Goal: Communication & Community: Answer question/provide support

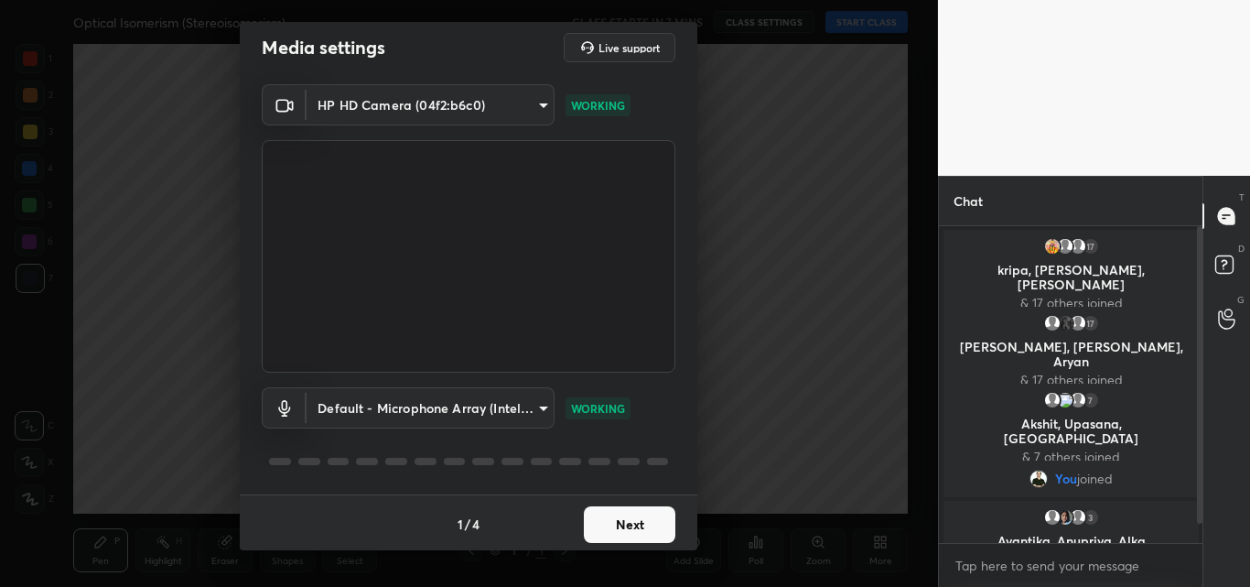
scroll to position [14, 0]
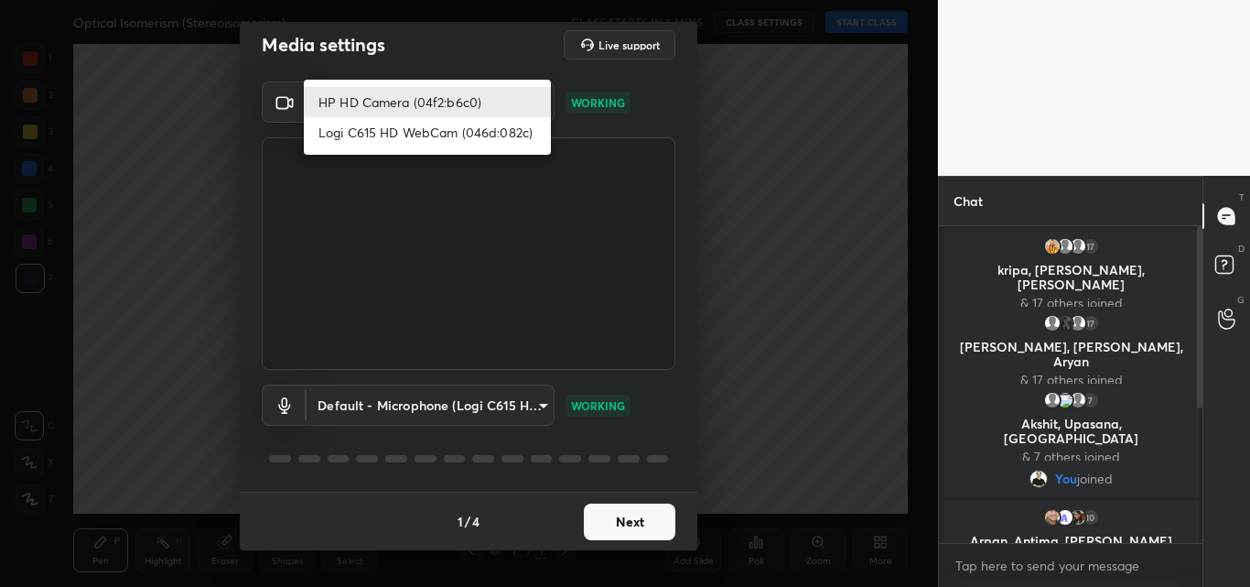
click at [384, 101] on body "1 2 3 4 5 6 7 C X Z C X Z E E Erase all H H Optical Isomerism (Stereoisomerism)…" at bounding box center [625, 293] width 1250 height 587
click at [393, 129] on li "Logi C615 HD WebCam (046d:082c)" at bounding box center [427, 132] width 247 height 30
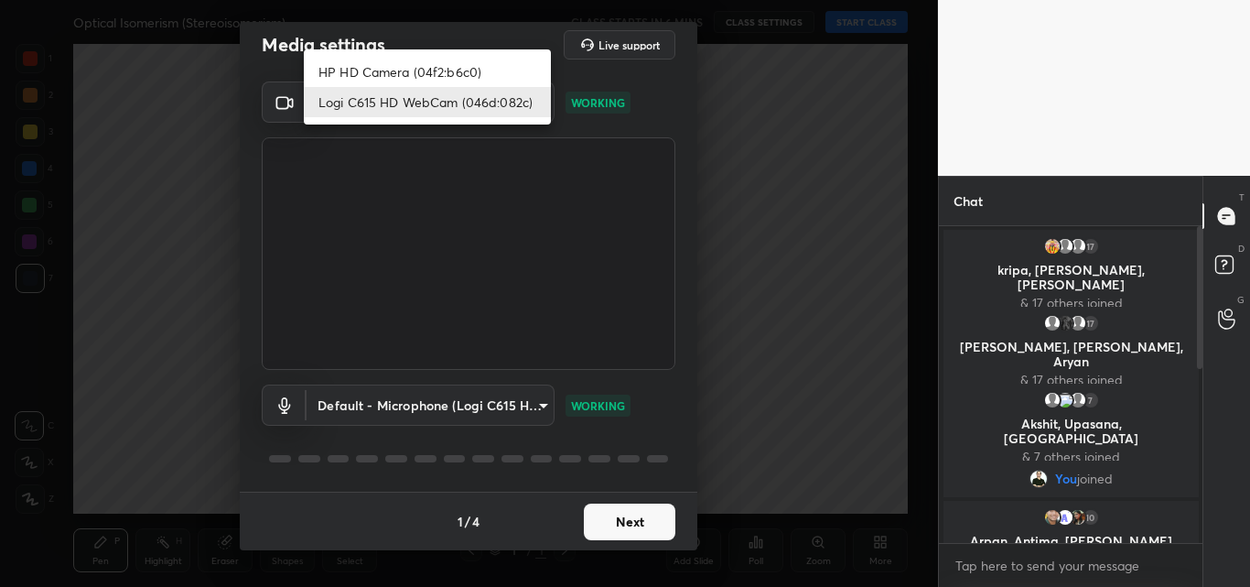
click at [423, 111] on body "1 2 3 4 5 6 7 C X Z C X Z E E Erase all H H Optical Isomerism (Stereoisomerism)…" at bounding box center [625, 293] width 1250 height 587
click at [436, 75] on li "HP HD Camera (04f2:b6c0)" at bounding box center [427, 72] width 247 height 30
type input "dd2845662ea788c98c31024a8c1f45708ff977a2b15c694ecb36d44bac7eccc3"
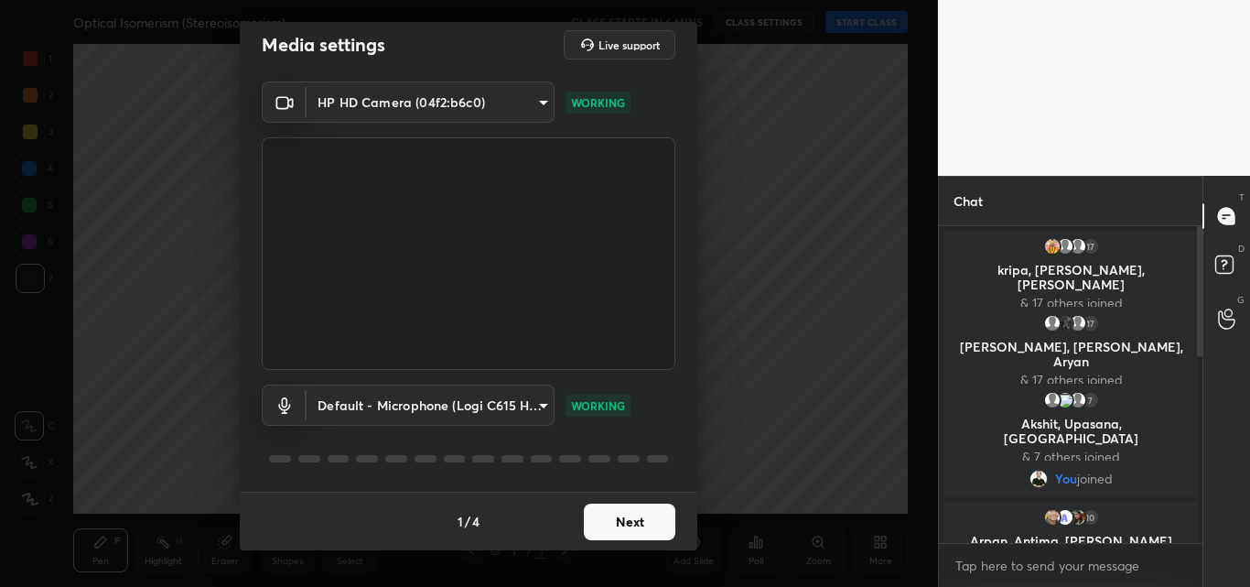
click at [394, 103] on body "1 2 3 4 5 6 7 C X Z C X Z E E Erase all H H Optical Isomerism (Stereoisomerism)…" at bounding box center [625, 293] width 1250 height 587
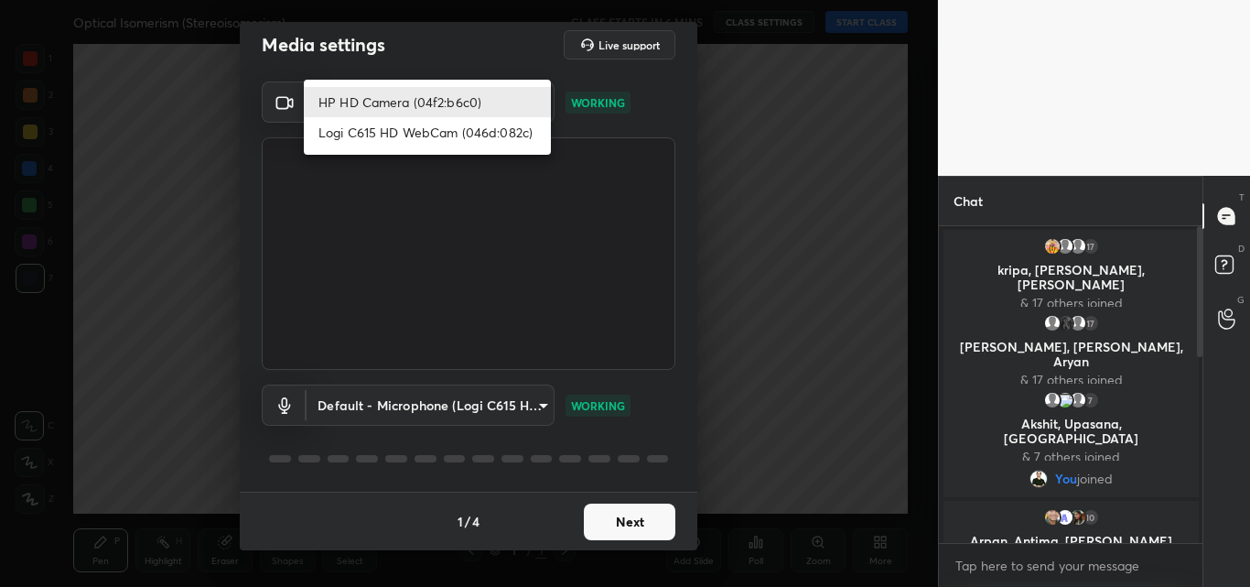
click at [397, 100] on li "HP HD Camera (04f2:b6c0)" at bounding box center [427, 102] width 247 height 30
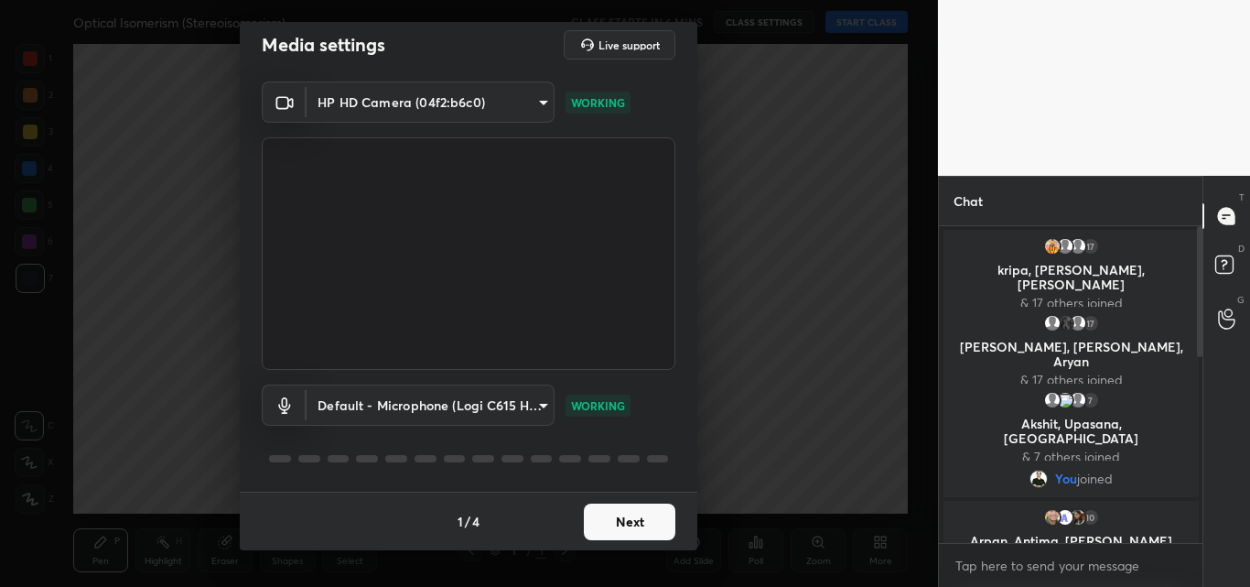
click at [772, 221] on div "Media settings Live support HP HD Camera (04f2:b6c0) dd2845662ea788c98c31024a8c…" at bounding box center [469, 293] width 938 height 587
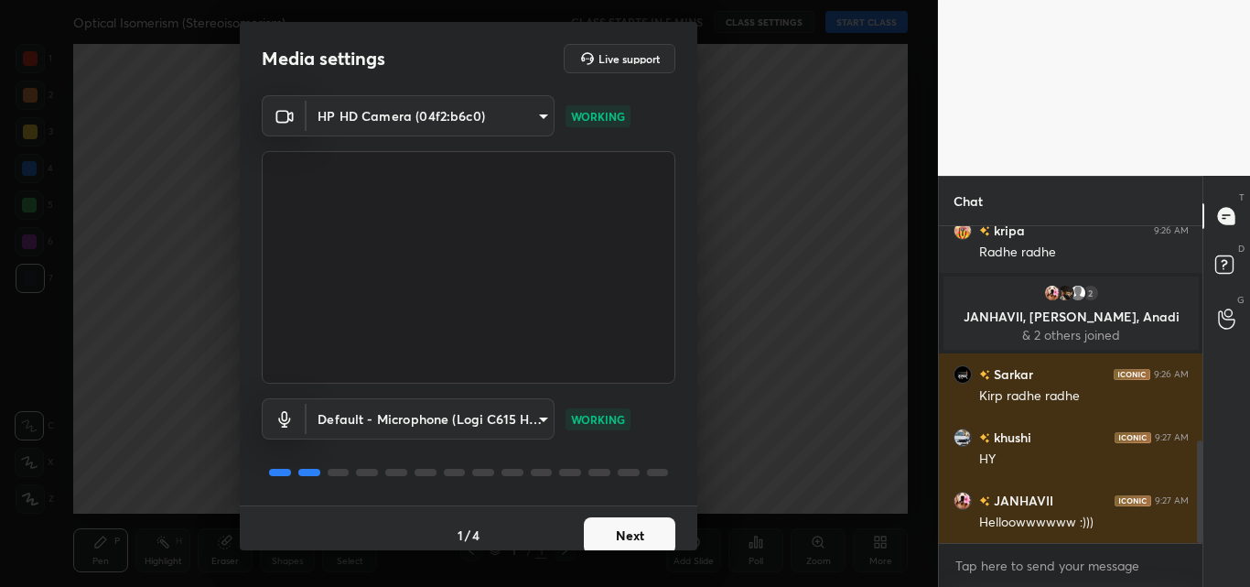
scroll to position [660, 0]
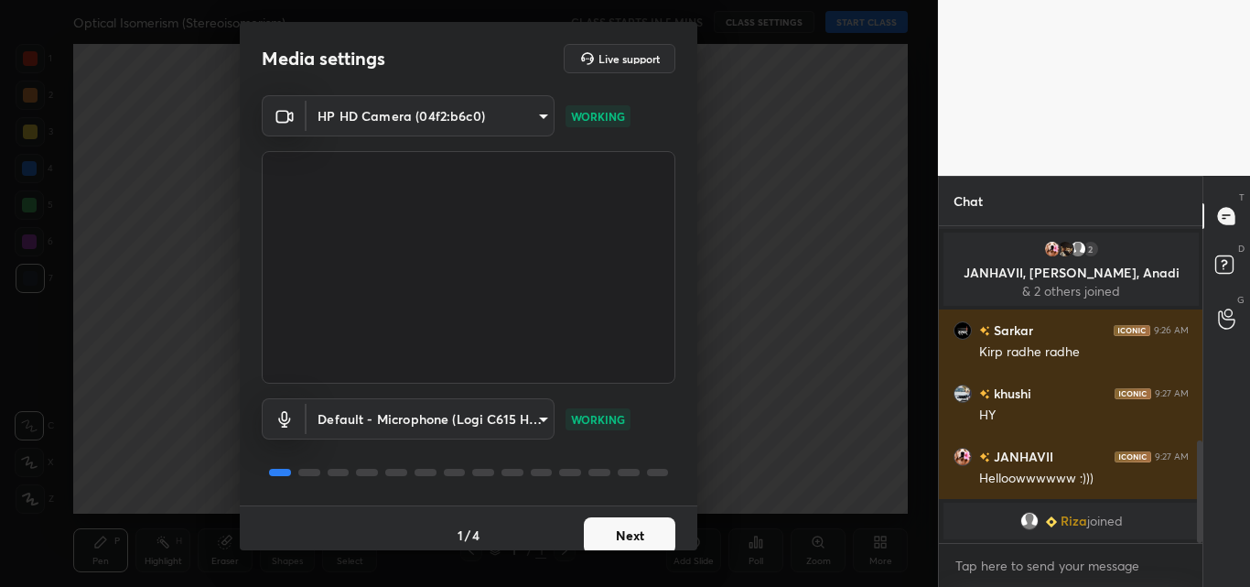
click at [446, 114] on body "1 2 3 4 5 6 7 C X Z C X Z E E Erase all H H Optical Isomerism (Stereoisomerism)…" at bounding box center [625, 293] width 1250 height 587
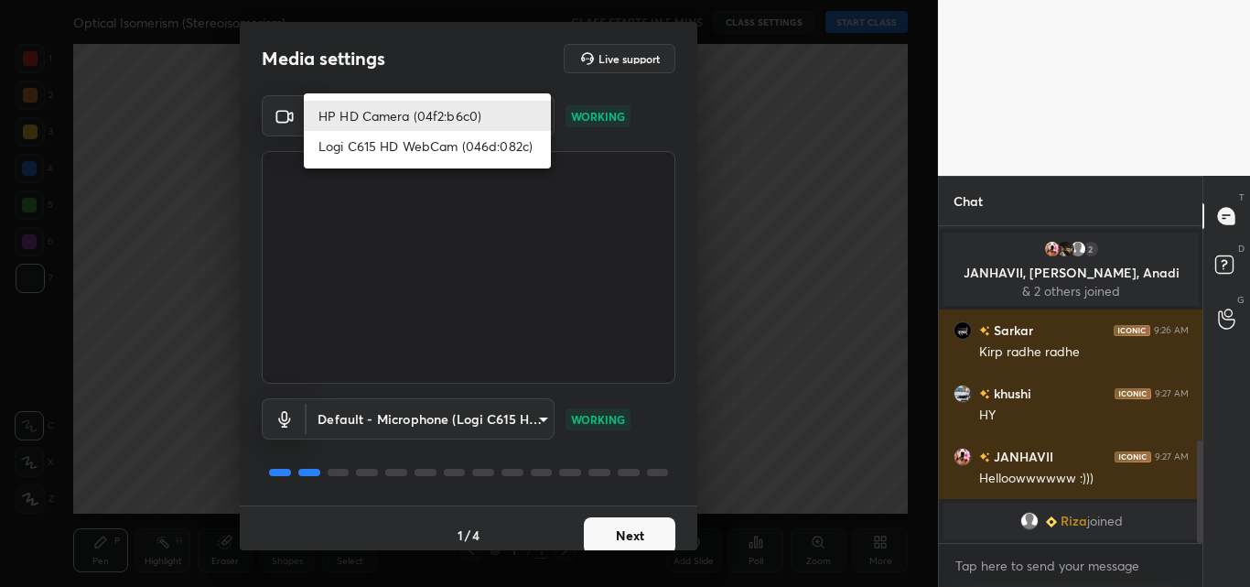
click at [444, 120] on li "HP HD Camera (04f2:b6c0)" at bounding box center [427, 116] width 247 height 30
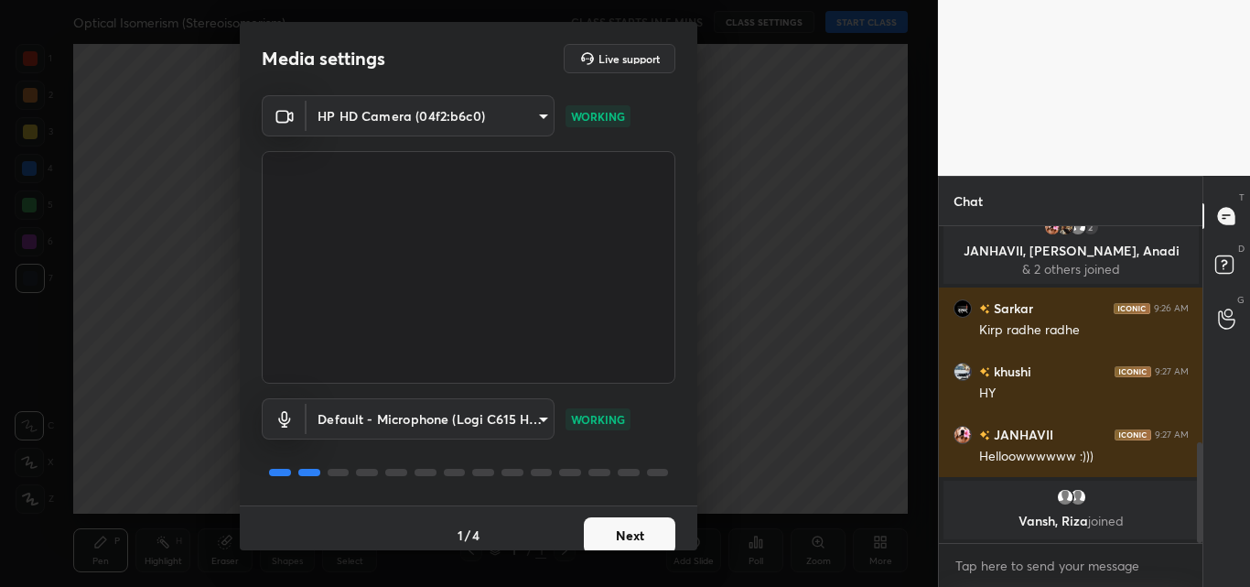
scroll to position [745, 0]
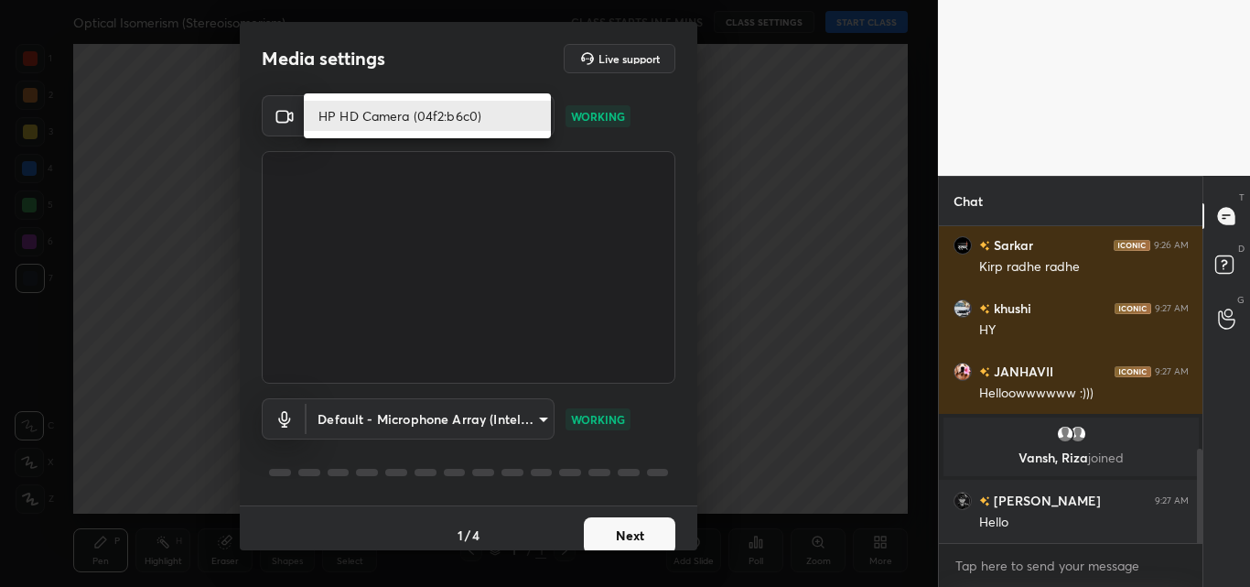
click at [444, 120] on body "1 2 3 4 5 6 7 C X Z C X Z E E Erase all H H Optical Isomerism (Stereoisomerism)…" at bounding box center [625, 293] width 1250 height 587
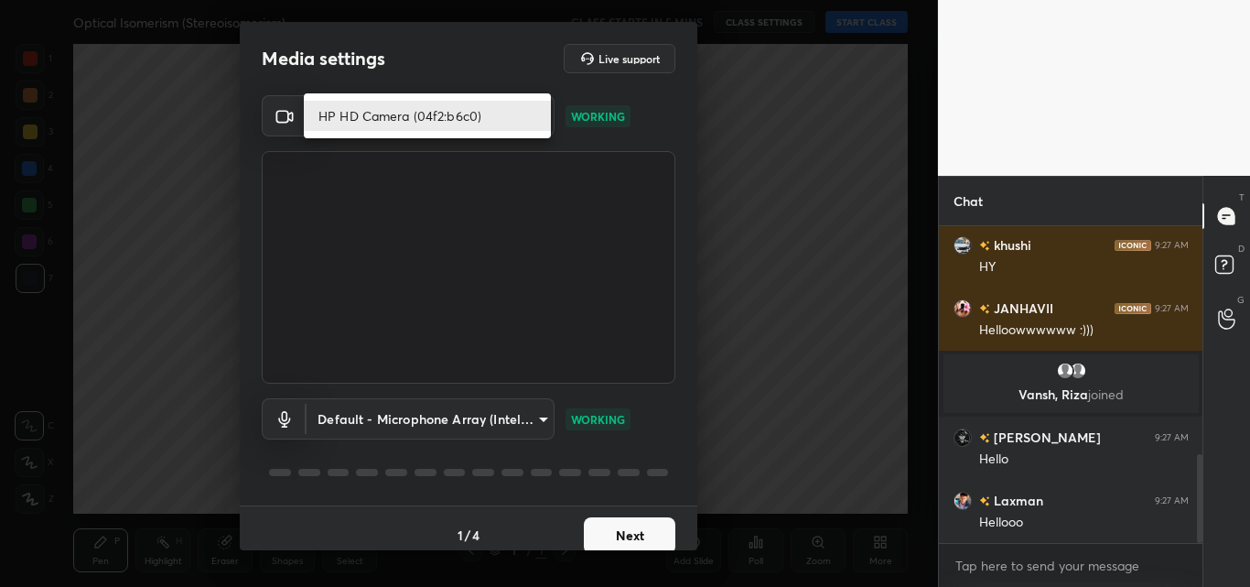
click at [444, 120] on li "HP HD Camera (04f2:b6c0)" at bounding box center [427, 116] width 247 height 30
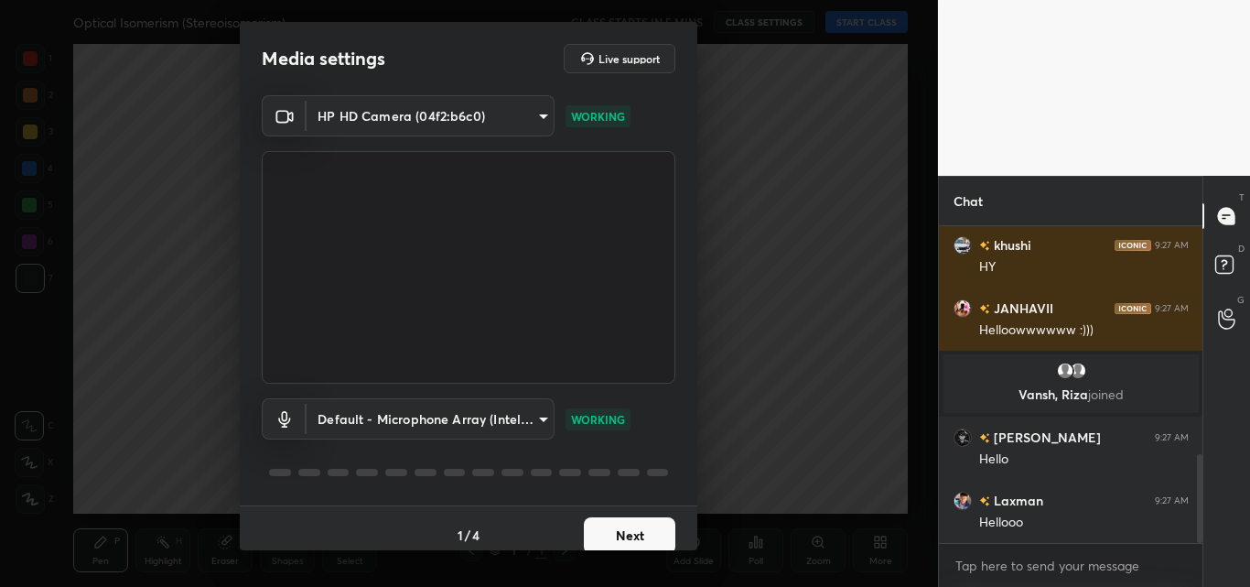
scroll to position [852, 0]
click at [419, 242] on video at bounding box center [469, 267] width 414 height 232
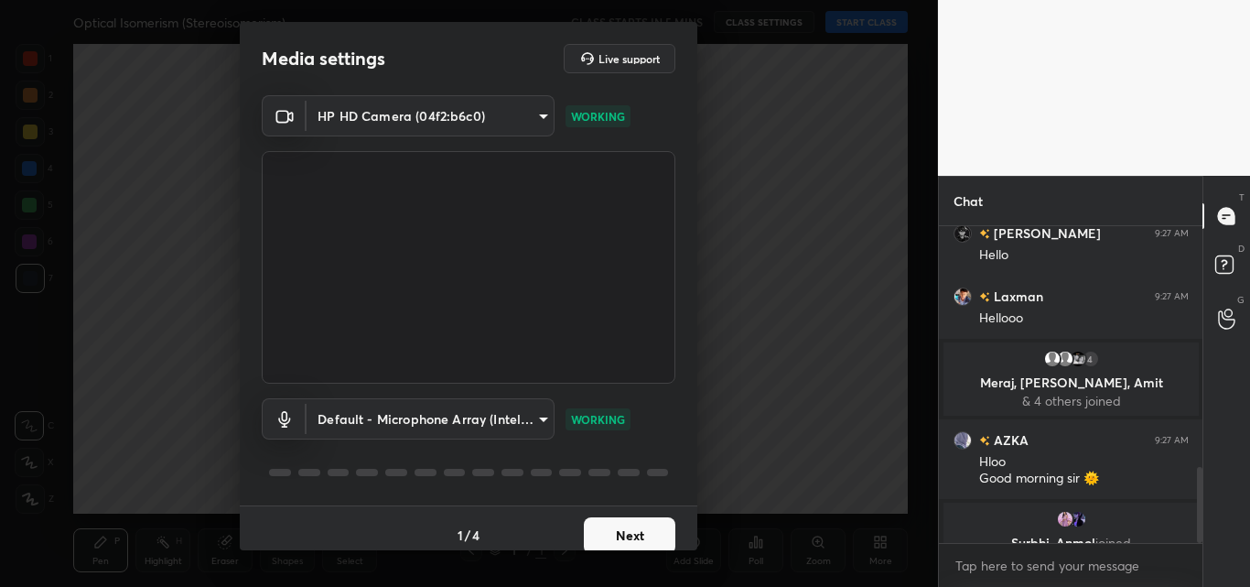
scroll to position [999, 0]
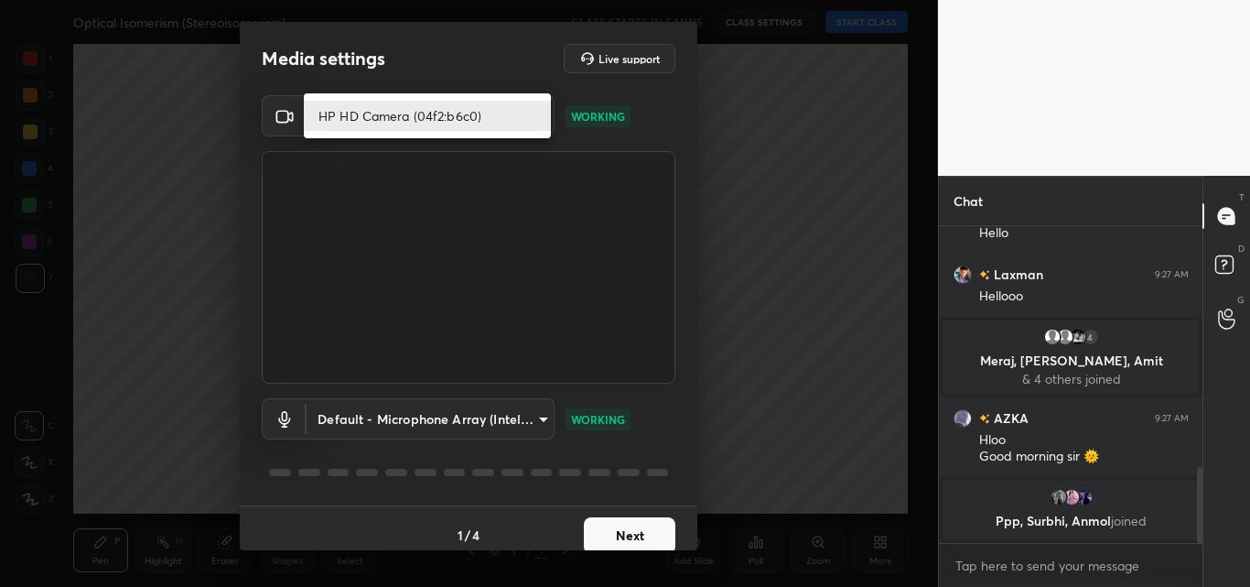
click at [467, 114] on body "1 2 3 4 5 6 7 C X Z C X Z E E Erase all H H Optical Isomerism (Stereoisomerism)…" at bounding box center [625, 293] width 1250 height 587
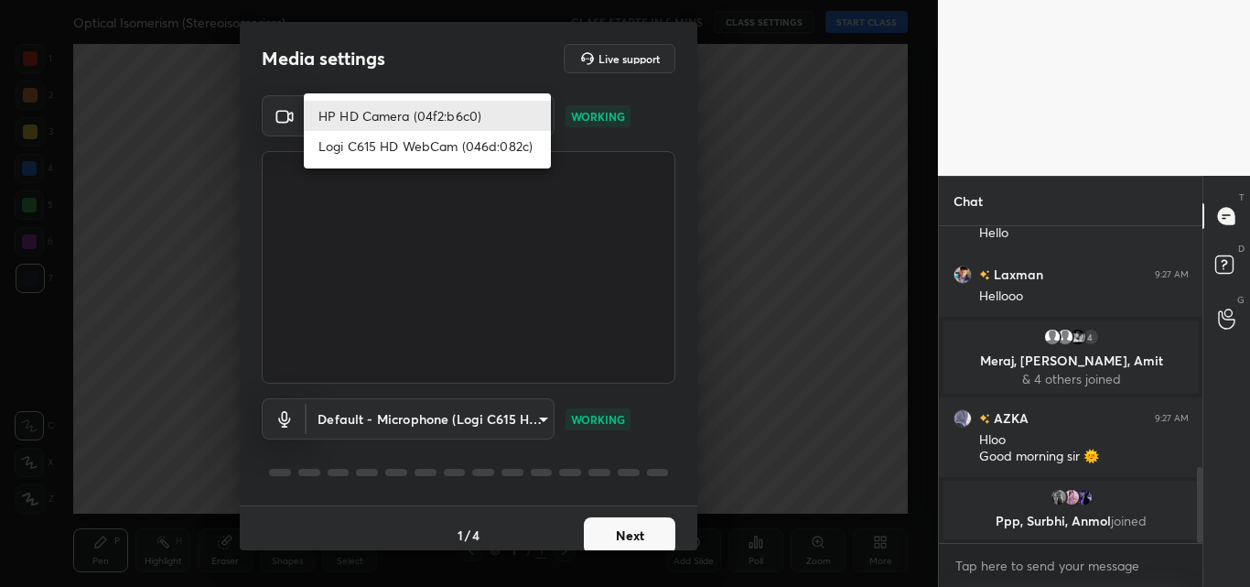
scroll to position [1014, 0]
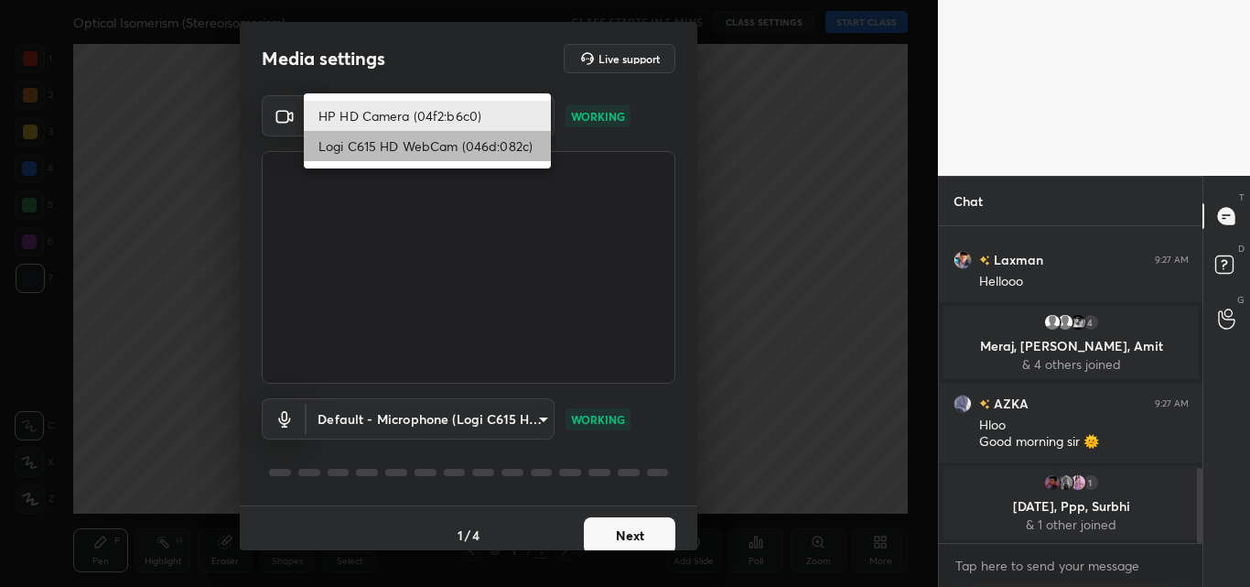
click at [454, 137] on li "Logi C615 HD WebCam (046d:082c)" at bounding box center [427, 146] width 247 height 30
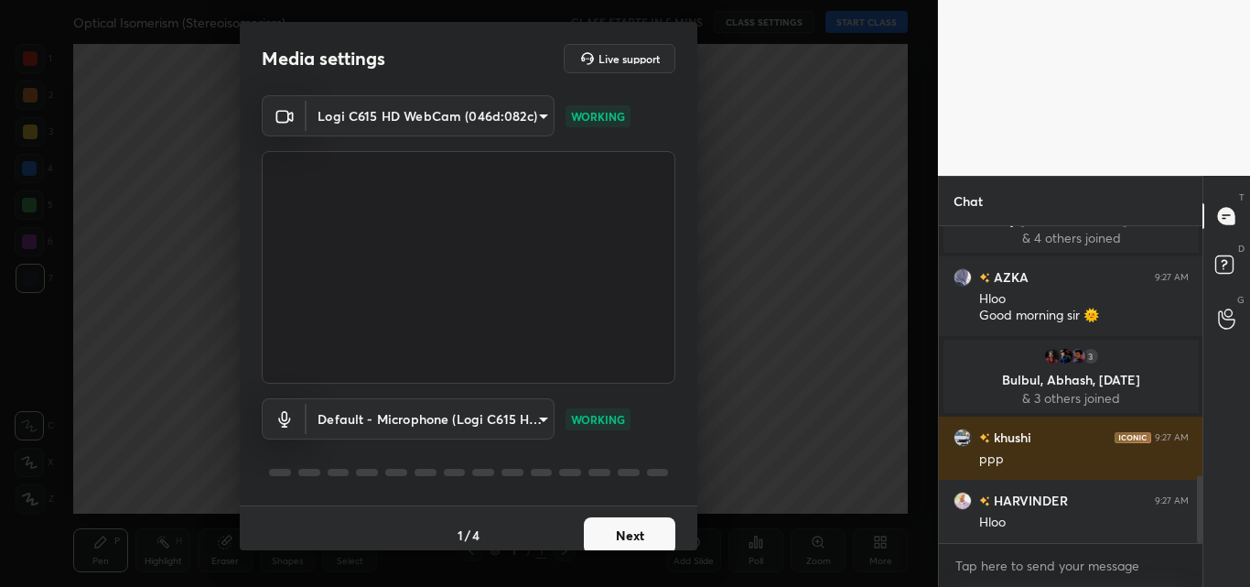
scroll to position [1159, 0]
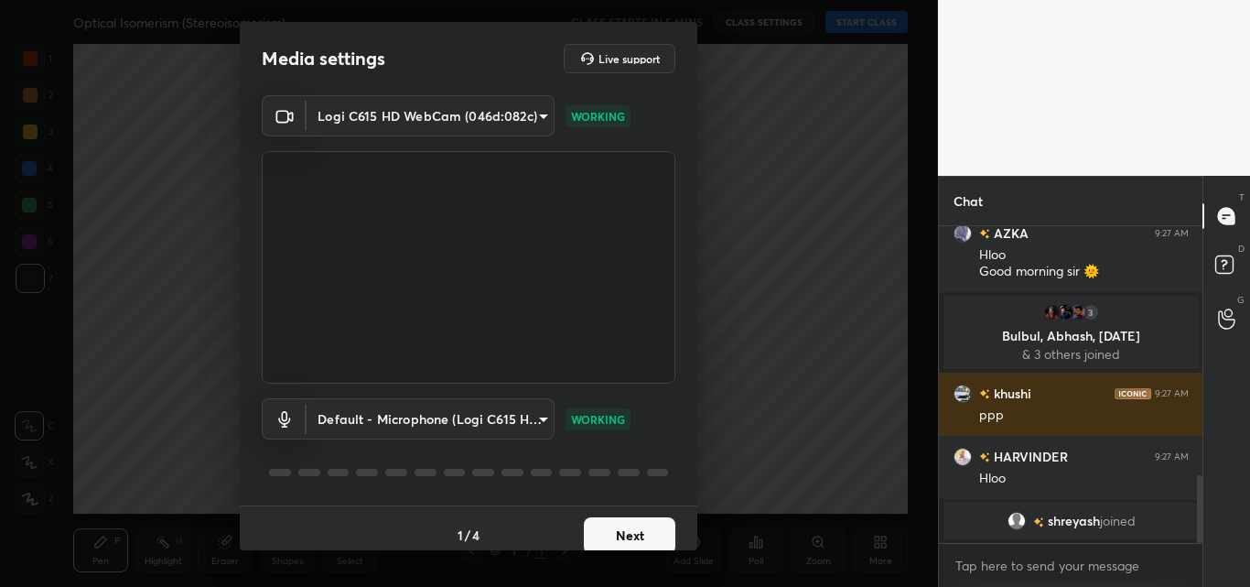
click at [466, 116] on body "1 2 3 4 5 6 7 C X Z C X Z E E Erase all H H Optical Isomerism (Stereoisomerism)…" at bounding box center [625, 293] width 1250 height 587
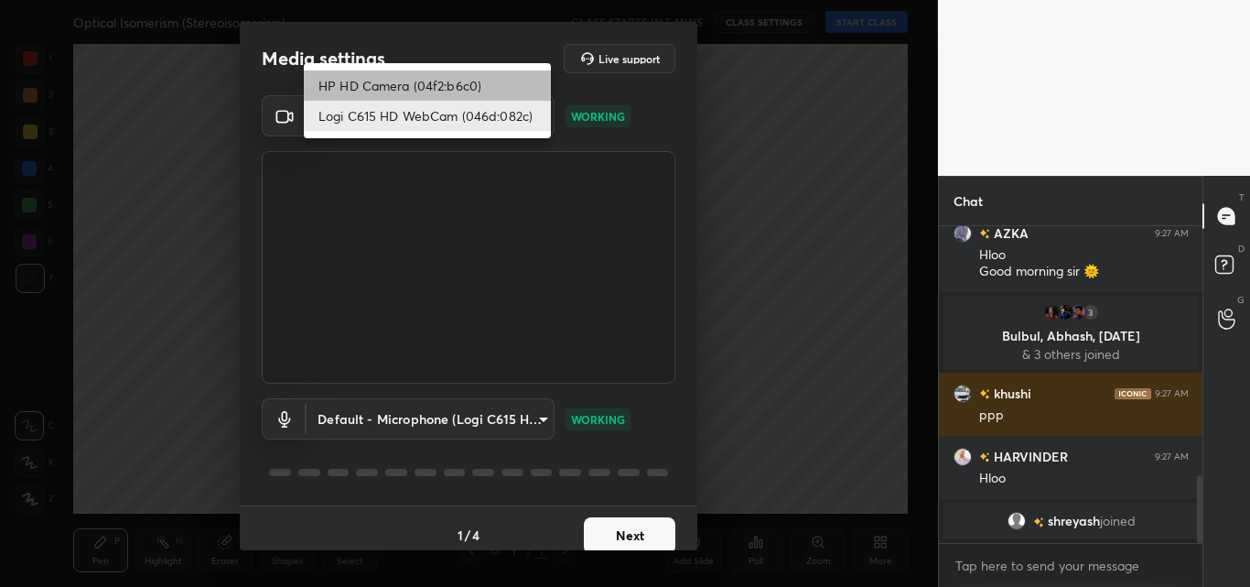
click at [478, 83] on li "HP HD Camera (04f2:b6c0)" at bounding box center [427, 85] width 247 height 30
type input "dd2845662ea788c98c31024a8c1f45708ff977a2b15c694ecb36d44bac7eccc3"
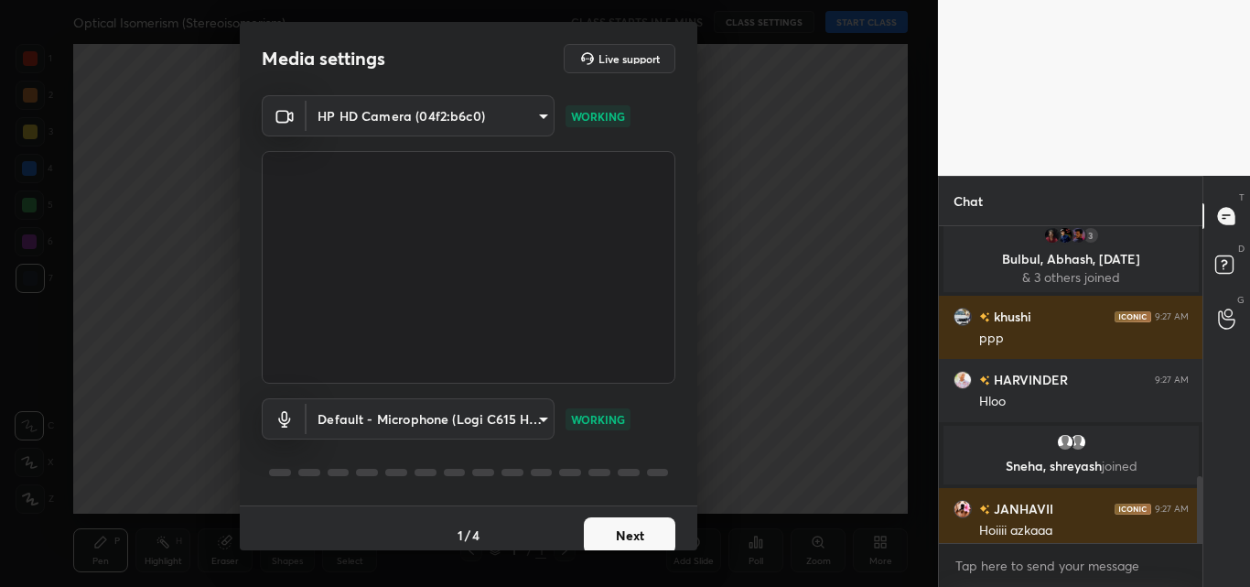
scroll to position [1189, 0]
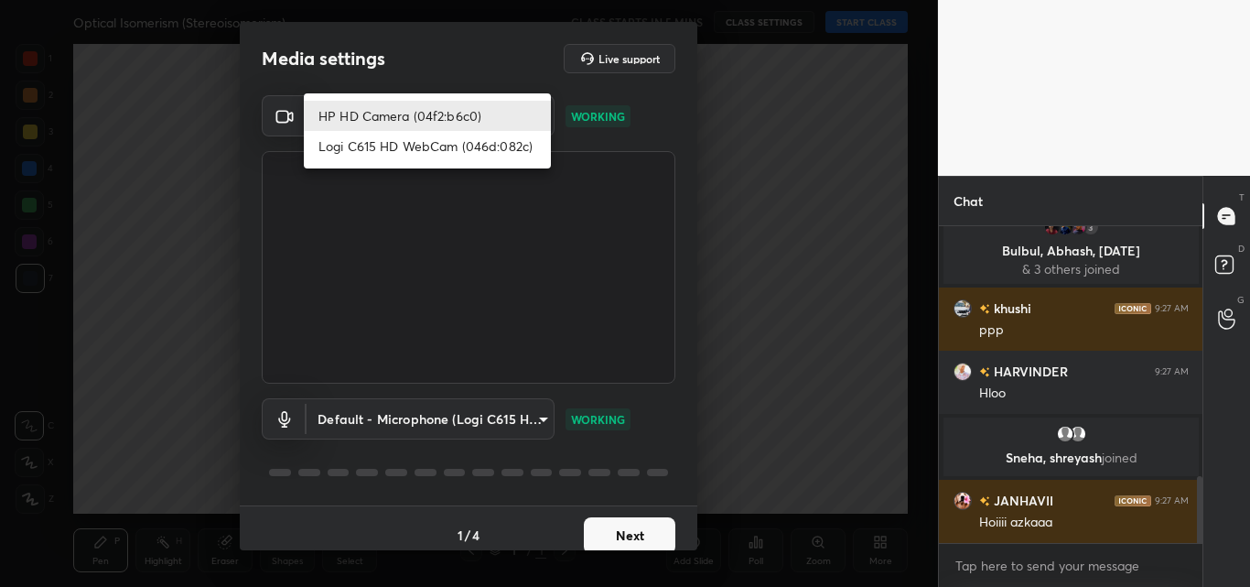
click at [470, 118] on body "1 2 3 4 5 6 7 C X Z C X Z E E Erase all H H Optical Isomerism (Stereoisomerism)…" at bounding box center [625, 293] width 1250 height 587
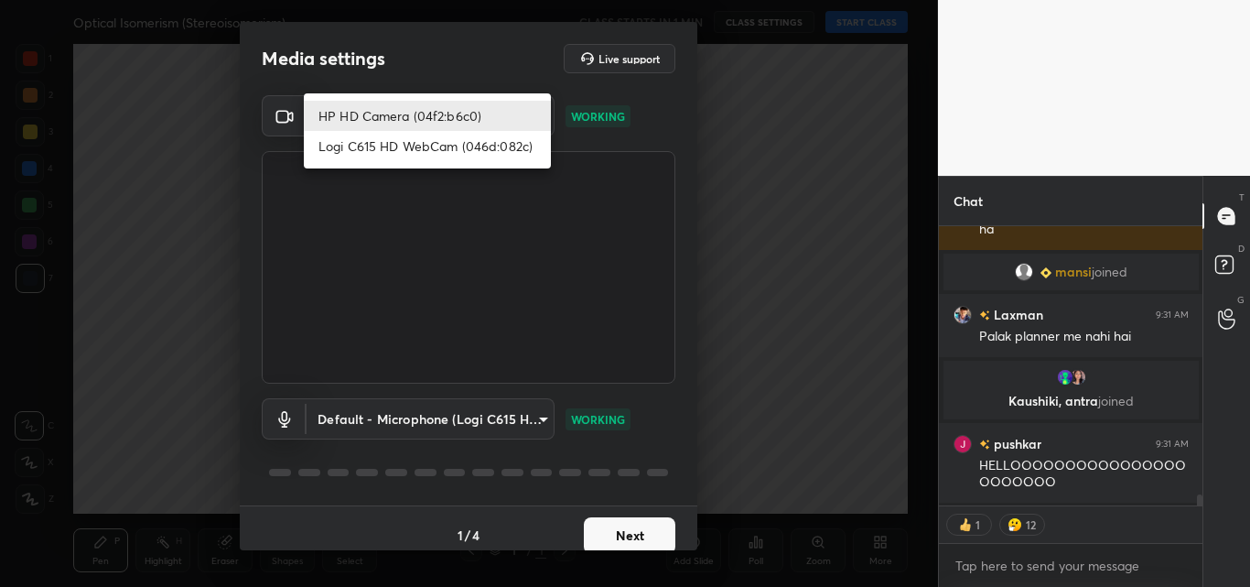
scroll to position [6636, 0]
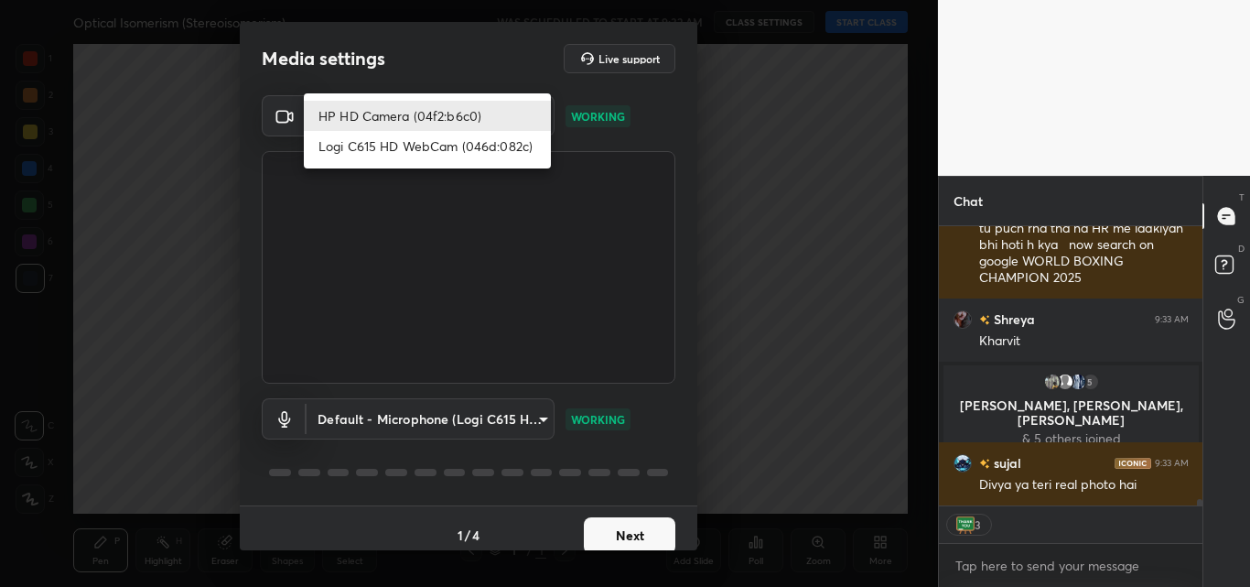
type textarea "x"
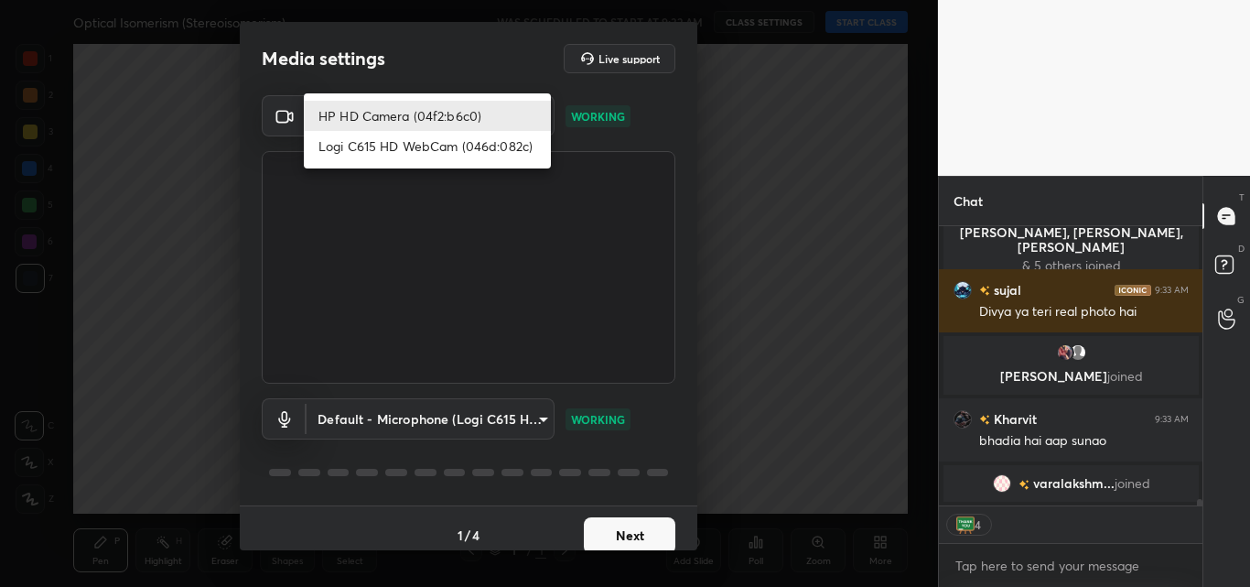
click at [453, 146] on li "Logi C615 HD WebCam (046d:082c)" at bounding box center [427, 146] width 247 height 30
type input "4bbcd715e9ca7c44c95591eef6198fbef41a8a54902462d908364a9dd24b2d21"
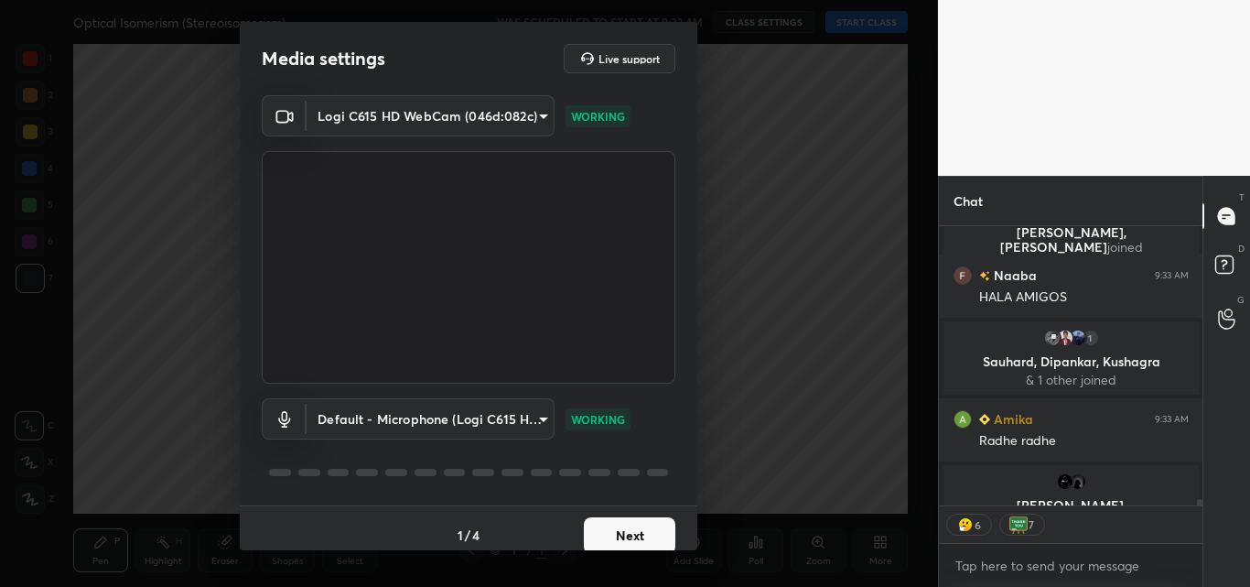
scroll to position [12583, 0]
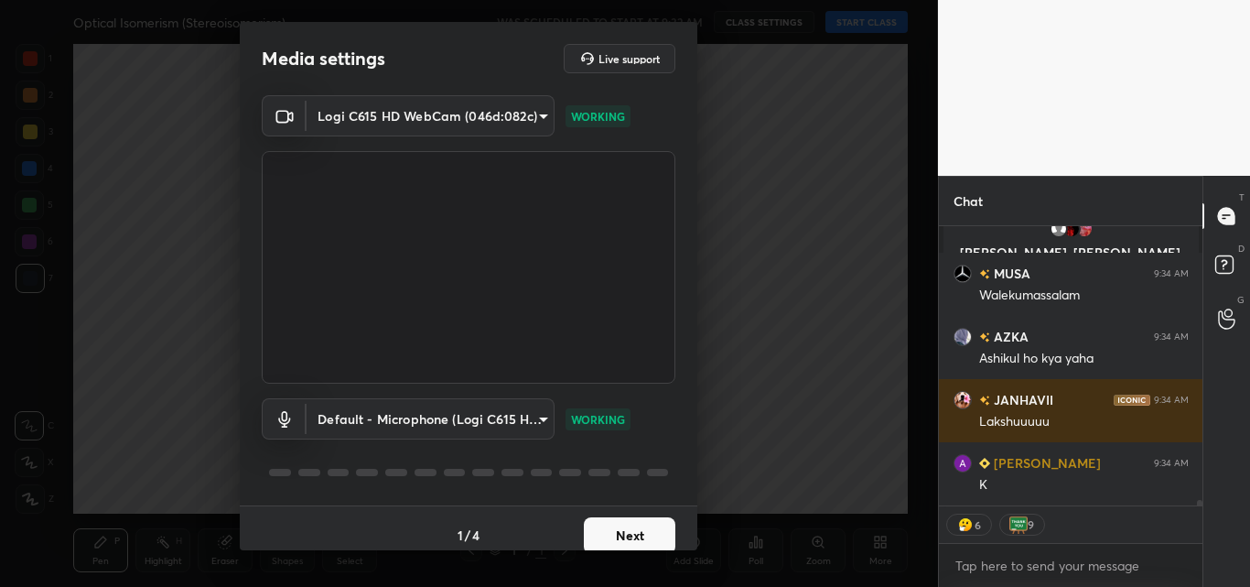
type textarea "x"
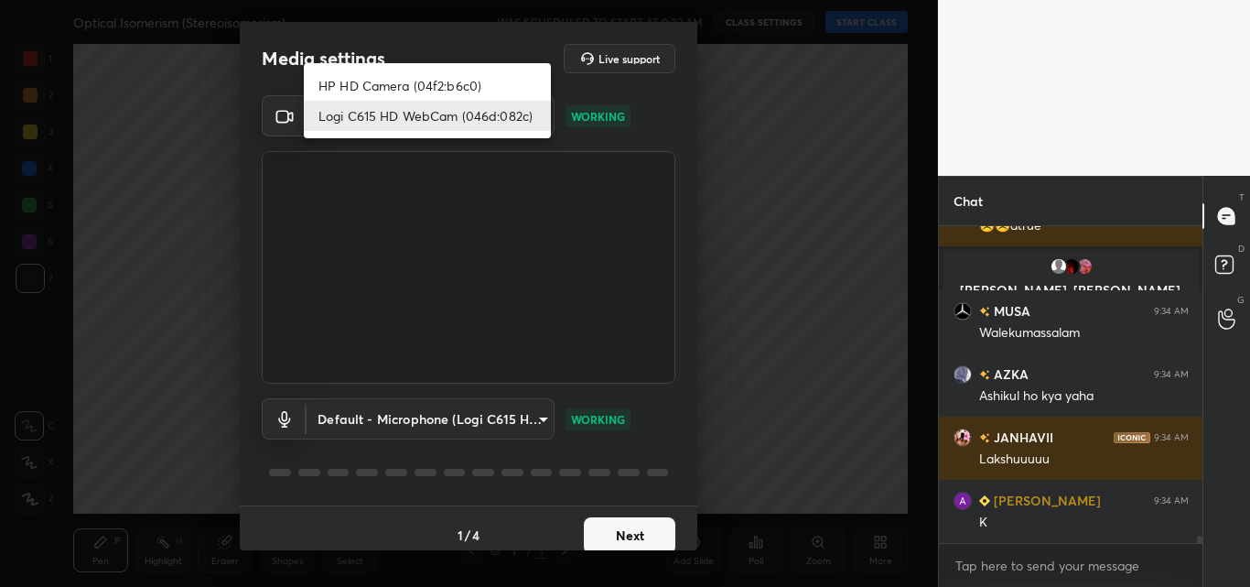
click at [369, 121] on body "1 2 3 4 5 6 7 C X Z C X Z E E Erase all H H Optical Isomerism (Stereoisomerism)…" at bounding box center [625, 293] width 1250 height 587
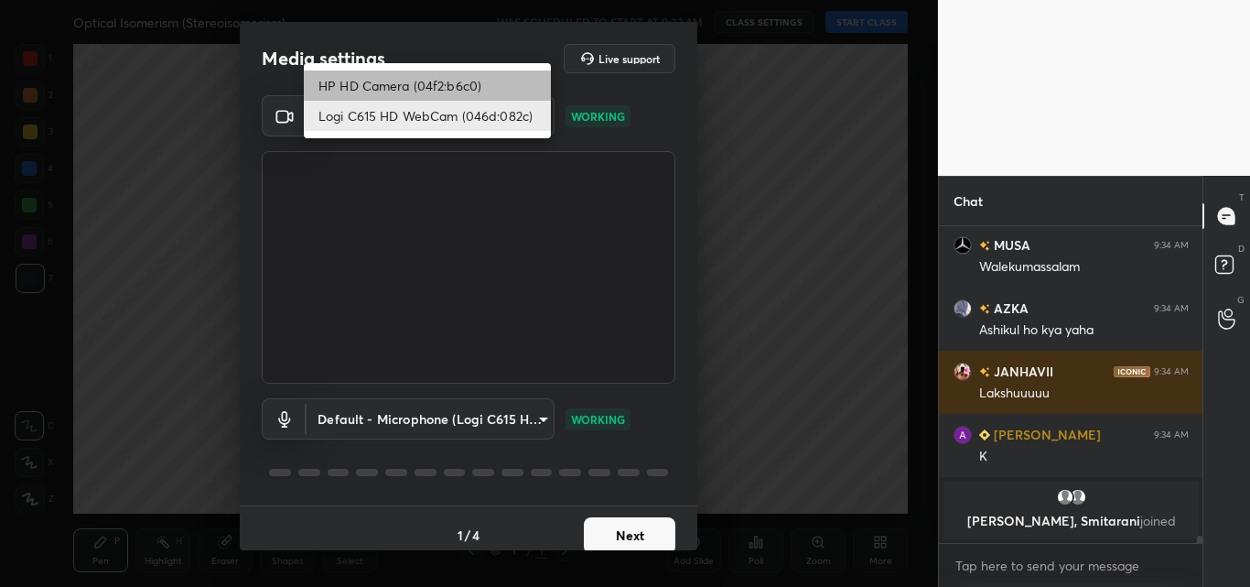
click at [422, 81] on li "HP HD Camera (04f2:b6c0)" at bounding box center [427, 85] width 247 height 30
type input "dd2845662ea788c98c31024a8c1f45708ff977a2b15c694ecb36d44bac7eccc3"
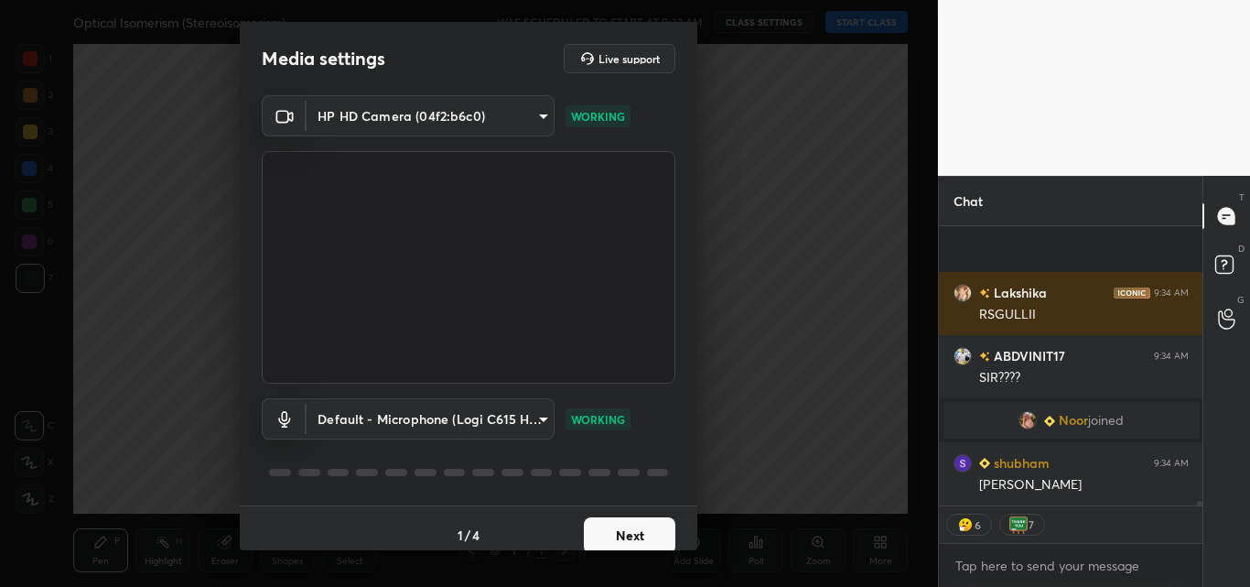
type textarea "x"
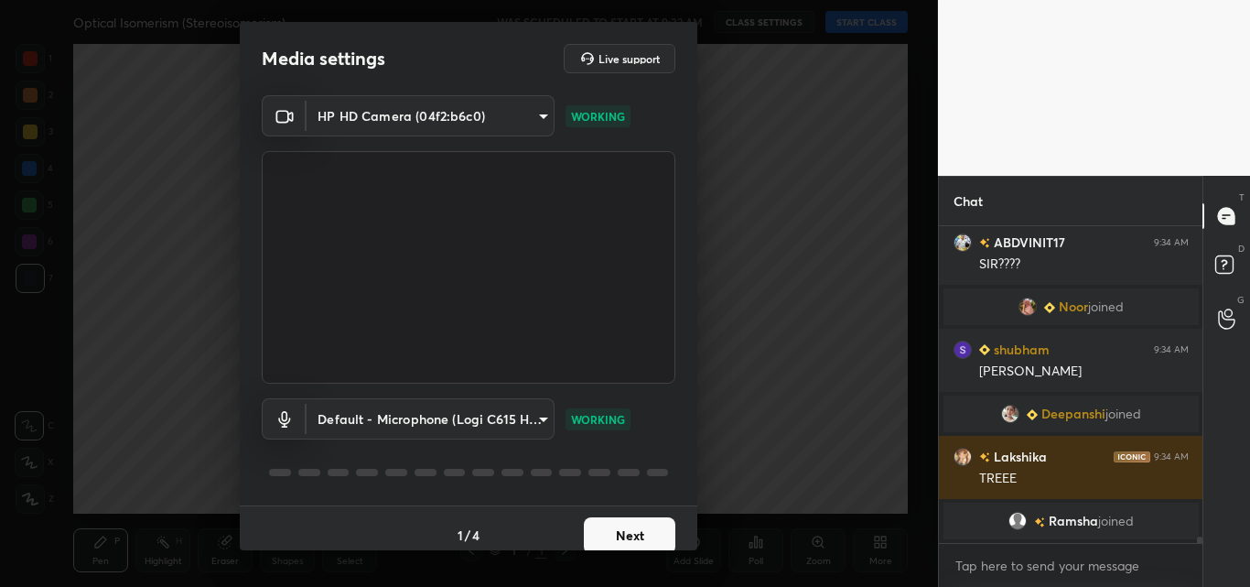
click at [491, 103] on body "1 2 3 4 5 6 7 C X Z C X Z E E Erase all H H Optical Isomerism (Stereoisomerism)…" at bounding box center [625, 293] width 1250 height 587
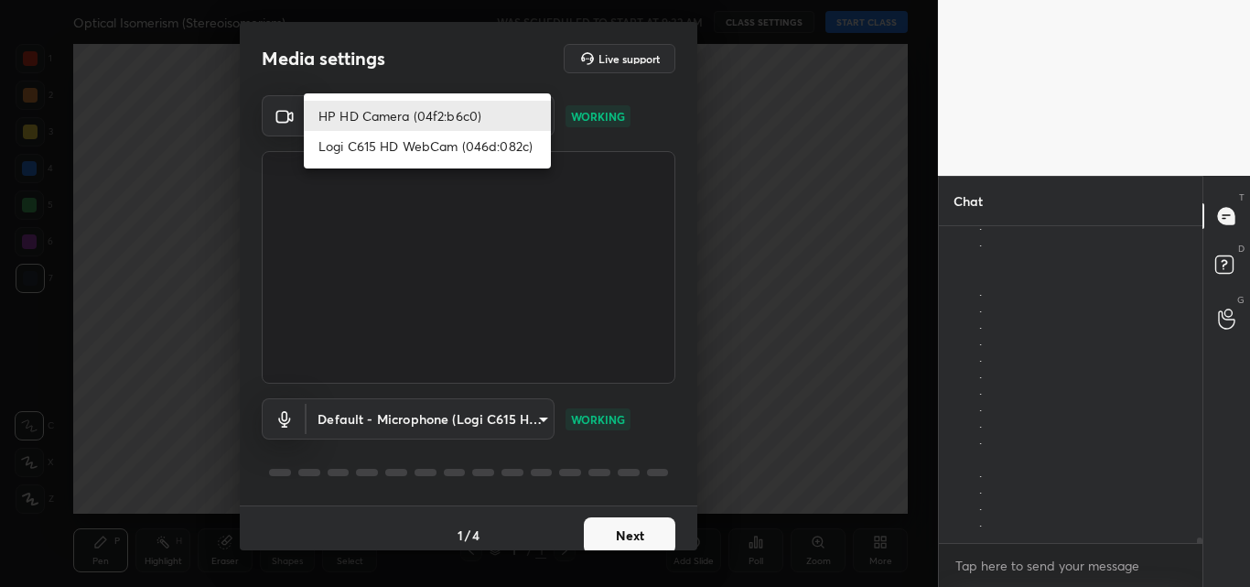
click at [463, 141] on li "Logi C615 HD WebCam (046d:082c)" at bounding box center [427, 146] width 247 height 30
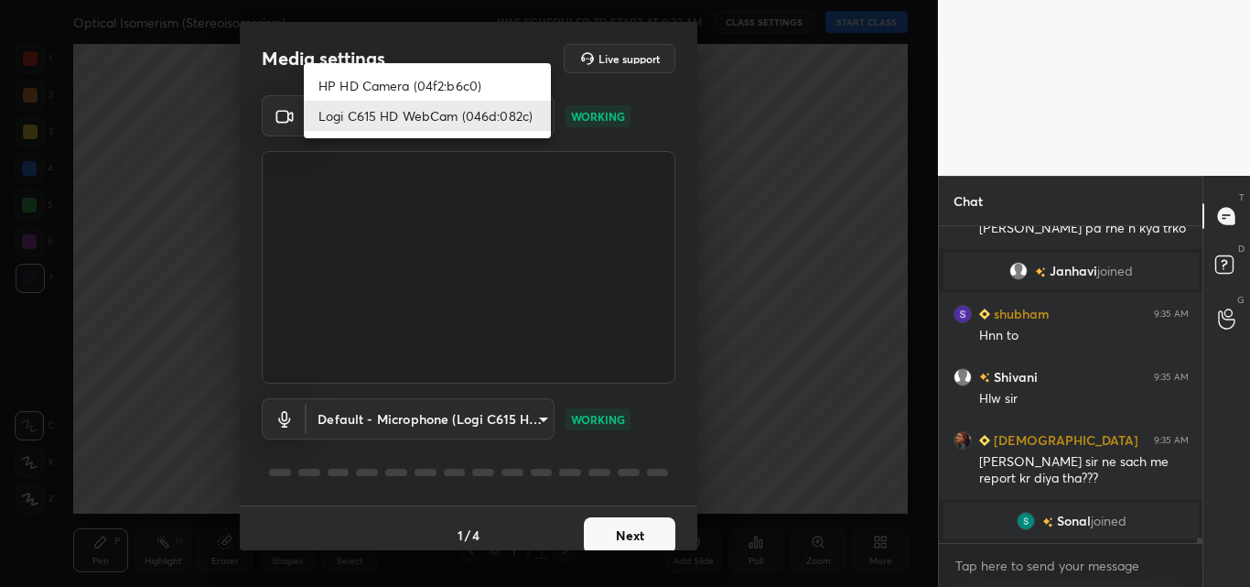
click at [364, 111] on body "1 2 3 4 5 6 7 C X Z C X Z E E Erase all H H Optical Isomerism (Stereoisomerism)…" at bounding box center [625, 293] width 1250 height 587
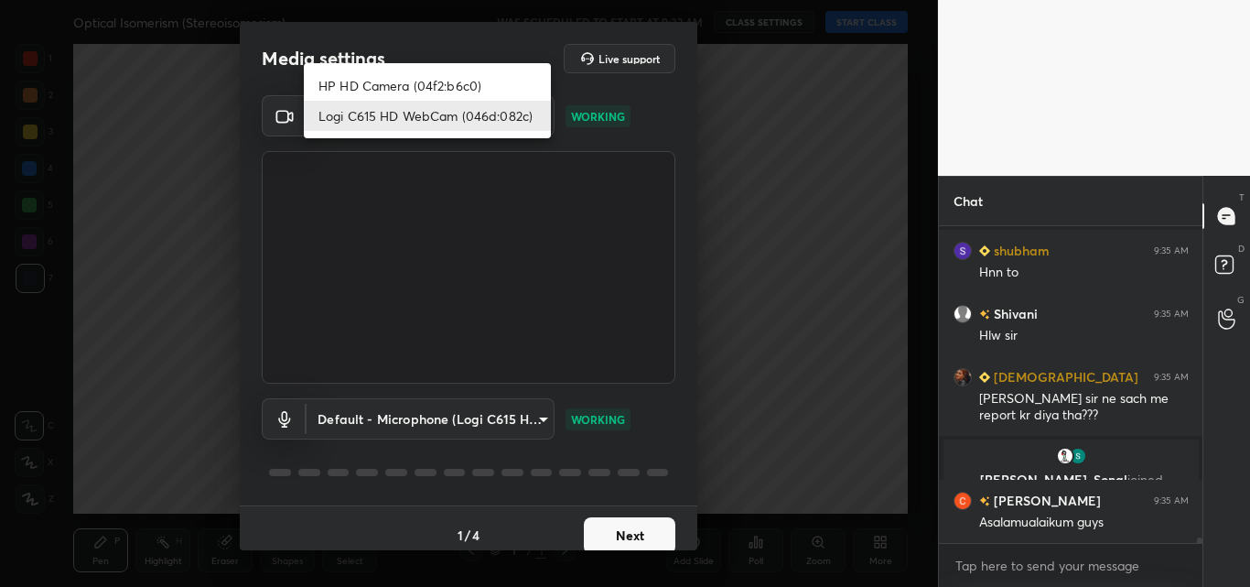
click at [403, 82] on li "HP HD Camera (04f2:b6c0)" at bounding box center [427, 85] width 247 height 30
type input "dd2845662ea788c98c31024a8c1f45708ff977a2b15c694ecb36d44bac7eccc3"
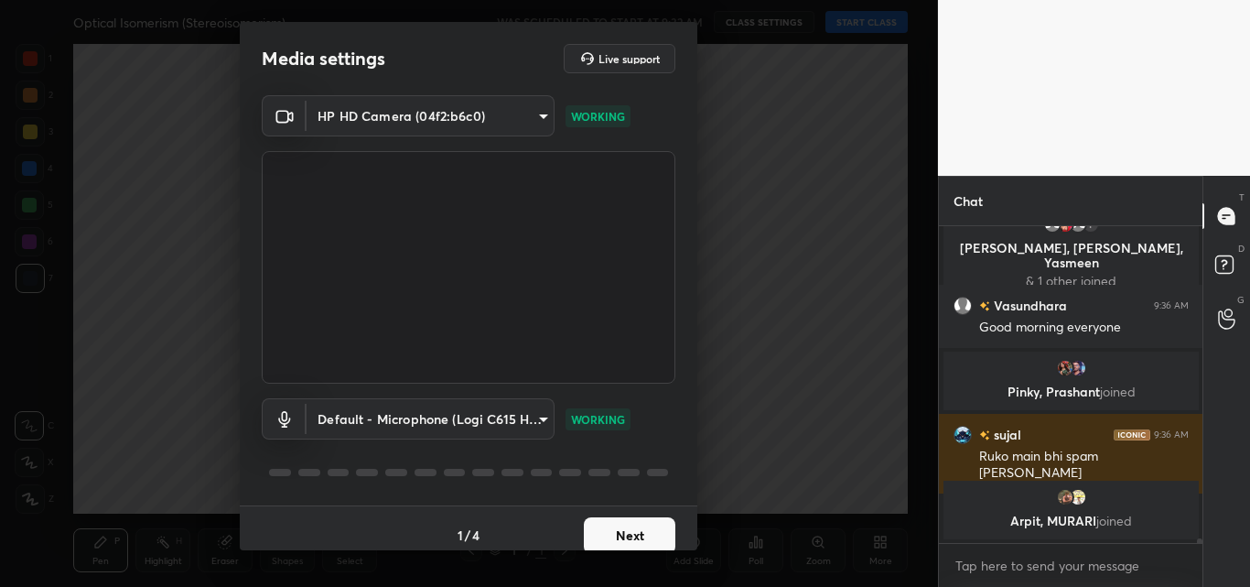
click at [616, 538] on button "Next" at bounding box center [630, 535] width 92 height 37
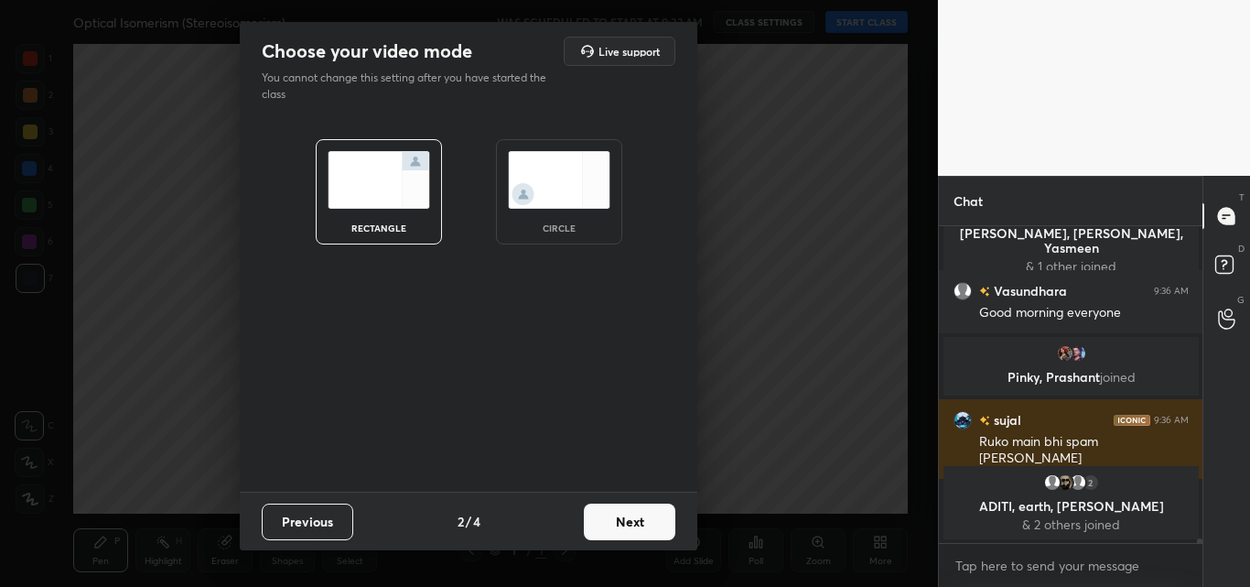
click at [615, 525] on button "Next" at bounding box center [630, 521] width 92 height 37
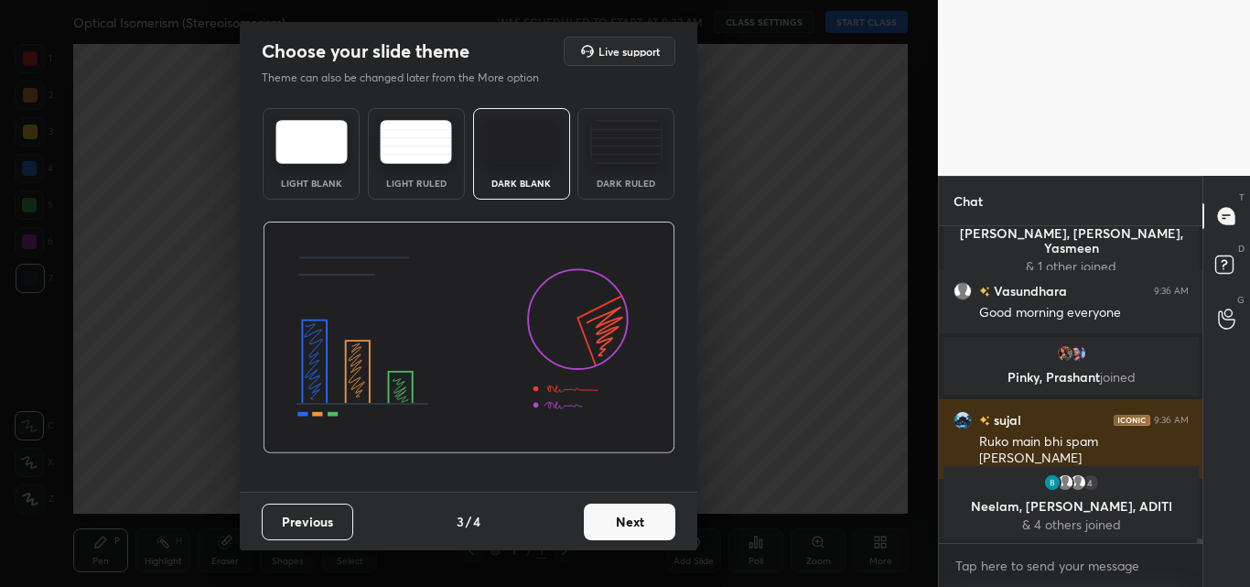
click at [621, 513] on button "Next" at bounding box center [630, 521] width 92 height 37
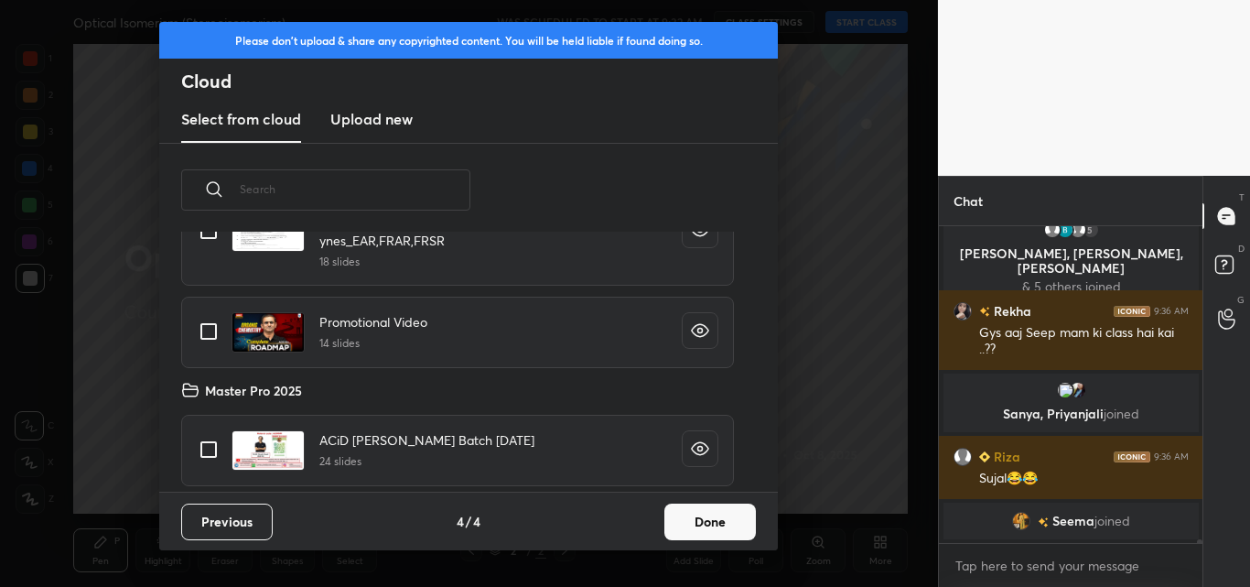
click at [210, 450] on input "grid" at bounding box center [208, 449] width 38 height 38
checkbox input "true"
click at [709, 523] on button "Done" at bounding box center [710, 521] width 92 height 37
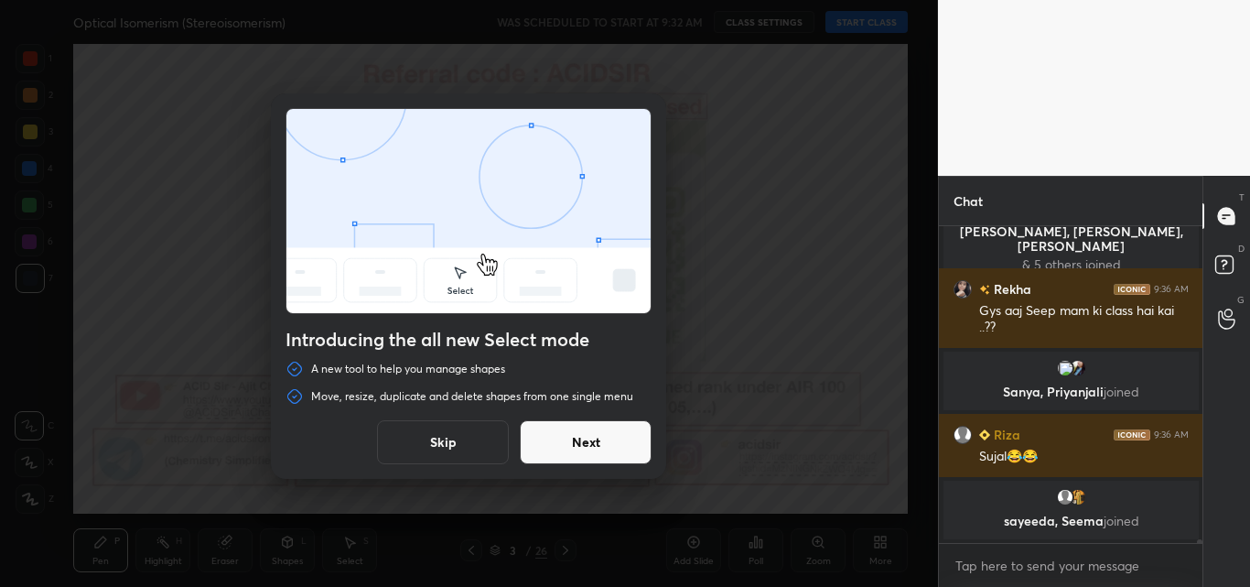
click at [458, 430] on button "Skip" at bounding box center [443, 442] width 132 height 44
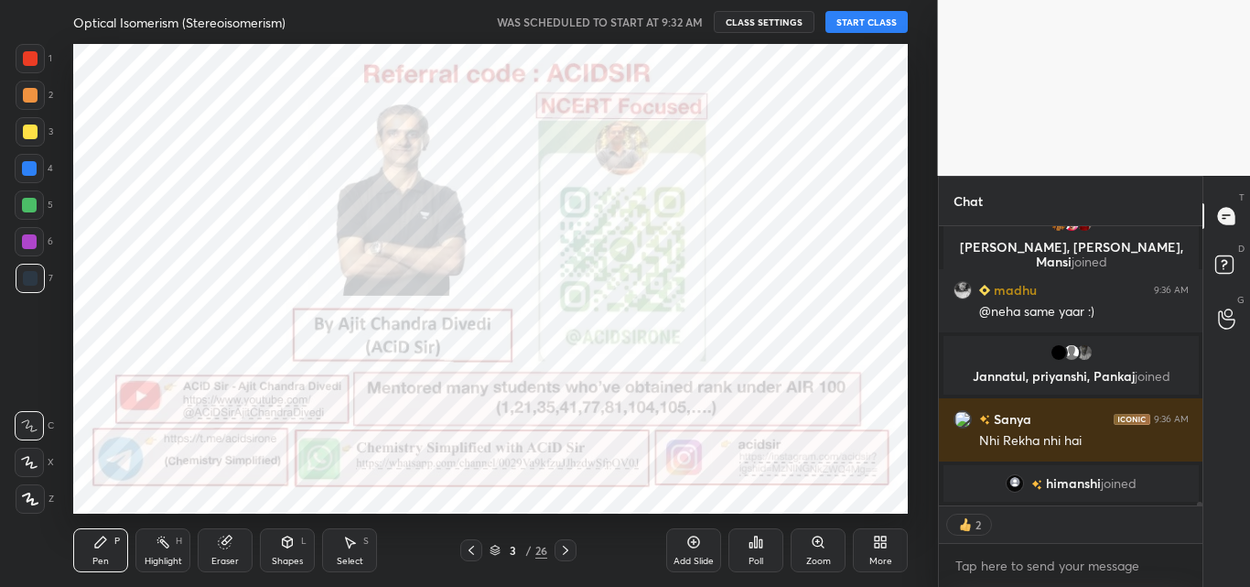
click at [852, 25] on button "START CLASS" at bounding box center [866, 22] width 82 height 22
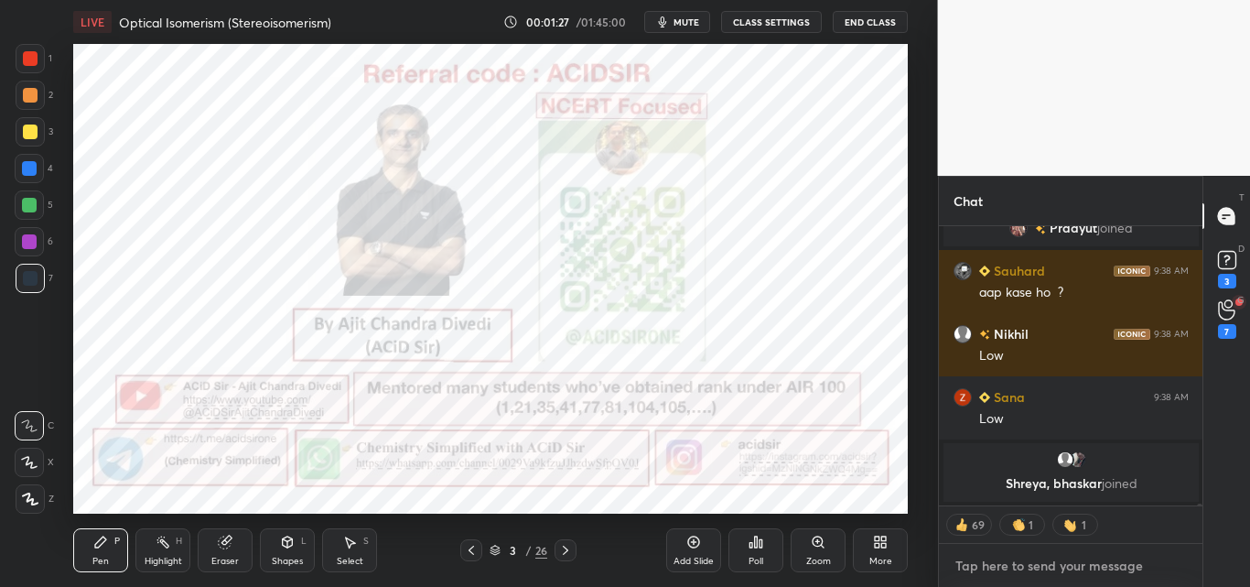
type textarea "x"
click at [1030, 576] on textarea at bounding box center [1071, 565] width 235 height 29
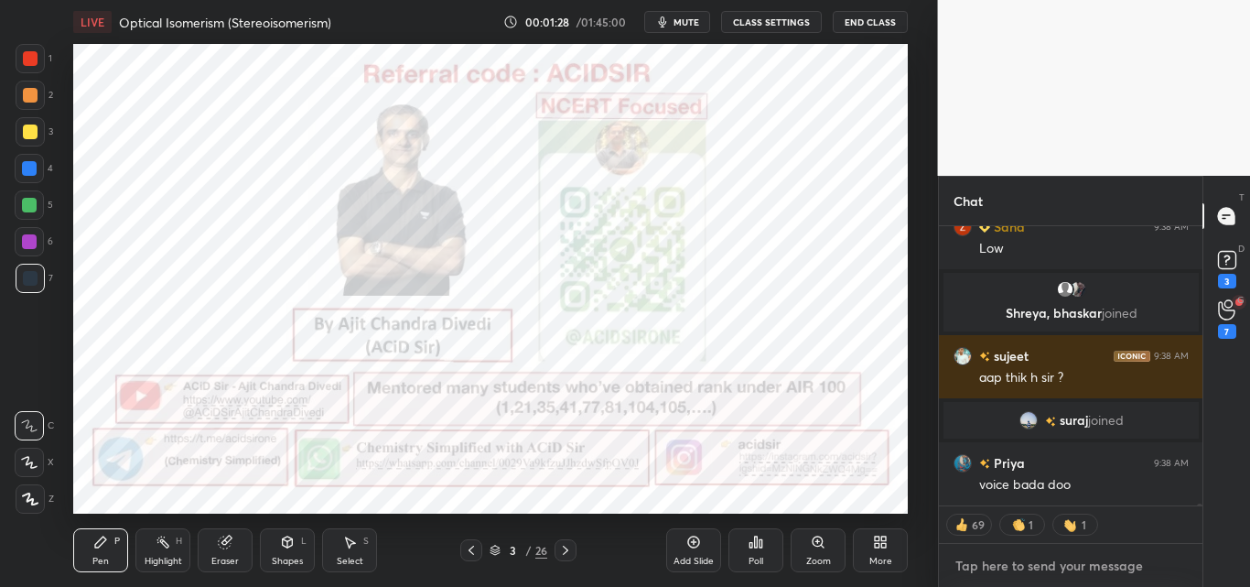
paste textarea "[URL][DOMAIN_NAME]"
type textarea "[URL][DOMAIN_NAME]"
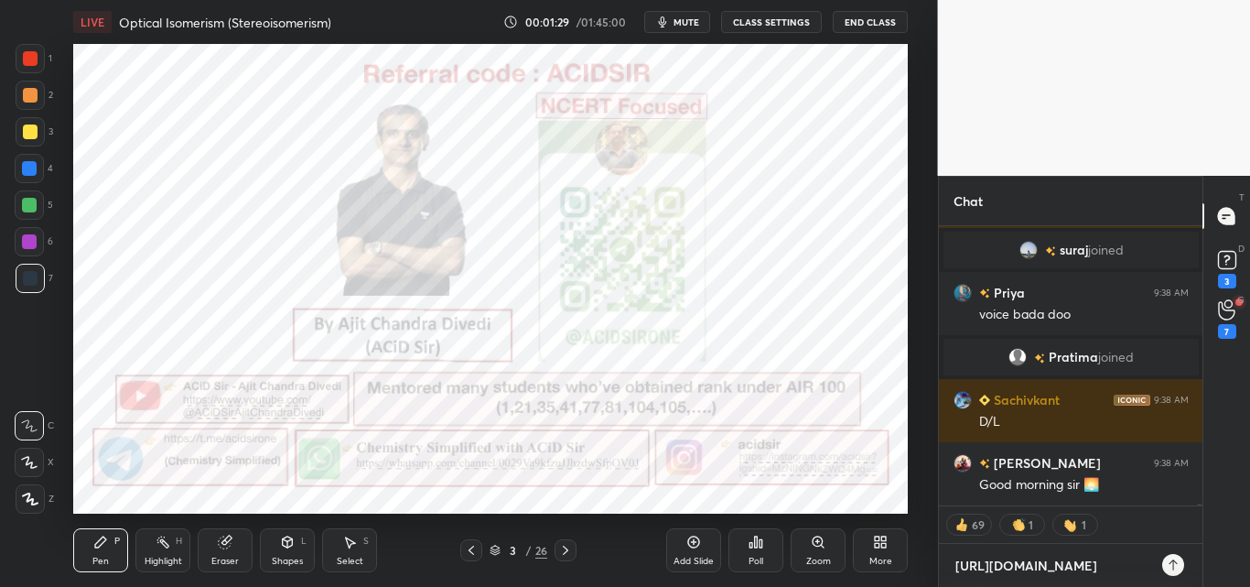
type textarea "x"
type textarea "[URL][DOMAIN_NAME]"
type textarea "x"
click at [1170, 567] on icon at bounding box center [1173, 564] width 15 height 15
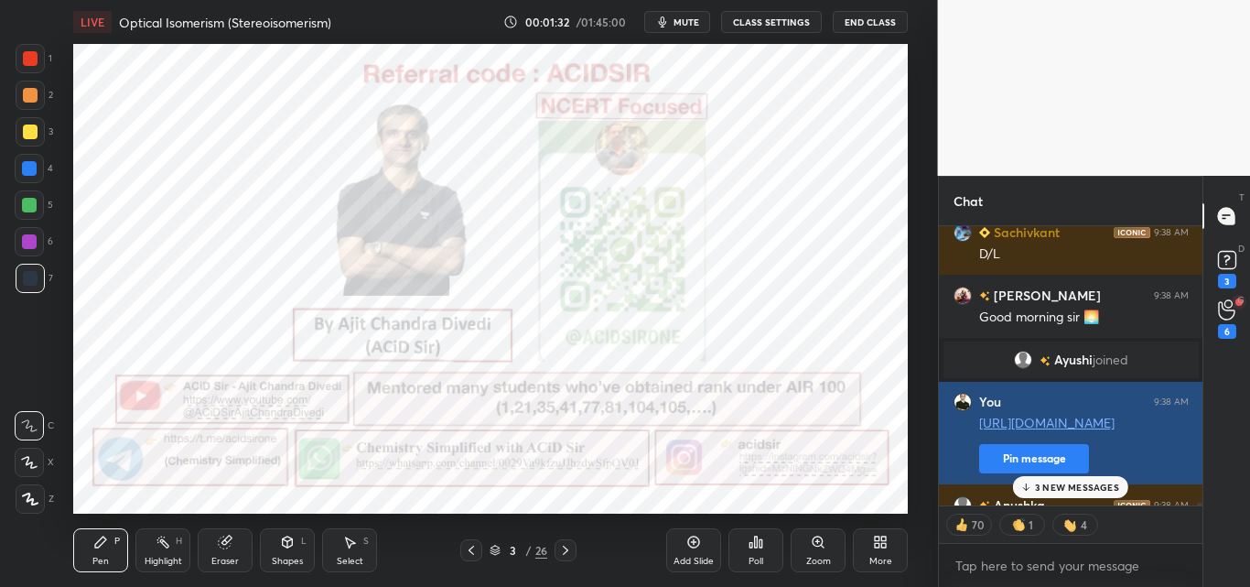
click at [1002, 468] on button "Pin message" at bounding box center [1034, 458] width 110 height 29
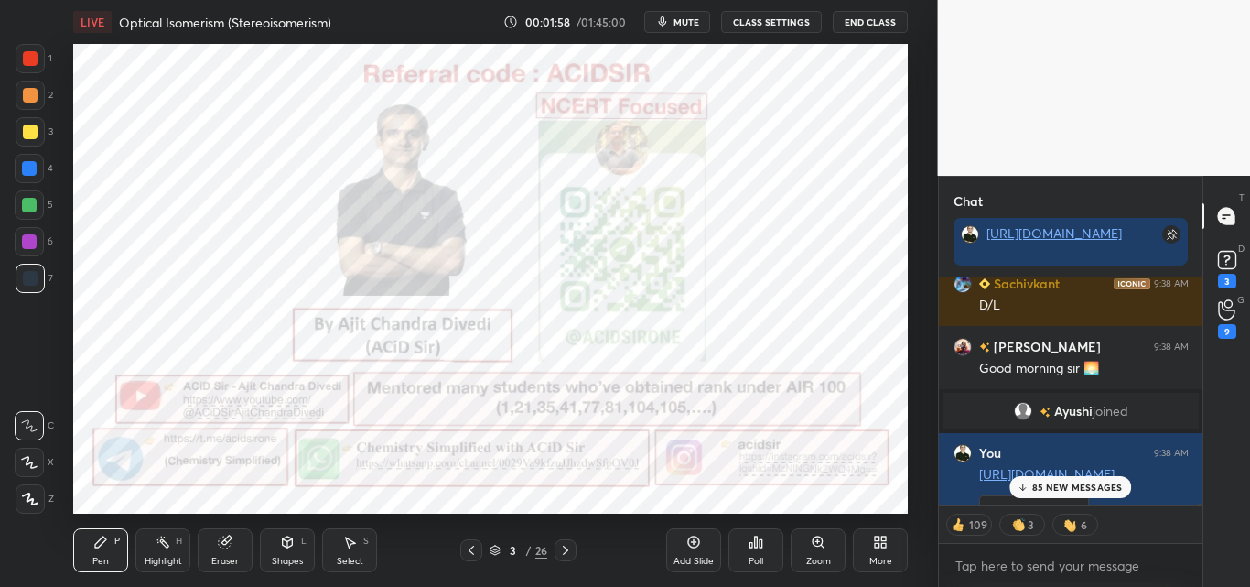
click at [1031, 482] on div "85 NEW MESSAGES" at bounding box center [1070, 487] width 123 height 22
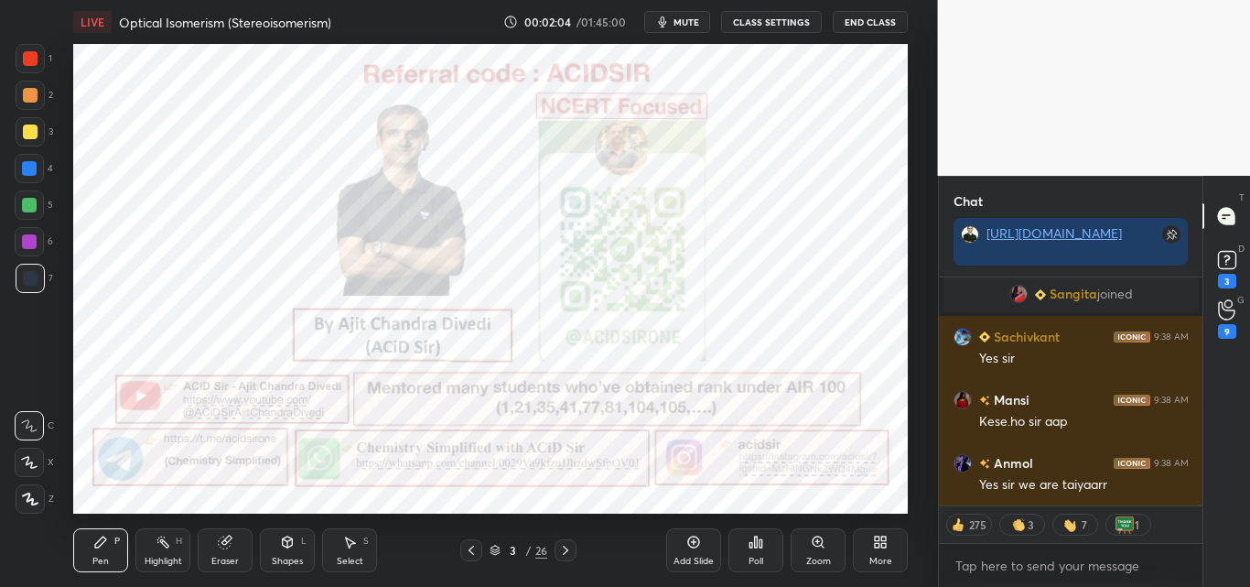
click at [30, 66] on div at bounding box center [30, 58] width 29 height 29
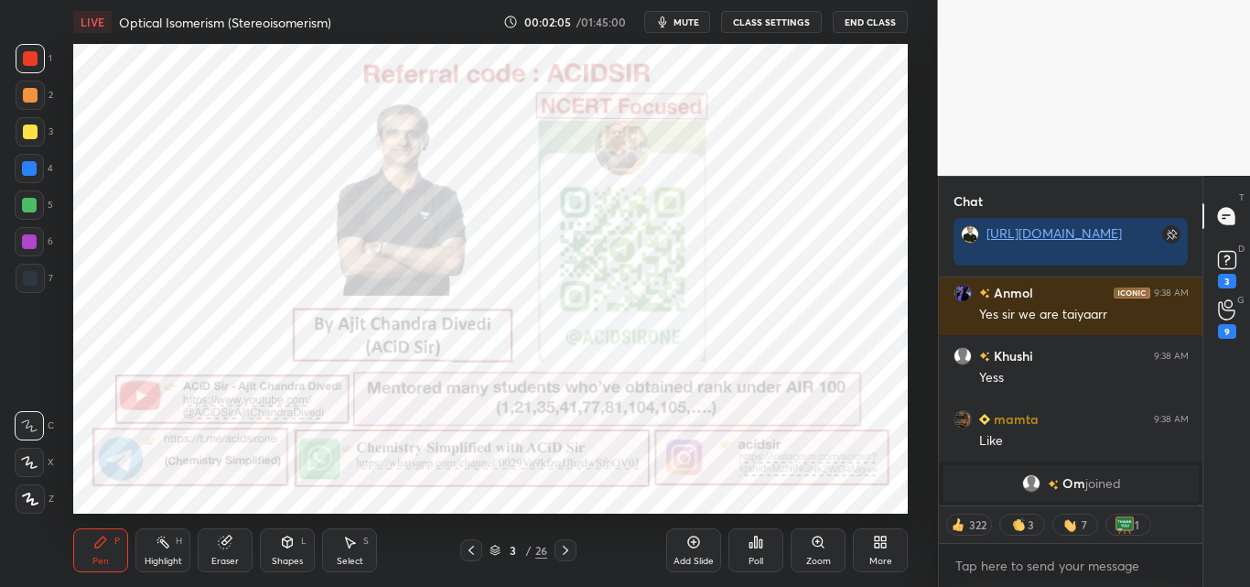
click at [19, 498] on div at bounding box center [30, 498] width 29 height 29
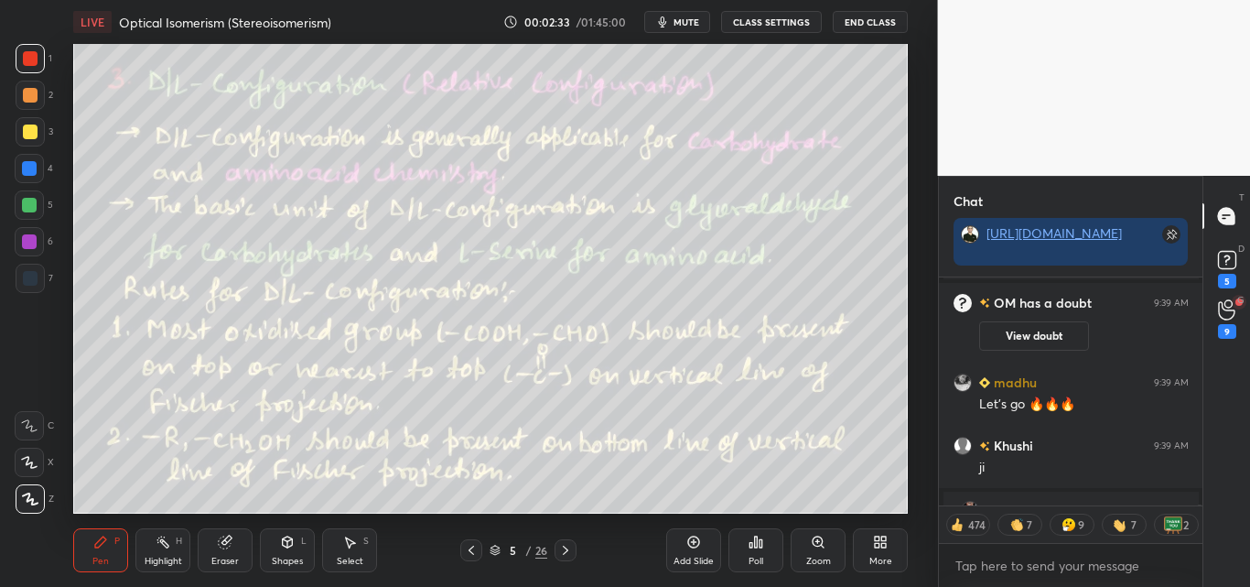
scroll to position [46503, 0]
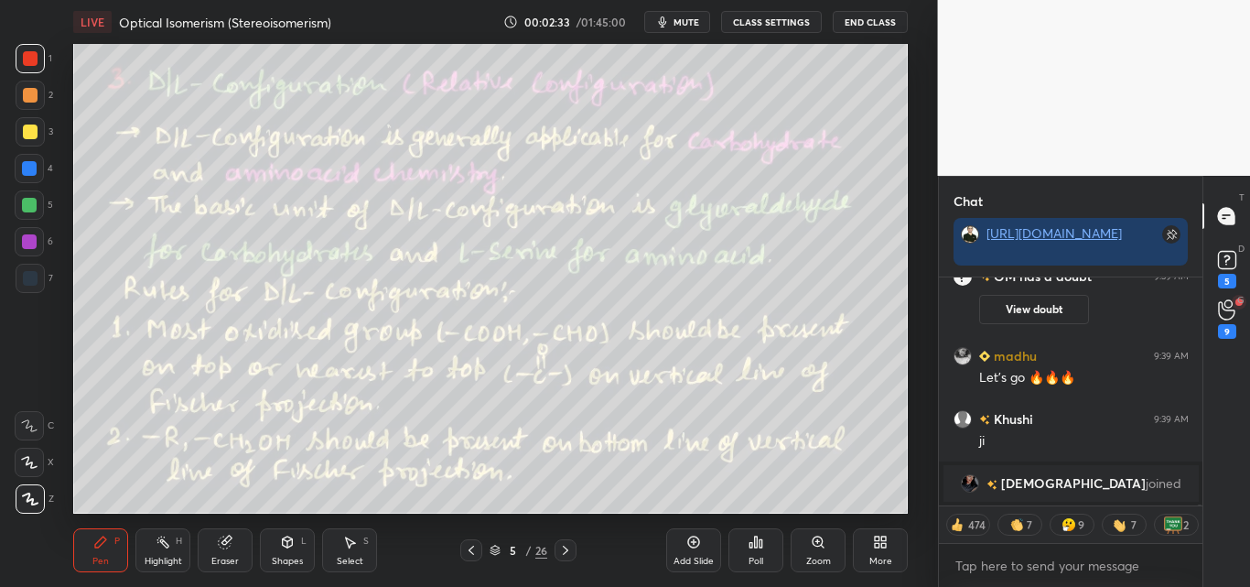
click at [177, 556] on div "Highlight" at bounding box center [164, 560] width 38 height 9
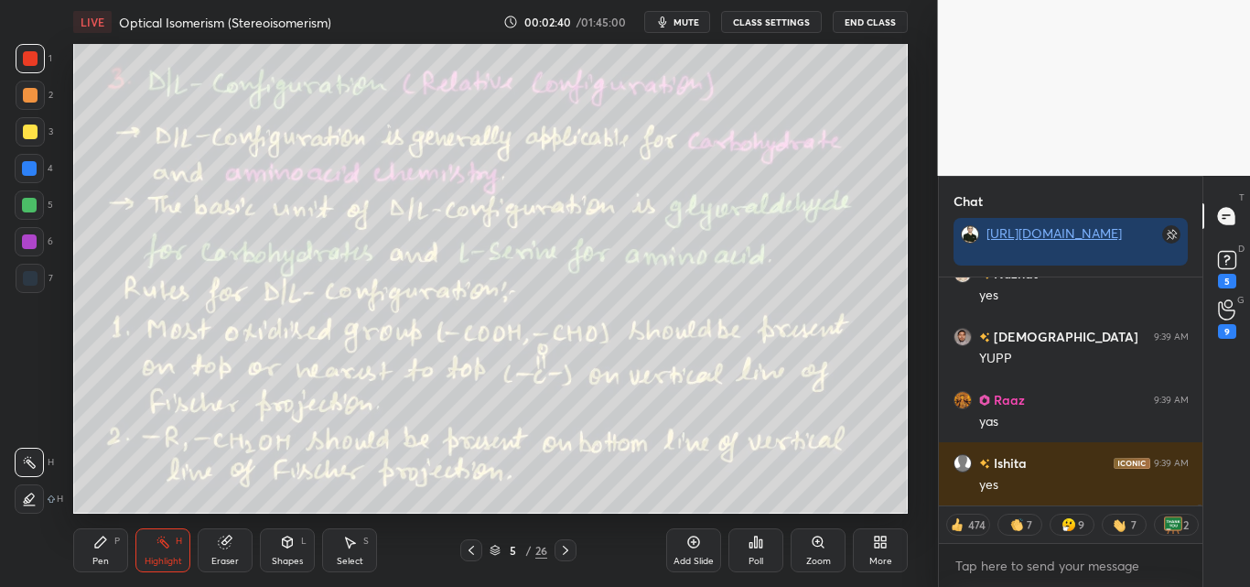
scroll to position [47237, 0]
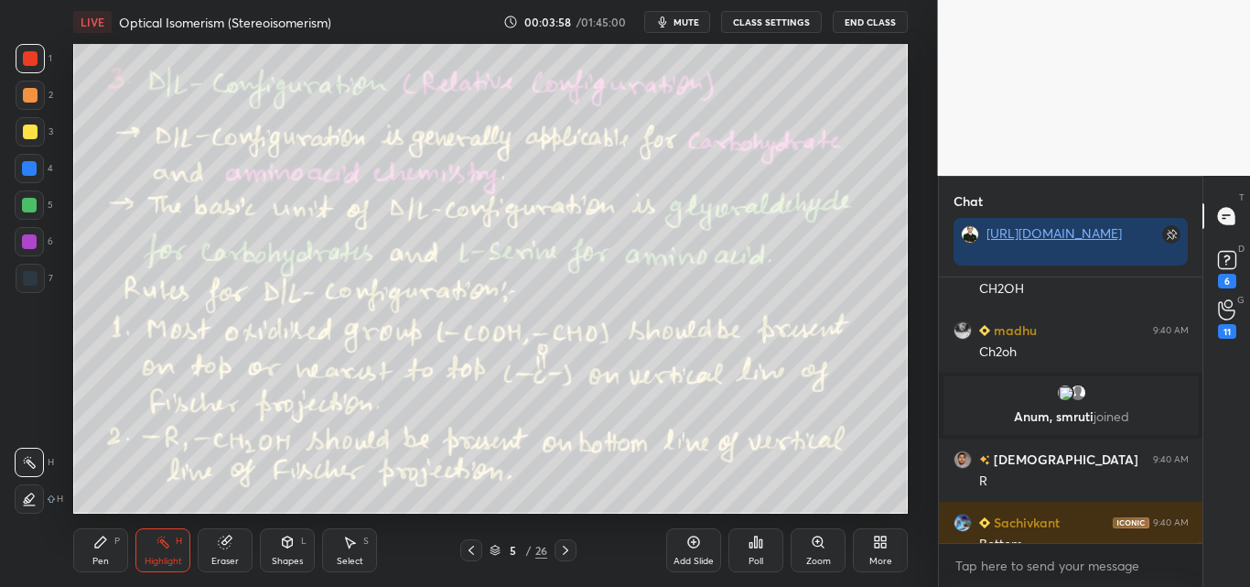
drag, startPoint x: 92, startPoint y: 540, endPoint x: 100, endPoint y: 522, distance: 19.7
click at [91, 540] on div "Pen P" at bounding box center [100, 550] width 55 height 44
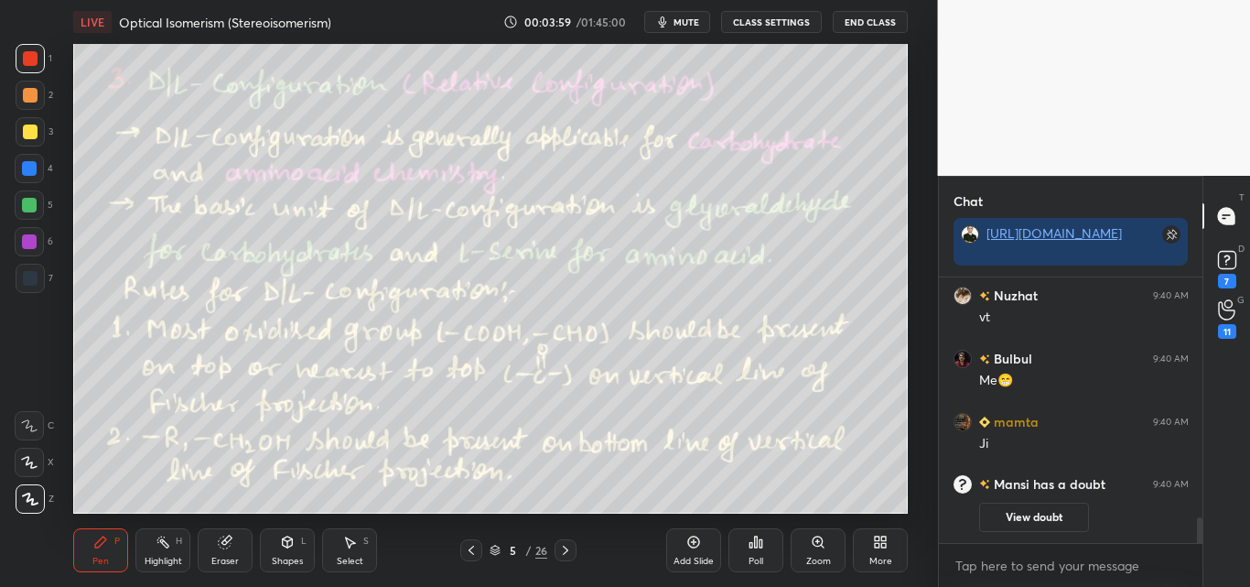
click at [26, 133] on div at bounding box center [30, 131] width 15 height 15
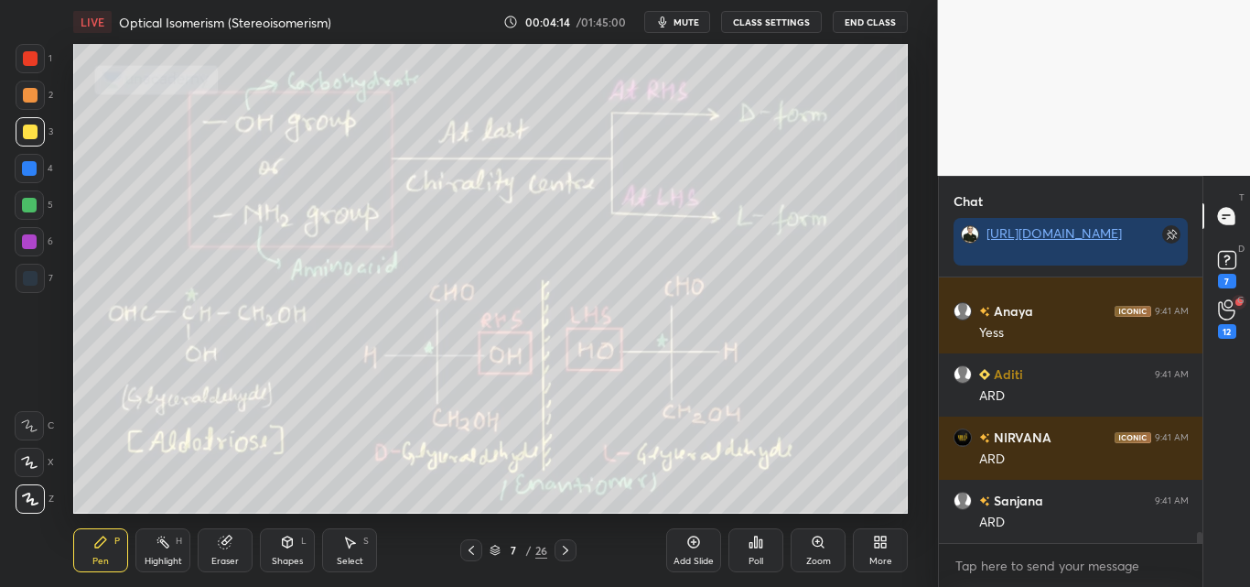
click at [176, 538] on div "Highlight H" at bounding box center [162, 550] width 55 height 44
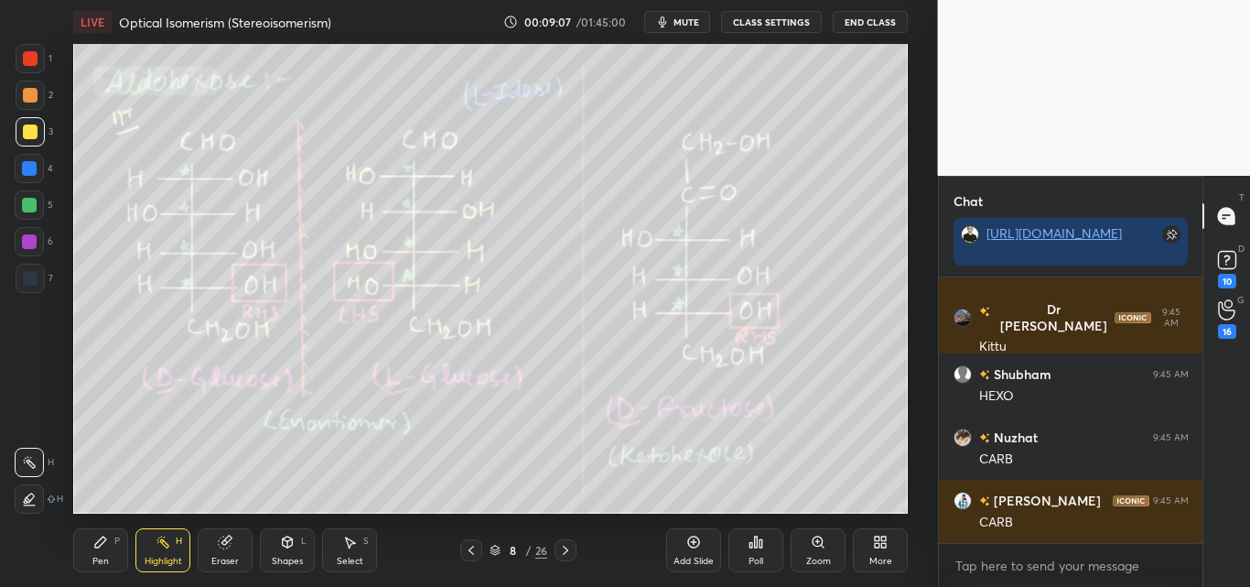
drag, startPoint x: 86, startPoint y: 551, endPoint x: 58, endPoint y: 478, distance: 78.5
click at [85, 551] on div "Pen P" at bounding box center [100, 550] width 55 height 44
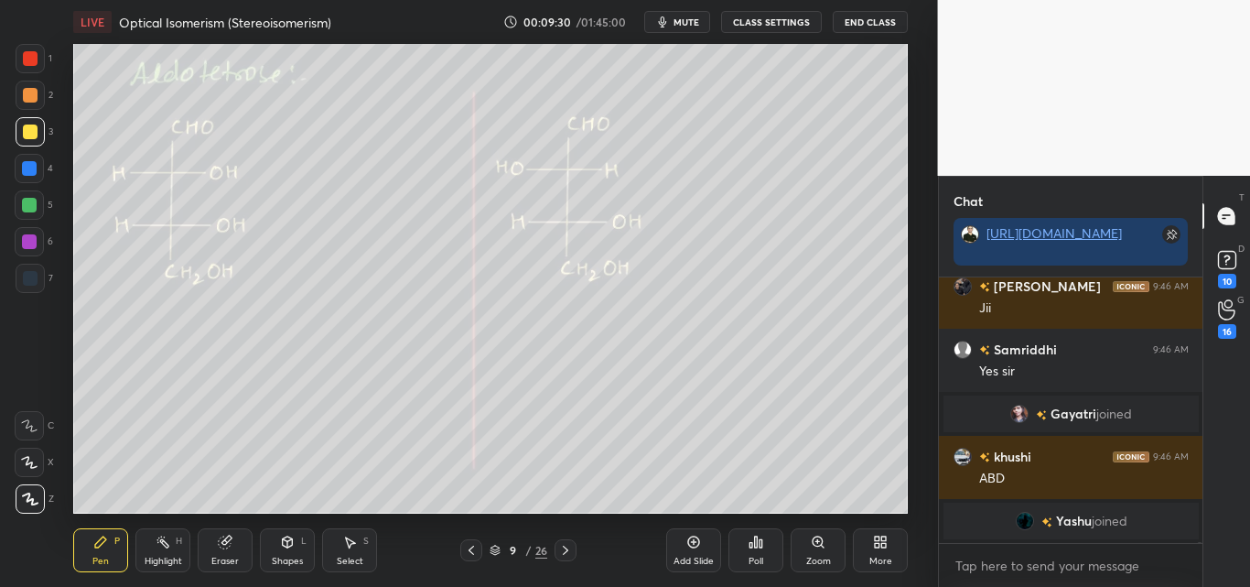
click at [27, 206] on div at bounding box center [29, 205] width 15 height 15
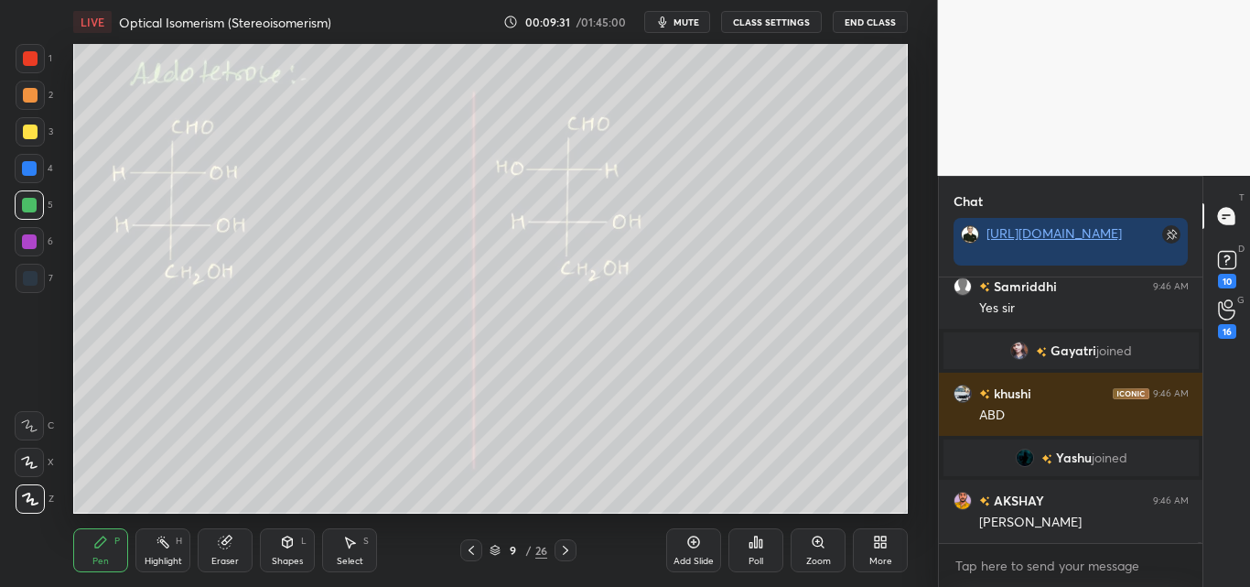
click at [160, 549] on div "Highlight H" at bounding box center [162, 550] width 55 height 44
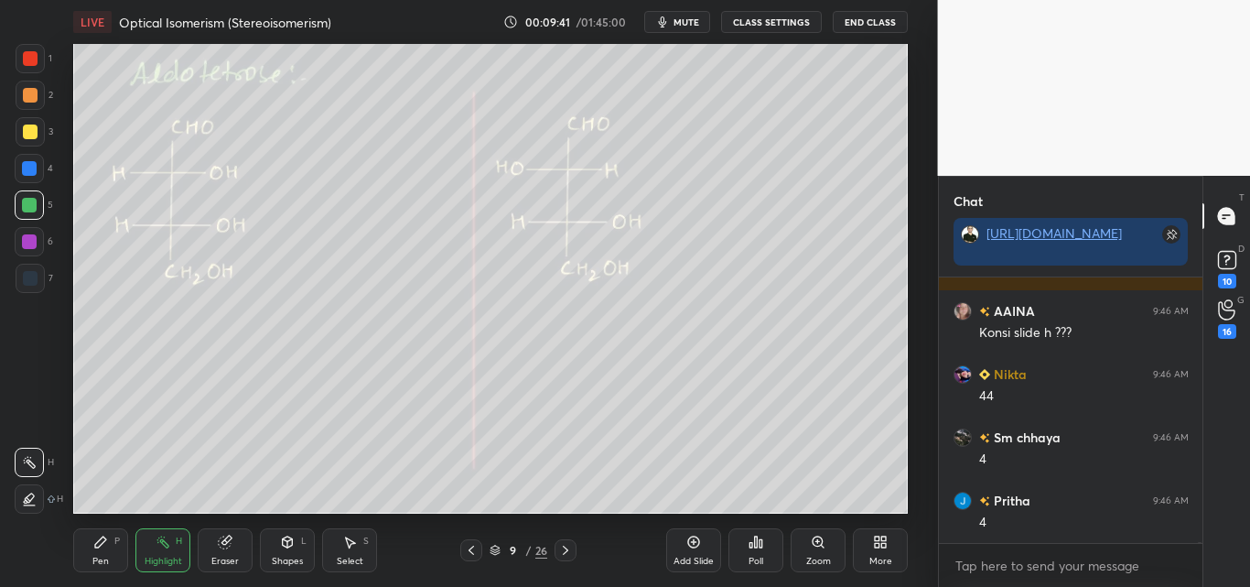
drag, startPoint x: 110, startPoint y: 548, endPoint x: 110, endPoint y: 522, distance: 26.5
click at [110, 546] on div "Pen P" at bounding box center [100, 550] width 55 height 44
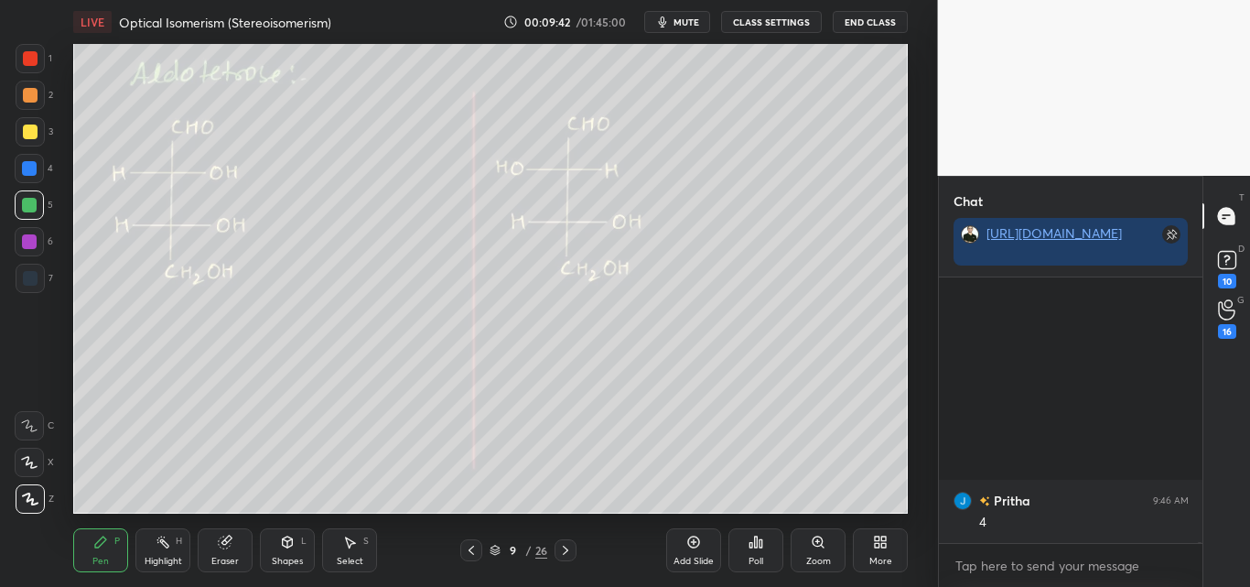
click at [30, 145] on div at bounding box center [30, 131] width 29 height 29
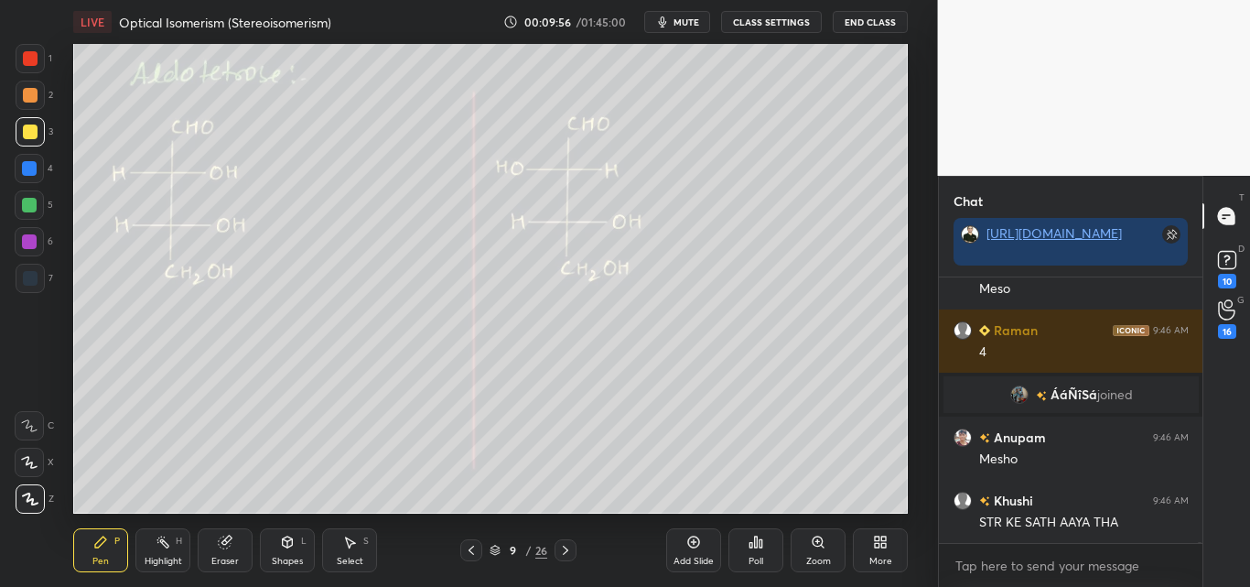
click at [154, 556] on div "Highlight" at bounding box center [164, 560] width 38 height 9
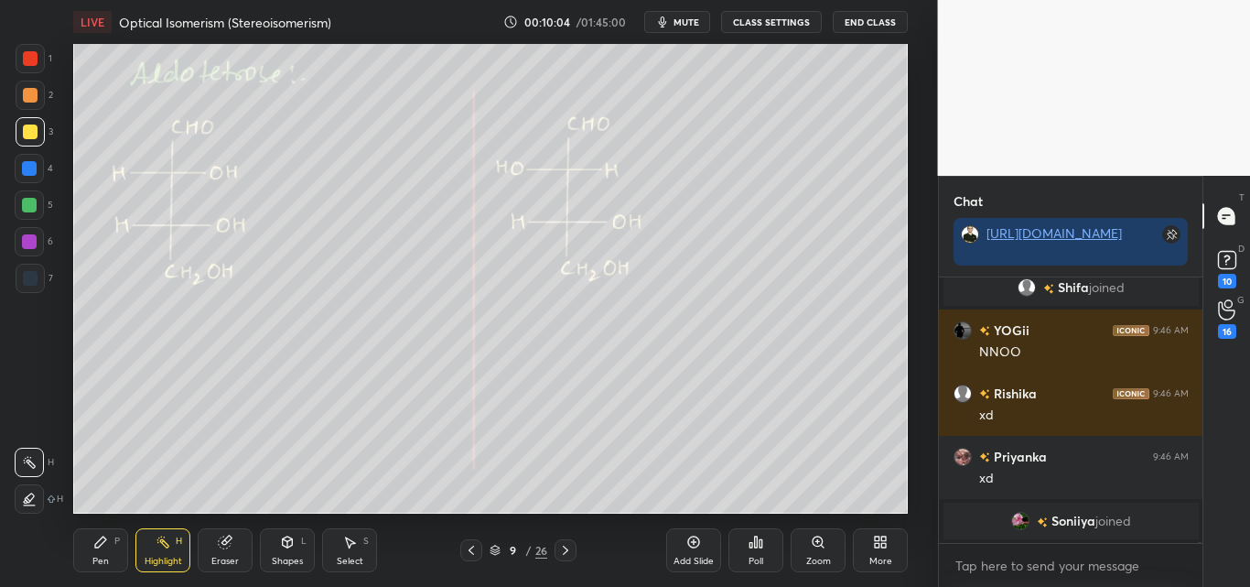
click at [98, 541] on icon at bounding box center [100, 541] width 11 height 11
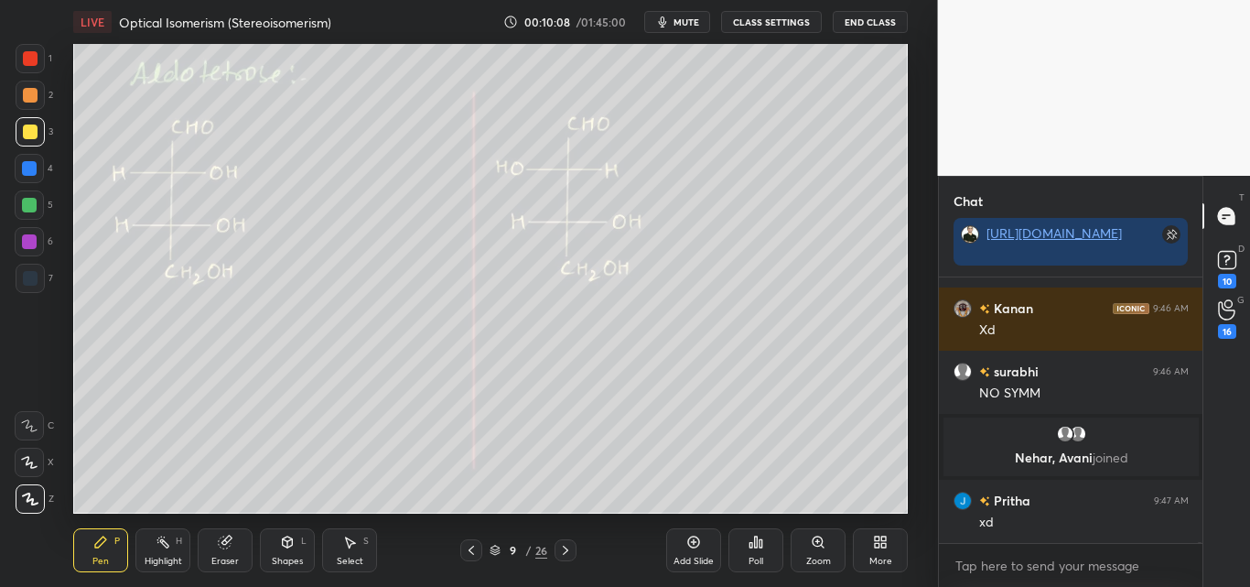
click at [27, 203] on div at bounding box center [29, 205] width 15 height 15
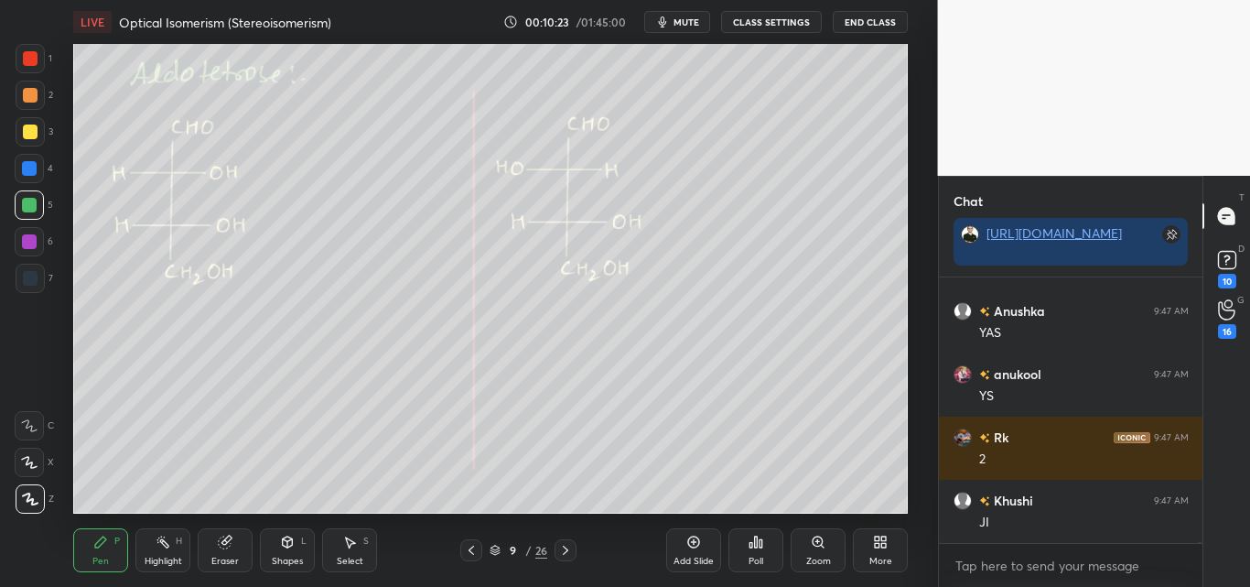
click at [23, 94] on div at bounding box center [30, 95] width 15 height 15
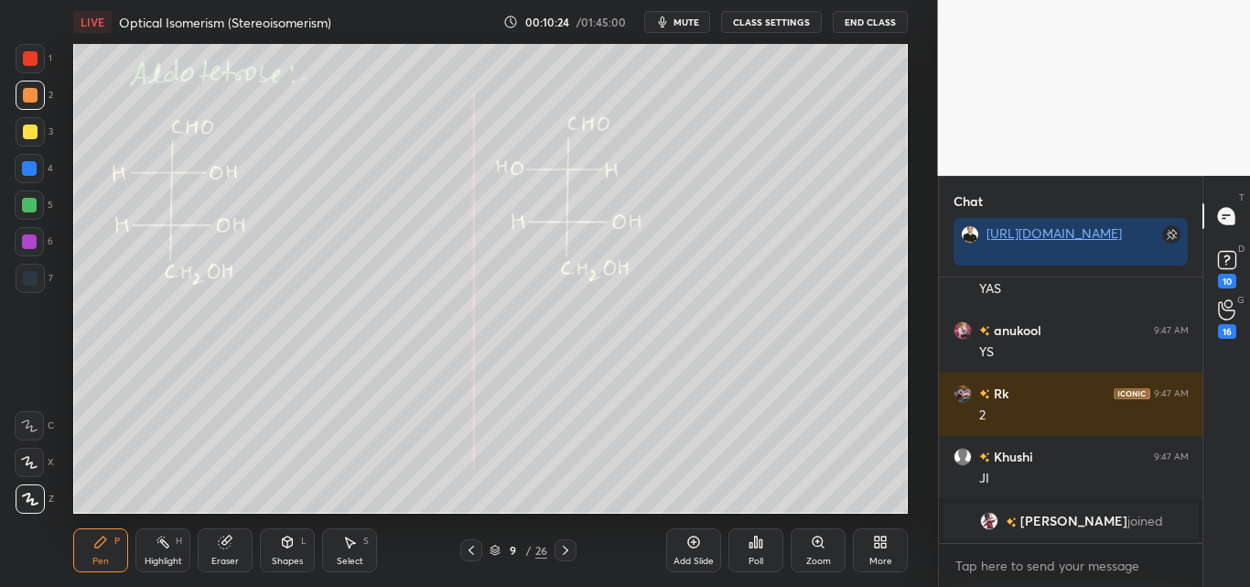
drag, startPoint x: 150, startPoint y: 555, endPoint x: 155, endPoint y: 521, distance: 34.2
click at [150, 553] on div "Highlight H" at bounding box center [162, 550] width 55 height 44
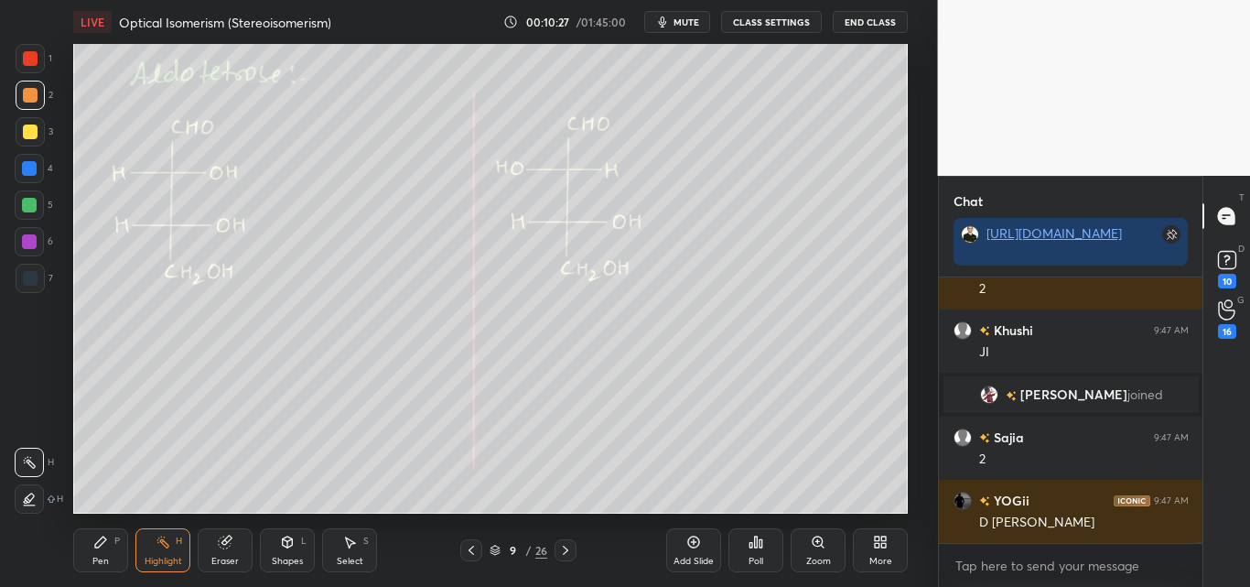
click at [27, 60] on div at bounding box center [30, 58] width 15 height 15
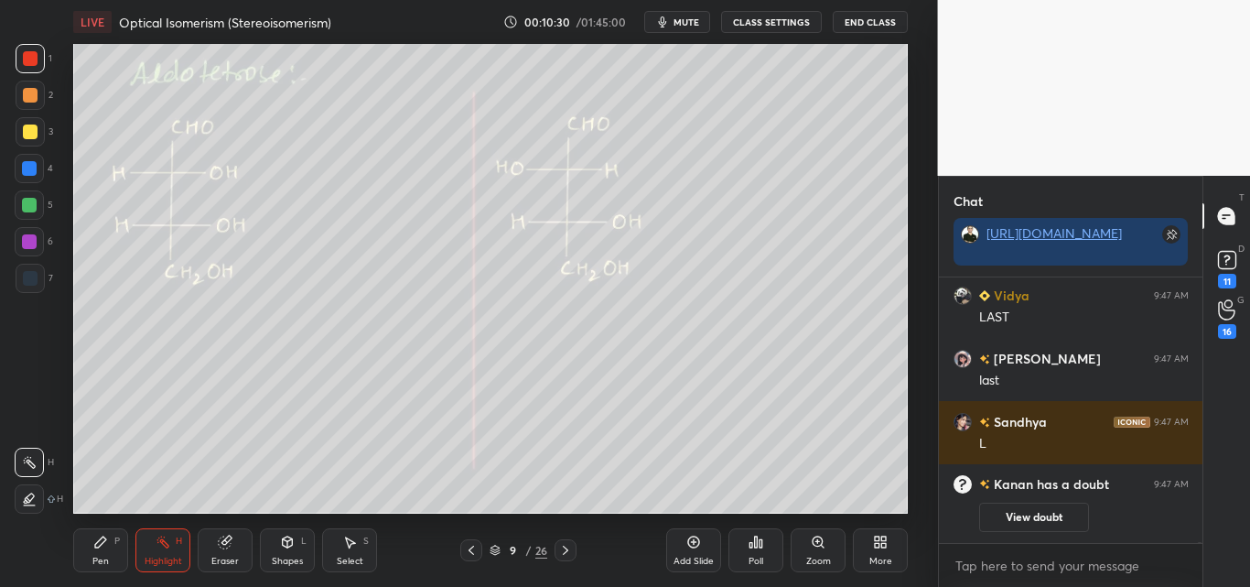
click at [285, 546] on icon at bounding box center [288, 541] width 10 height 11
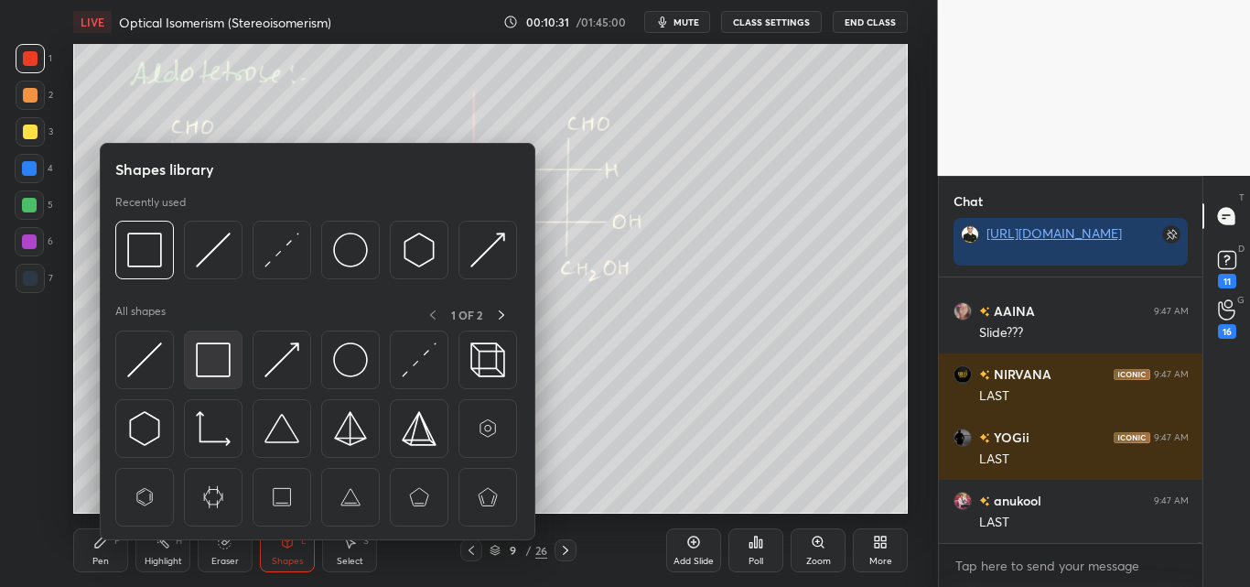
click at [219, 370] on img at bounding box center [213, 359] width 35 height 35
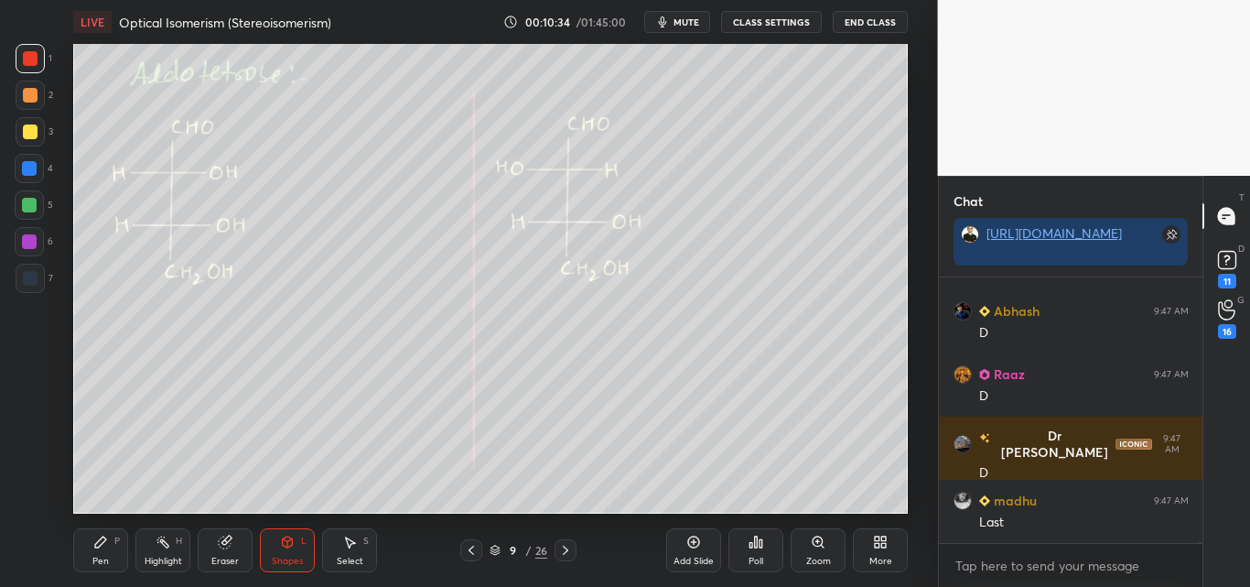
click at [103, 548] on icon at bounding box center [100, 541] width 15 height 15
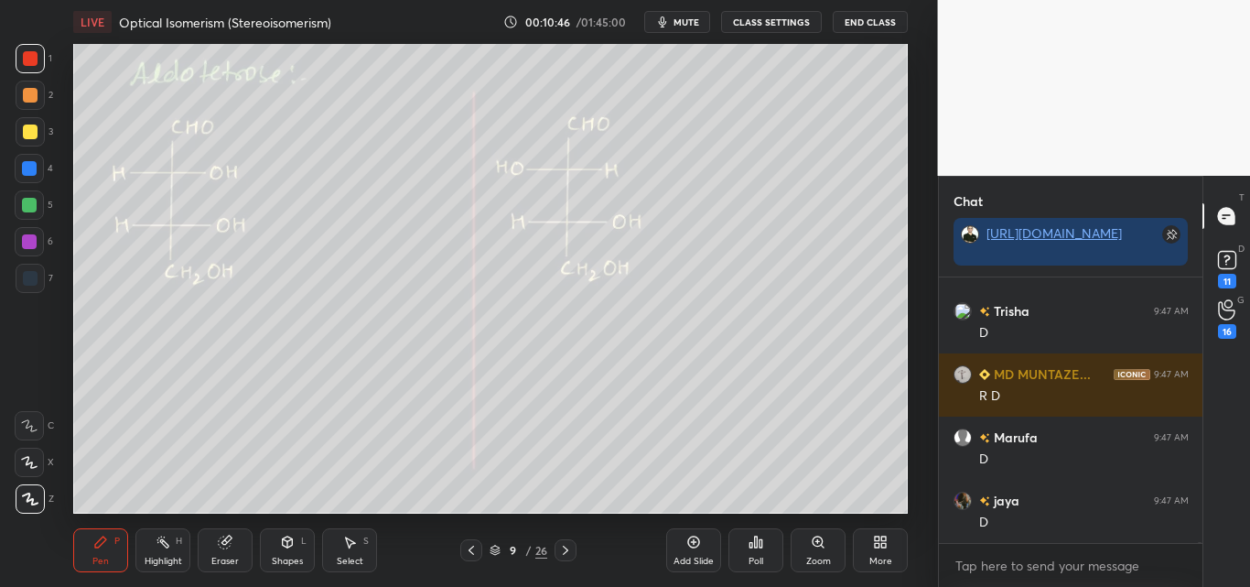
click at [28, 128] on div at bounding box center [30, 131] width 15 height 15
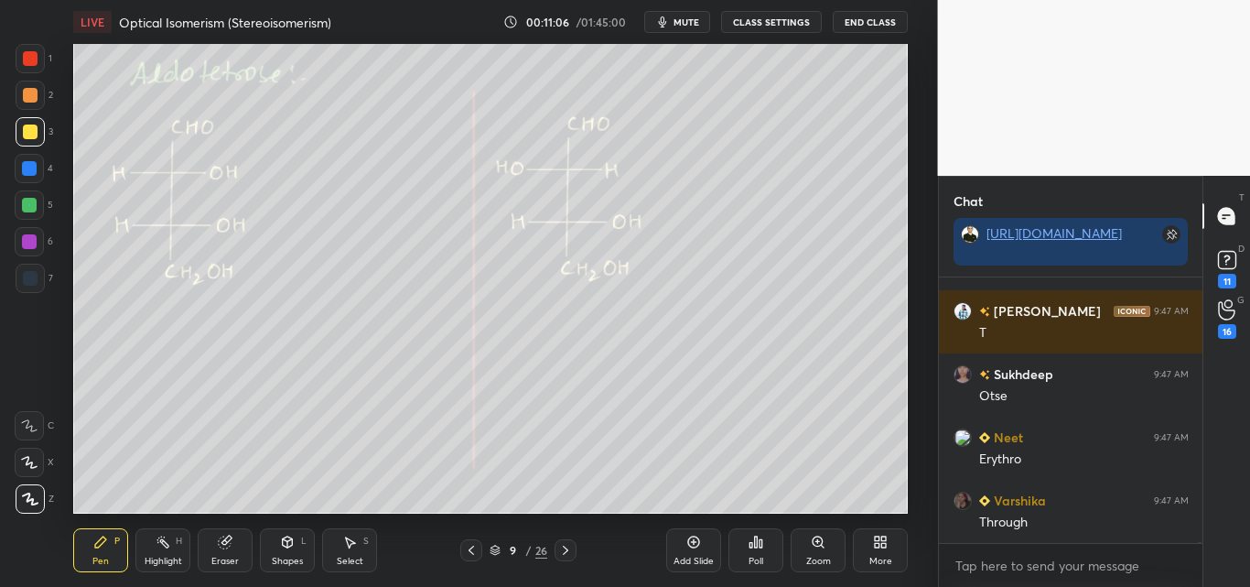
click at [170, 545] on icon at bounding box center [163, 541] width 15 height 15
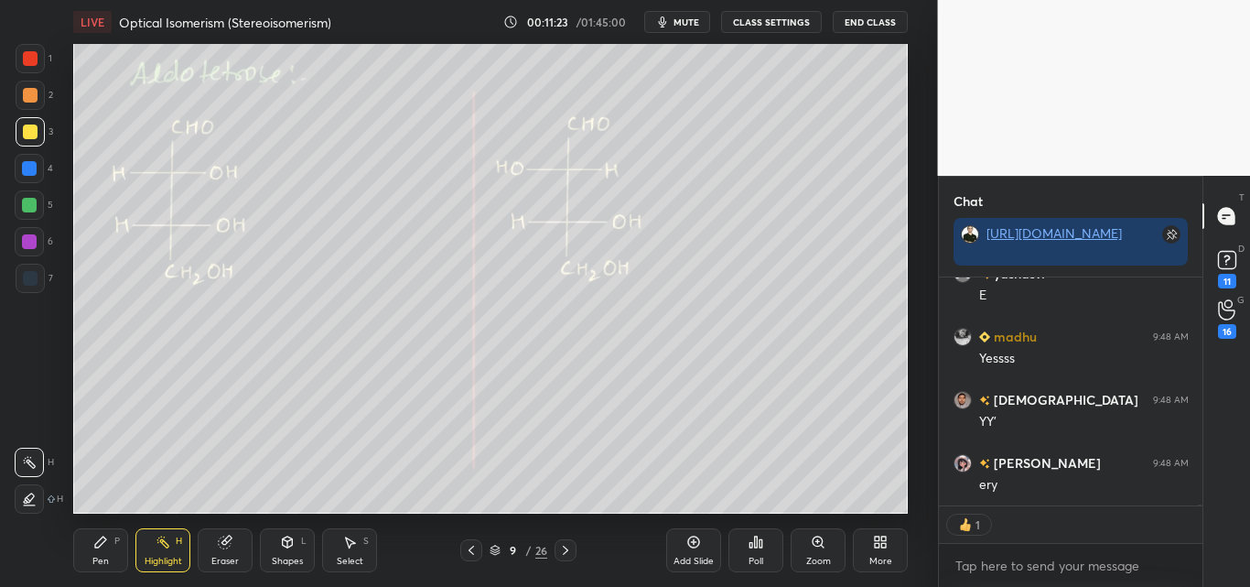
click at [101, 550] on div "Pen P" at bounding box center [100, 550] width 55 height 44
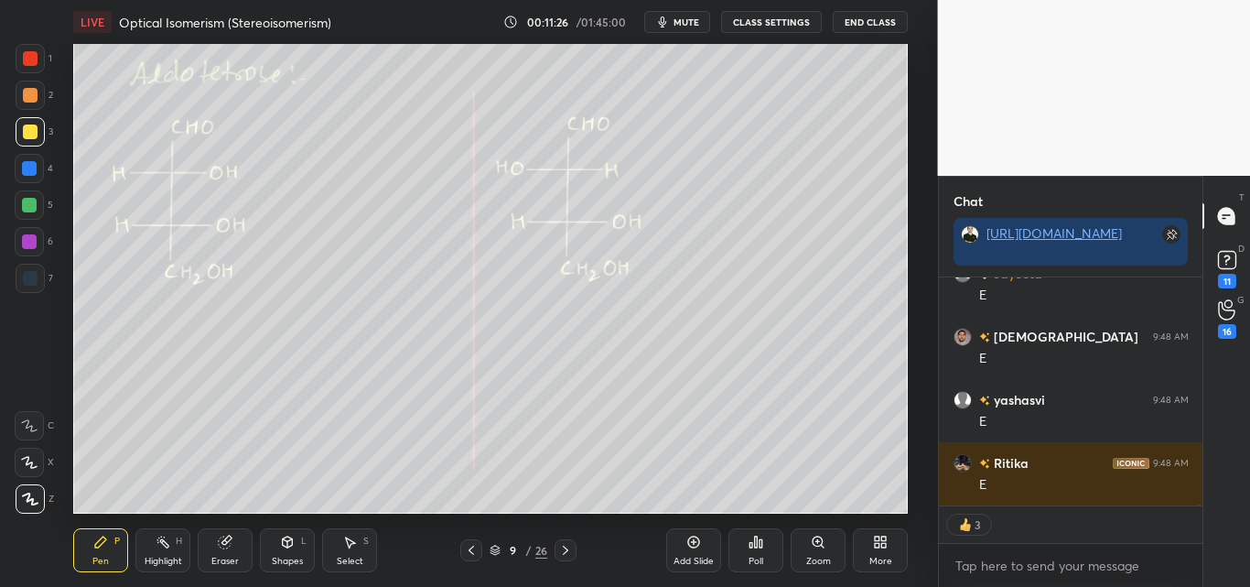
click at [34, 136] on div at bounding box center [30, 131] width 15 height 15
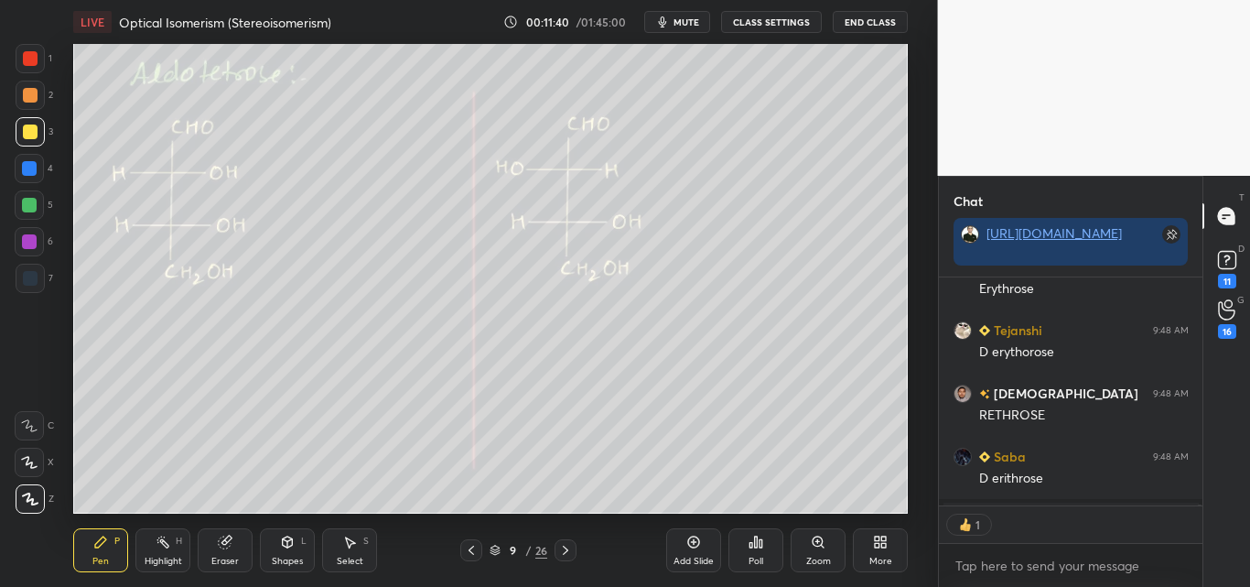
click at [276, 551] on div "Shapes L" at bounding box center [287, 550] width 55 height 44
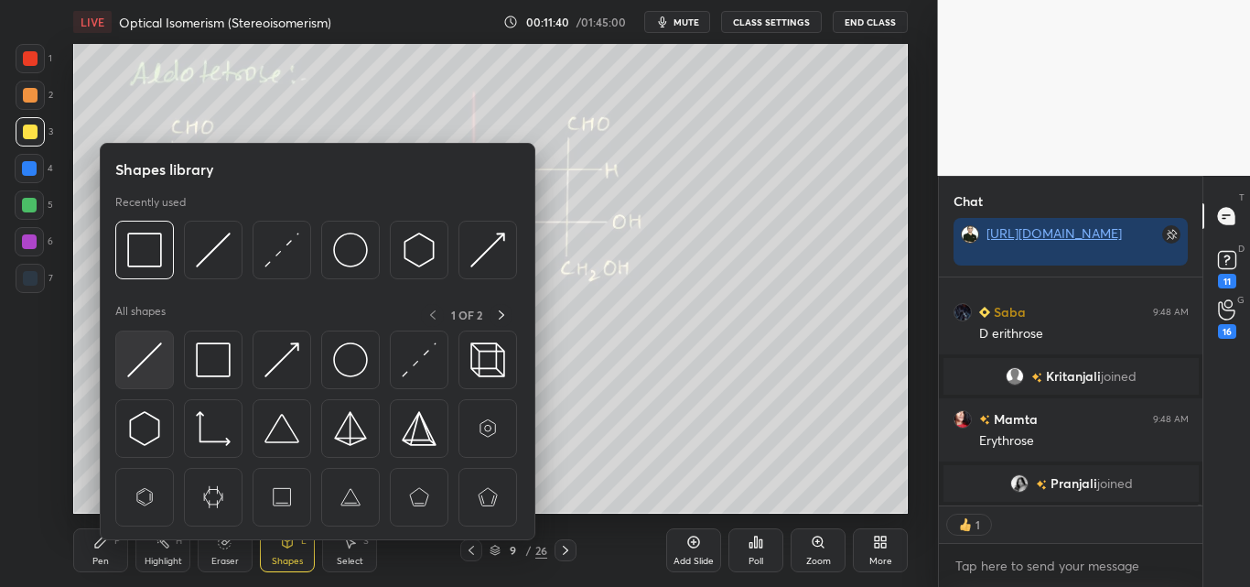
click at [144, 350] on img at bounding box center [144, 359] width 35 height 35
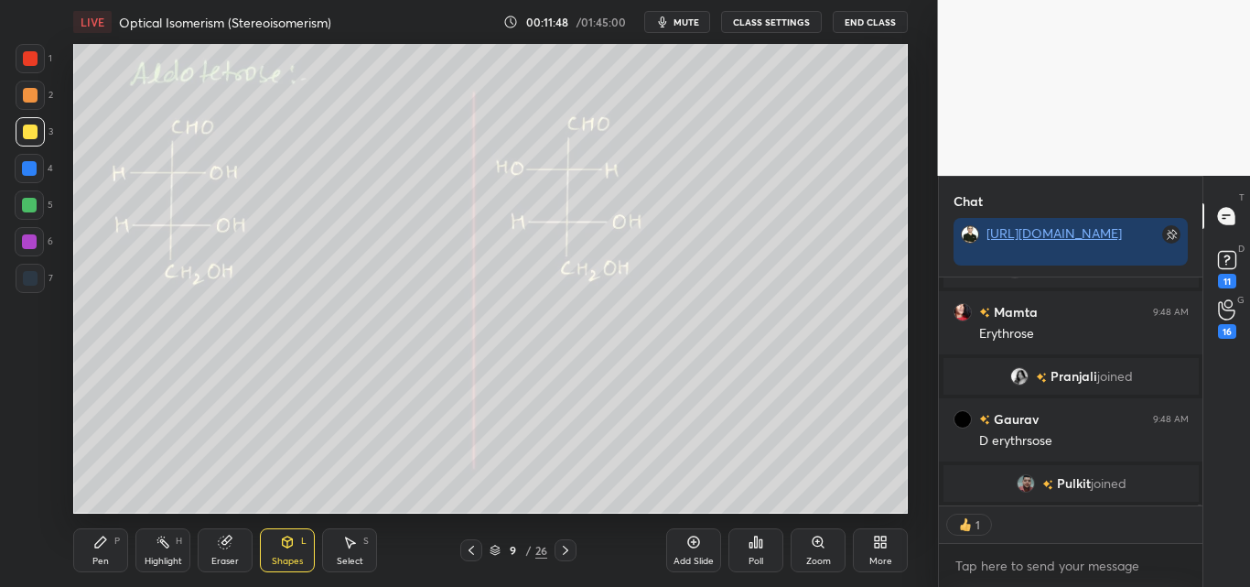
click at [107, 546] on icon at bounding box center [100, 541] width 15 height 15
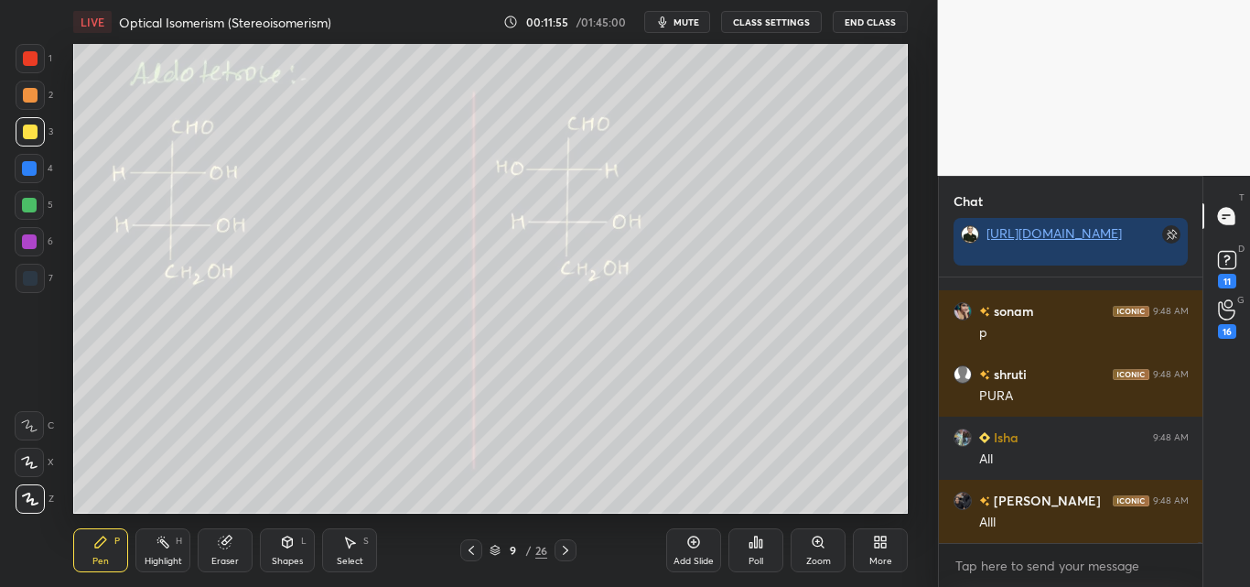
click at [285, 526] on div "Pen P Highlight H Eraser Shapes L Select S 9 / 26 Add Slide Poll Zoom More" at bounding box center [490, 549] width 835 height 73
click at [280, 565] on div "Shapes" at bounding box center [287, 560] width 31 height 9
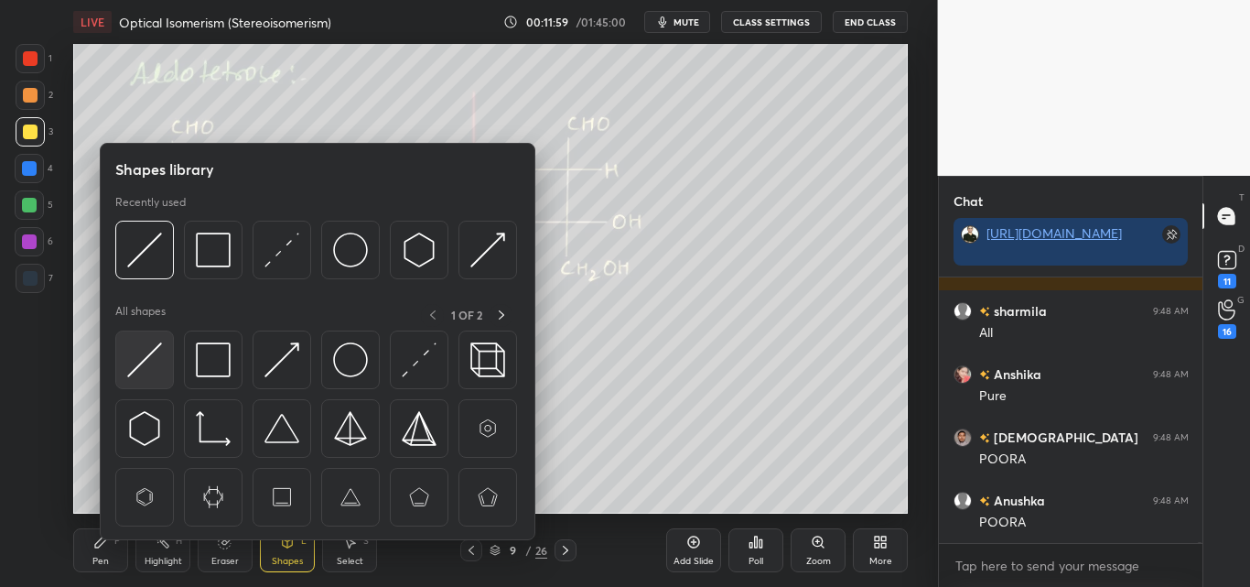
click at [140, 366] on img at bounding box center [144, 359] width 35 height 35
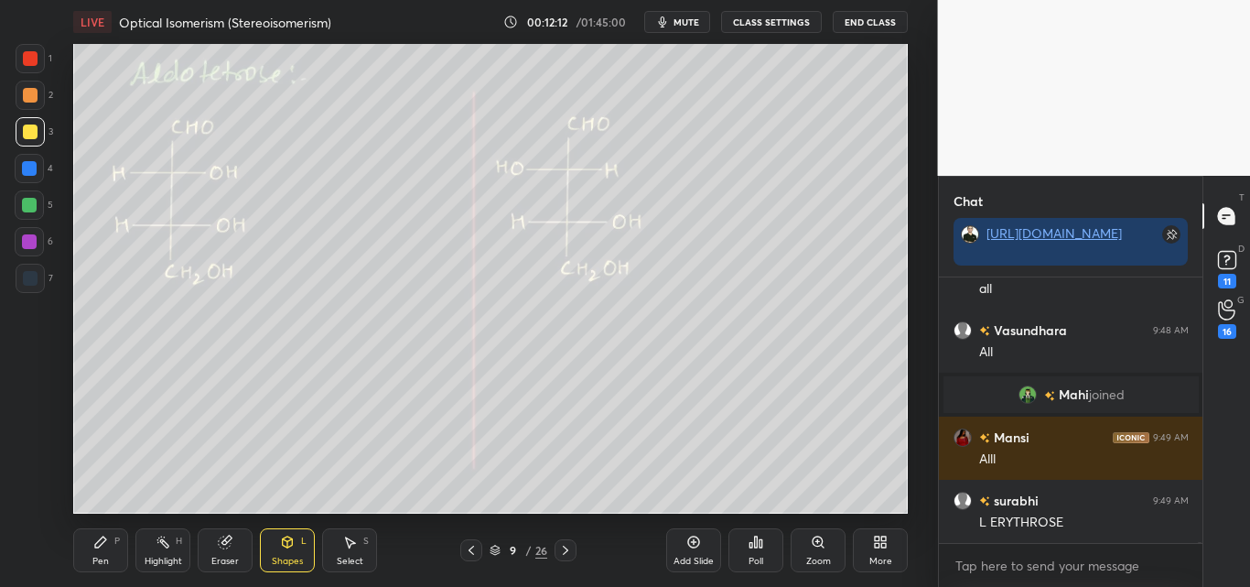
click at [106, 532] on div "Pen P" at bounding box center [100, 550] width 55 height 44
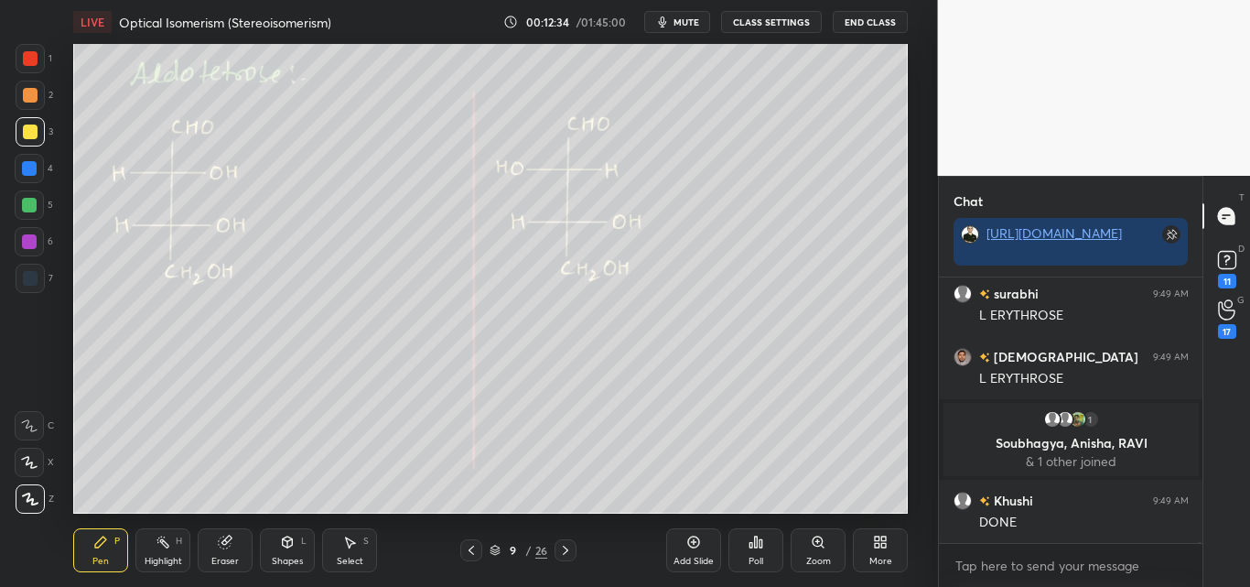
click at [31, 207] on div at bounding box center [29, 205] width 15 height 15
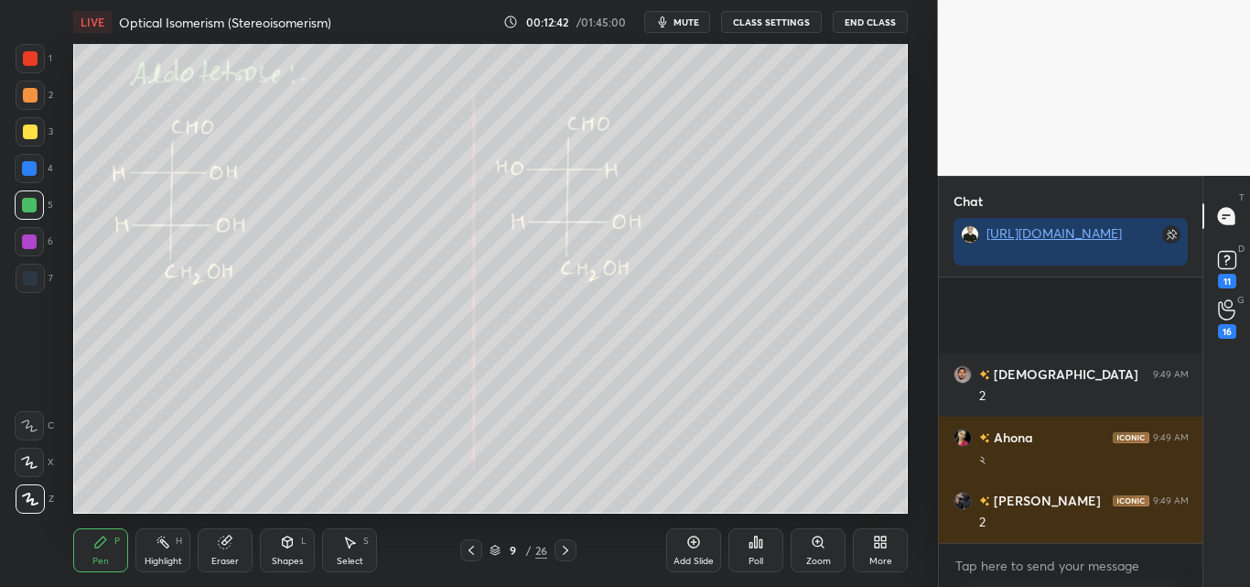
scroll to position [89329, 0]
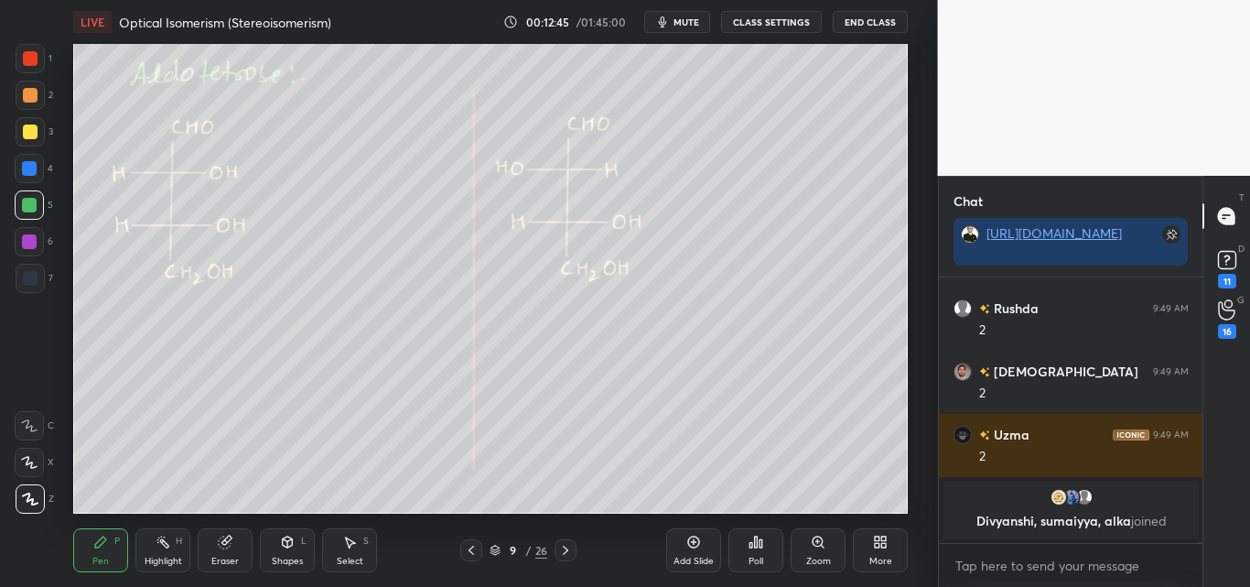
click at [279, 547] on div "Shapes L" at bounding box center [287, 550] width 55 height 44
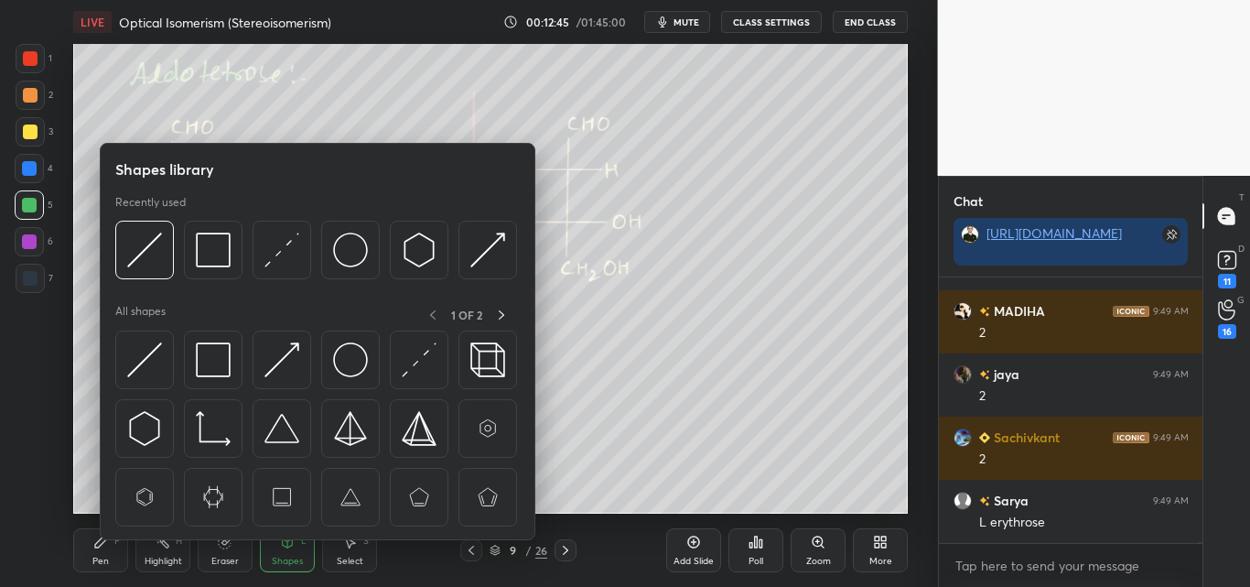
click at [27, 58] on div at bounding box center [30, 58] width 15 height 15
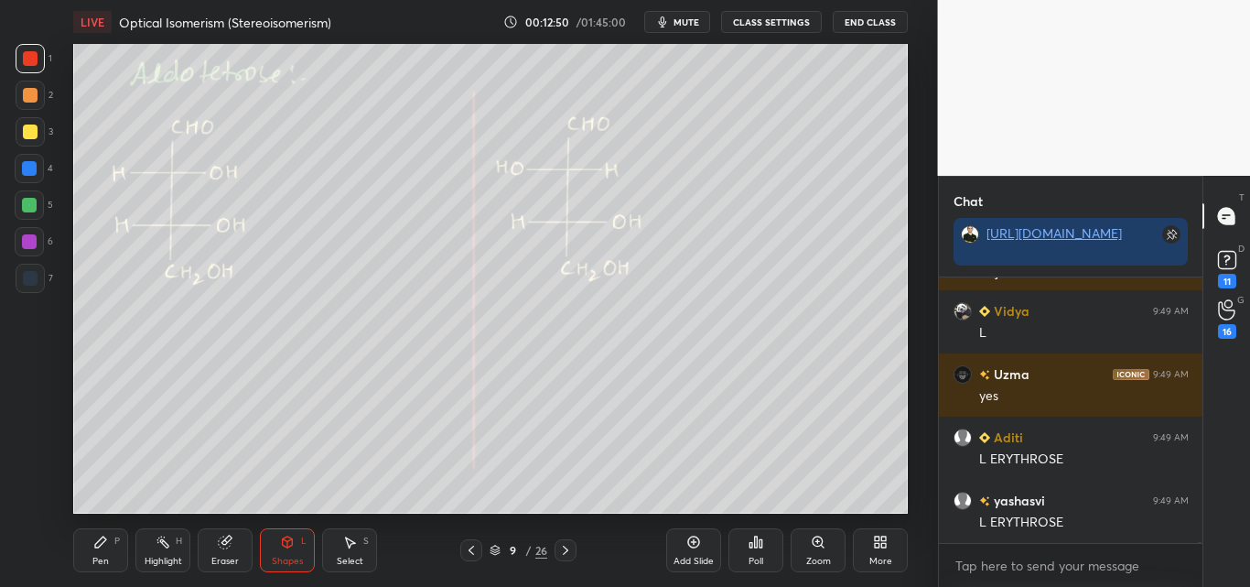
click at [278, 544] on div "Shapes L" at bounding box center [287, 550] width 55 height 44
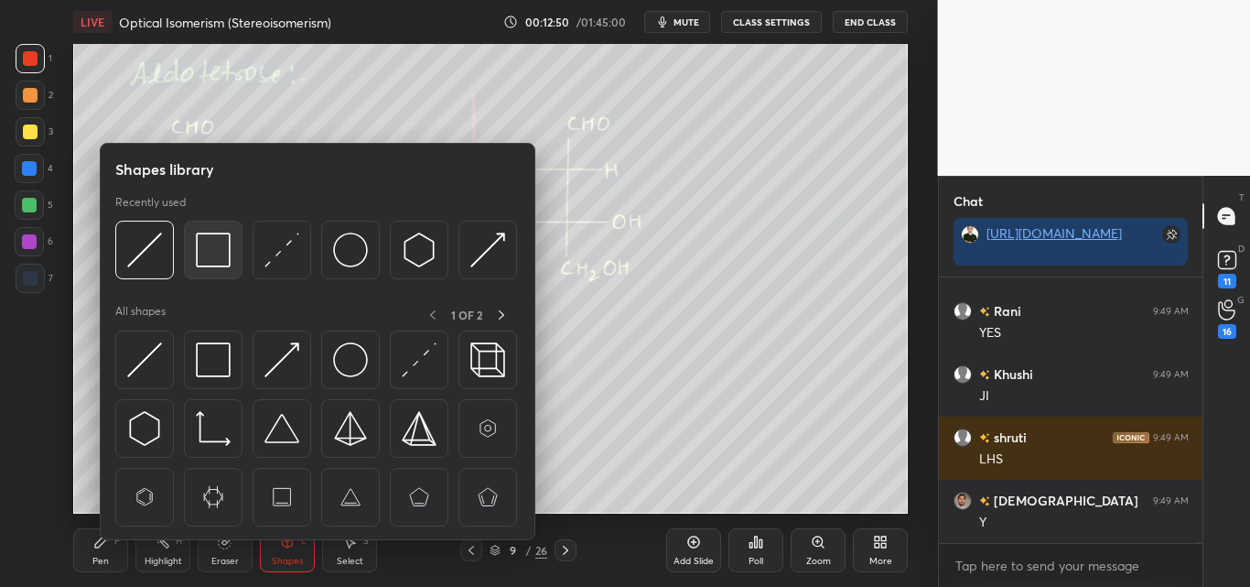
click at [219, 242] on img at bounding box center [213, 249] width 35 height 35
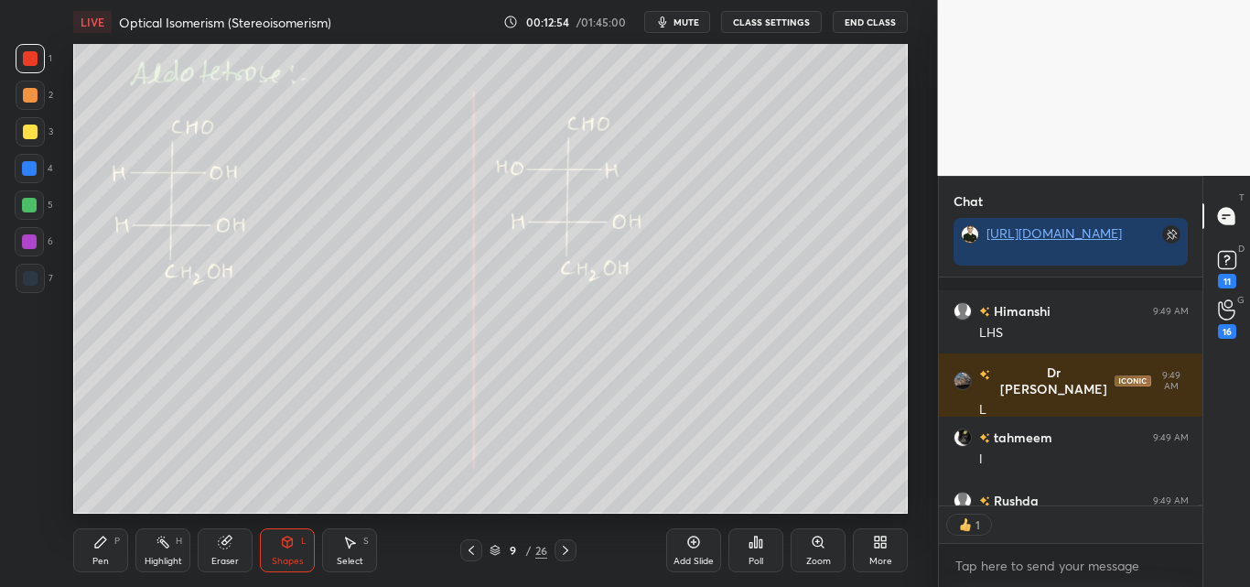
scroll to position [91534, 0]
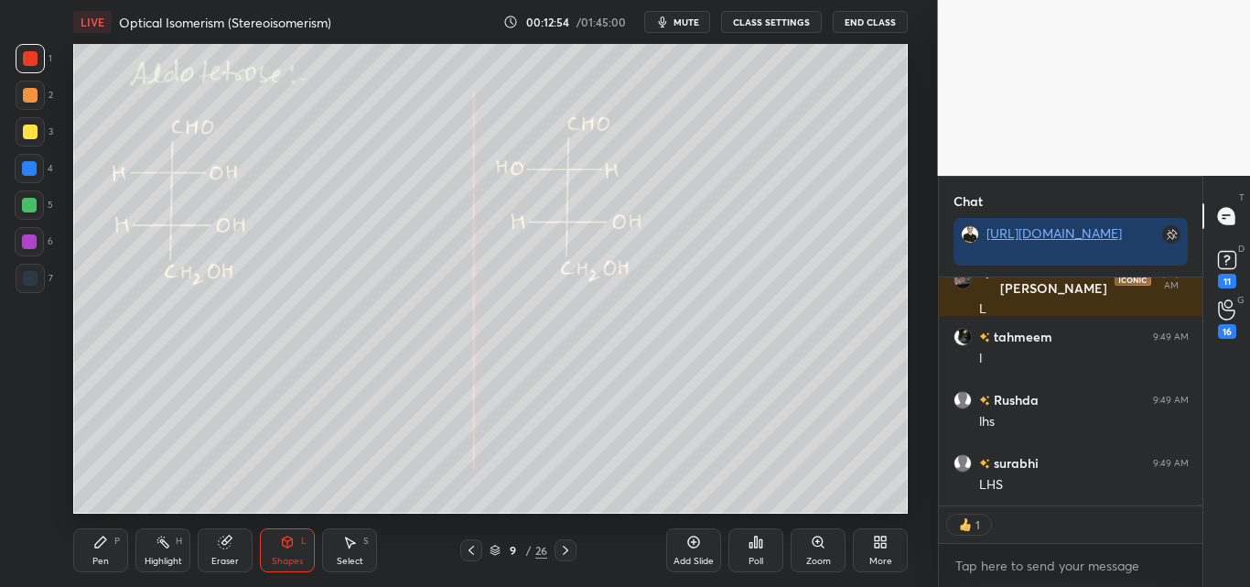
click at [110, 551] on div "Pen P" at bounding box center [100, 550] width 55 height 44
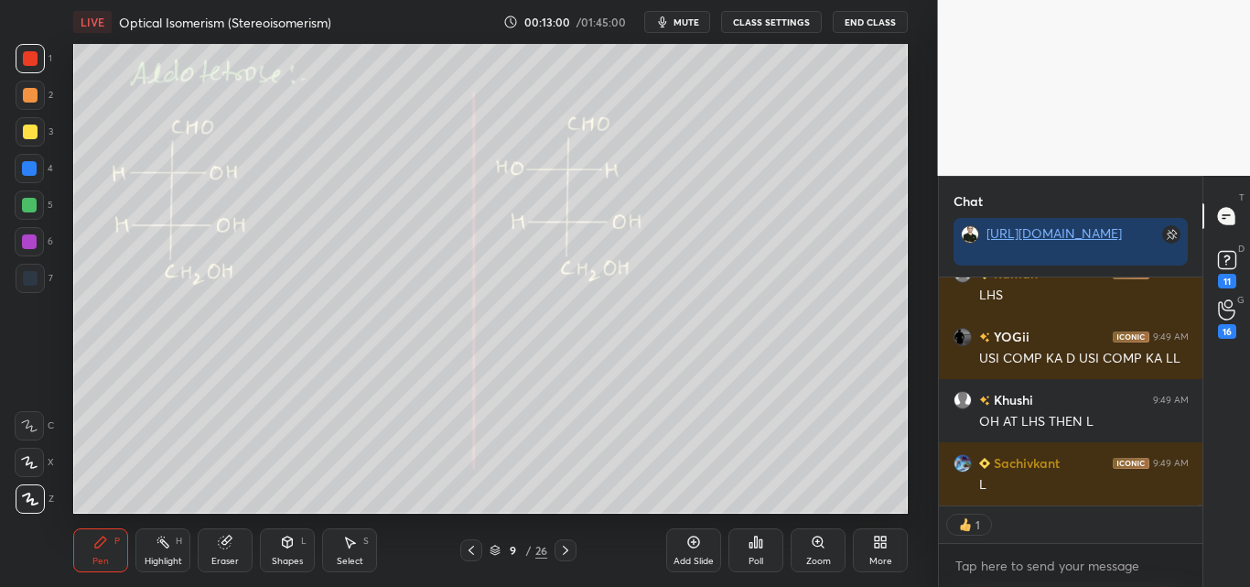
scroll to position [92838, 0]
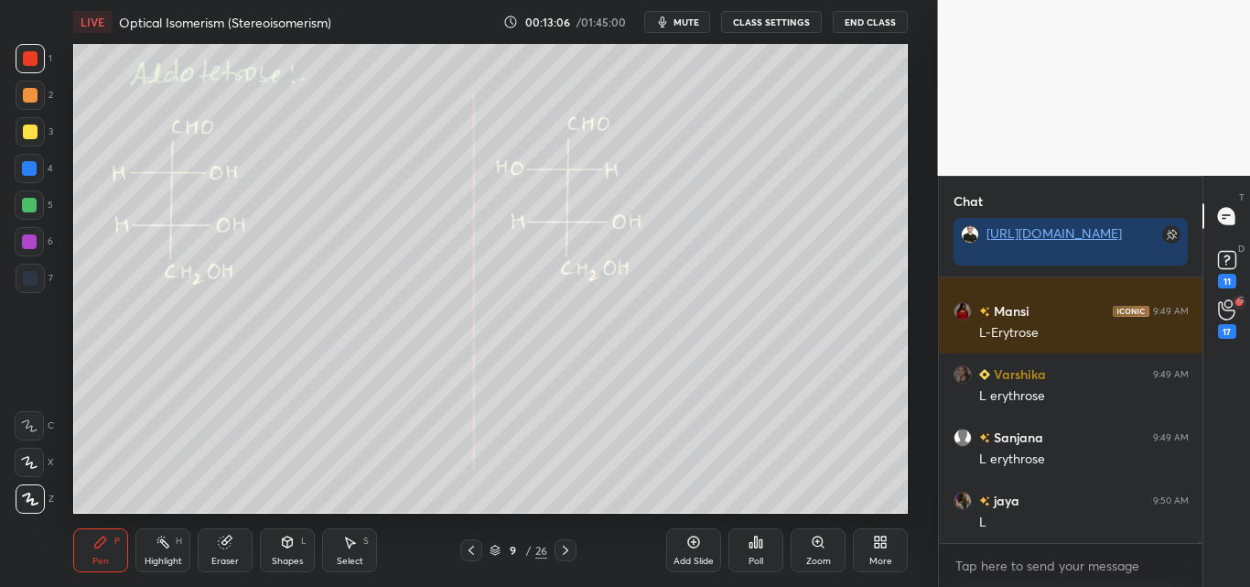
click at [30, 126] on div at bounding box center [30, 131] width 15 height 15
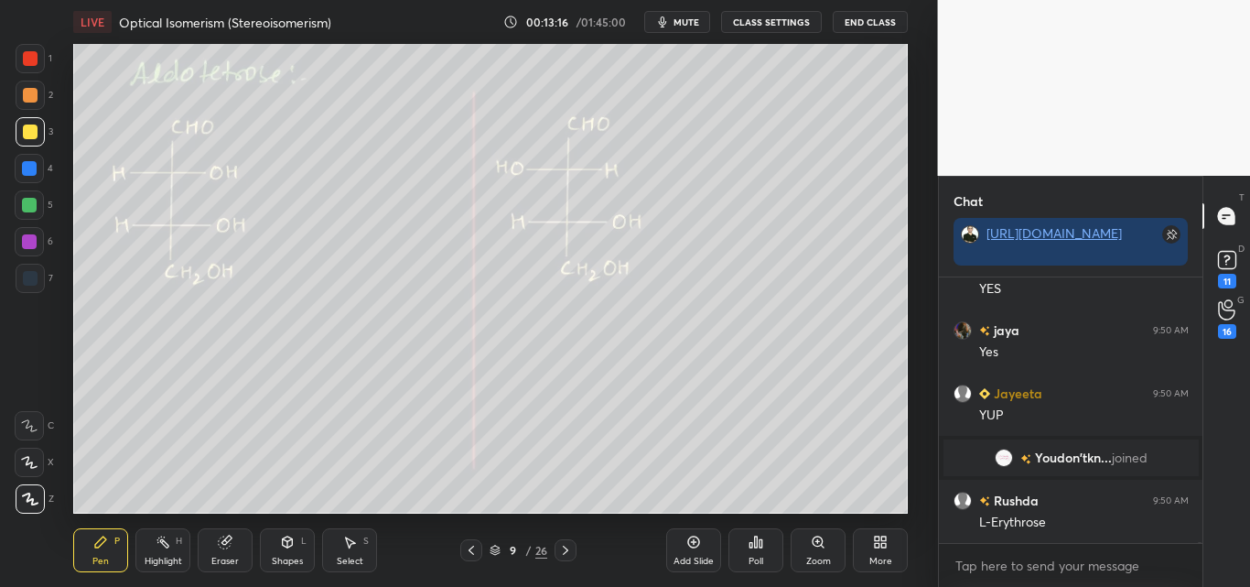
click at [27, 201] on div at bounding box center [29, 205] width 15 height 15
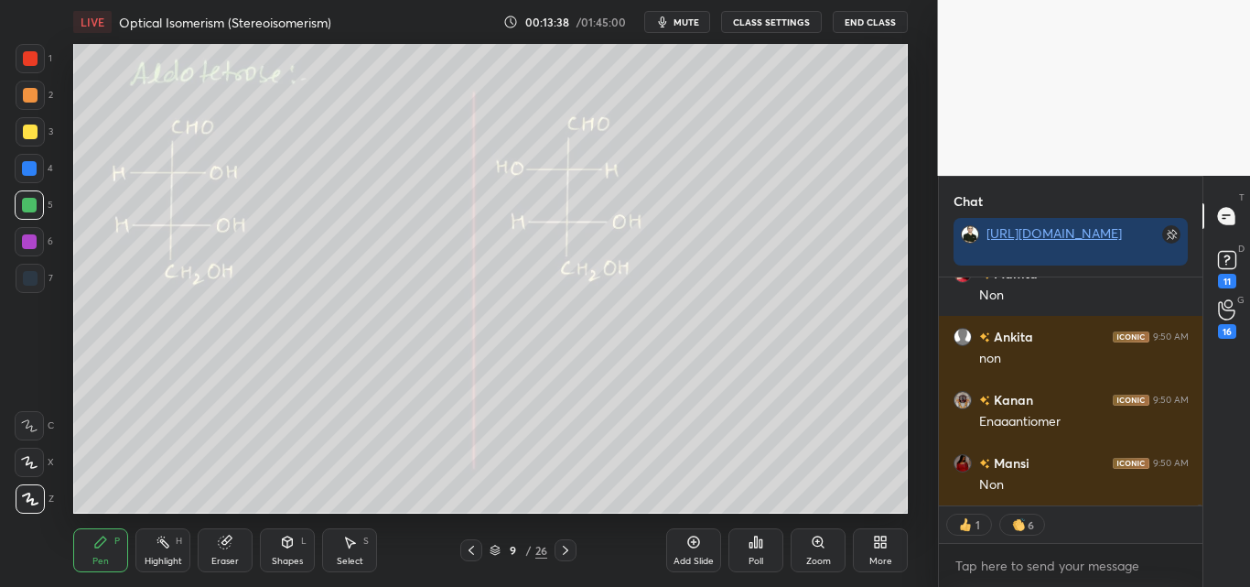
click at [34, 196] on div at bounding box center [29, 204] width 29 height 29
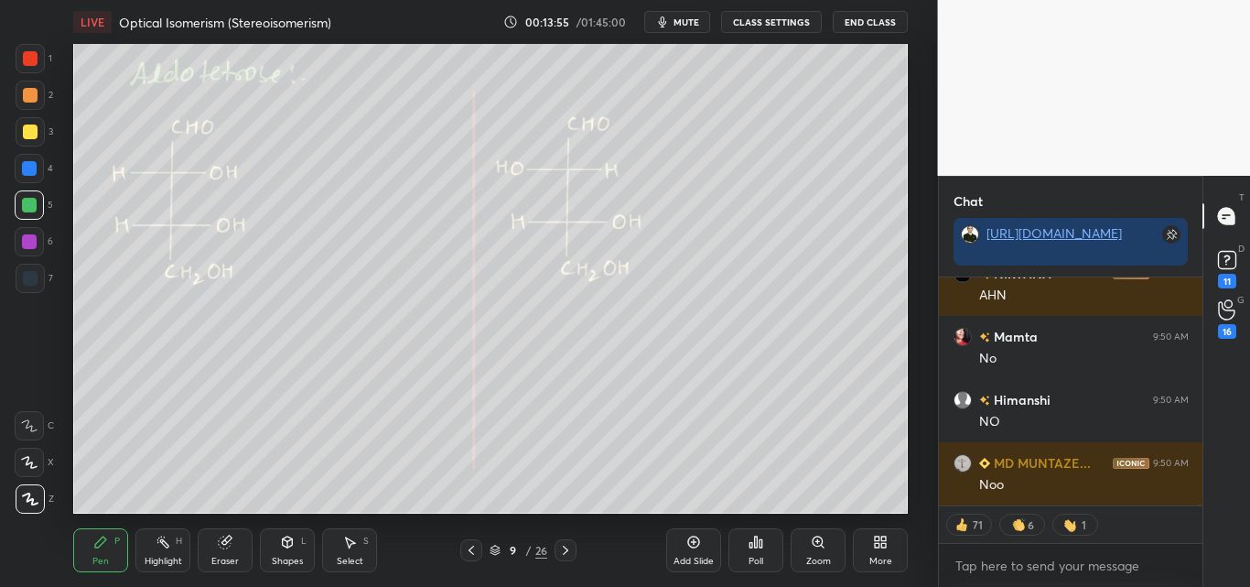
drag, startPoint x: 27, startPoint y: 59, endPoint x: 48, endPoint y: 124, distance: 68.3
click at [27, 59] on div at bounding box center [30, 58] width 15 height 15
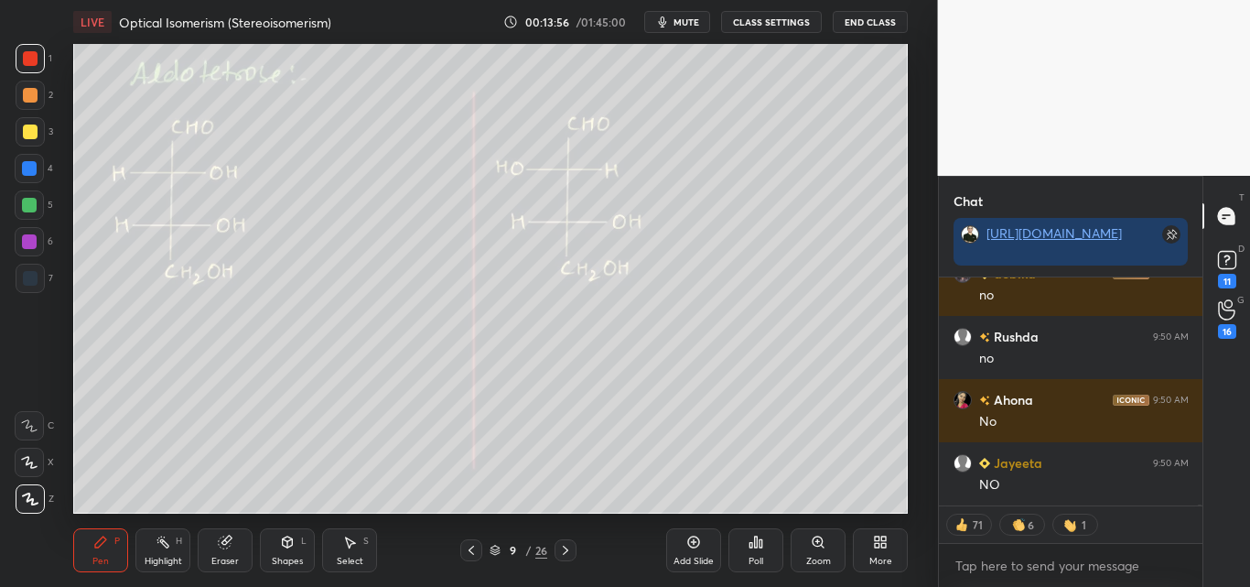
click at [282, 542] on icon at bounding box center [287, 541] width 15 height 15
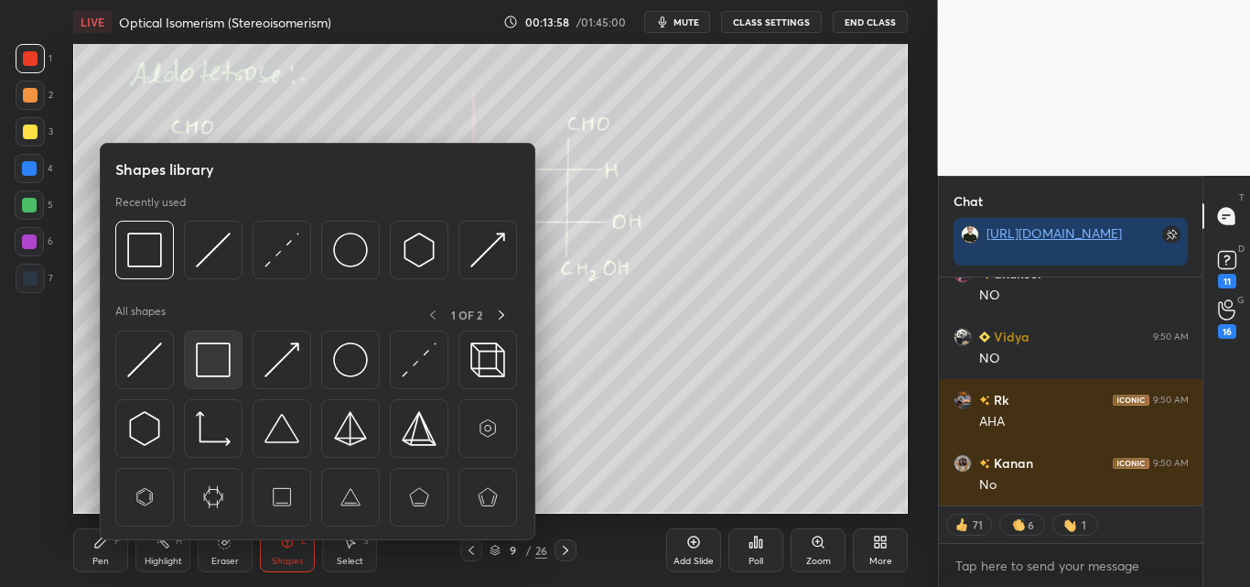
click at [225, 358] on img at bounding box center [213, 359] width 35 height 35
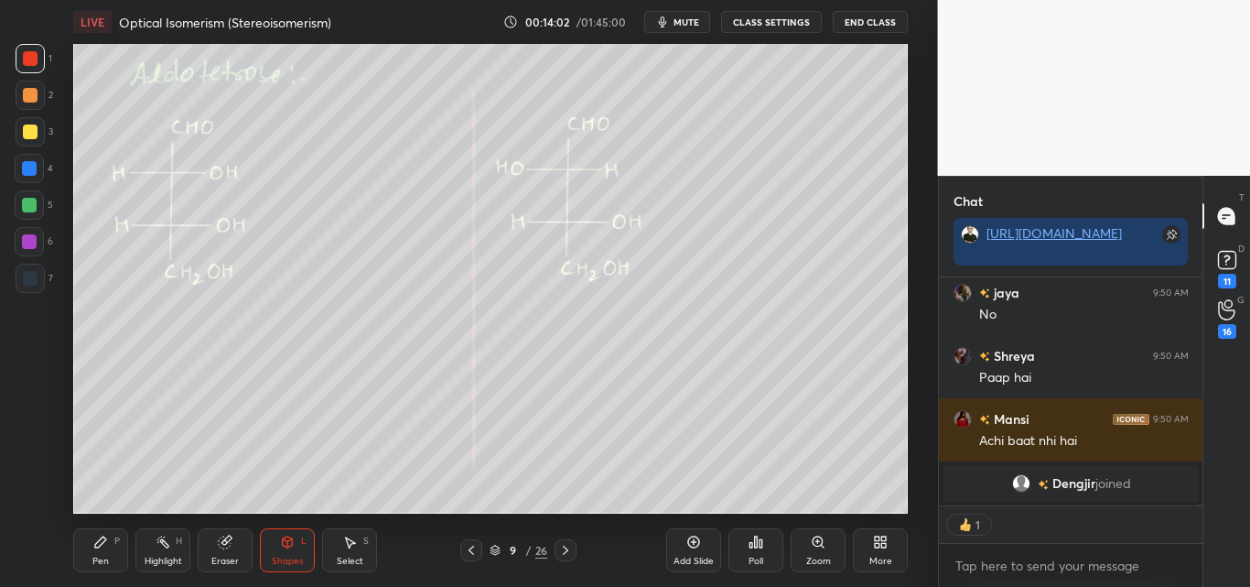
click at [97, 551] on div "Pen P" at bounding box center [100, 550] width 55 height 44
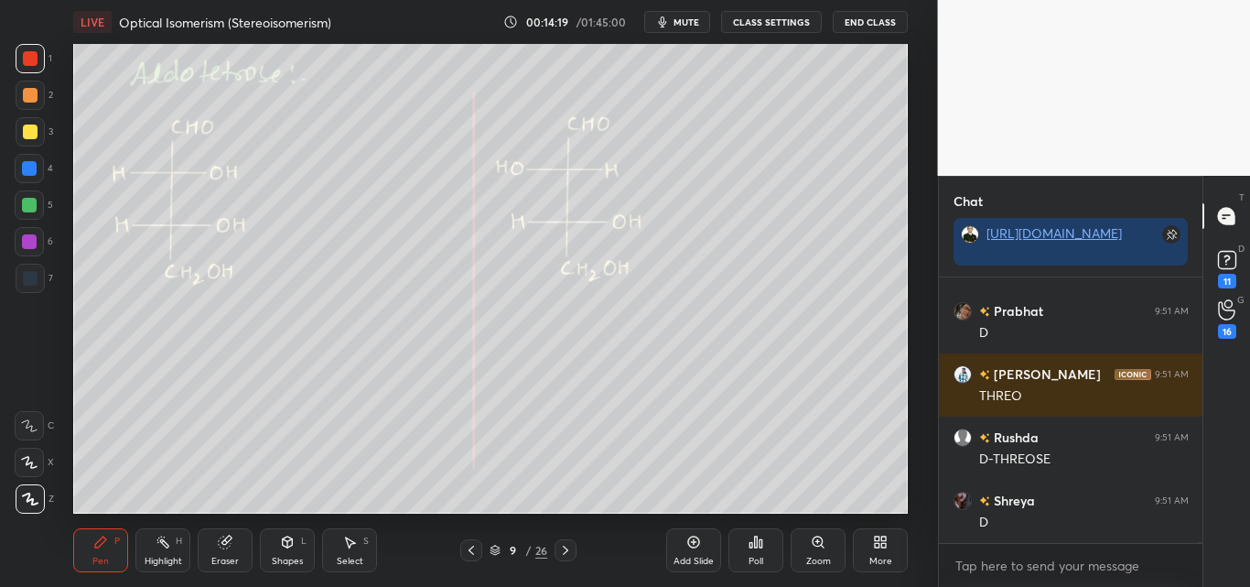
click at [34, 131] on div at bounding box center [30, 131] width 15 height 15
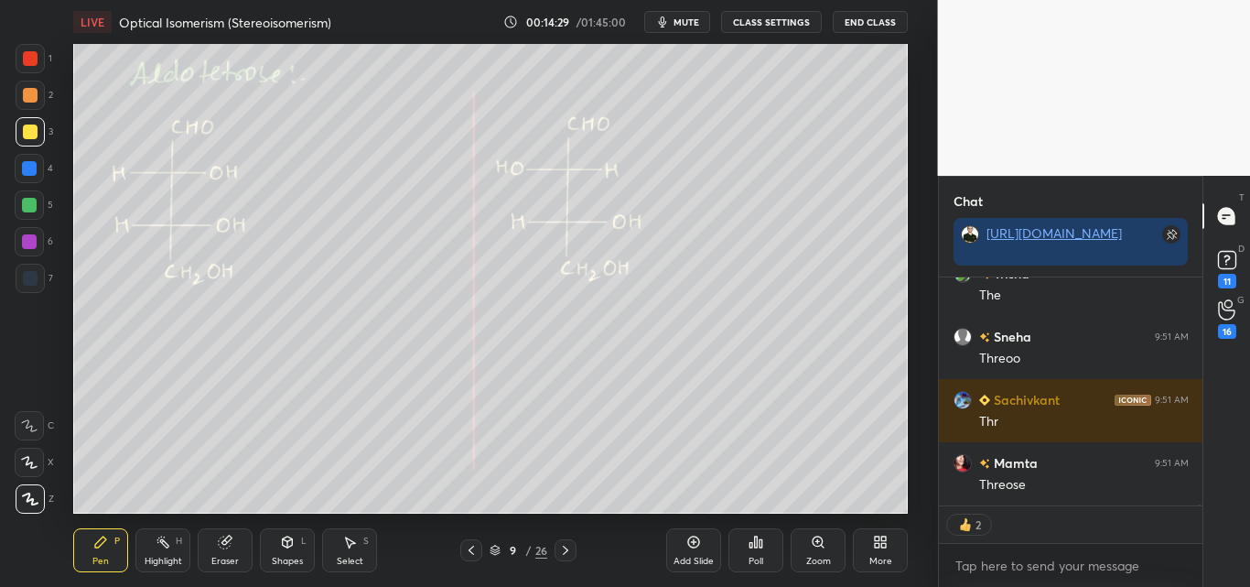
click at [273, 557] on div "Shapes" at bounding box center [287, 560] width 31 height 9
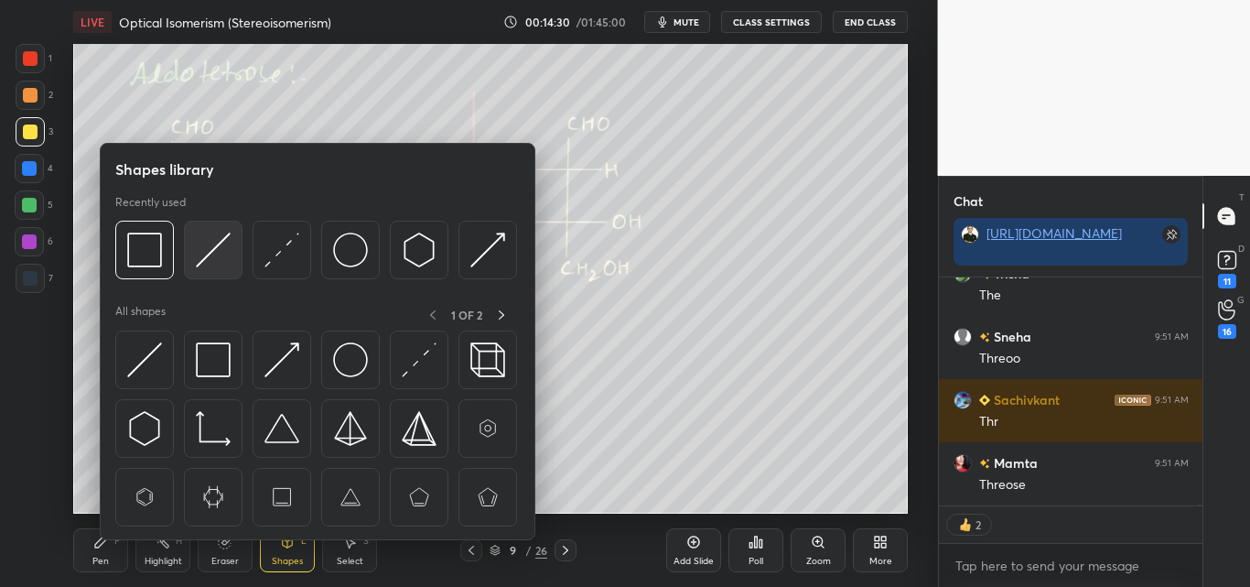
click at [222, 248] on img at bounding box center [213, 249] width 35 height 35
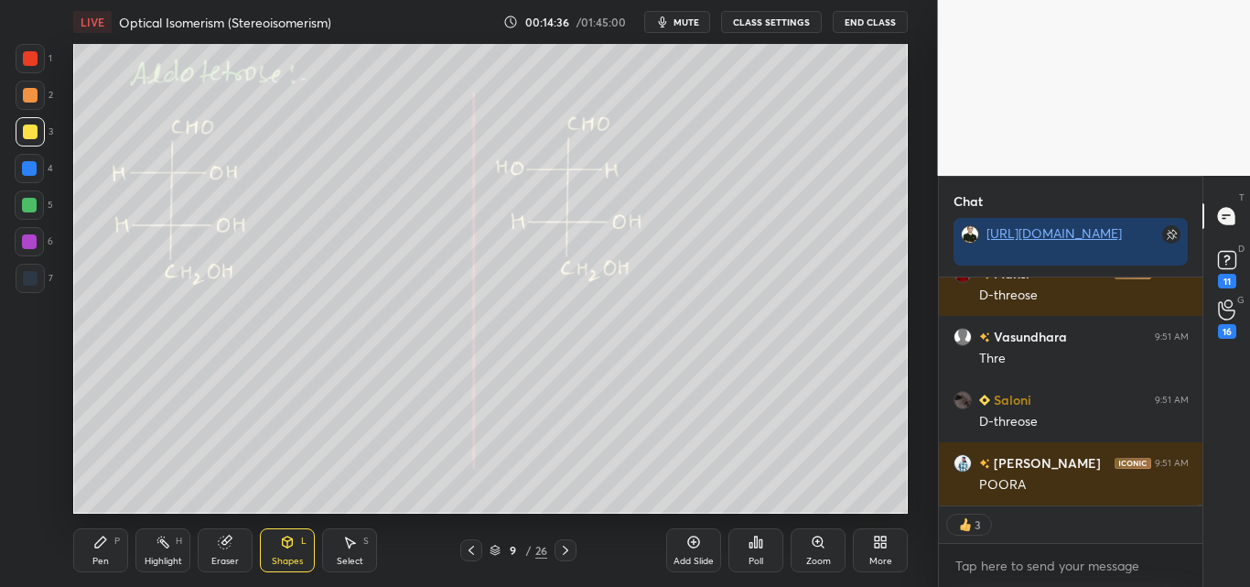
click at [118, 545] on div "P" at bounding box center [116, 540] width 5 height 9
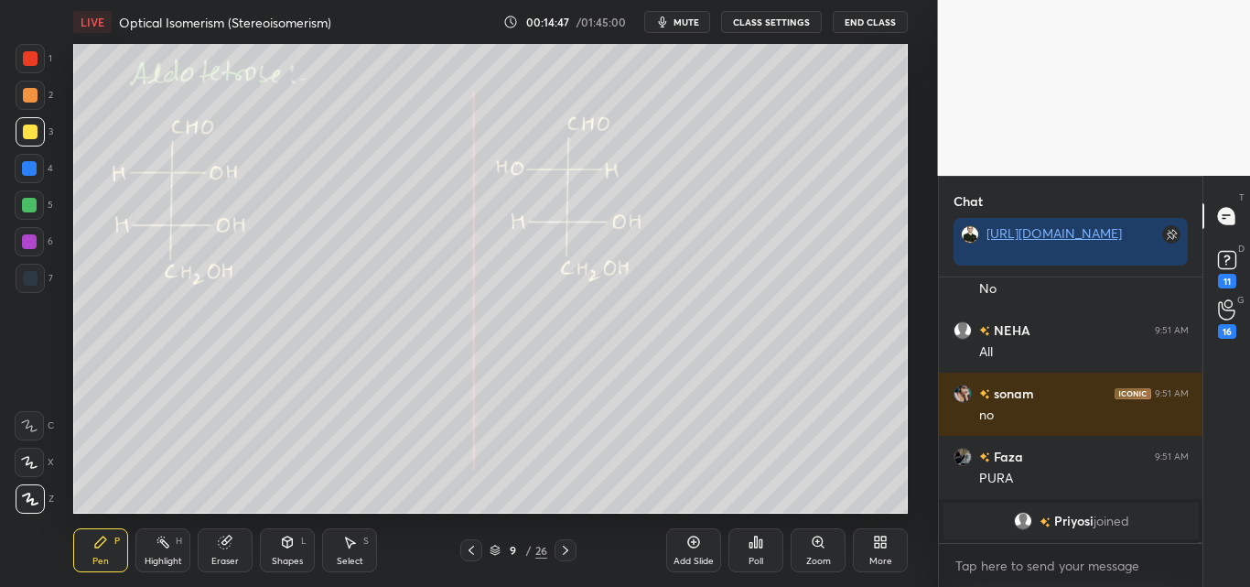
click at [286, 553] on div "Shapes L" at bounding box center [287, 550] width 55 height 44
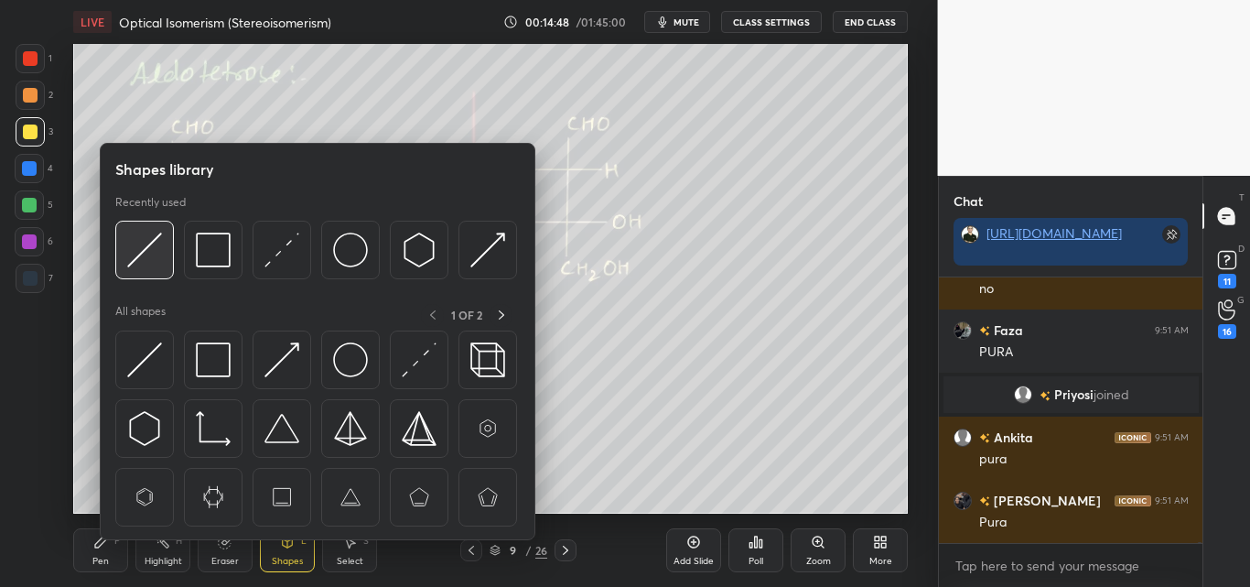
click at [146, 250] on img at bounding box center [144, 249] width 35 height 35
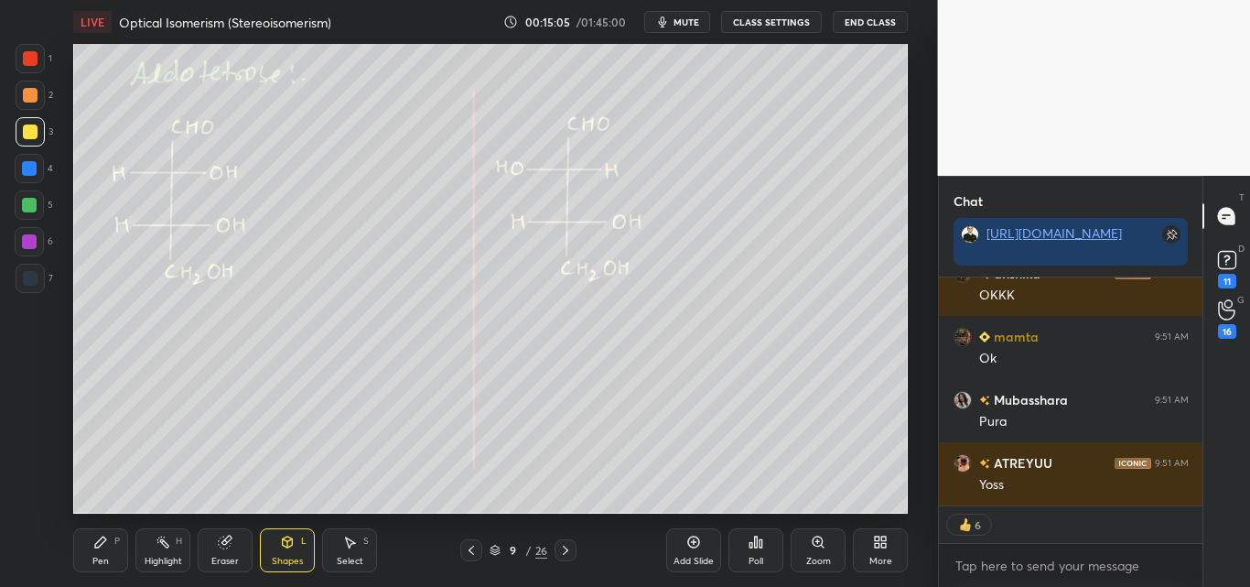
drag, startPoint x: 98, startPoint y: 551, endPoint x: 119, endPoint y: 531, distance: 29.1
click at [100, 551] on div "Pen P" at bounding box center [100, 550] width 55 height 44
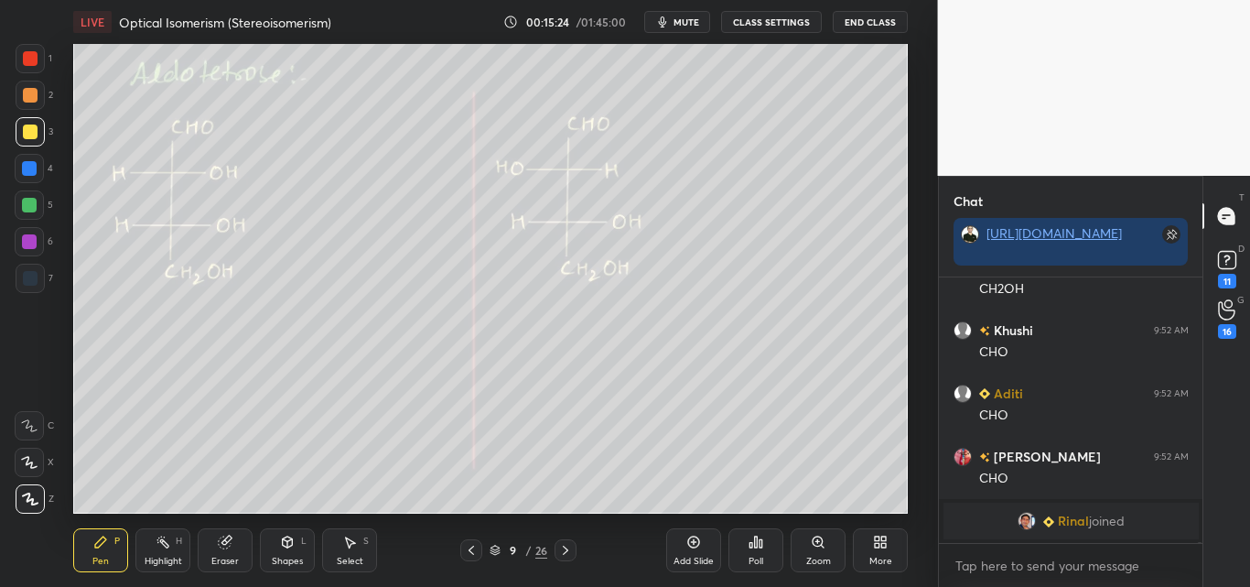
drag, startPoint x: 23, startPoint y: 207, endPoint x: 70, endPoint y: 199, distance: 47.4
click at [27, 207] on div at bounding box center [29, 205] width 15 height 15
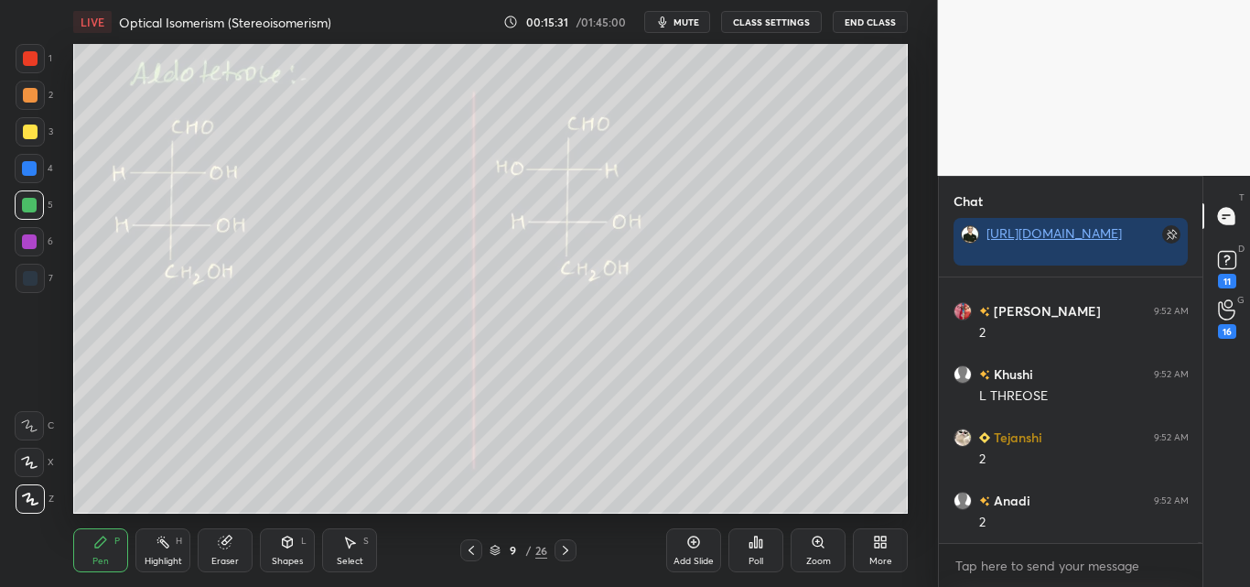
click at [35, 70] on div at bounding box center [30, 58] width 29 height 29
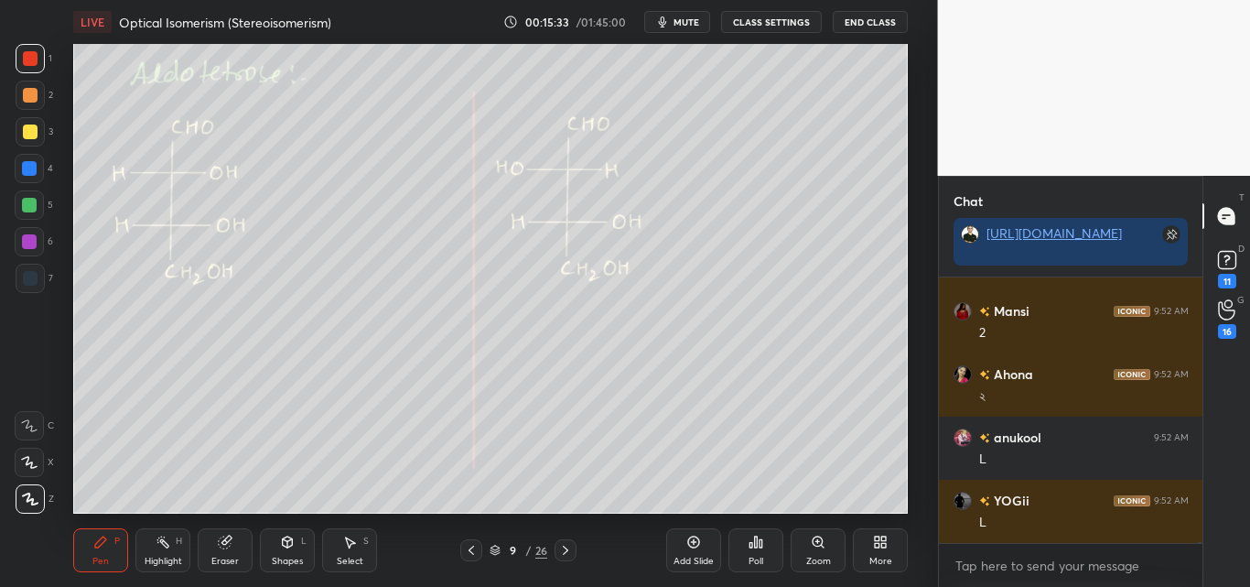
click at [286, 547] on icon at bounding box center [287, 541] width 15 height 15
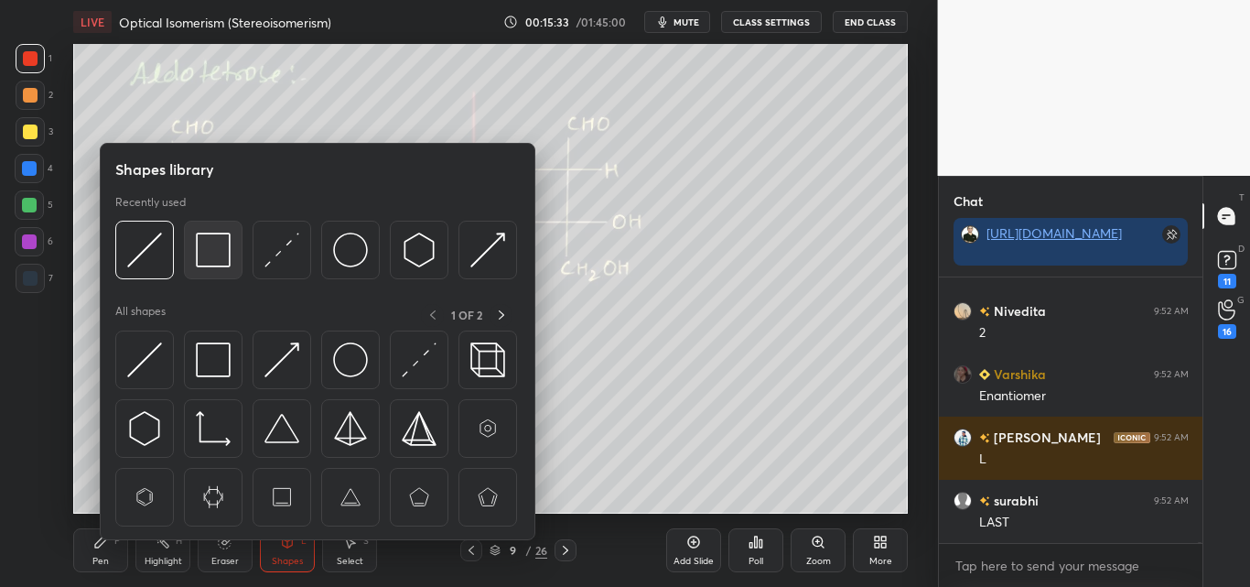
click at [206, 245] on img at bounding box center [213, 249] width 35 height 35
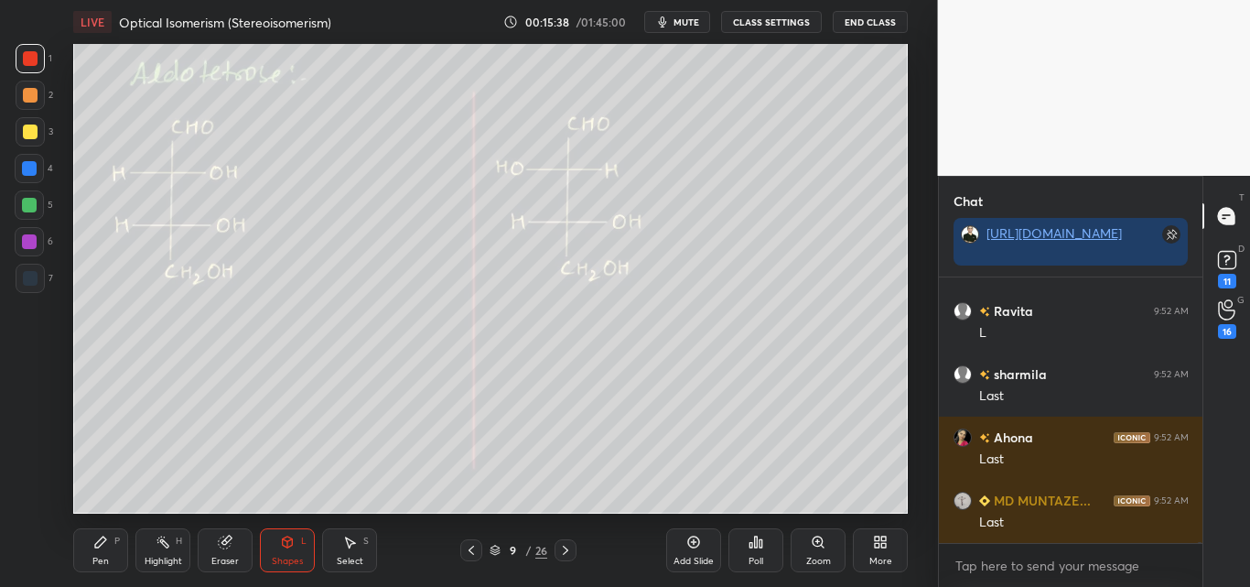
click at [107, 544] on div "Pen P" at bounding box center [100, 550] width 55 height 44
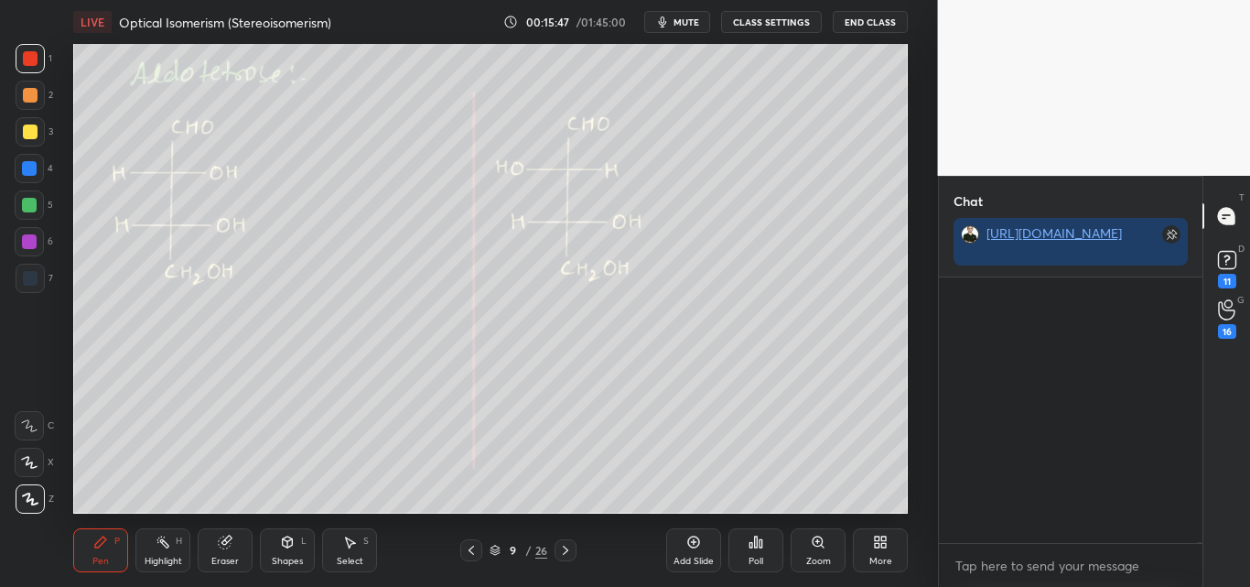
click at [27, 129] on div at bounding box center [30, 131] width 15 height 15
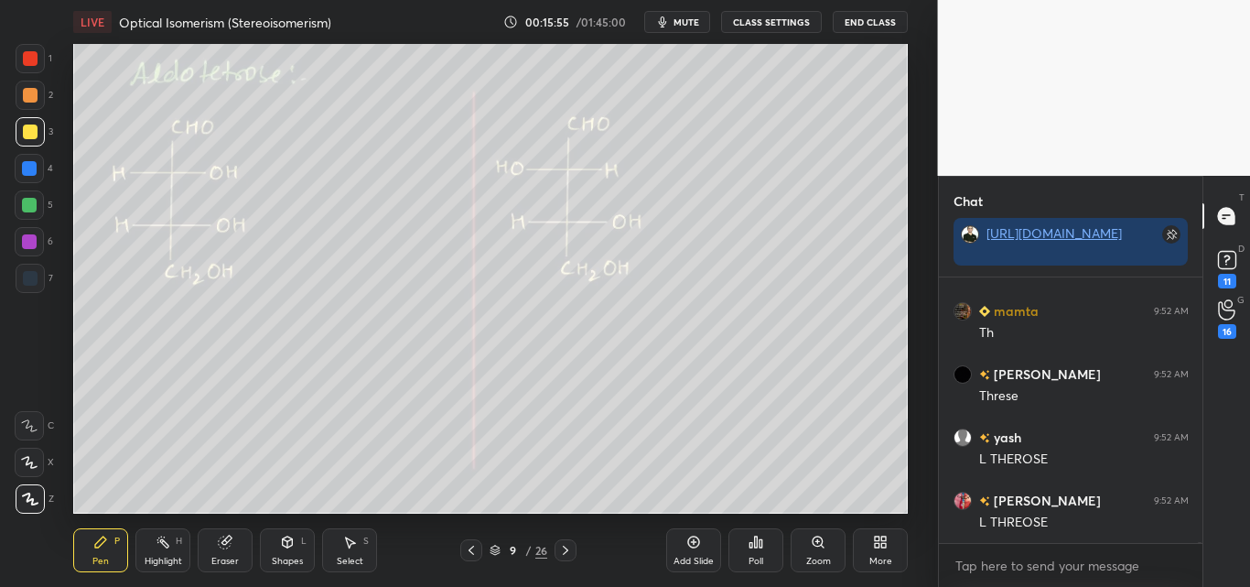
click at [38, 204] on div at bounding box center [29, 204] width 29 height 29
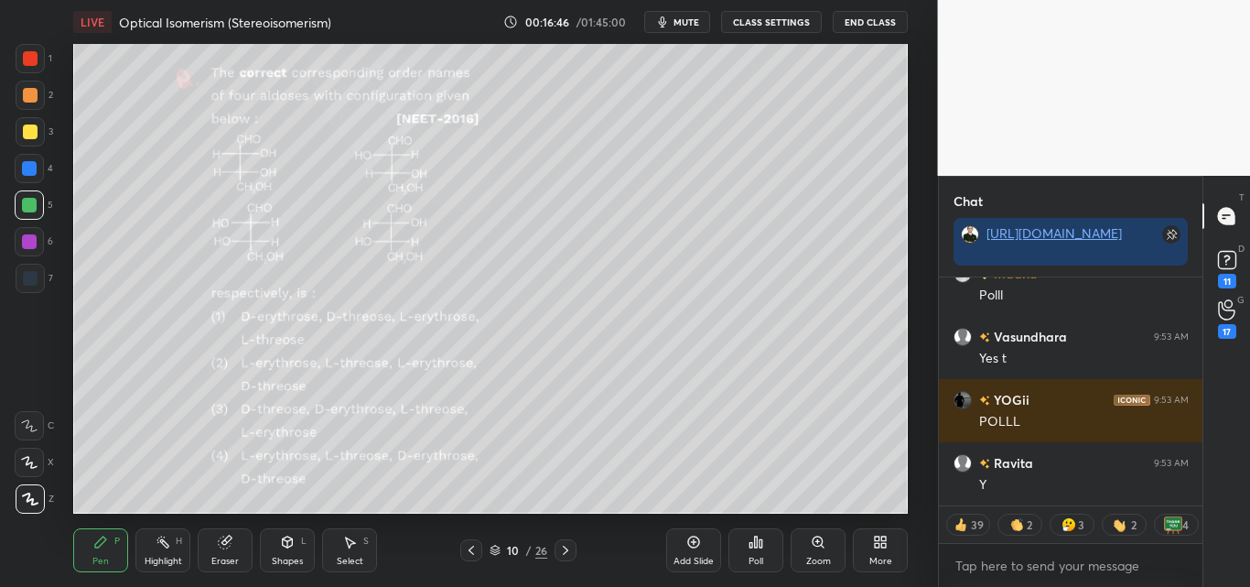
click at [32, 58] on div at bounding box center [30, 58] width 15 height 15
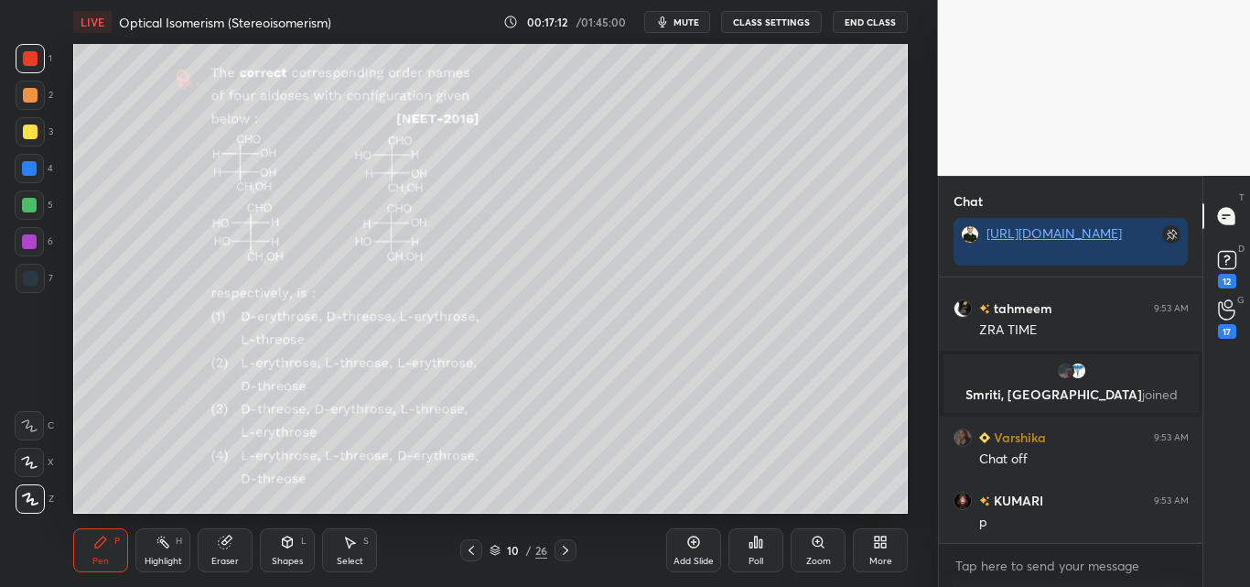
click at [754, 555] on div "Poll" at bounding box center [755, 550] width 55 height 44
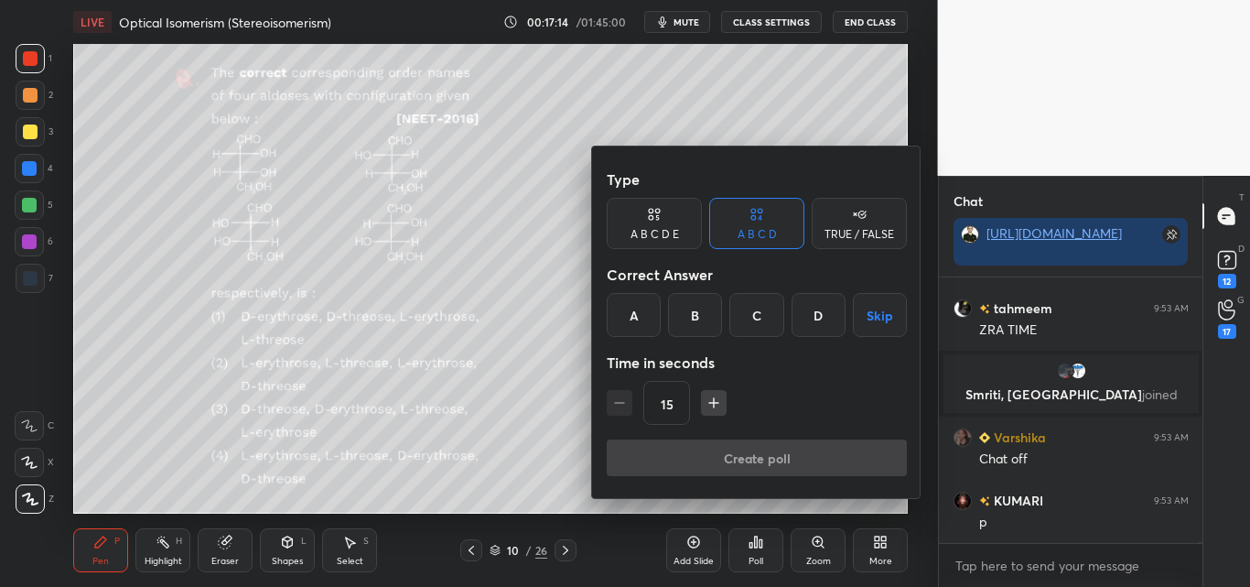
drag, startPoint x: 644, startPoint y: 316, endPoint x: 641, endPoint y: 339, distance: 23.2
click at [642, 317] on div "A" at bounding box center [634, 315] width 54 height 44
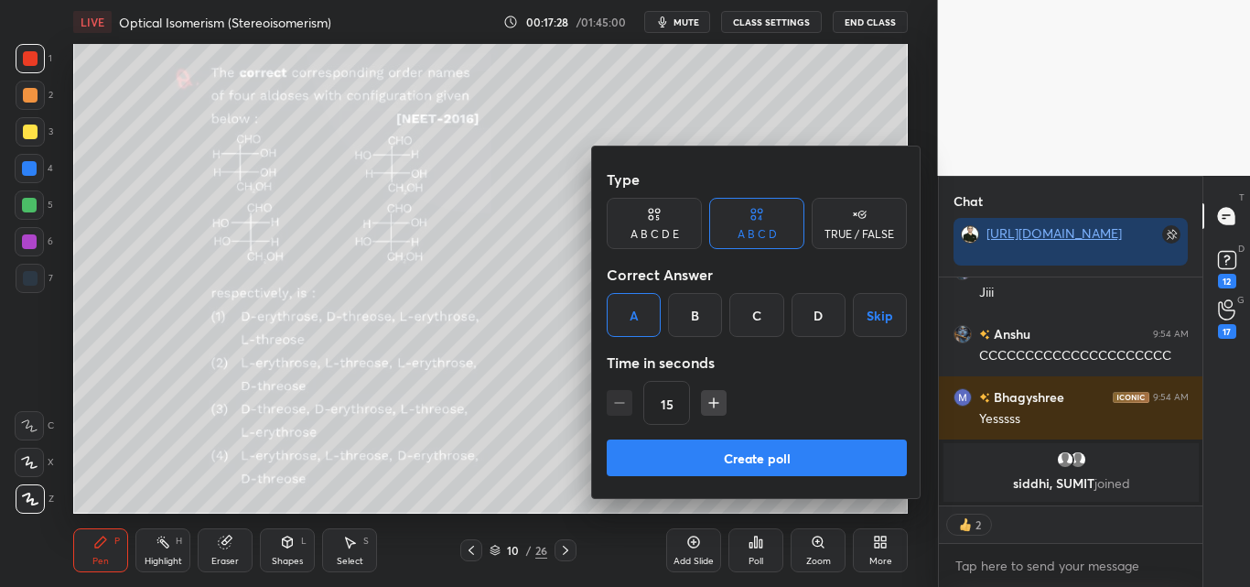
click at [602, 553] on div at bounding box center [625, 293] width 1250 height 587
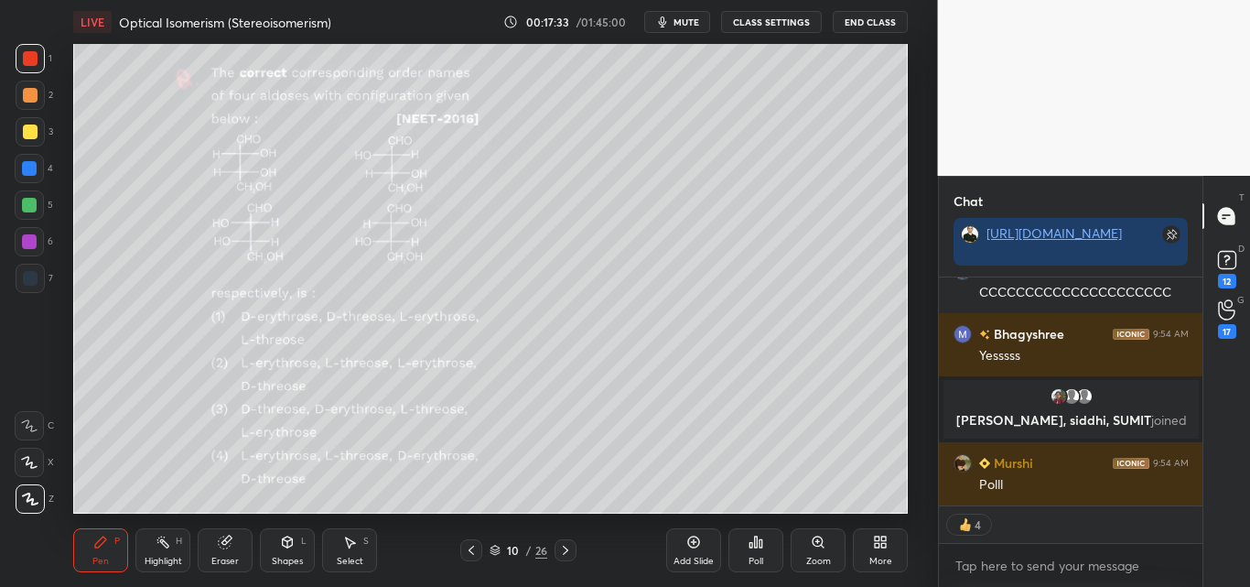
click at [150, 544] on div "Highlight H" at bounding box center [162, 550] width 55 height 44
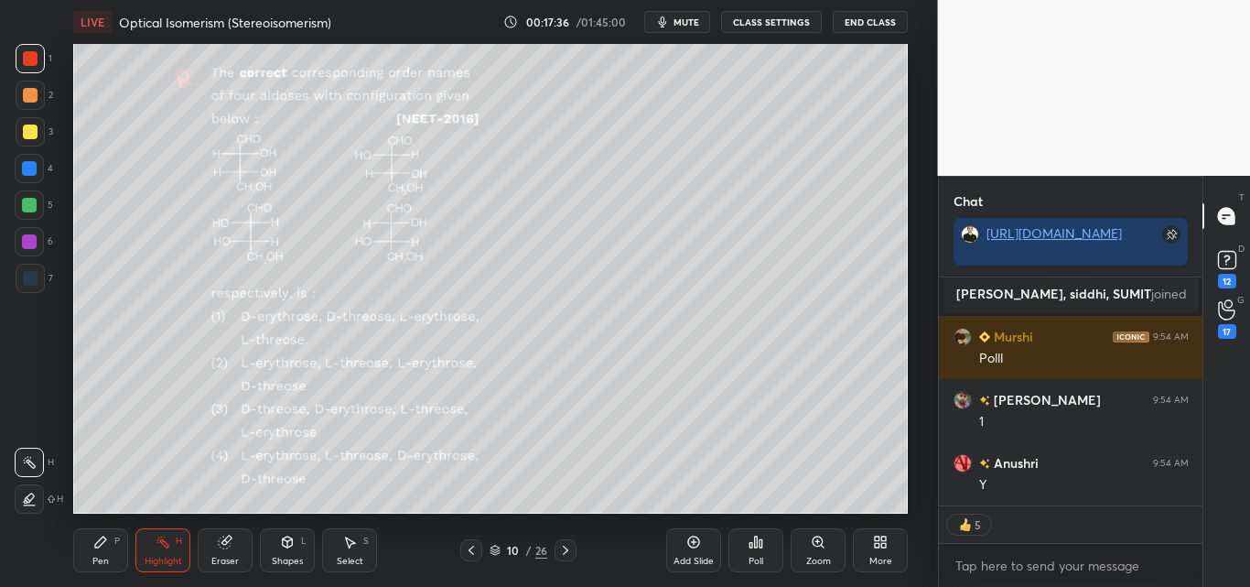
click at [103, 540] on icon at bounding box center [100, 541] width 11 height 11
click at [755, 550] on div "Poll" at bounding box center [755, 550] width 55 height 44
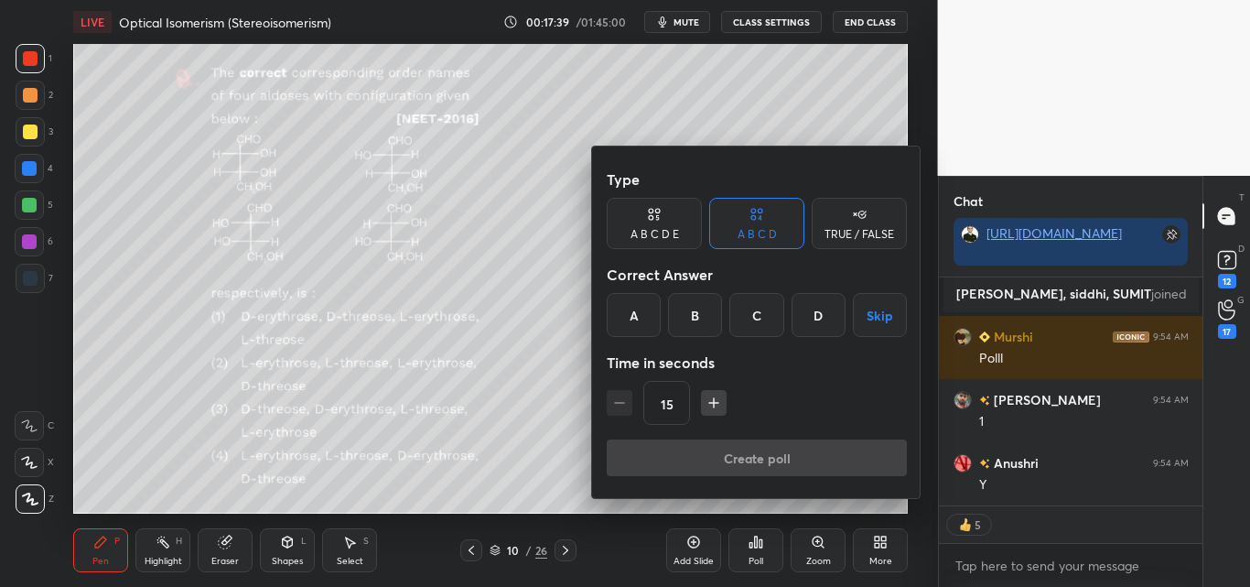
click at [632, 300] on div "A" at bounding box center [634, 315] width 54 height 44
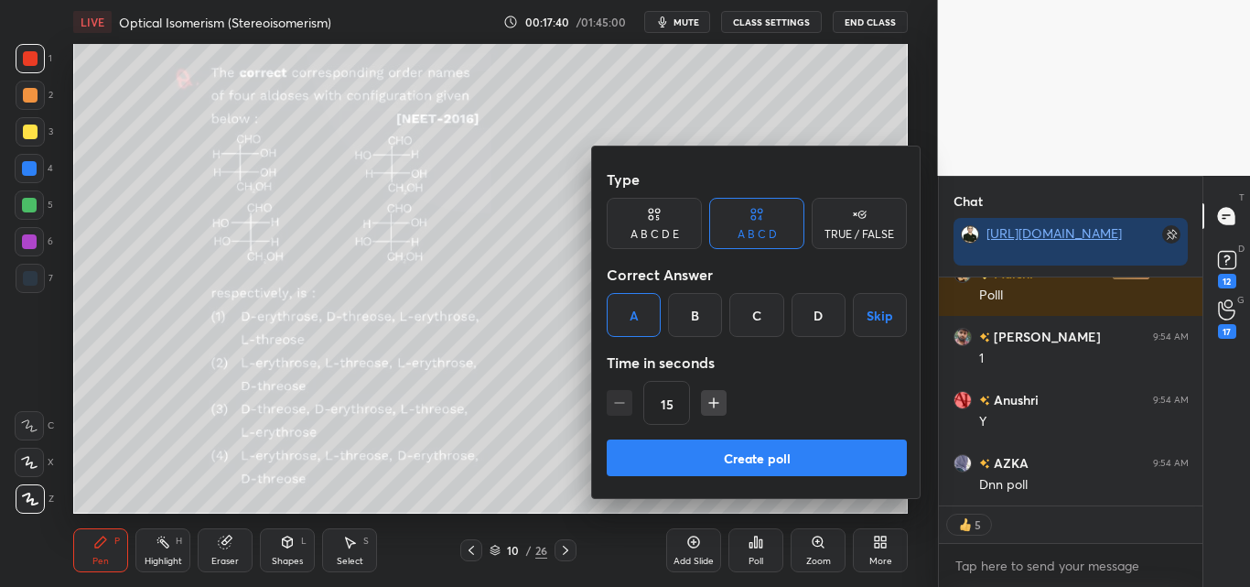
click at [722, 457] on button "Create poll" at bounding box center [757, 457] width 300 height 37
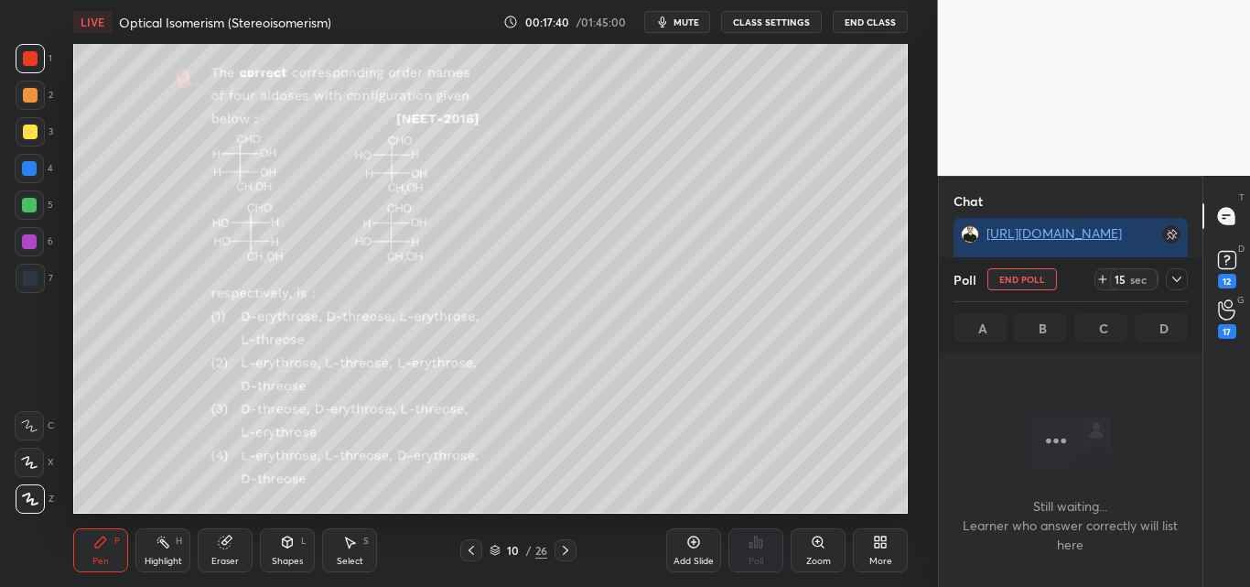
scroll to position [133, 258]
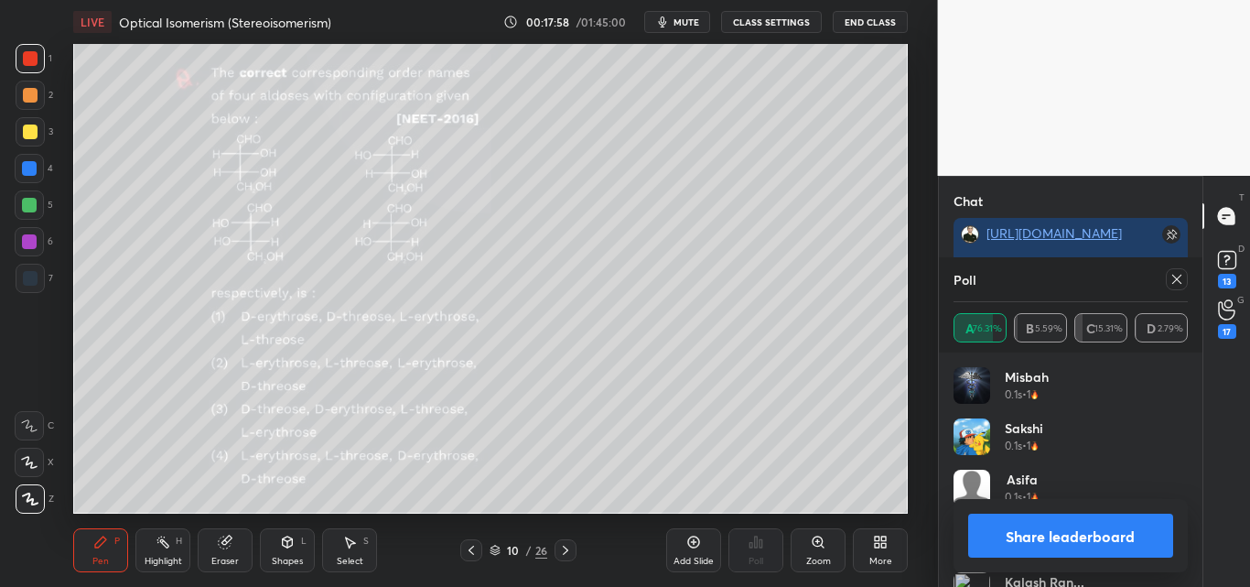
click at [1071, 537] on button "Share leaderboard" at bounding box center [1071, 535] width 206 height 44
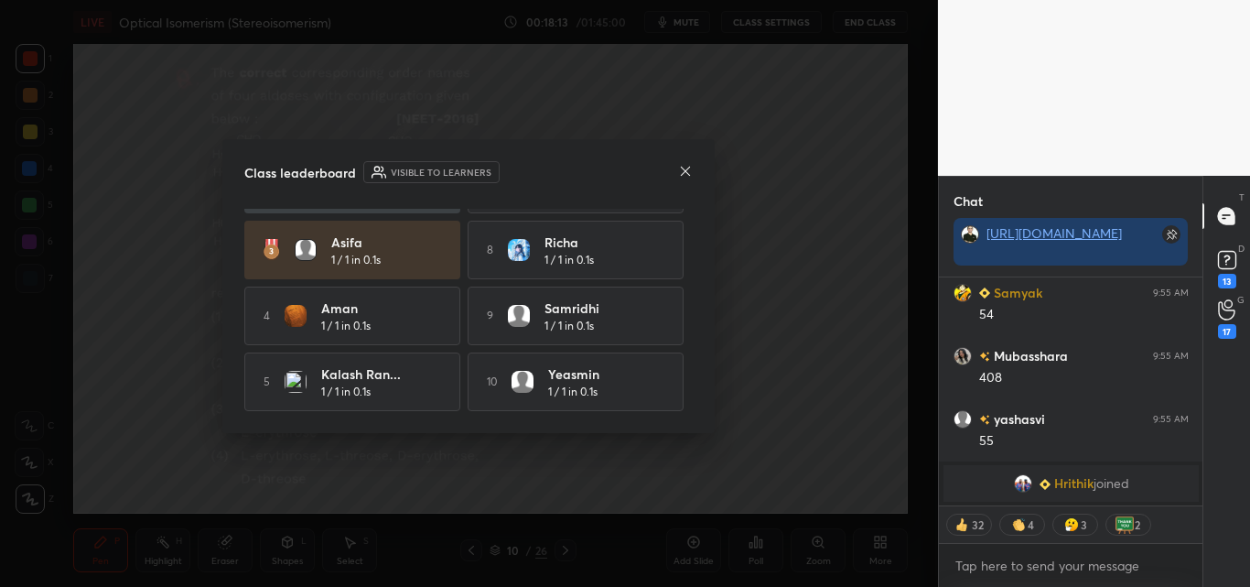
click at [688, 173] on icon at bounding box center [685, 171] width 9 height 9
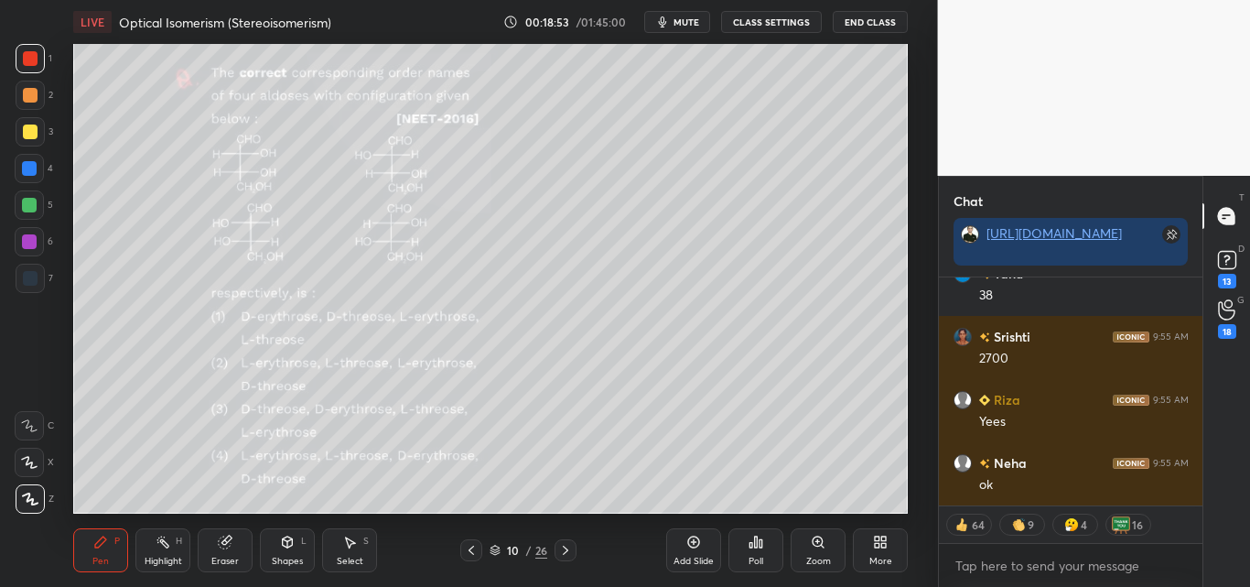
click at [343, 546] on icon at bounding box center [349, 541] width 15 height 15
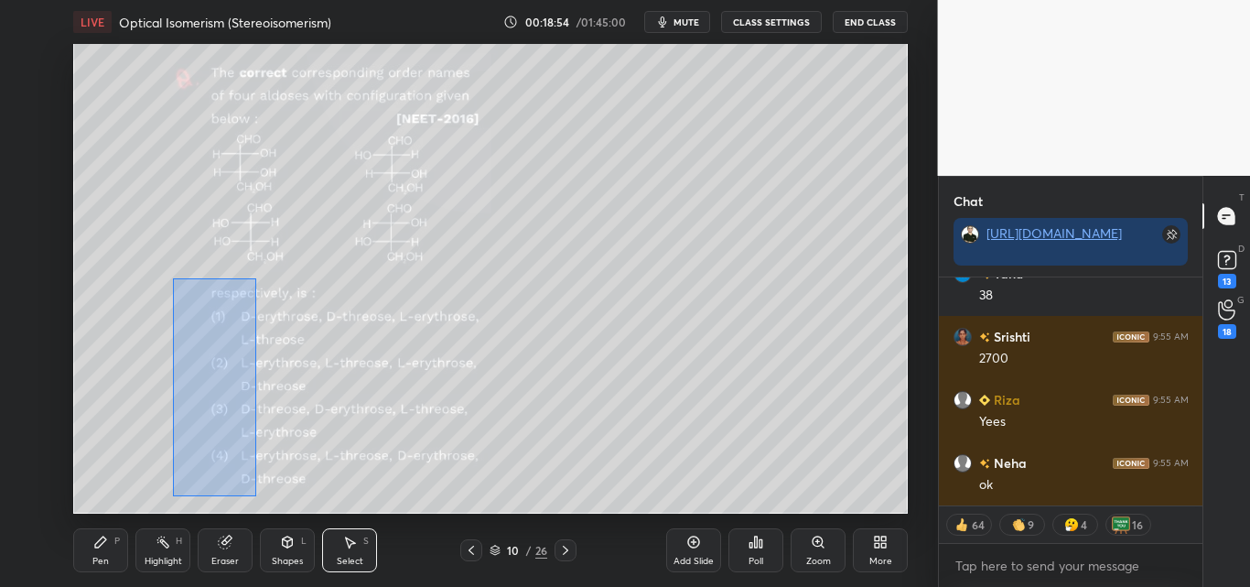
drag, startPoint x: 173, startPoint y: 278, endPoint x: 257, endPoint y: 493, distance: 231.0
click at [257, 496] on div "0 ° Undo Copy Duplicate Duplicate to new slide Delete" at bounding box center [490, 278] width 835 height 469
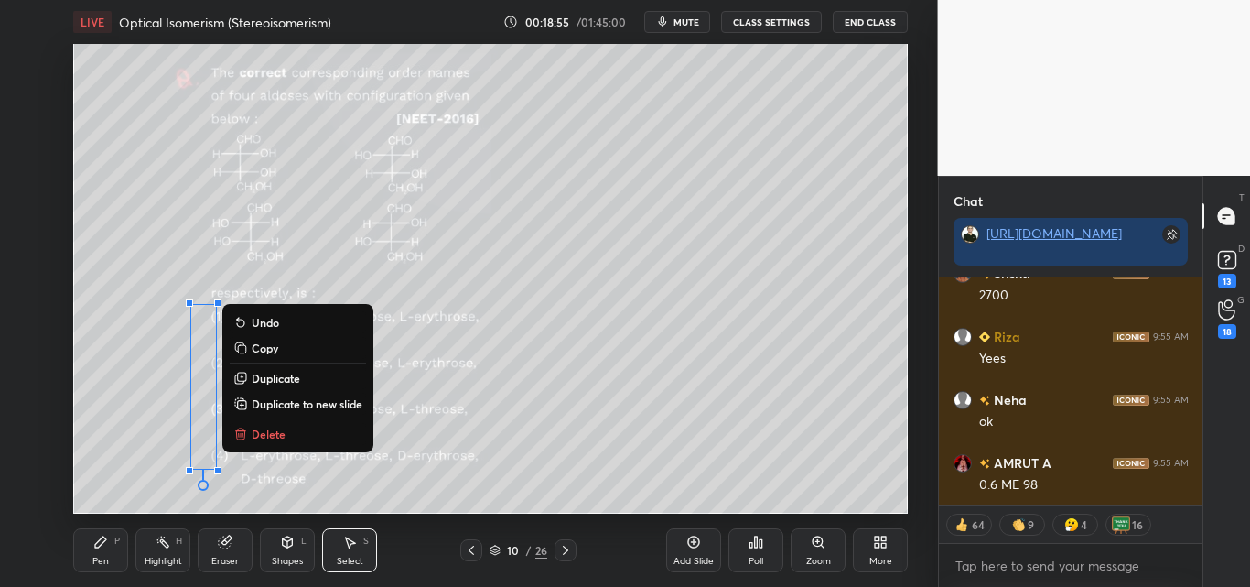
click at [263, 427] on p "Delete" at bounding box center [269, 433] width 34 height 15
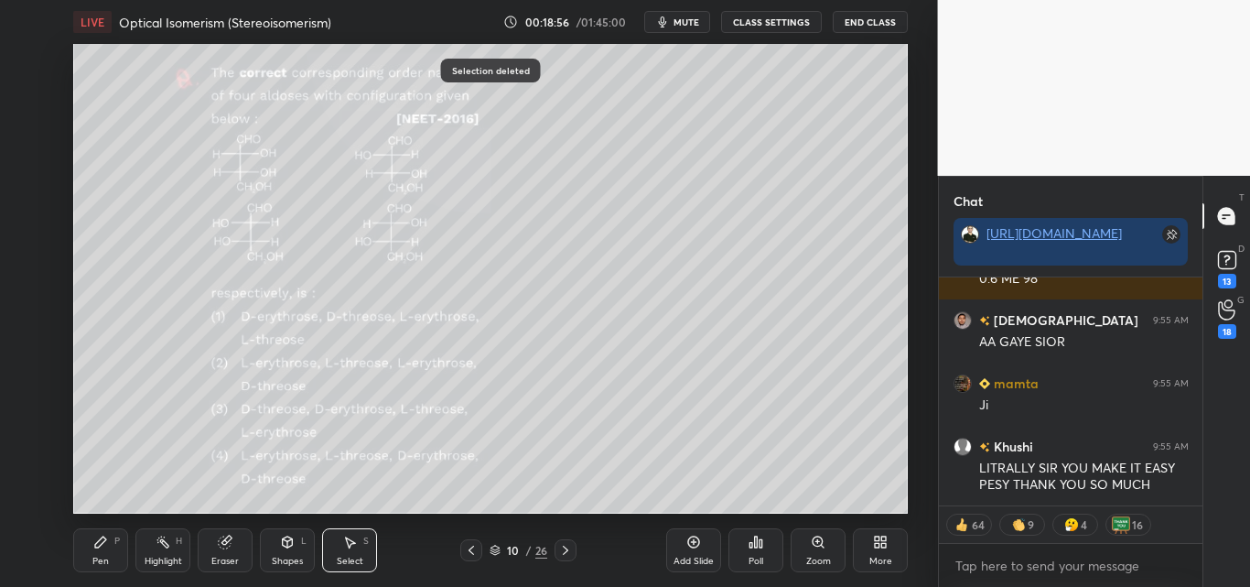
click at [112, 545] on div "Pen P" at bounding box center [100, 550] width 55 height 44
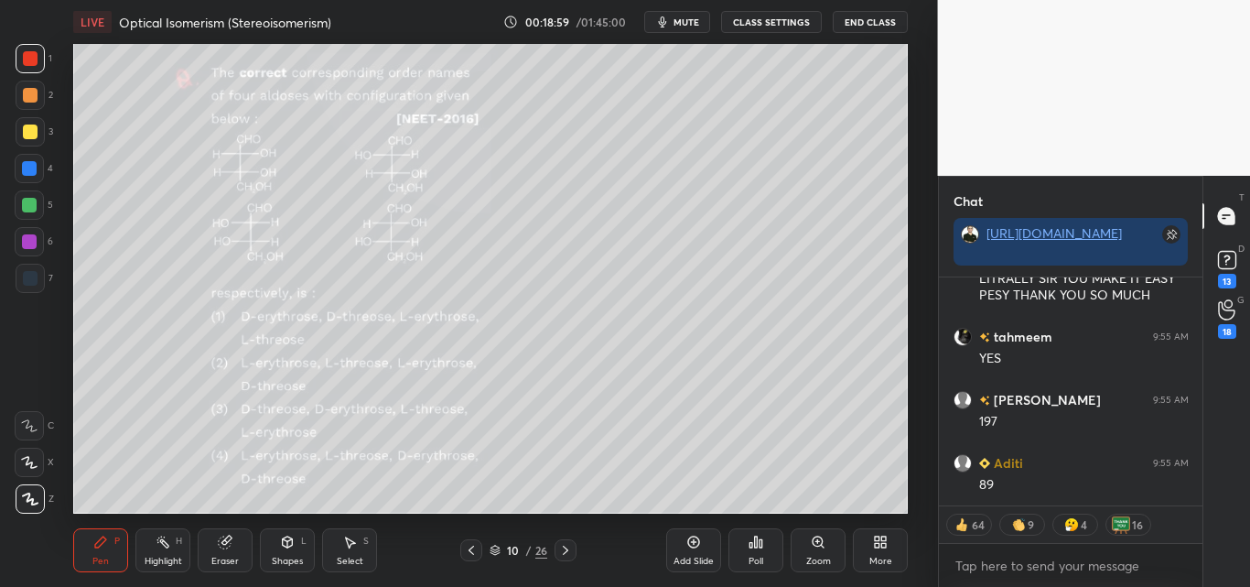
click at [29, 134] on div at bounding box center [30, 131] width 15 height 15
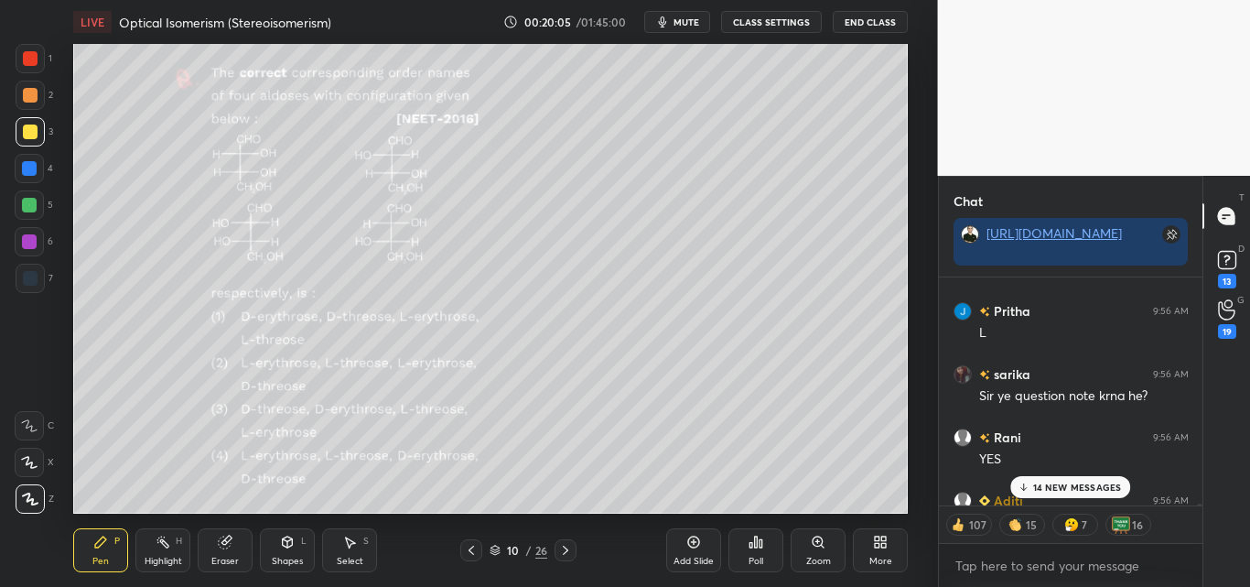
click at [1077, 485] on p "14 NEW MESSAGES" at bounding box center [1077, 486] width 89 height 11
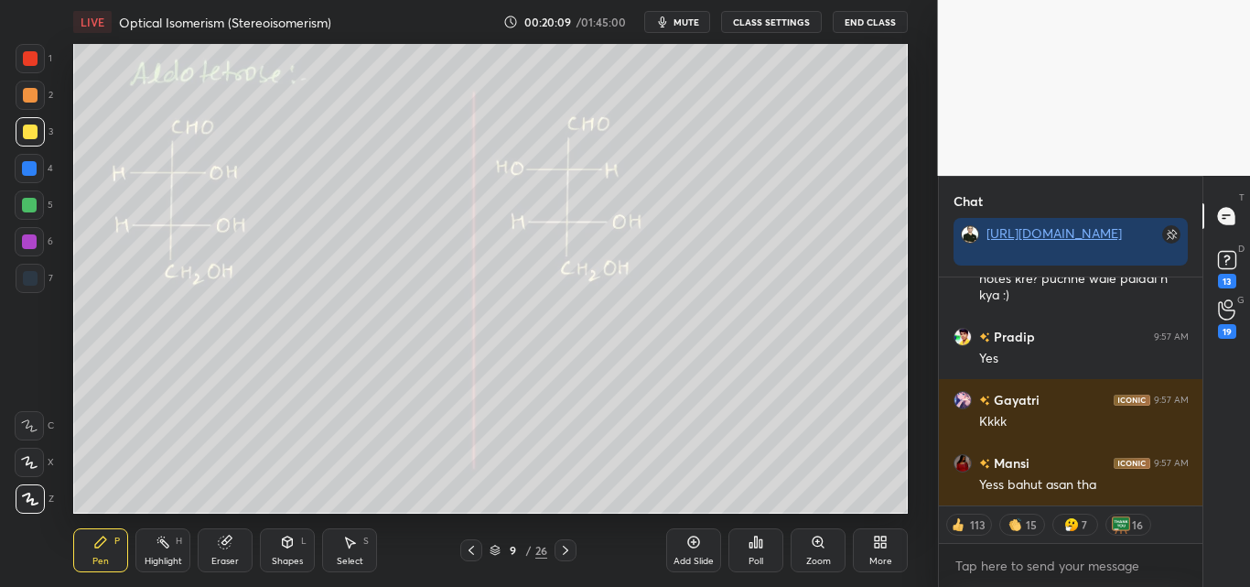
click at [171, 543] on div "Highlight H" at bounding box center [162, 550] width 55 height 44
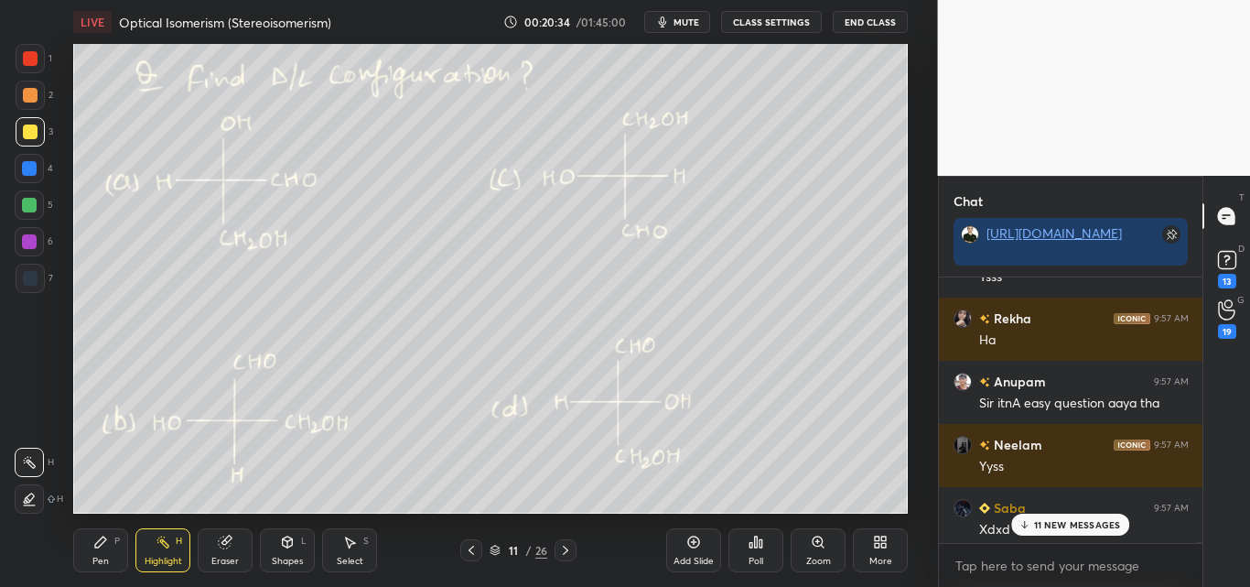
click at [1093, 523] on p "11 NEW MESSAGES" at bounding box center [1077, 524] width 87 height 11
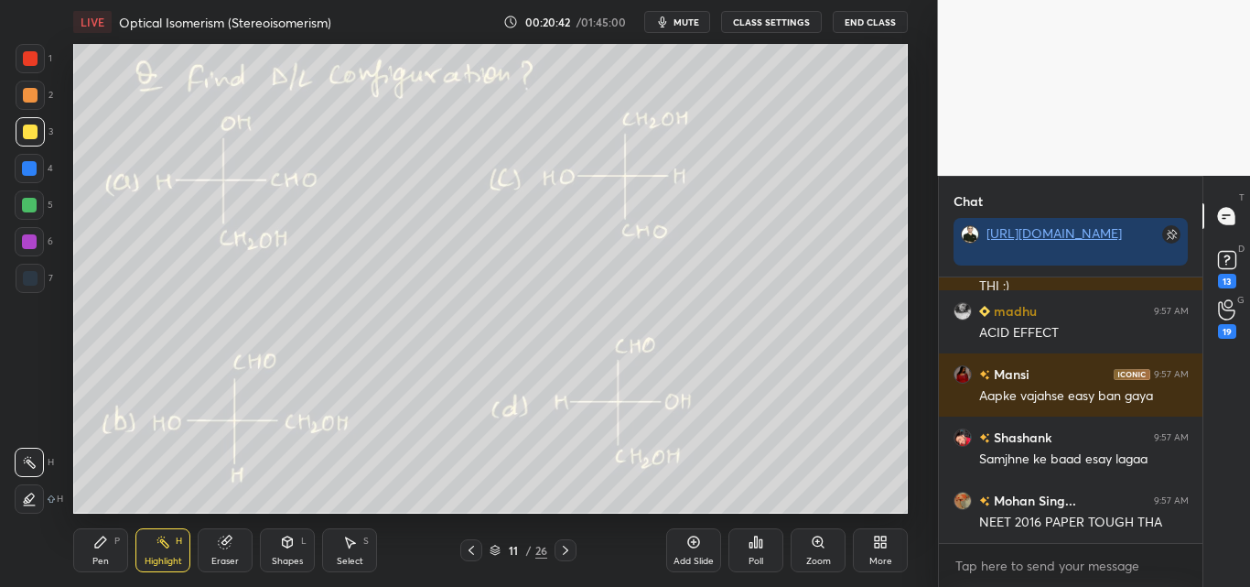
drag, startPoint x: 203, startPoint y: 539, endPoint x: 213, endPoint y: 514, distance: 26.7
click at [206, 538] on div "Eraser" at bounding box center [225, 550] width 55 height 44
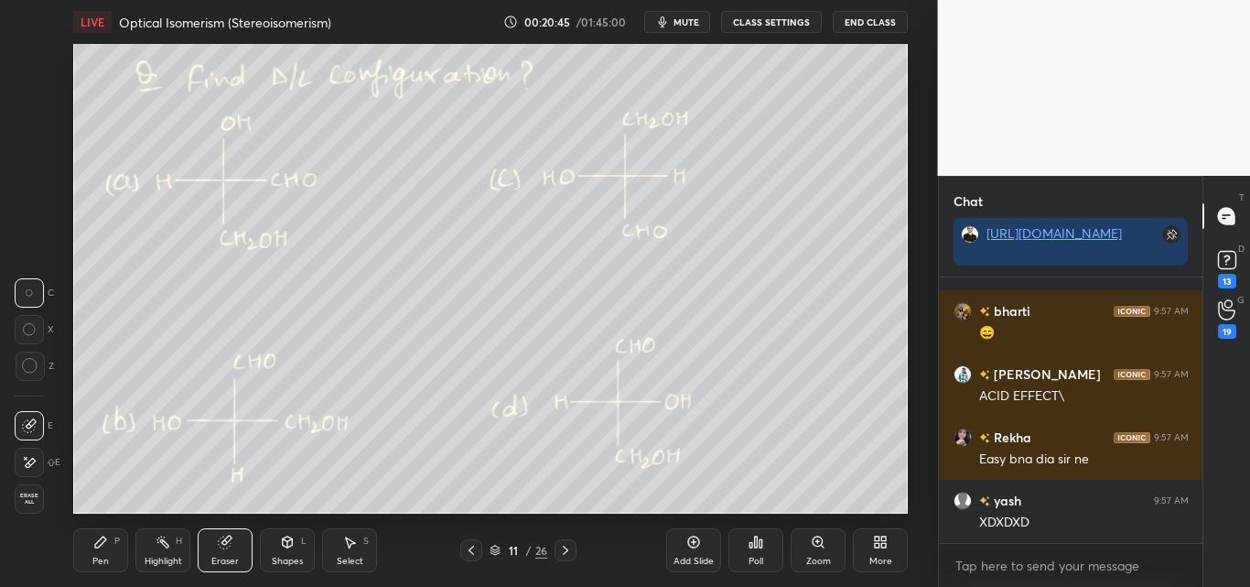
click at [168, 550] on div "Highlight H" at bounding box center [162, 550] width 55 height 44
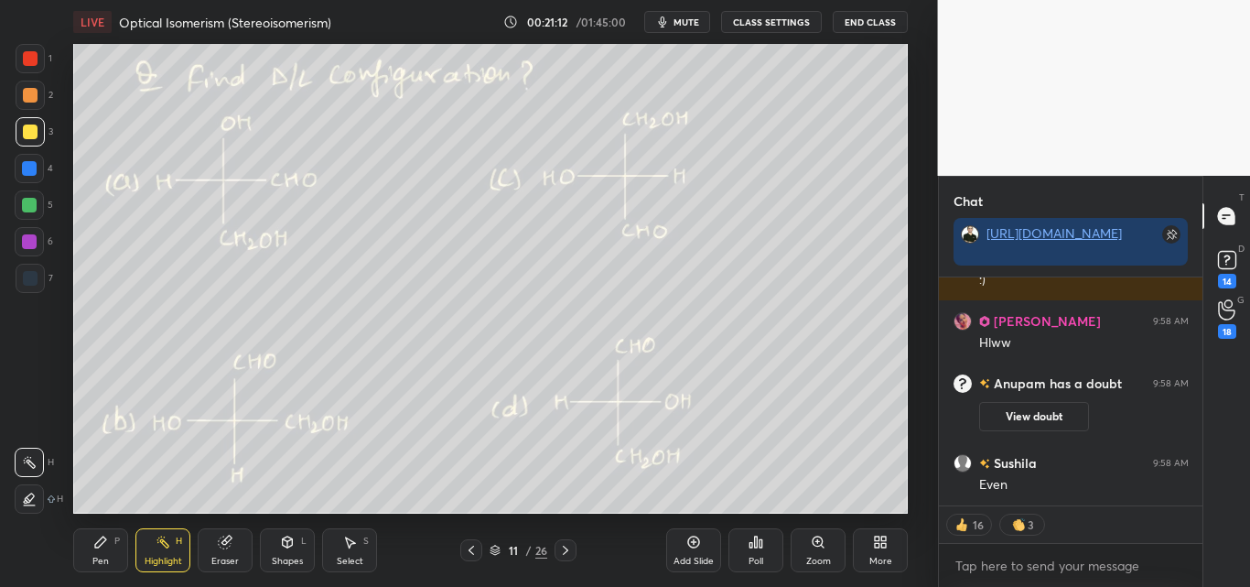
click at [31, 59] on div at bounding box center [30, 58] width 15 height 15
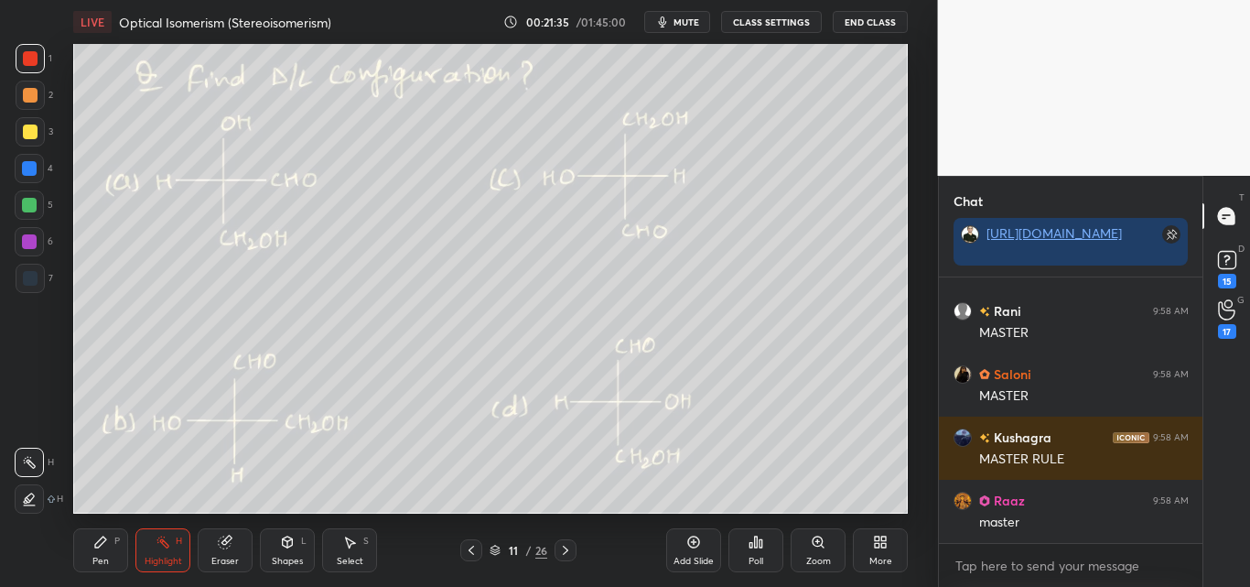
click at [297, 559] on div "Shapes" at bounding box center [287, 560] width 31 height 9
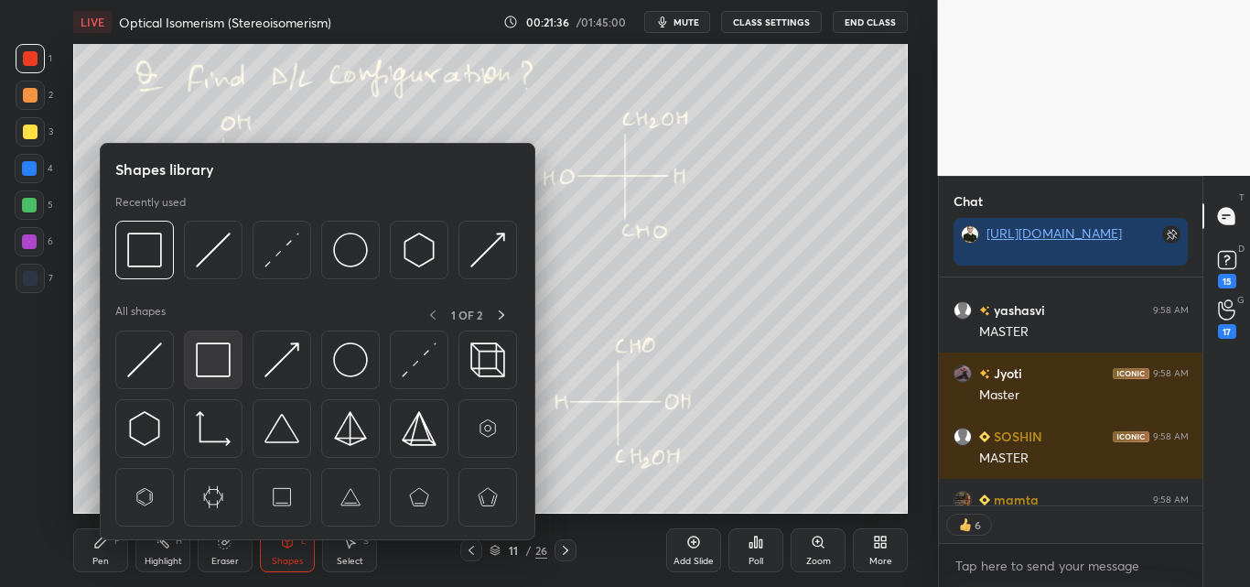
click at [224, 363] on img at bounding box center [213, 359] width 35 height 35
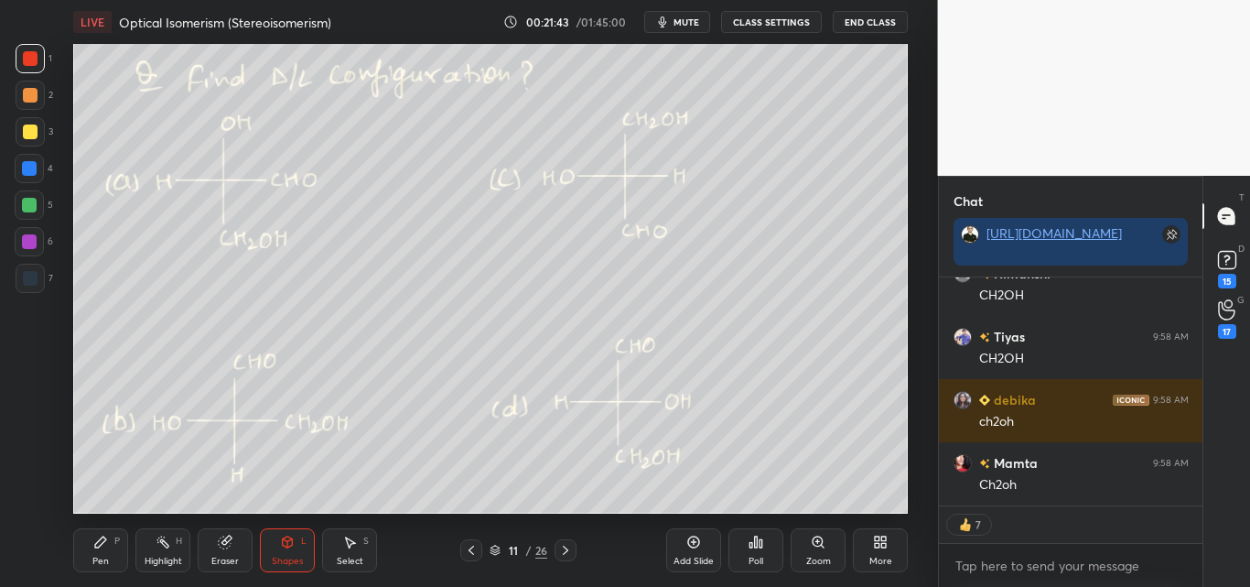
click at [111, 536] on div "Pen P" at bounding box center [100, 550] width 55 height 44
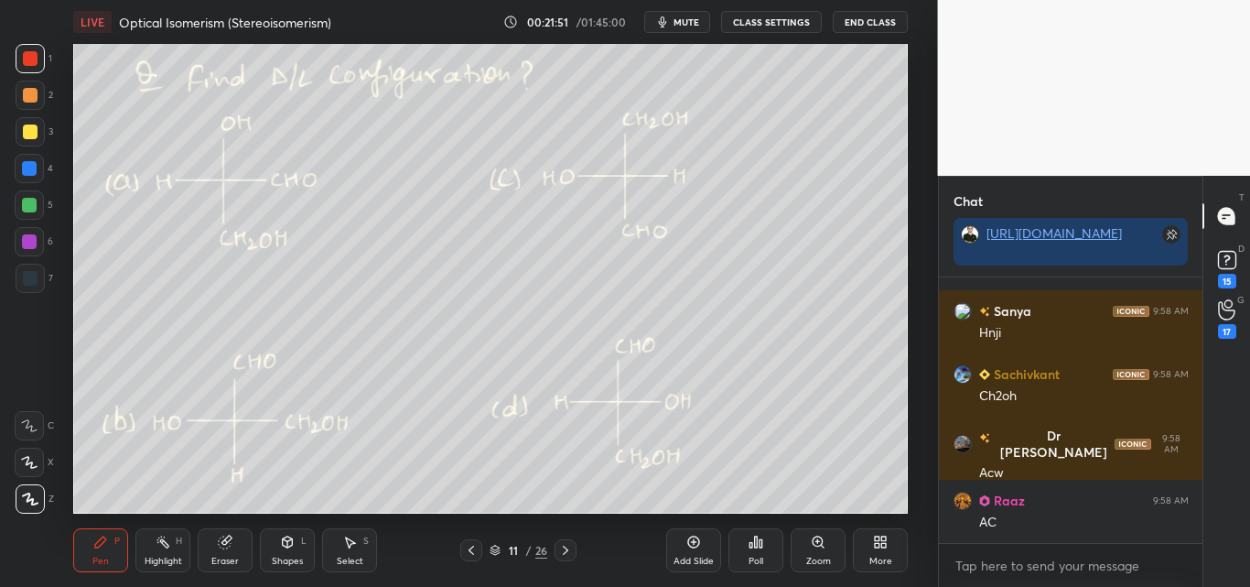
click at [32, 96] on div at bounding box center [30, 95] width 15 height 15
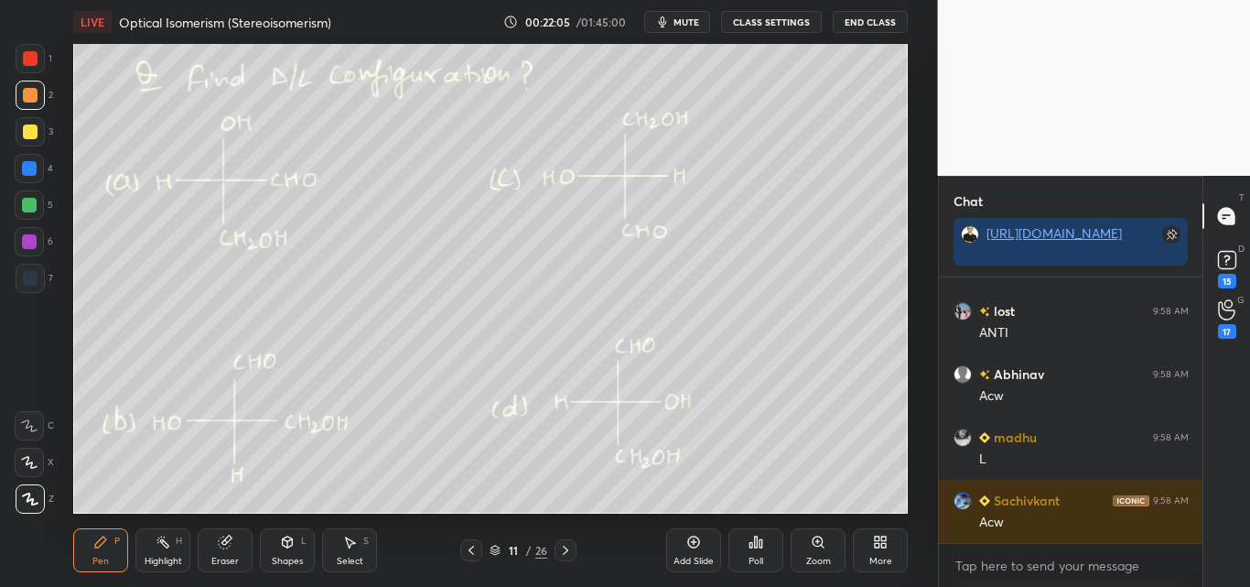
click at [263, 556] on div "Shapes L" at bounding box center [287, 550] width 55 height 44
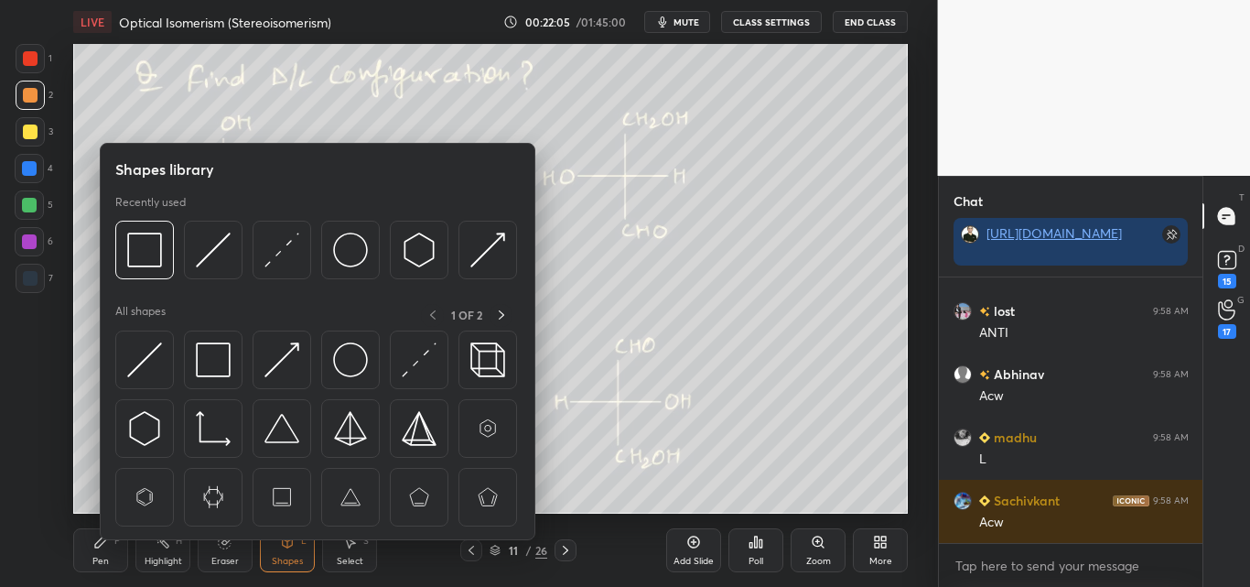
click at [281, 549] on div "Shapes L" at bounding box center [287, 550] width 55 height 44
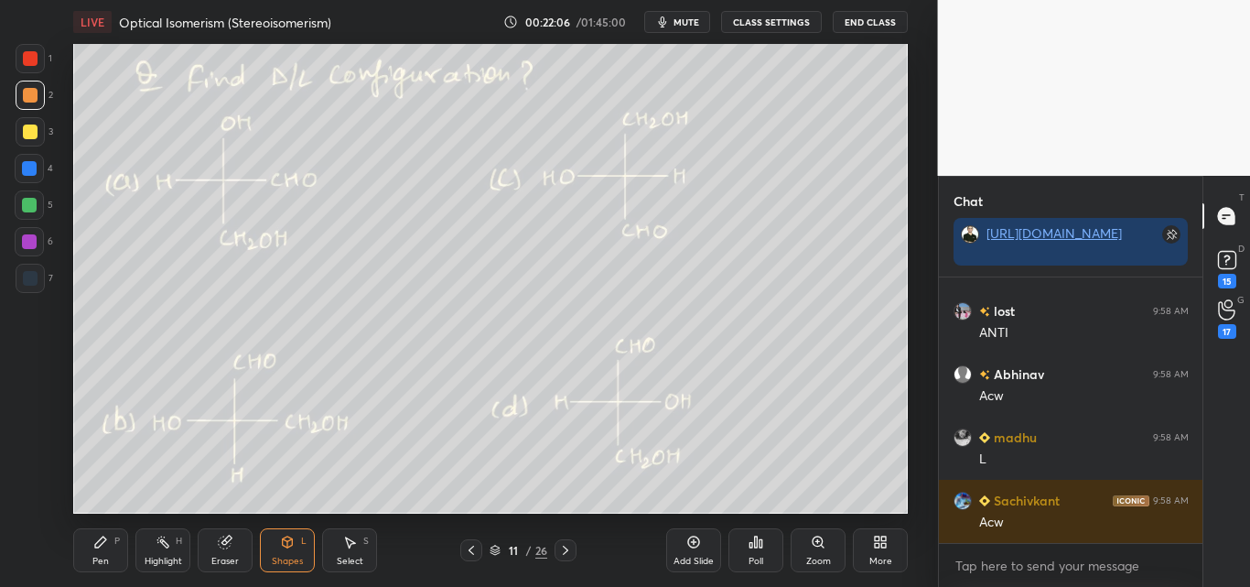
drag, startPoint x: 277, startPoint y: 557, endPoint x: 267, endPoint y: 542, distance: 18.5
click at [277, 556] on div "Shapes" at bounding box center [287, 560] width 31 height 9
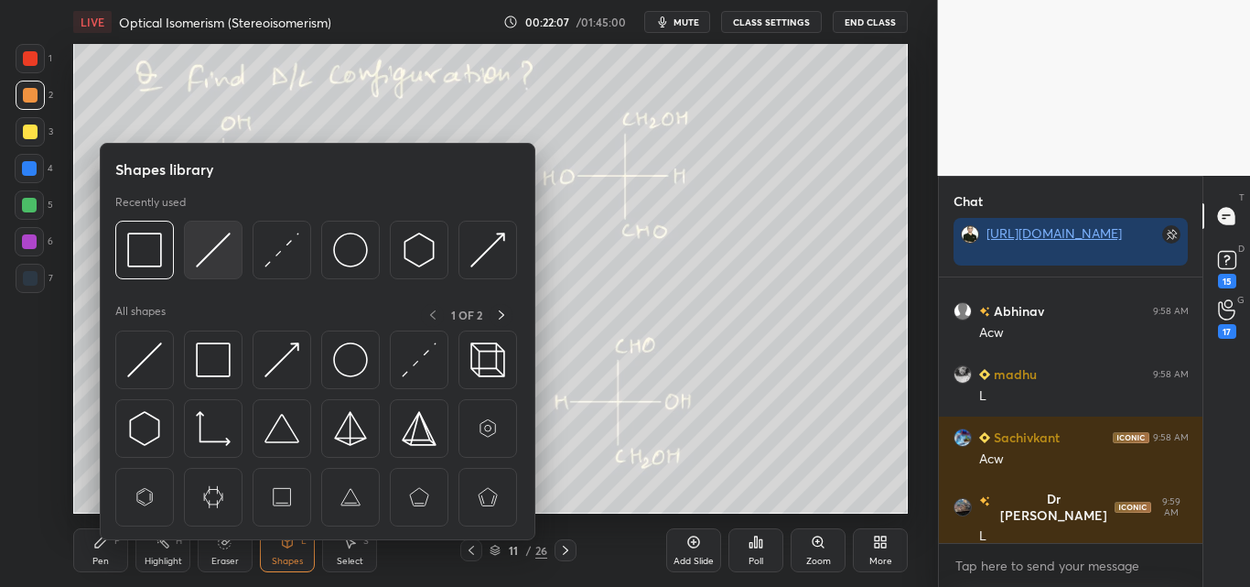
click at [210, 245] on img at bounding box center [213, 249] width 35 height 35
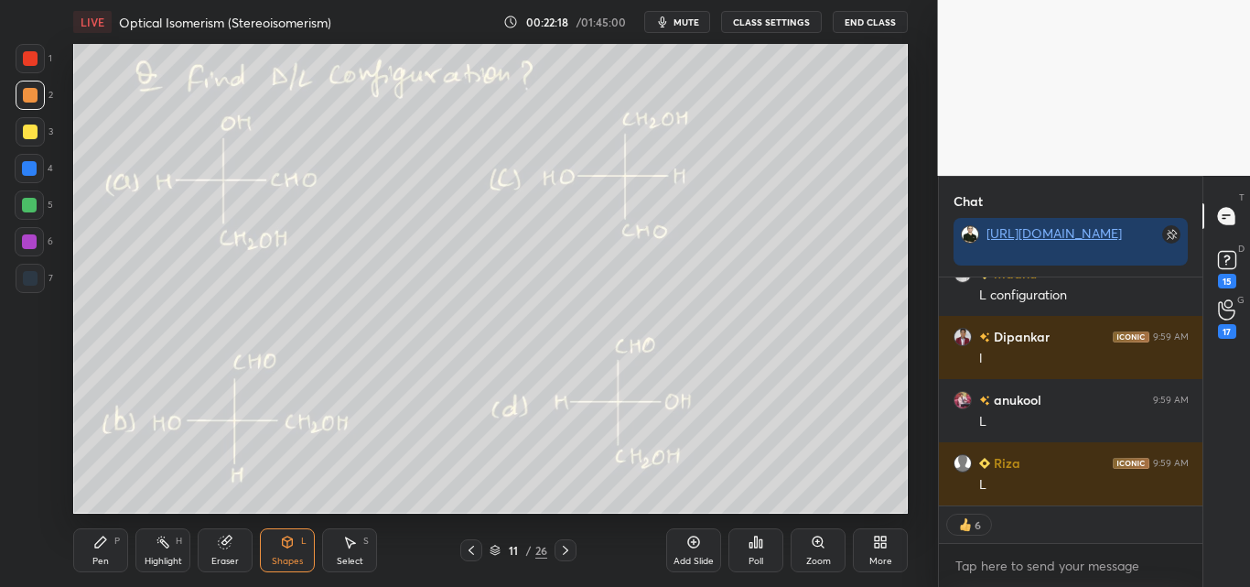
click at [104, 543] on icon at bounding box center [100, 541] width 15 height 15
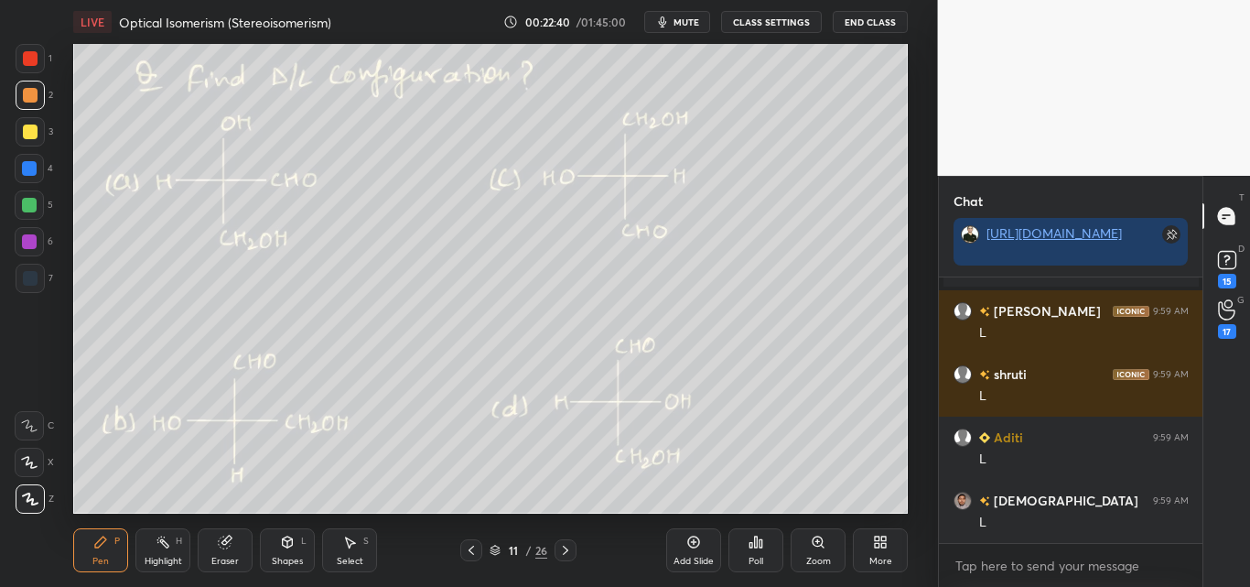
click at [34, 47] on div at bounding box center [30, 58] width 29 height 29
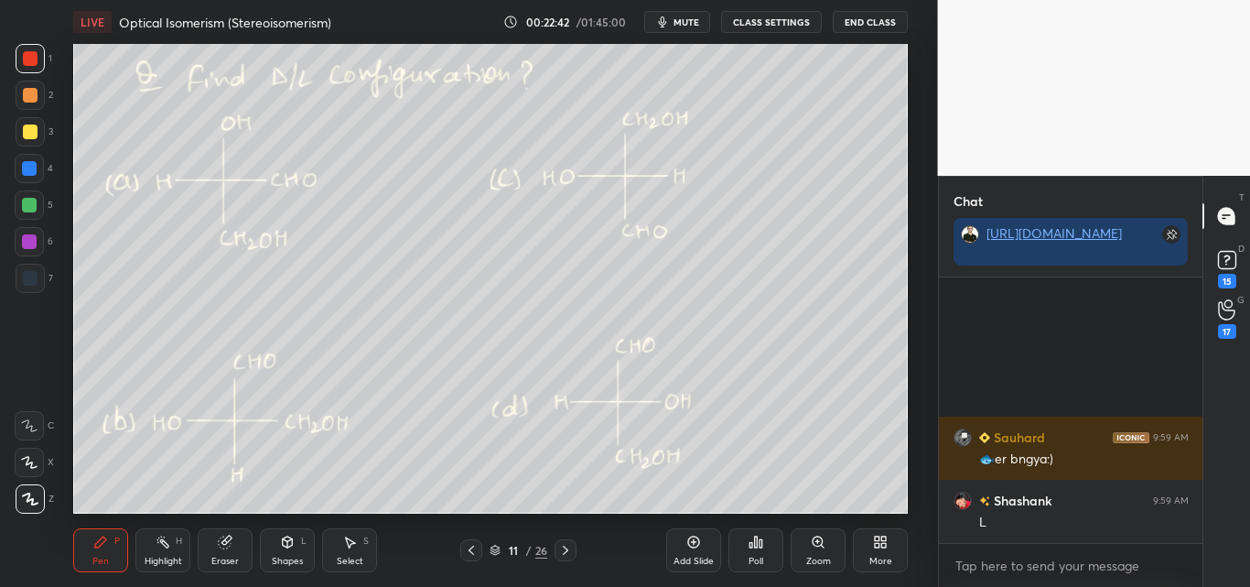
click at [292, 544] on icon at bounding box center [288, 541] width 10 height 11
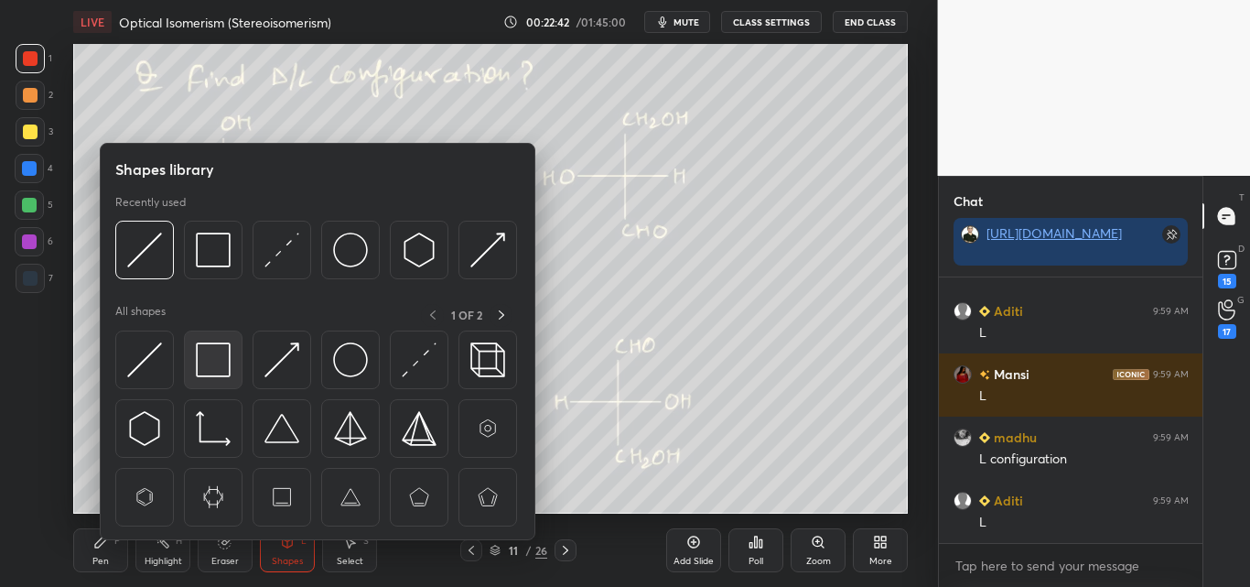
click at [209, 362] on img at bounding box center [213, 359] width 35 height 35
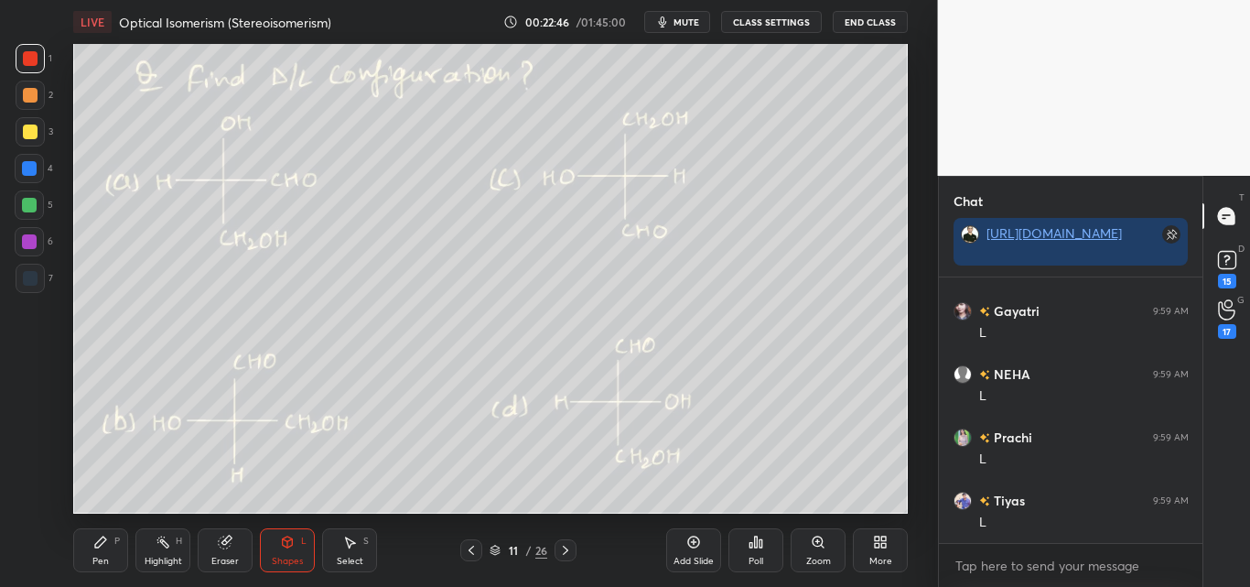
drag, startPoint x: 103, startPoint y: 556, endPoint x: 113, endPoint y: 532, distance: 26.7
click at [104, 556] on div "Pen" at bounding box center [100, 560] width 16 height 9
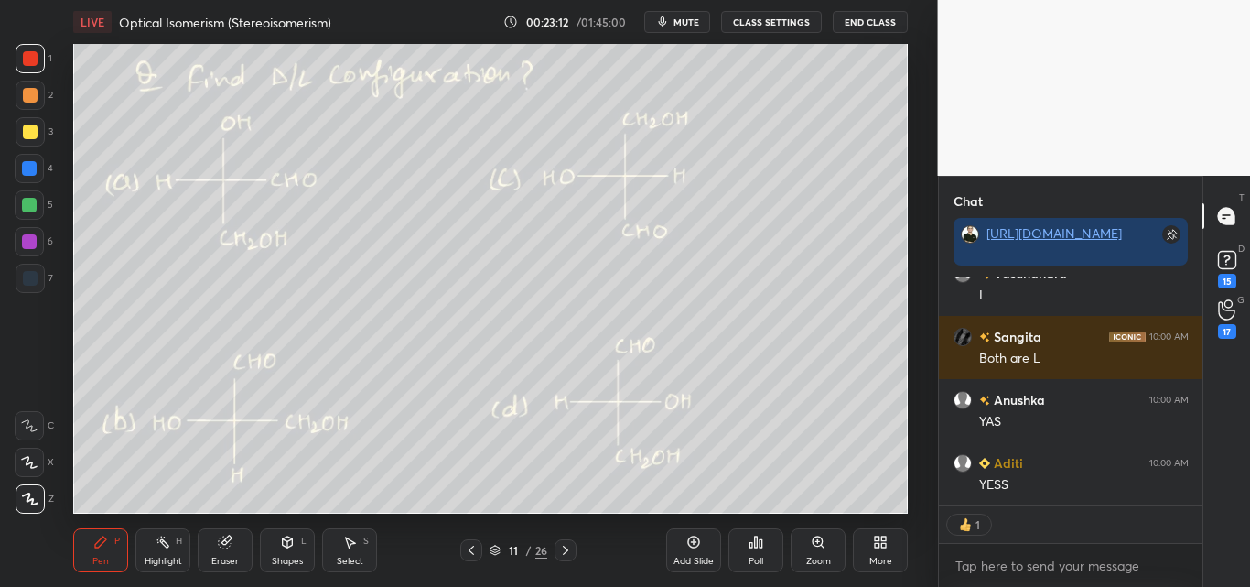
click at [292, 541] on icon at bounding box center [288, 541] width 10 height 11
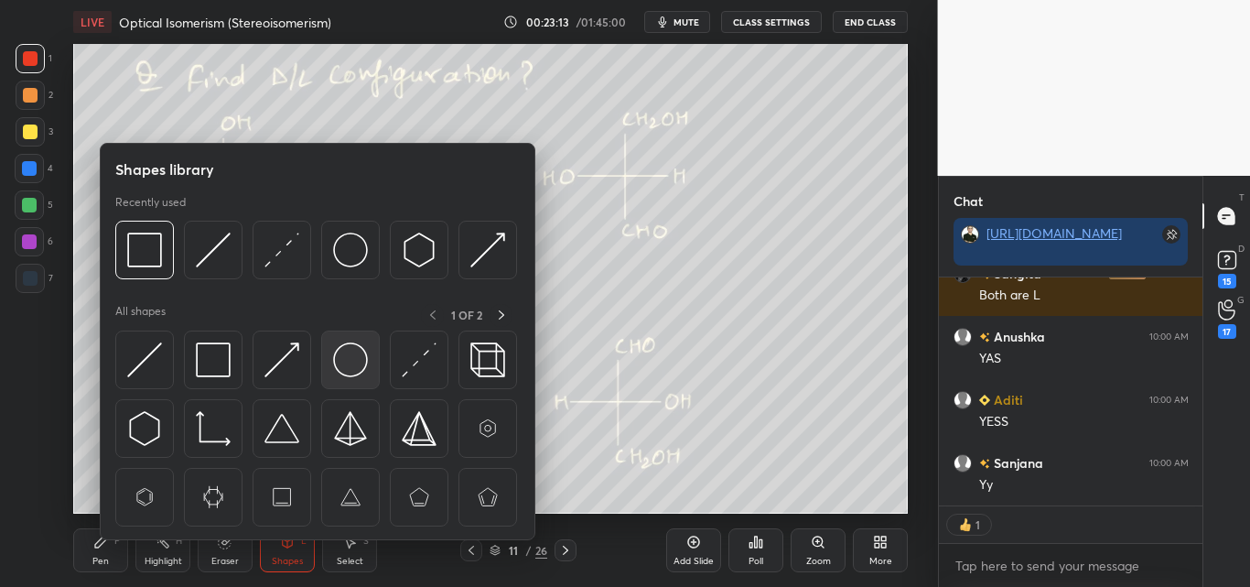
click at [347, 361] on img at bounding box center [350, 359] width 35 height 35
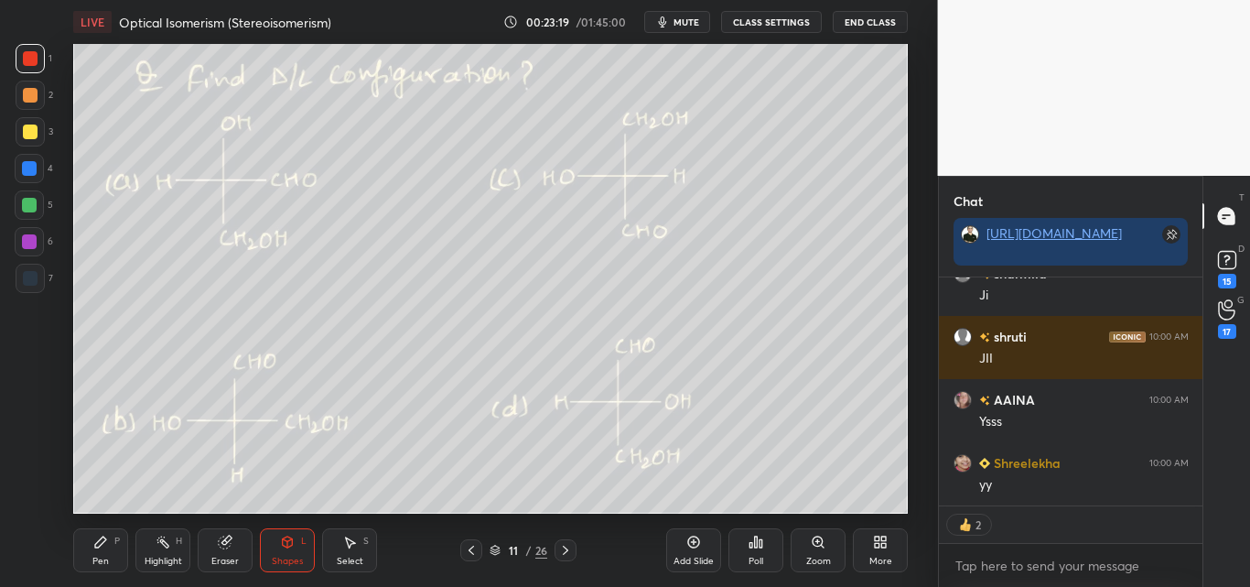
click at [106, 534] on icon at bounding box center [100, 541] width 15 height 15
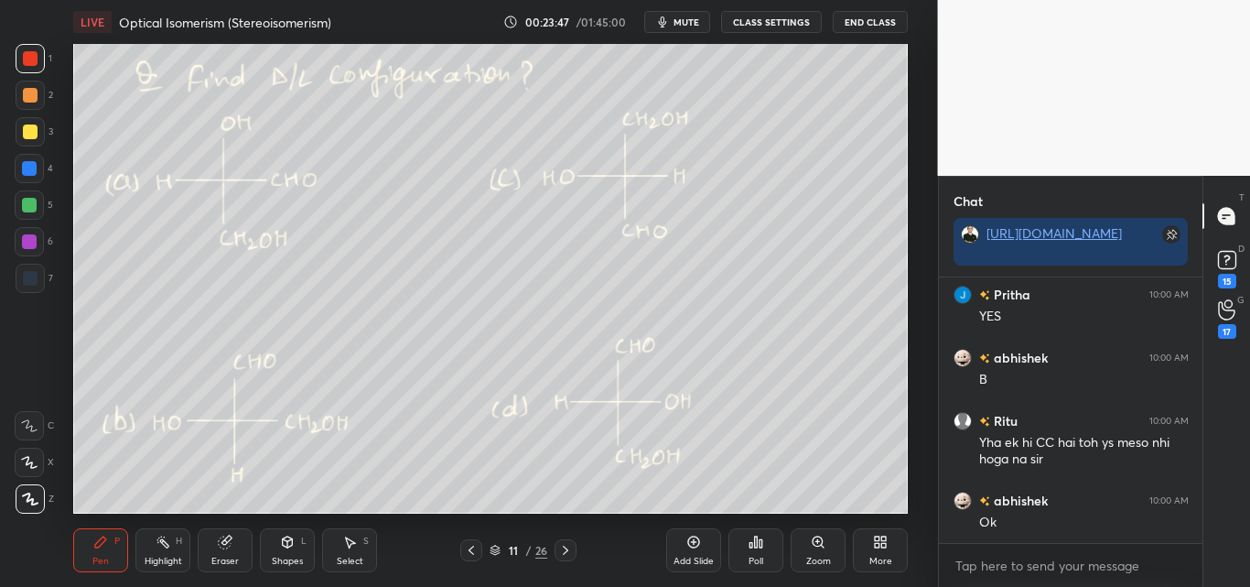
click at [757, 551] on div "Poll" at bounding box center [755, 550] width 55 height 44
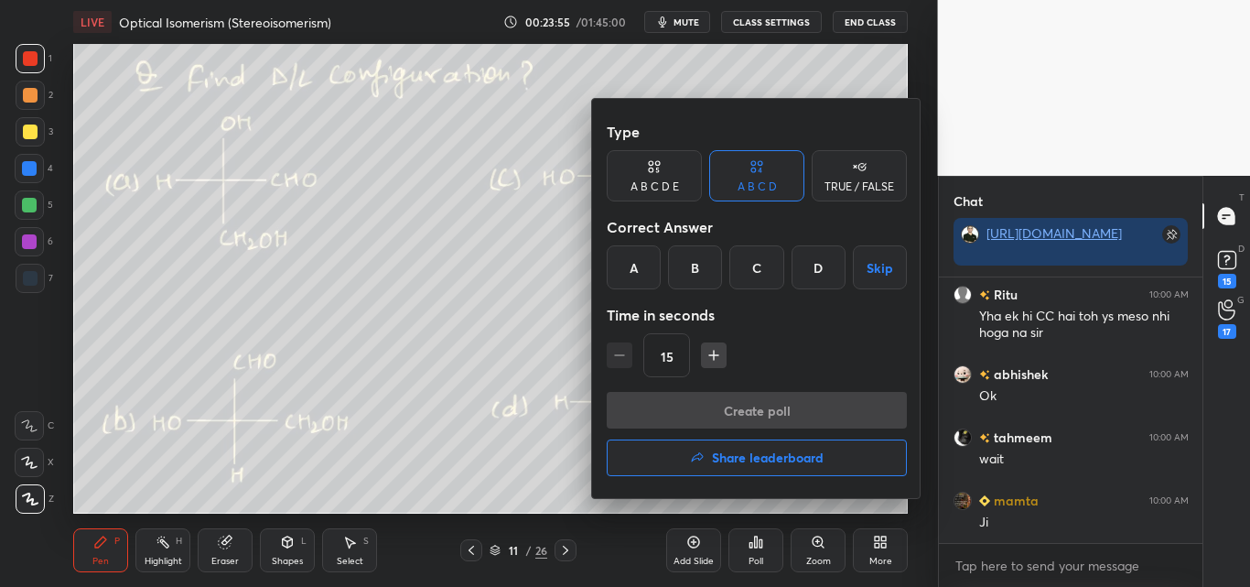
click at [648, 269] on div "A" at bounding box center [634, 267] width 54 height 44
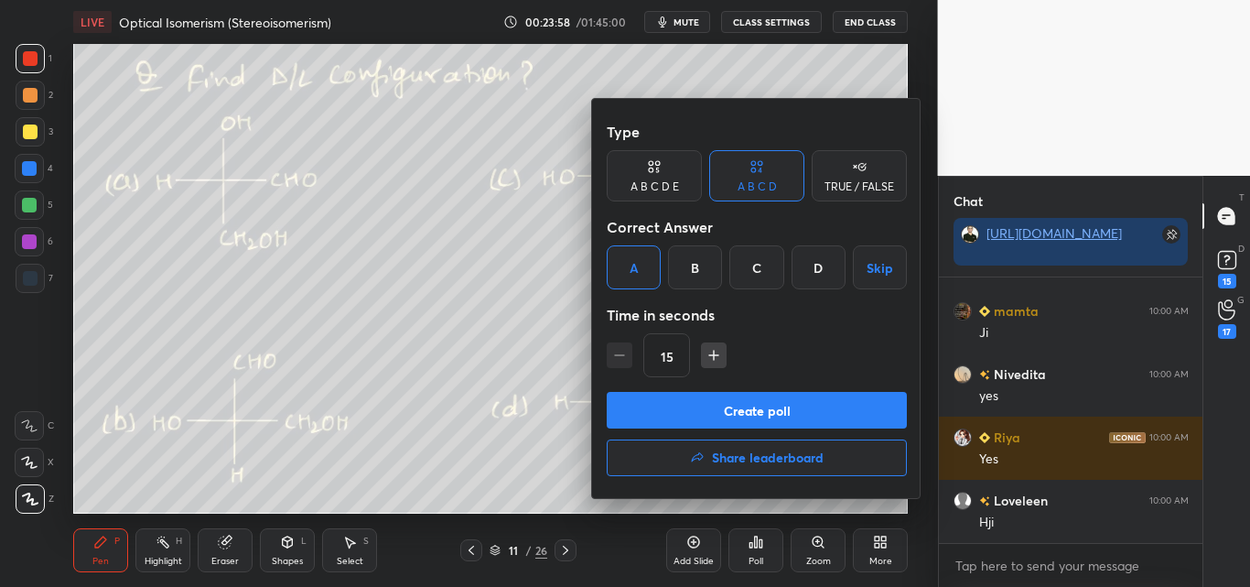
click at [670, 391] on div "Type A B C D E A B C D TRUE / FALSE Correct Answer A B C D Skip Time in seconds…" at bounding box center [757, 252] width 300 height 278
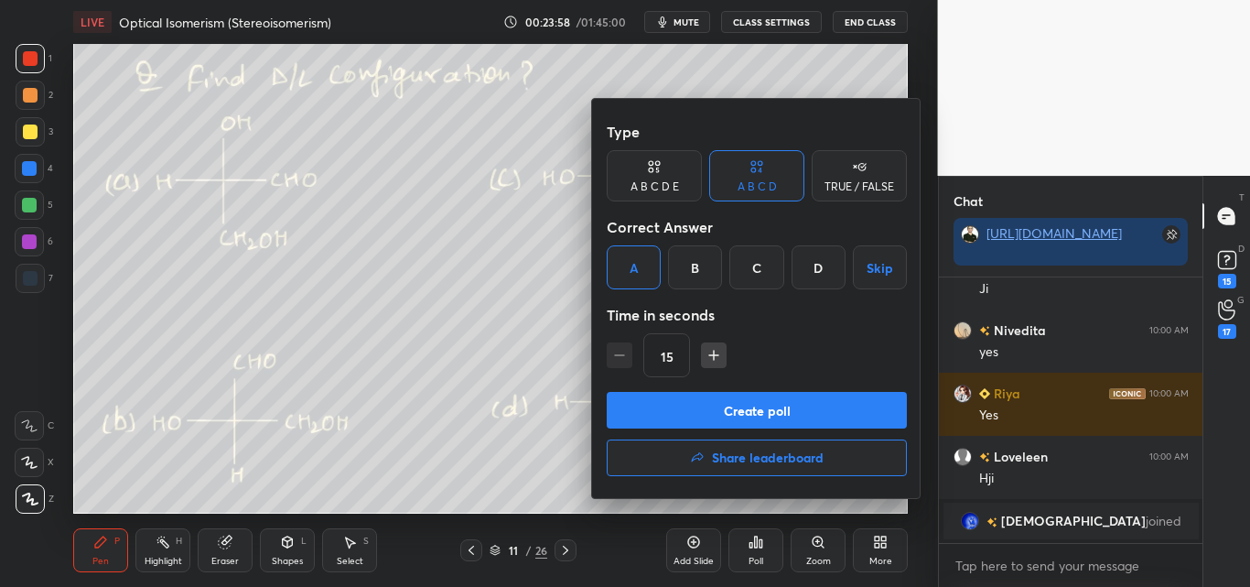
click at [670, 402] on button "Create poll" at bounding box center [757, 410] width 300 height 37
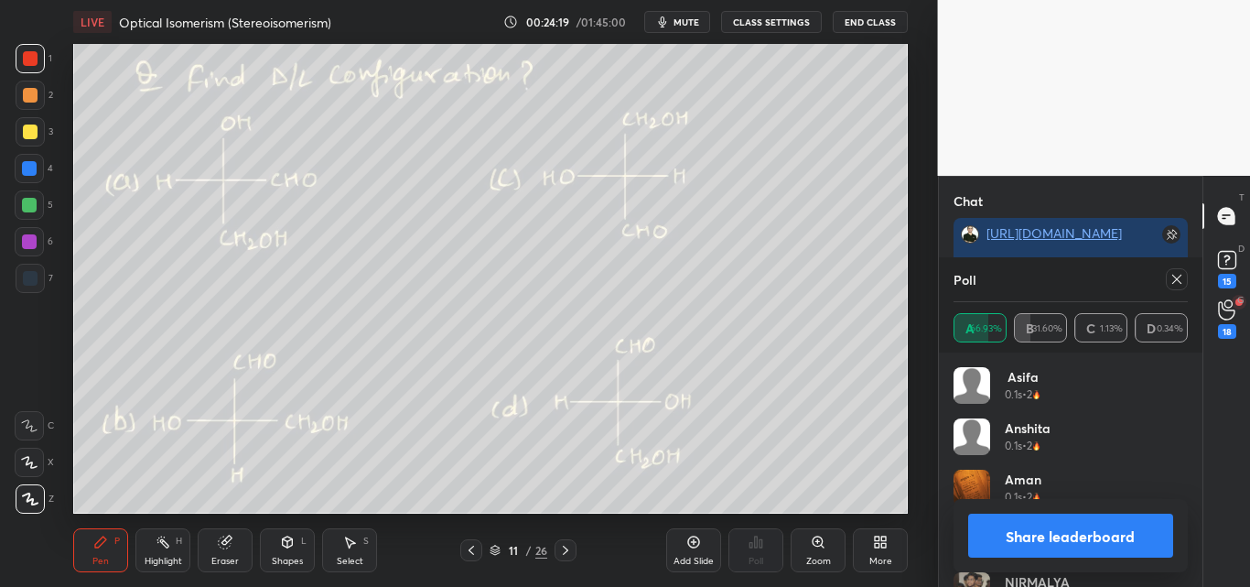
click at [1032, 545] on button "Share leaderboard" at bounding box center [1071, 535] width 206 height 44
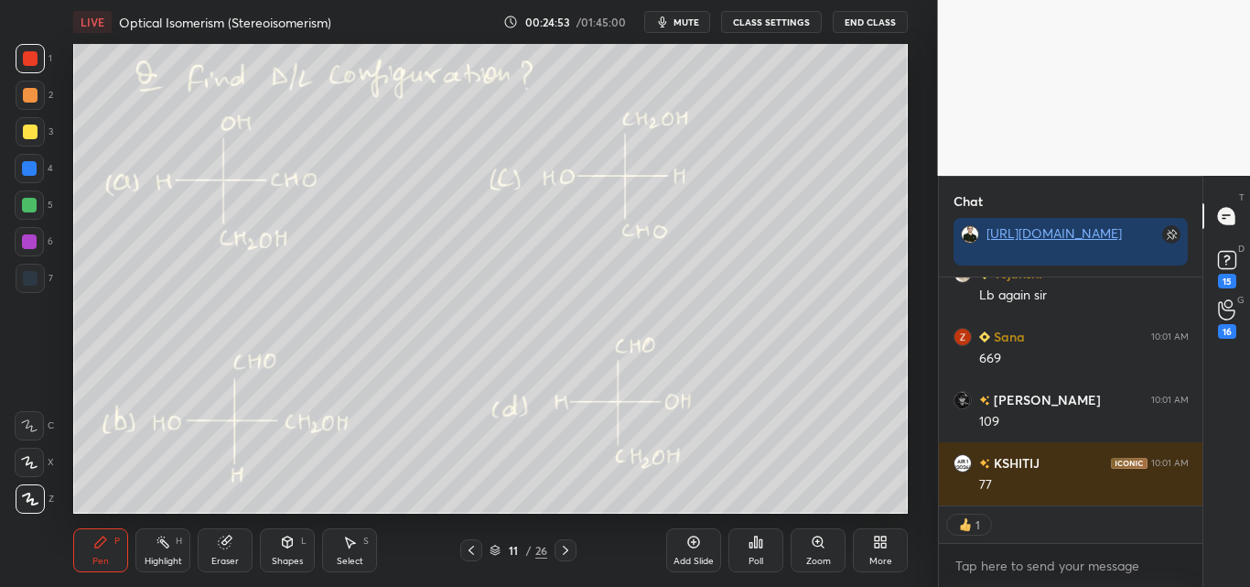
click at [153, 561] on div "Highlight" at bounding box center [164, 560] width 38 height 9
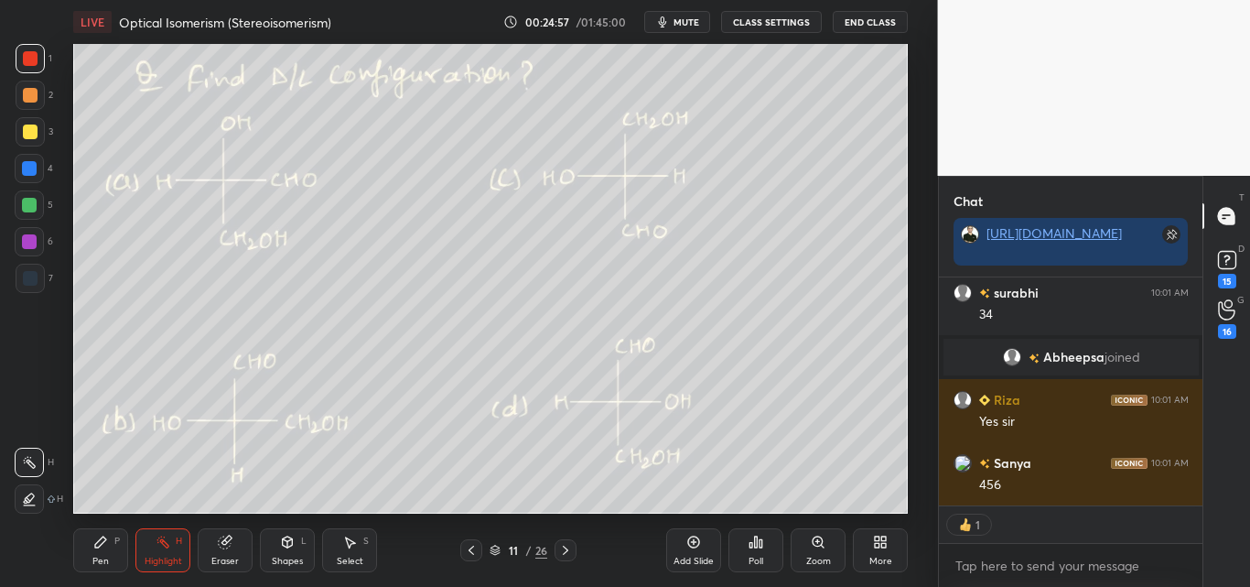
click at [333, 551] on div "Select S" at bounding box center [349, 550] width 55 height 44
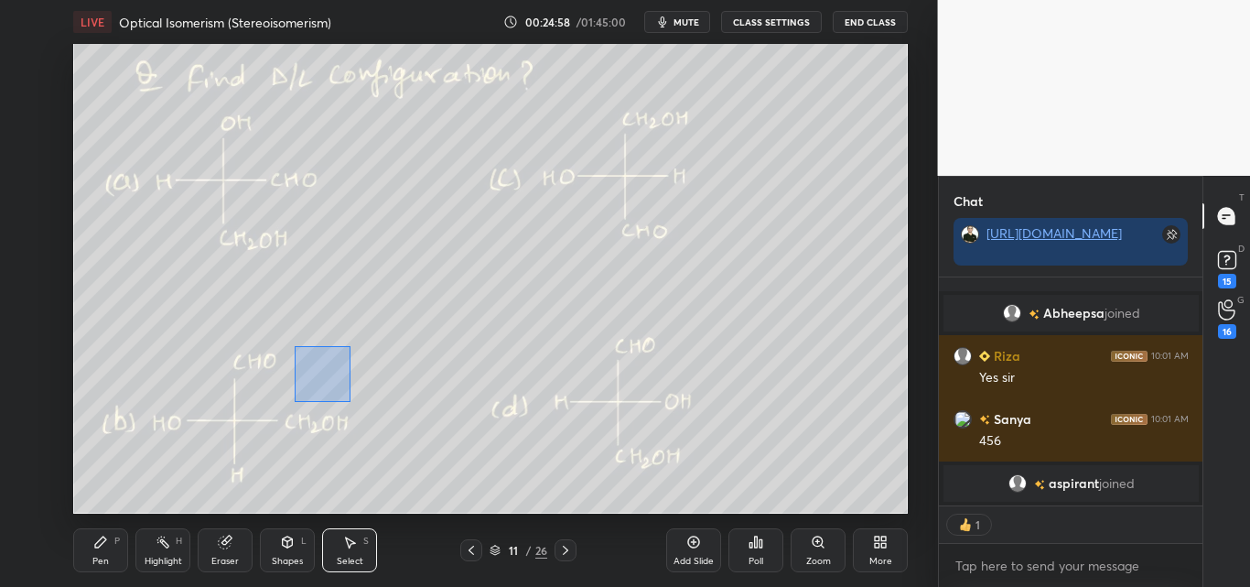
drag, startPoint x: 295, startPoint y: 346, endPoint x: 373, endPoint y: 418, distance: 106.9
click at [373, 418] on div "0 ° Undo Copy Duplicate Duplicate to new slide Delete" at bounding box center [490, 278] width 835 height 469
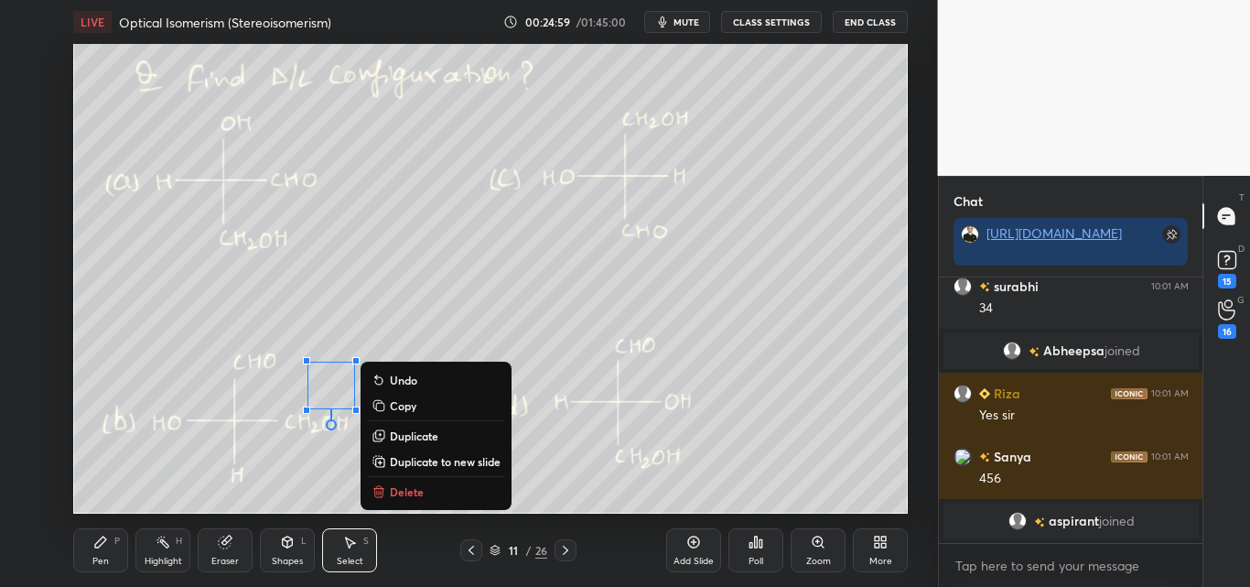
click at [405, 491] on p "Delete" at bounding box center [407, 491] width 34 height 15
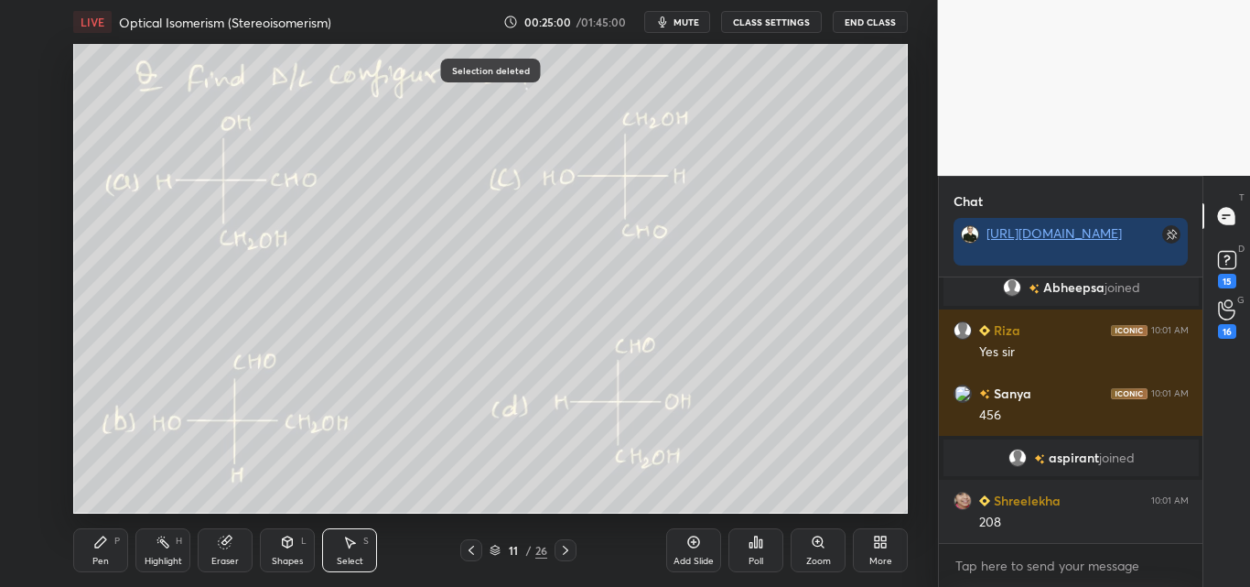
click at [102, 551] on div "Pen P" at bounding box center [100, 550] width 55 height 44
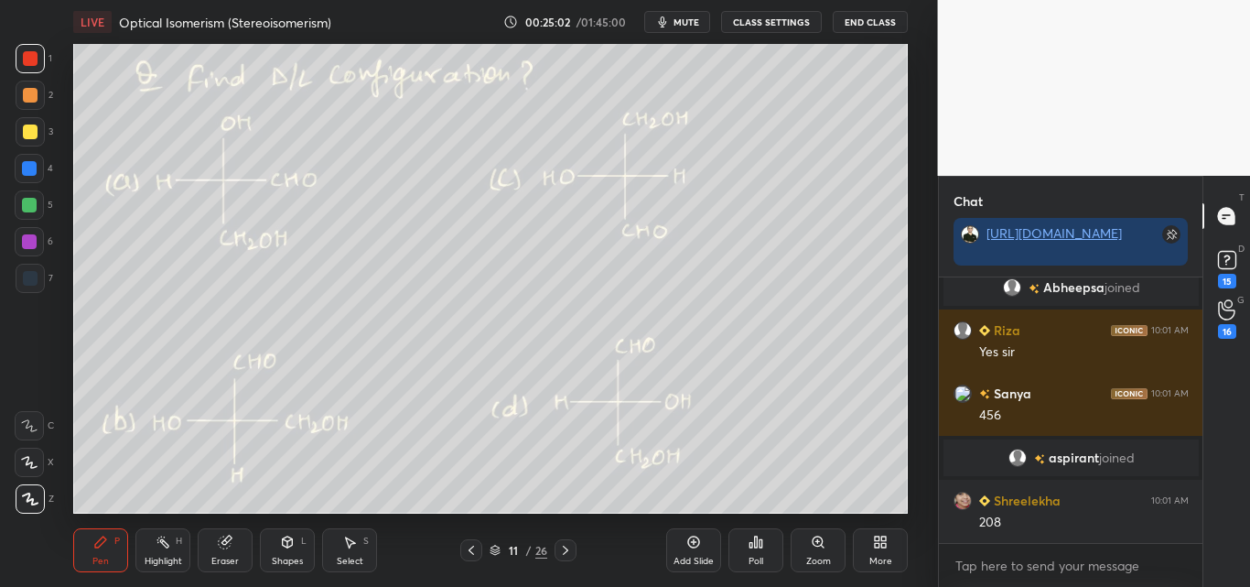
click at [298, 560] on div "Shapes" at bounding box center [287, 560] width 31 height 9
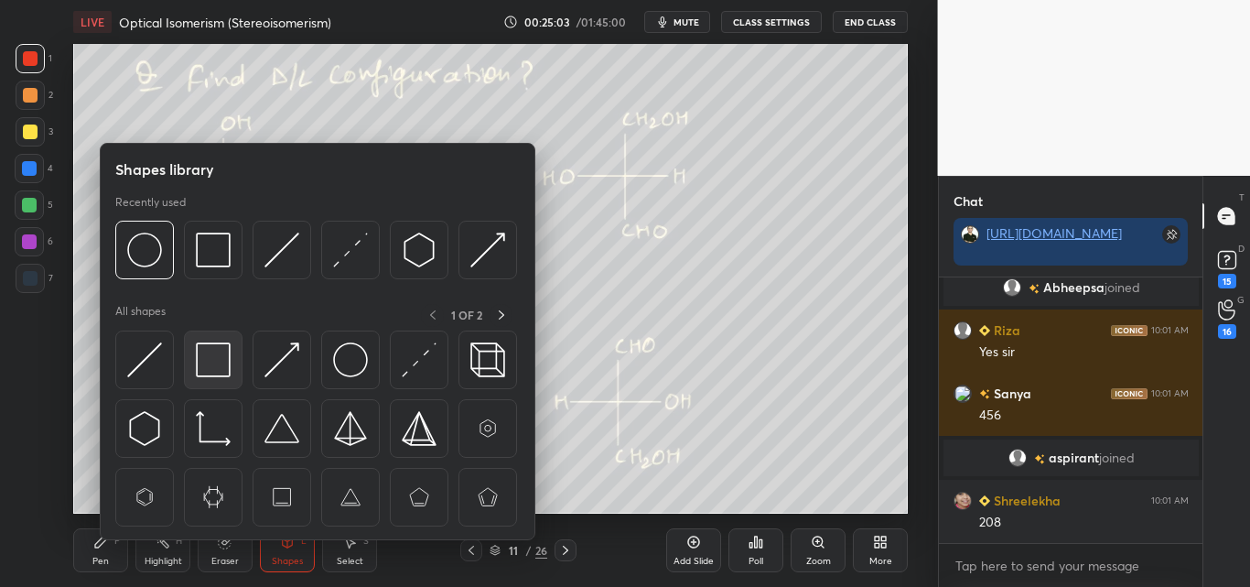
click at [220, 365] on img at bounding box center [213, 359] width 35 height 35
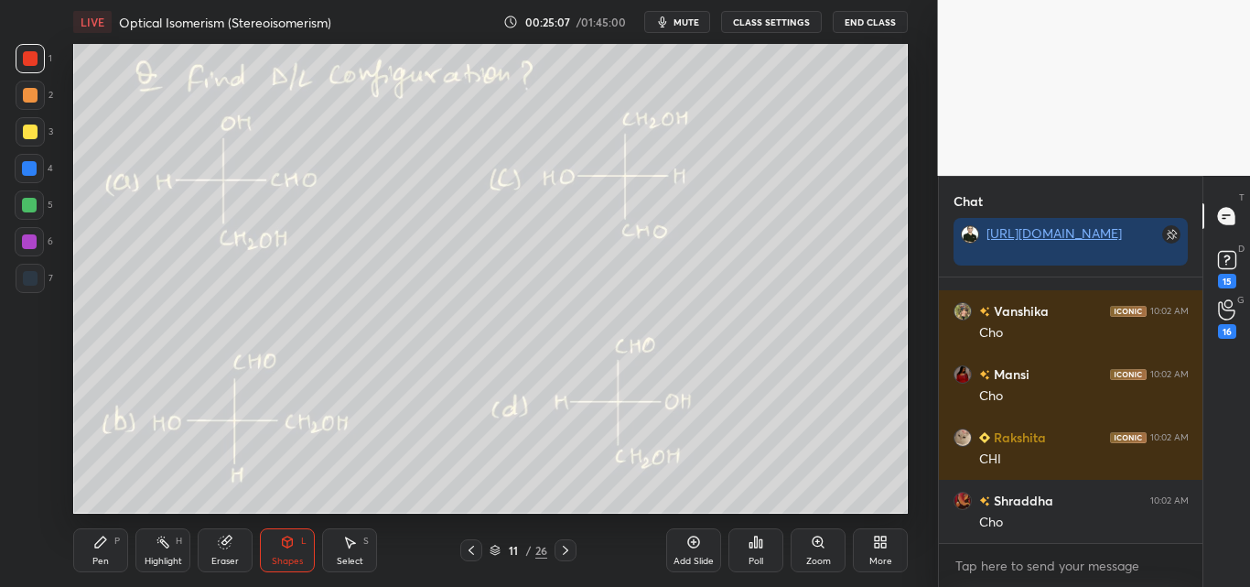
click at [96, 552] on div "Pen P" at bounding box center [100, 550] width 55 height 44
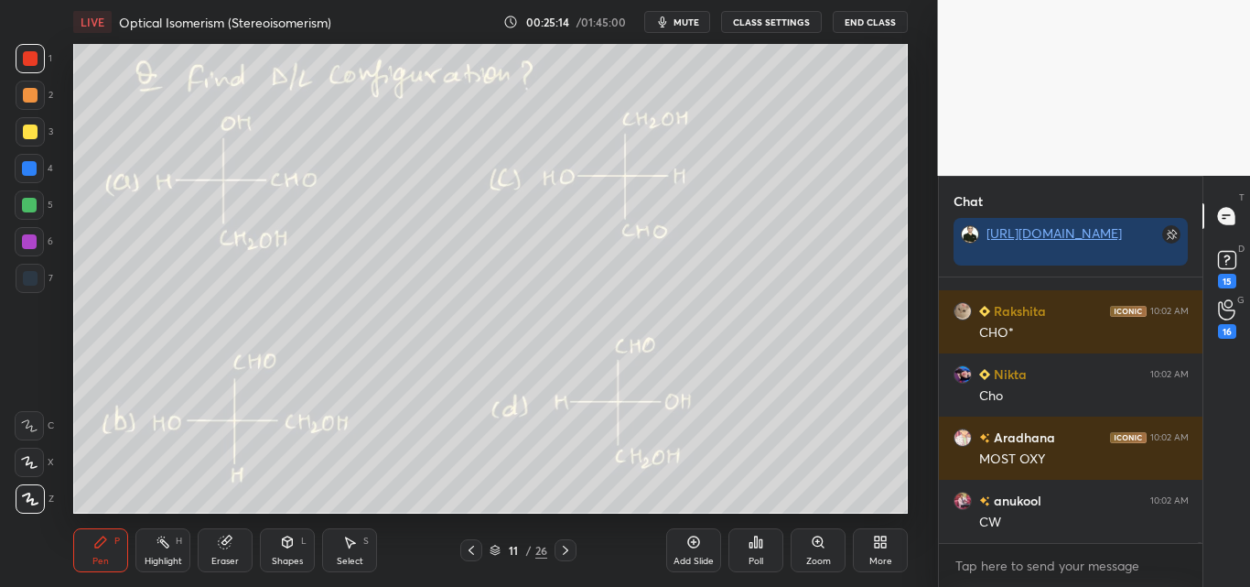
click at [29, 92] on div at bounding box center [30, 95] width 15 height 15
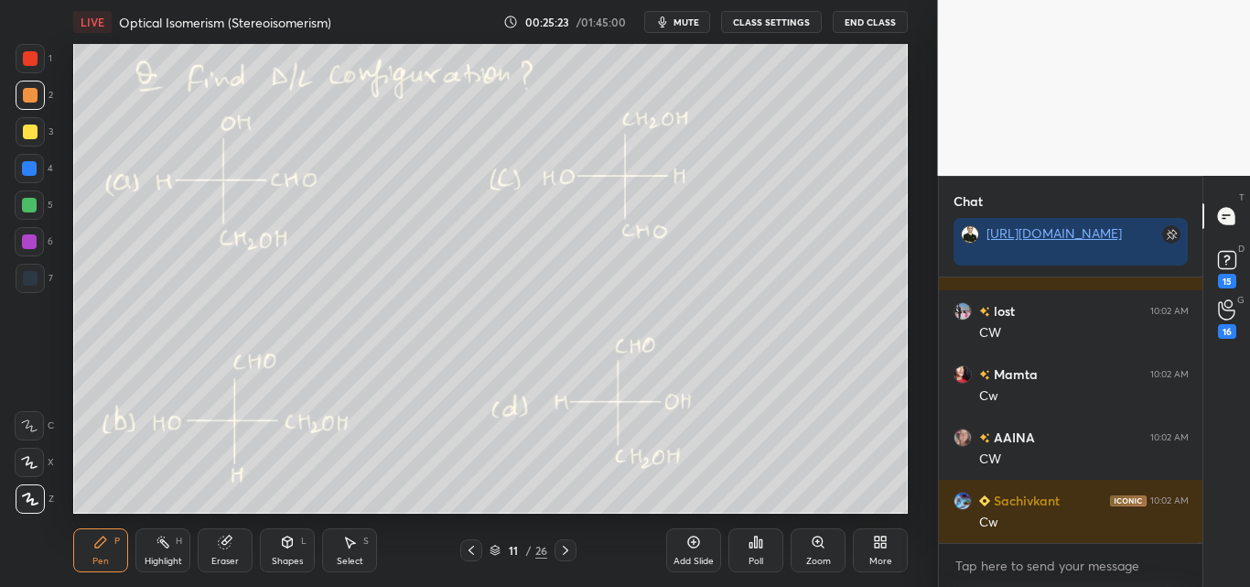
click at [293, 540] on icon at bounding box center [287, 541] width 15 height 15
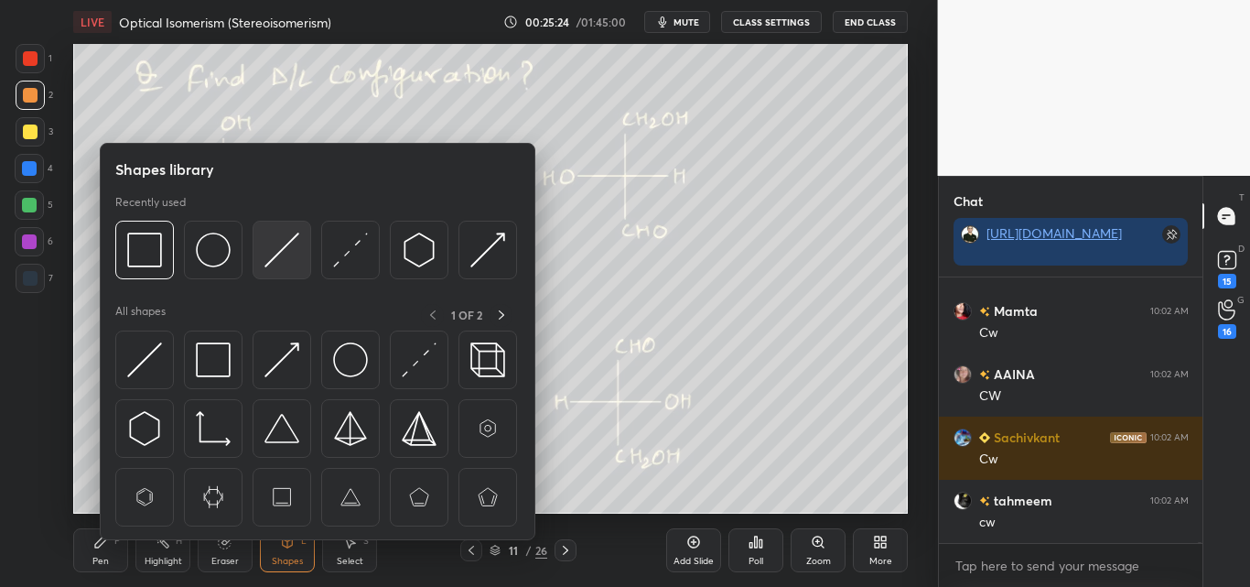
click at [311, 251] on div at bounding box center [316, 255] width 402 height 69
click at [286, 253] on img at bounding box center [281, 249] width 35 height 35
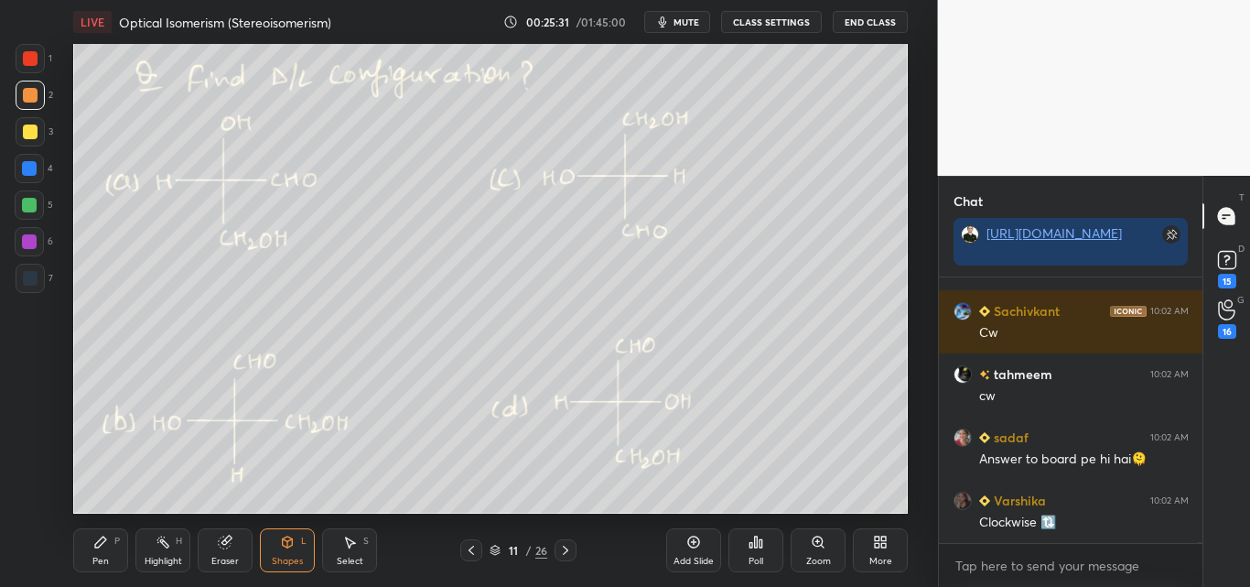
click at [108, 530] on div "Pen P" at bounding box center [100, 550] width 55 height 44
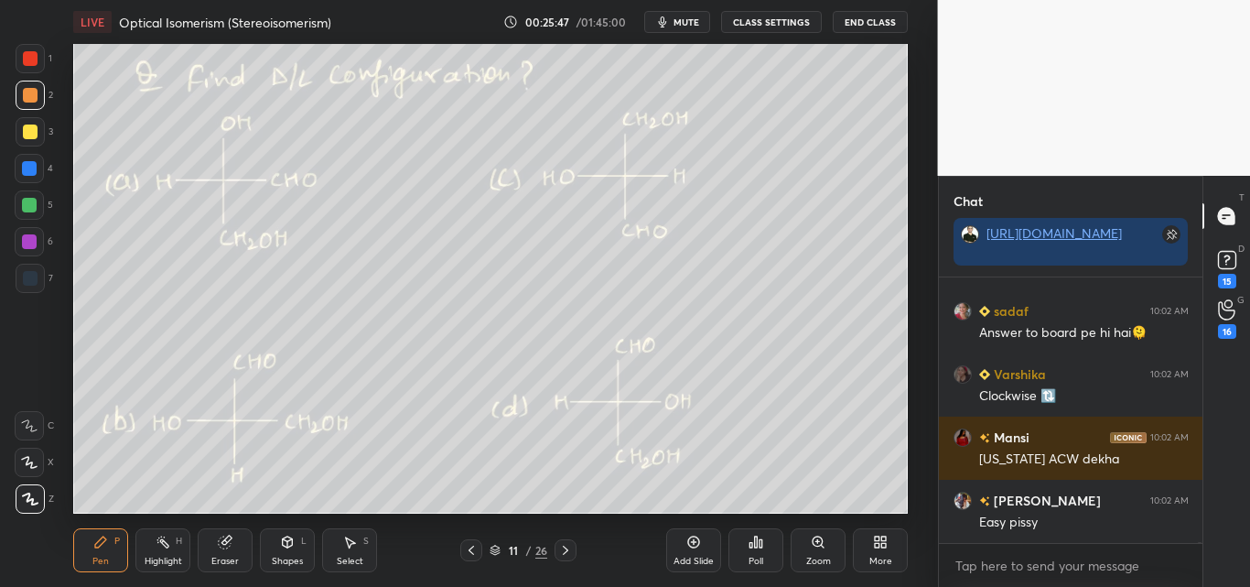
click at [293, 551] on div "Shapes L" at bounding box center [287, 550] width 55 height 44
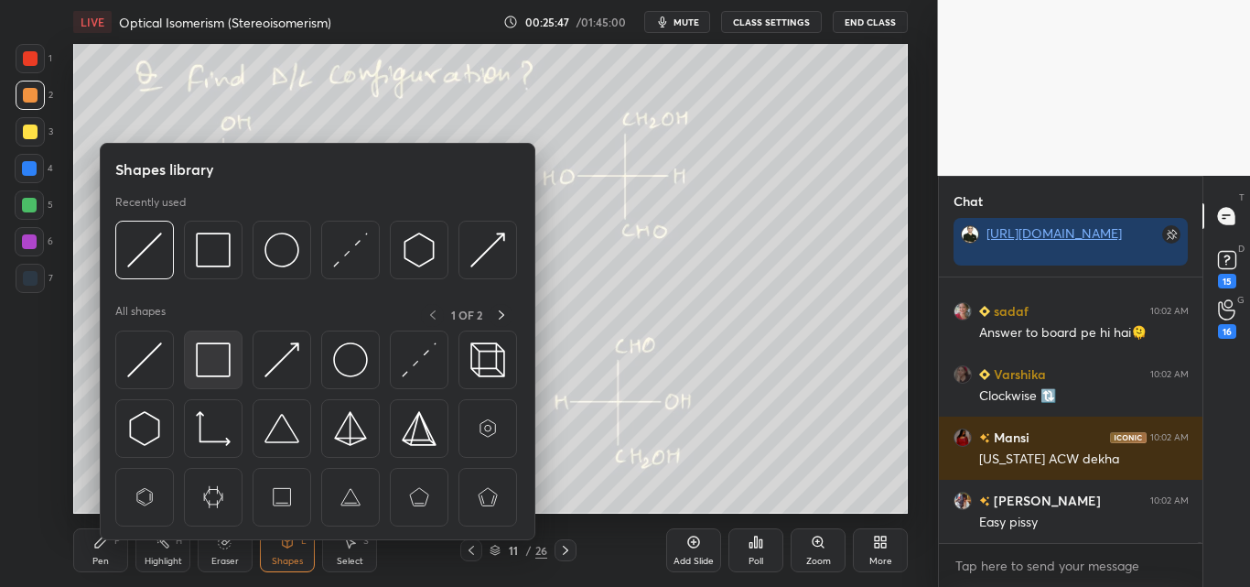
click at [212, 355] on img at bounding box center [213, 359] width 35 height 35
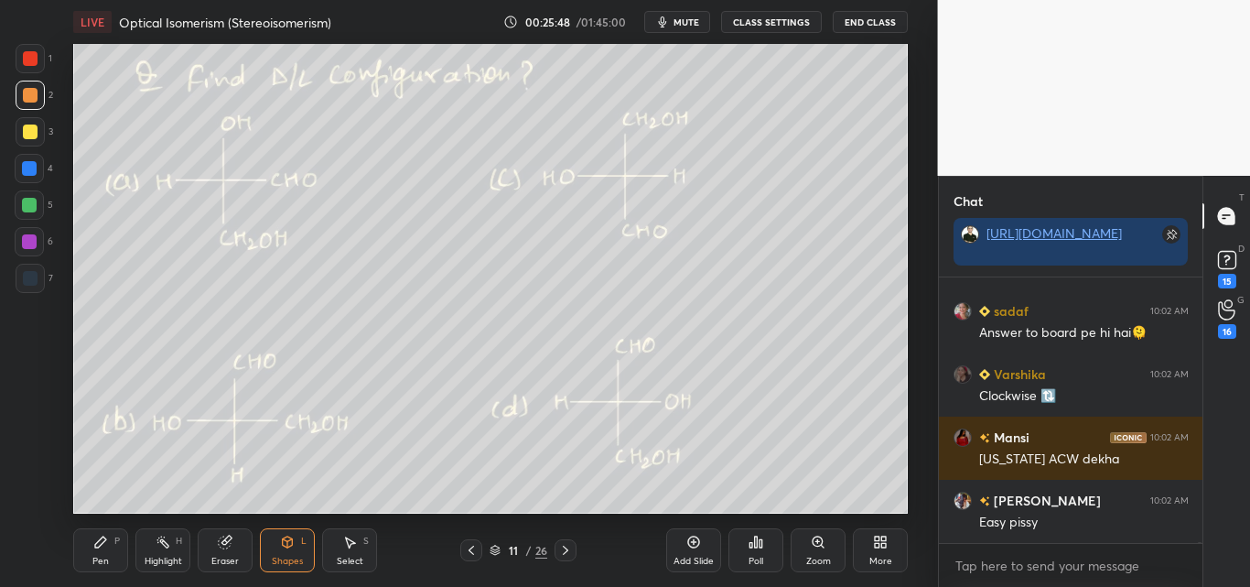
click at [27, 55] on div at bounding box center [30, 58] width 15 height 15
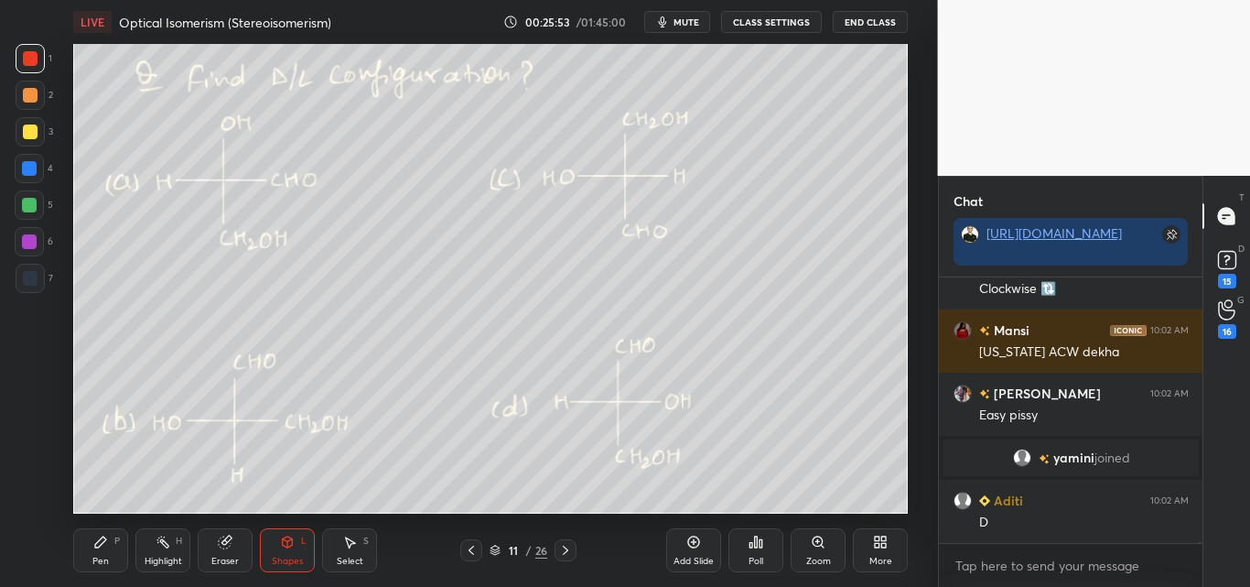
click at [113, 547] on div "Pen P" at bounding box center [100, 550] width 55 height 44
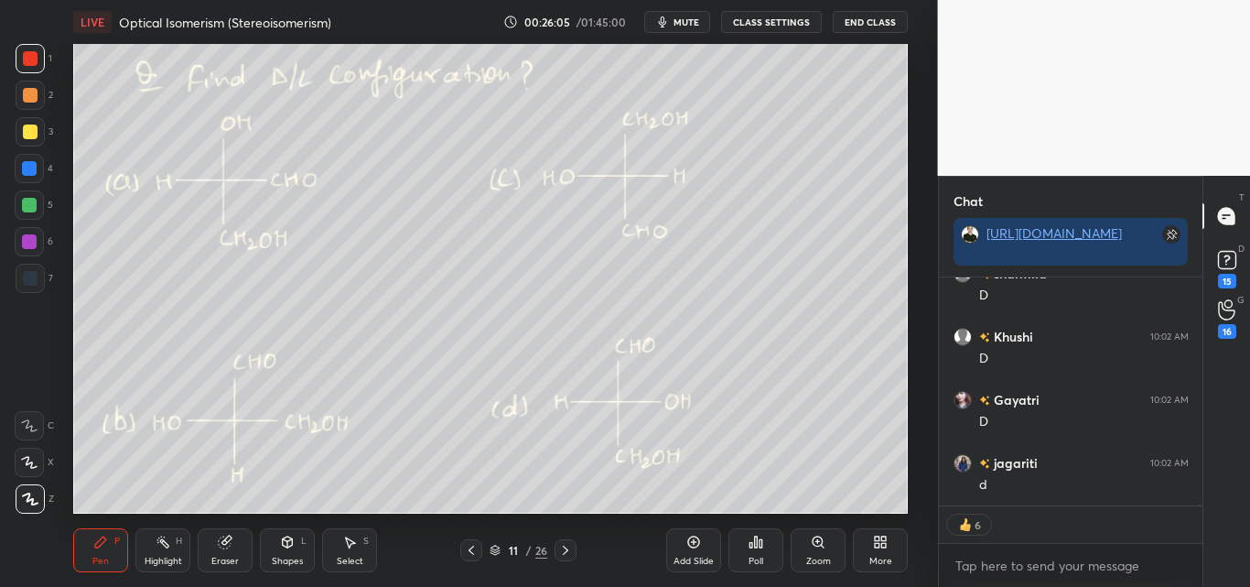
scroll to position [61226, 0]
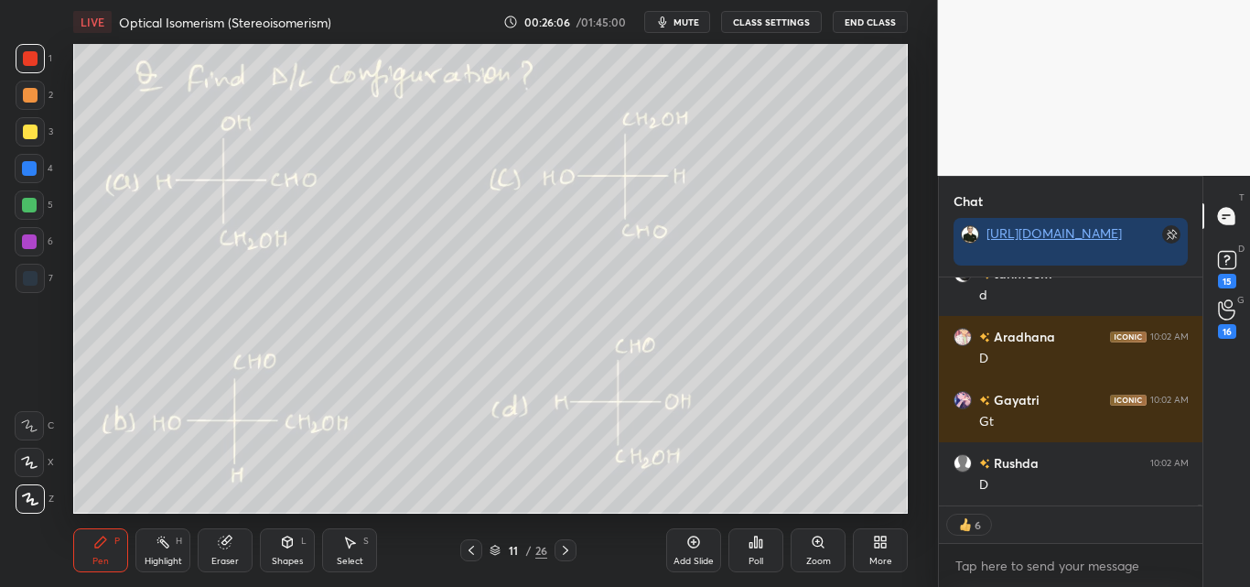
click at [274, 544] on div "Shapes L" at bounding box center [287, 550] width 55 height 44
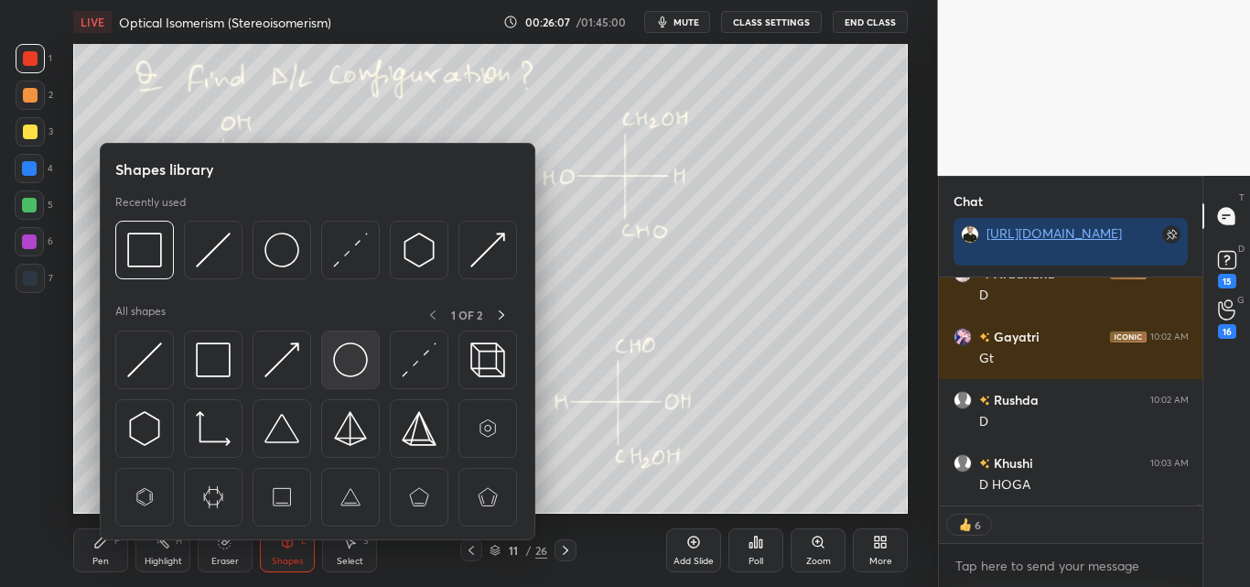
click at [360, 350] on img at bounding box center [350, 359] width 35 height 35
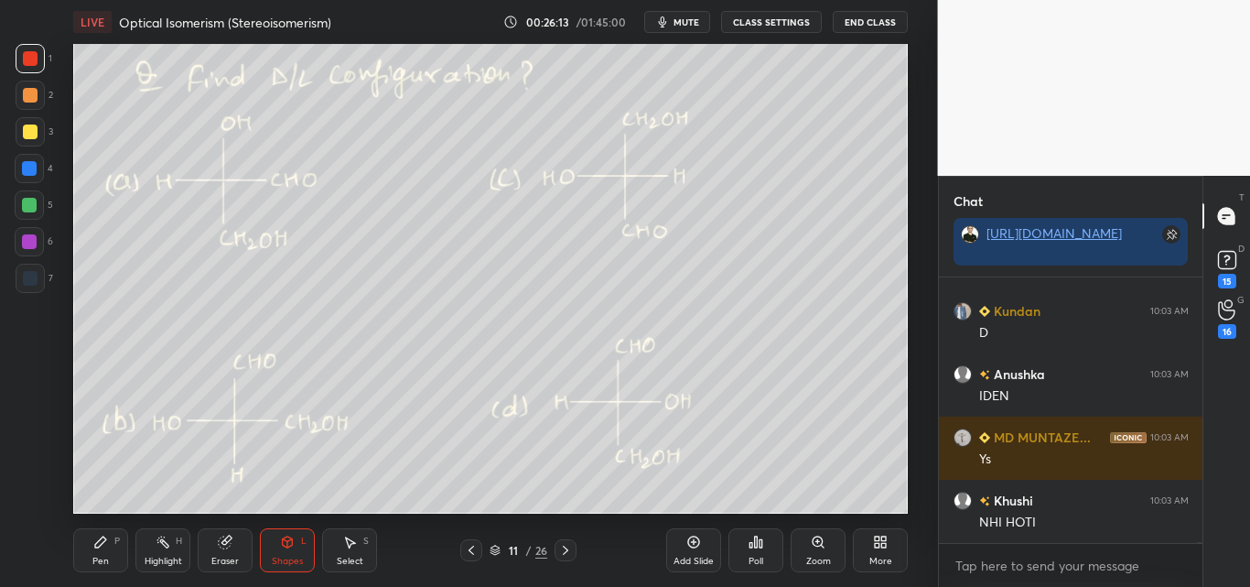
click at [155, 556] on div "Highlight" at bounding box center [164, 560] width 38 height 9
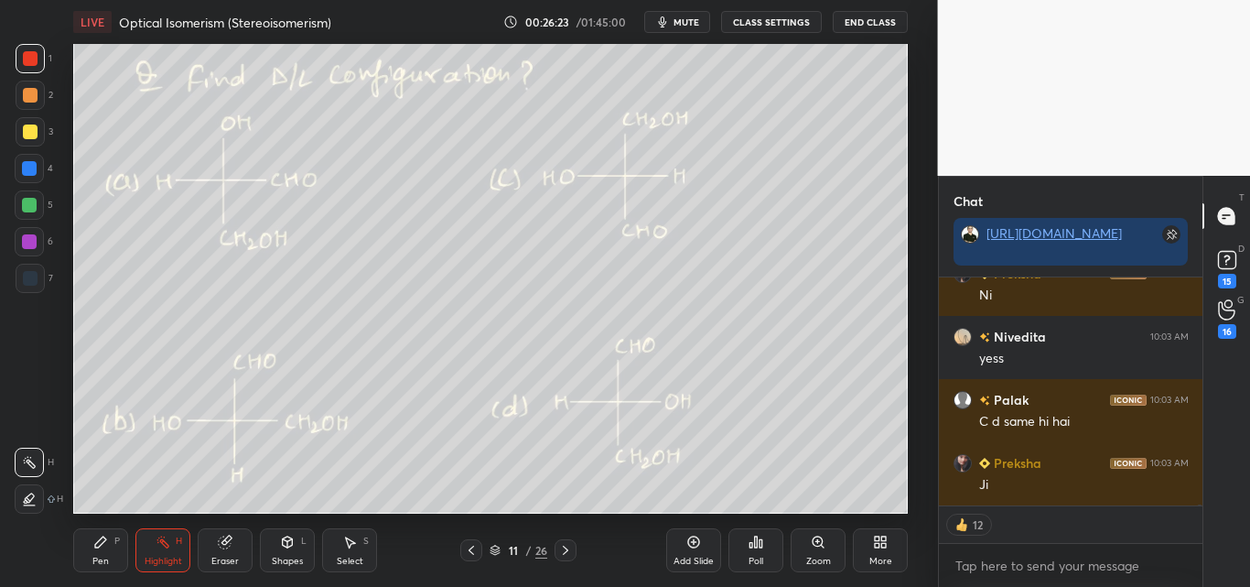
scroll to position [61675, 0]
drag, startPoint x: 340, startPoint y: 547, endPoint x: 350, endPoint y: 536, distance: 14.3
click at [345, 545] on div "Select S" at bounding box center [349, 550] width 55 height 44
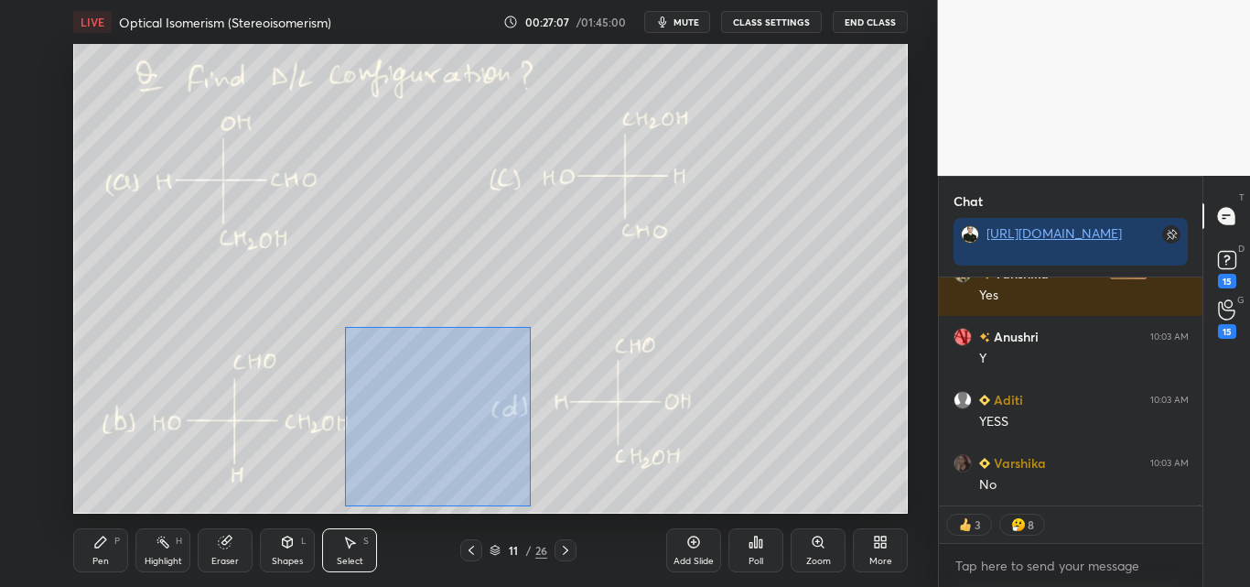
drag, startPoint x: 345, startPoint y: 327, endPoint x: 506, endPoint y: 479, distance: 221.4
click at [533, 505] on div "0 ° Undo Copy Duplicate Duplicate to new slide Delete" at bounding box center [490, 278] width 835 height 469
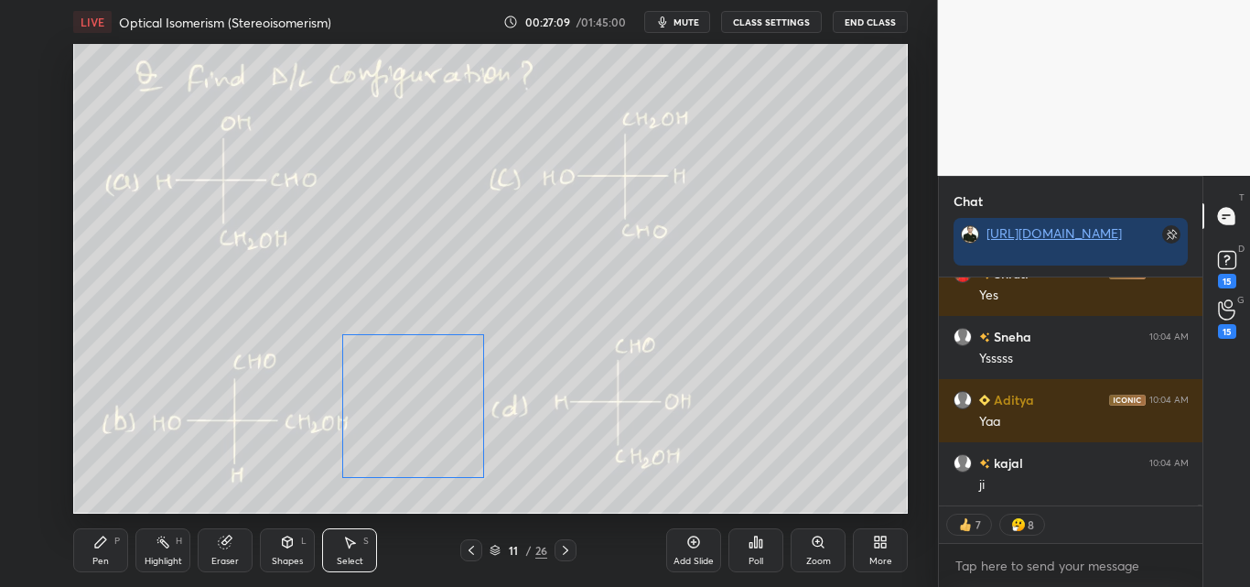
drag, startPoint x: 459, startPoint y: 441, endPoint x: 421, endPoint y: 496, distance: 67.0
click at [447, 436] on div "0 ° Undo Copy Duplicate Duplicate to new slide Delete" at bounding box center [490, 278] width 835 height 469
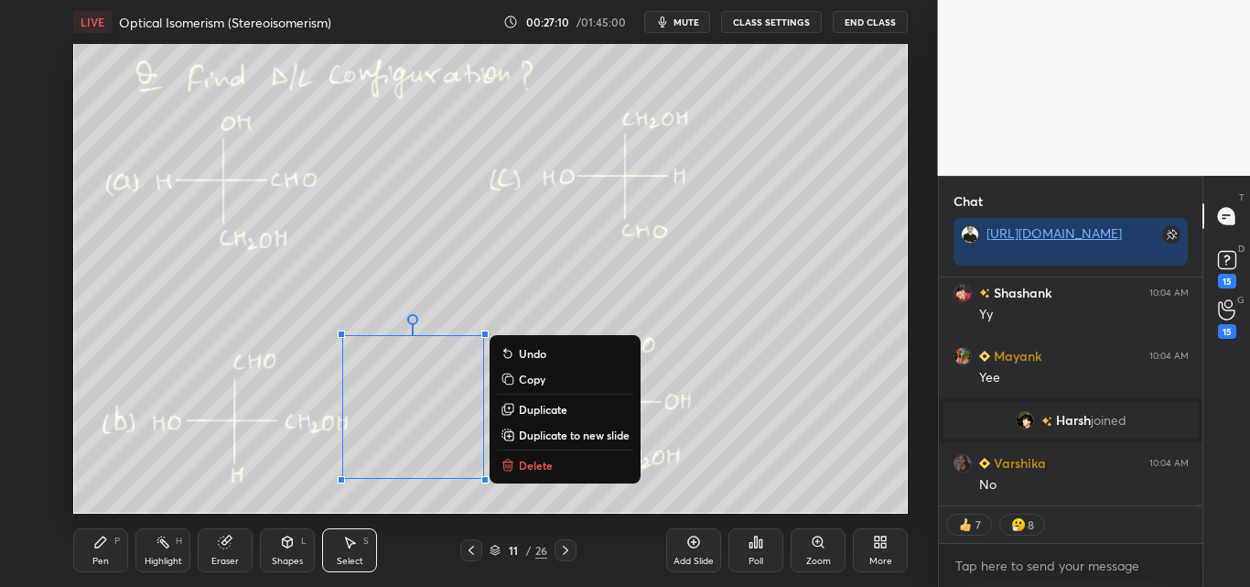
drag, startPoint x: 114, startPoint y: 551, endPoint x: 148, endPoint y: 585, distance: 47.9
click at [119, 554] on div "Pen P" at bounding box center [100, 550] width 55 height 44
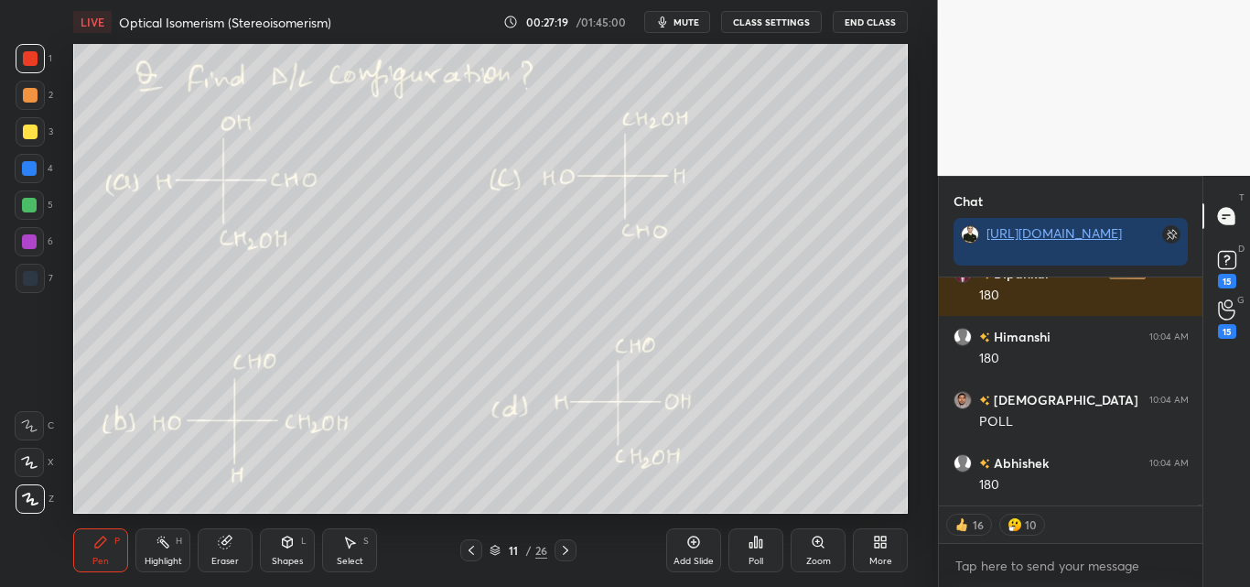
click at [26, 87] on div at bounding box center [30, 95] width 29 height 29
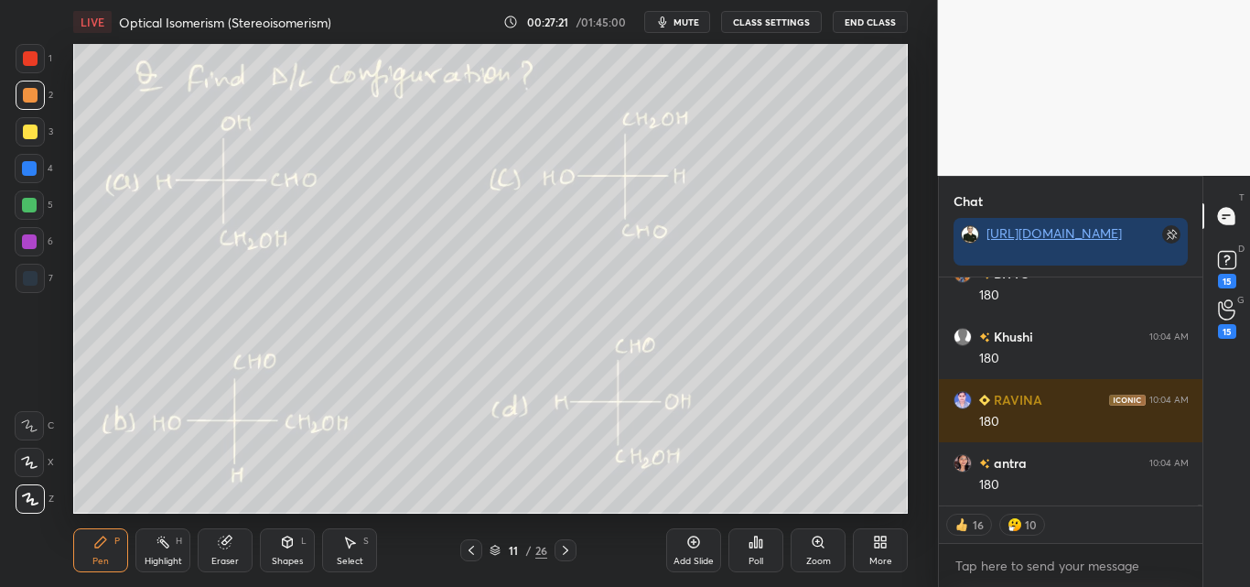
drag, startPoint x: 163, startPoint y: 544, endPoint x: 172, endPoint y: 520, distance: 25.5
click at [163, 543] on rect at bounding box center [164, 543] width 9 height 9
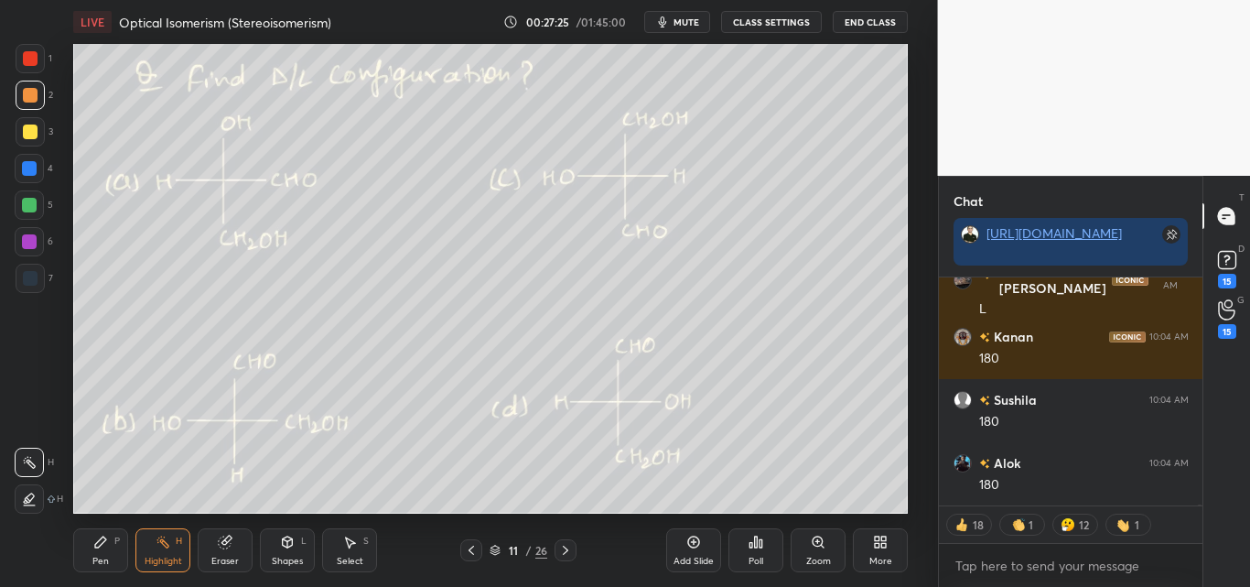
click at [92, 570] on div "Pen P" at bounding box center [100, 550] width 55 height 44
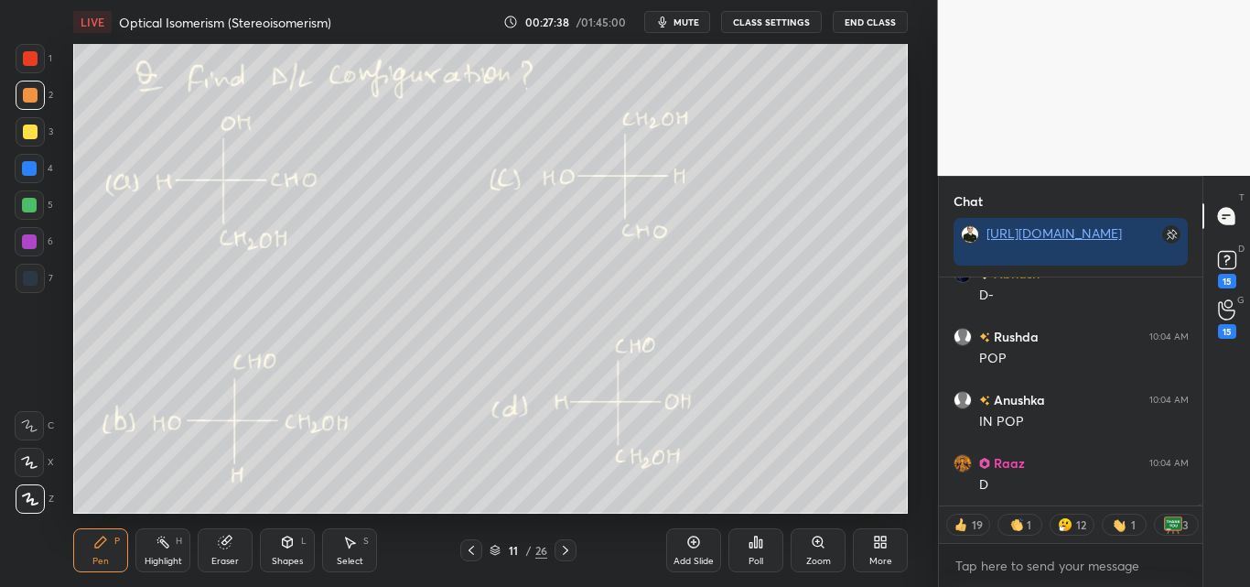
click at [286, 540] on icon at bounding box center [288, 540] width 10 height 3
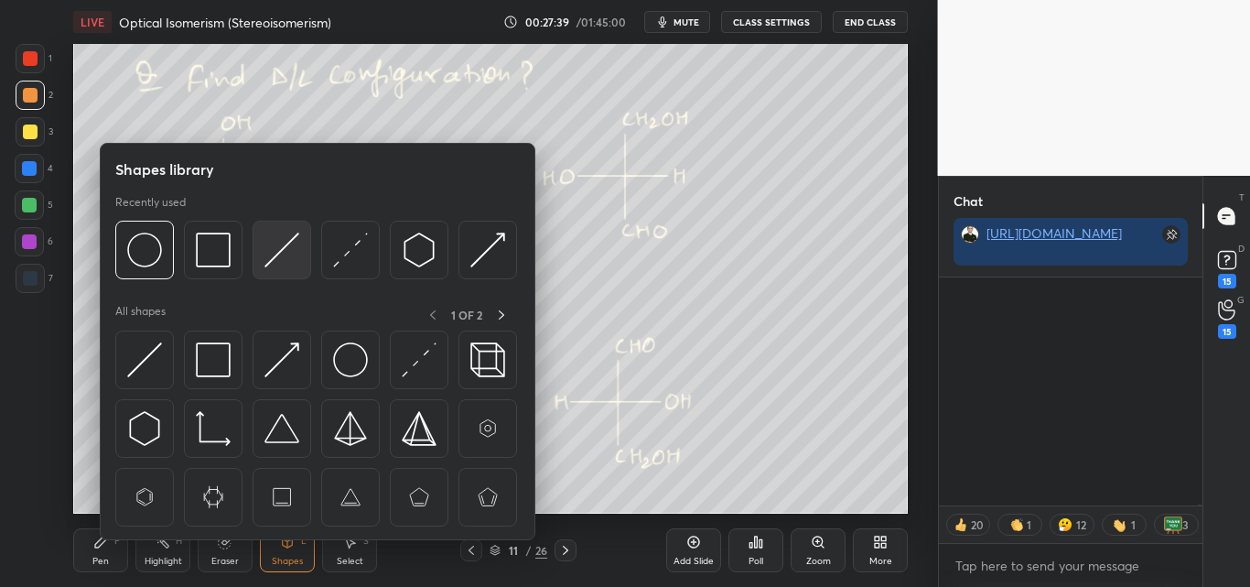
click at [267, 259] on img at bounding box center [281, 249] width 35 height 35
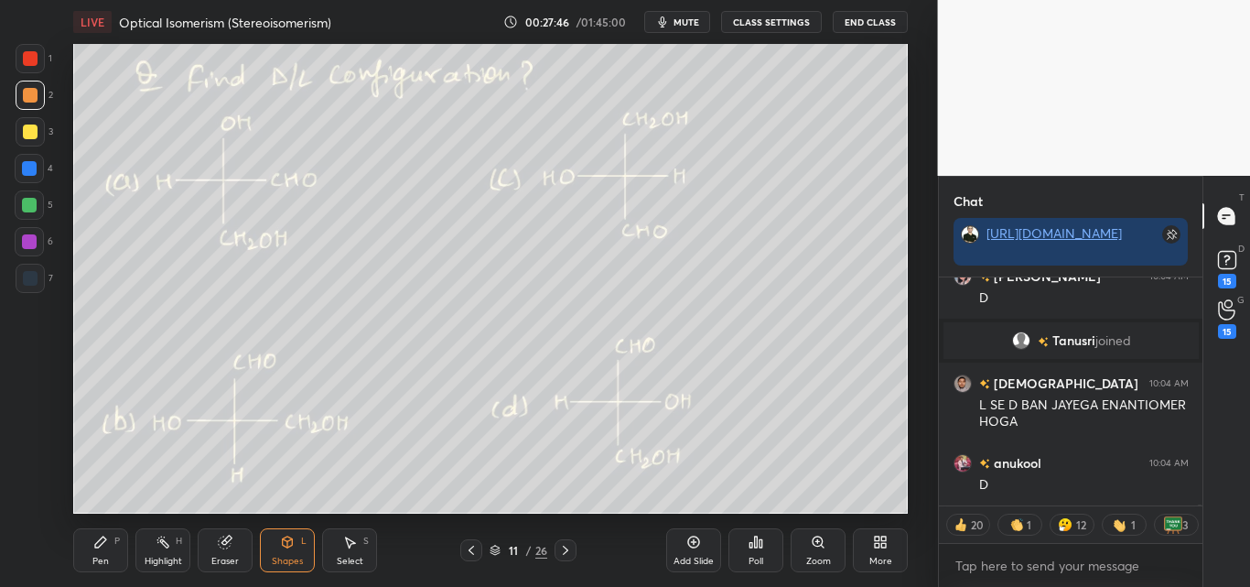
click at [104, 544] on icon at bounding box center [100, 541] width 15 height 15
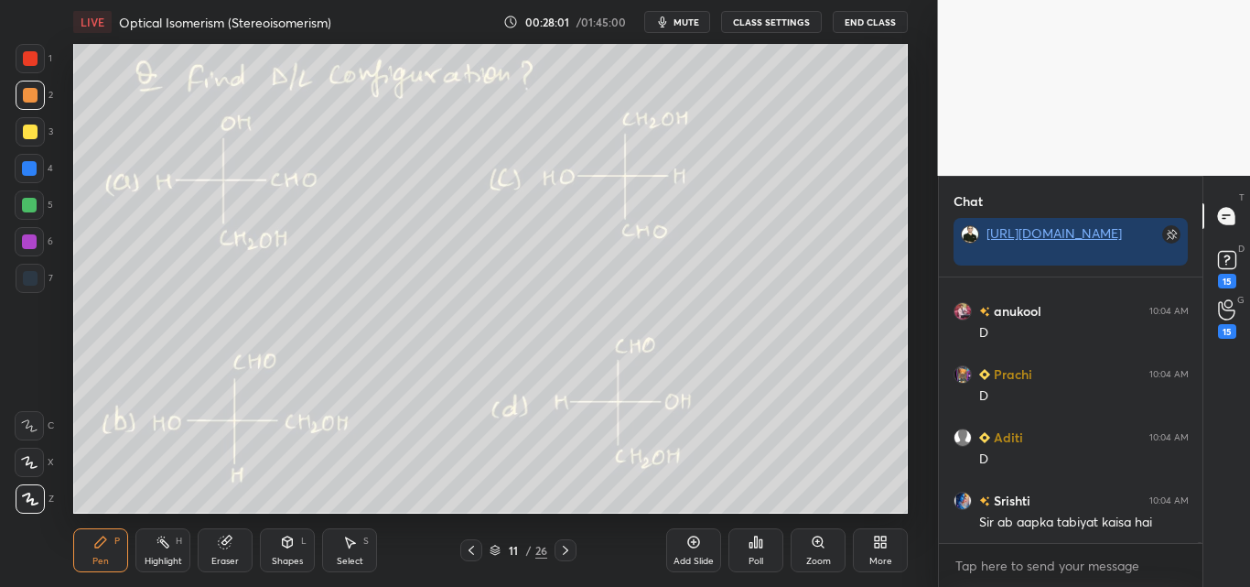
click at [282, 550] on div "Shapes L" at bounding box center [287, 550] width 55 height 44
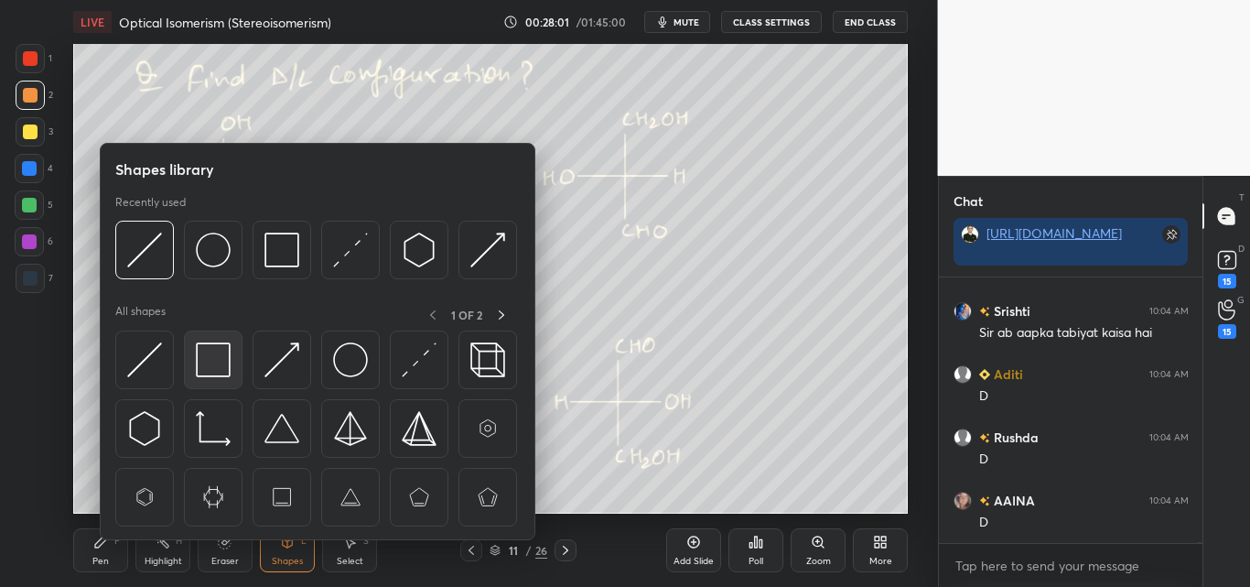
click at [207, 351] on img at bounding box center [213, 359] width 35 height 35
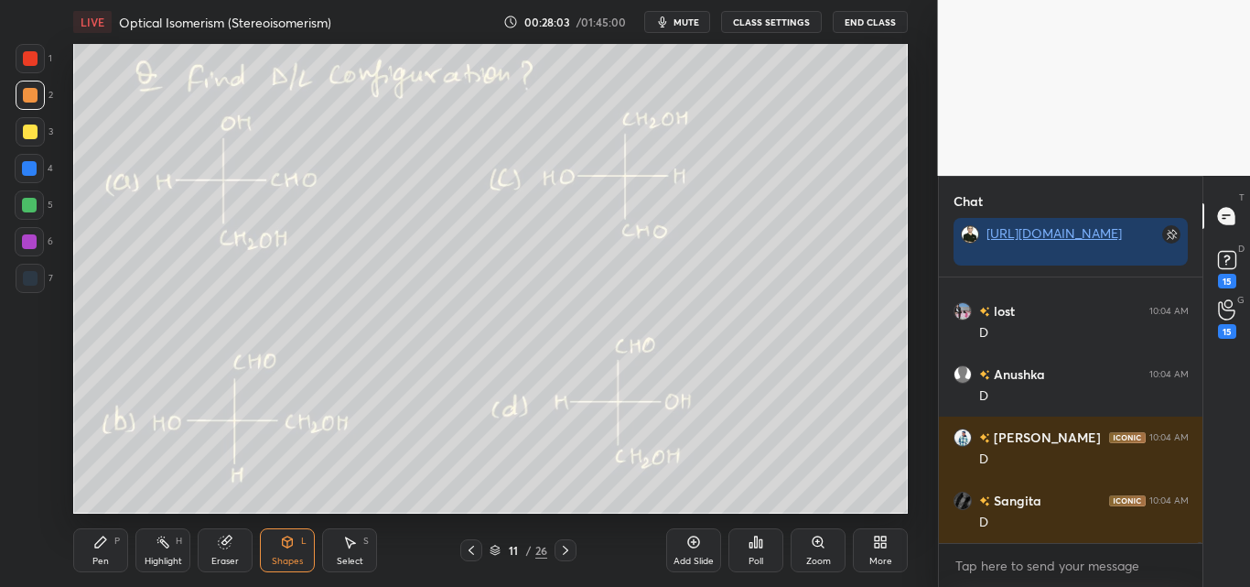
drag, startPoint x: 33, startPoint y: 59, endPoint x: 44, endPoint y: 60, distance: 11.0
click at [33, 60] on div at bounding box center [30, 58] width 15 height 15
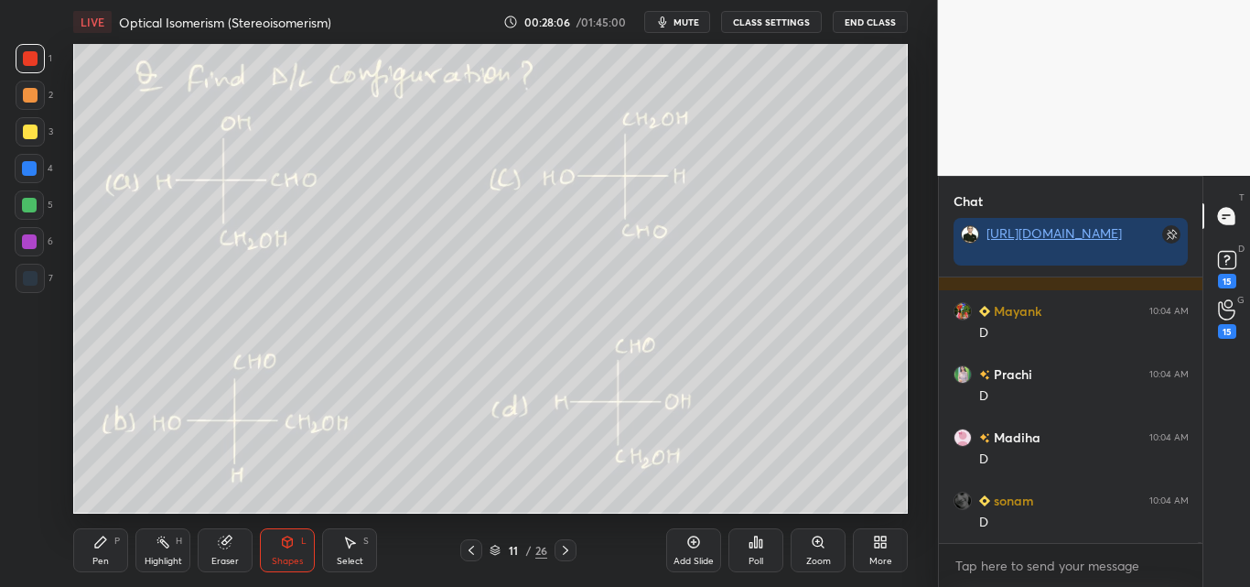
click at [112, 547] on div "Pen P" at bounding box center [100, 550] width 55 height 44
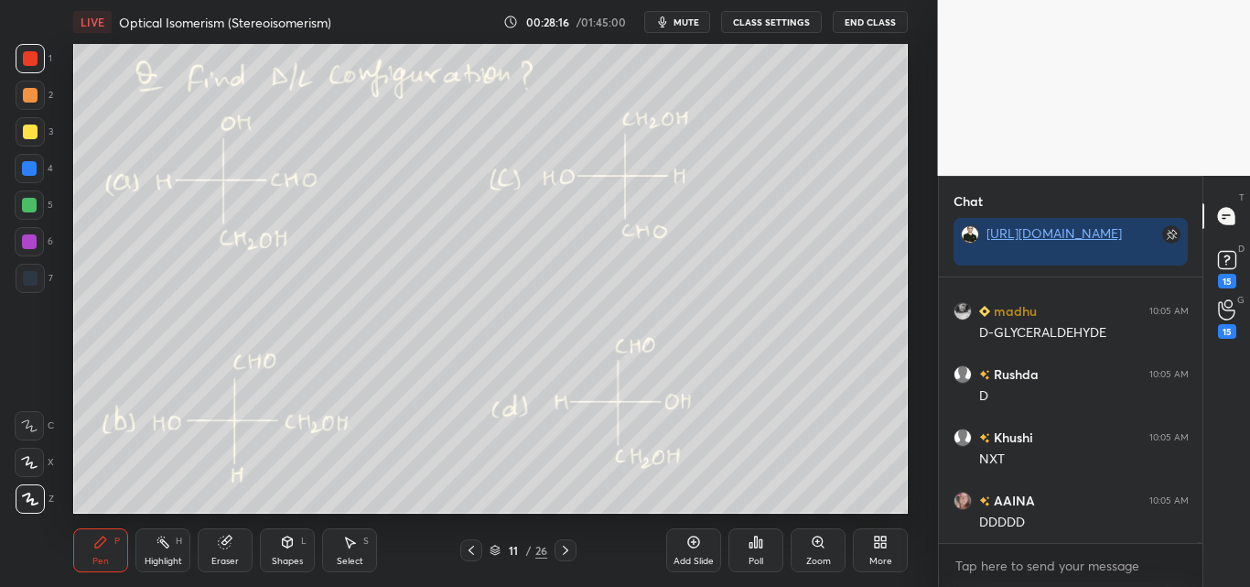
click at [275, 545] on div "Shapes L" at bounding box center [287, 550] width 55 height 44
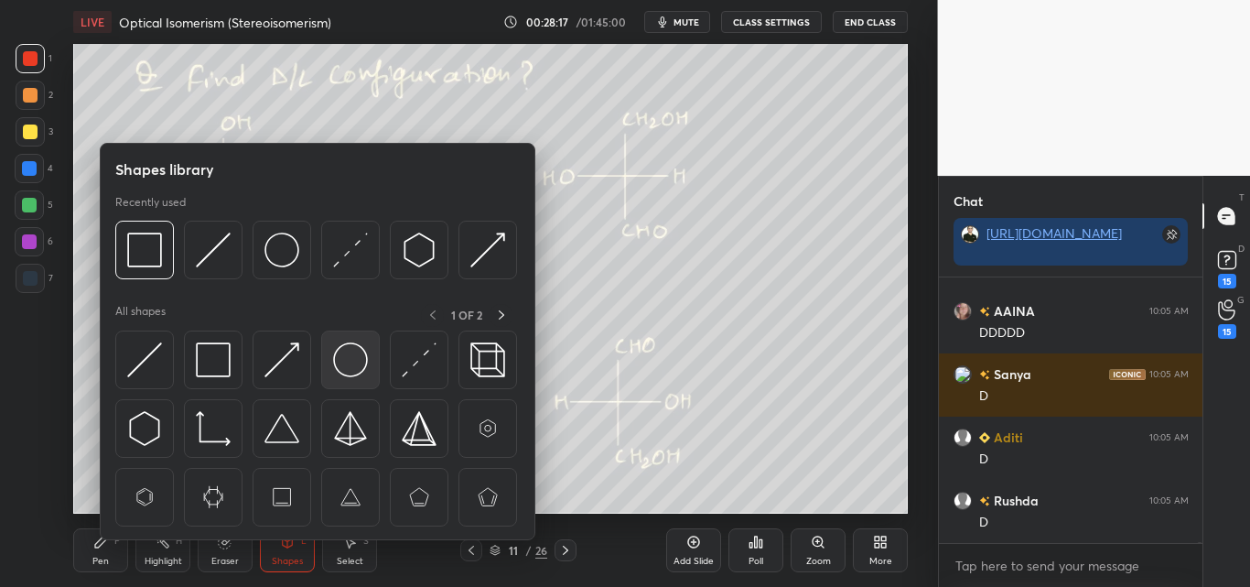
click at [366, 366] on img at bounding box center [350, 359] width 35 height 35
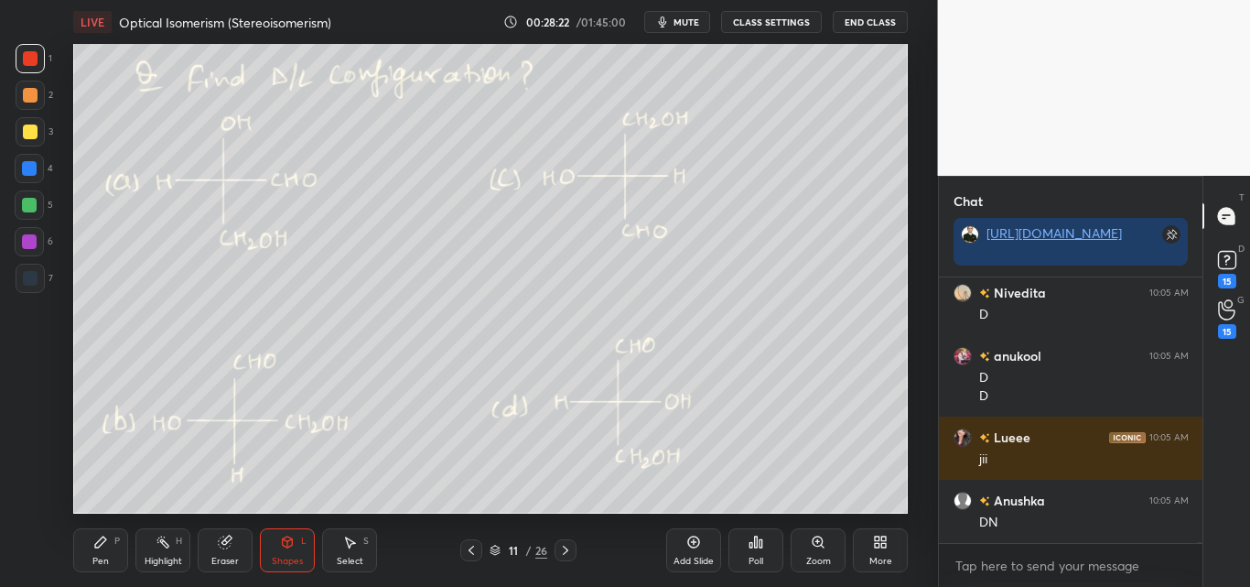
click at [102, 556] on div "Pen" at bounding box center [100, 560] width 16 height 9
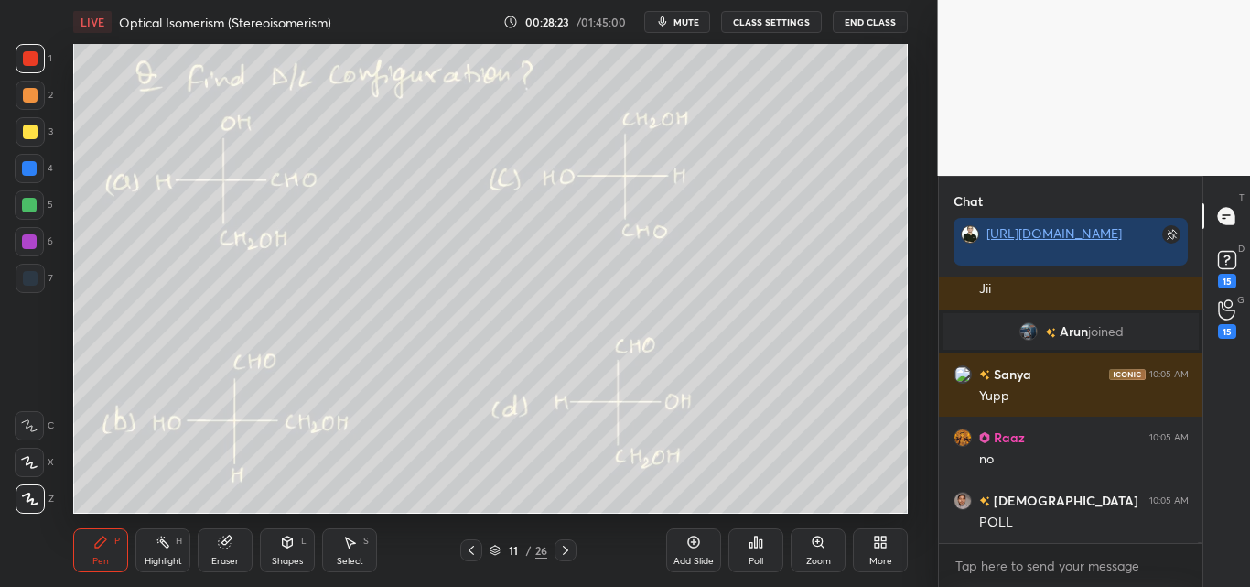
click at [279, 554] on div "Shapes L" at bounding box center [287, 550] width 55 height 44
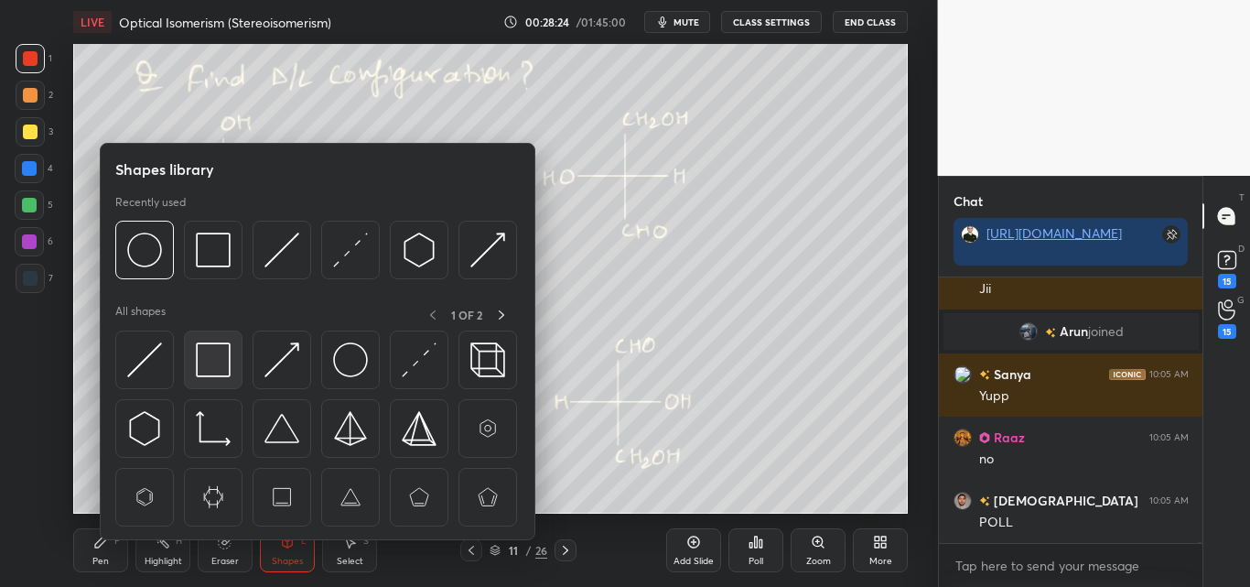
click at [220, 359] on img at bounding box center [213, 359] width 35 height 35
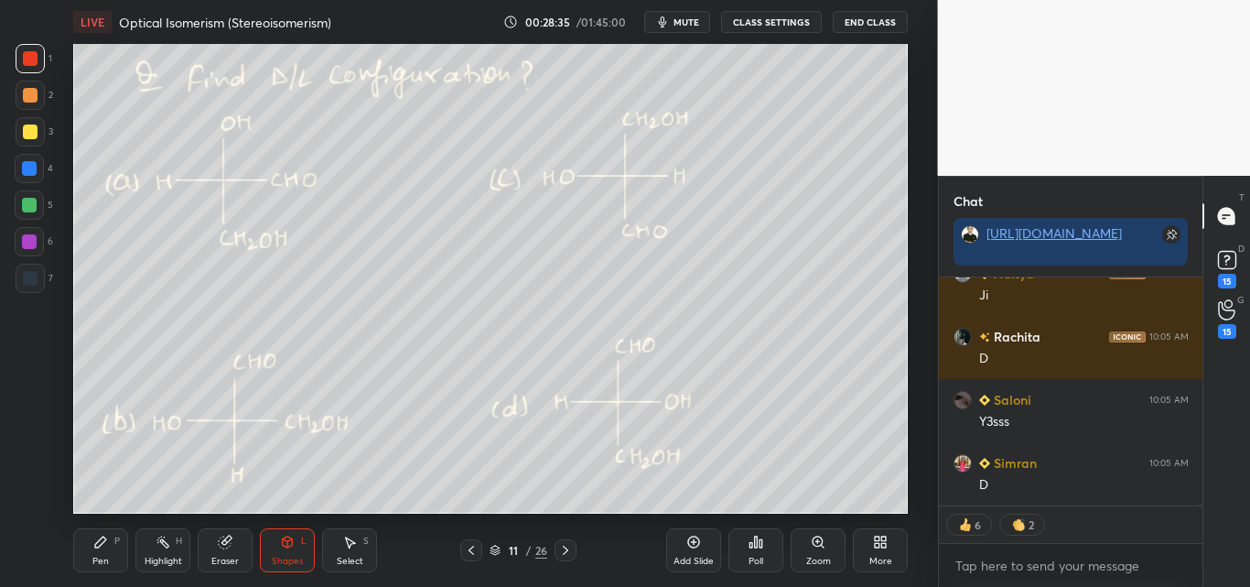
click at [115, 551] on div "Pen P" at bounding box center [100, 550] width 55 height 44
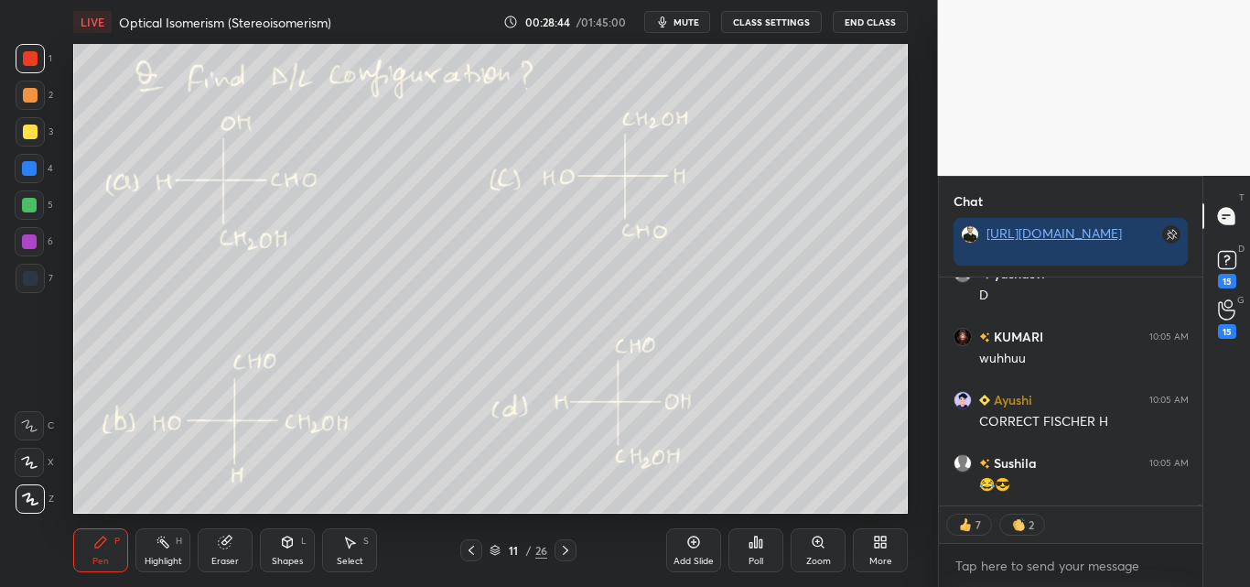
click at [286, 547] on icon at bounding box center [287, 541] width 15 height 15
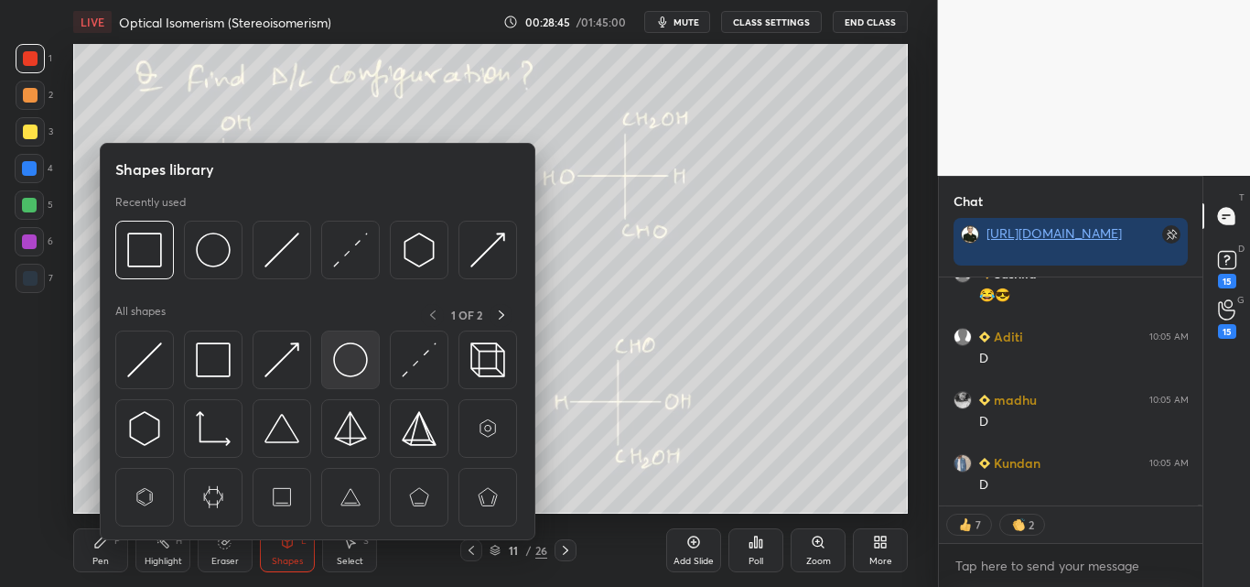
click at [347, 360] on img at bounding box center [350, 359] width 35 height 35
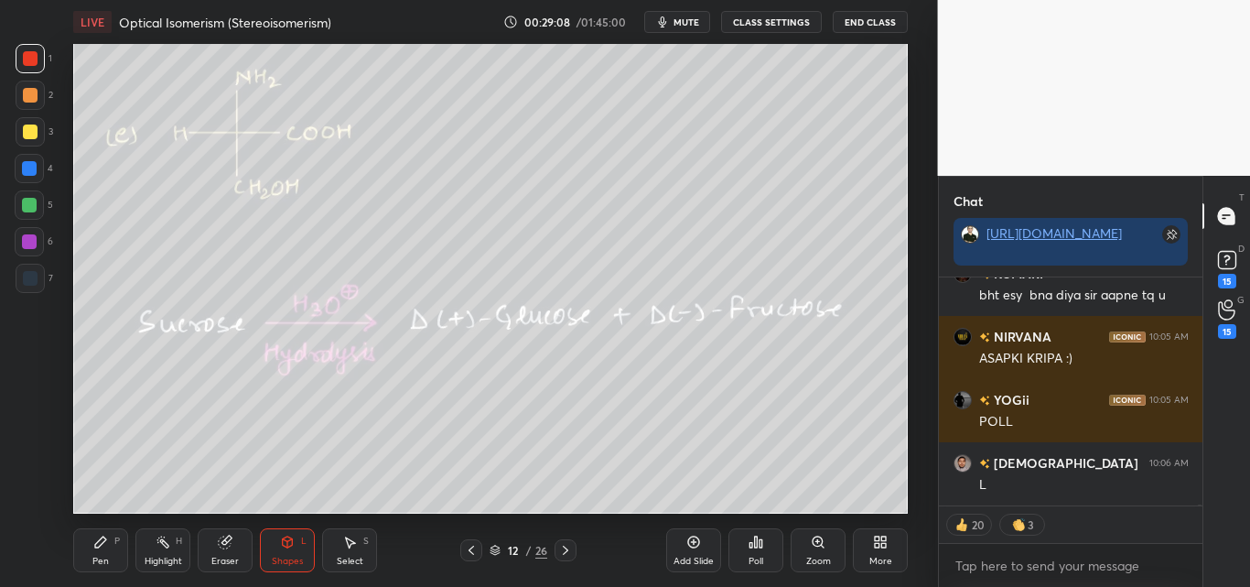
click at [170, 551] on div "Highlight H" at bounding box center [162, 550] width 55 height 44
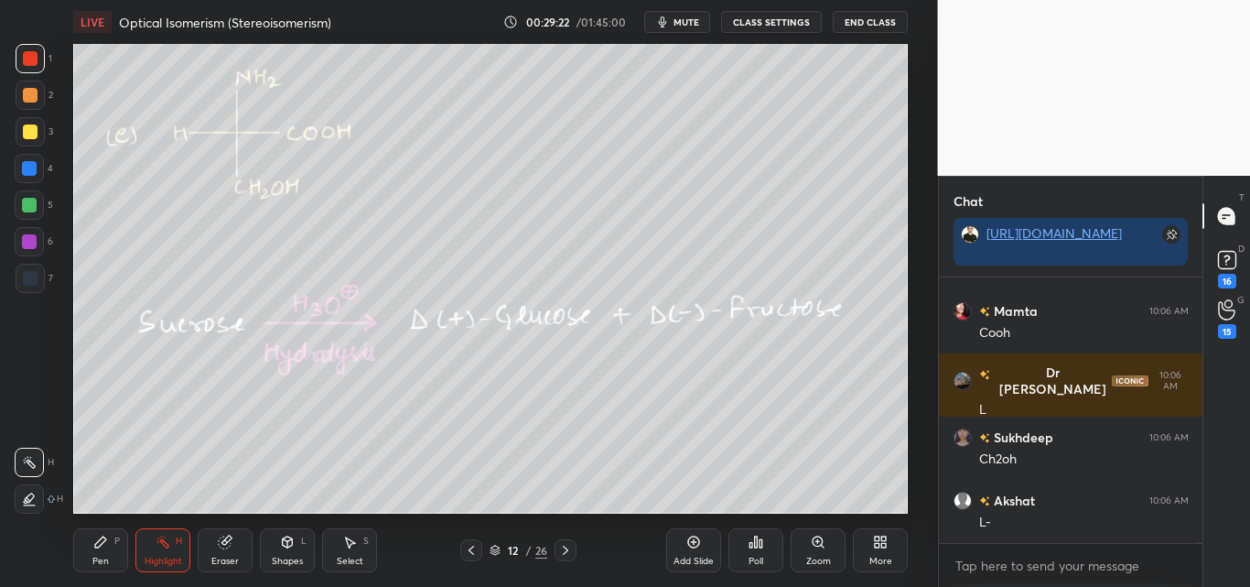
click at [286, 557] on div "Shapes" at bounding box center [287, 560] width 31 height 9
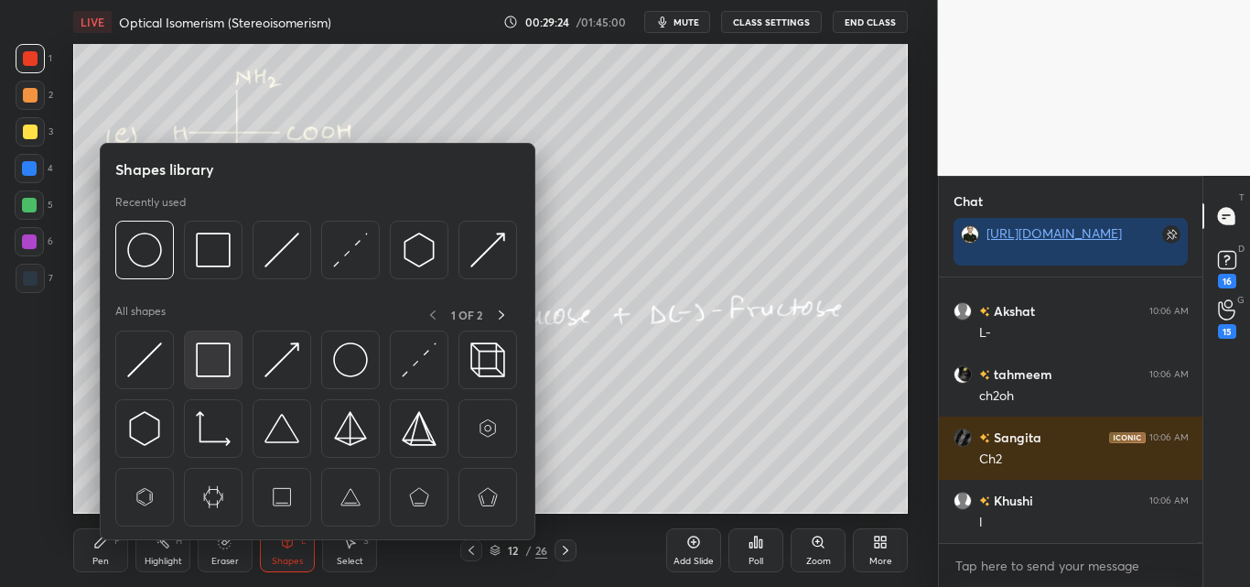
click at [212, 365] on img at bounding box center [213, 359] width 35 height 35
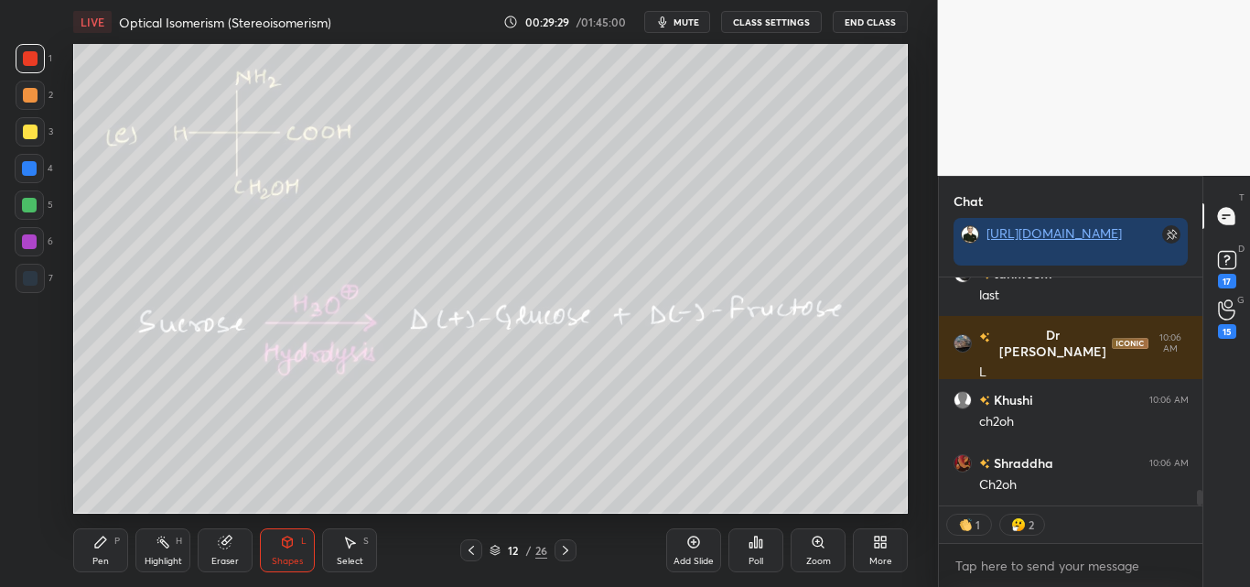
click at [95, 542] on icon at bounding box center [100, 541] width 15 height 15
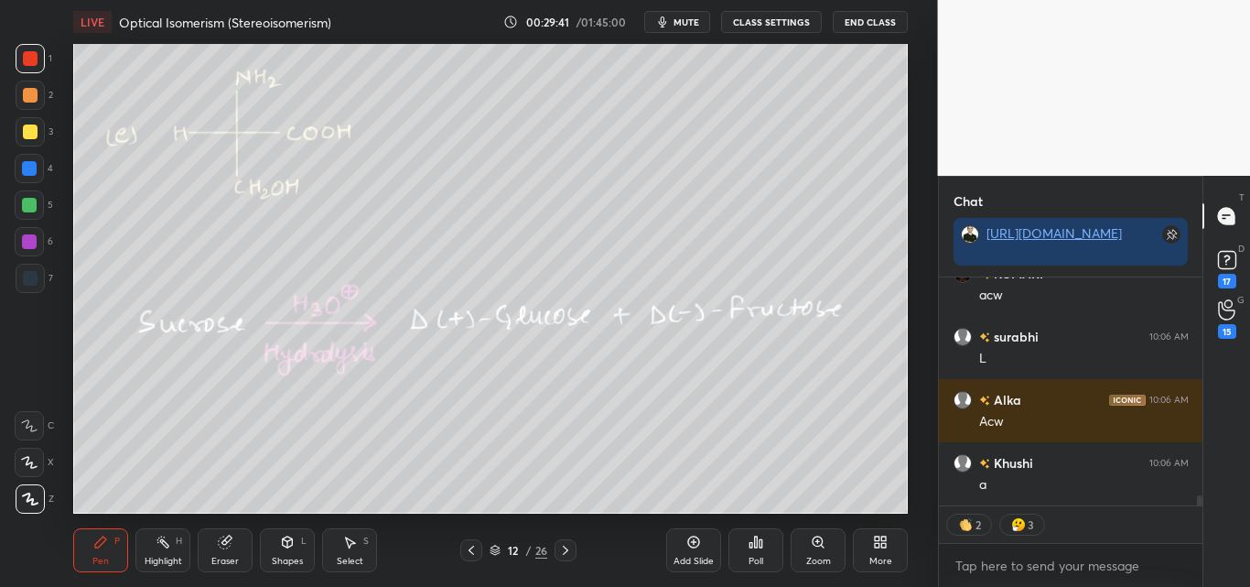
click at [31, 98] on div at bounding box center [30, 95] width 15 height 15
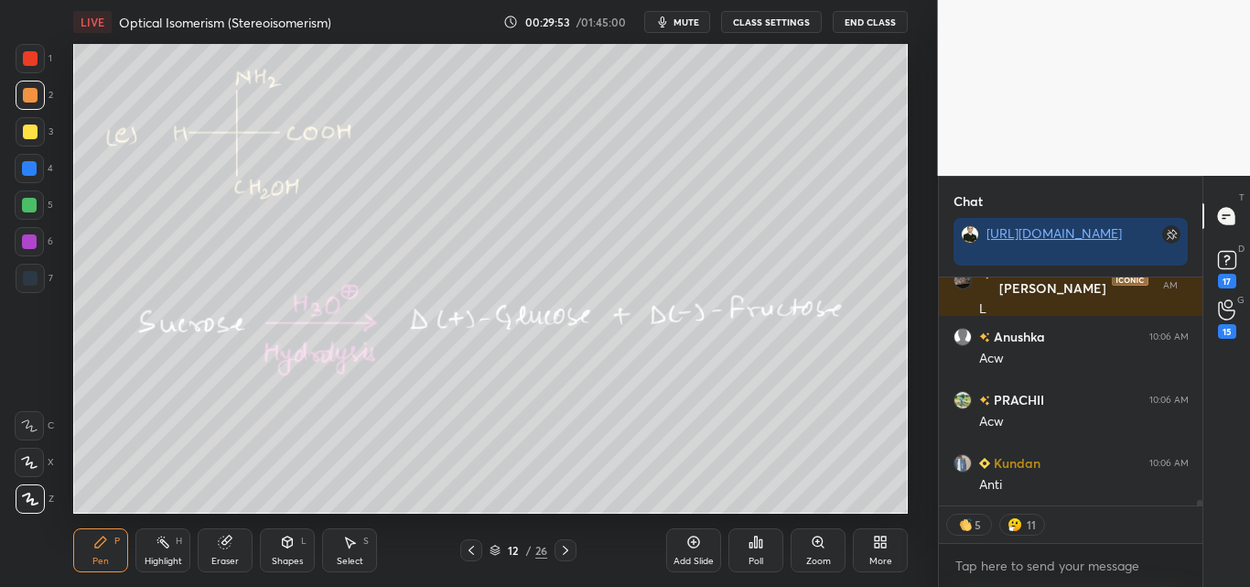
click at [285, 540] on icon at bounding box center [288, 540] width 10 height 3
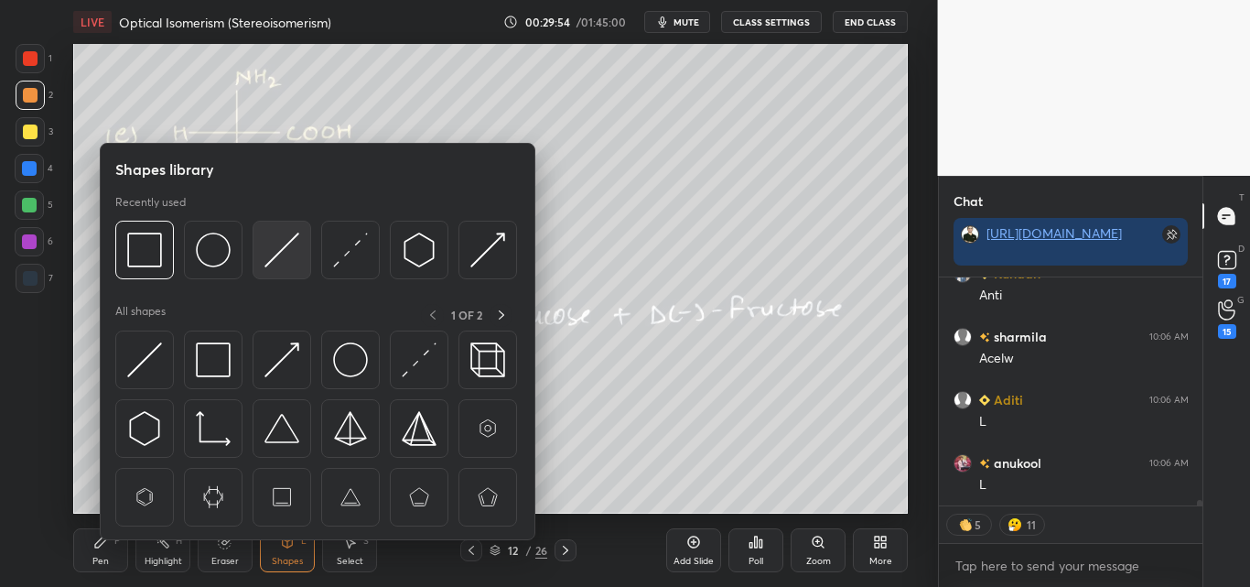
click at [288, 247] on img at bounding box center [281, 249] width 35 height 35
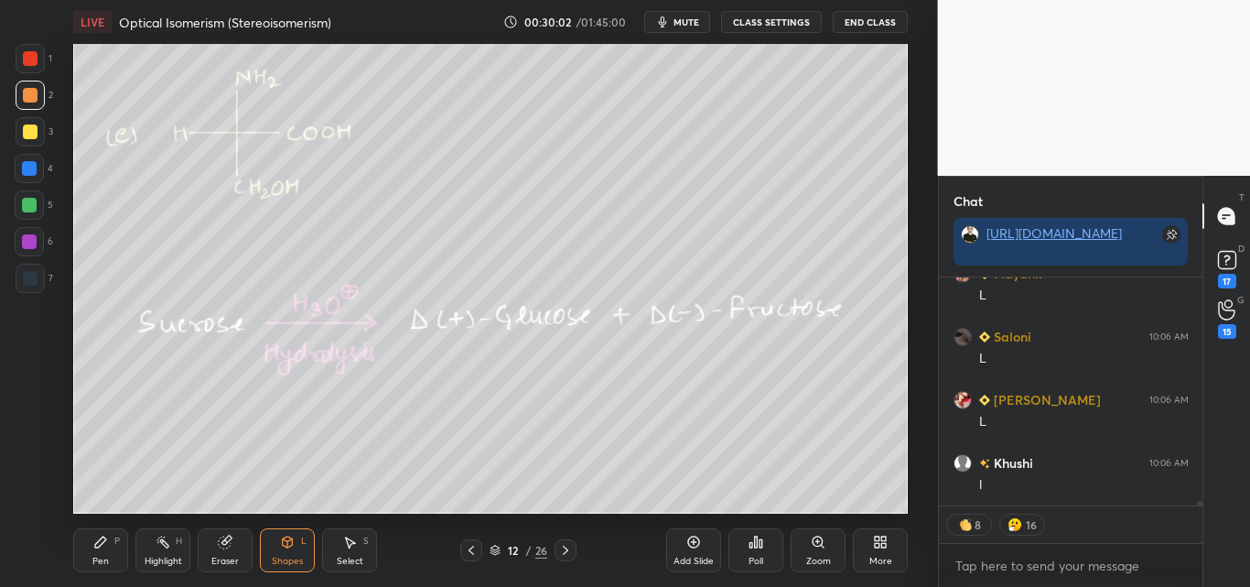
click at [103, 556] on div "Pen" at bounding box center [100, 560] width 16 height 9
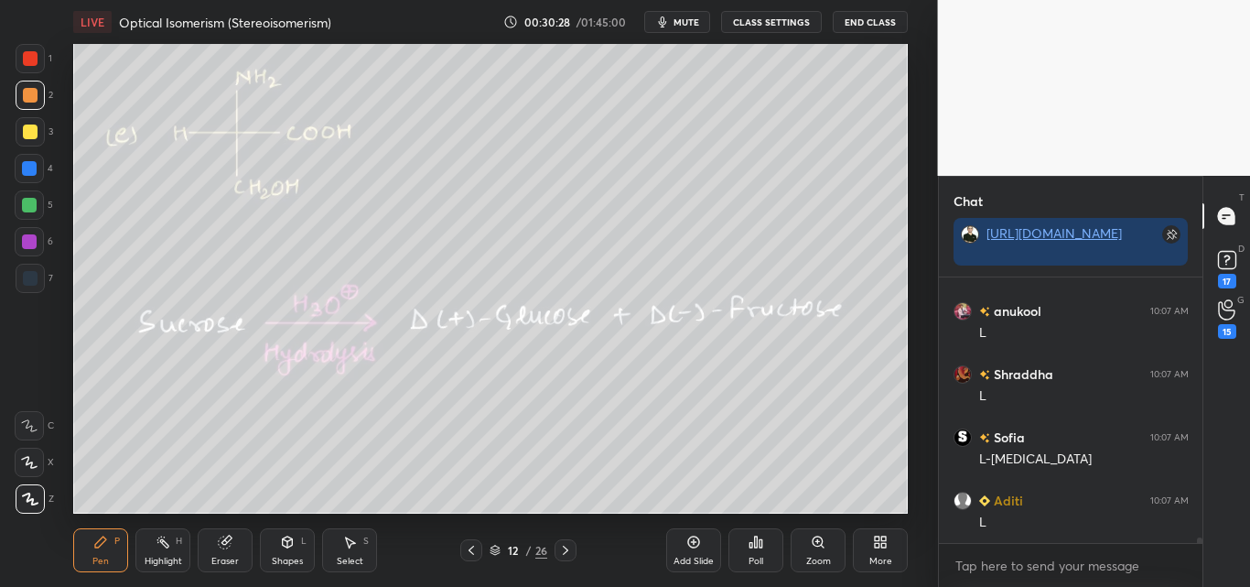
click at [286, 556] on div "Shapes" at bounding box center [287, 560] width 31 height 9
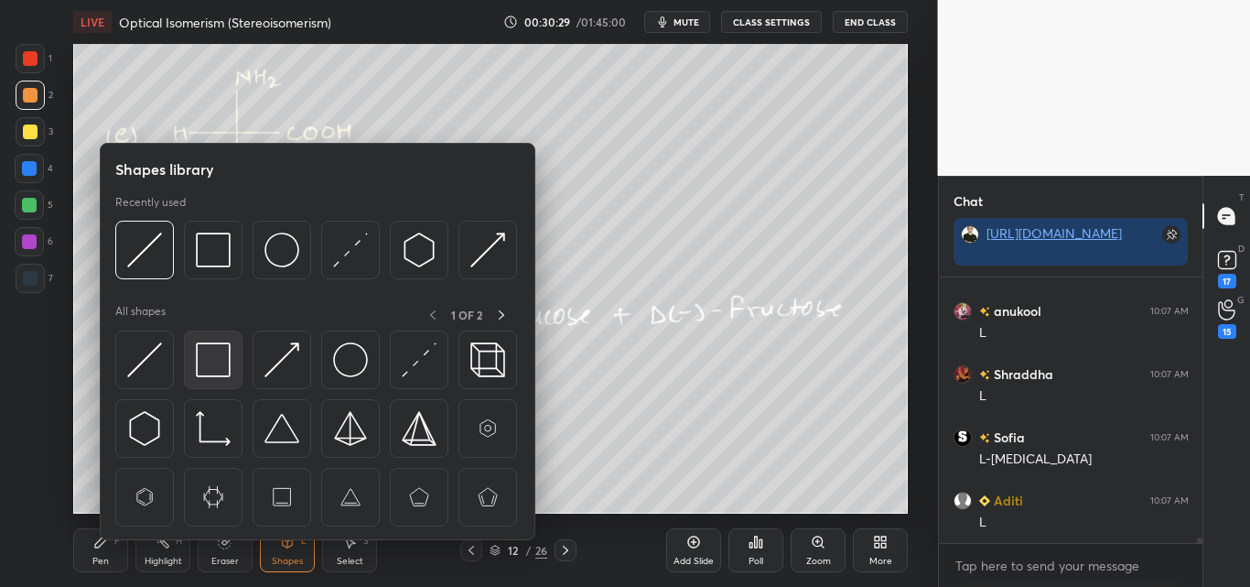
click at [225, 354] on img at bounding box center [213, 359] width 35 height 35
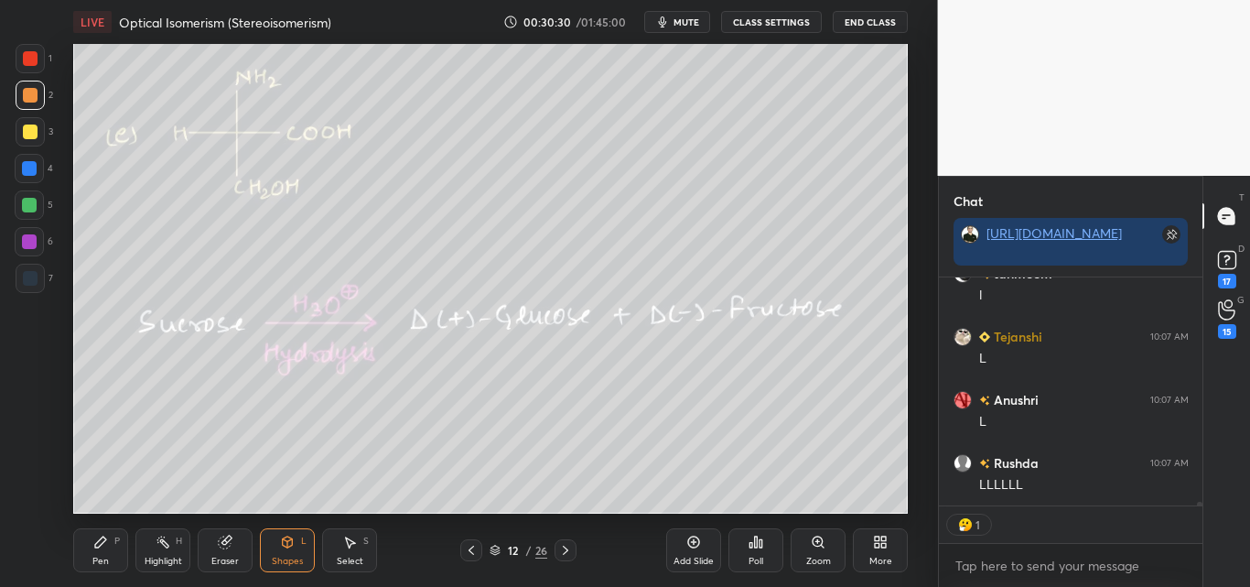
click at [29, 58] on div at bounding box center [30, 58] width 15 height 15
click at [110, 551] on div "Pen P" at bounding box center [100, 550] width 55 height 44
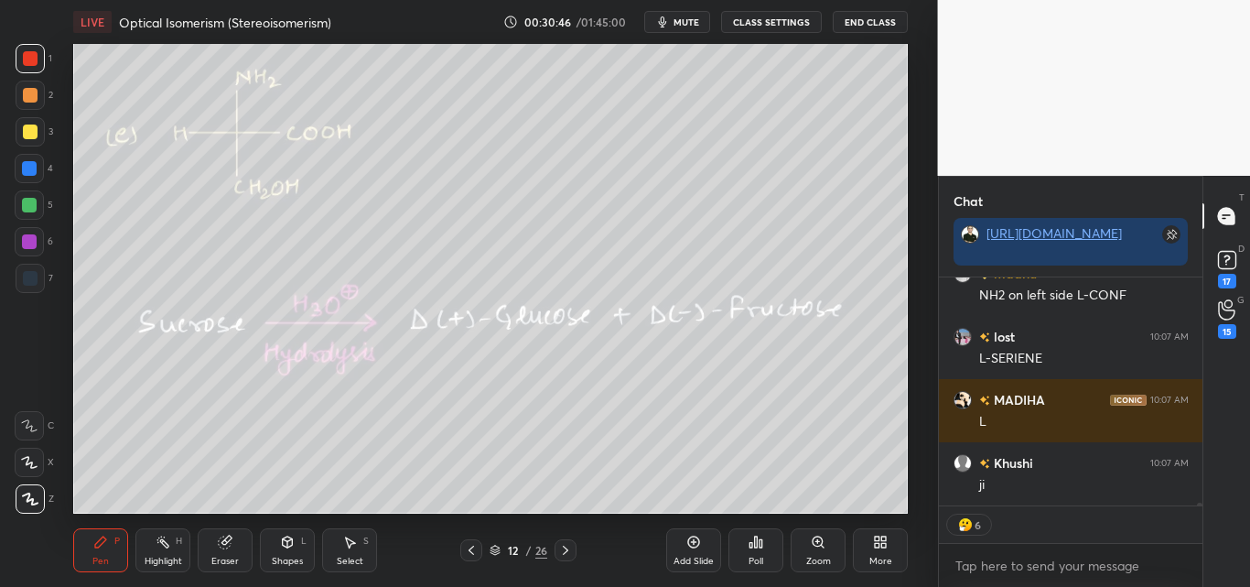
click at [30, 130] on div at bounding box center [30, 131] width 15 height 15
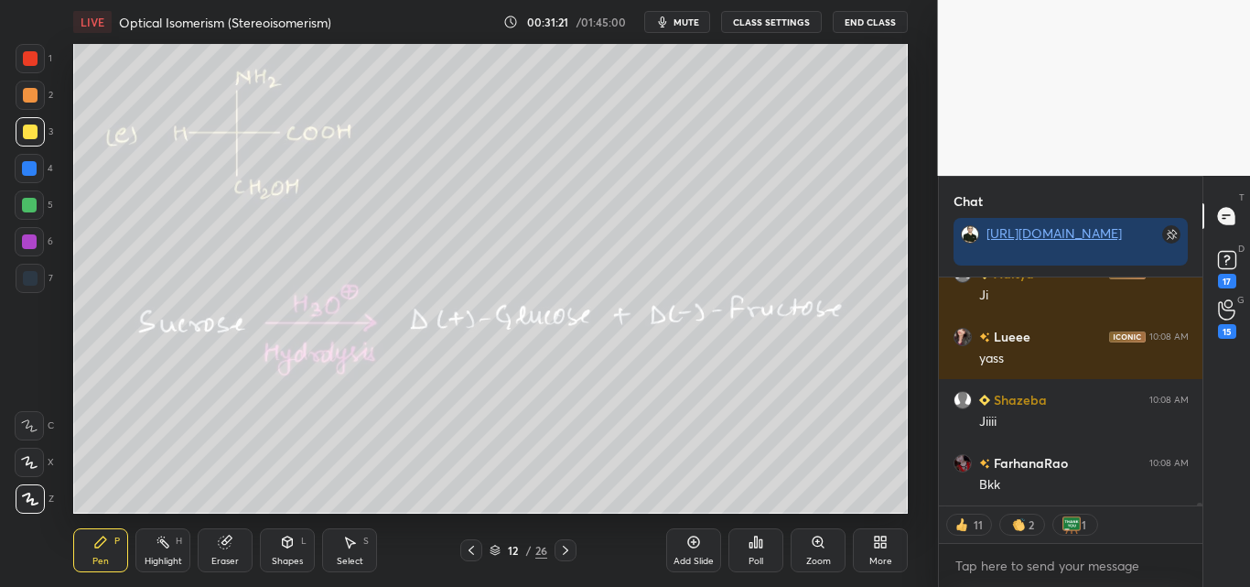
click at [31, 52] on div at bounding box center [30, 58] width 15 height 15
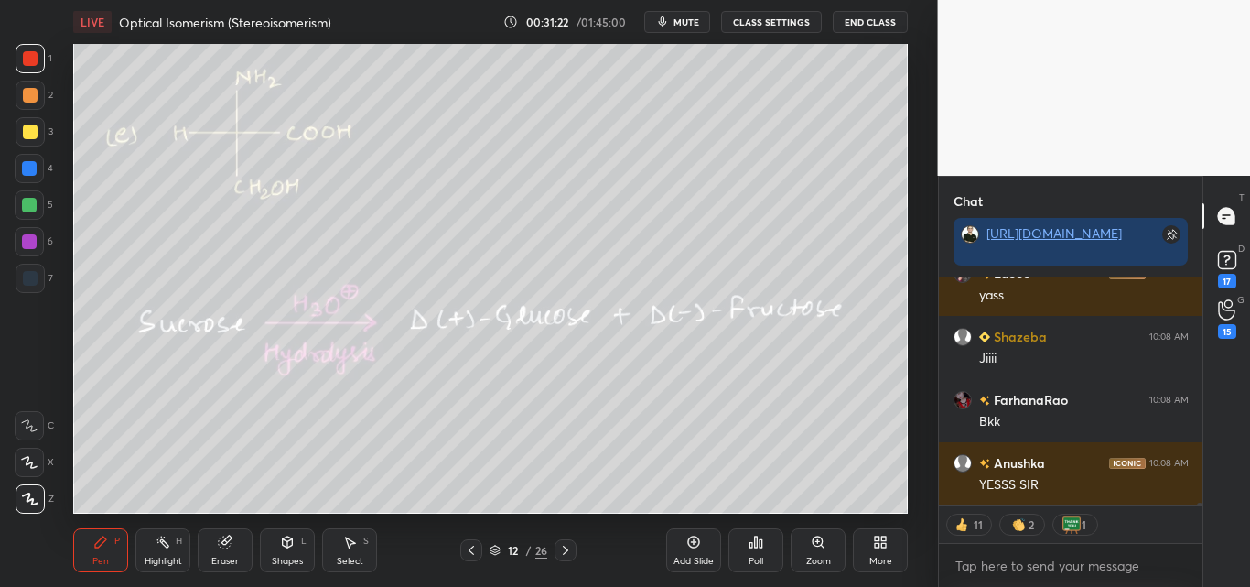
drag, startPoint x: 30, startPoint y: 140, endPoint x: 32, endPoint y: 130, distance: 10.2
click at [30, 137] on div at bounding box center [30, 131] width 29 height 29
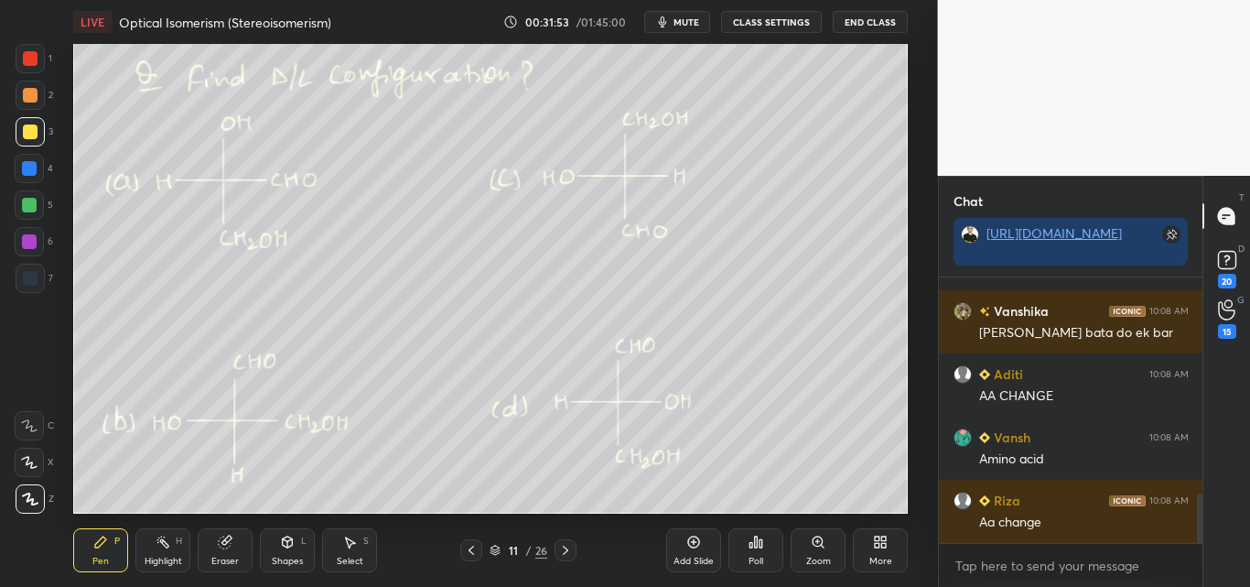
click at [171, 545] on div "Highlight H" at bounding box center [162, 550] width 55 height 44
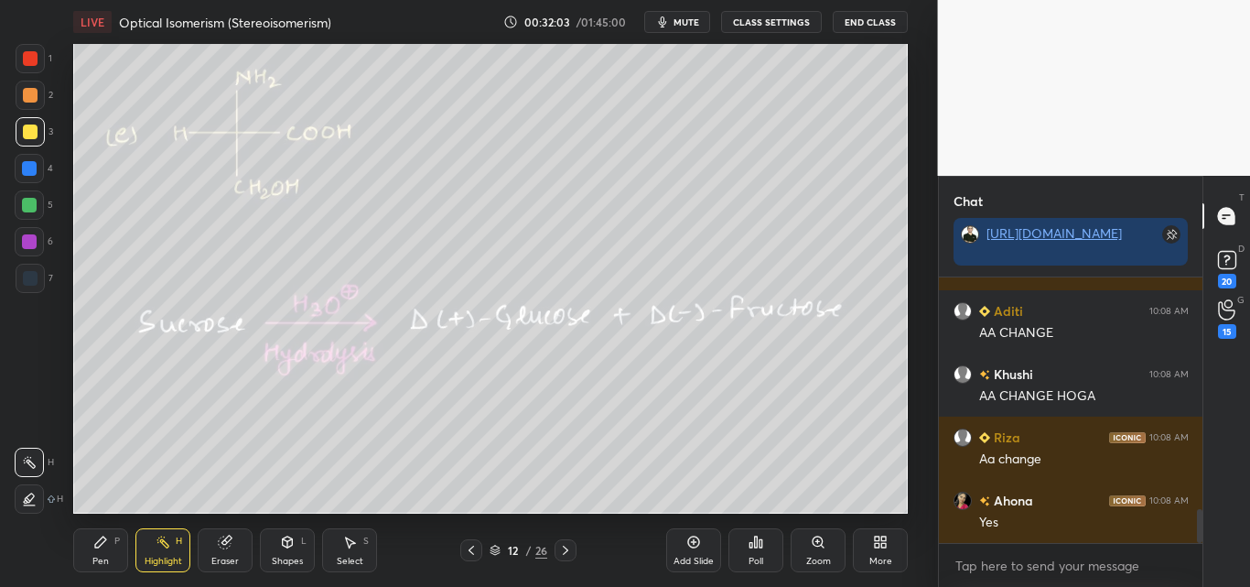
drag, startPoint x: 339, startPoint y: 555, endPoint x: 351, endPoint y: 534, distance: 24.2
click at [339, 553] on div "Select S" at bounding box center [349, 550] width 55 height 44
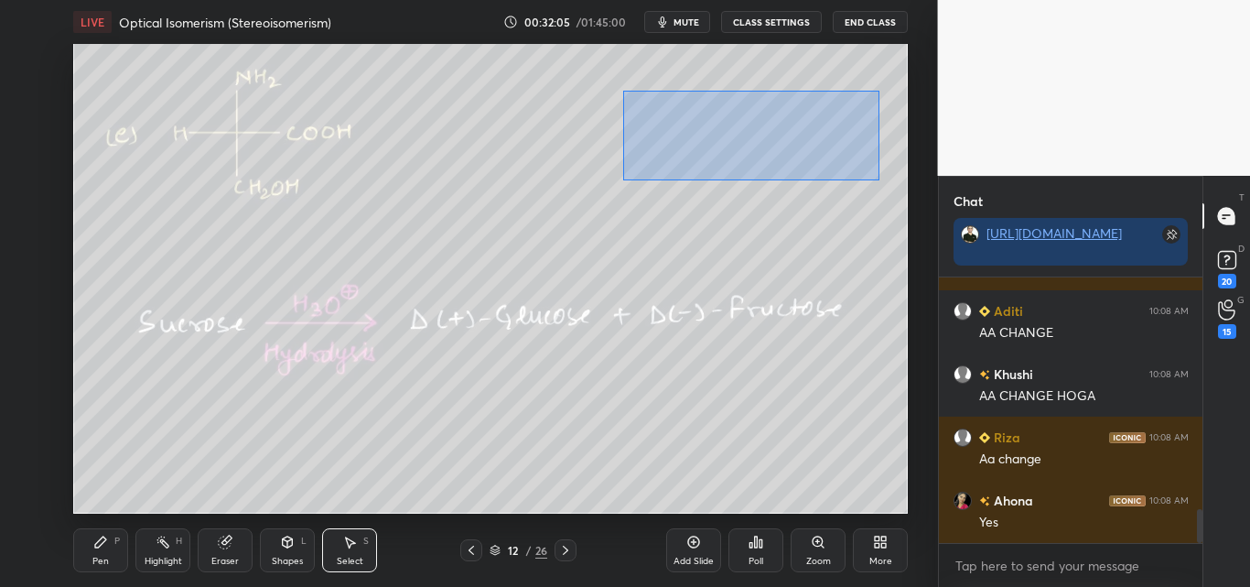
drag, startPoint x: 624, startPoint y: 91, endPoint x: 879, endPoint y: 181, distance: 270.9
click at [879, 181] on div "0 ° Undo Copy Duplicate Duplicate to new slide Delete" at bounding box center [490, 278] width 835 height 469
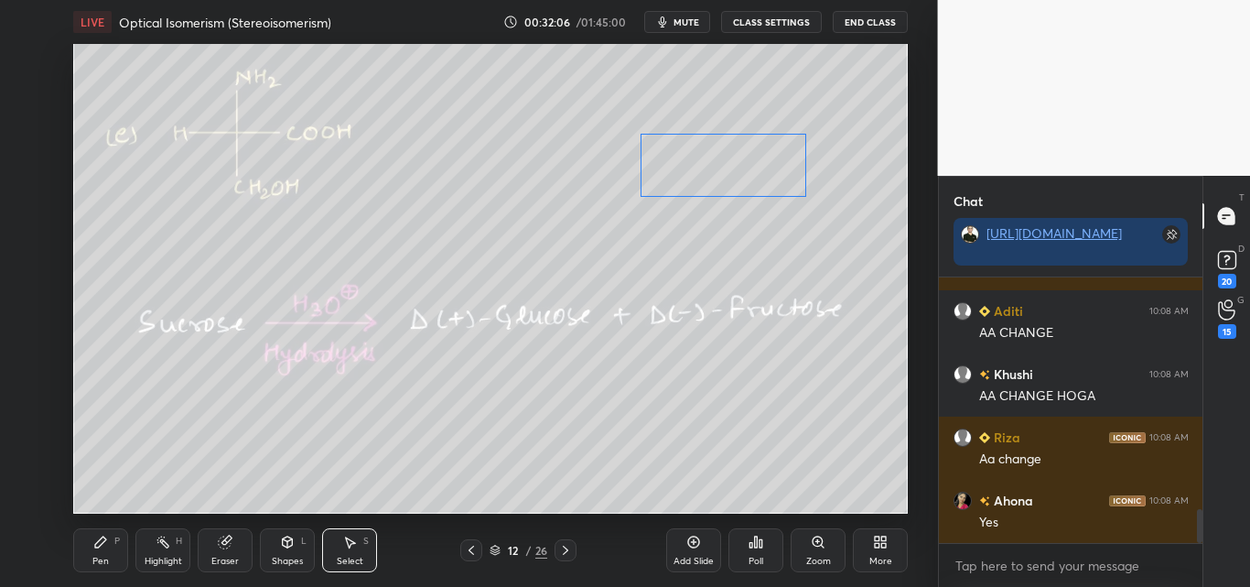
scroll to position [1856, 0]
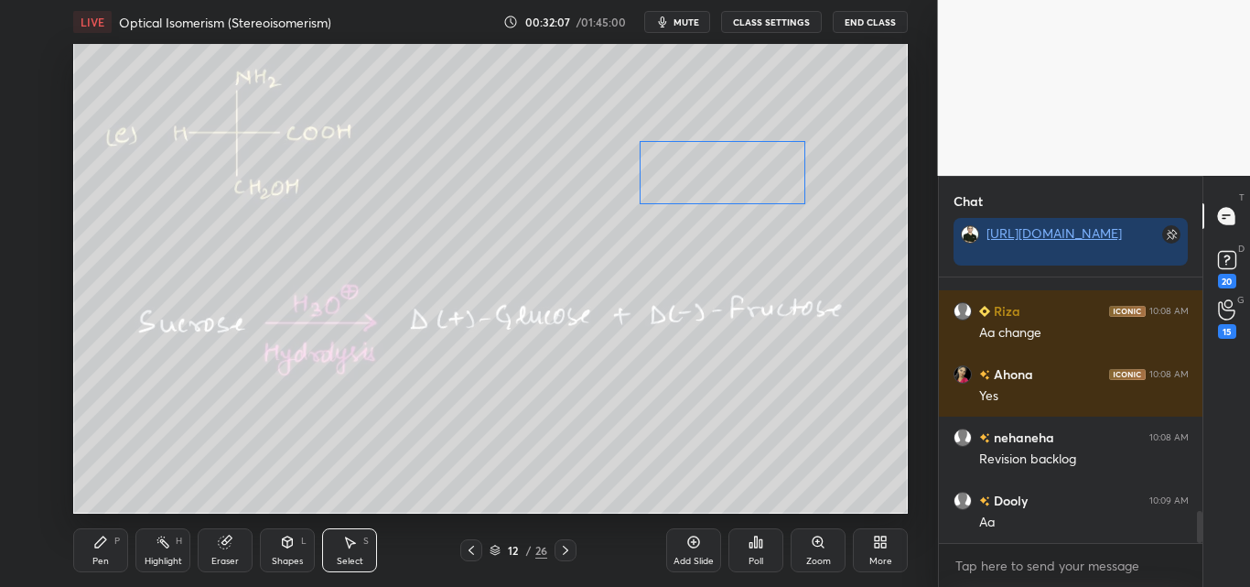
drag, startPoint x: 742, startPoint y: 138, endPoint x: 739, endPoint y: 175, distance: 36.7
click at [739, 173] on div "0 ° Undo Copy Duplicate Duplicate to new slide Delete" at bounding box center [490, 278] width 835 height 469
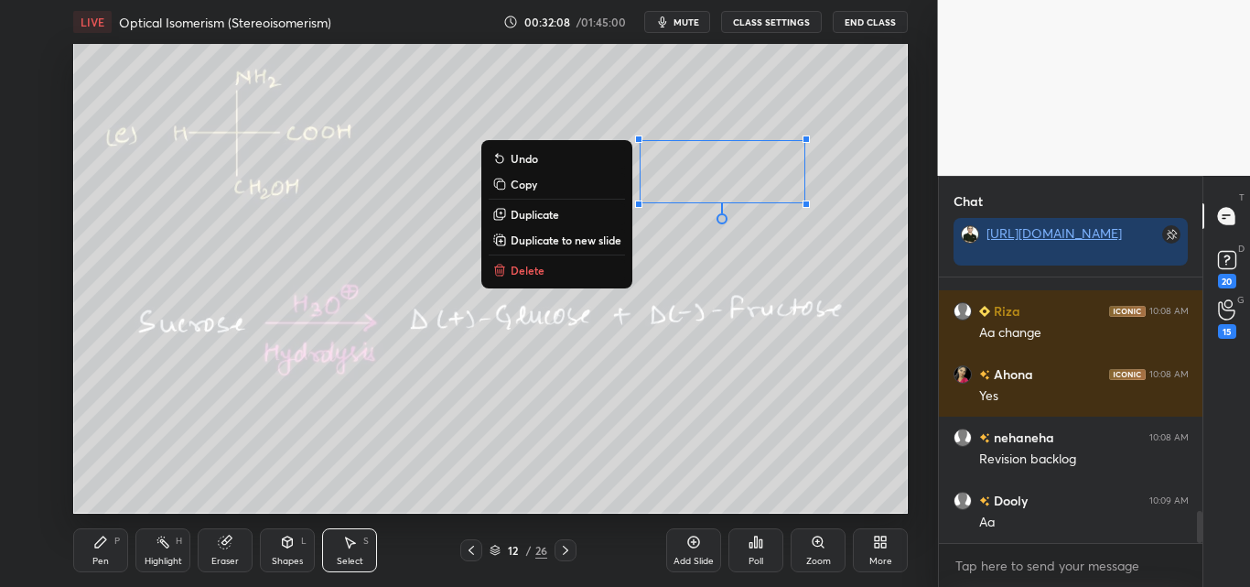
click at [101, 556] on div "Pen" at bounding box center [100, 560] width 16 height 9
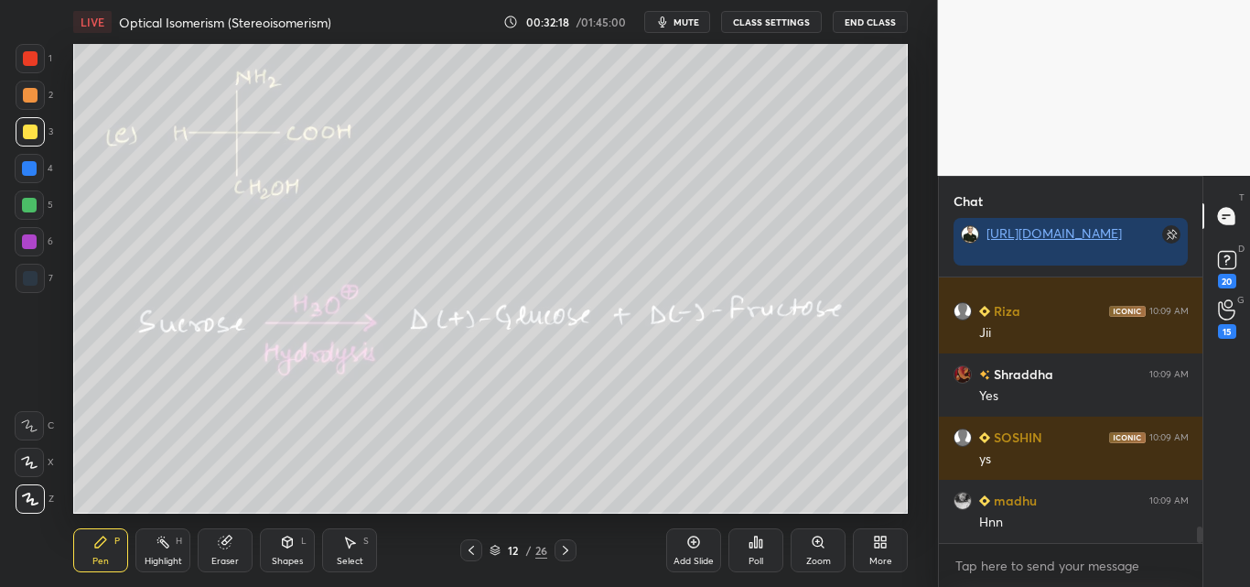
scroll to position [4066, 0]
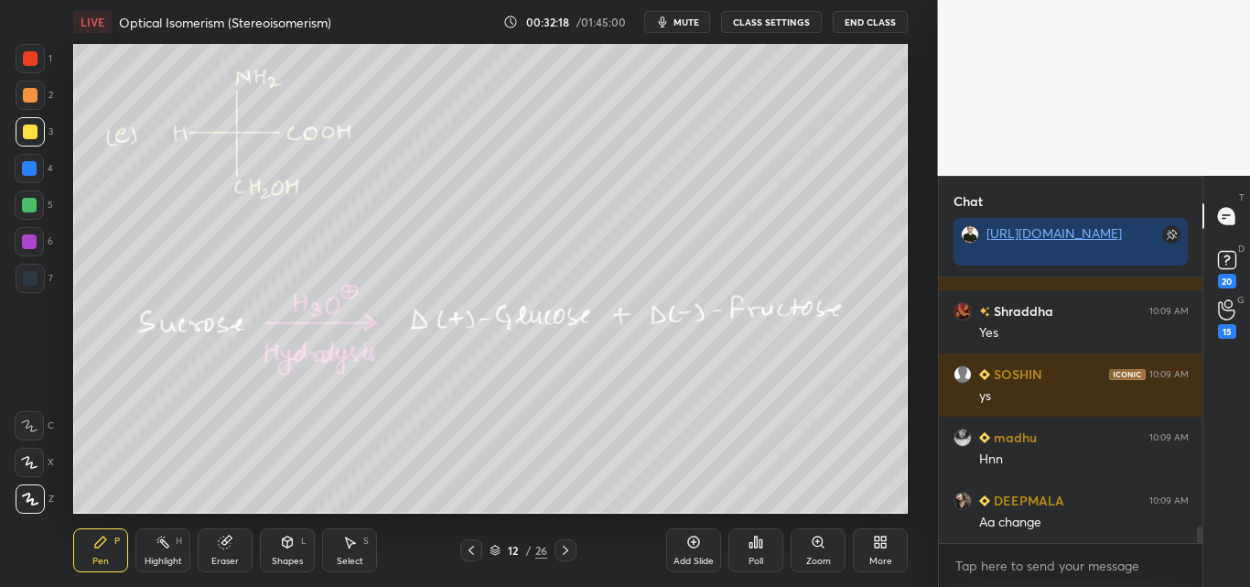
click at [30, 92] on div at bounding box center [30, 95] width 15 height 15
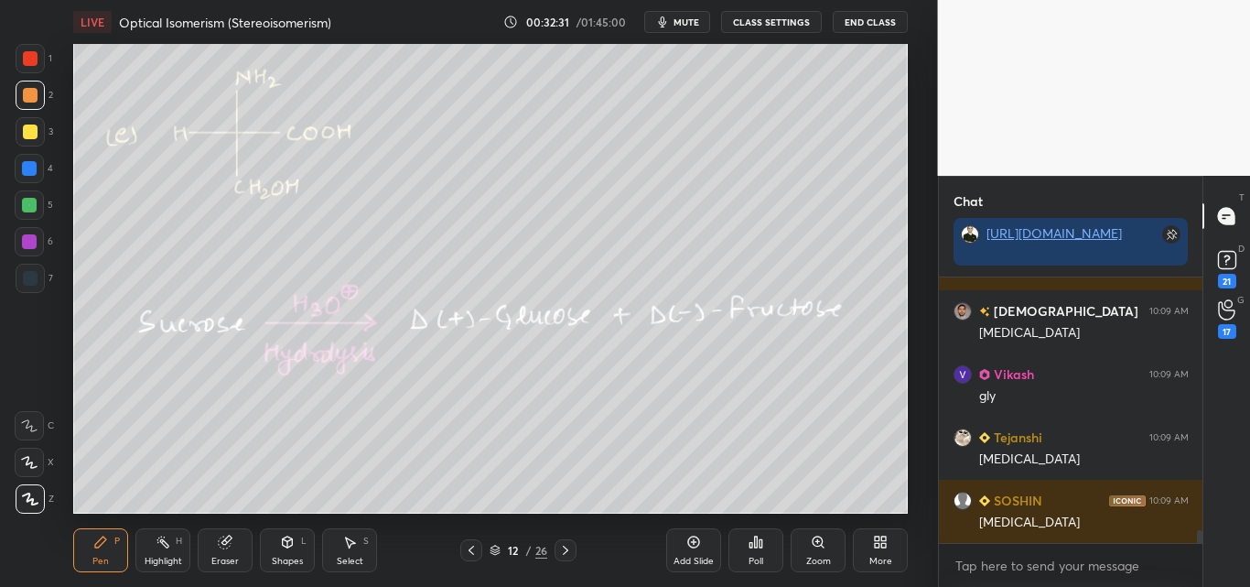
scroll to position [5338, 0]
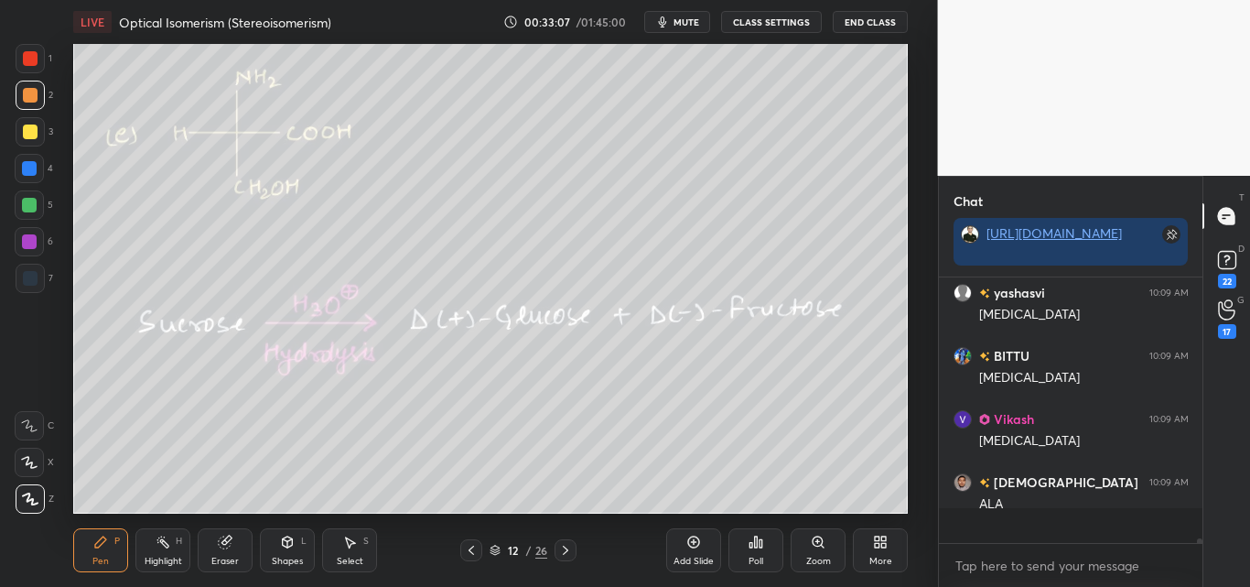
click at [305, 544] on div "Shapes L" at bounding box center [287, 550] width 55 height 44
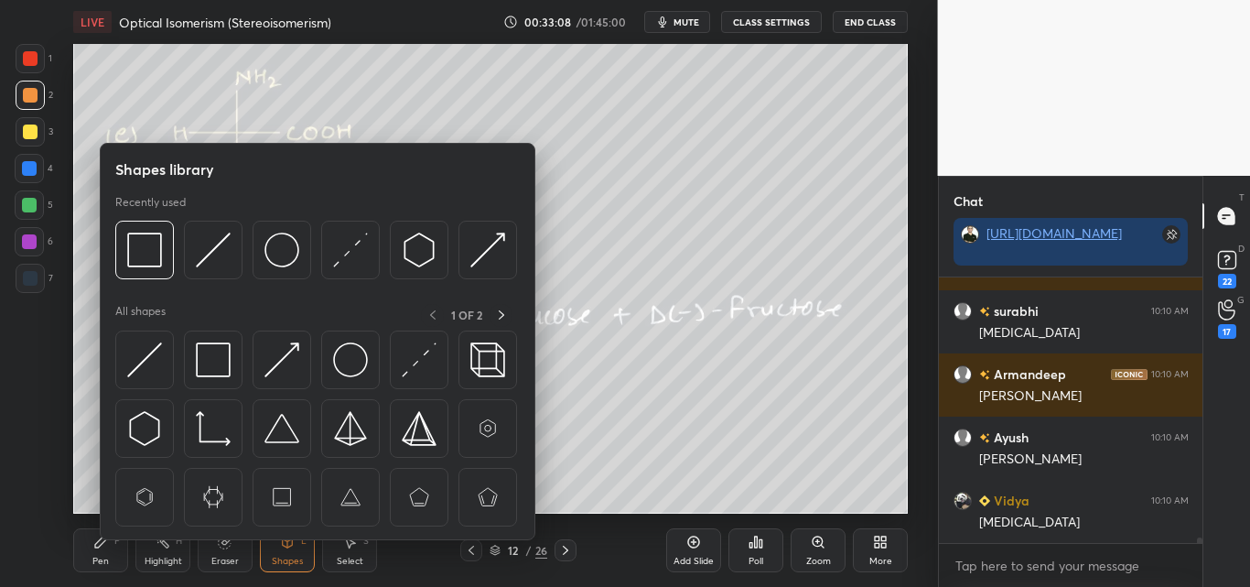
click at [339, 558] on div "Select" at bounding box center [350, 560] width 27 height 9
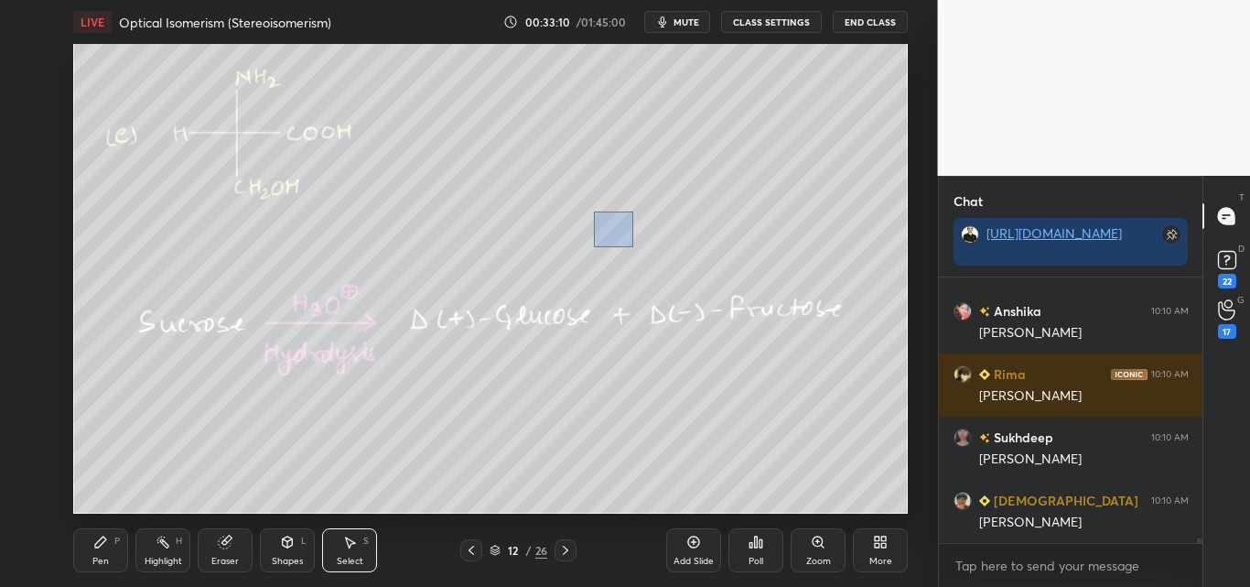
drag, startPoint x: 594, startPoint y: 211, endPoint x: 634, endPoint y: 244, distance: 52.0
click at [635, 247] on div "0 ° Undo Copy Duplicate Duplicate to new slide Delete" at bounding box center [490, 278] width 835 height 469
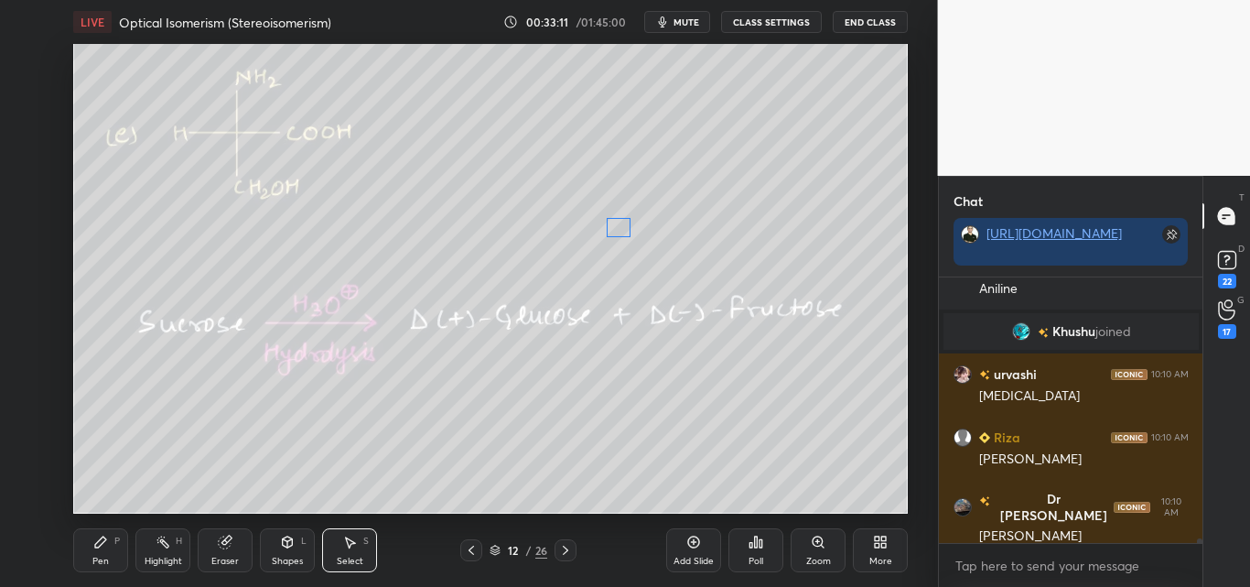
click at [616, 231] on div "0 ° Undo Copy Duplicate Duplicate to new slide Delete" at bounding box center [490, 278] width 835 height 469
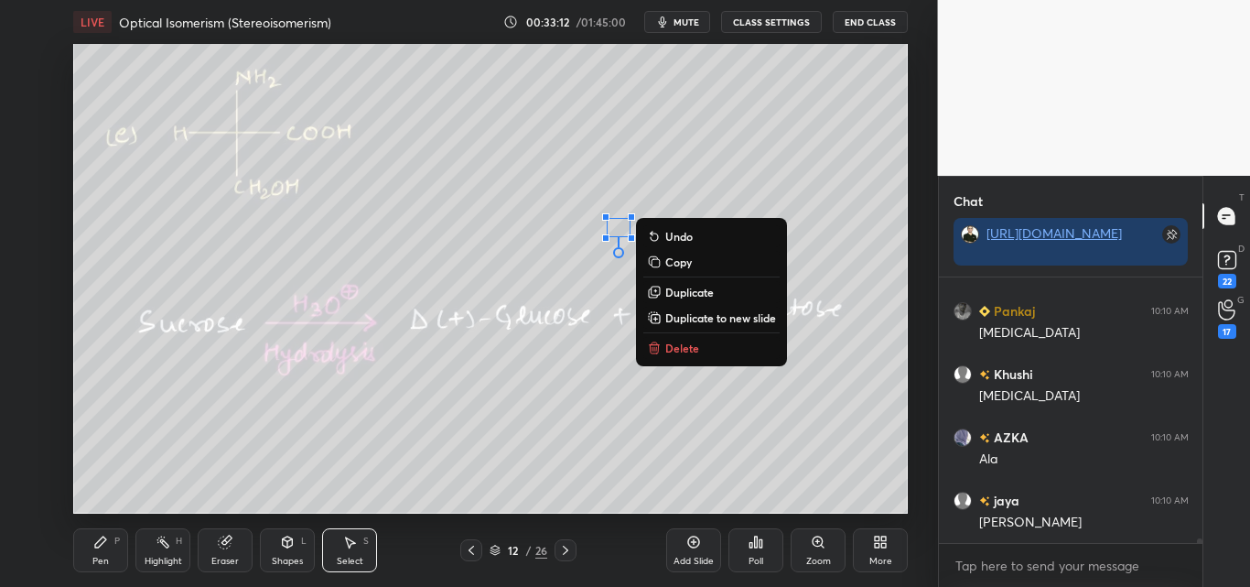
click at [103, 543] on icon at bounding box center [100, 541] width 15 height 15
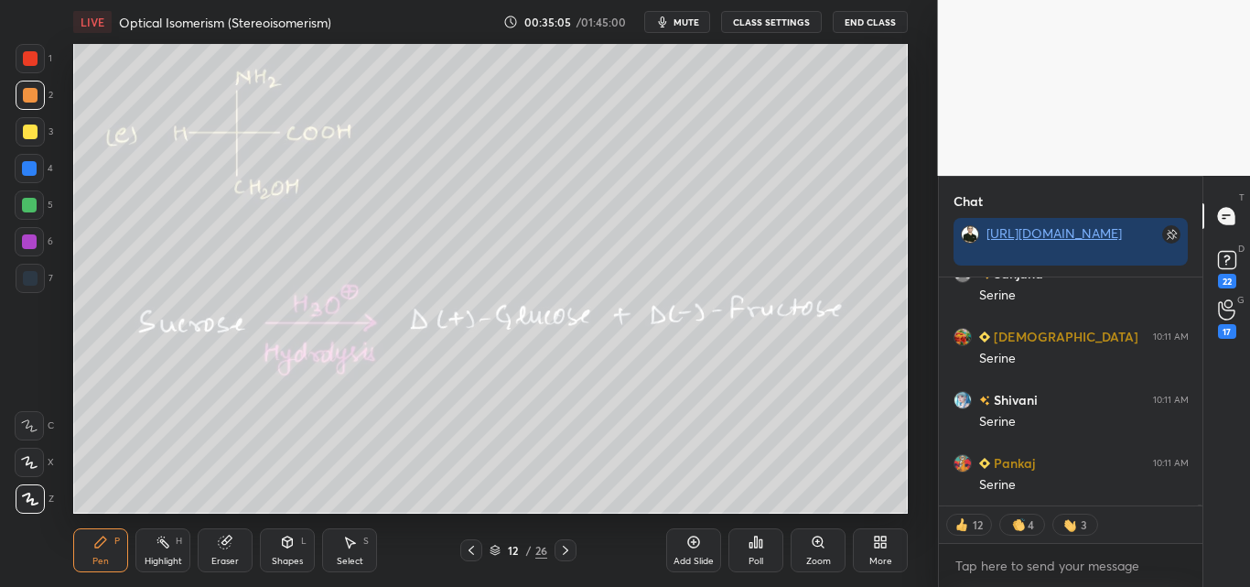
click at [160, 542] on icon at bounding box center [163, 541] width 15 height 15
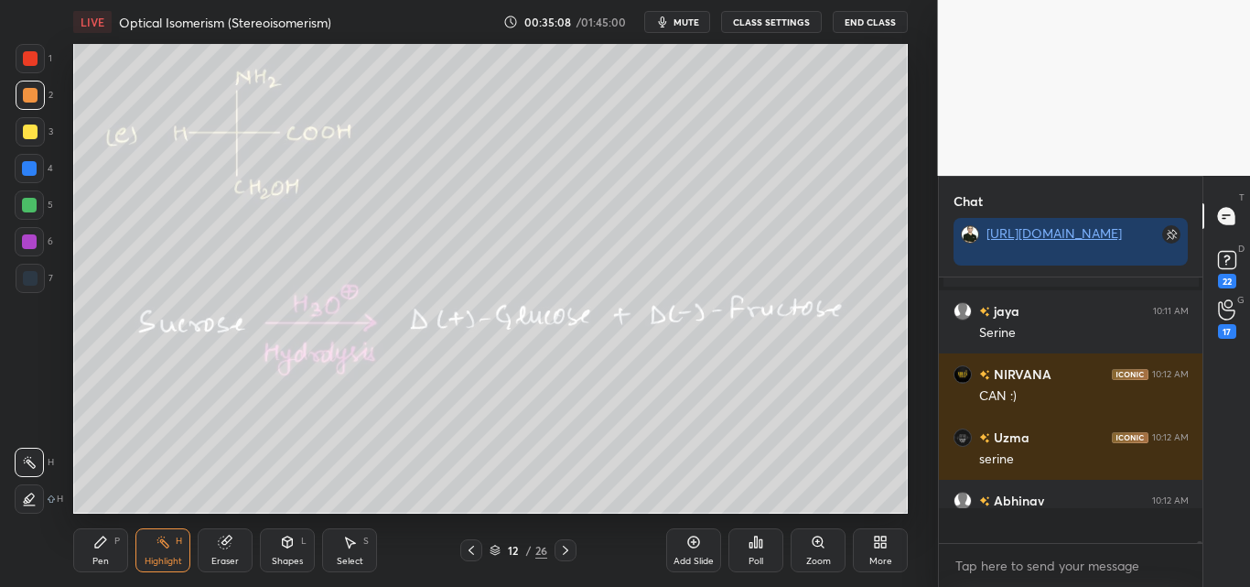
click at [110, 556] on div "Pen P" at bounding box center [100, 550] width 55 height 44
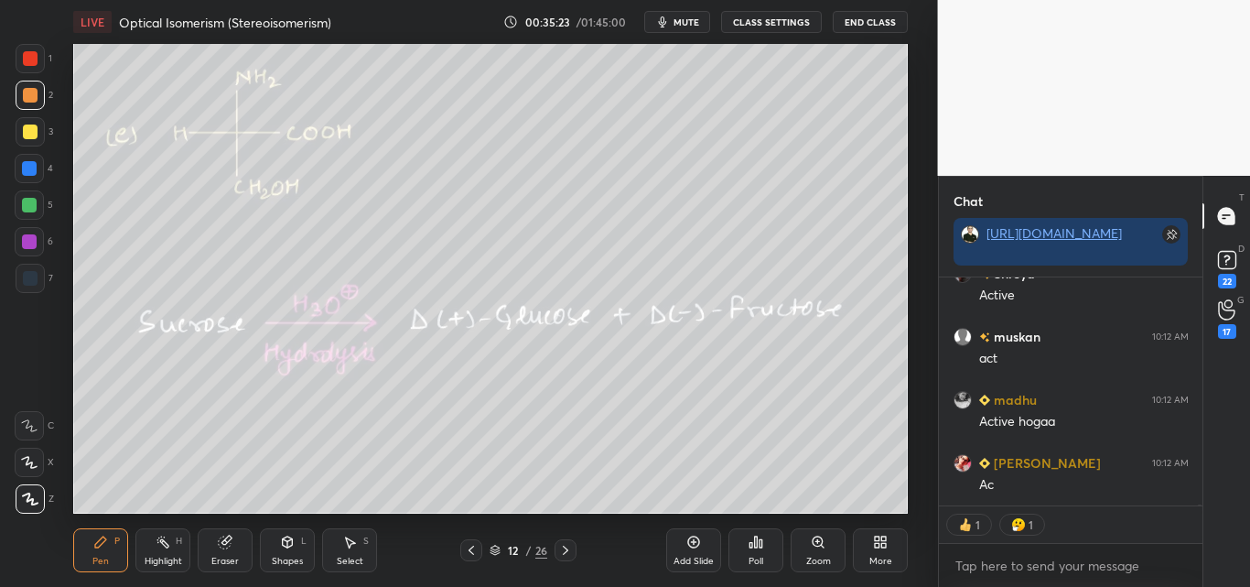
click at [356, 546] on div "Select S" at bounding box center [349, 550] width 55 height 44
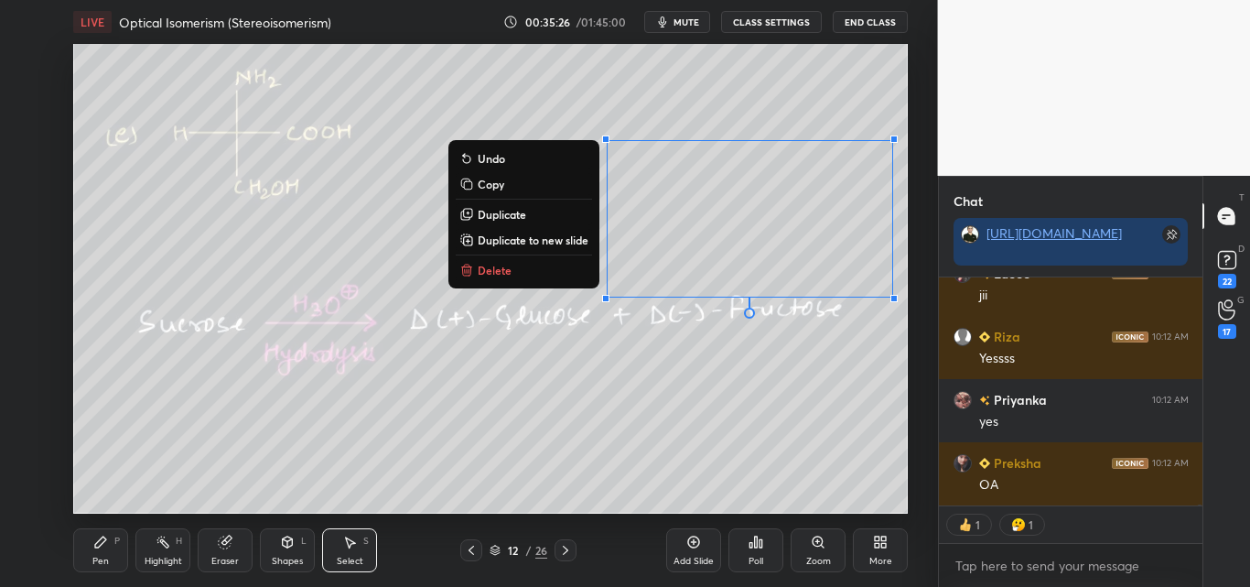
drag, startPoint x: 594, startPoint y: 134, endPoint x: 911, endPoint y: 319, distance: 367.1
click at [916, 322] on div "0 ° Undo Copy Duplicate Duplicate to new slide Delete Setting up your live clas…" at bounding box center [491, 278] width 865 height 469
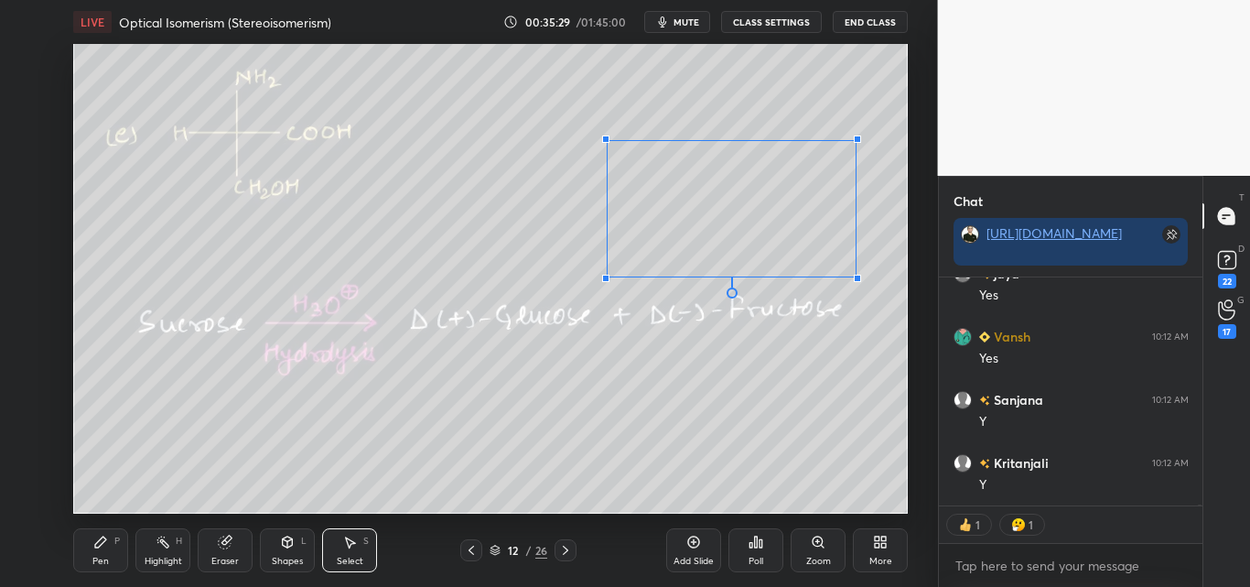
drag, startPoint x: 891, startPoint y: 297, endPoint x: 856, endPoint y: 276, distance: 41.4
click at [856, 276] on div at bounding box center [857, 278] width 7 height 7
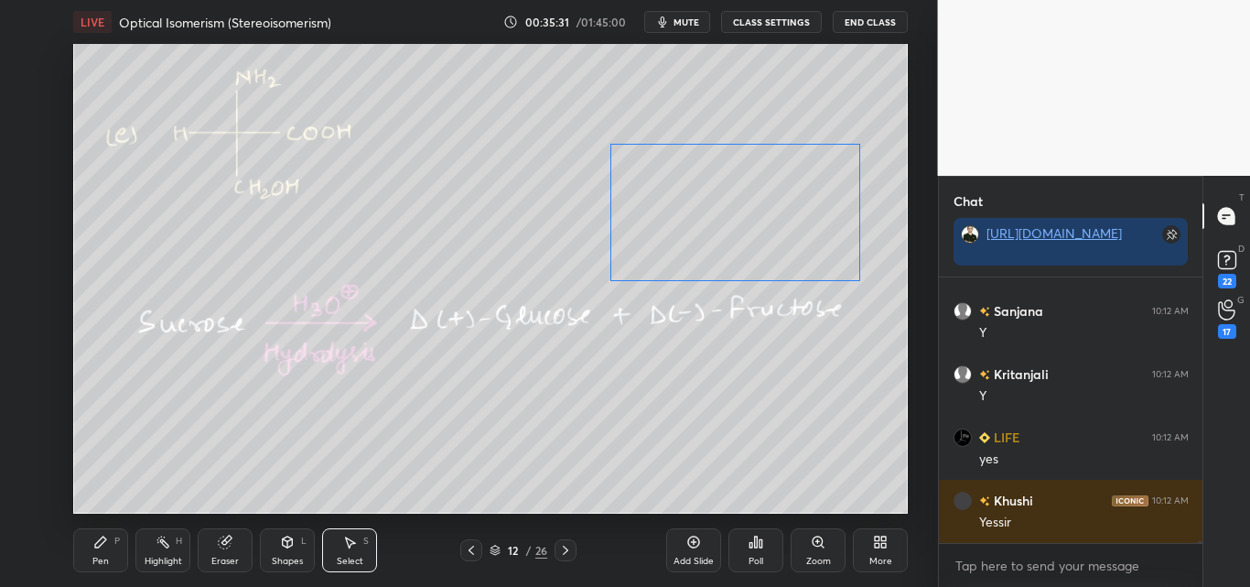
drag, startPoint x: 811, startPoint y: 250, endPoint x: 799, endPoint y: 241, distance: 15.0
click at [804, 240] on div "0 ° Undo Copy Duplicate Duplicate to new slide Delete" at bounding box center [490, 278] width 835 height 469
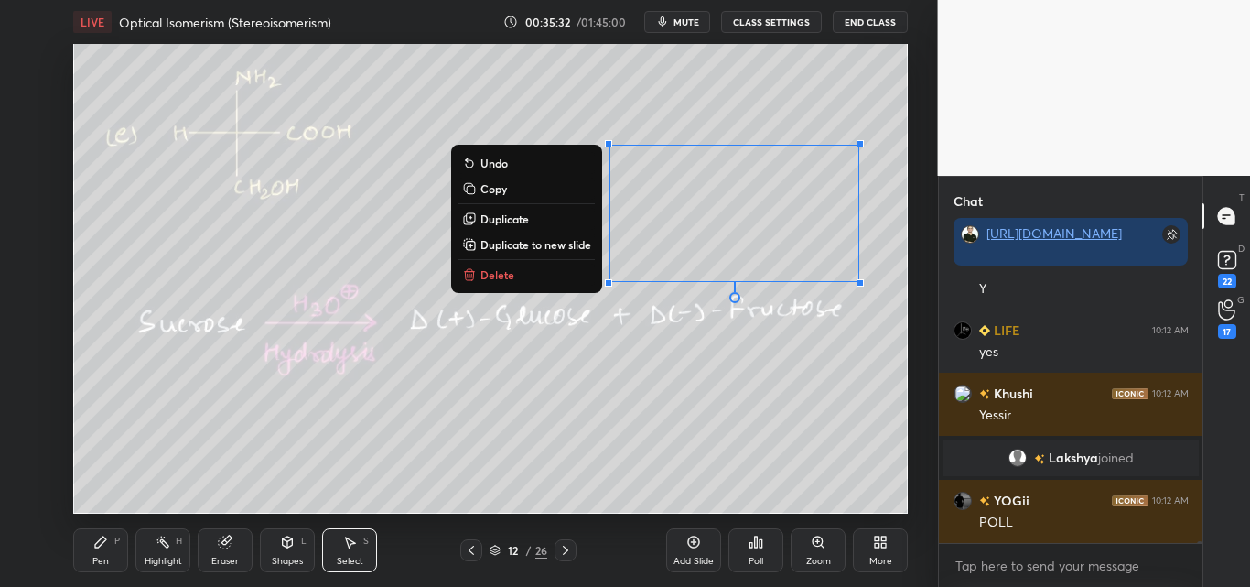
click at [98, 546] on icon at bounding box center [100, 541] width 11 height 11
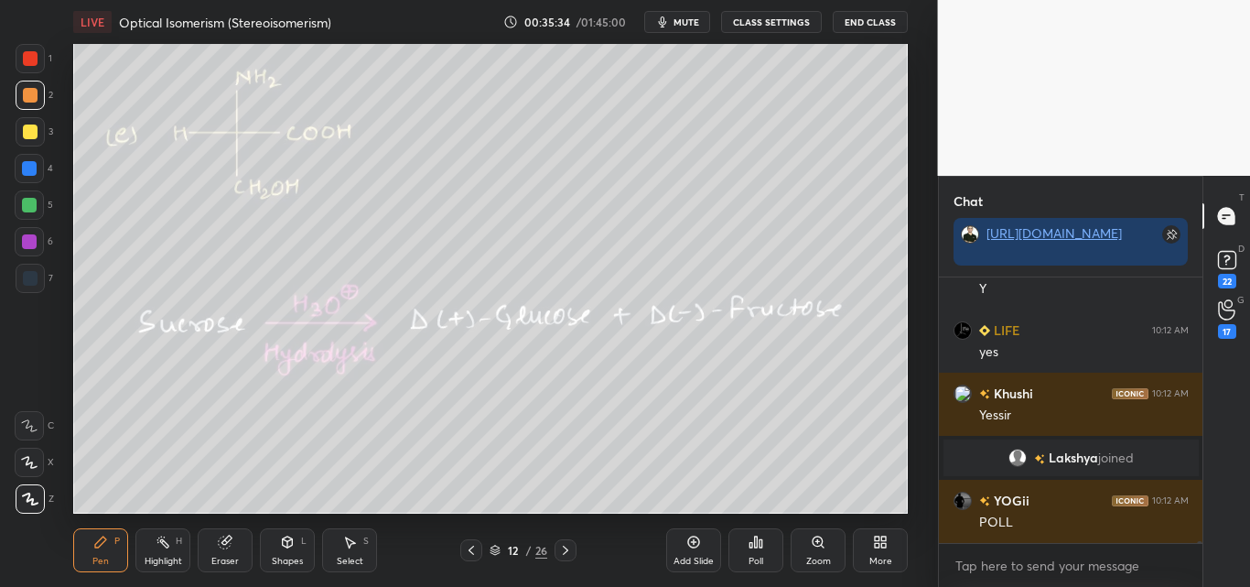
click at [25, 135] on div at bounding box center [30, 131] width 15 height 15
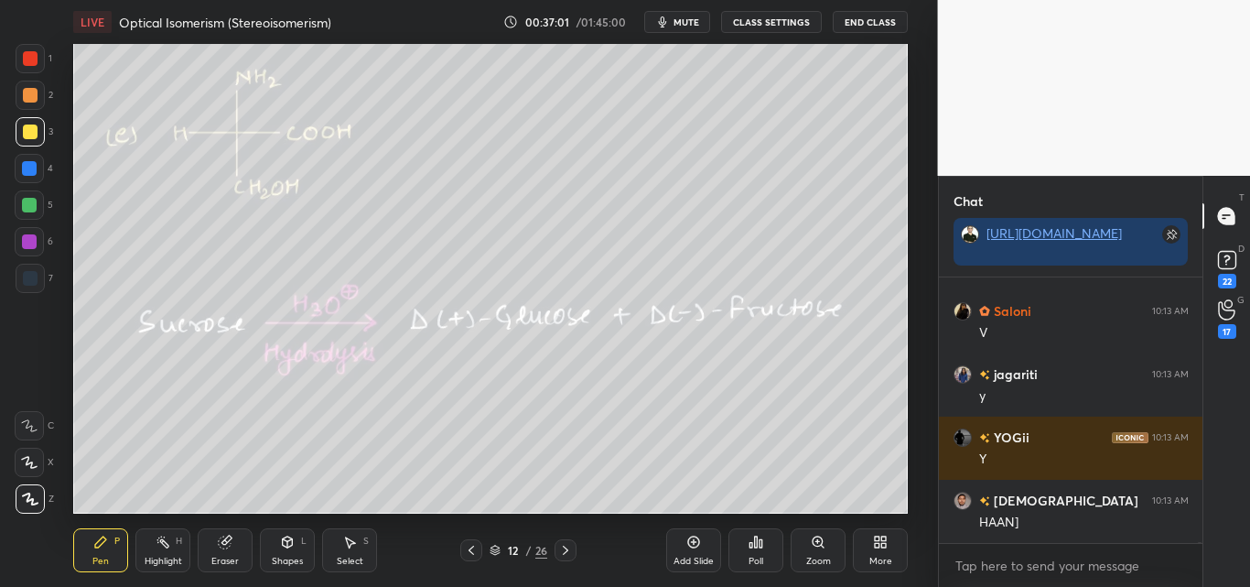
click at [27, 99] on div at bounding box center [30, 95] width 15 height 15
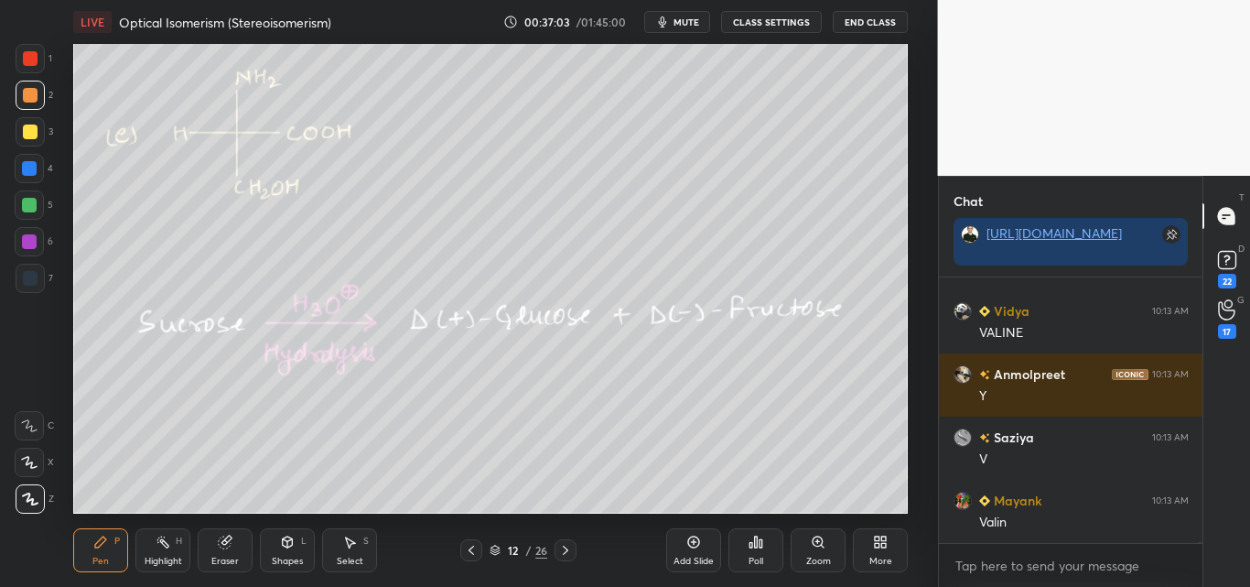
click at [27, 57] on div at bounding box center [30, 58] width 15 height 15
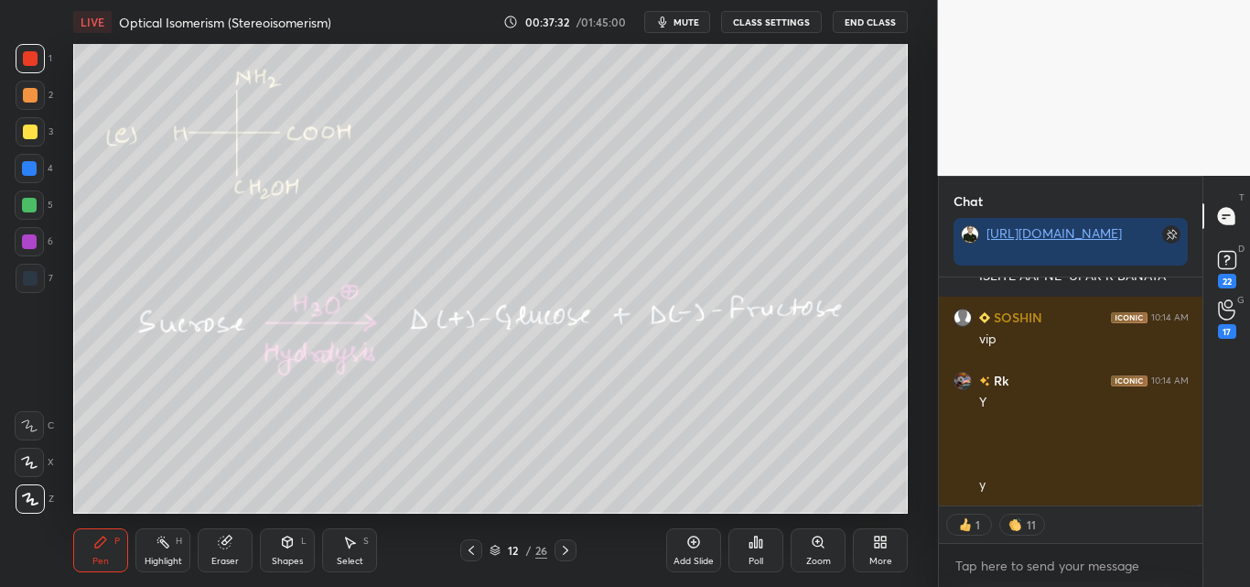
click at [291, 554] on div "Shapes L" at bounding box center [287, 550] width 55 height 44
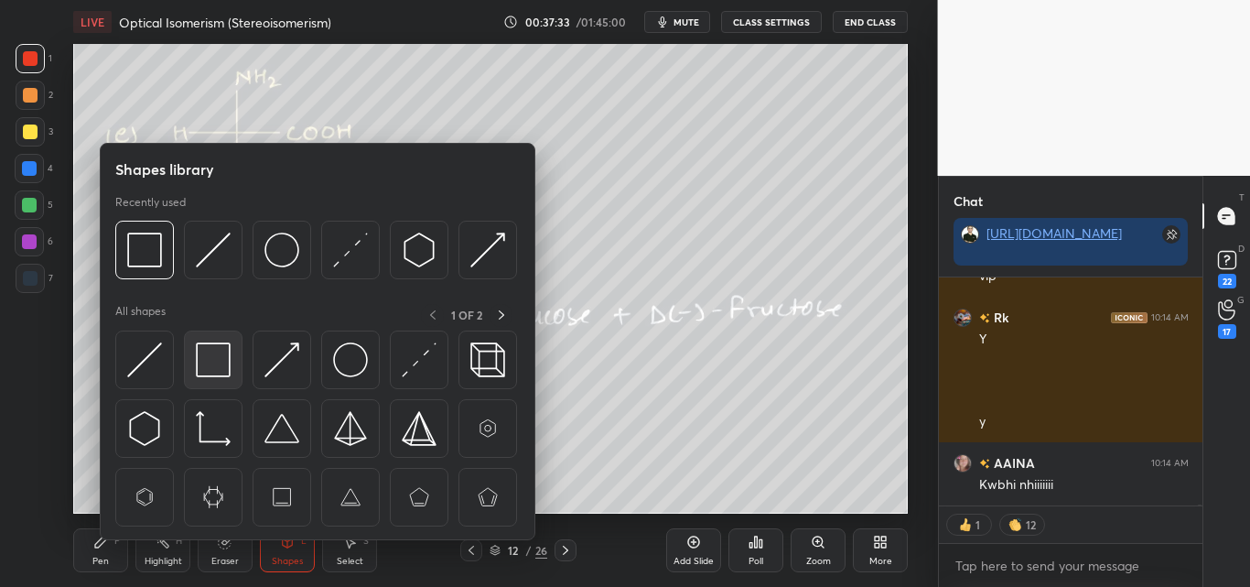
click at [222, 354] on img at bounding box center [213, 359] width 35 height 35
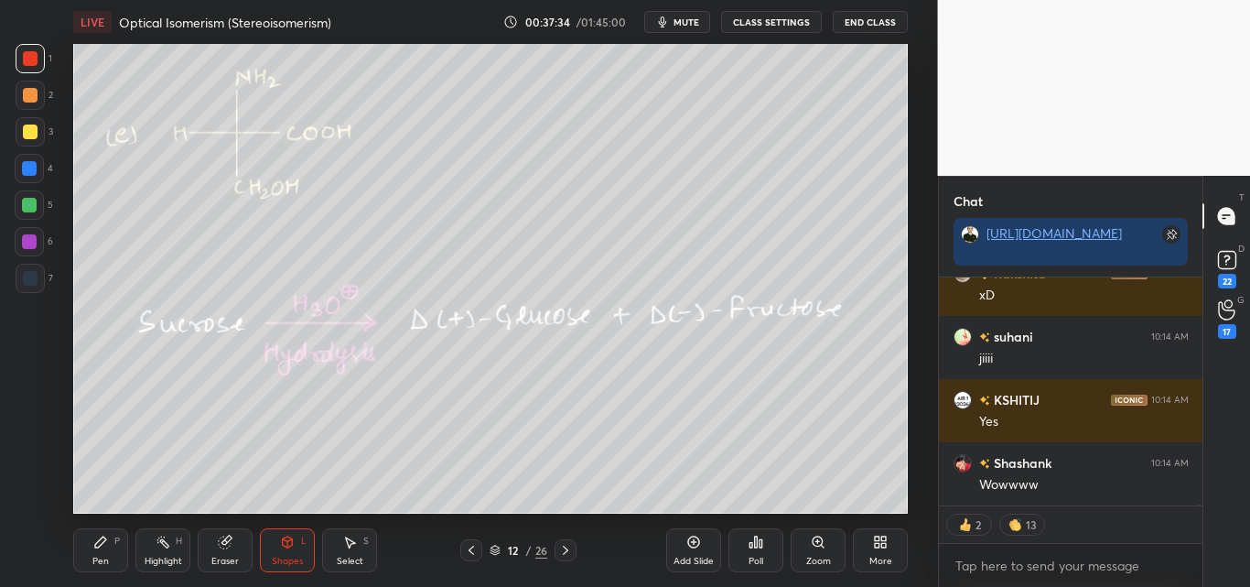
click at [35, 126] on div at bounding box center [30, 131] width 15 height 15
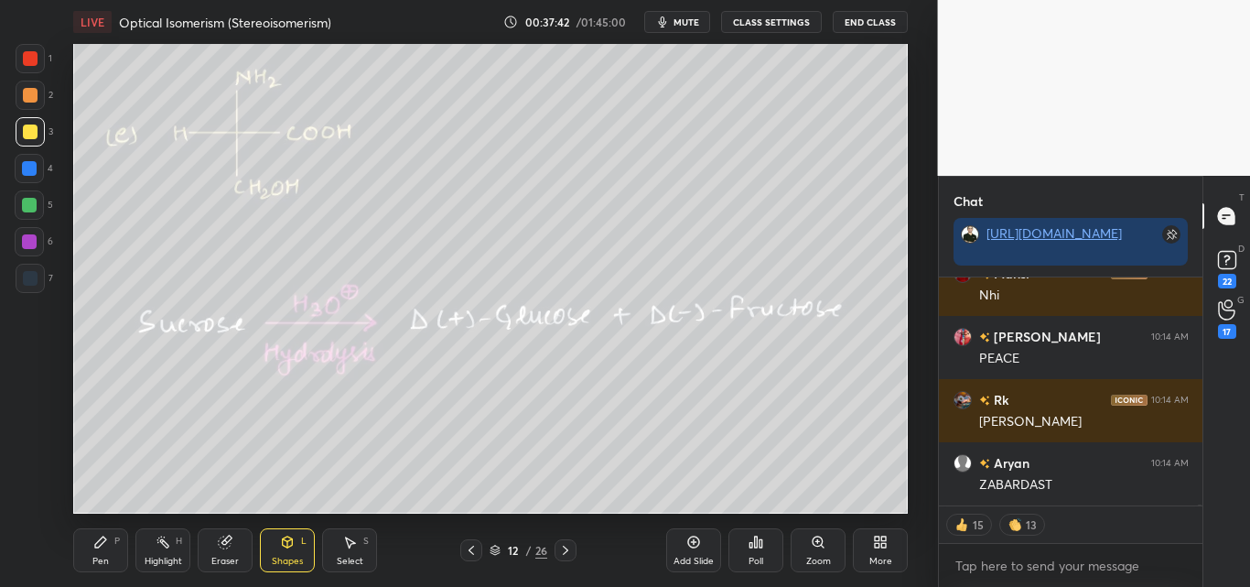
click at [360, 547] on div "Select S" at bounding box center [349, 550] width 55 height 44
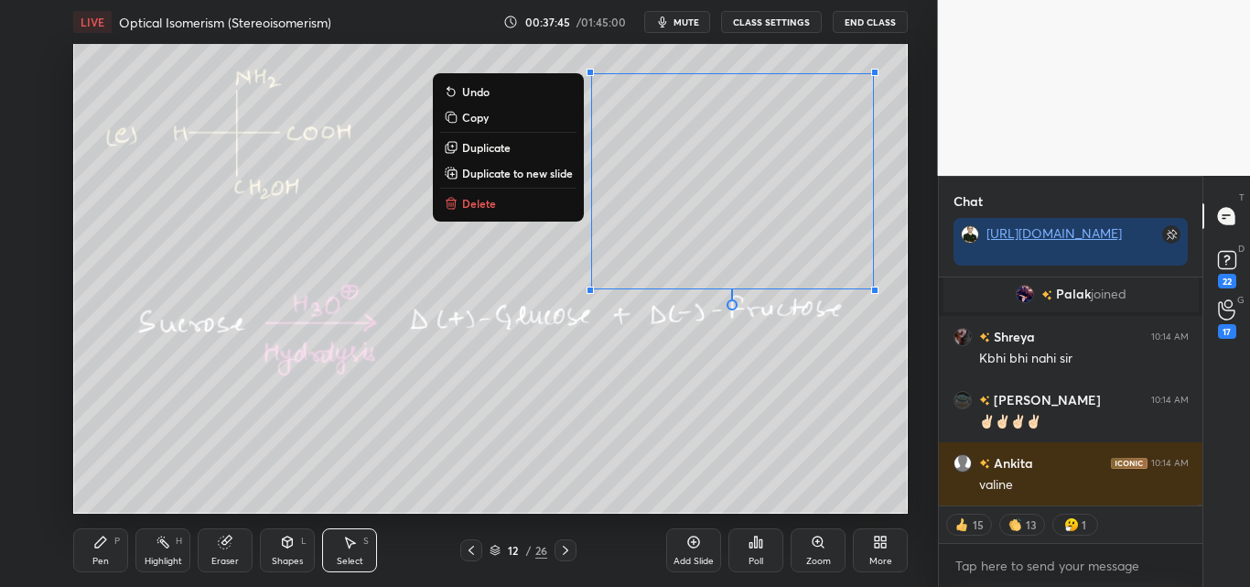
drag, startPoint x: 574, startPoint y: 67, endPoint x: 891, endPoint y: 290, distance: 388.2
click at [914, 323] on div "0 ° Undo Copy Duplicate Duplicate to new slide Delete Setting up your live clas…" at bounding box center [491, 278] width 865 height 469
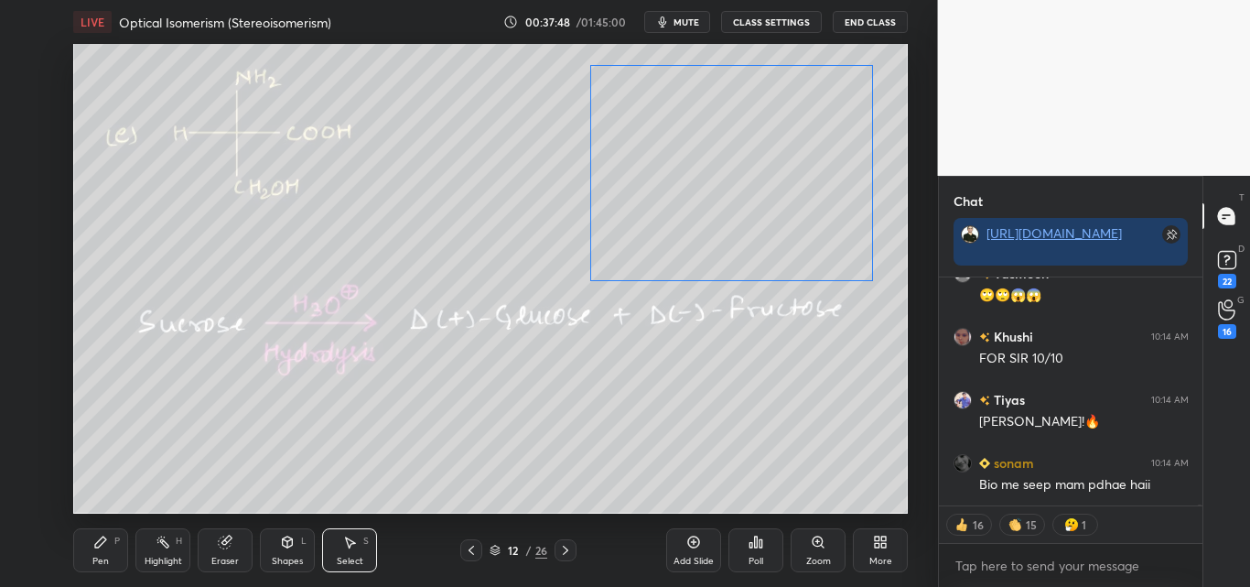
click at [829, 241] on div "0 ° Undo Copy Duplicate Duplicate to new slide Delete" at bounding box center [490, 278] width 835 height 469
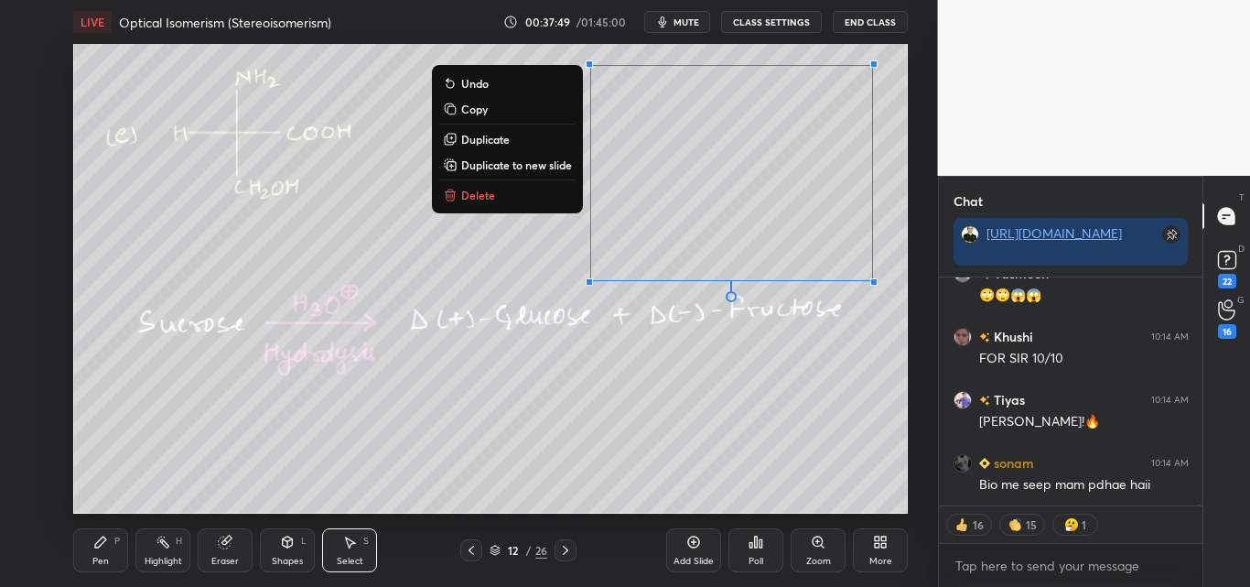
click at [717, 393] on div "0 ° Undo Copy Duplicate Duplicate to new slide Delete" at bounding box center [490, 278] width 835 height 469
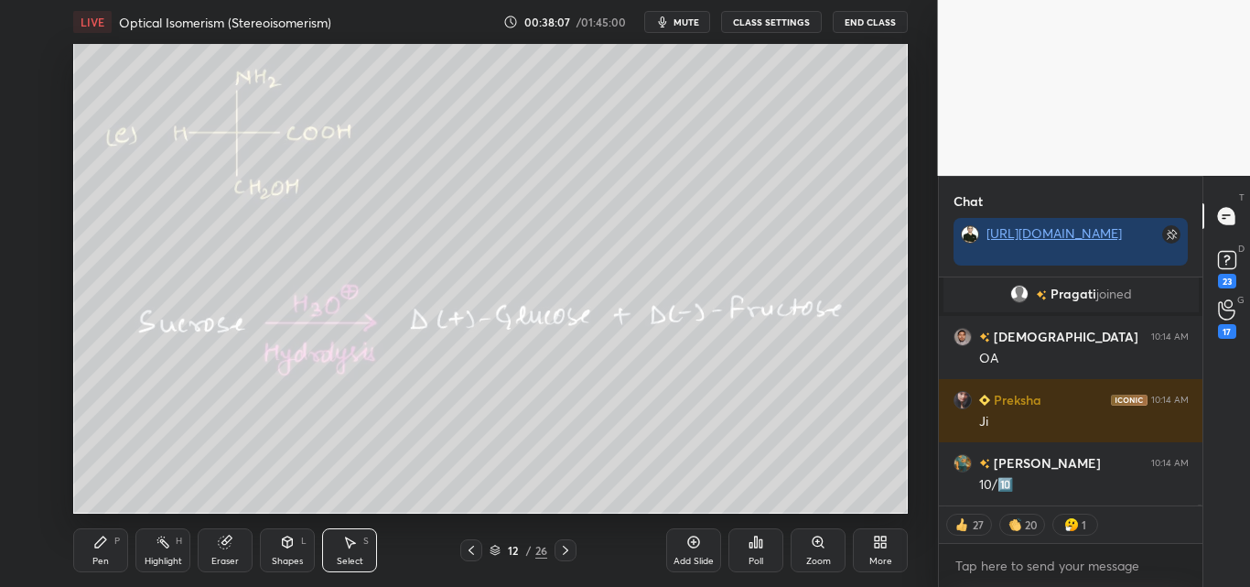
drag, startPoint x: 135, startPoint y: 541, endPoint x: 152, endPoint y: 542, distance: 17.4
click at [137, 541] on div "Pen P Highlight H Eraser Shapes L Select S" at bounding box center [221, 550] width 297 height 44
click at [164, 545] on icon at bounding box center [163, 541] width 15 height 15
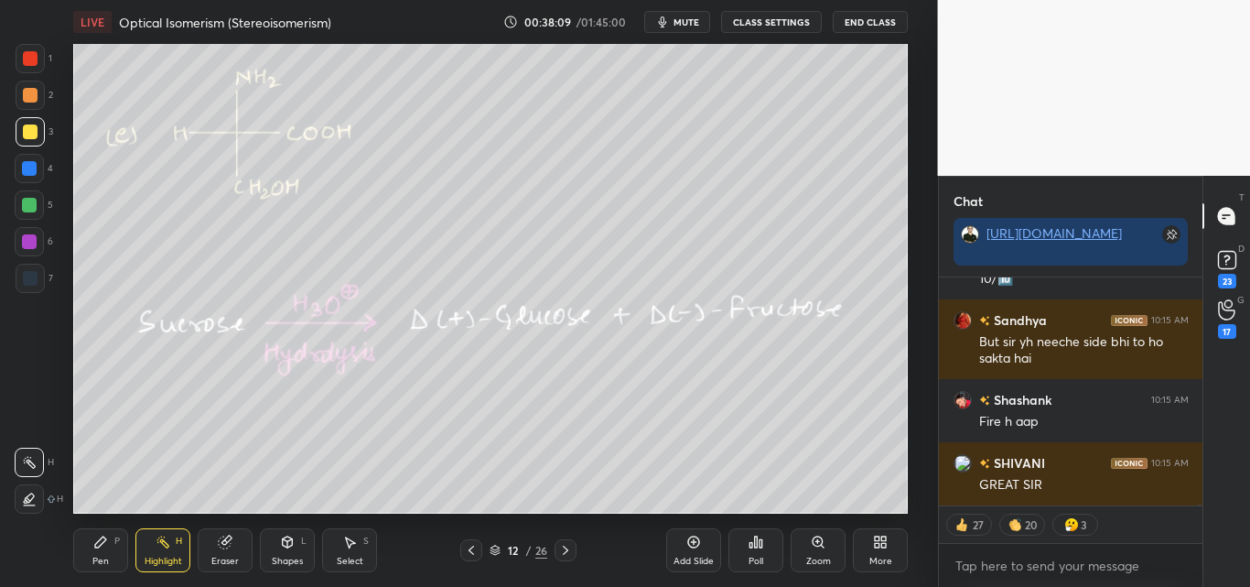
click at [28, 59] on div at bounding box center [30, 58] width 15 height 15
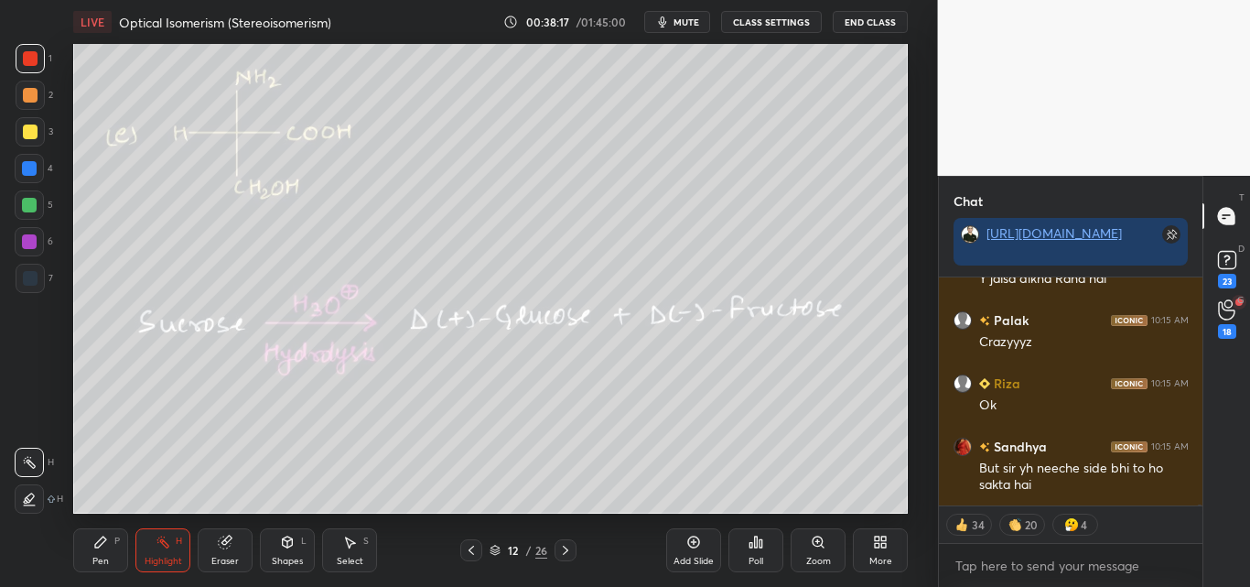
click at [109, 534] on div "Pen P" at bounding box center [100, 550] width 55 height 44
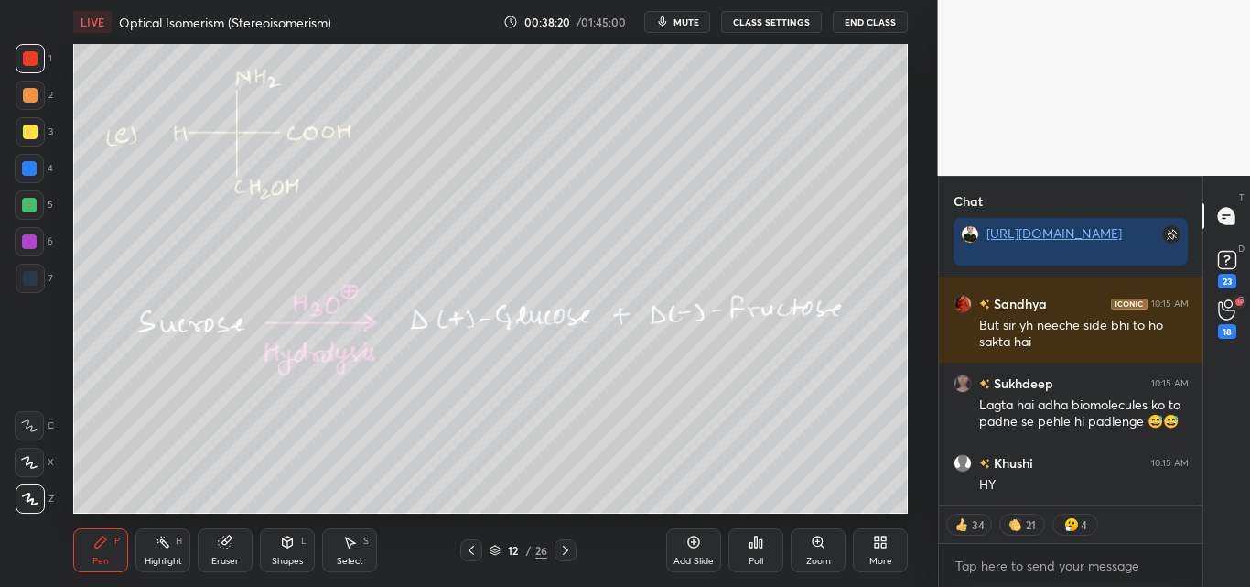
click at [30, 195] on div at bounding box center [29, 204] width 29 height 29
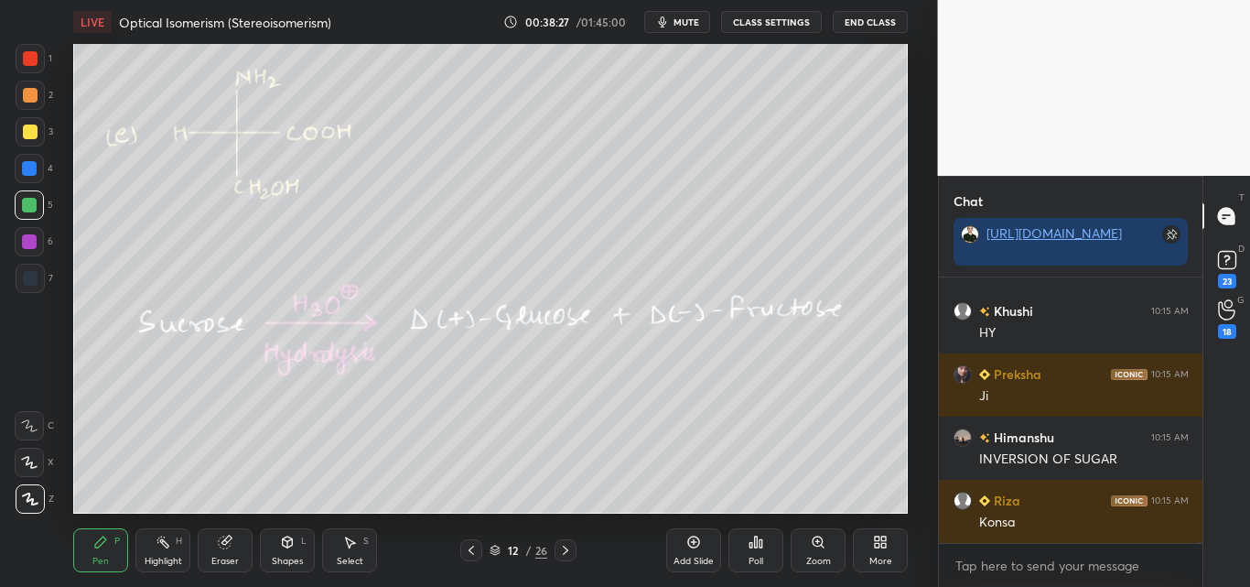
click at [161, 545] on icon at bounding box center [163, 541] width 15 height 15
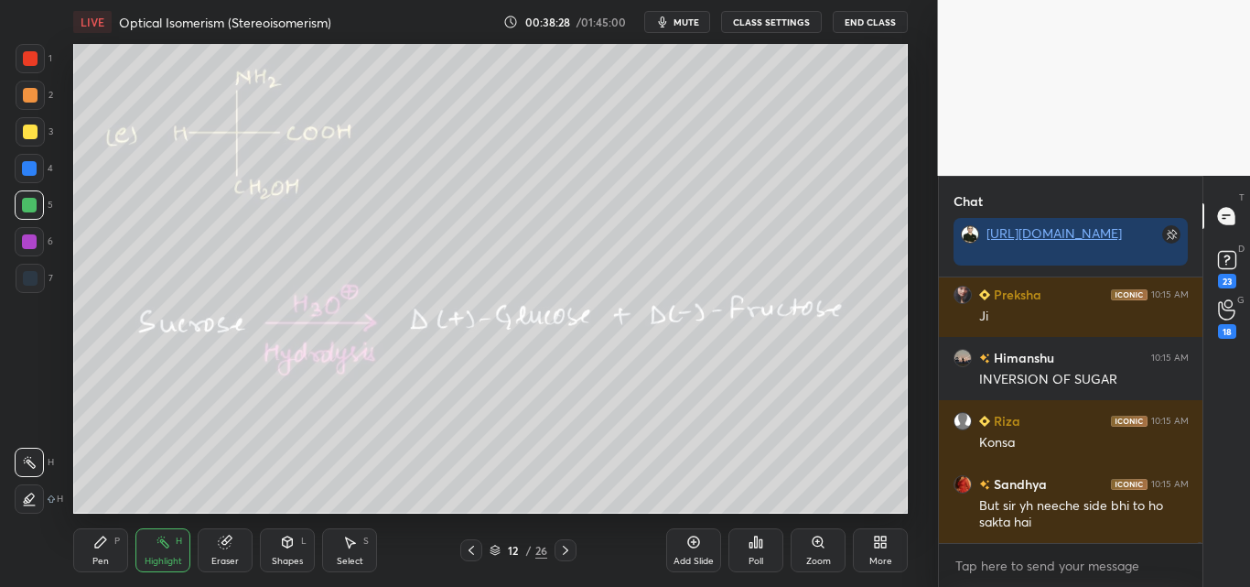
click at [33, 56] on div at bounding box center [30, 58] width 15 height 15
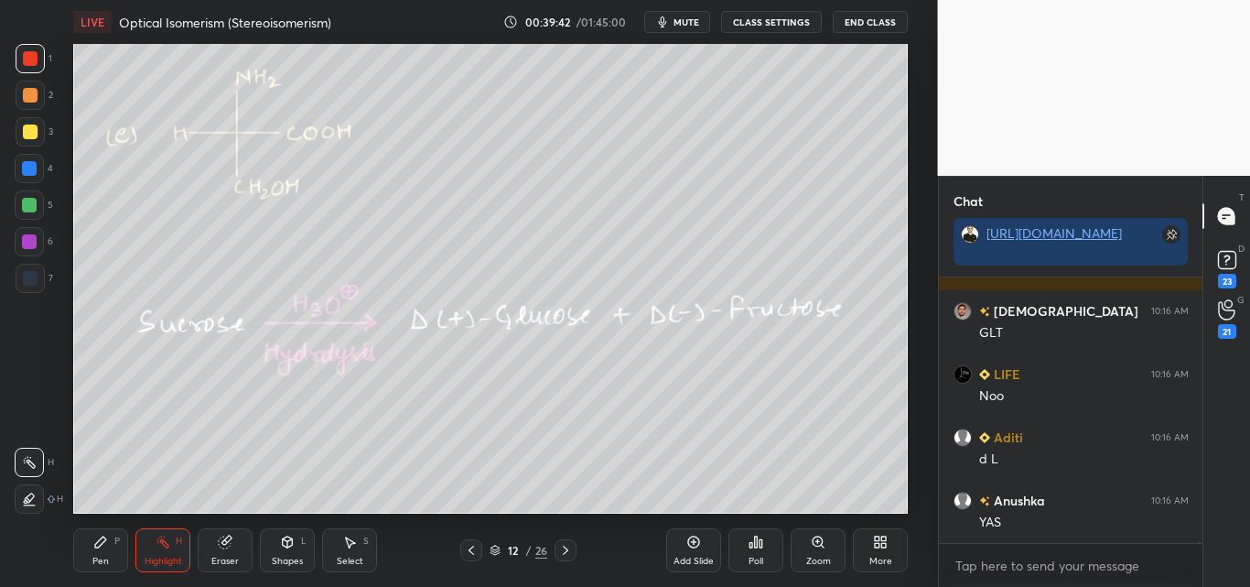
click at [101, 550] on div "Pen P" at bounding box center [100, 550] width 55 height 44
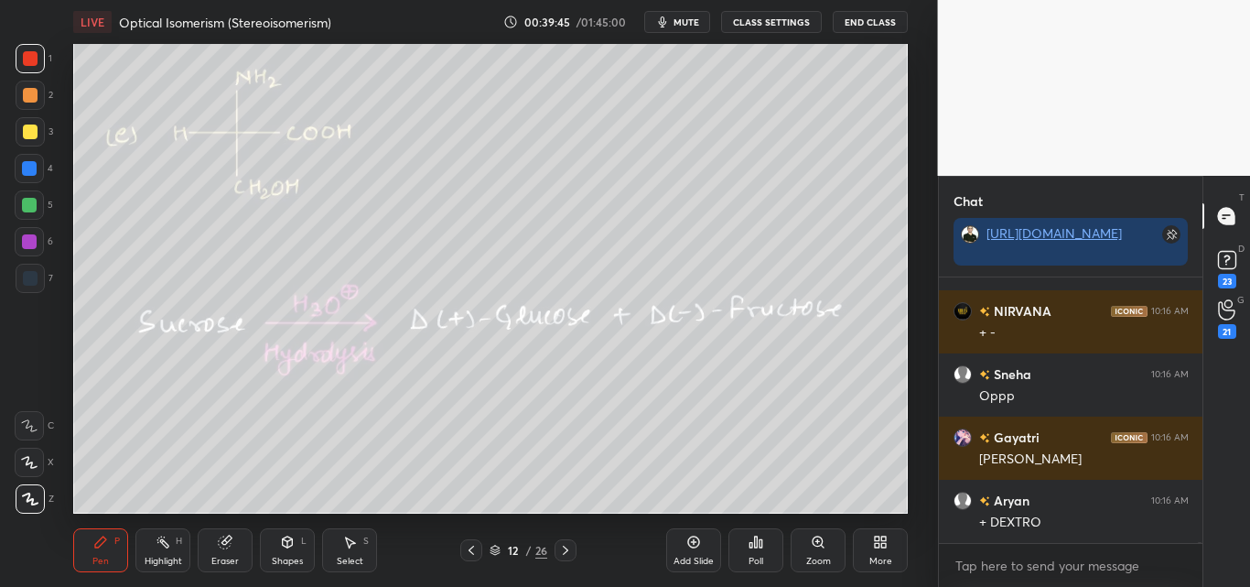
click at [30, 63] on div at bounding box center [30, 58] width 15 height 15
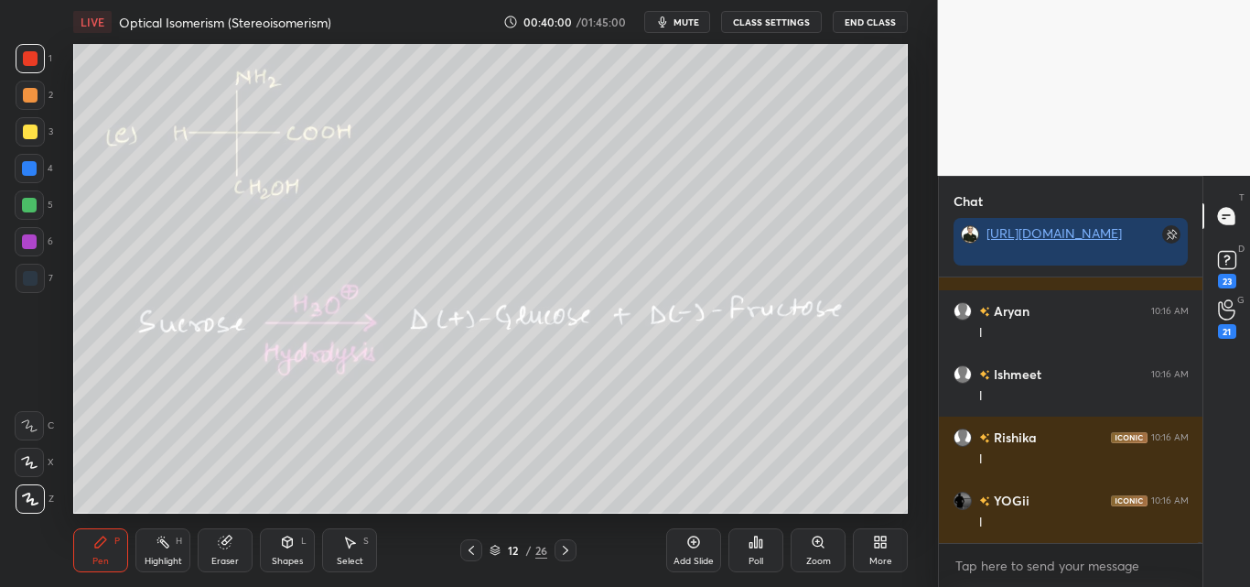
click at [158, 547] on icon at bounding box center [163, 541] width 15 height 15
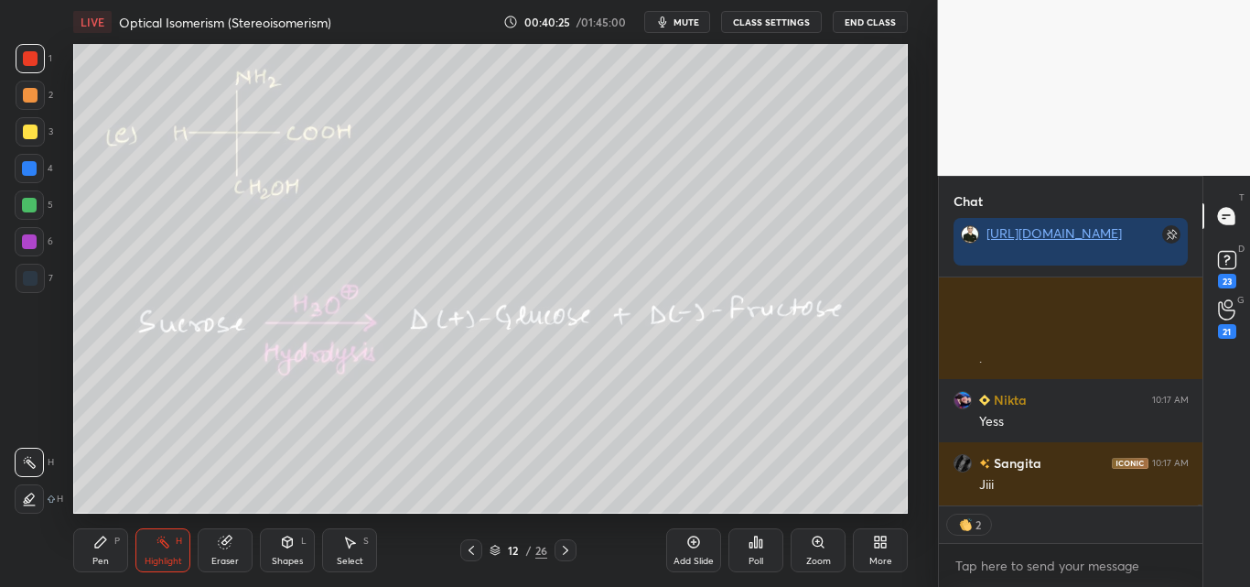
click at [27, 202] on div at bounding box center [29, 205] width 15 height 15
click at [107, 544] on icon at bounding box center [100, 541] width 15 height 15
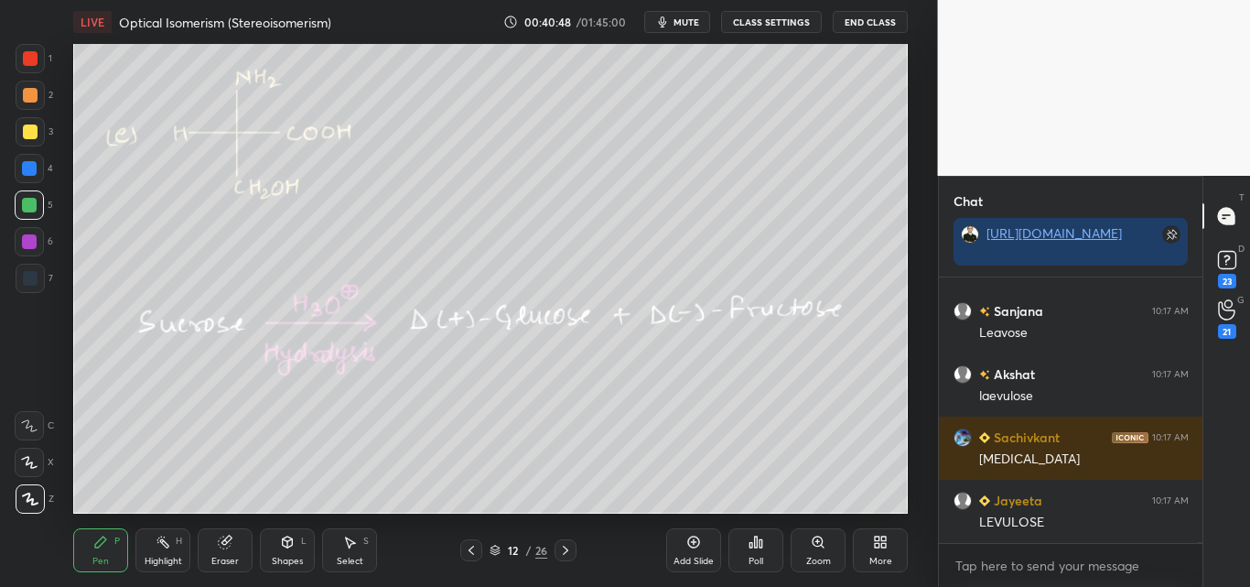
click at [170, 543] on icon at bounding box center [163, 541] width 15 height 15
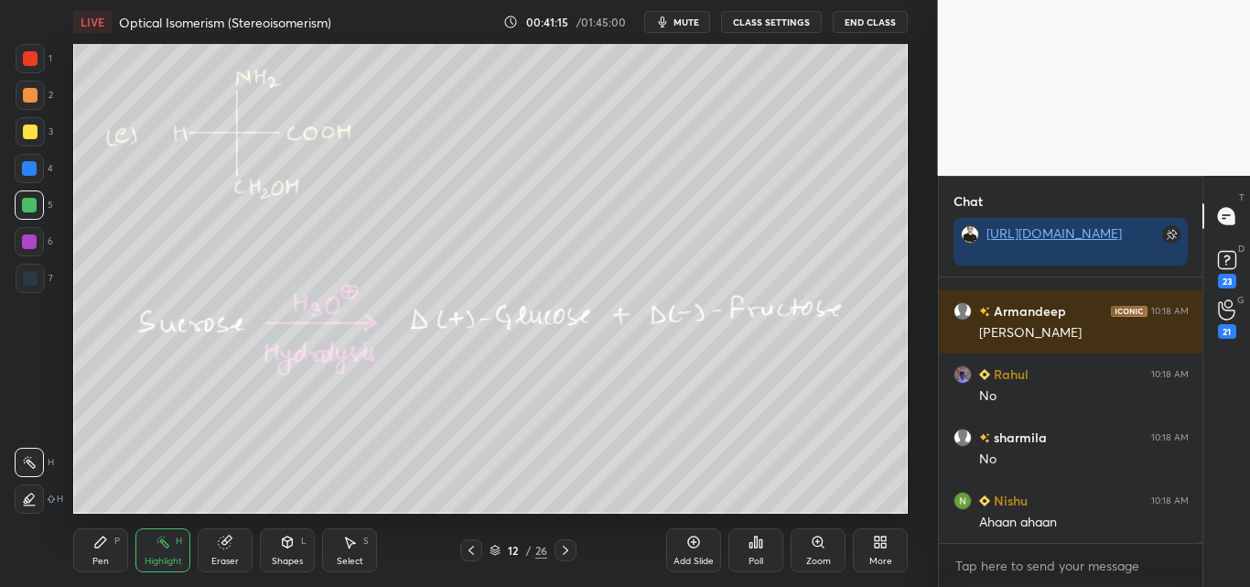
click at [26, 245] on div at bounding box center [29, 241] width 15 height 15
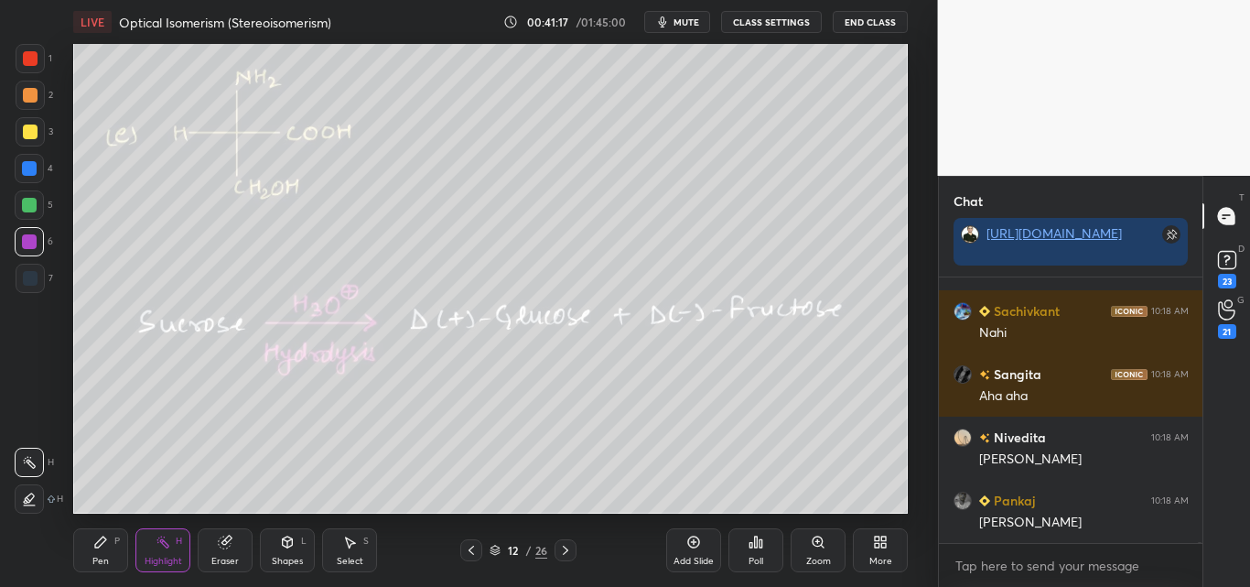
drag, startPoint x: 35, startPoint y: 126, endPoint x: 65, endPoint y: 152, distance: 39.6
click at [35, 130] on div at bounding box center [30, 131] width 15 height 15
click at [115, 548] on div "Pen P" at bounding box center [100, 550] width 55 height 44
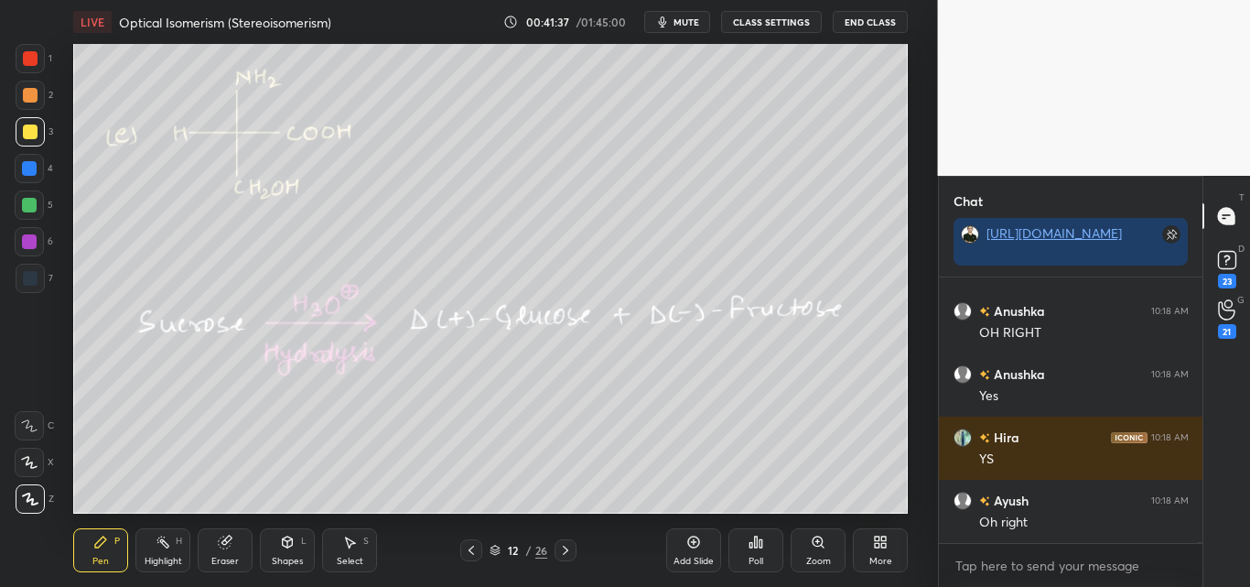
click at [33, 204] on div at bounding box center [29, 205] width 15 height 15
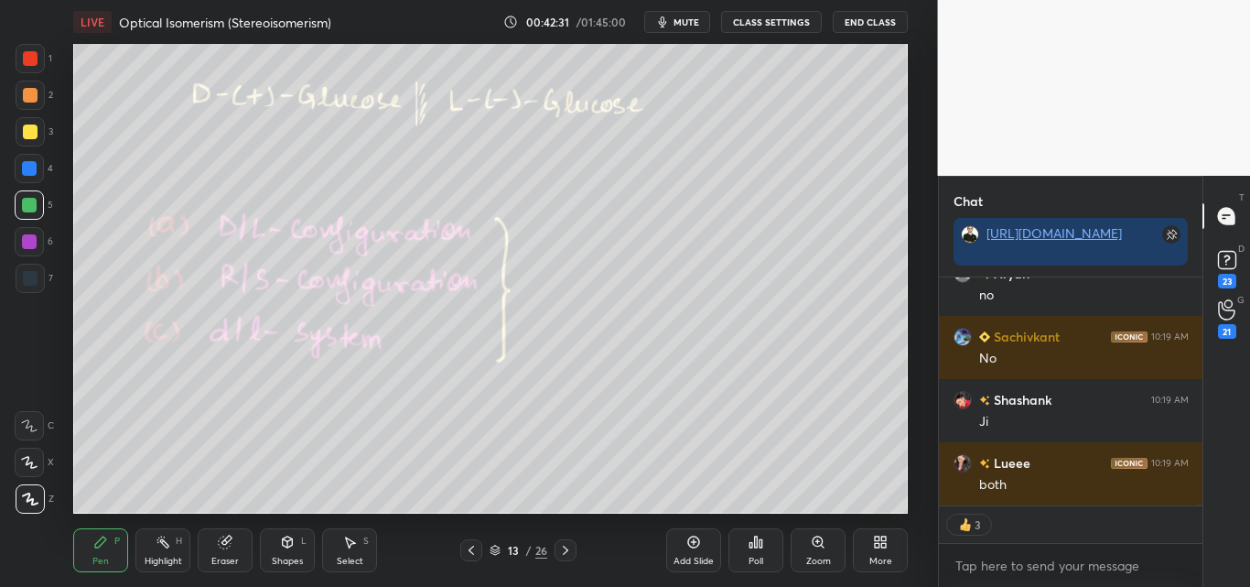
click at [150, 566] on div "Highlight" at bounding box center [164, 560] width 38 height 9
click at [167, 545] on icon at bounding box center [163, 541] width 15 height 15
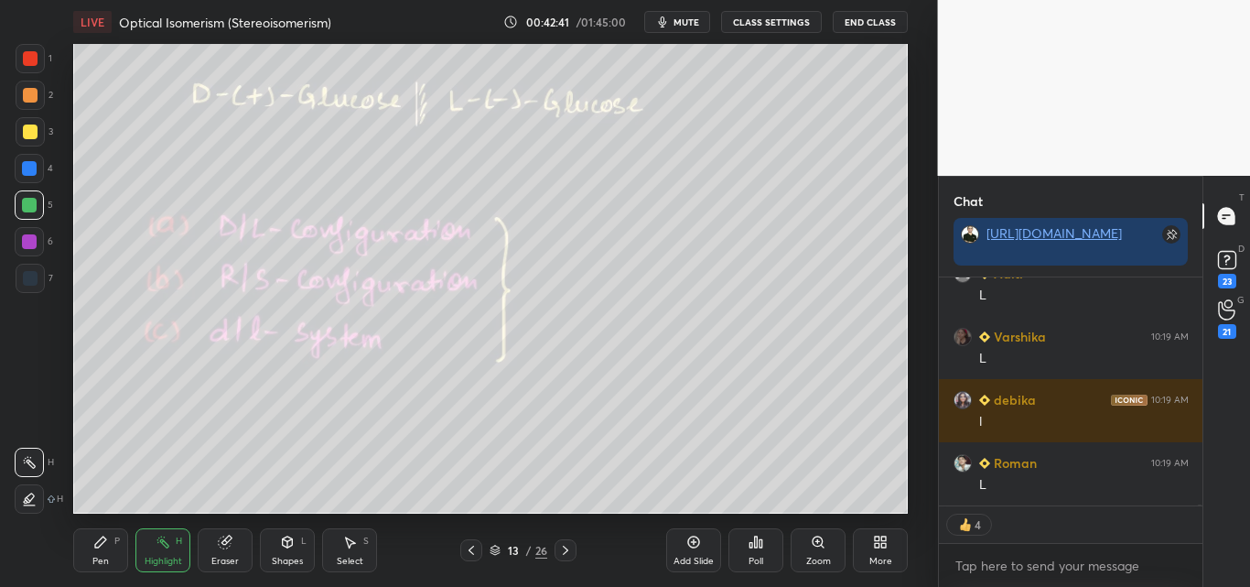
drag, startPoint x: 31, startPoint y: 92, endPoint x: 38, endPoint y: 72, distance: 20.3
click at [31, 91] on div at bounding box center [30, 95] width 15 height 15
click at [38, 58] on div at bounding box center [30, 58] width 15 height 15
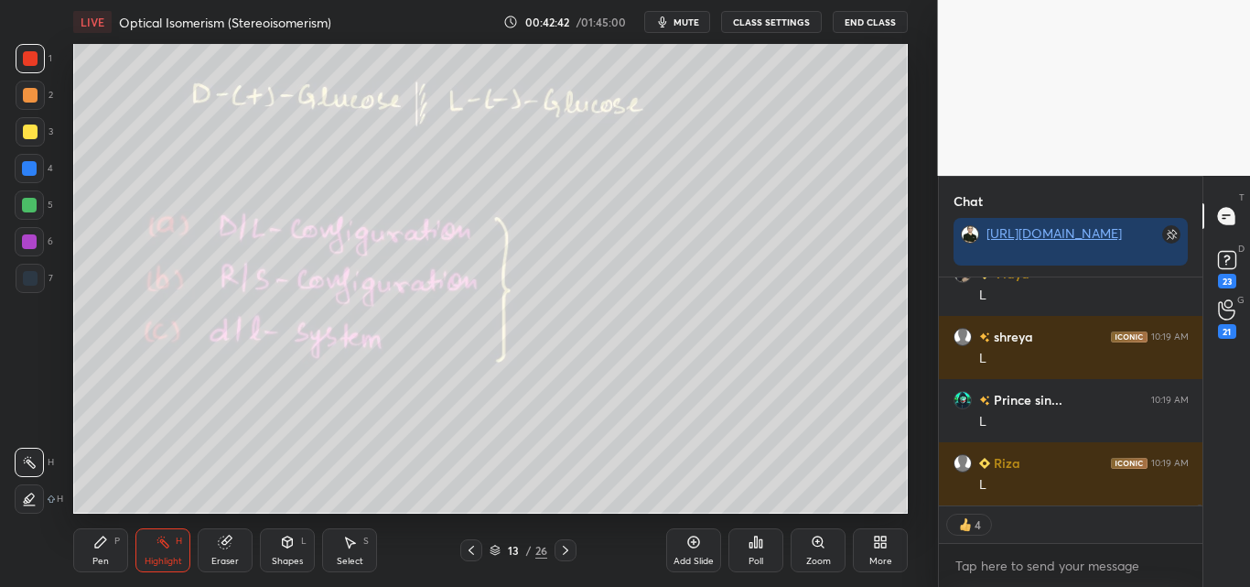
drag, startPoint x: 103, startPoint y: 548, endPoint x: 109, endPoint y: 539, distance: 10.7
click at [105, 548] on icon at bounding box center [100, 541] width 15 height 15
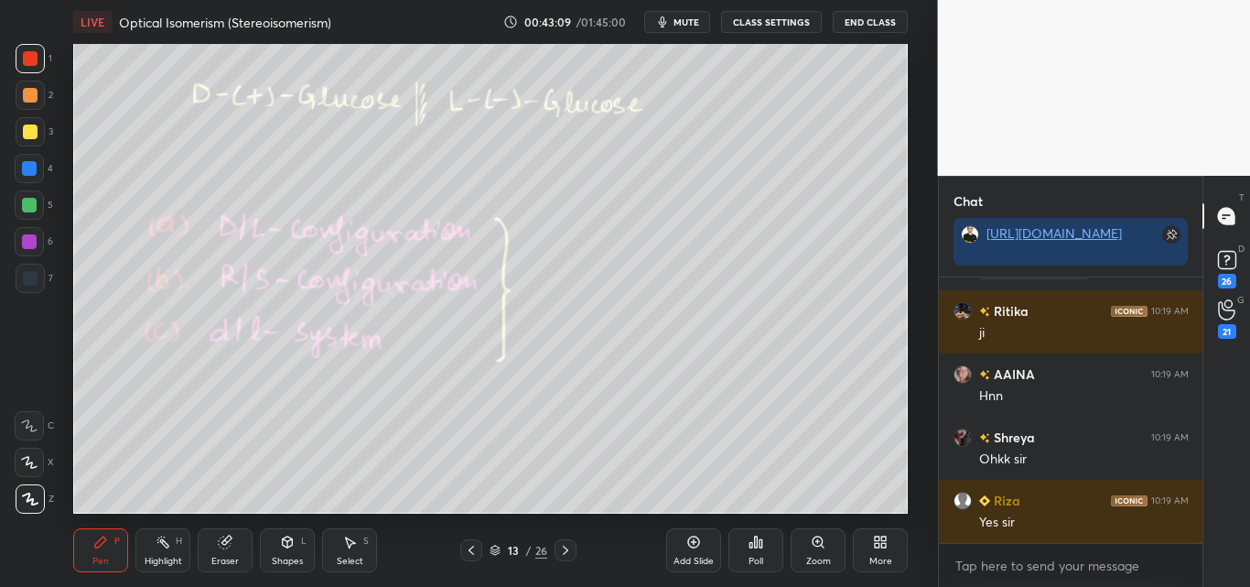
drag, startPoint x: 30, startPoint y: 204, endPoint x: 53, endPoint y: 193, distance: 25.4
click at [32, 201] on div at bounding box center [29, 205] width 15 height 15
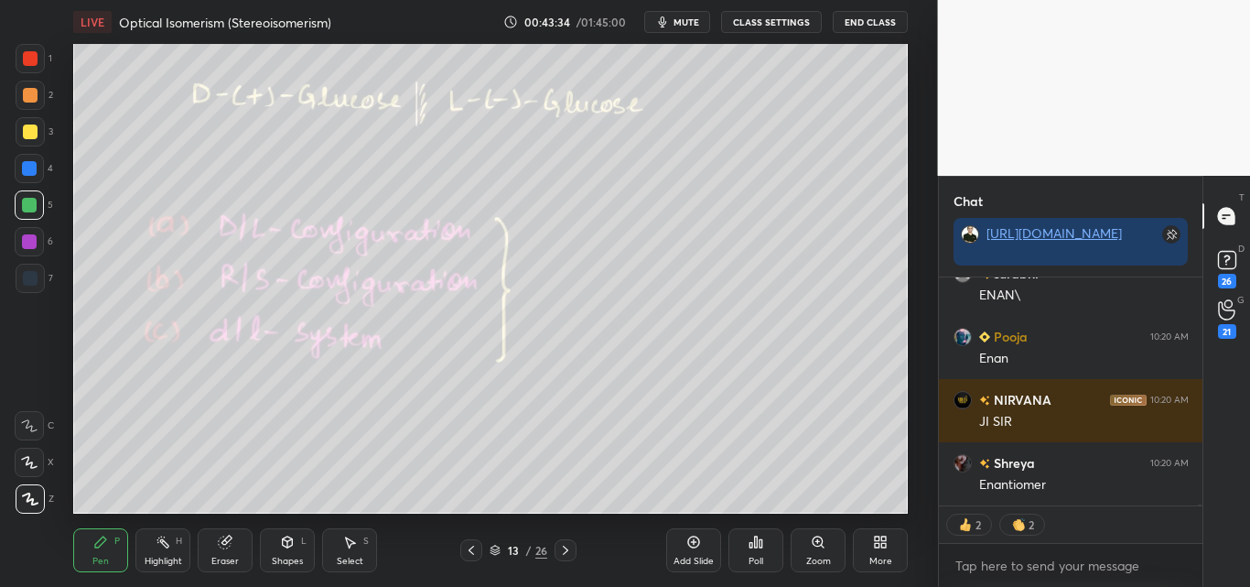
click at [151, 552] on div "Highlight H" at bounding box center [162, 550] width 55 height 44
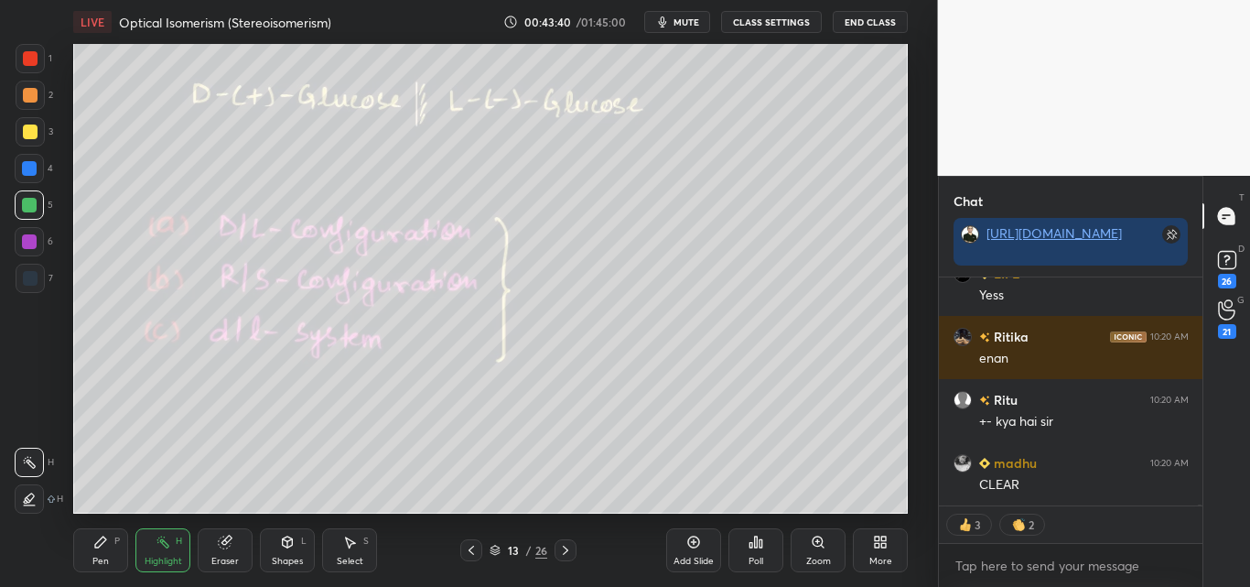
click at [116, 532] on div "Pen P" at bounding box center [100, 550] width 55 height 44
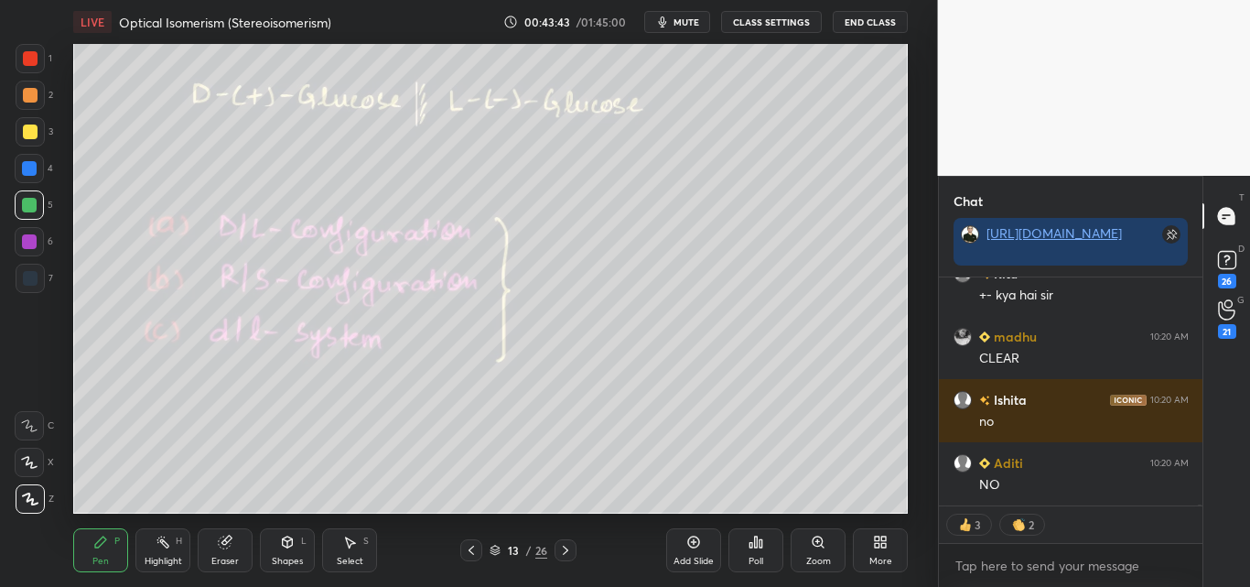
click at [32, 129] on div at bounding box center [30, 131] width 15 height 15
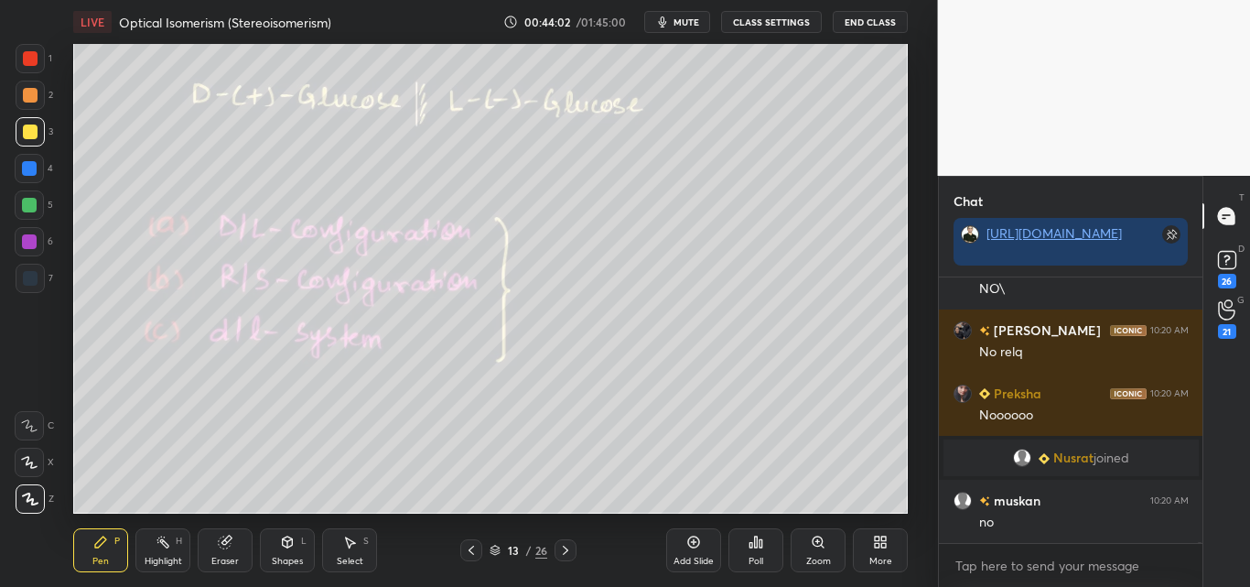
click at [32, 65] on div at bounding box center [30, 58] width 15 height 15
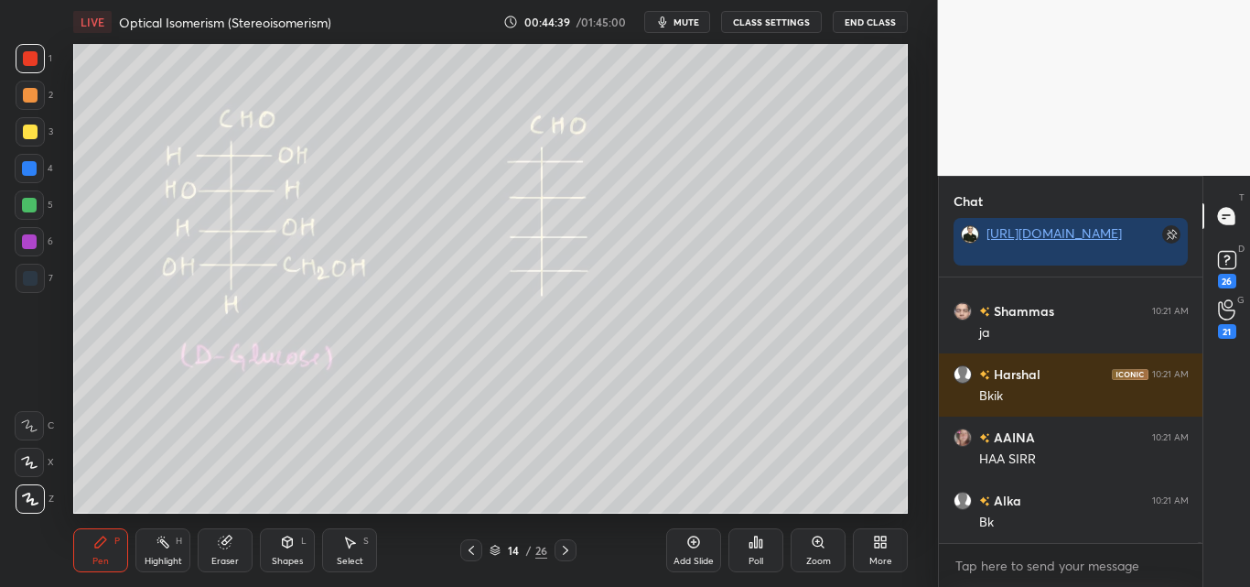
scroll to position [110416, 0]
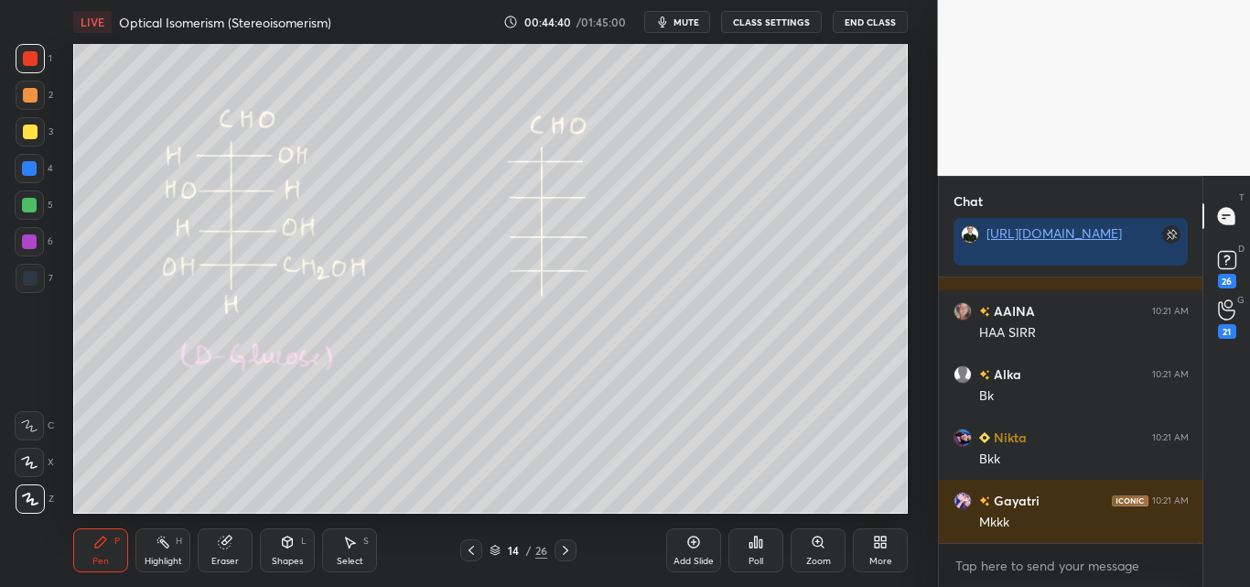
click at [33, 83] on div at bounding box center [30, 95] width 29 height 29
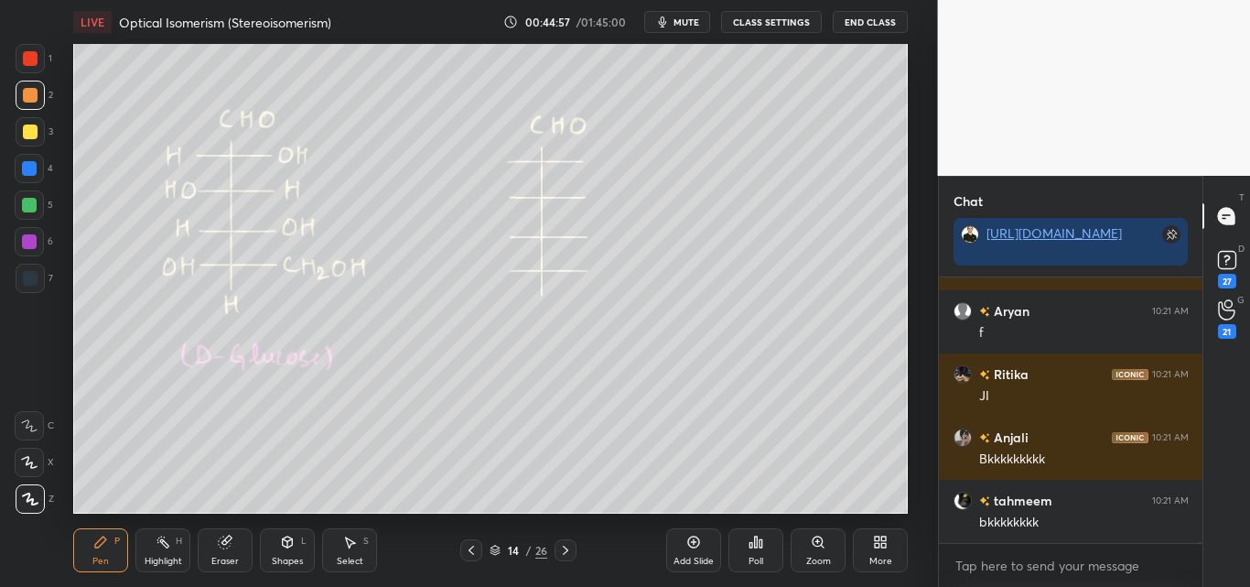
scroll to position [111180, 0]
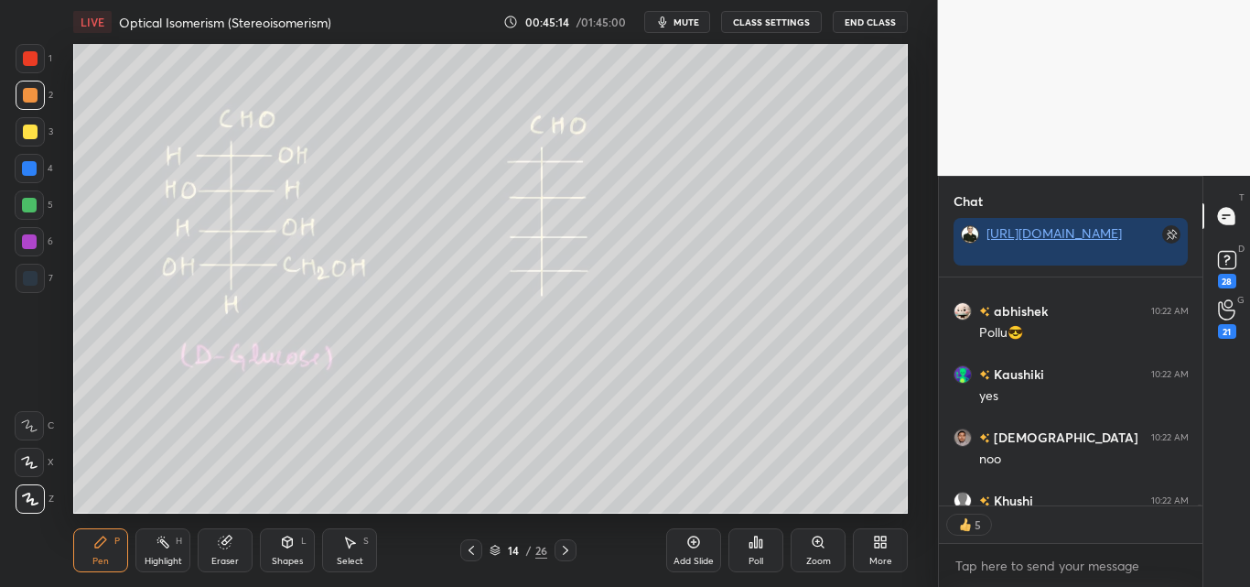
type textarea "x"
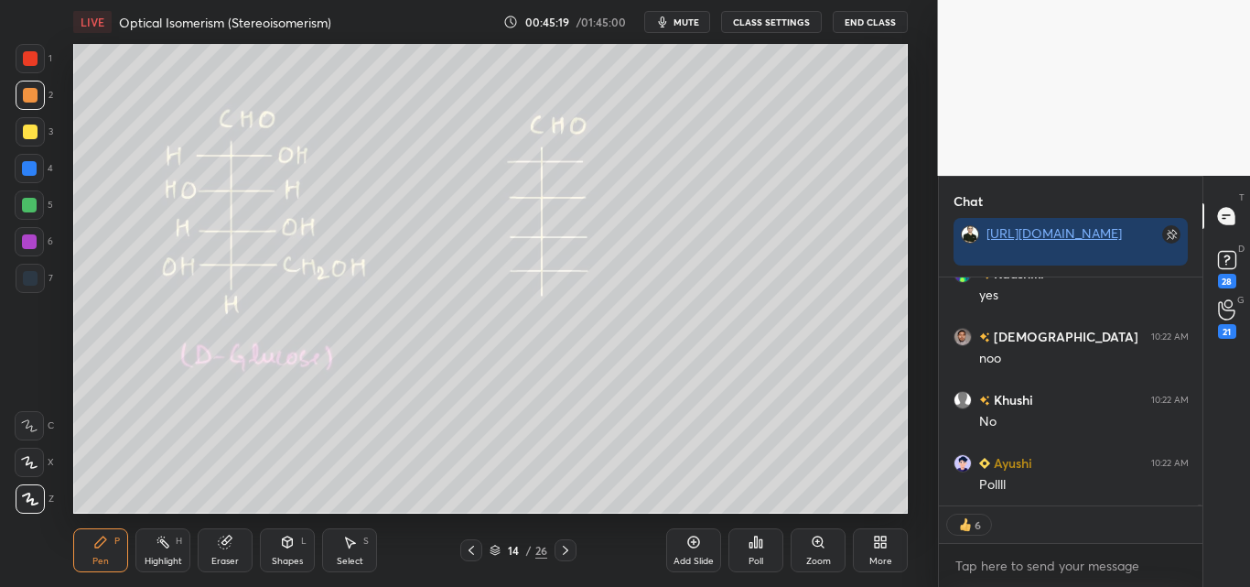
click at [761, 549] on div "Poll" at bounding box center [755, 550] width 55 height 44
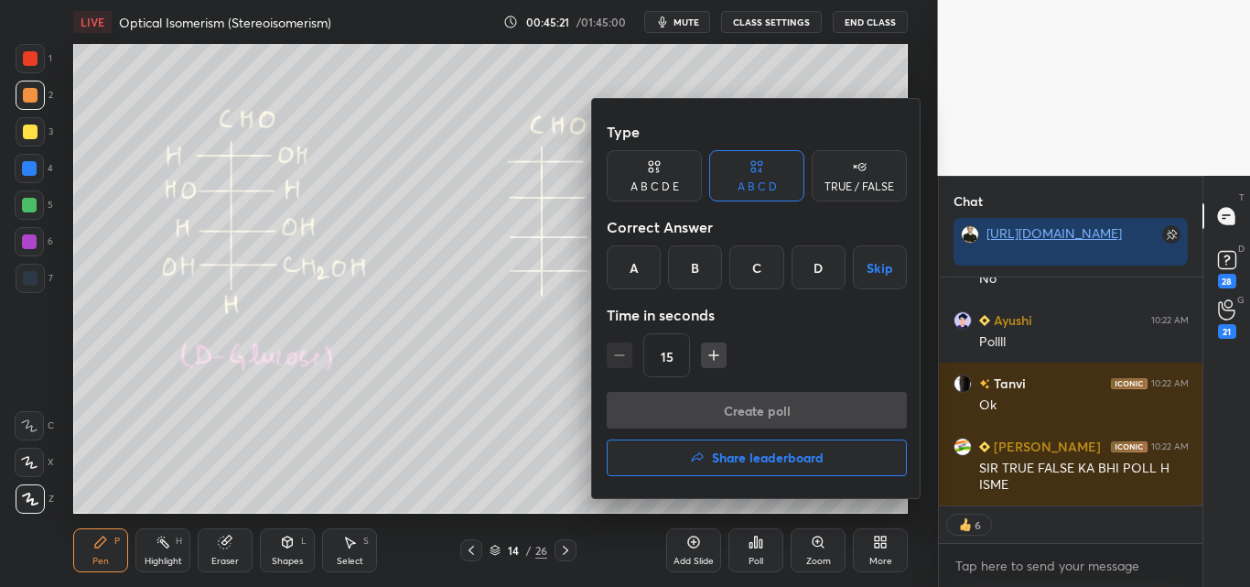
click at [623, 257] on div "A" at bounding box center [634, 267] width 54 height 44
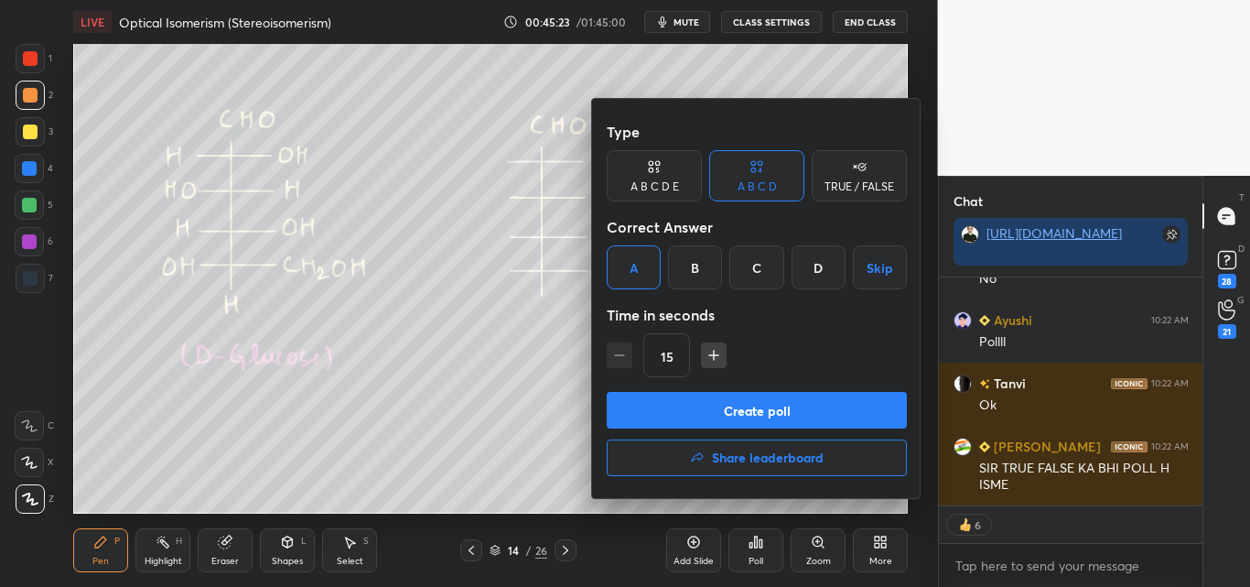
click at [707, 352] on icon "button" at bounding box center [714, 355] width 18 height 18
type input "30"
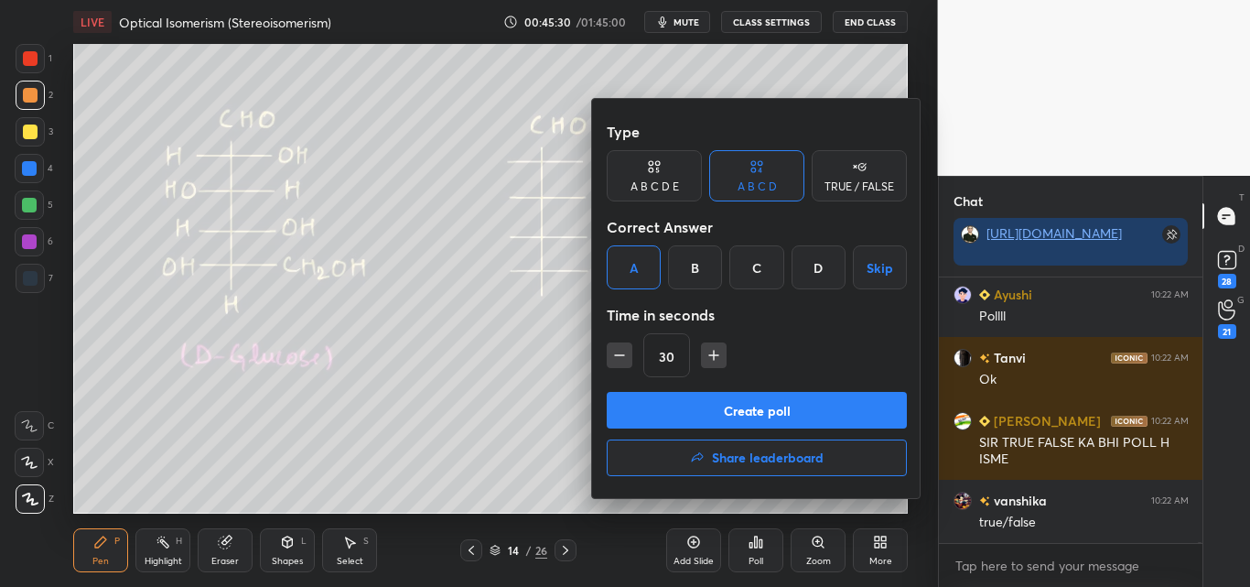
click at [867, 173] on div "TRUE / FALSE" at bounding box center [859, 175] width 95 height 51
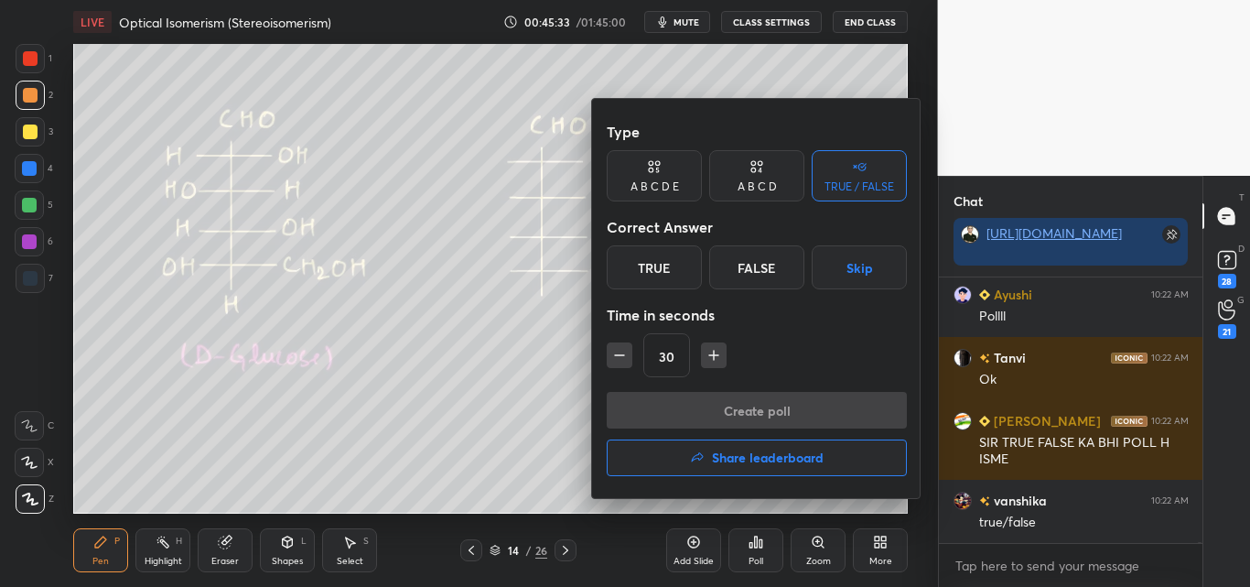
click at [677, 271] on div "True" at bounding box center [654, 267] width 95 height 44
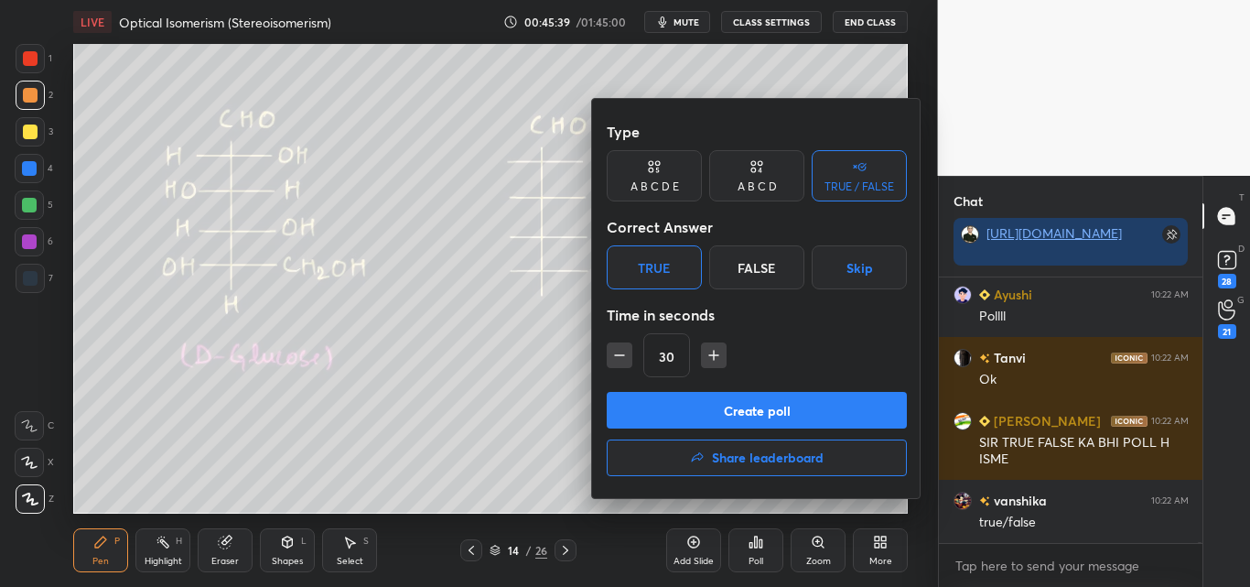
click at [755, 405] on button "Create poll" at bounding box center [757, 410] width 300 height 37
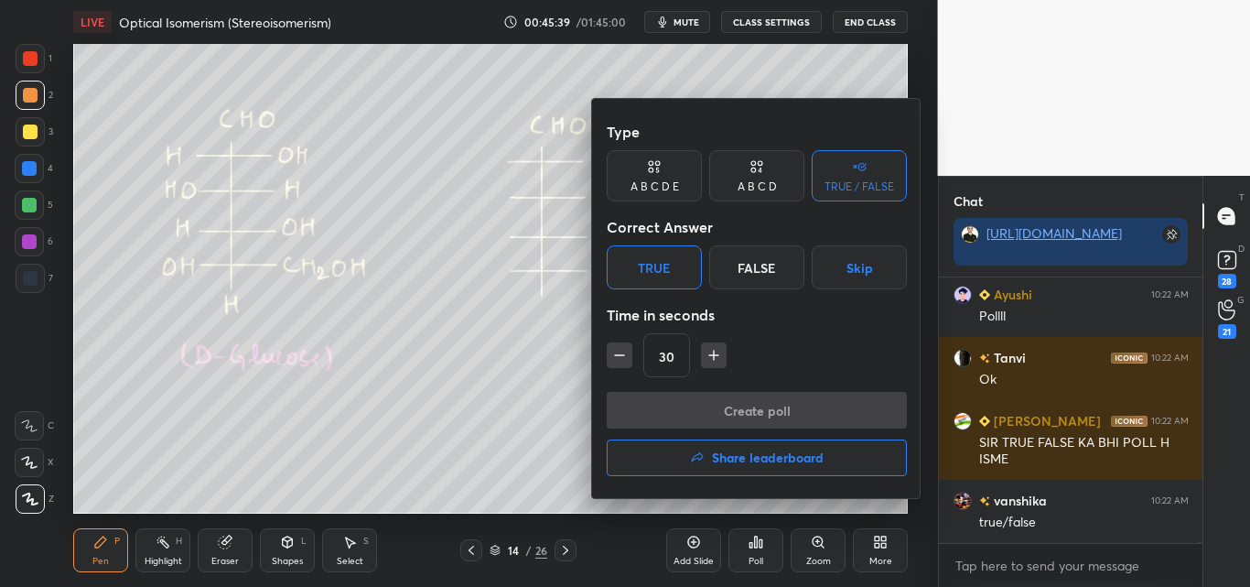
scroll to position [221, 258]
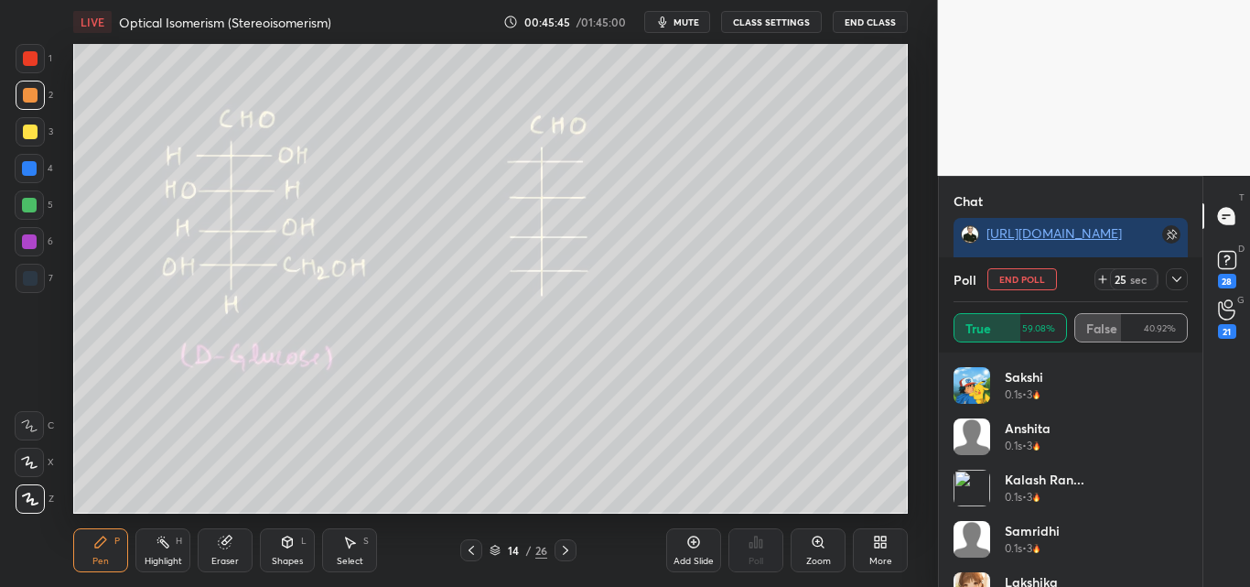
click at [357, 543] on icon at bounding box center [349, 541] width 15 height 15
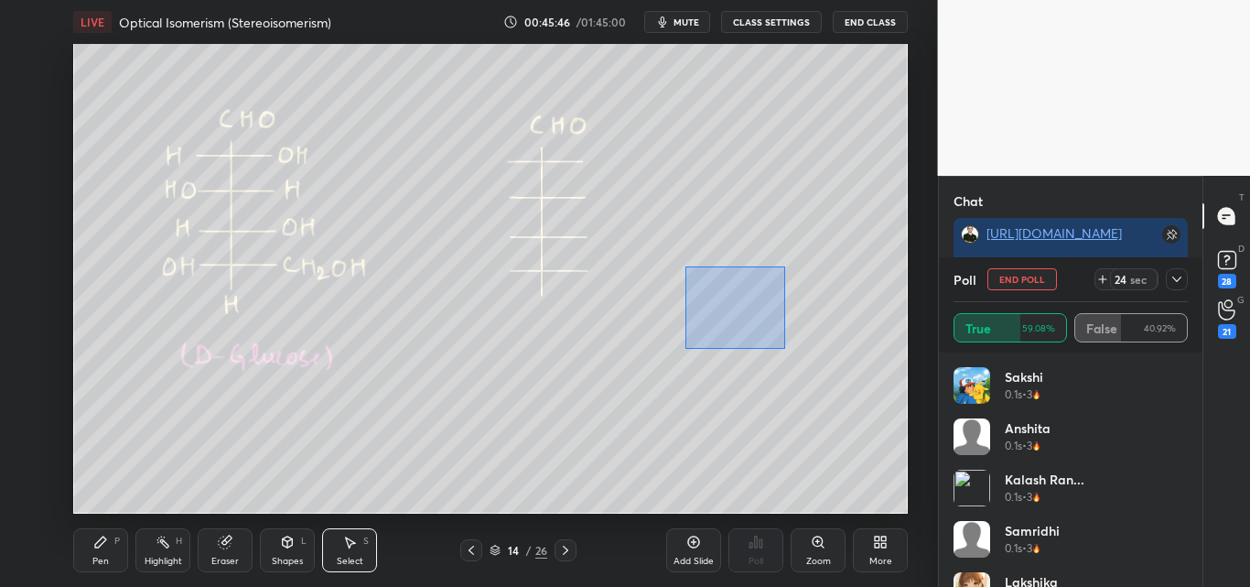
drag, startPoint x: 704, startPoint y: 286, endPoint x: 784, endPoint y: 349, distance: 101.8
click at [784, 349] on div "0 ° Undo Copy Duplicate Duplicate to new slide Delete" at bounding box center [490, 278] width 835 height 469
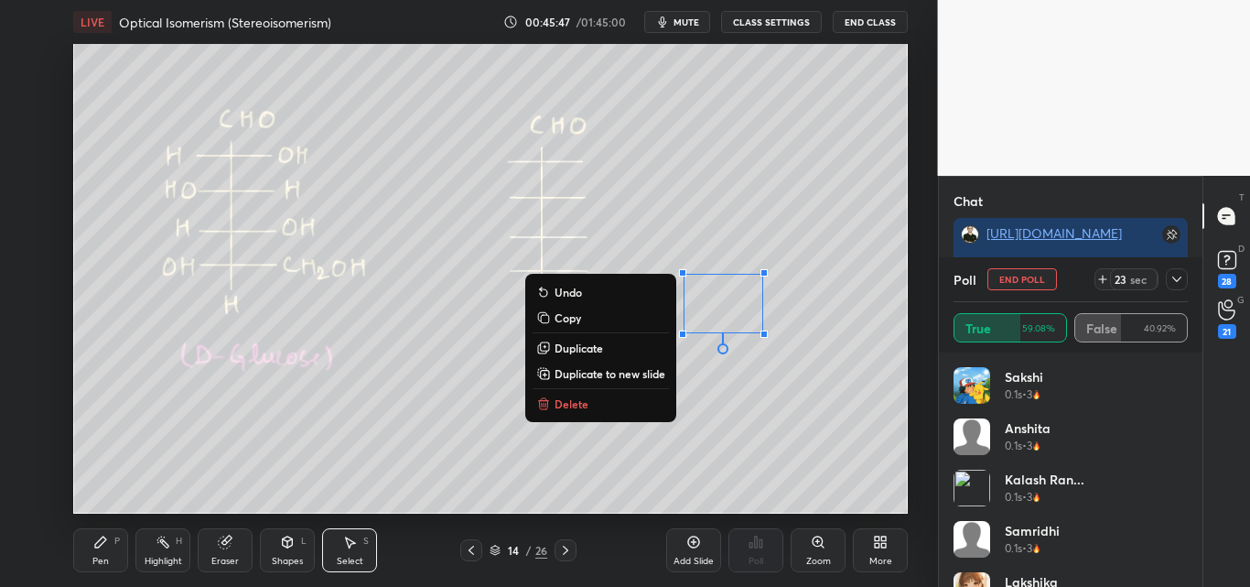
click at [564, 405] on p "Delete" at bounding box center [572, 403] width 34 height 15
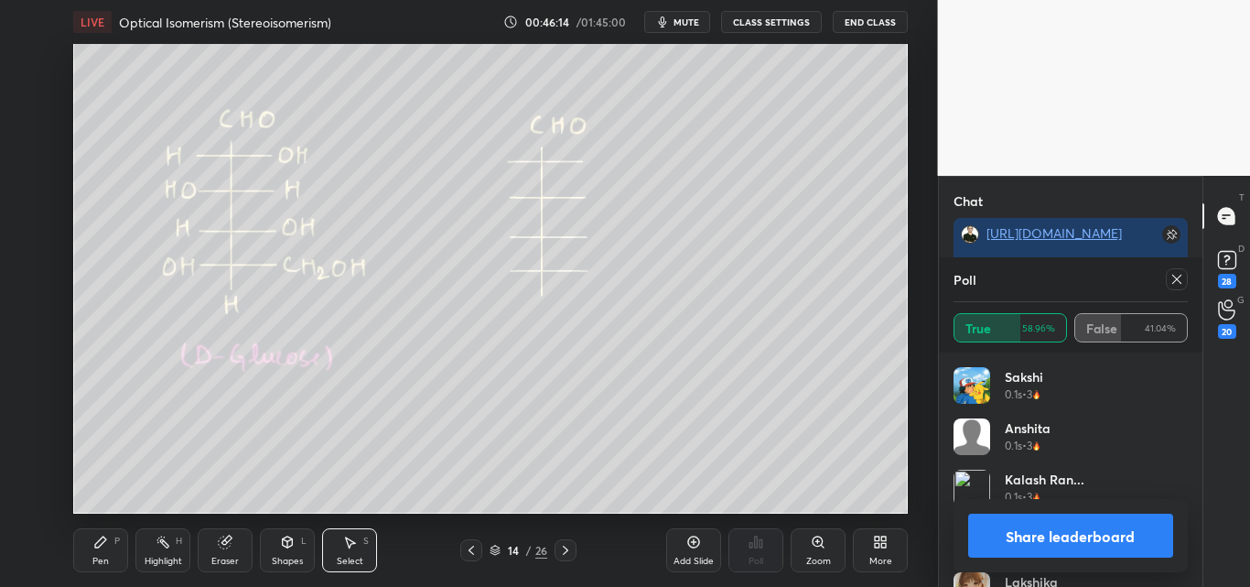
click at [1037, 534] on button "Share leaderboard" at bounding box center [1071, 535] width 206 height 44
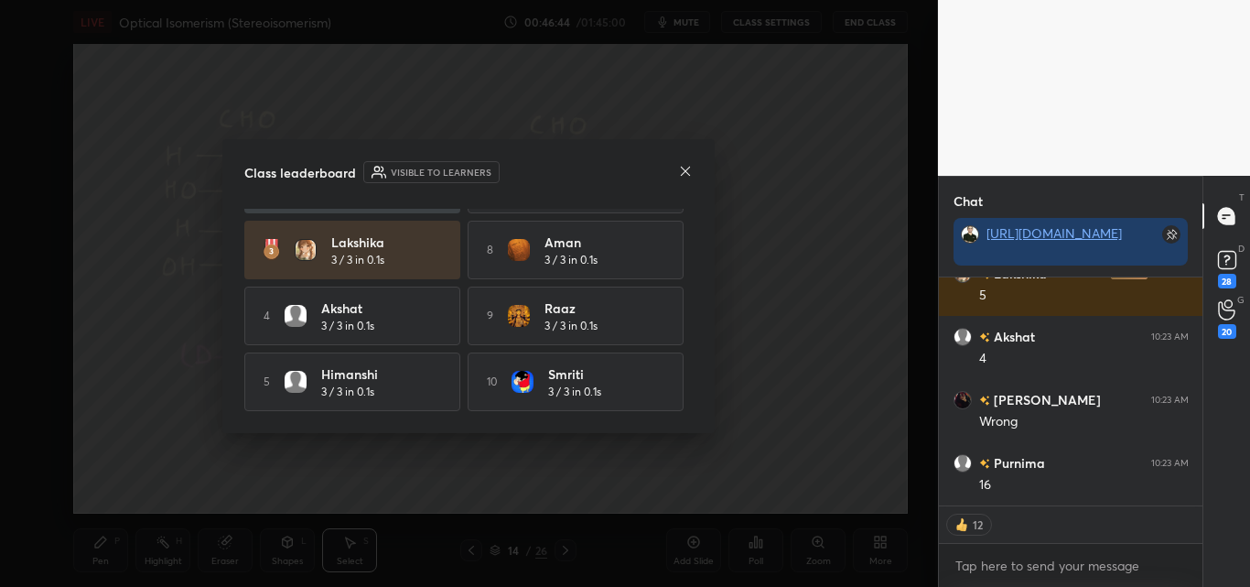
click at [687, 174] on icon at bounding box center [685, 171] width 15 height 15
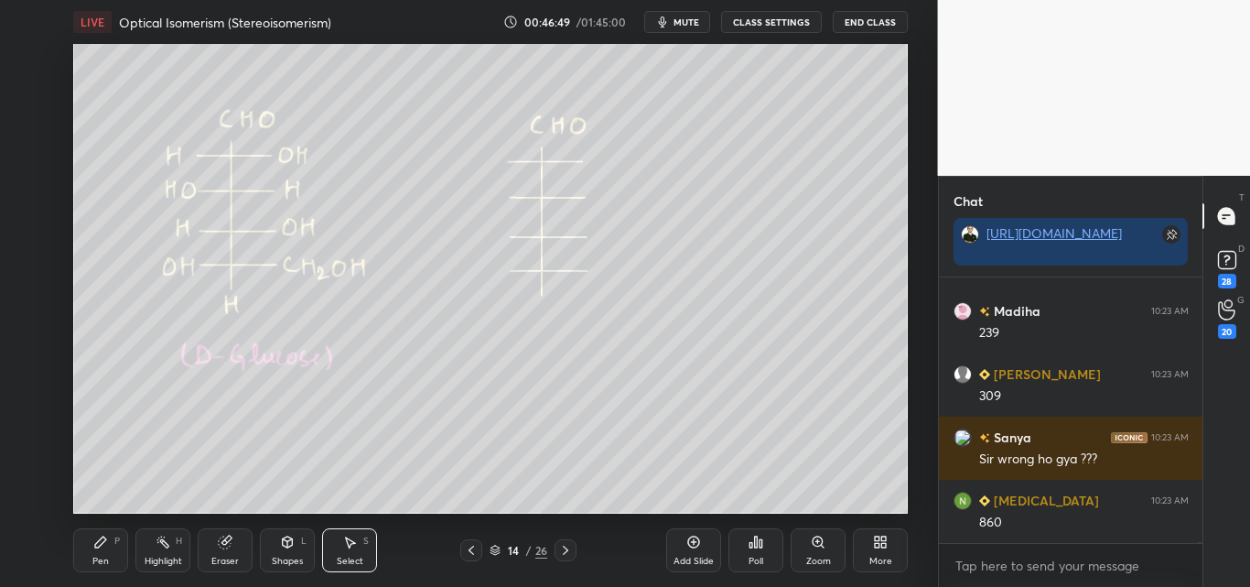
drag, startPoint x: 111, startPoint y: 556, endPoint x: 123, endPoint y: 554, distance: 12.0
click at [112, 556] on div "Pen P" at bounding box center [100, 550] width 55 height 44
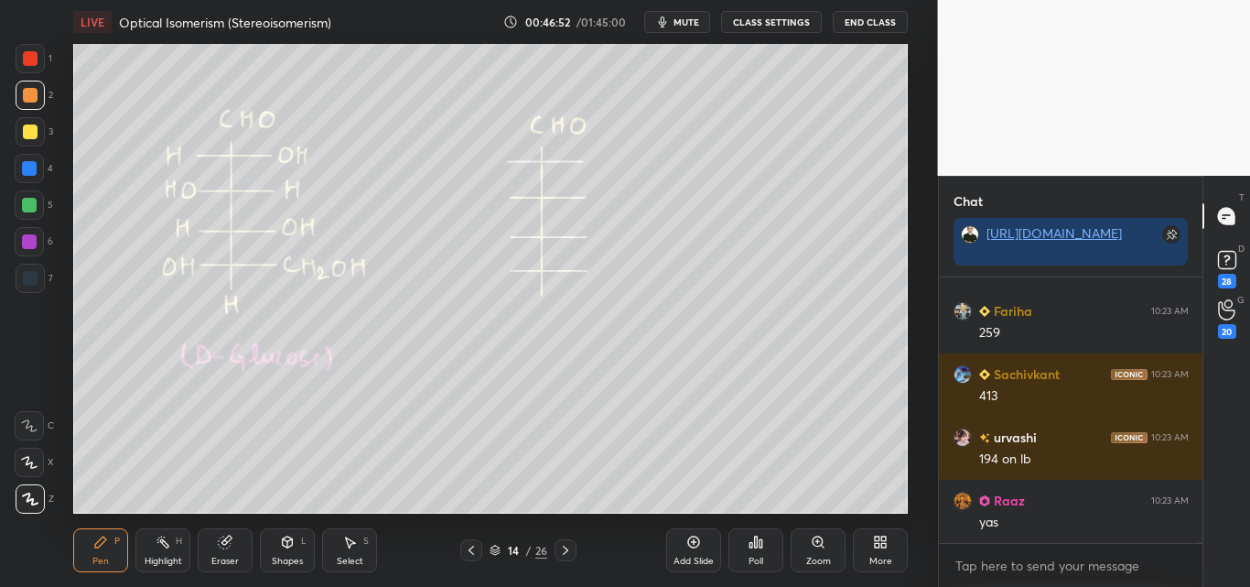
click at [176, 549] on div "Highlight H" at bounding box center [162, 550] width 55 height 44
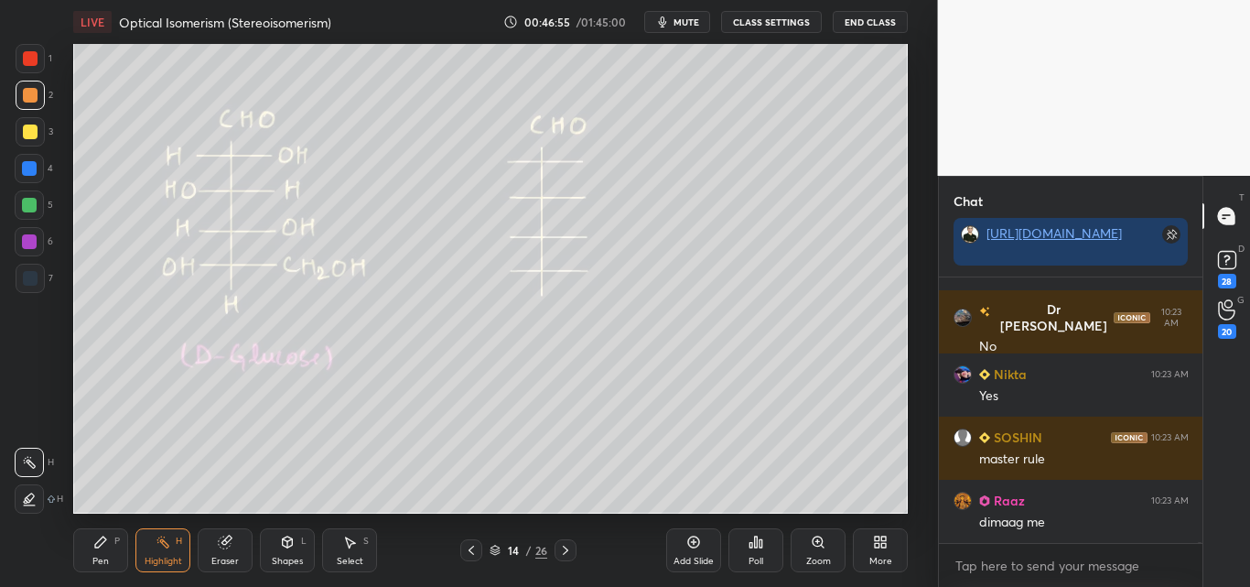
click at [113, 545] on div "Pen P" at bounding box center [100, 550] width 55 height 44
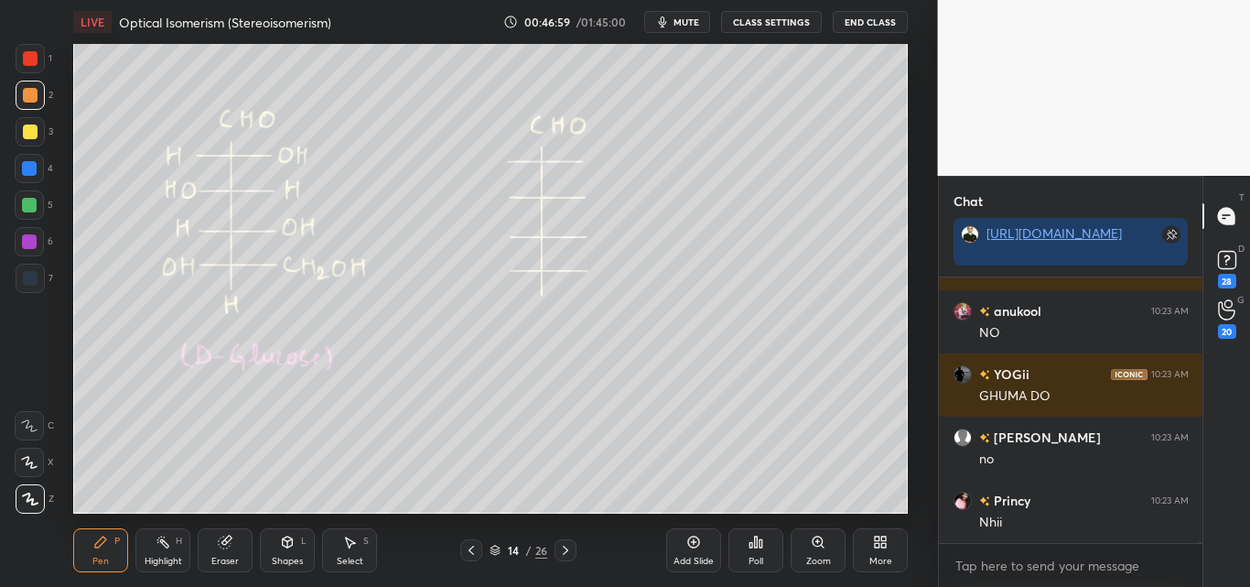
click at [32, 204] on div at bounding box center [29, 205] width 15 height 15
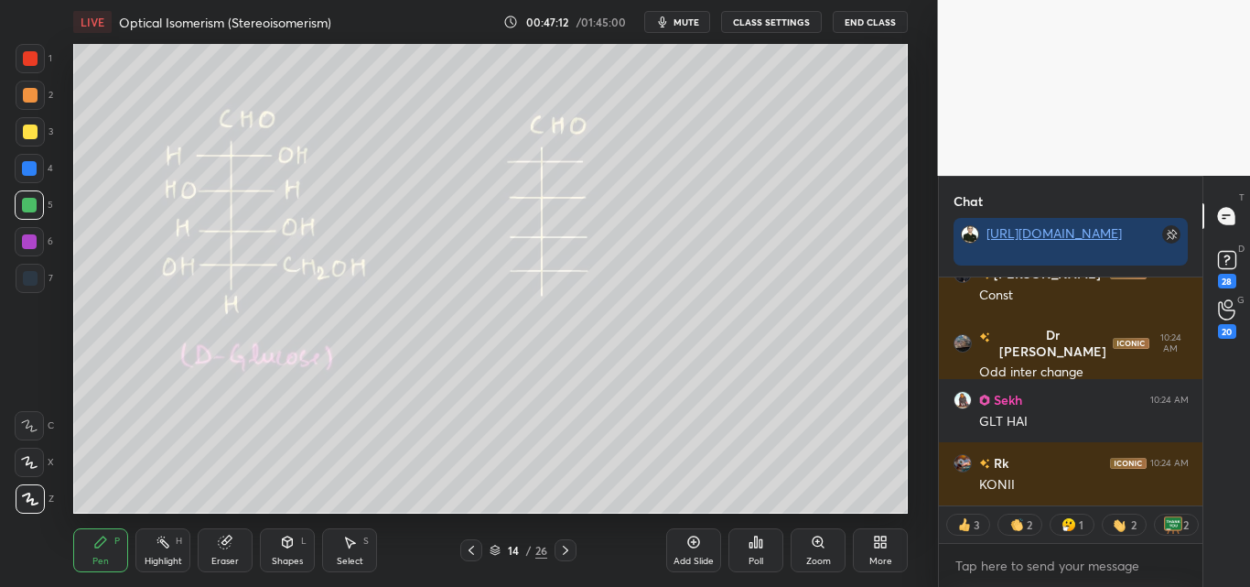
click at [167, 540] on icon at bounding box center [163, 541] width 15 height 15
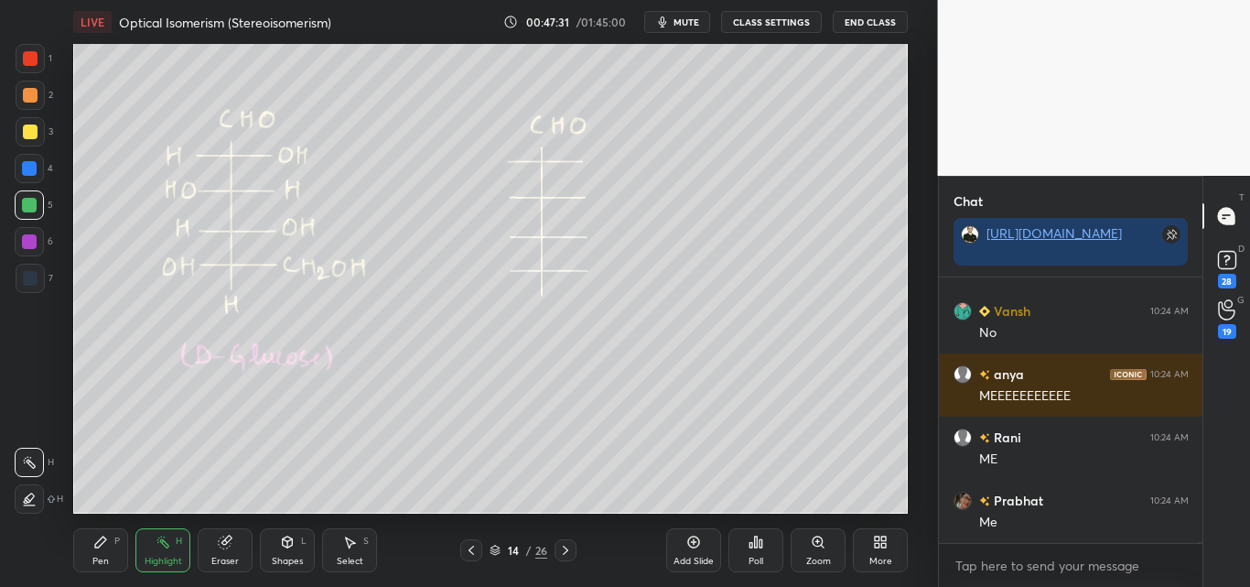
click at [110, 549] on div "Pen P" at bounding box center [100, 550] width 55 height 44
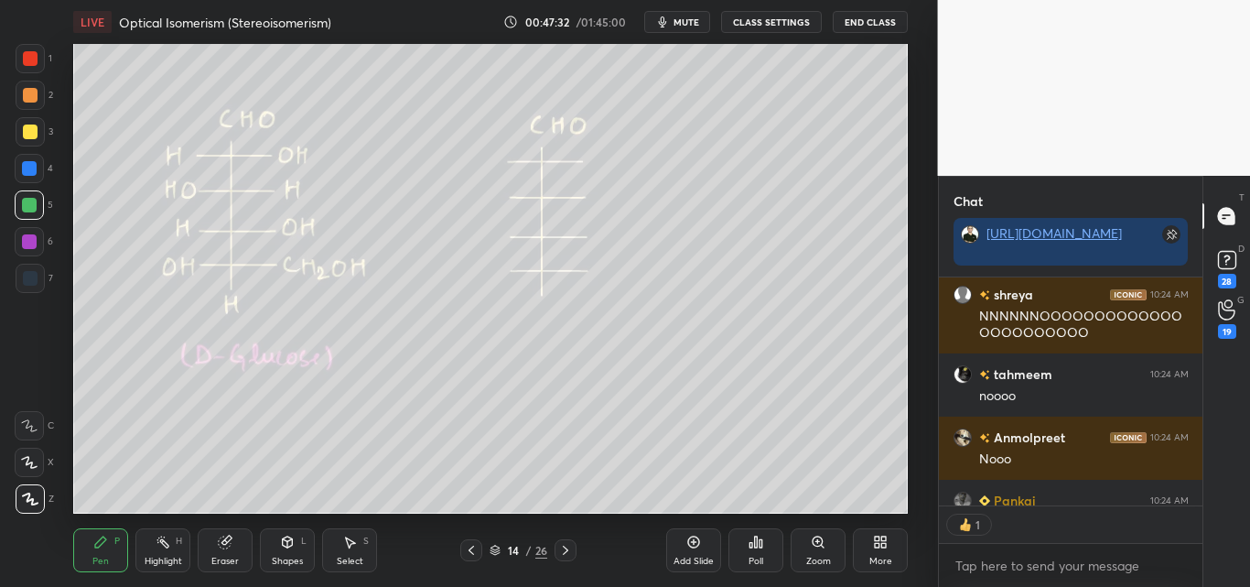
click at [29, 64] on div at bounding box center [30, 58] width 15 height 15
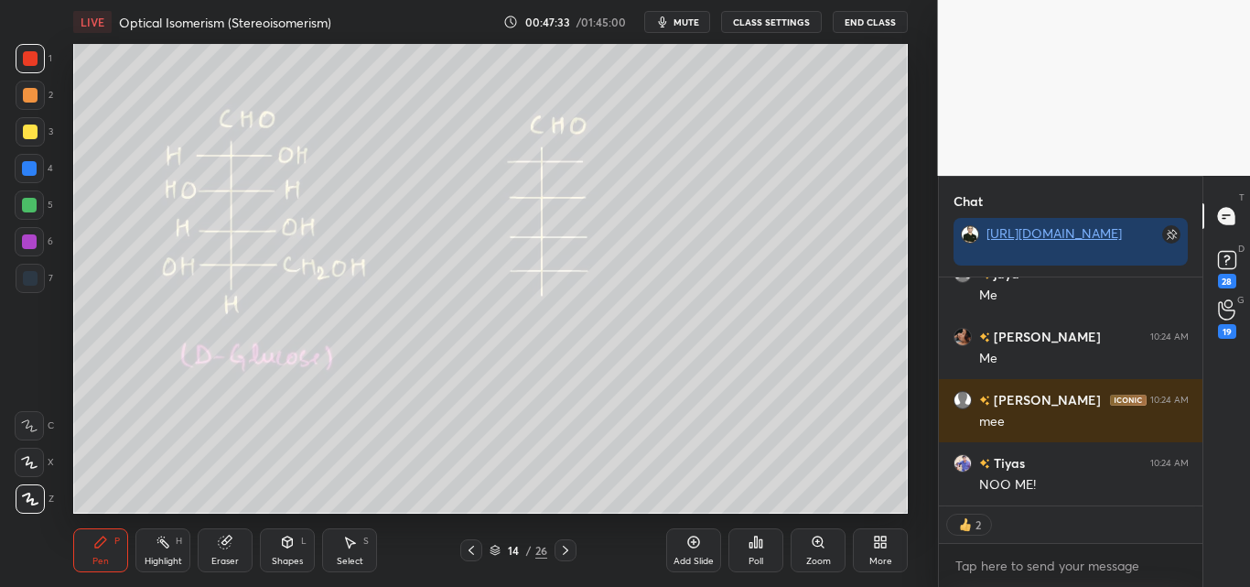
click at [33, 94] on div at bounding box center [30, 95] width 15 height 15
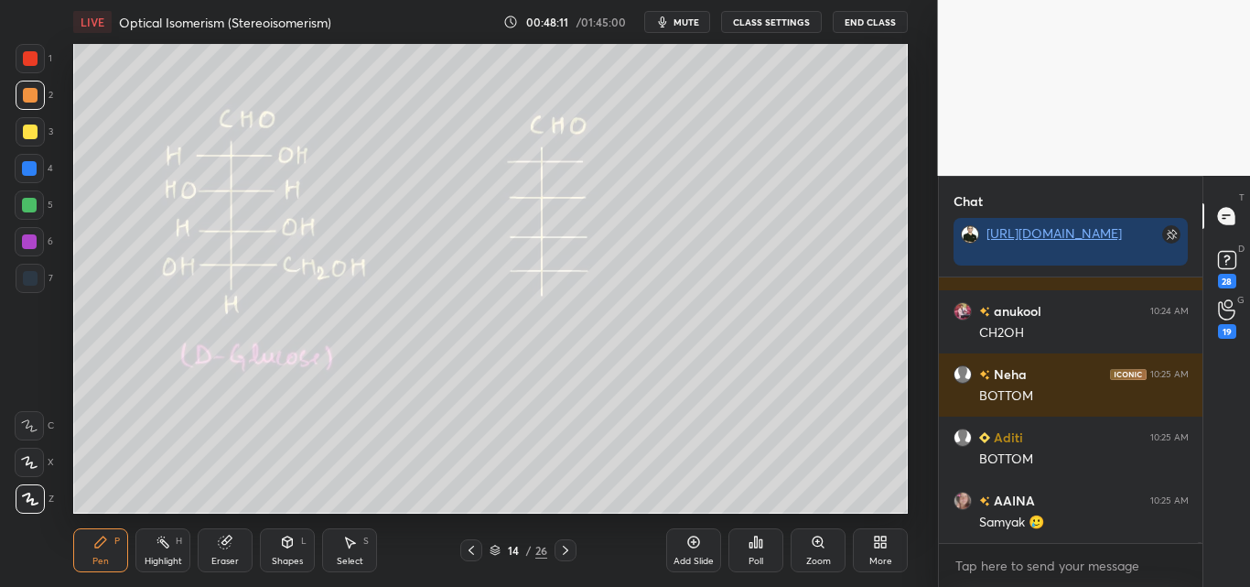
click at [25, 201] on div at bounding box center [29, 205] width 15 height 15
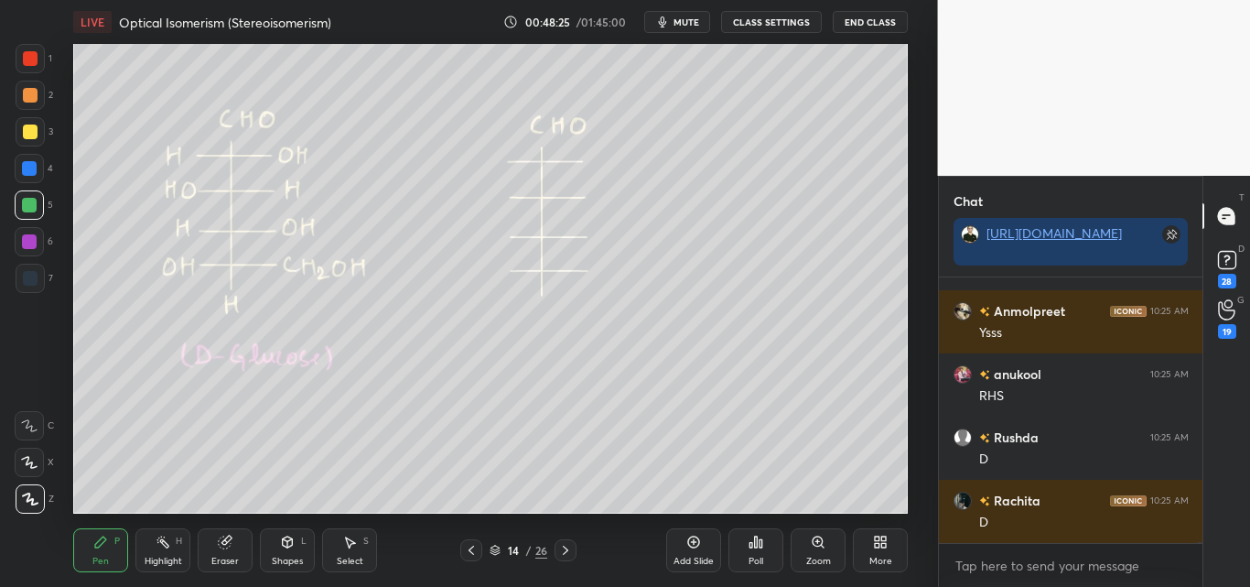
click at [30, 51] on div at bounding box center [30, 58] width 29 height 29
click at [276, 551] on div "Shapes L" at bounding box center [287, 550] width 55 height 44
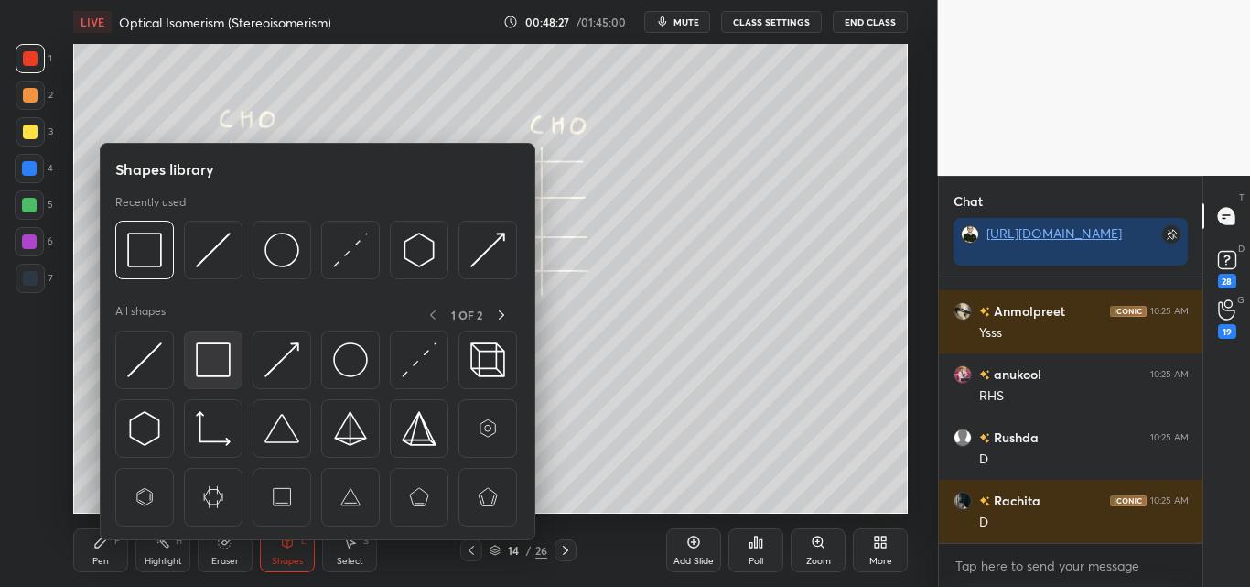
click at [216, 356] on img at bounding box center [213, 359] width 35 height 35
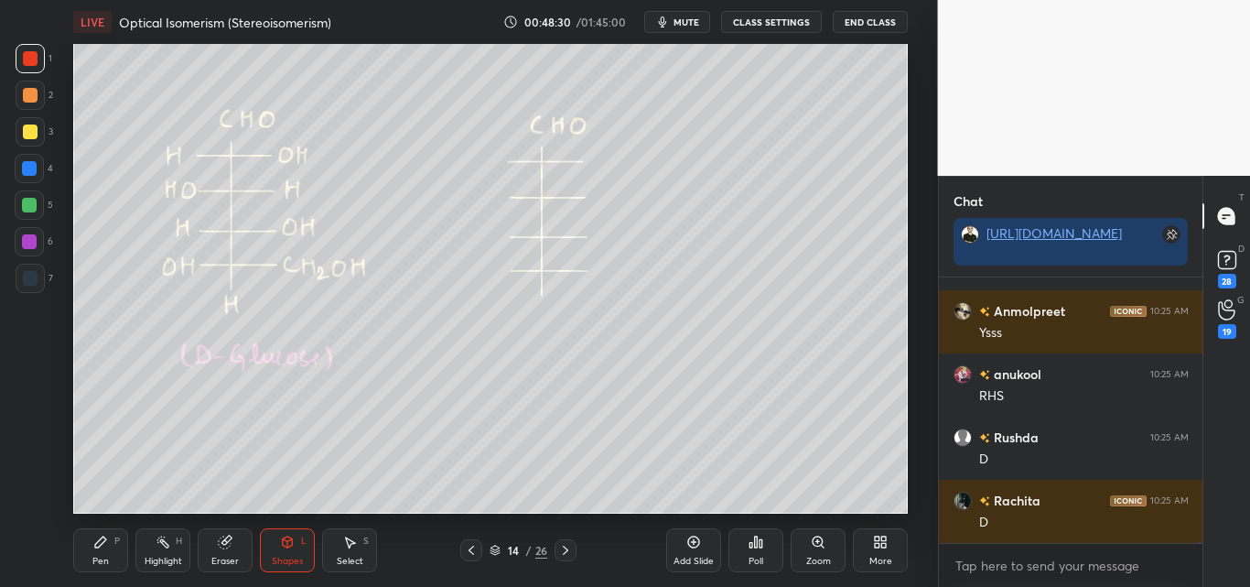
click at [114, 536] on div "Pen P" at bounding box center [100, 550] width 55 height 44
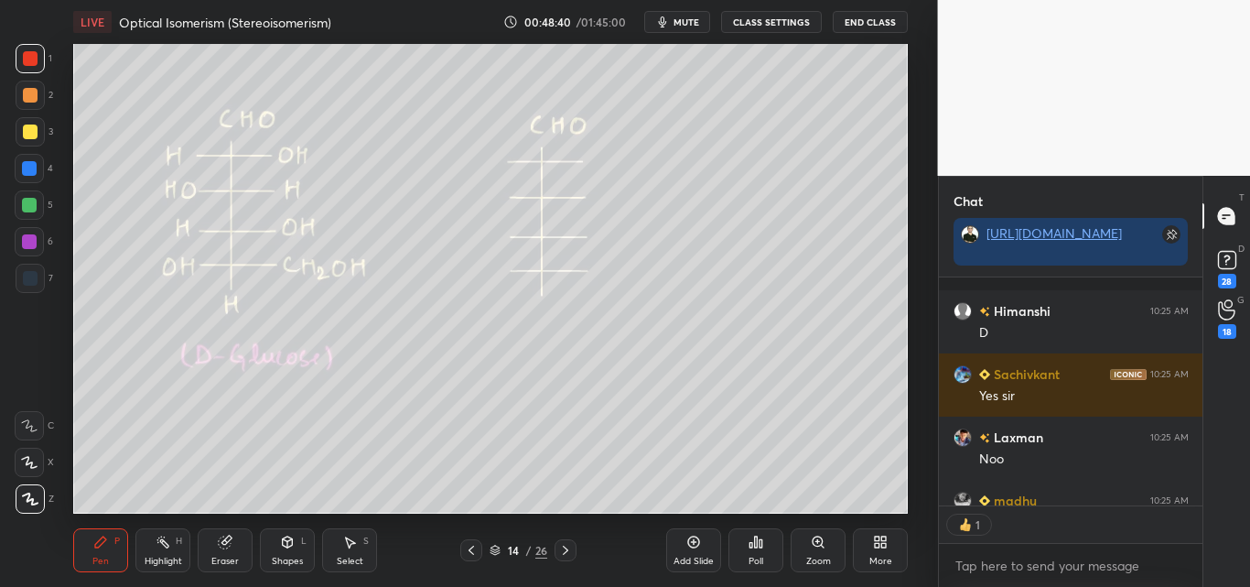
scroll to position [143135, 0]
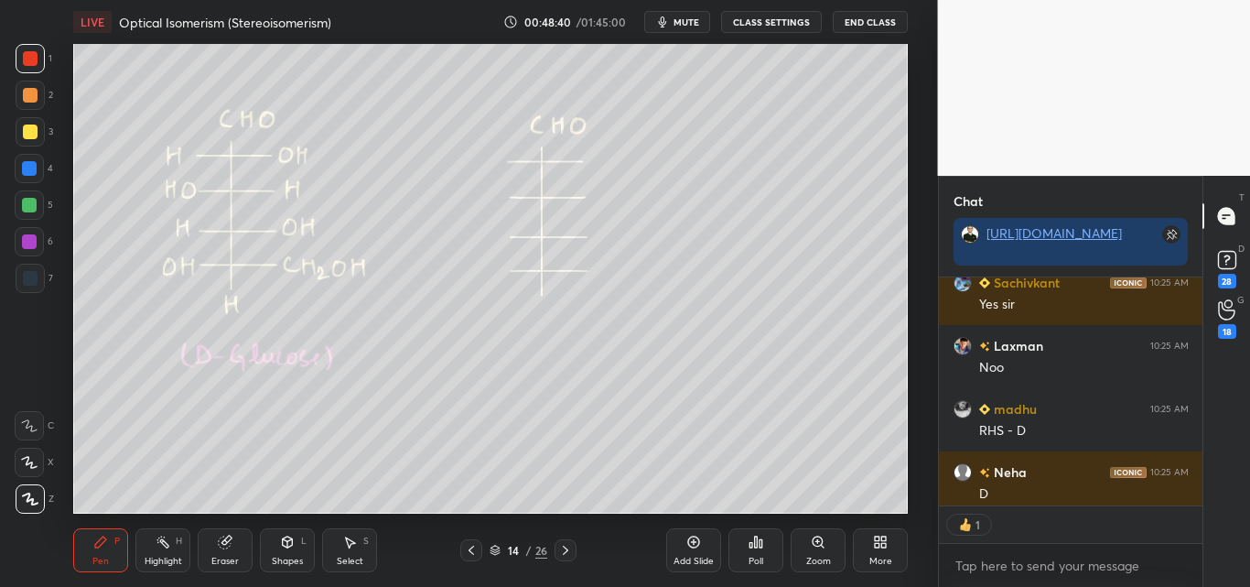
click at [293, 541] on icon at bounding box center [288, 541] width 10 height 11
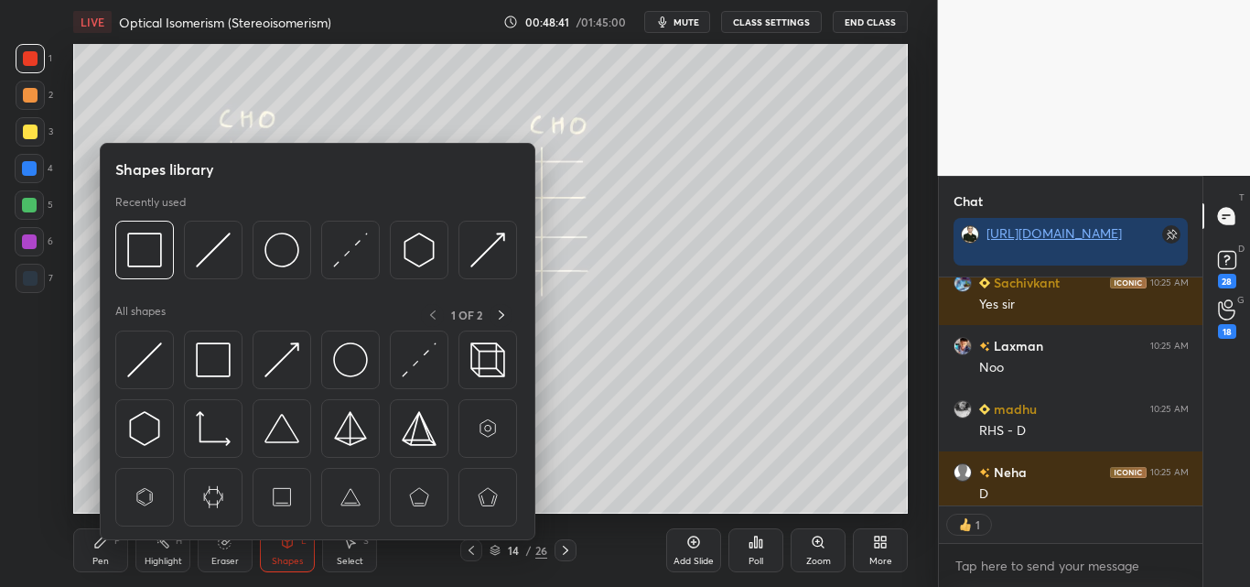
drag, startPoint x: 225, startPoint y: 556, endPoint x: 292, endPoint y: 525, distance: 73.7
click at [230, 556] on div "Eraser" at bounding box center [224, 560] width 27 height 9
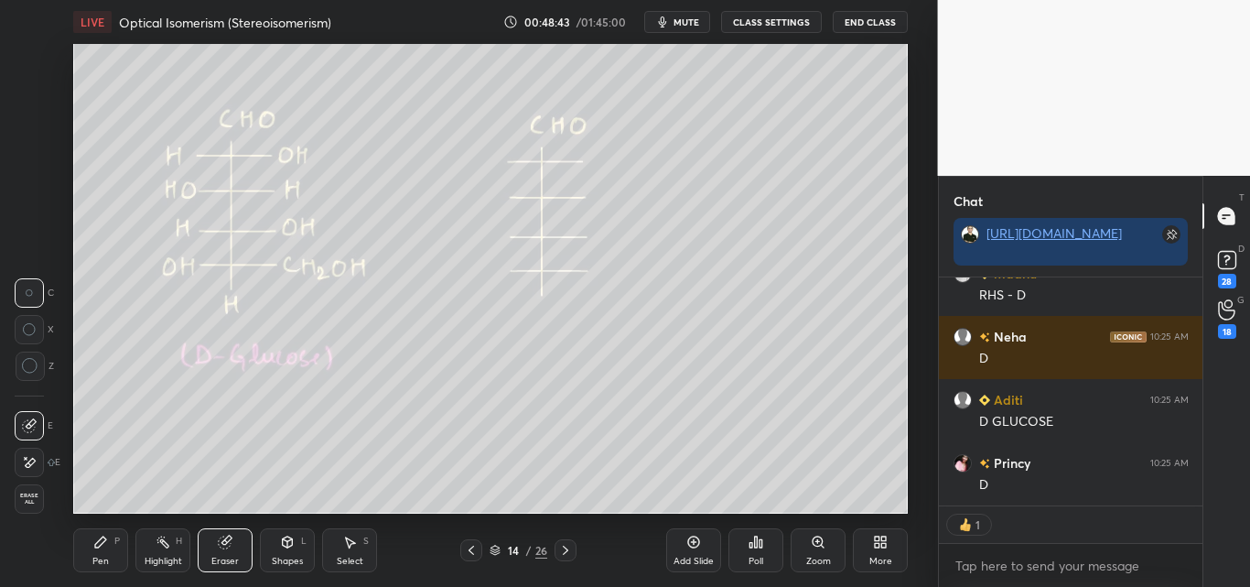
scroll to position [143334, 0]
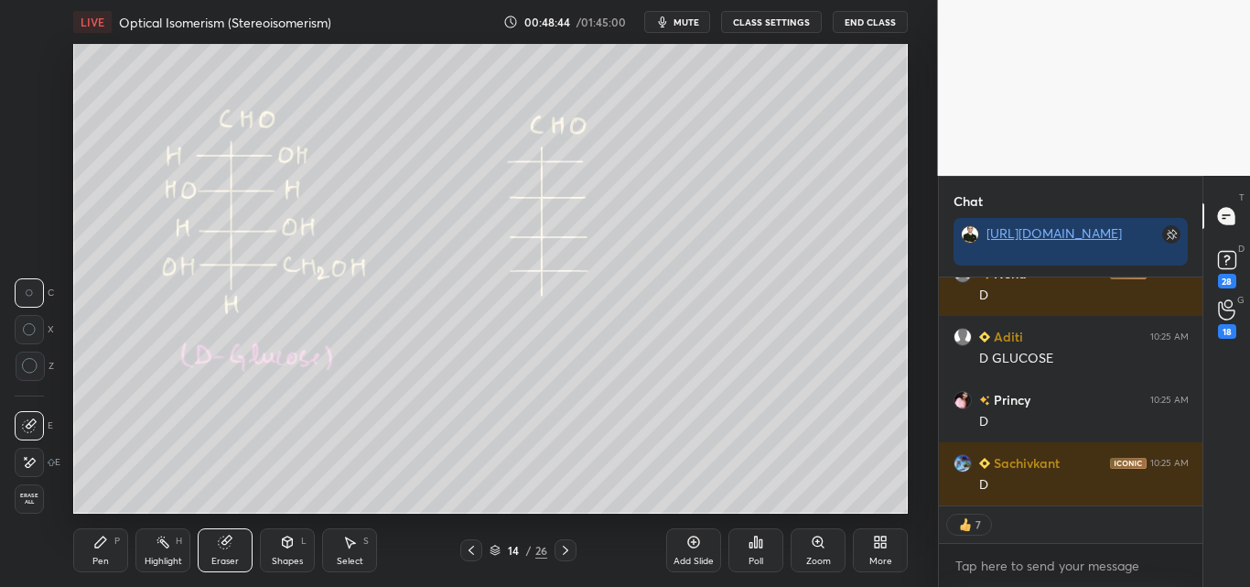
click at [117, 530] on div "Pen P" at bounding box center [100, 550] width 55 height 44
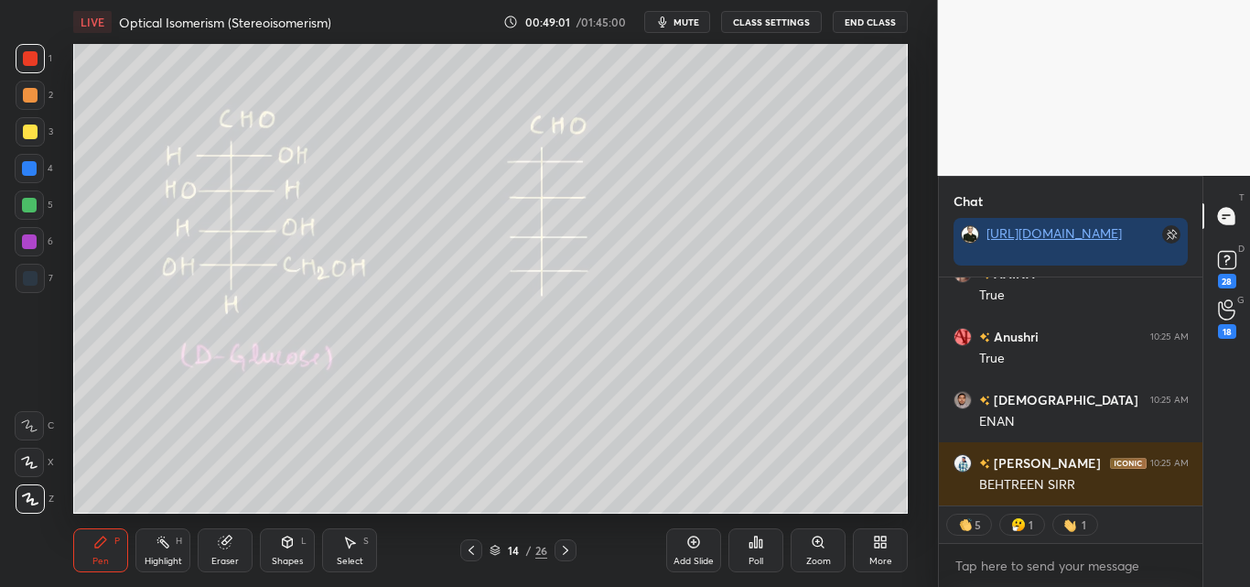
scroll to position [142130, 0]
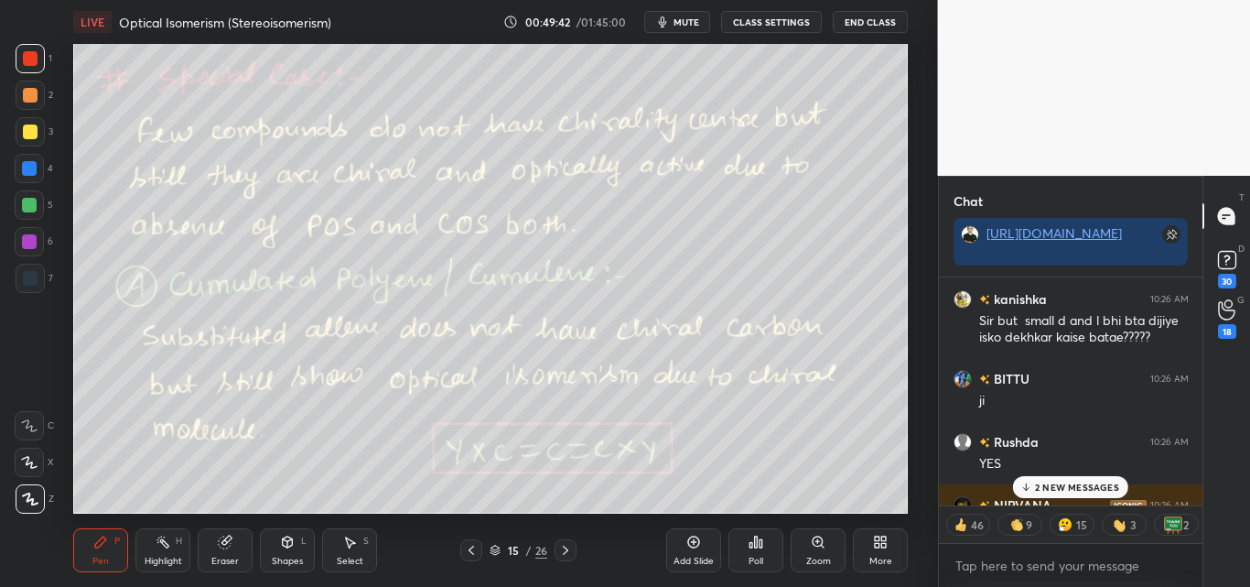
click at [1050, 487] on p "2 NEW MESSAGES" at bounding box center [1077, 486] width 84 height 11
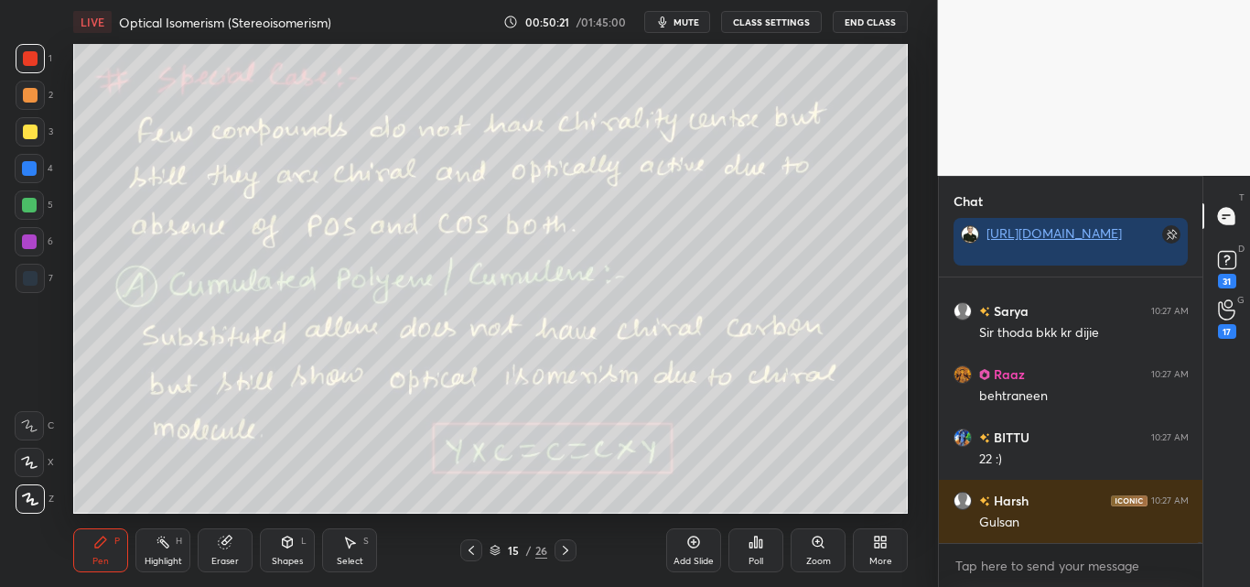
scroll to position [146064, 0]
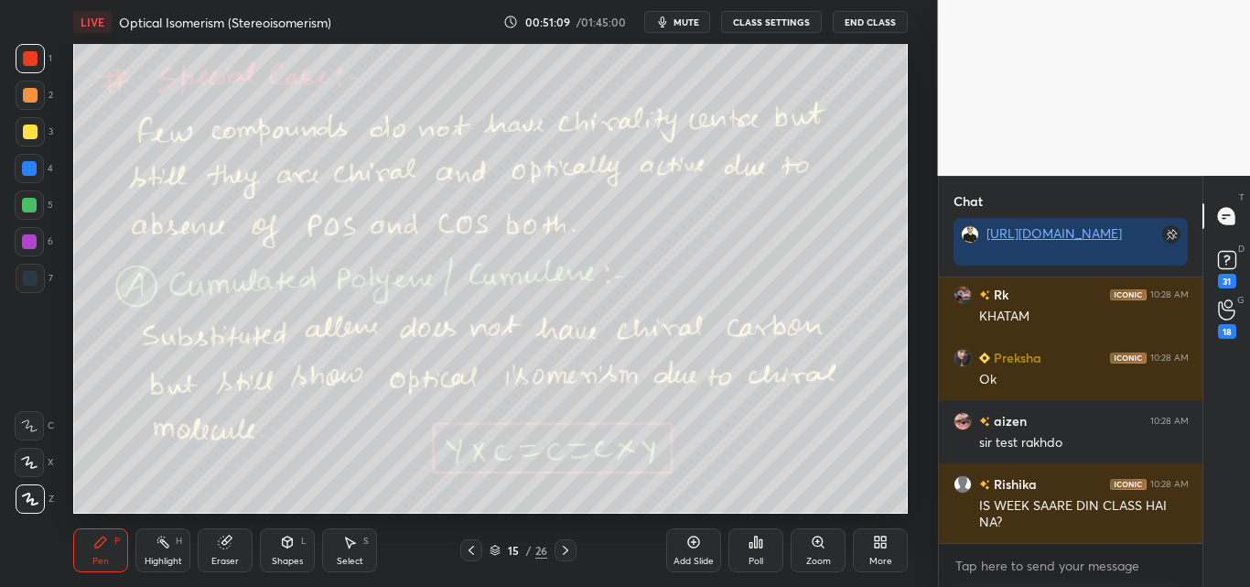
click at [228, 548] on div "Eraser" at bounding box center [225, 550] width 55 height 44
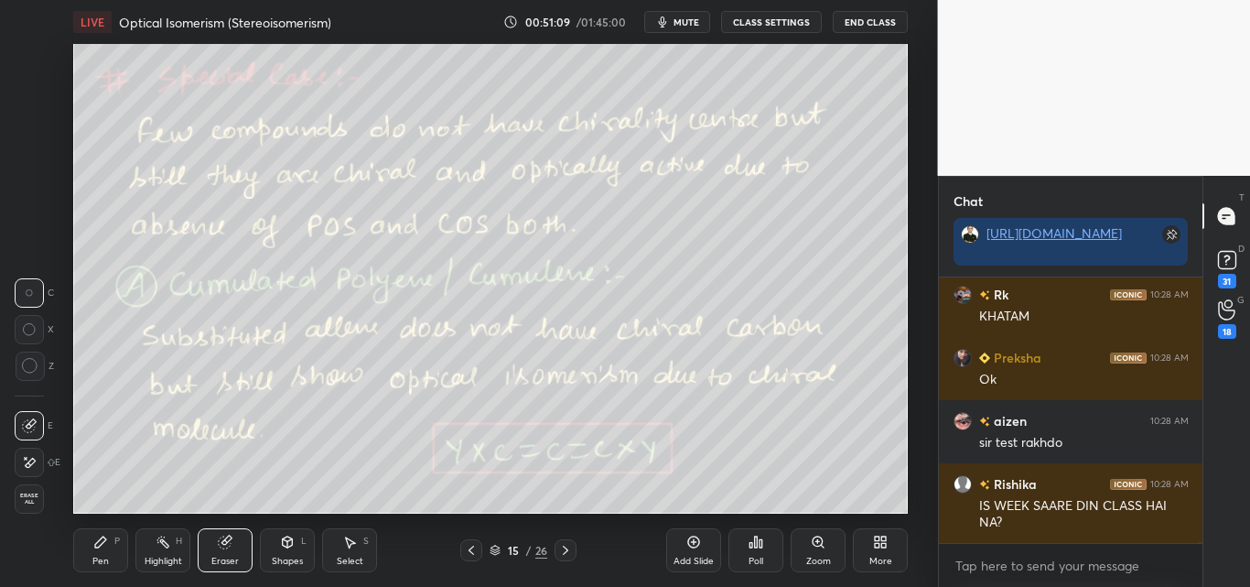
click at [285, 553] on div "Shapes L" at bounding box center [287, 550] width 55 height 44
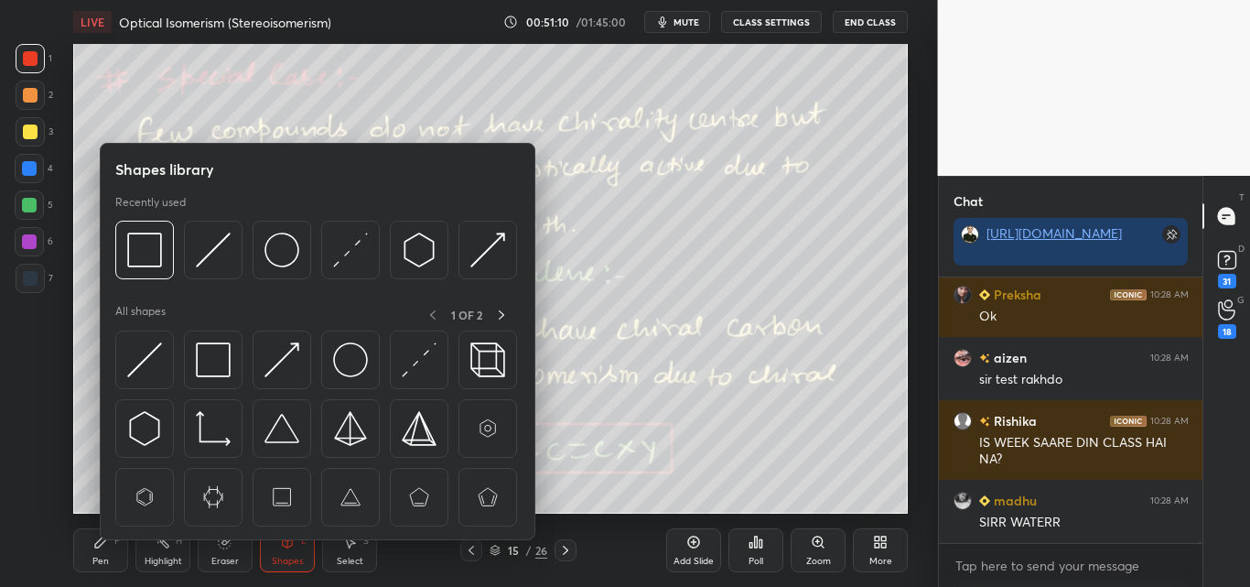
click at [232, 560] on div "Eraser" at bounding box center [224, 560] width 27 height 9
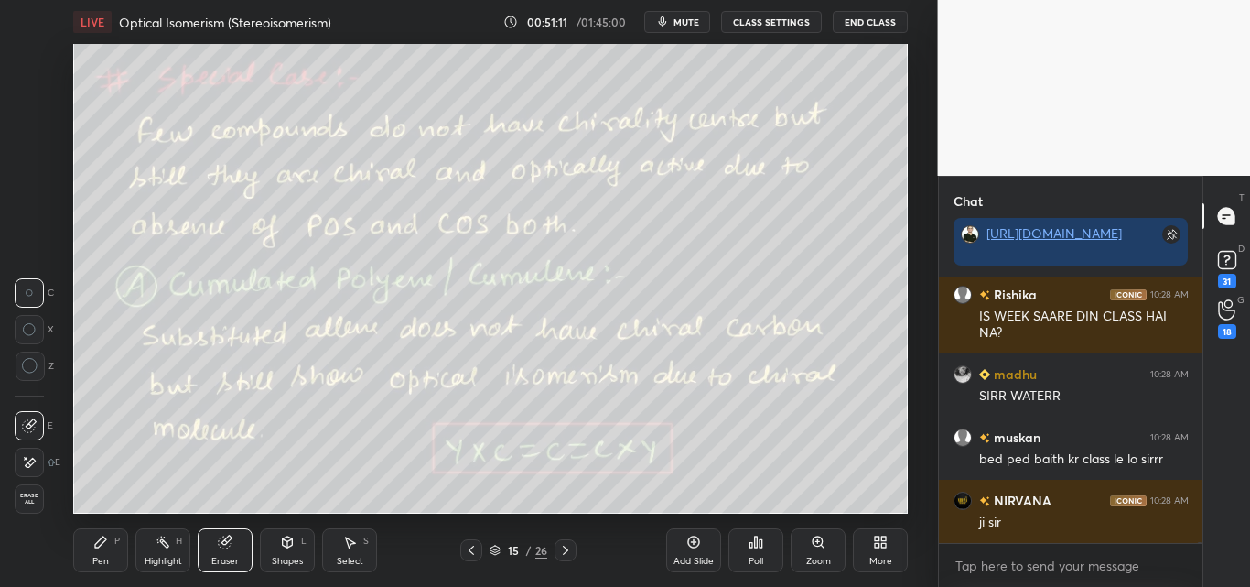
click at [272, 552] on div "Shapes L" at bounding box center [287, 550] width 55 height 44
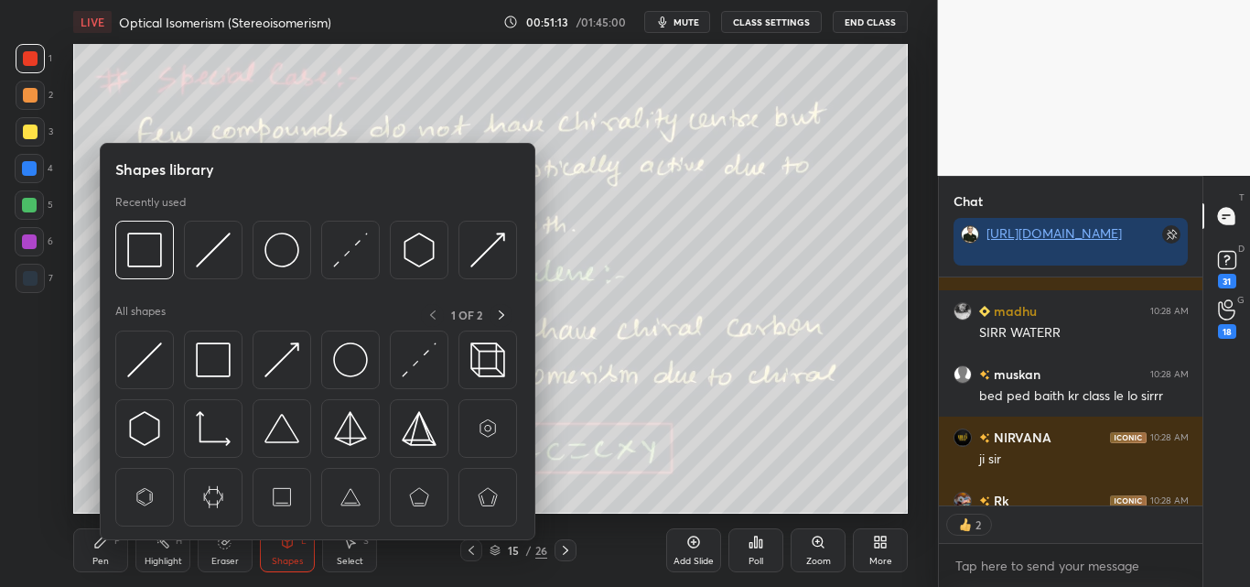
click at [156, 556] on div "Highlight" at bounding box center [164, 560] width 38 height 9
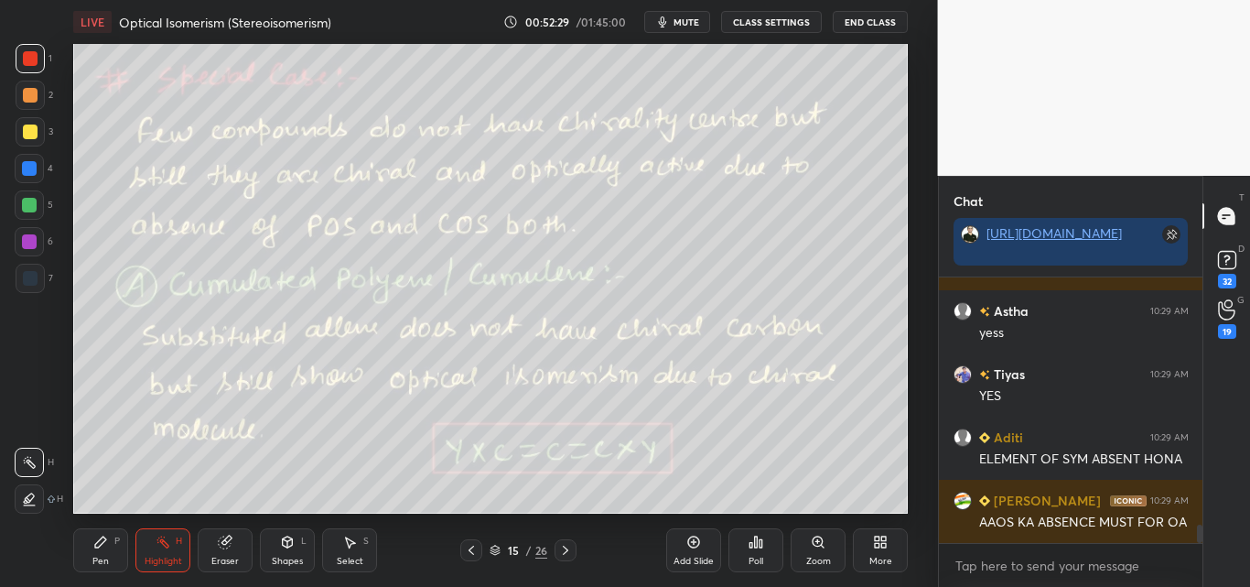
scroll to position [3733, 0]
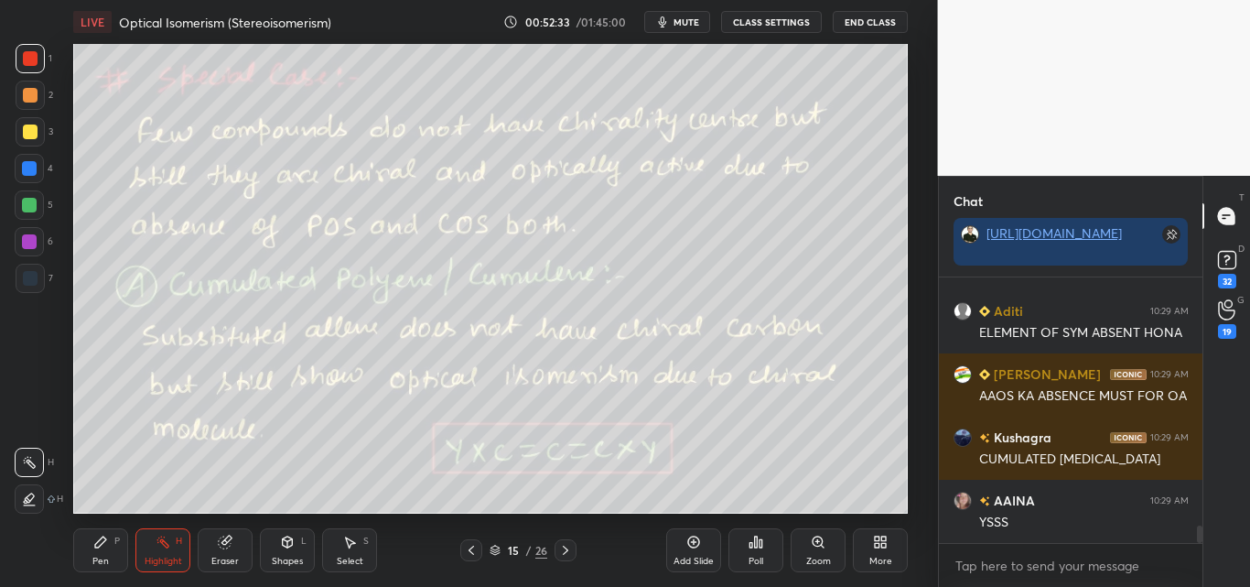
click at [103, 543] on icon at bounding box center [100, 541] width 11 height 11
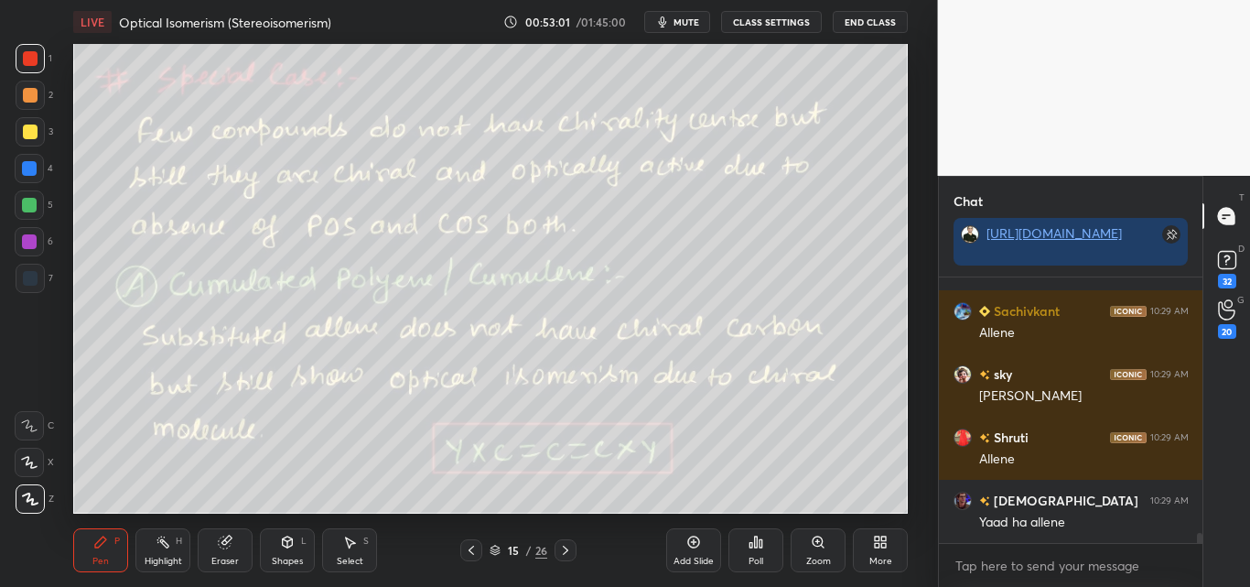
click at [156, 548] on div "Highlight H" at bounding box center [162, 550] width 55 height 44
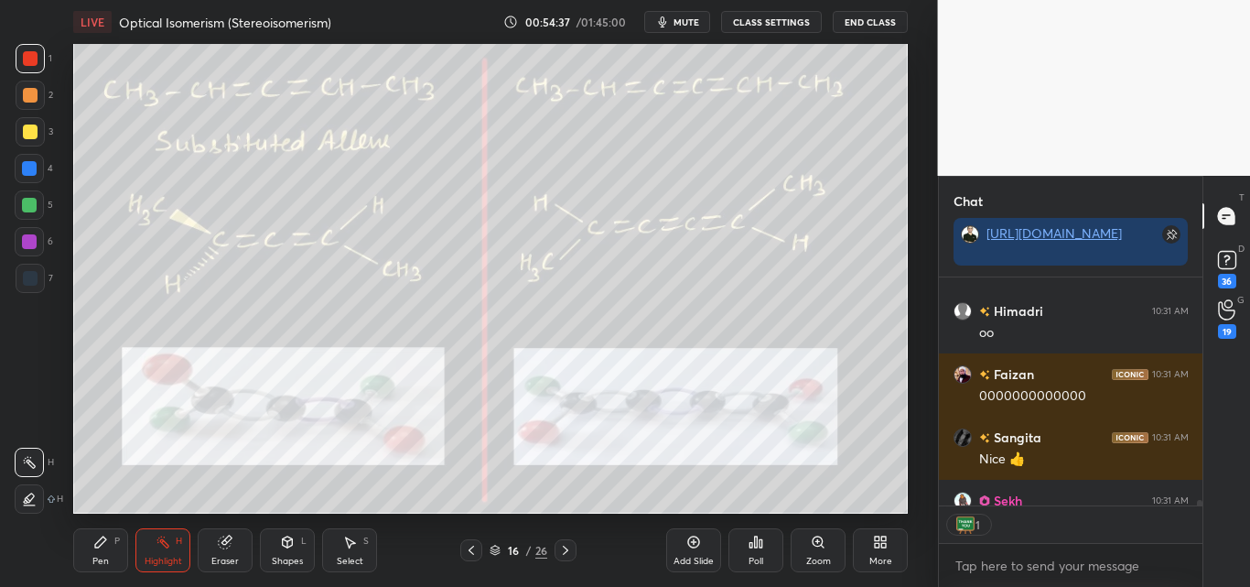
scroll to position [10019, 0]
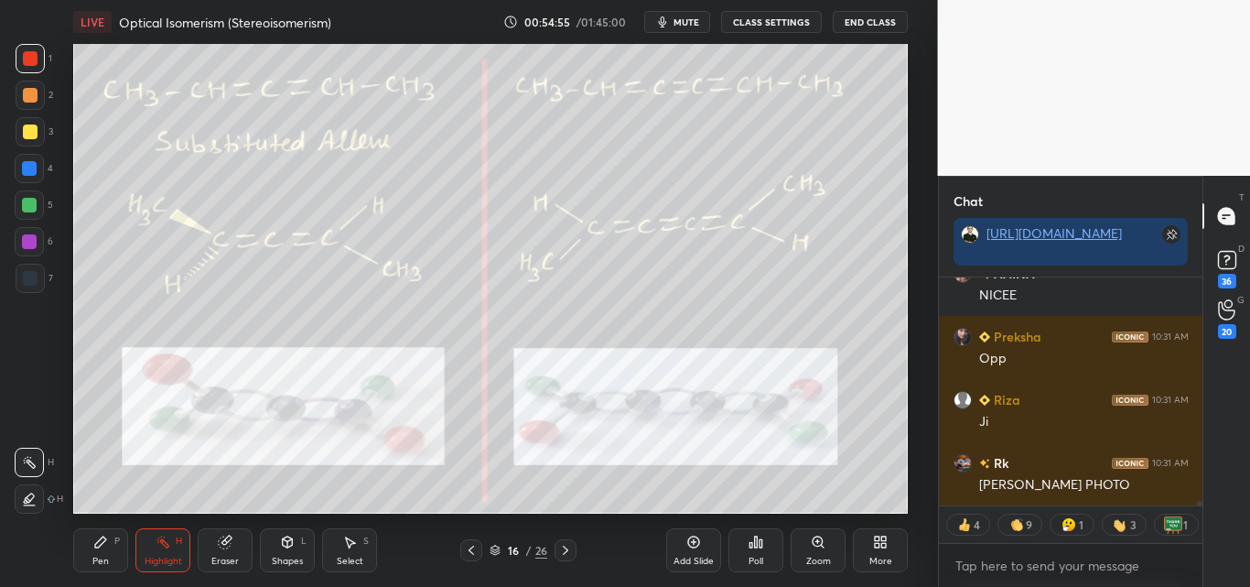
click at [26, 135] on div at bounding box center [30, 131] width 15 height 15
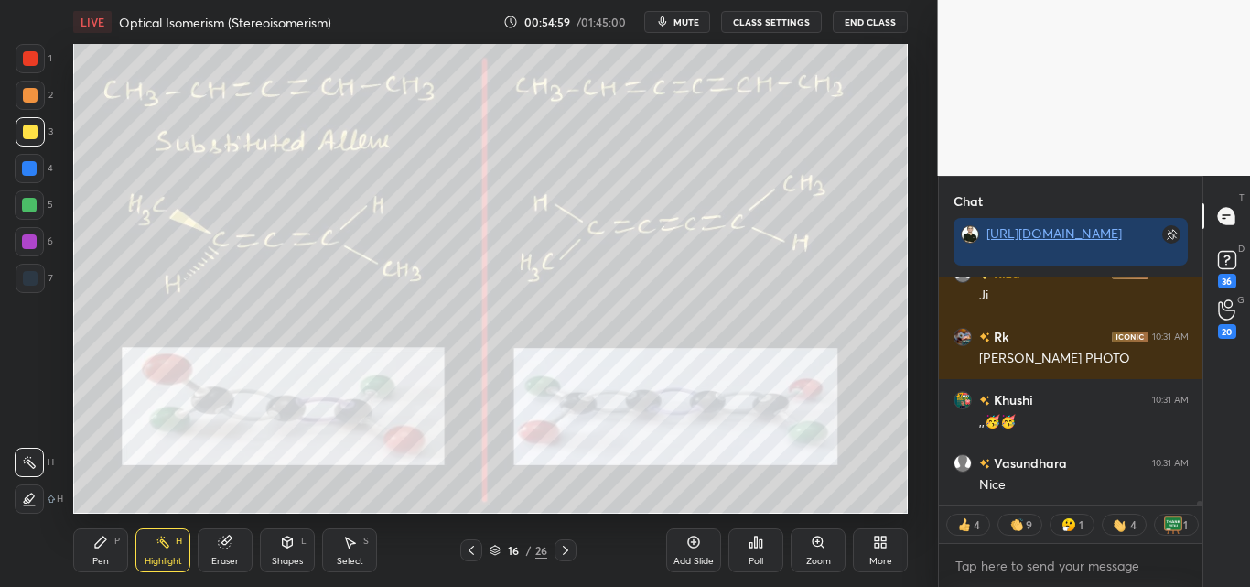
click at [107, 552] on div "Pen P" at bounding box center [100, 550] width 55 height 44
click at [31, 59] on div at bounding box center [30, 58] width 15 height 15
click at [171, 543] on div "Highlight H" at bounding box center [162, 550] width 55 height 44
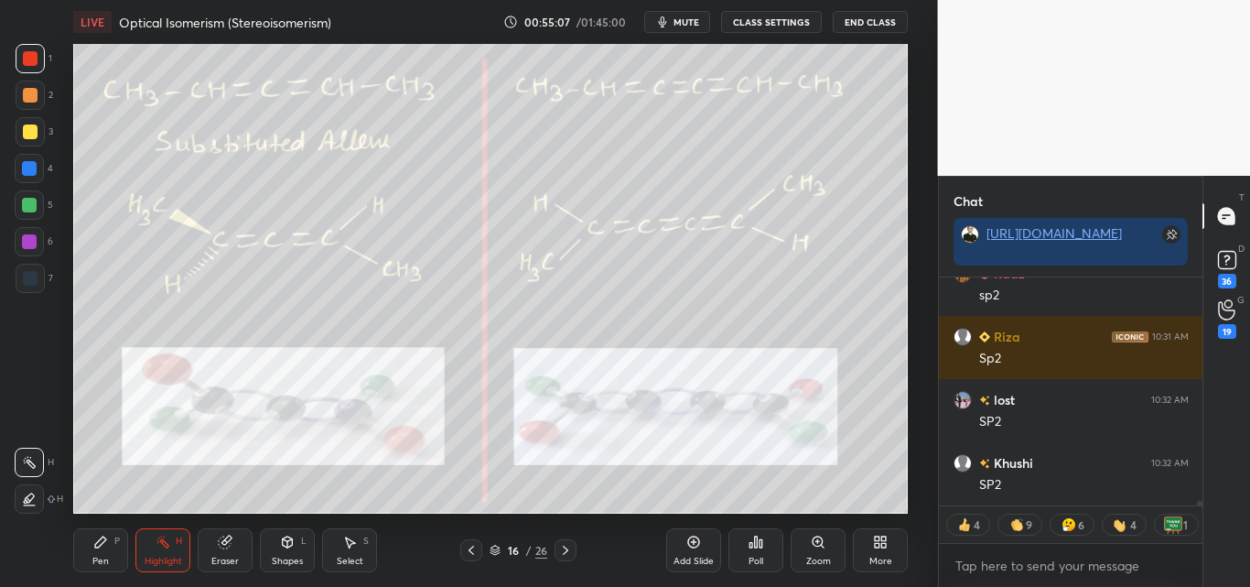
click at [113, 546] on div "Pen P" at bounding box center [100, 550] width 55 height 44
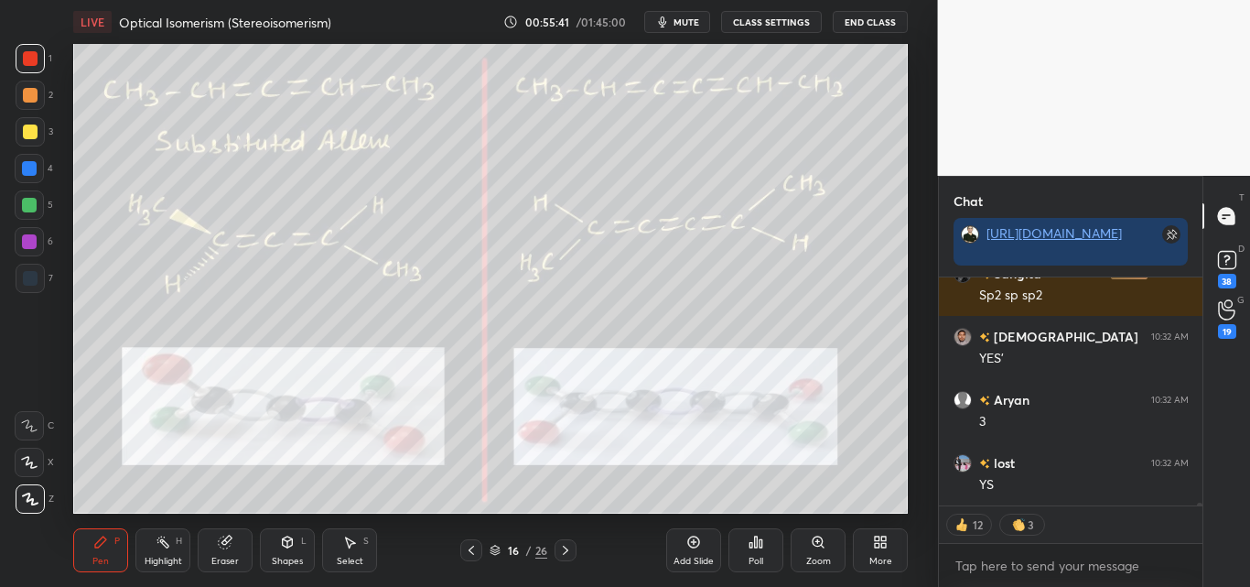
click at [232, 550] on div "Eraser" at bounding box center [225, 550] width 55 height 44
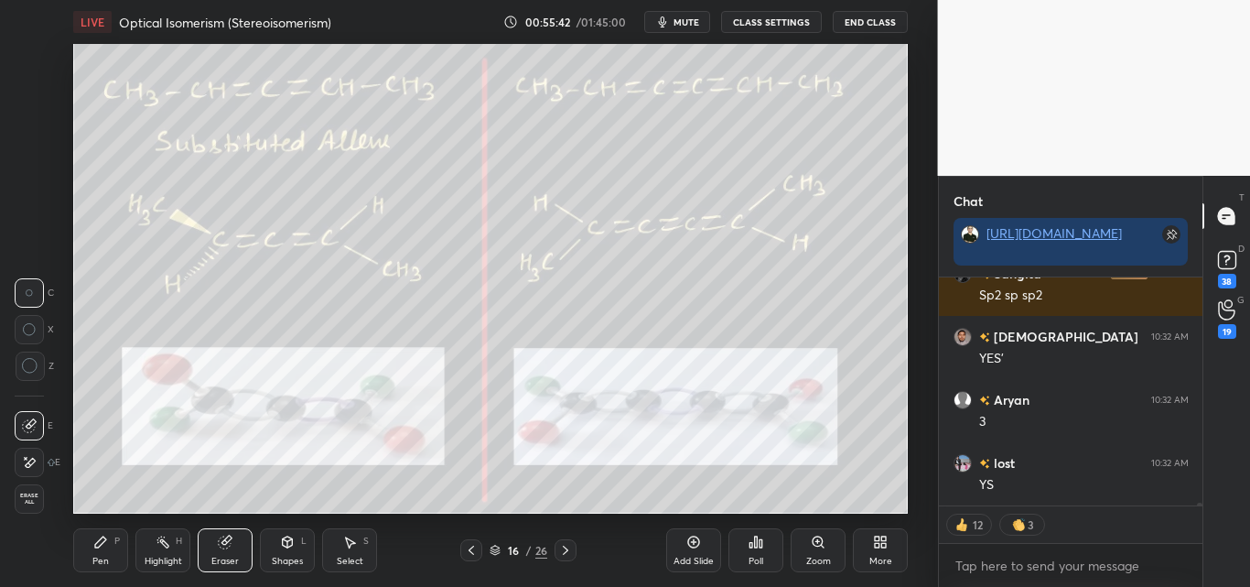
click at [161, 561] on div "Highlight" at bounding box center [164, 560] width 38 height 9
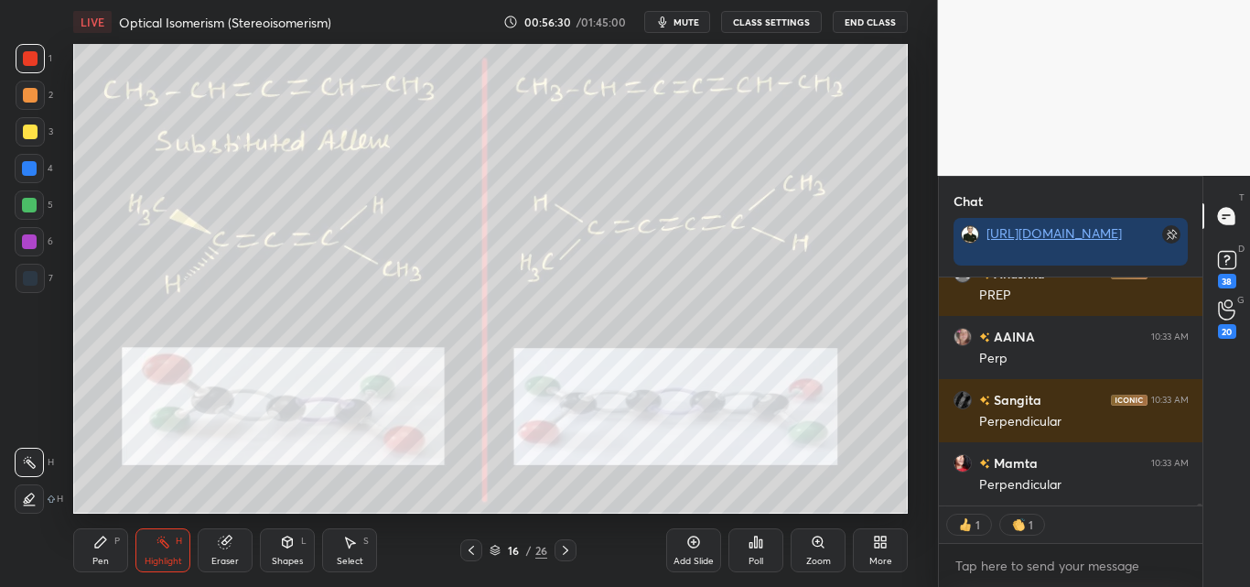
click at [115, 555] on div "Pen P" at bounding box center [100, 550] width 55 height 44
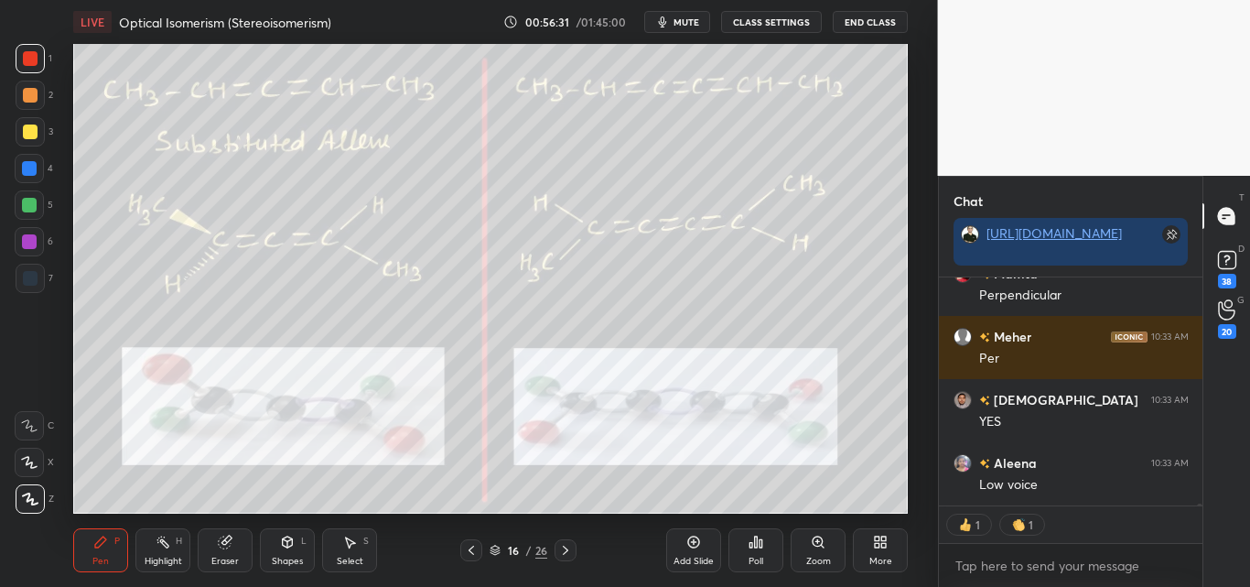
click at [36, 59] on div at bounding box center [30, 58] width 15 height 15
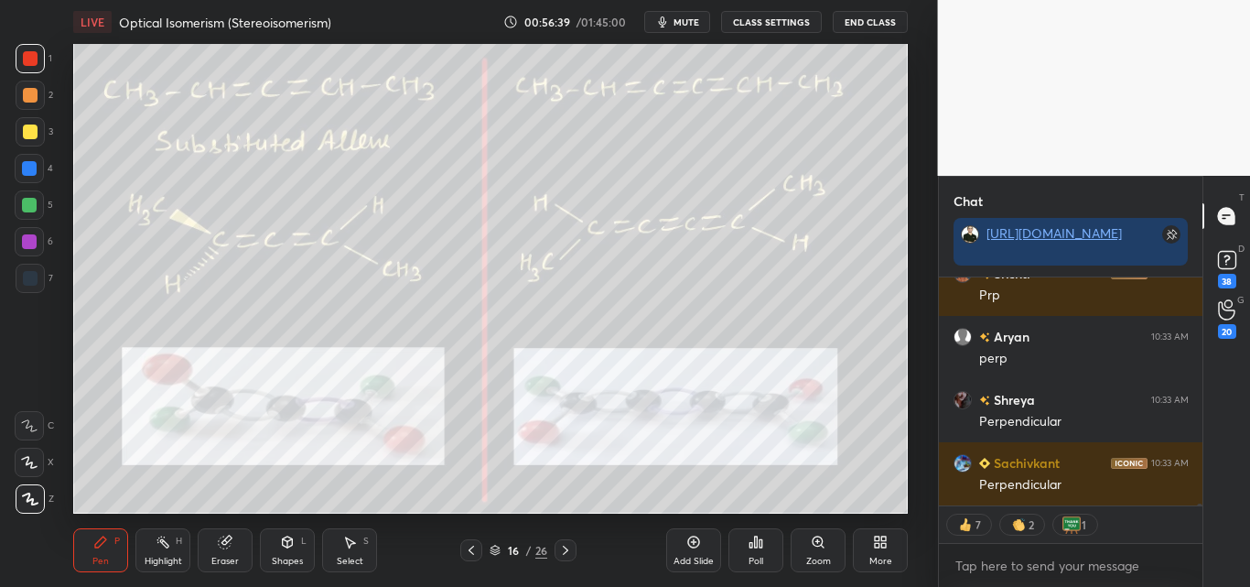
click at [27, 209] on div at bounding box center [29, 205] width 15 height 15
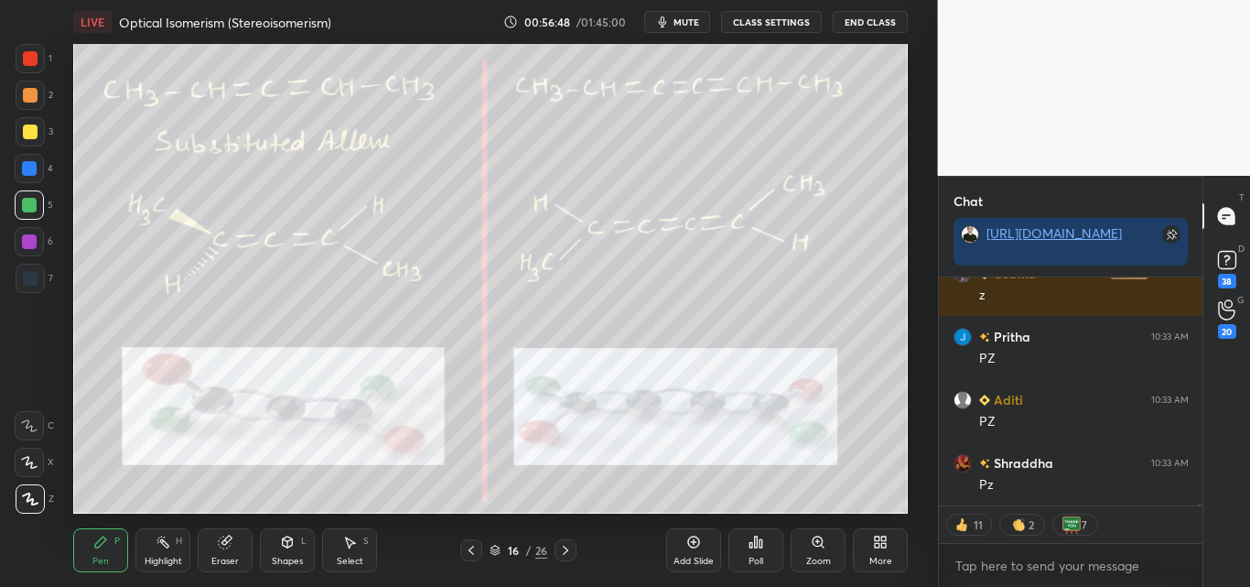
click at [173, 550] on div "Highlight H" at bounding box center [162, 550] width 55 height 44
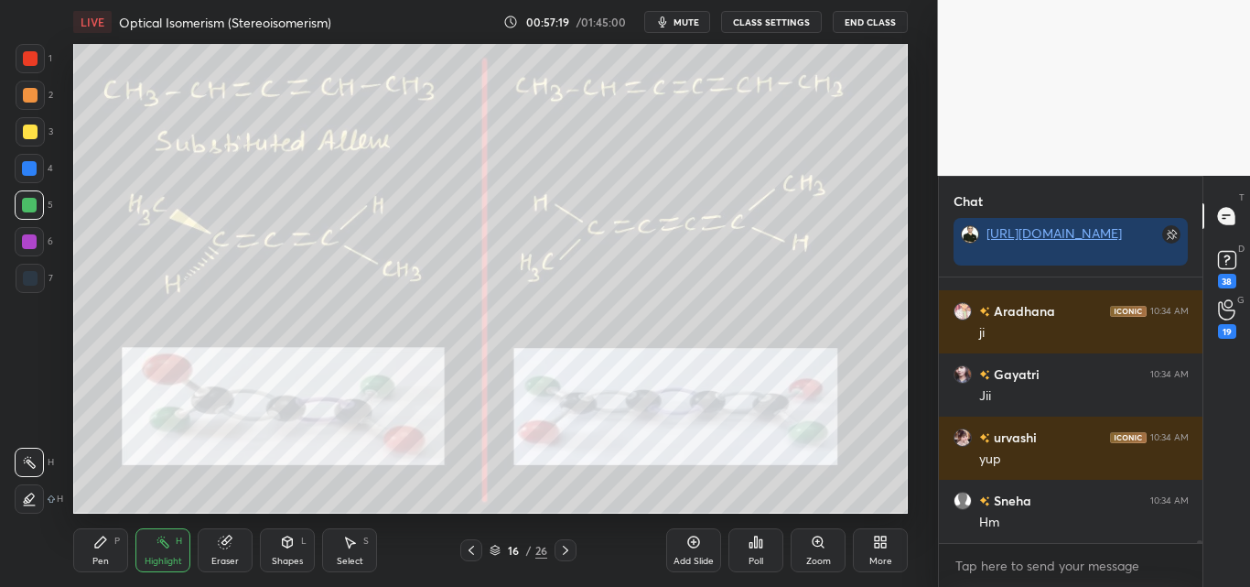
click at [92, 553] on div "Pen P" at bounding box center [100, 550] width 55 height 44
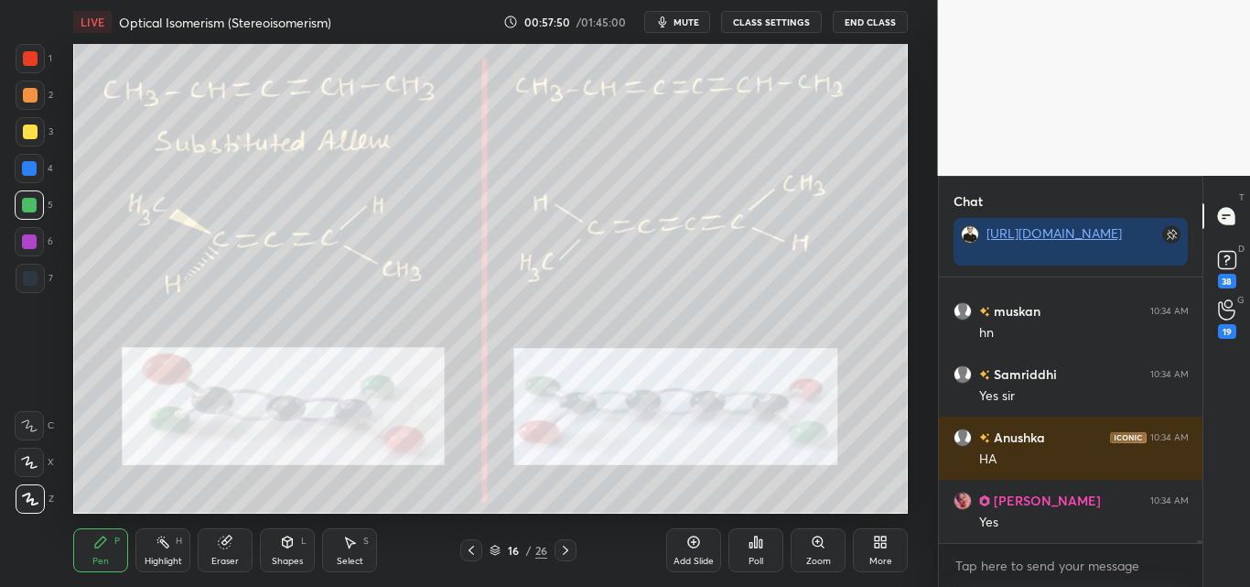
drag, startPoint x: 218, startPoint y: 542, endPoint x: 225, endPoint y: 519, distance: 24.0
click at [219, 538] on icon at bounding box center [225, 541] width 15 height 15
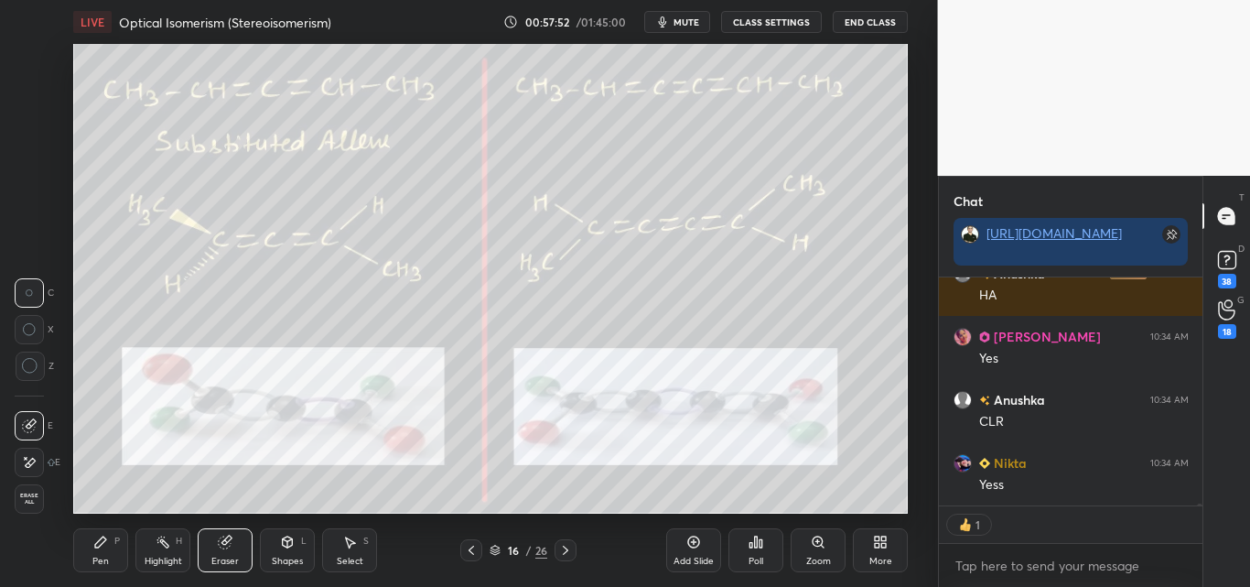
drag, startPoint x: 108, startPoint y: 551, endPoint x: 119, endPoint y: 550, distance: 11.0
click at [110, 550] on div "Pen P" at bounding box center [100, 550] width 55 height 44
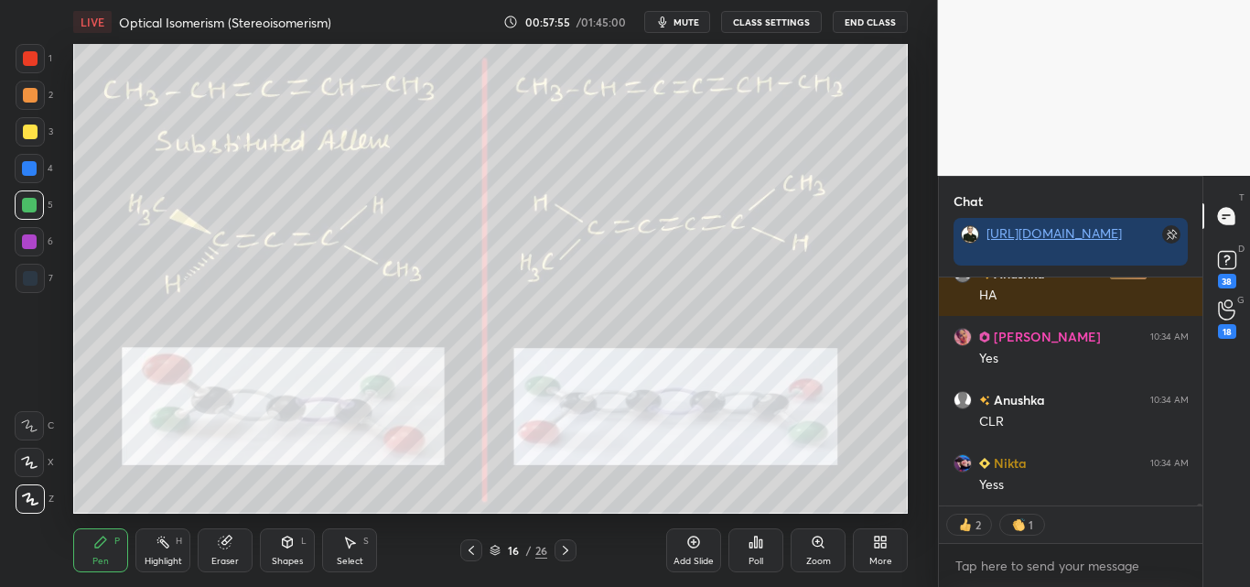
click at [31, 66] on div at bounding box center [30, 58] width 29 height 29
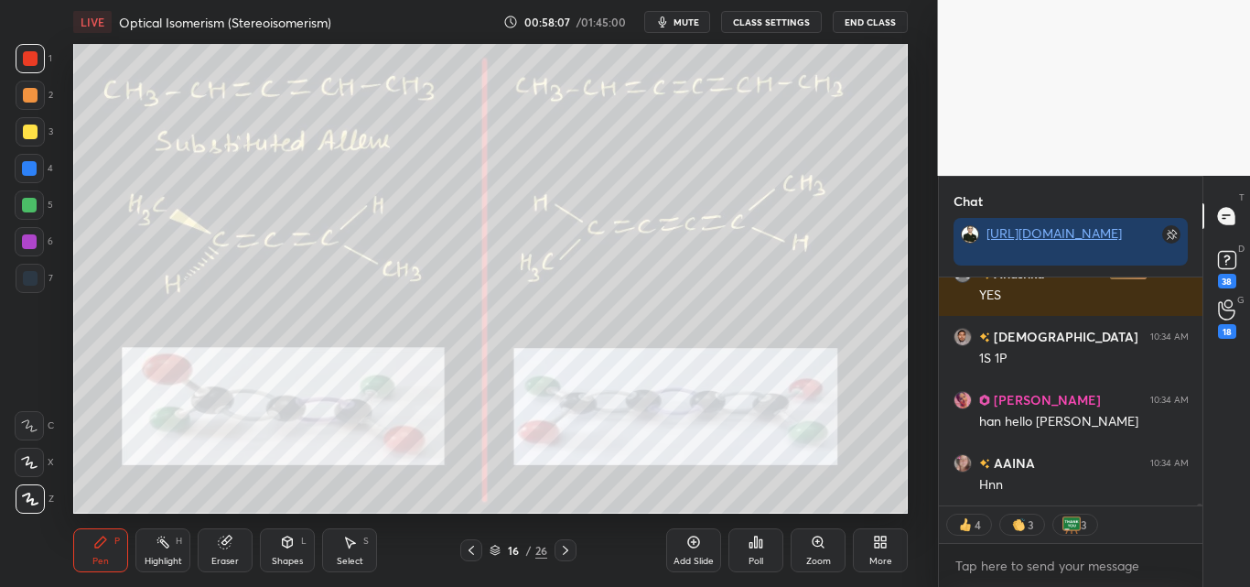
scroll to position [30813, 0]
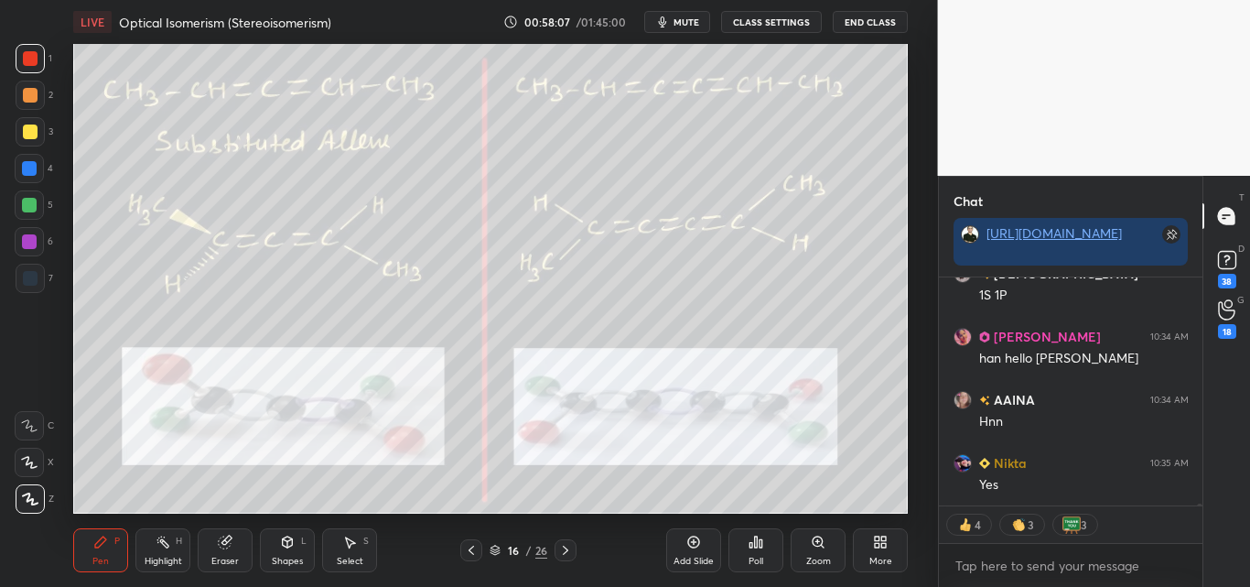
click at [160, 547] on div "Highlight H" at bounding box center [162, 550] width 55 height 44
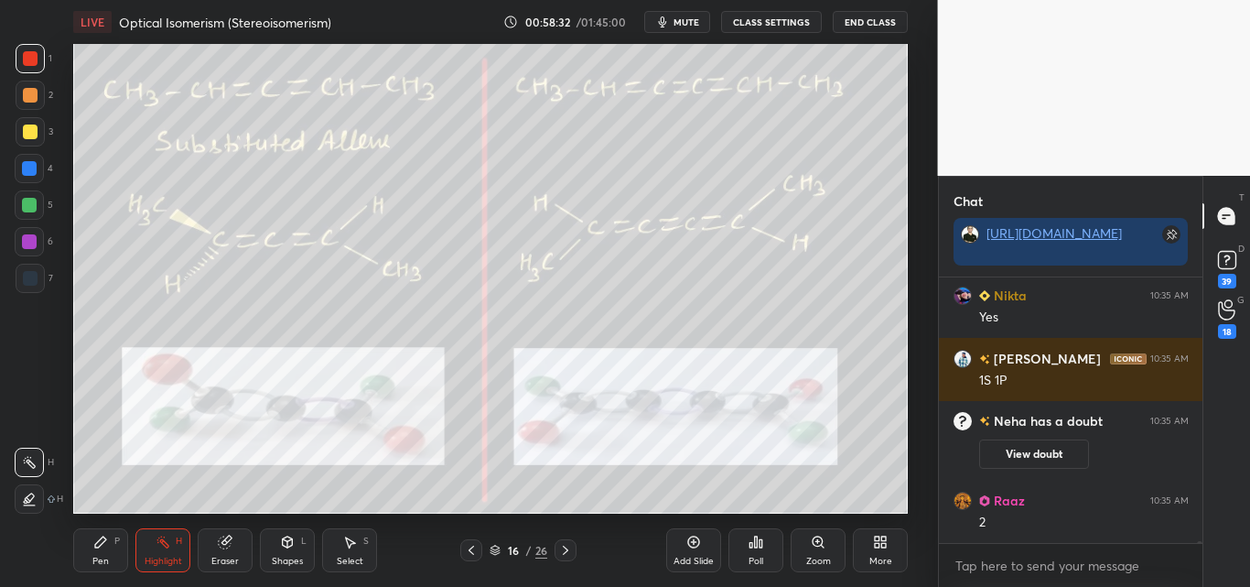
scroll to position [32215, 0]
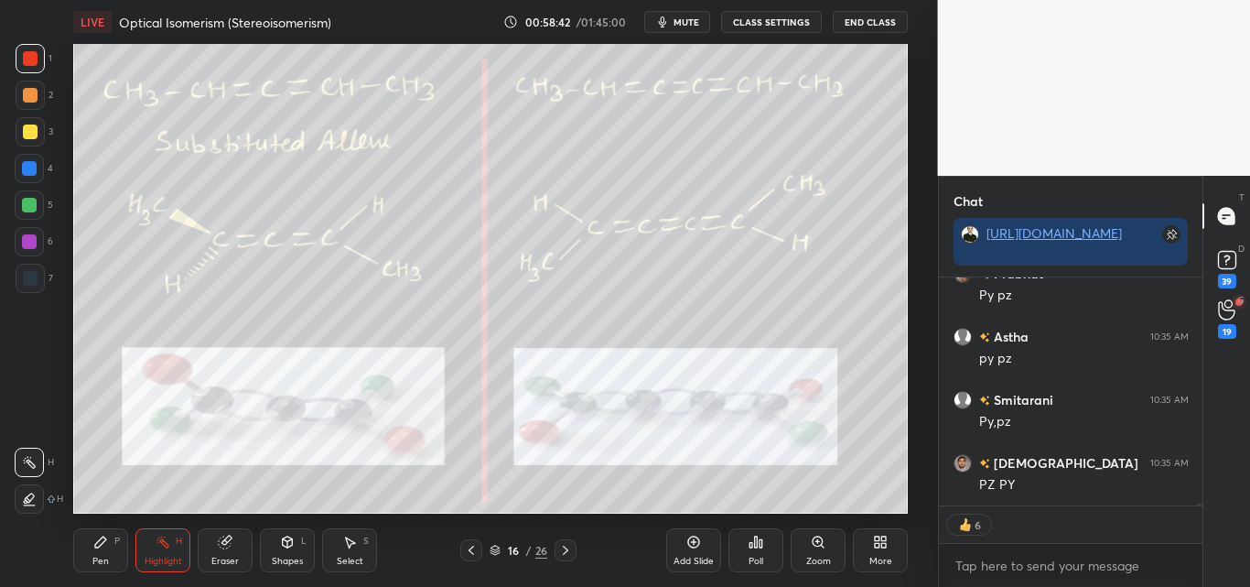
click at [30, 169] on div at bounding box center [29, 168] width 15 height 15
drag, startPoint x: 101, startPoint y: 545, endPoint x: 170, endPoint y: 553, distance: 70.0
click at [102, 545] on icon at bounding box center [100, 541] width 11 height 11
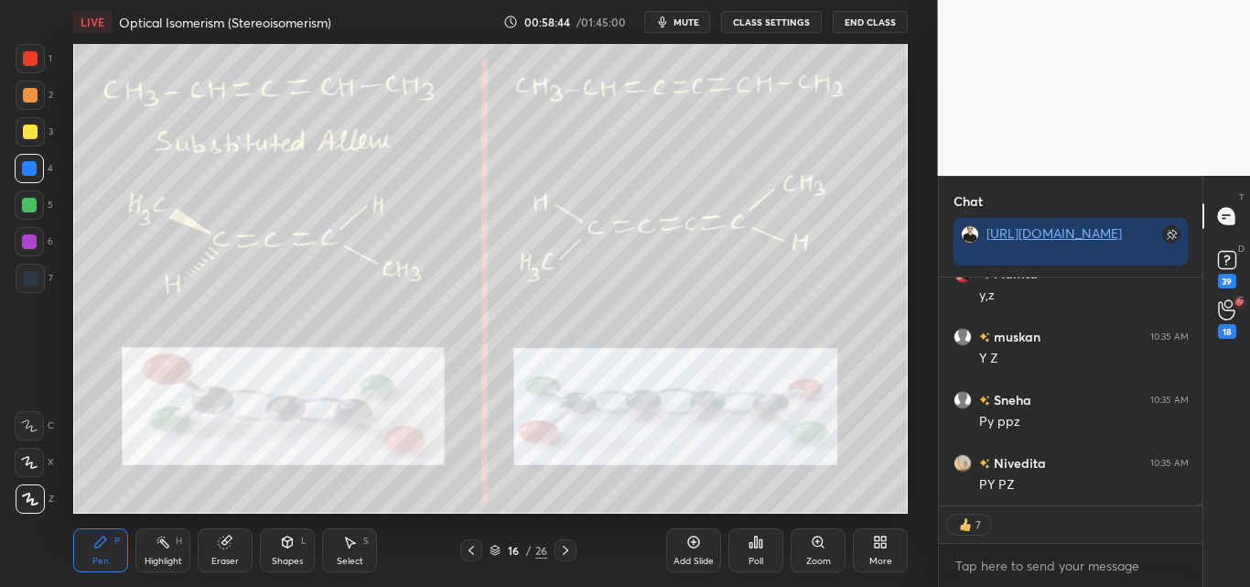
click at [176, 548] on div "Highlight H" at bounding box center [162, 550] width 55 height 44
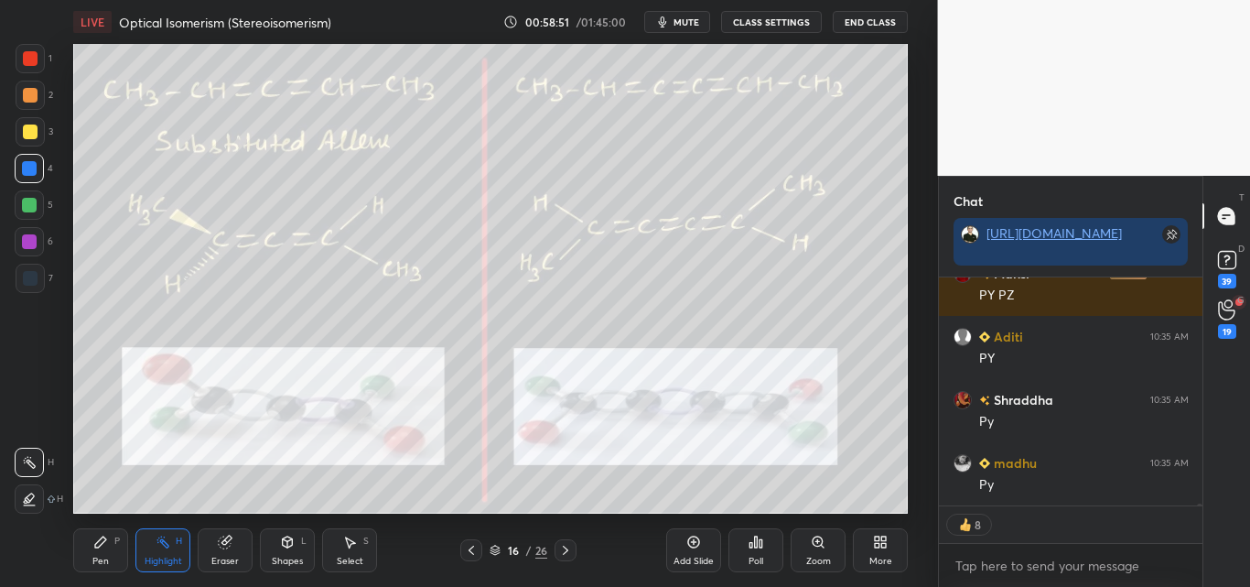
click at [100, 555] on div "Pen P" at bounding box center [100, 550] width 55 height 44
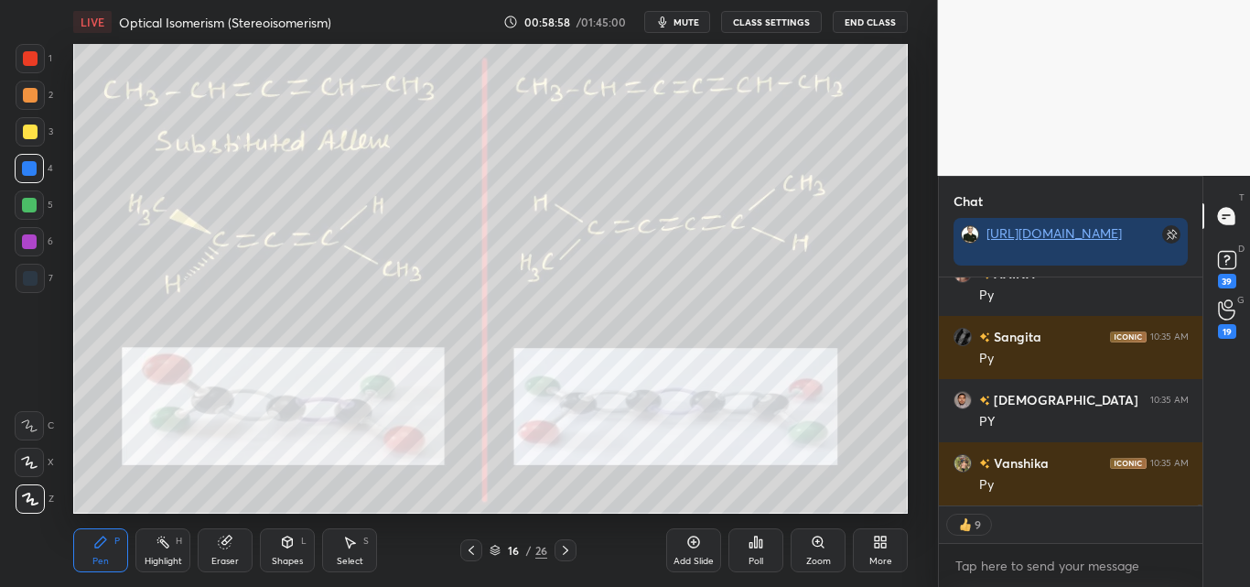
drag, startPoint x: 164, startPoint y: 553, endPoint x: 178, endPoint y: 542, distance: 18.3
click at [167, 551] on div "Highlight H" at bounding box center [162, 550] width 55 height 44
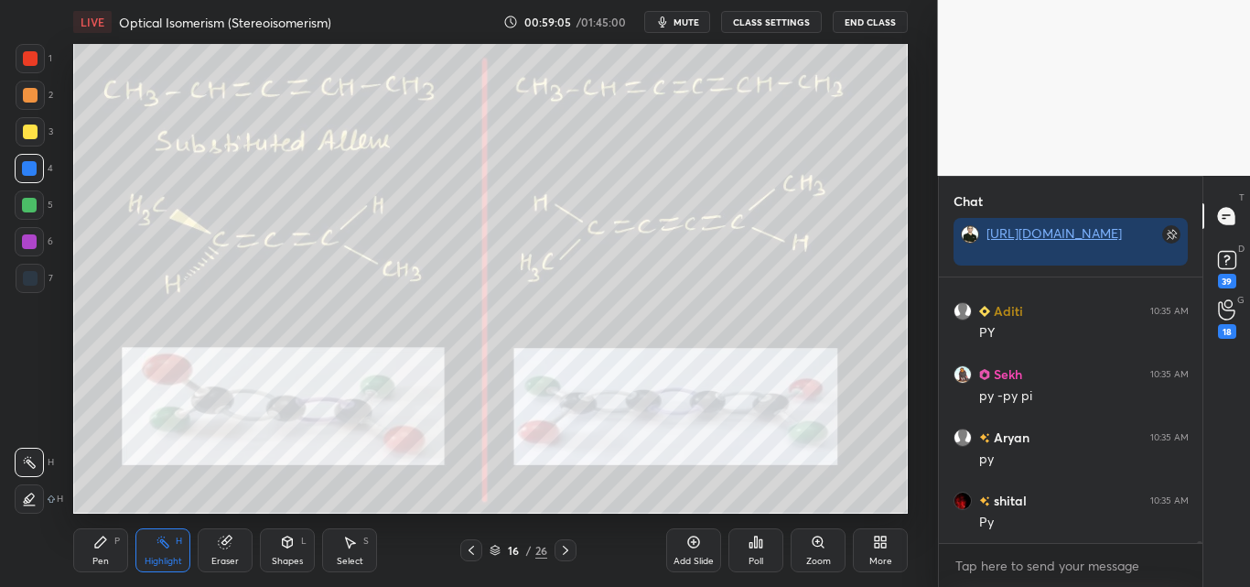
click at [122, 531] on div "Pen P" at bounding box center [100, 550] width 55 height 44
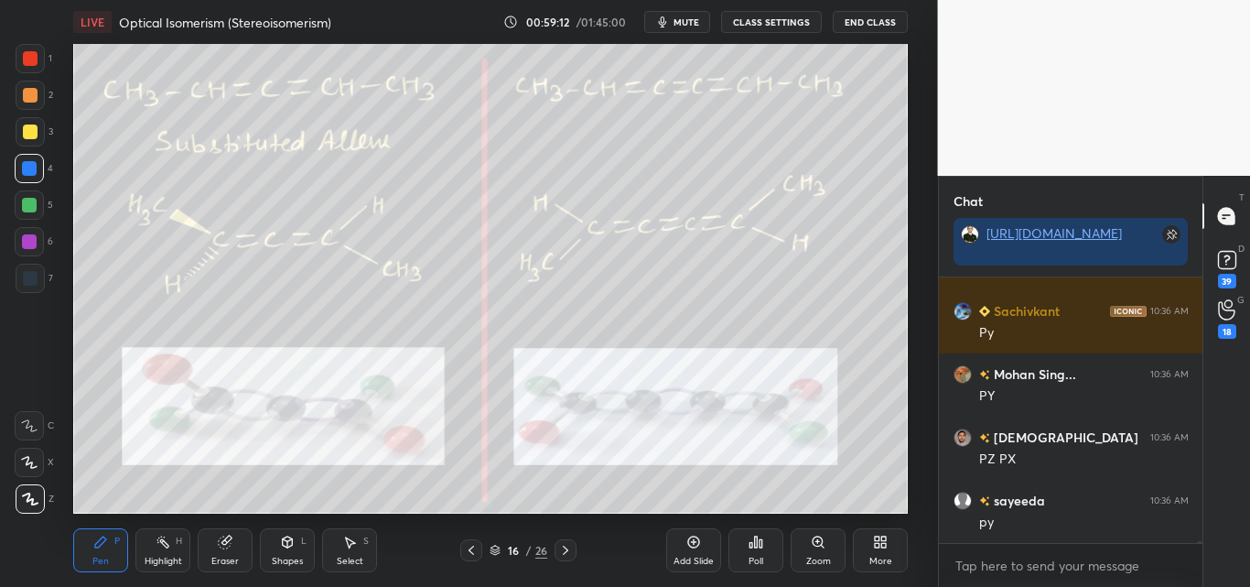
drag, startPoint x: 162, startPoint y: 541, endPoint x: 171, endPoint y: 527, distance: 16.5
click at [166, 538] on icon at bounding box center [163, 541] width 15 height 15
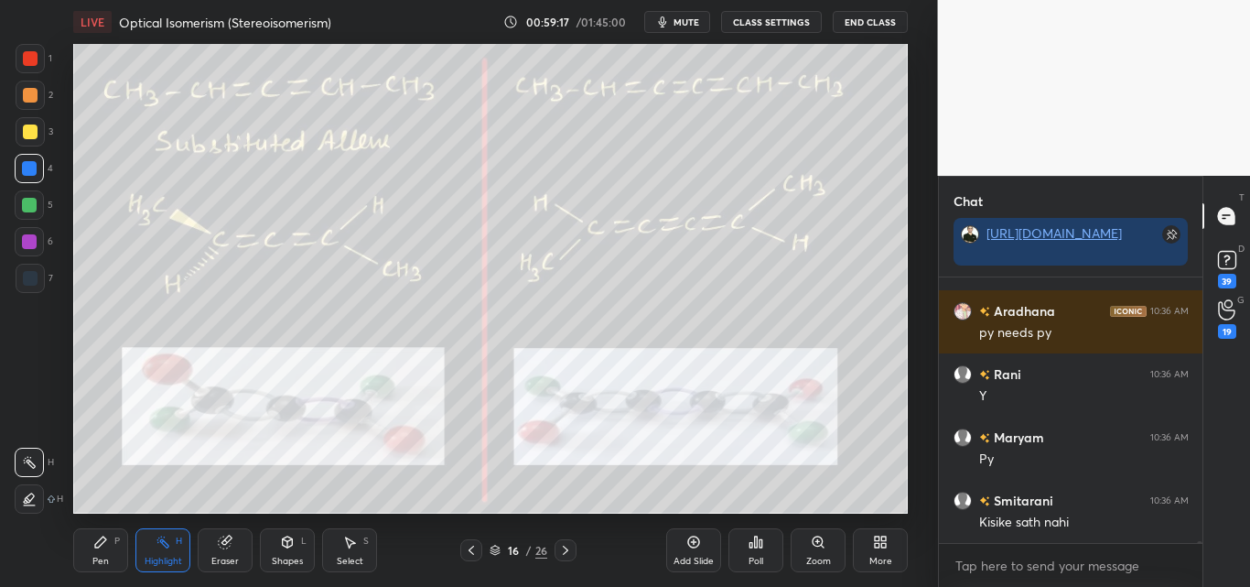
click at [97, 553] on div "Pen P" at bounding box center [100, 550] width 55 height 44
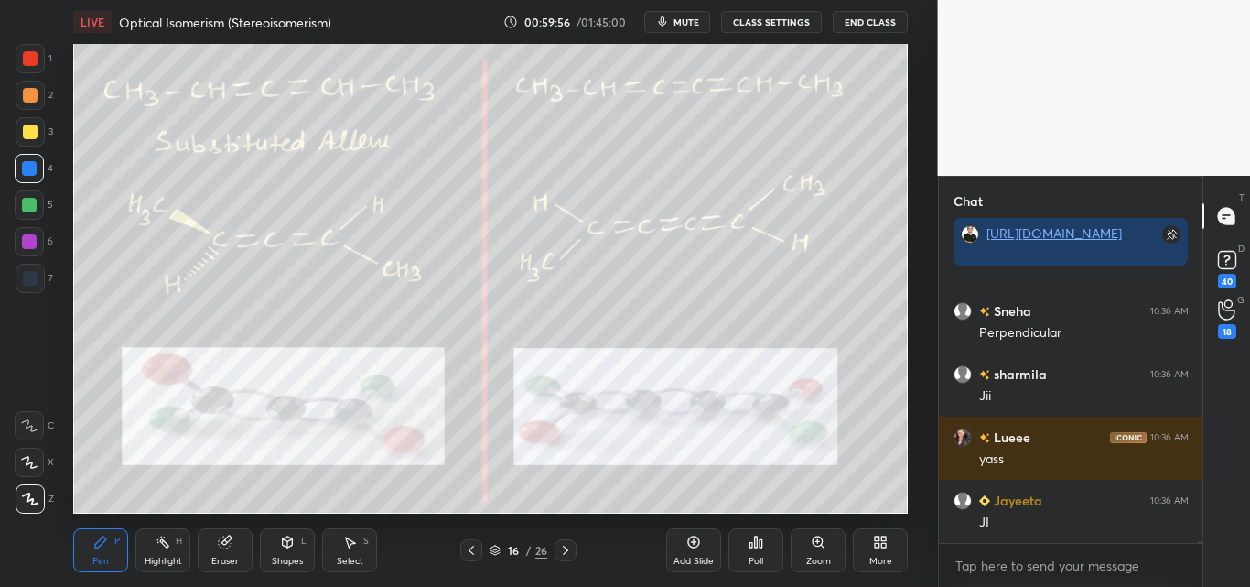
click at [30, 129] on div at bounding box center [30, 131] width 15 height 15
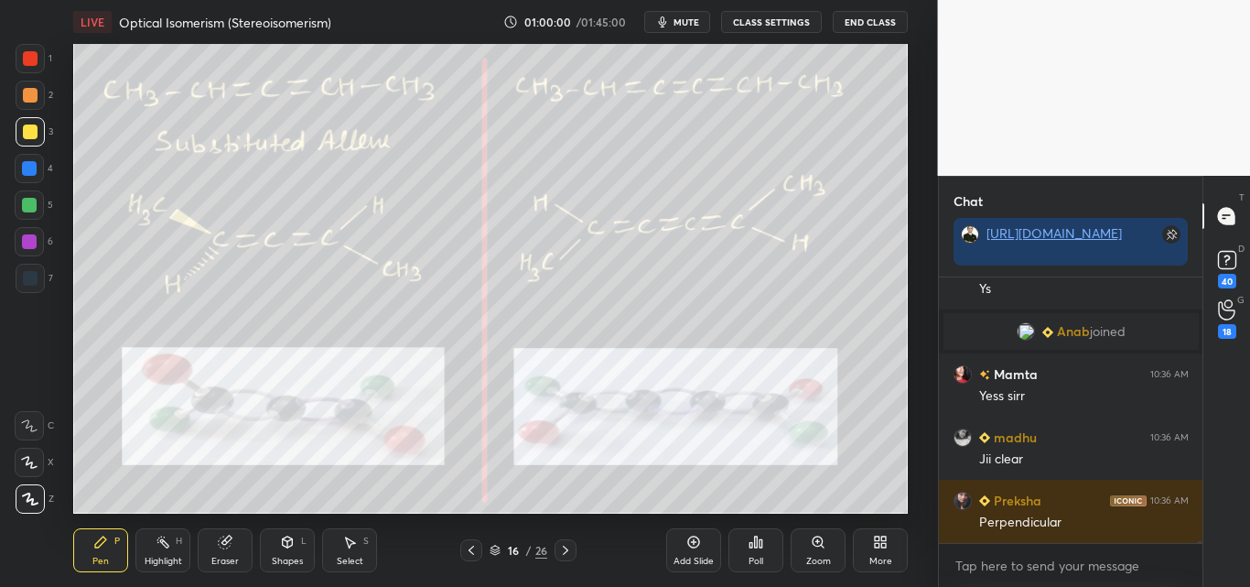
click at [34, 199] on div at bounding box center [29, 205] width 15 height 15
drag, startPoint x: 30, startPoint y: 97, endPoint x: 42, endPoint y: 96, distance: 11.9
click at [34, 97] on div at bounding box center [30, 95] width 15 height 15
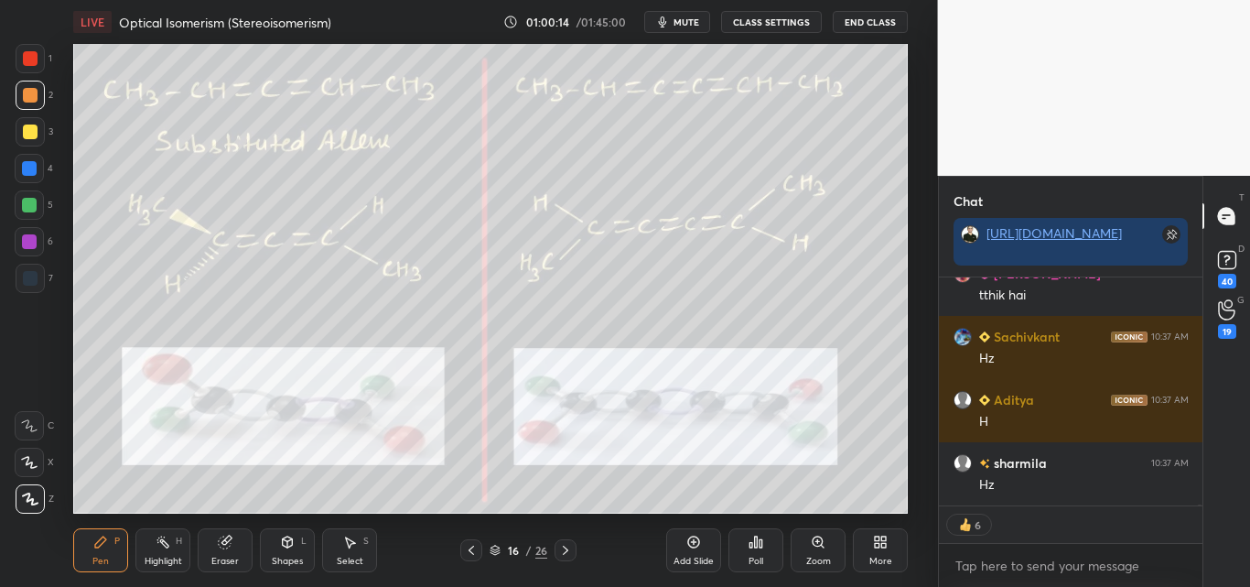
click at [282, 549] on div "Shapes L" at bounding box center [287, 550] width 55 height 44
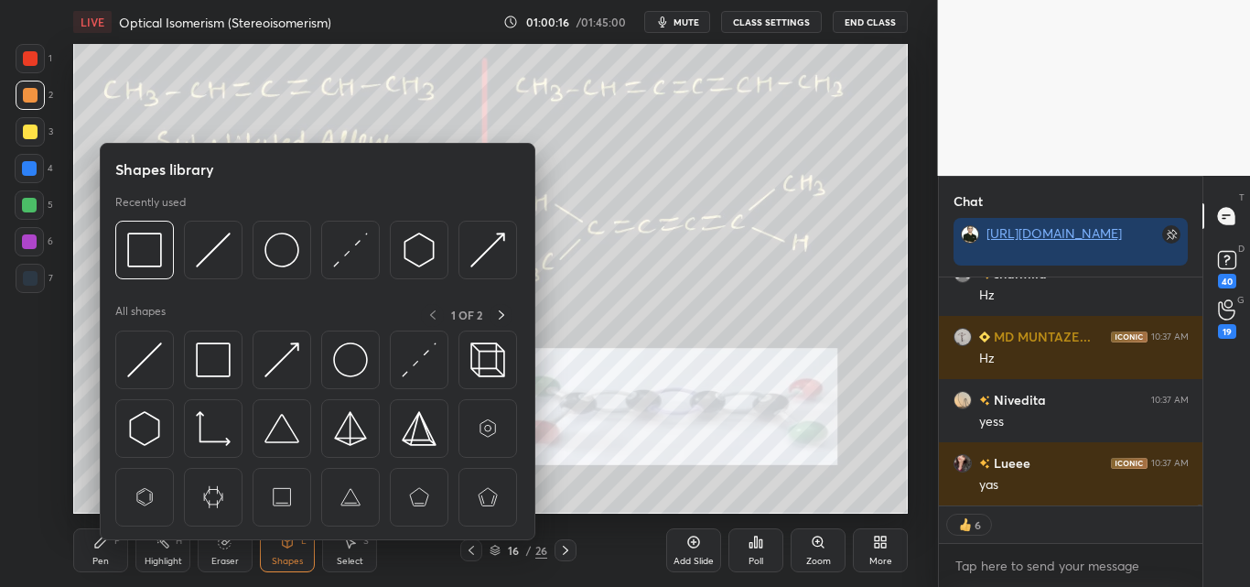
drag, startPoint x: 230, startPoint y: 555, endPoint x: 236, endPoint y: 523, distance: 31.8
click at [231, 554] on div "Eraser" at bounding box center [225, 550] width 55 height 44
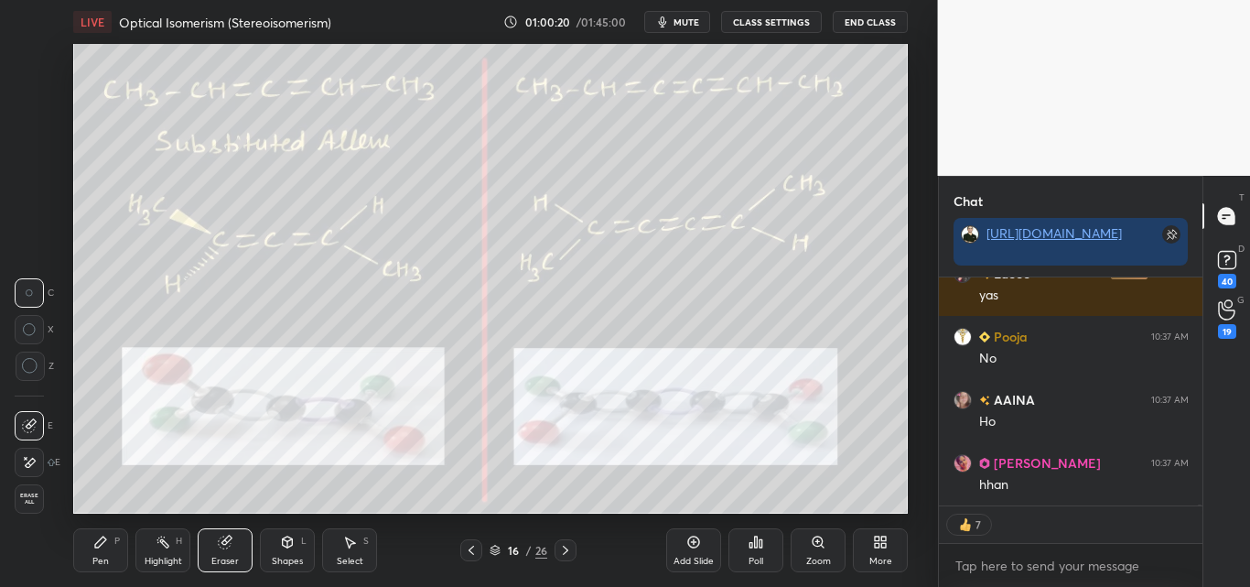
click at [92, 560] on div "Pen P" at bounding box center [100, 550] width 55 height 44
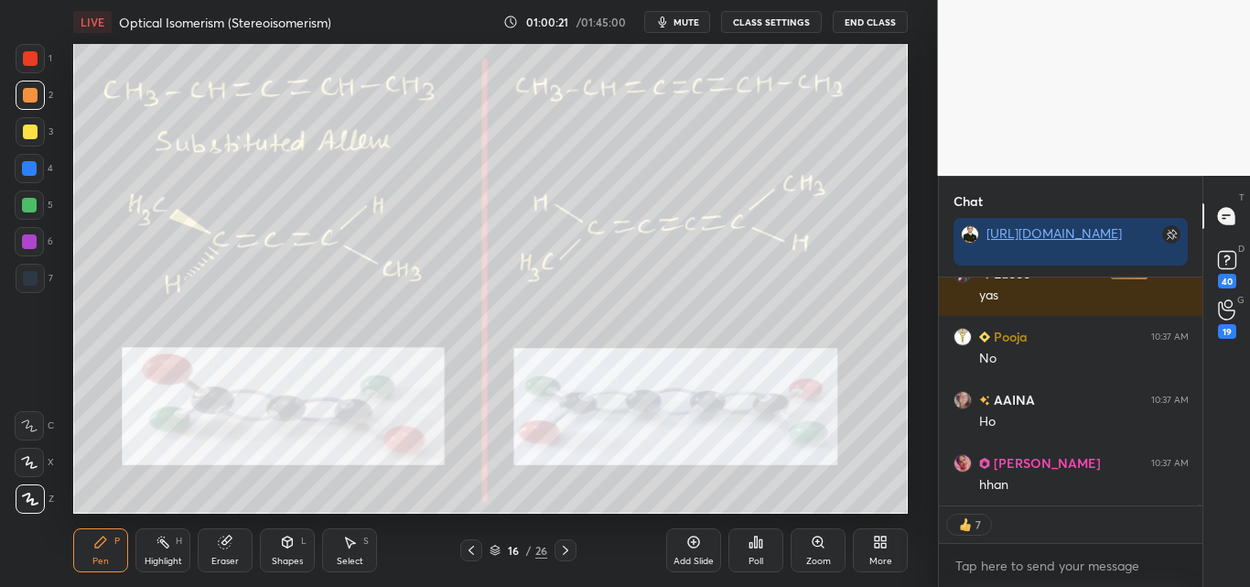
click at [30, 166] on div at bounding box center [29, 168] width 15 height 15
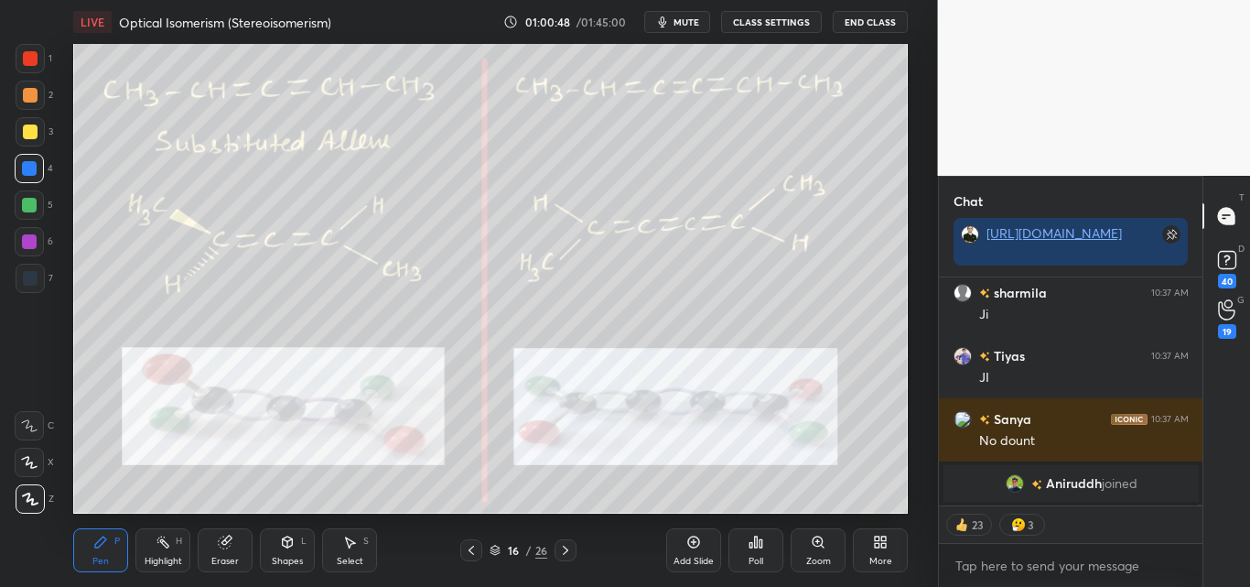
click at [815, 558] on div "Zoom" at bounding box center [818, 560] width 25 height 9
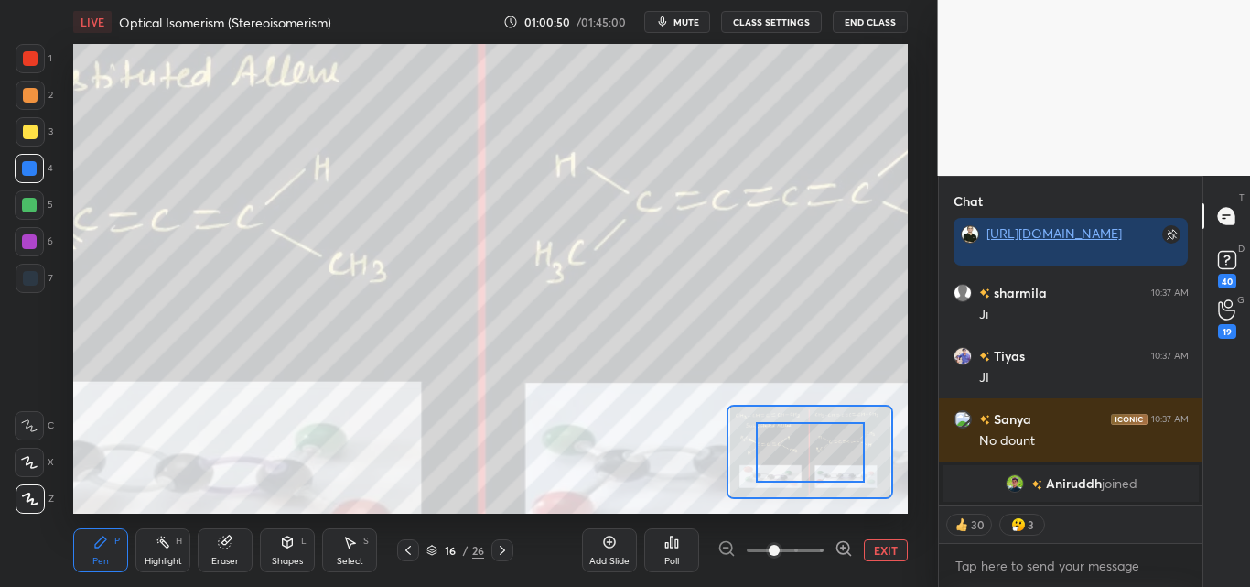
drag, startPoint x: 410, startPoint y: 546, endPoint x: 451, endPoint y: 554, distance: 41.8
click at [412, 548] on icon at bounding box center [408, 550] width 15 height 15
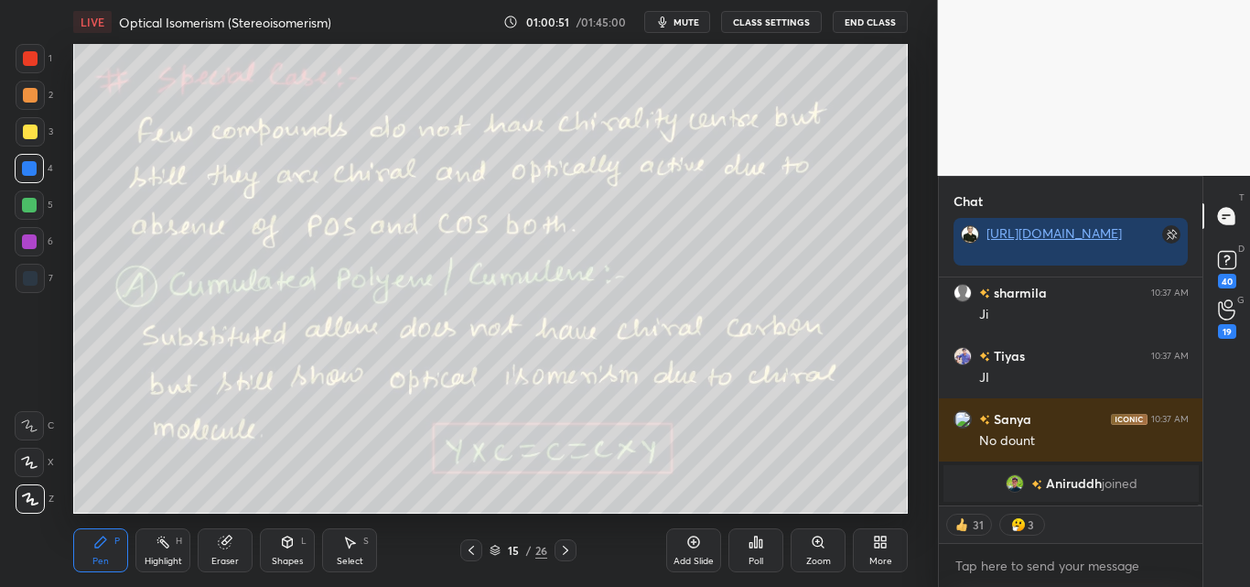
click at [564, 549] on icon at bounding box center [565, 550] width 15 height 15
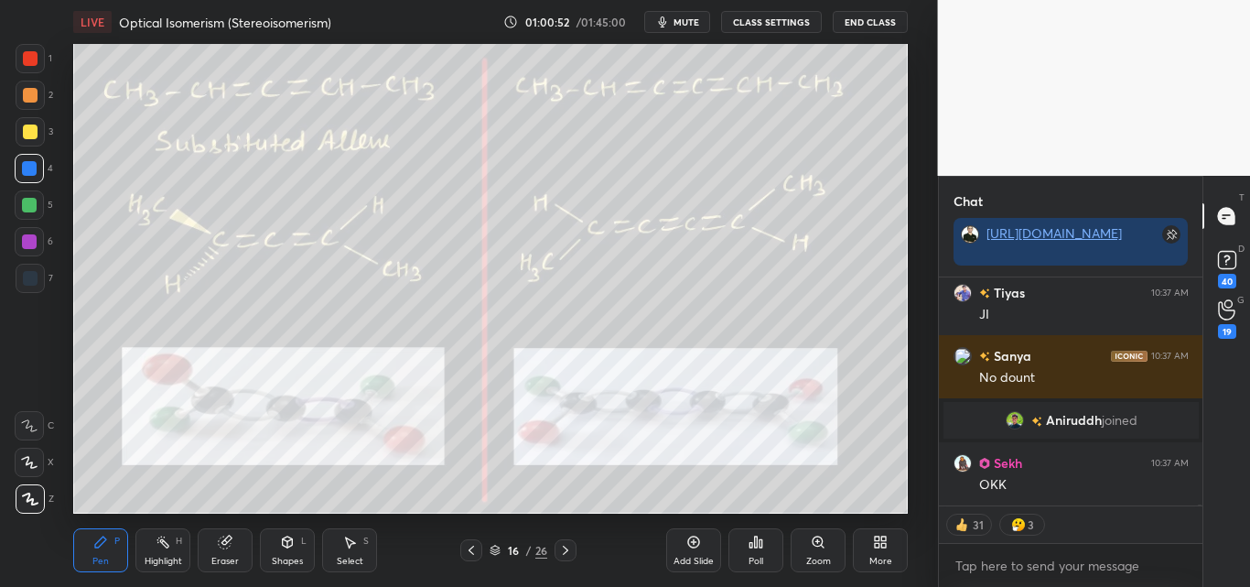
click at [698, 553] on div "Add Slide" at bounding box center [693, 550] width 55 height 44
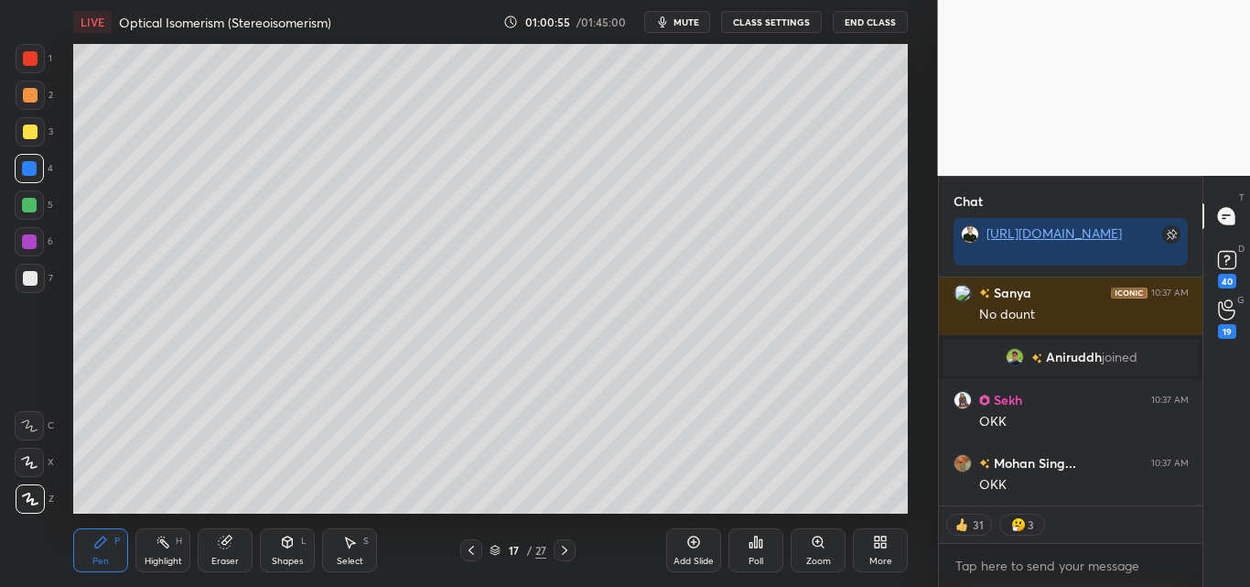
drag, startPoint x: 35, startPoint y: 128, endPoint x: 46, endPoint y: 128, distance: 11.0
click at [35, 129] on div at bounding box center [30, 131] width 15 height 15
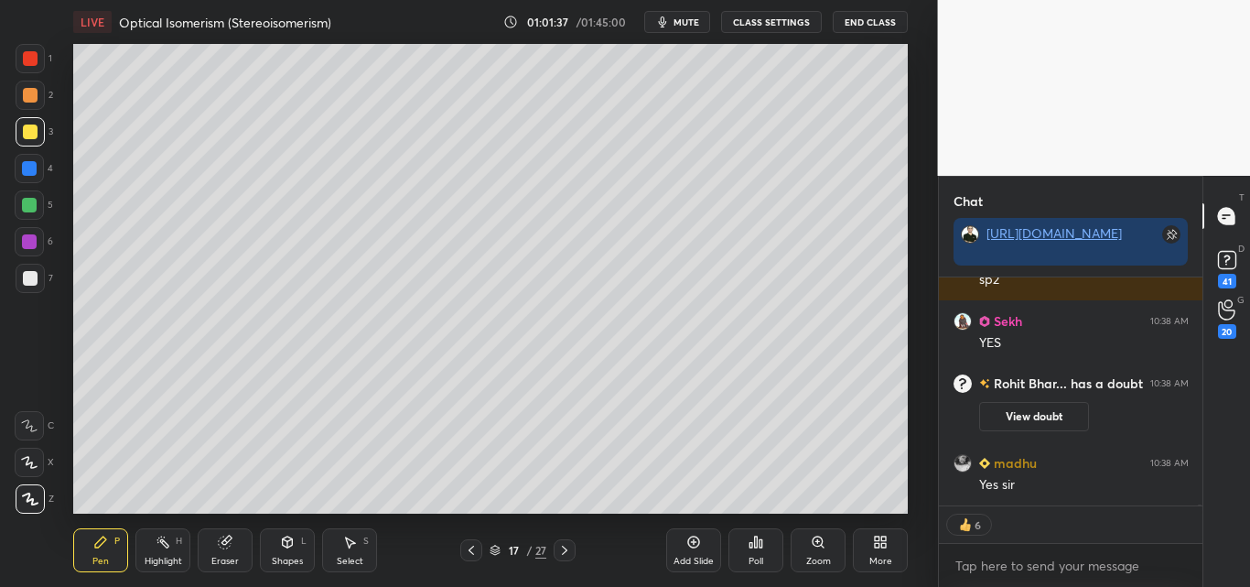
click at [32, 205] on div at bounding box center [29, 205] width 15 height 15
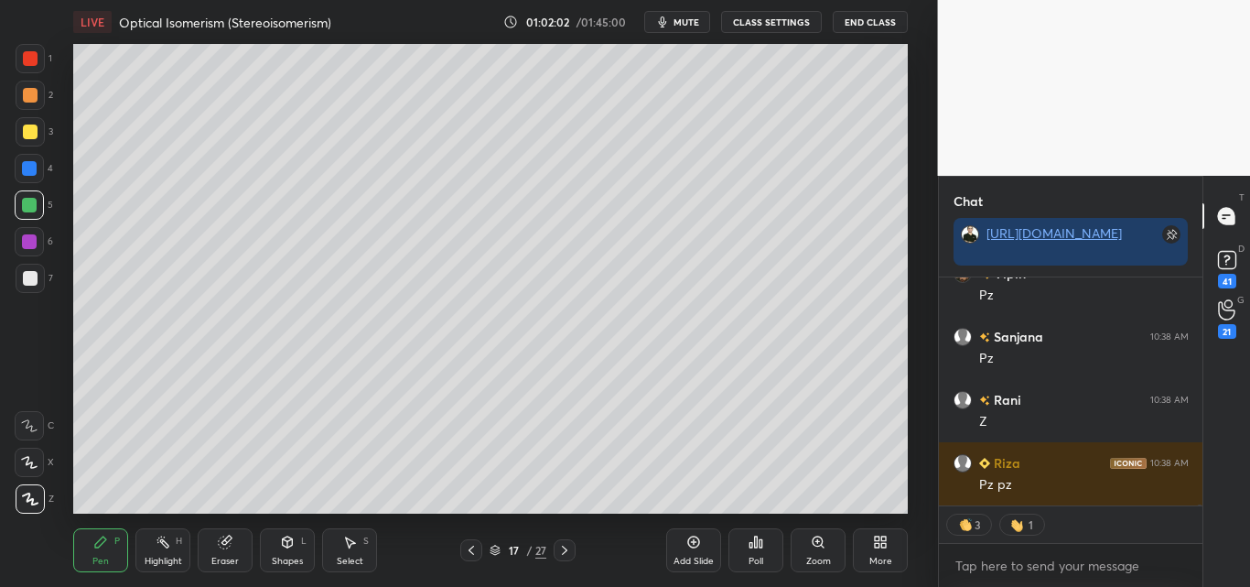
scroll to position [52822, 0]
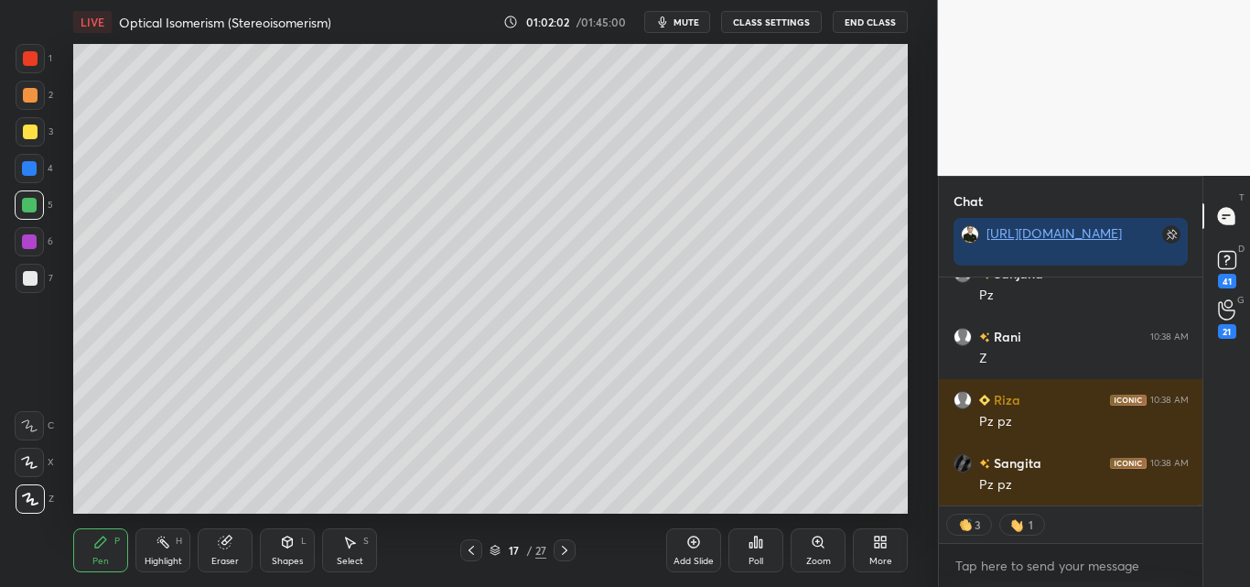
click at [35, 129] on div at bounding box center [30, 131] width 15 height 15
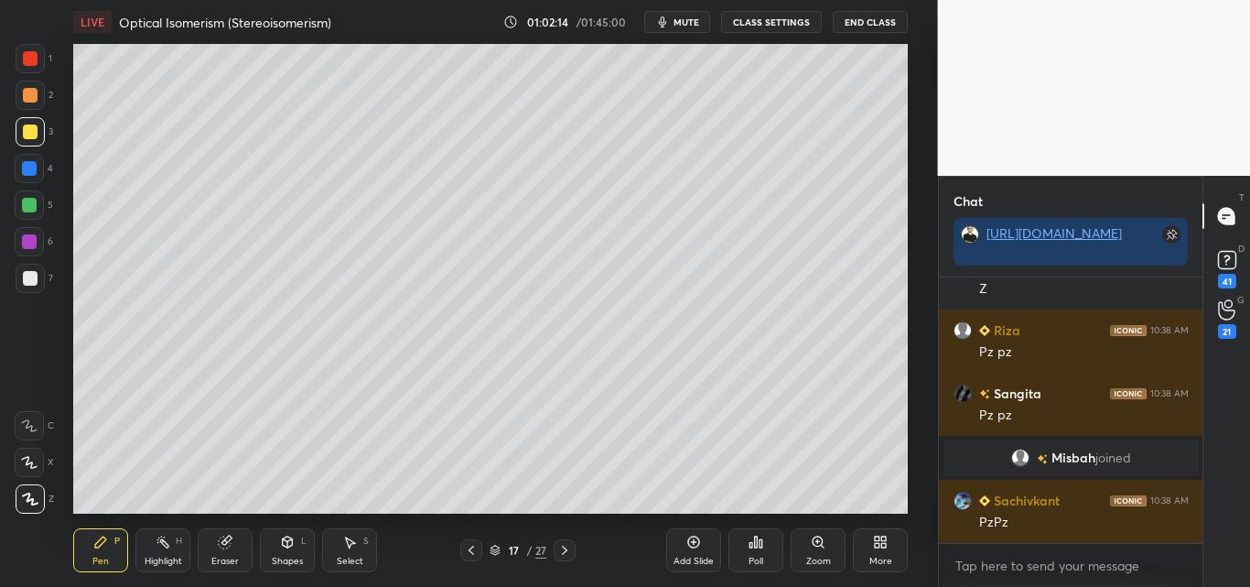
scroll to position [52697, 0]
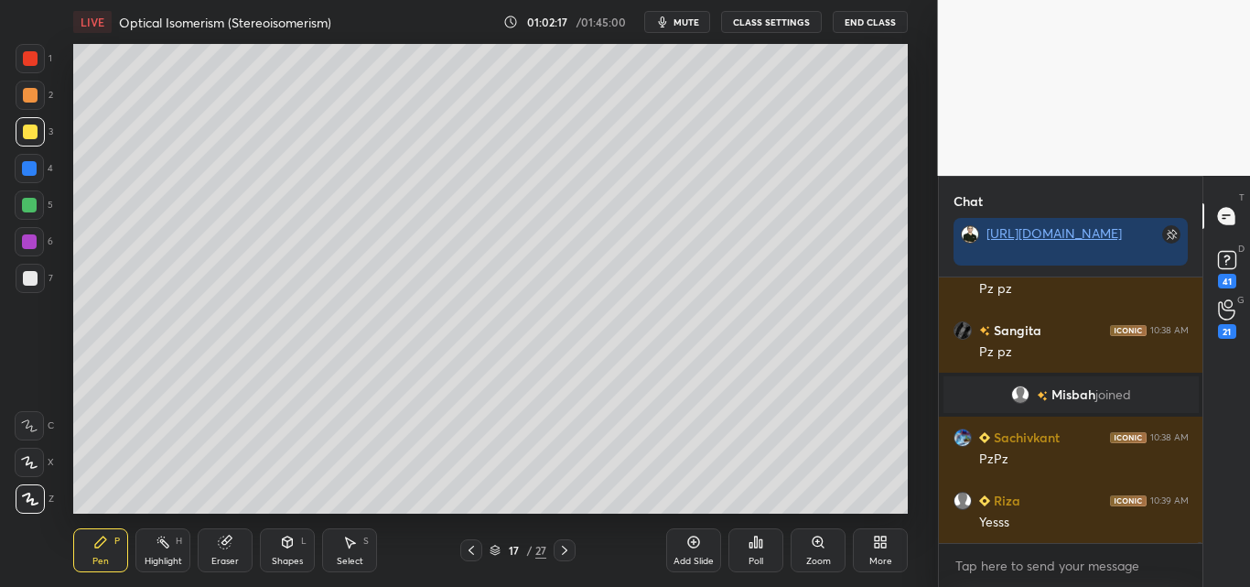
drag, startPoint x: 29, startPoint y: 203, endPoint x: 48, endPoint y: 193, distance: 20.9
click at [30, 203] on div at bounding box center [29, 205] width 15 height 15
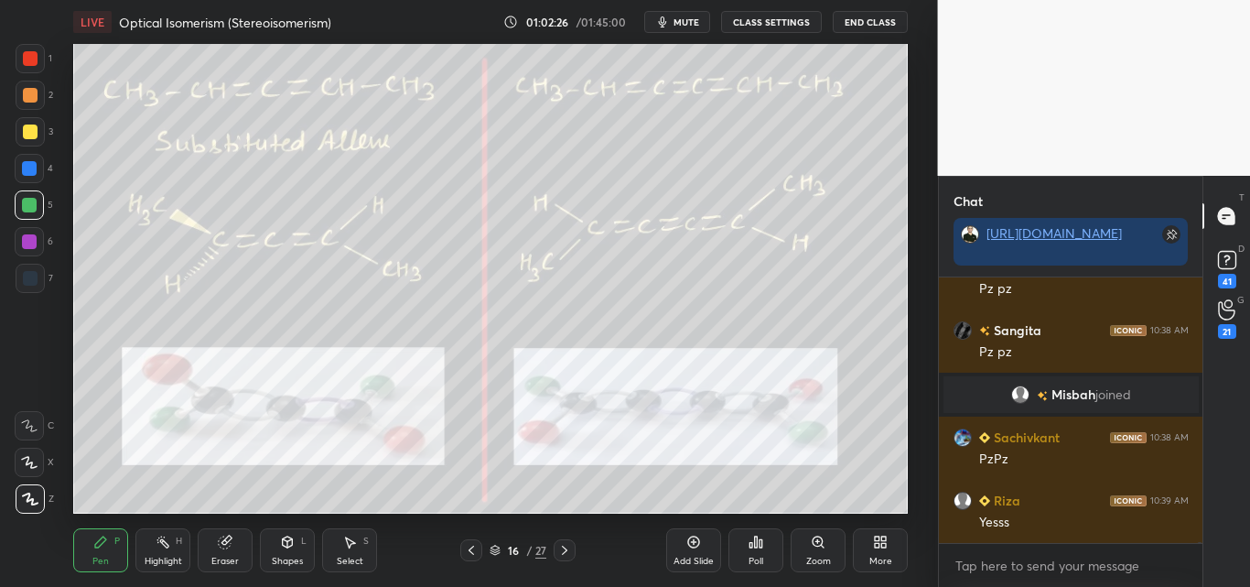
scroll to position [52761, 0]
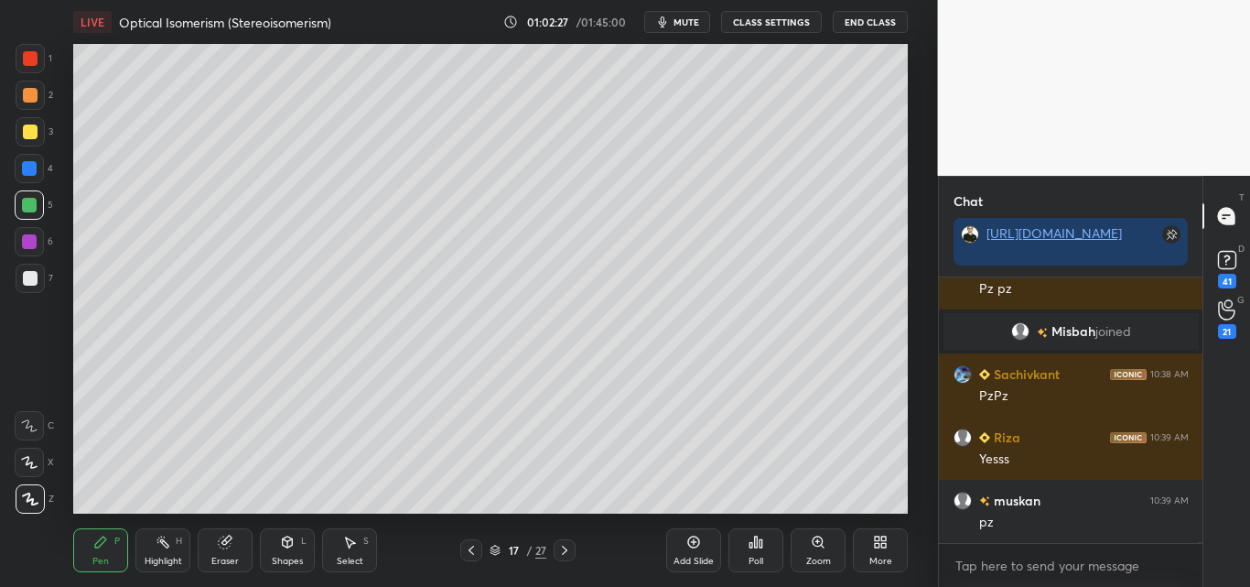
click at [27, 164] on div at bounding box center [29, 168] width 15 height 15
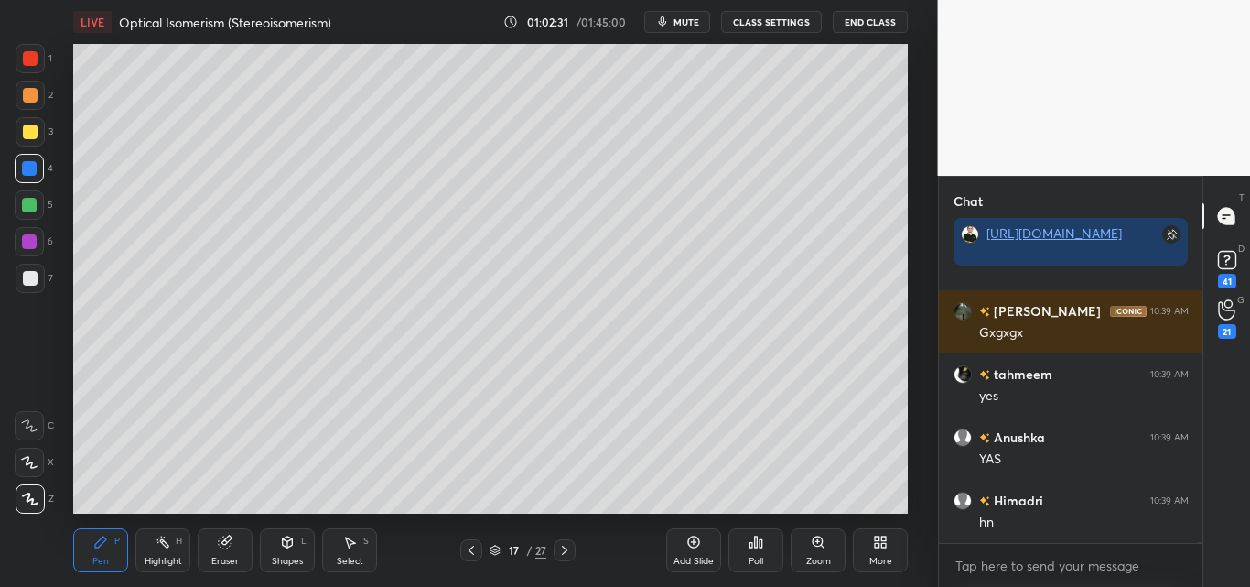
scroll to position [53076, 0]
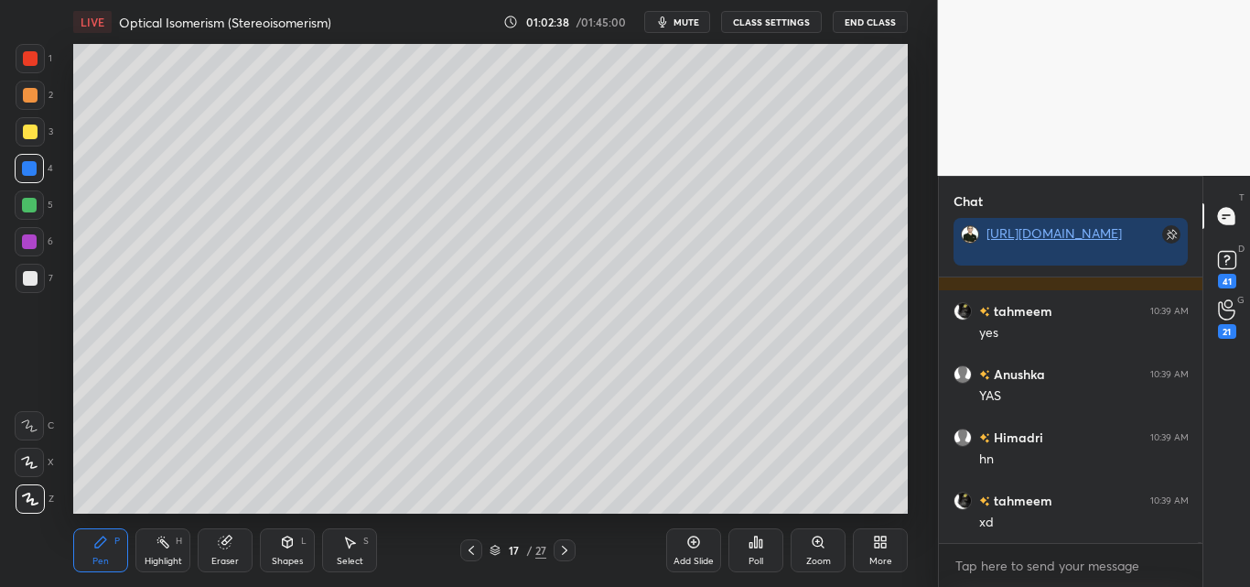
drag, startPoint x: 162, startPoint y: 546, endPoint x: 190, endPoint y: 516, distance: 41.4
click at [167, 546] on icon at bounding box center [163, 541] width 15 height 15
click at [109, 538] on div "Pen P" at bounding box center [100, 550] width 55 height 44
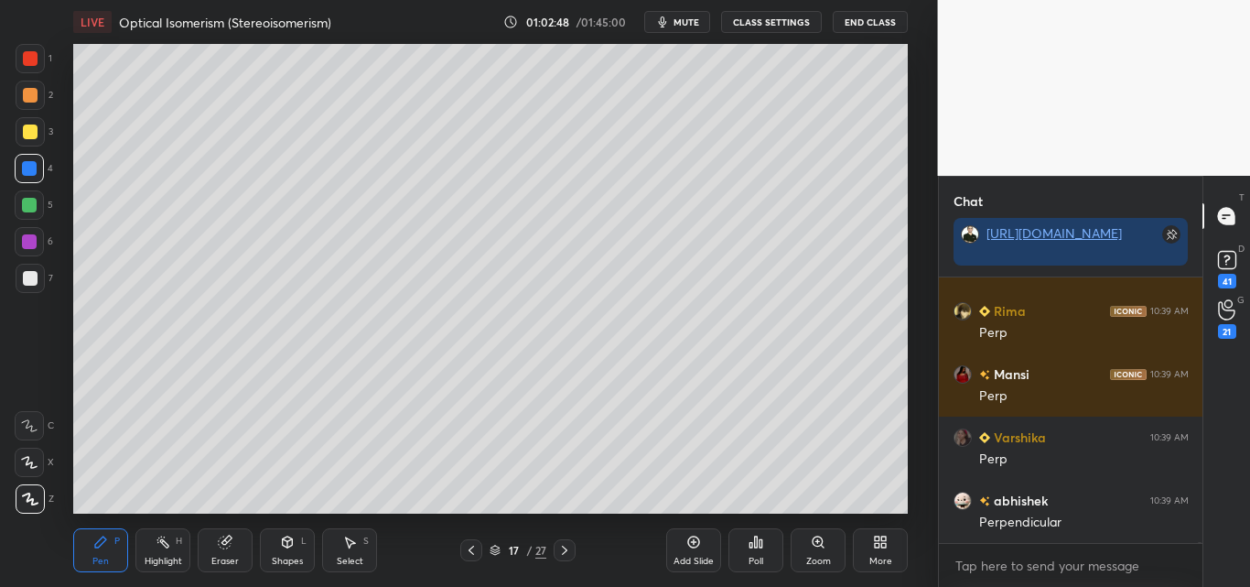
scroll to position [54971, 0]
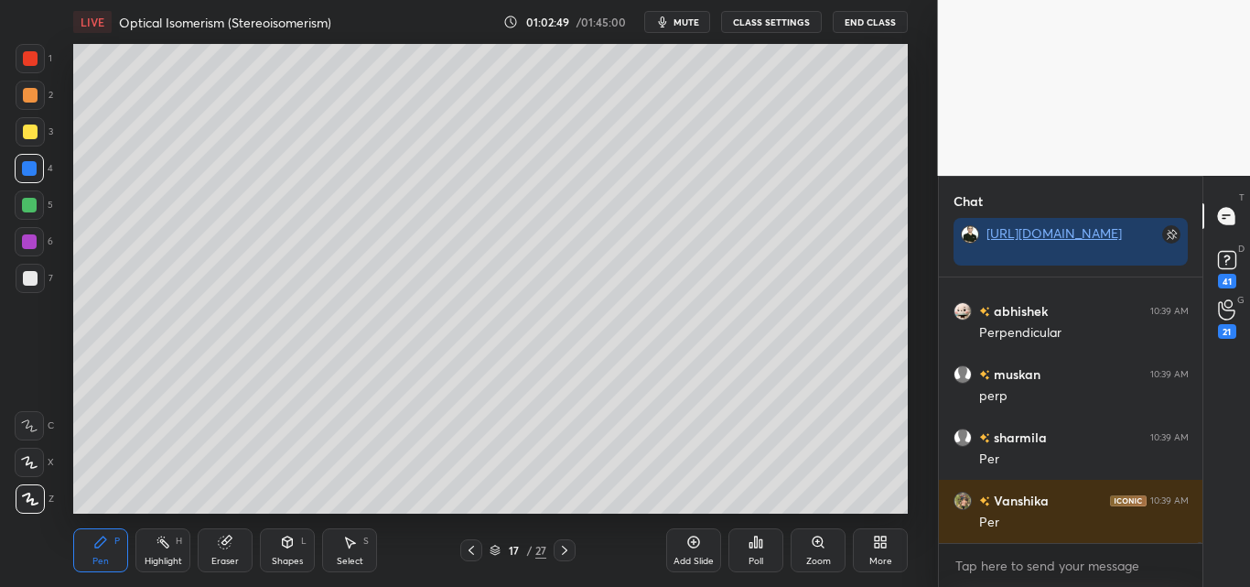
click at [179, 534] on div "Highlight H" at bounding box center [162, 550] width 55 height 44
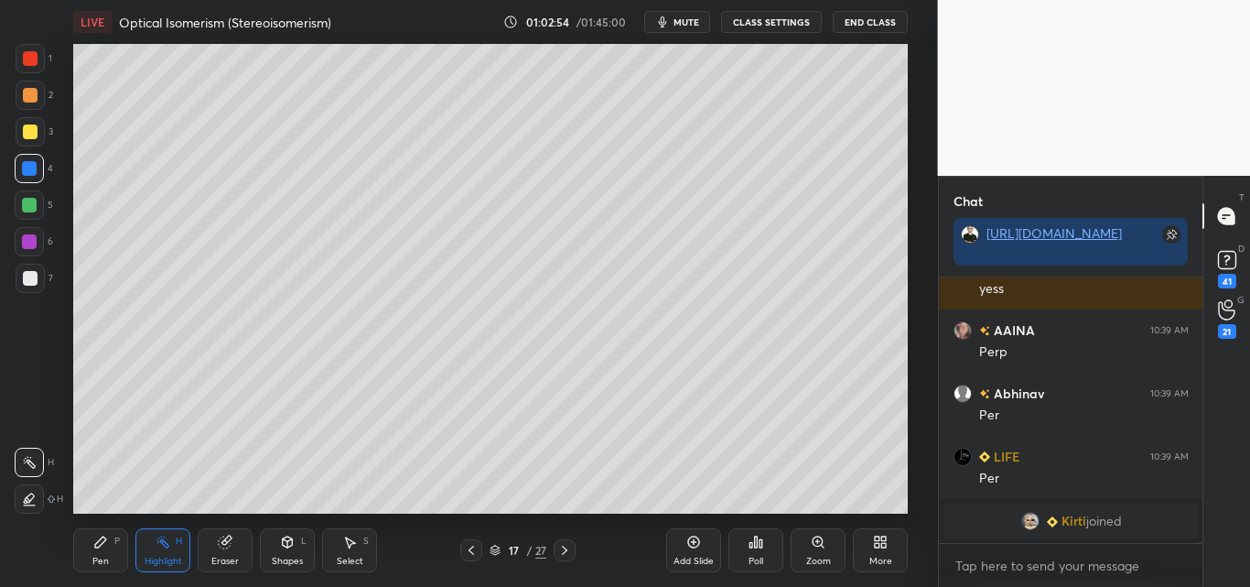
scroll to position [54648, 0]
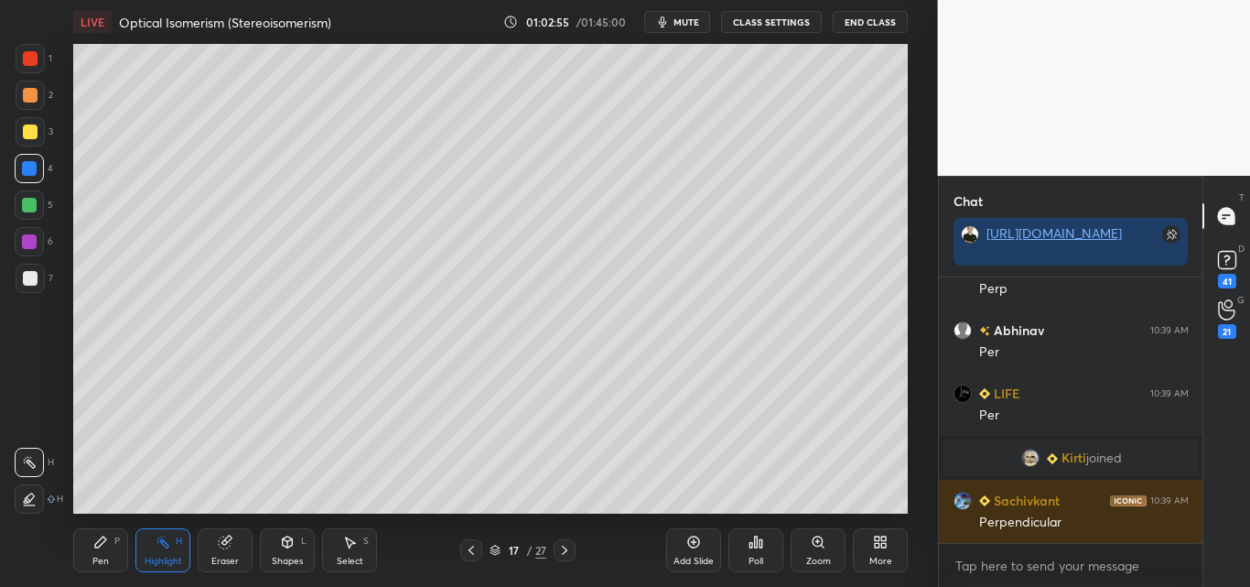
click at [127, 540] on div "Pen P" at bounding box center [100, 550] width 55 height 44
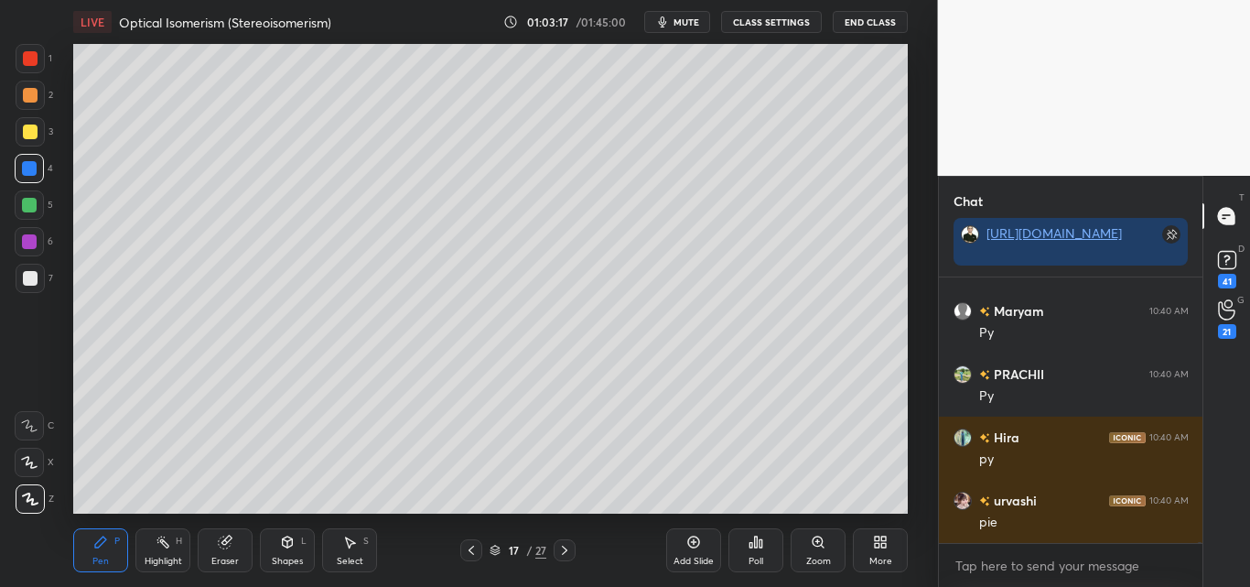
scroll to position [58752, 0]
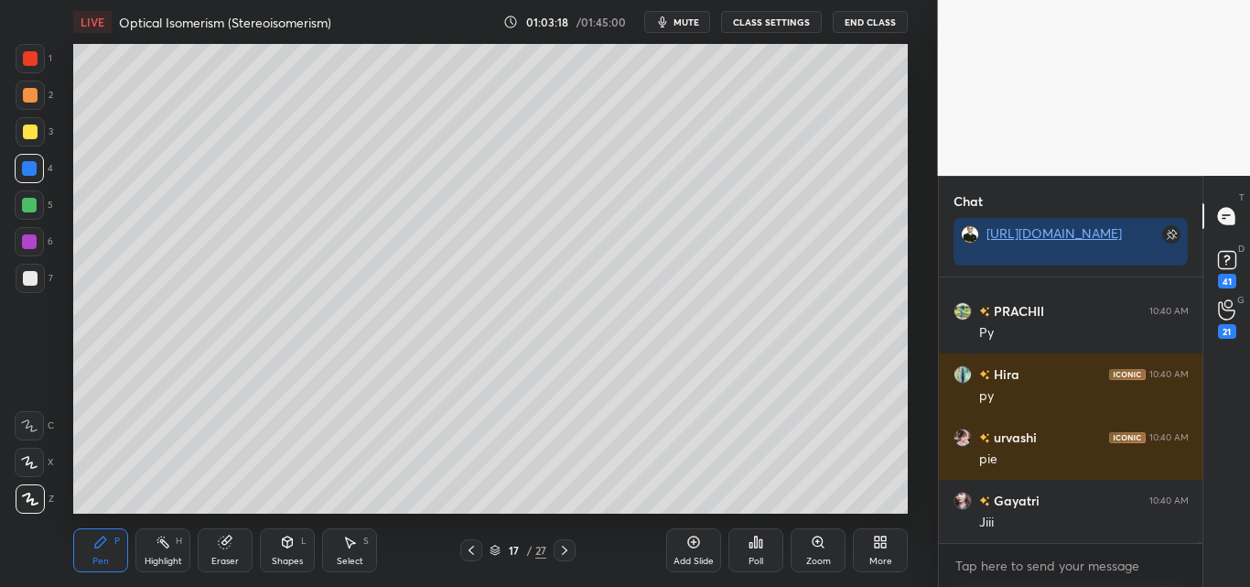
drag, startPoint x: 30, startPoint y: 200, endPoint x: 54, endPoint y: 199, distance: 23.9
click at [29, 200] on div at bounding box center [29, 205] width 15 height 15
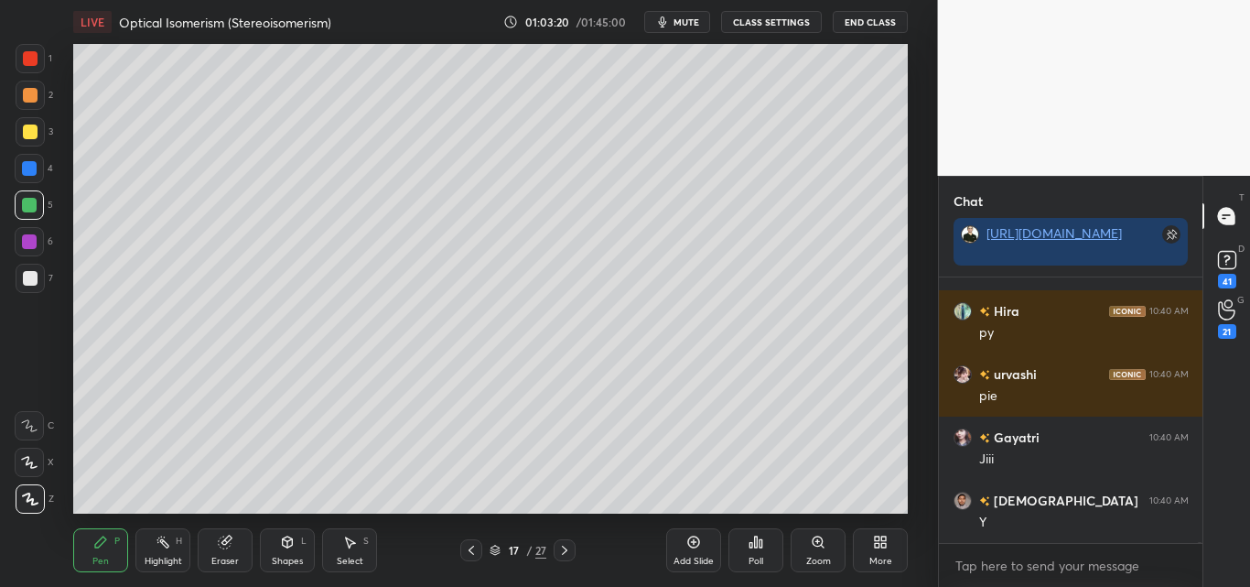
scroll to position [58879, 0]
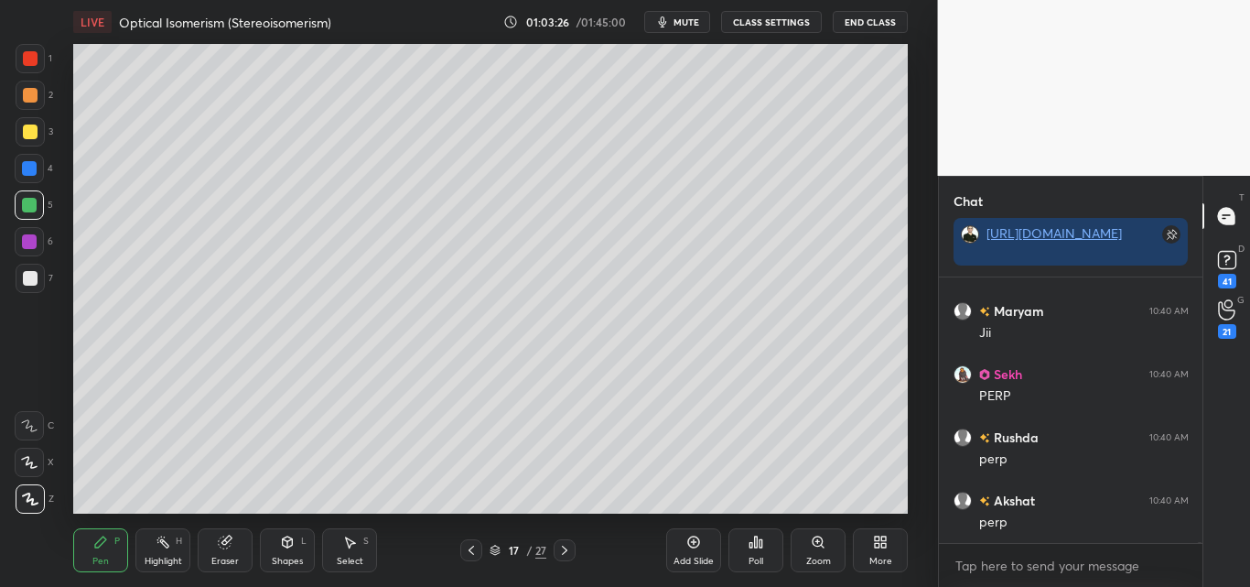
click at [31, 169] on div at bounding box center [29, 168] width 15 height 15
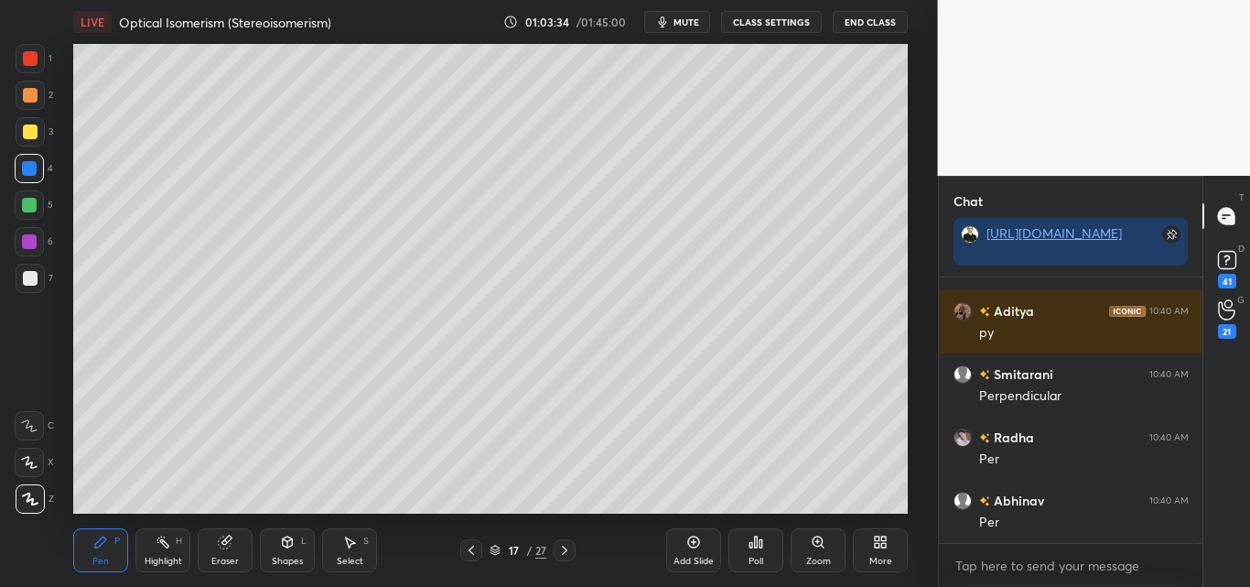
click at [172, 560] on div "Highlight" at bounding box center [164, 560] width 38 height 9
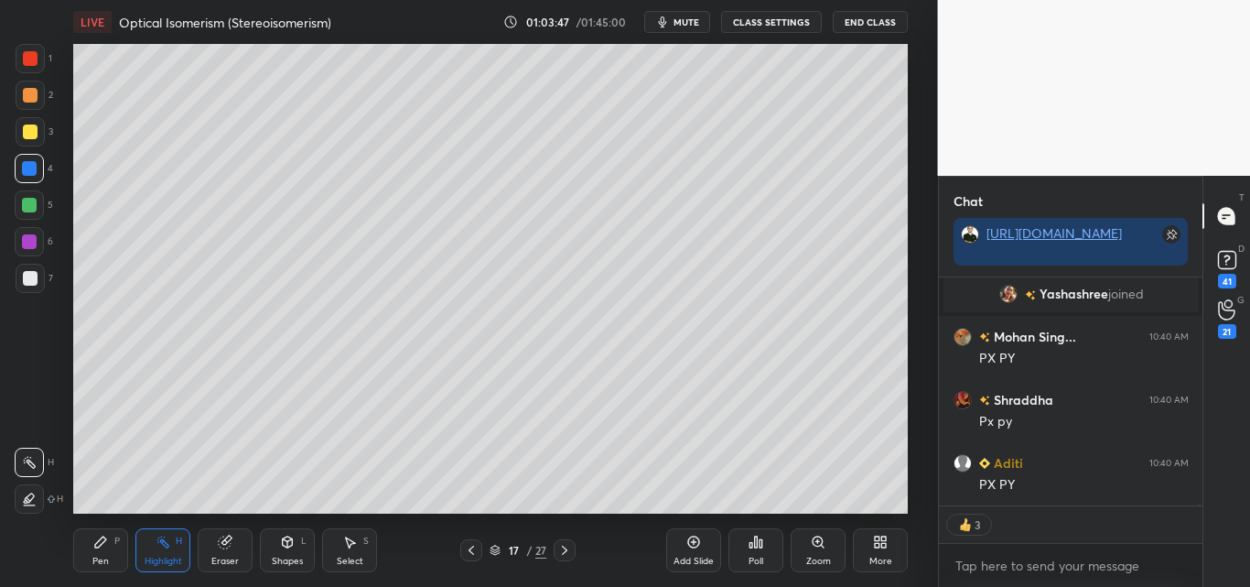
drag, startPoint x: 111, startPoint y: 551, endPoint x: 134, endPoint y: 528, distance: 32.4
click at [113, 549] on div "Pen P" at bounding box center [100, 550] width 55 height 44
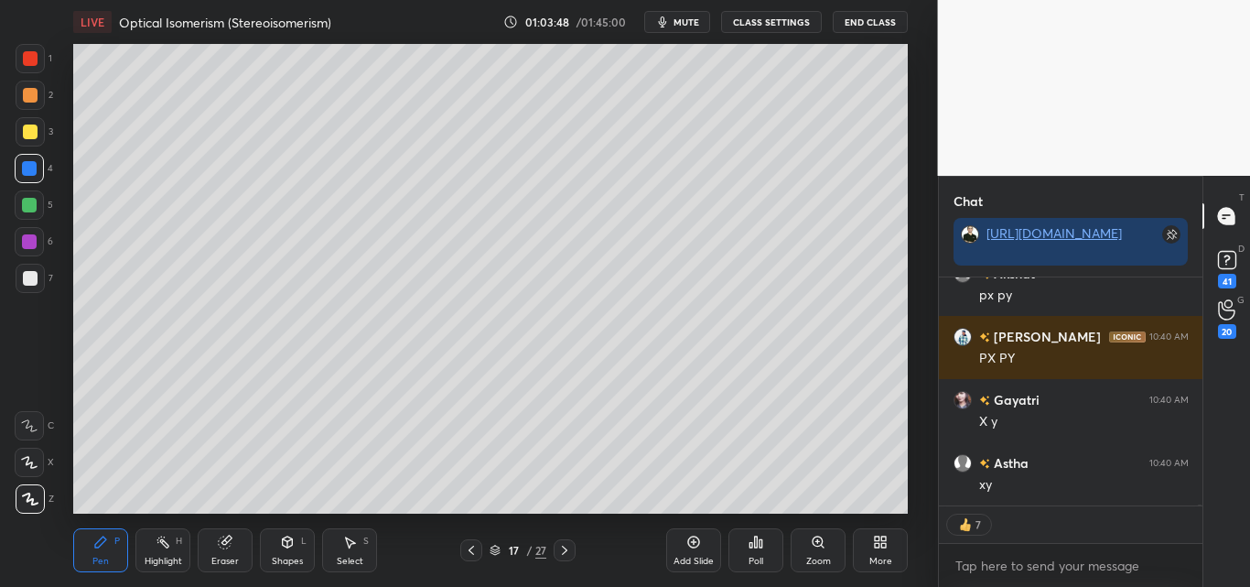
drag, startPoint x: 29, startPoint y: 96, endPoint x: 53, endPoint y: 111, distance: 27.9
click at [29, 94] on div at bounding box center [30, 95] width 15 height 15
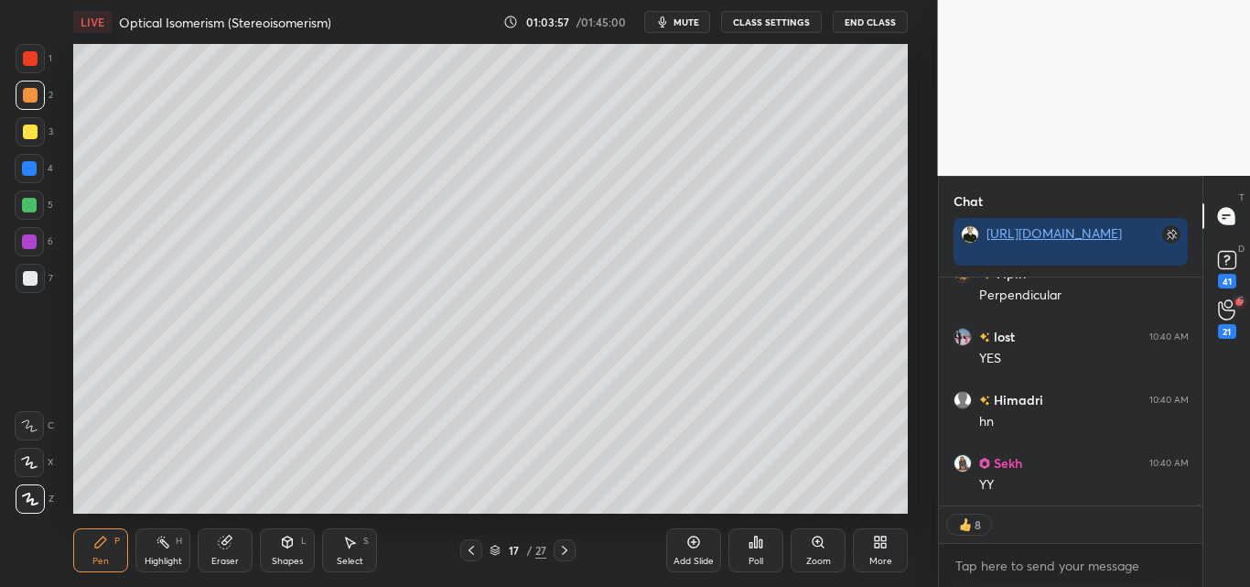
click at [160, 546] on div "Highlight H" at bounding box center [162, 550] width 55 height 44
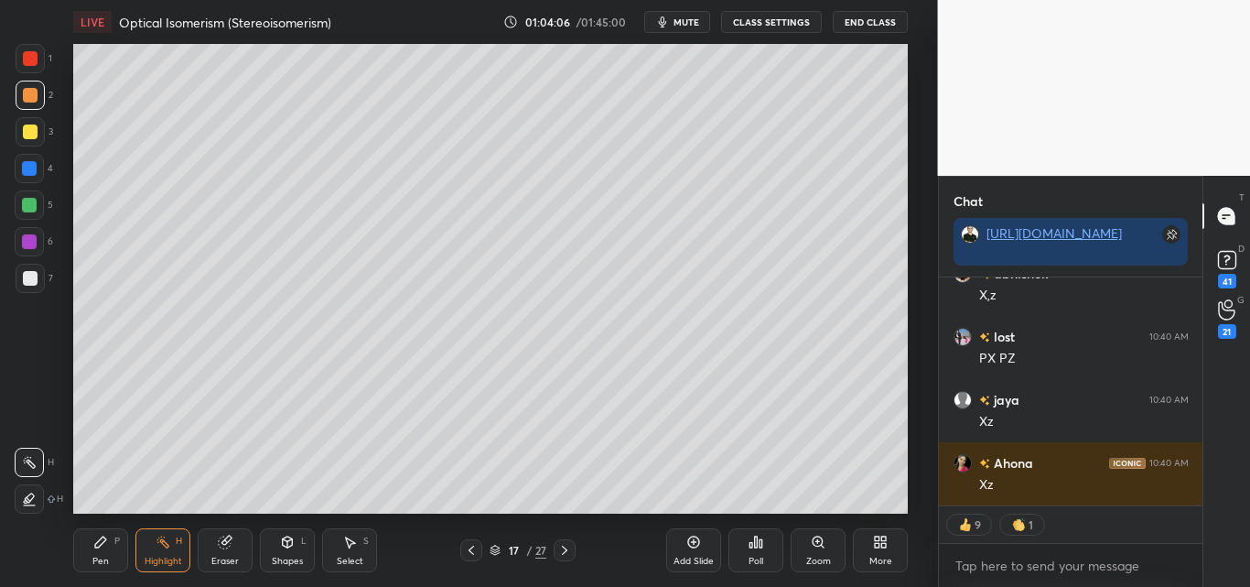
click at [111, 537] on div "Pen P" at bounding box center [100, 550] width 55 height 44
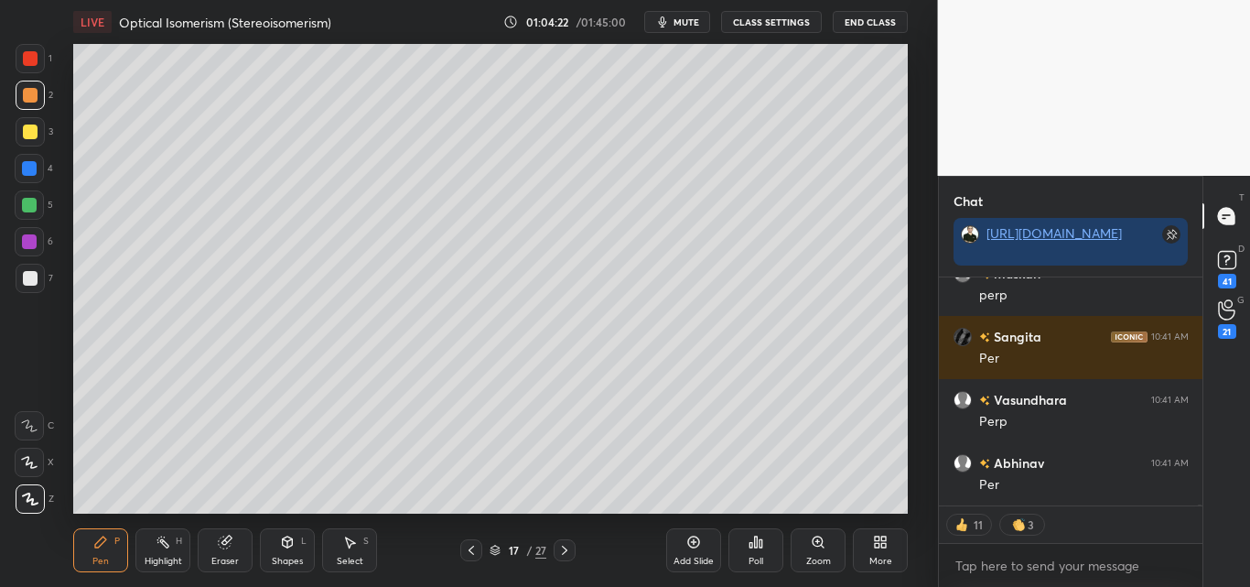
click at [14, 134] on div "1 2 3 4 5 6 7 C X Z C X Z E E Erase all H H" at bounding box center [29, 278] width 59 height 469
click at [21, 124] on div at bounding box center [30, 131] width 29 height 29
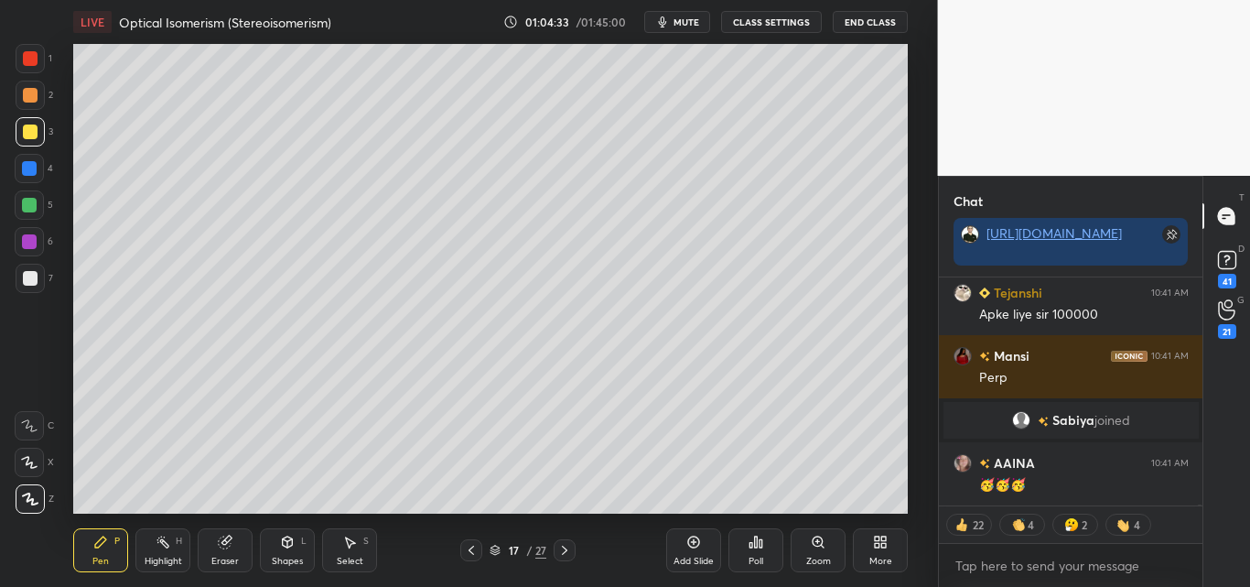
click at [279, 553] on div "Shapes L" at bounding box center [287, 550] width 55 height 44
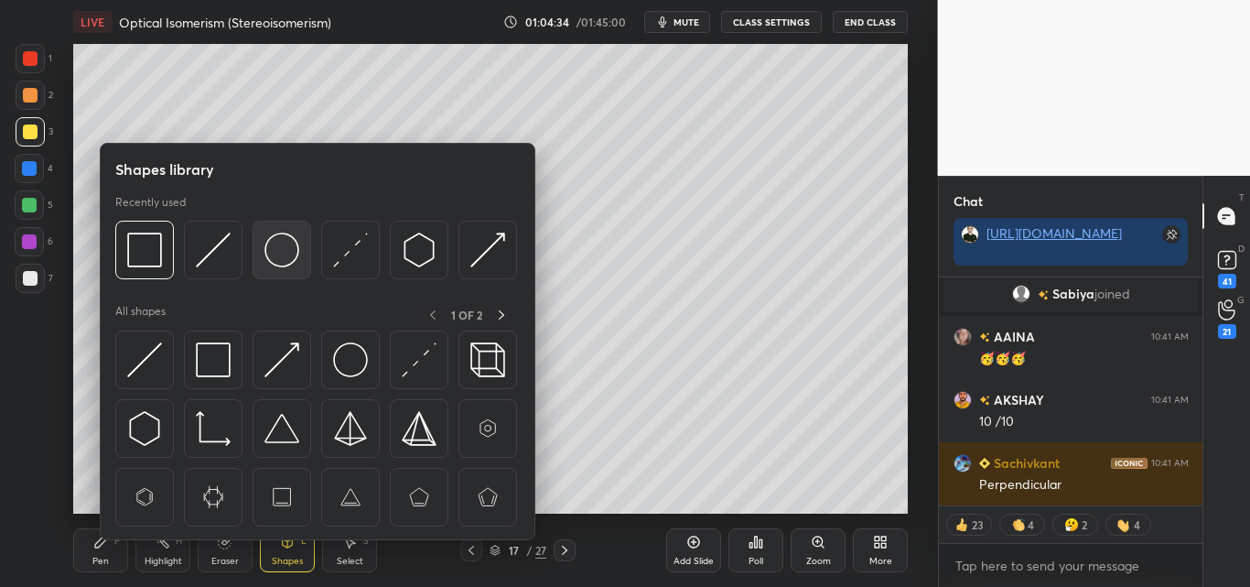
click at [288, 249] on img at bounding box center [281, 249] width 35 height 35
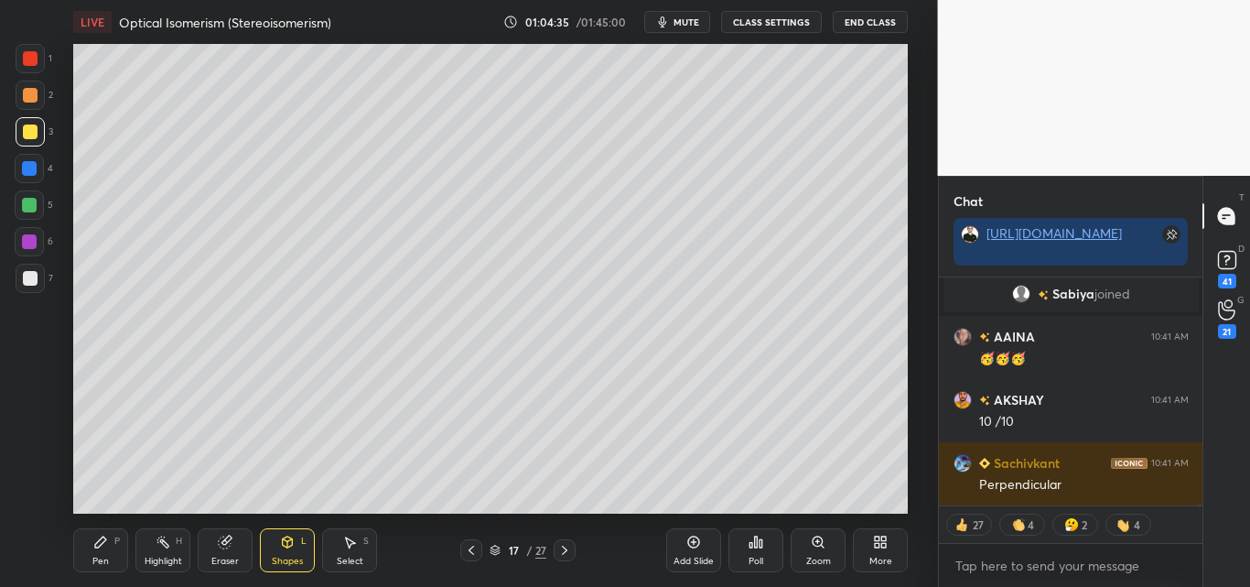
drag, startPoint x: 29, startPoint y: 53, endPoint x: 44, endPoint y: 59, distance: 15.6
click at [30, 53] on div at bounding box center [30, 58] width 15 height 15
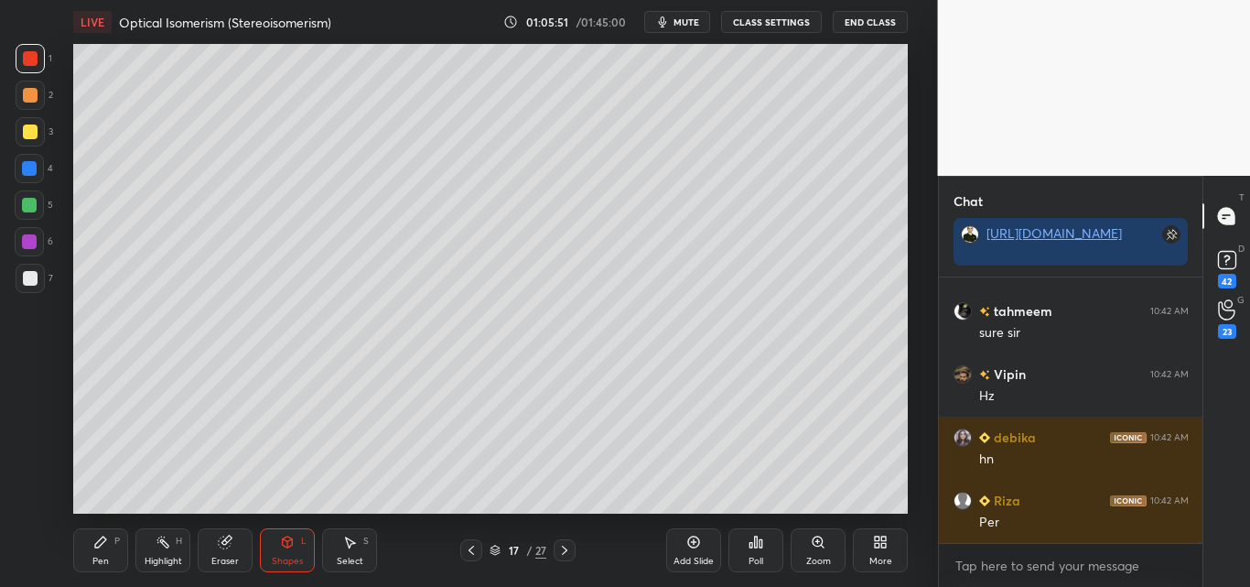
click at [176, 533] on div "Highlight H" at bounding box center [162, 550] width 55 height 44
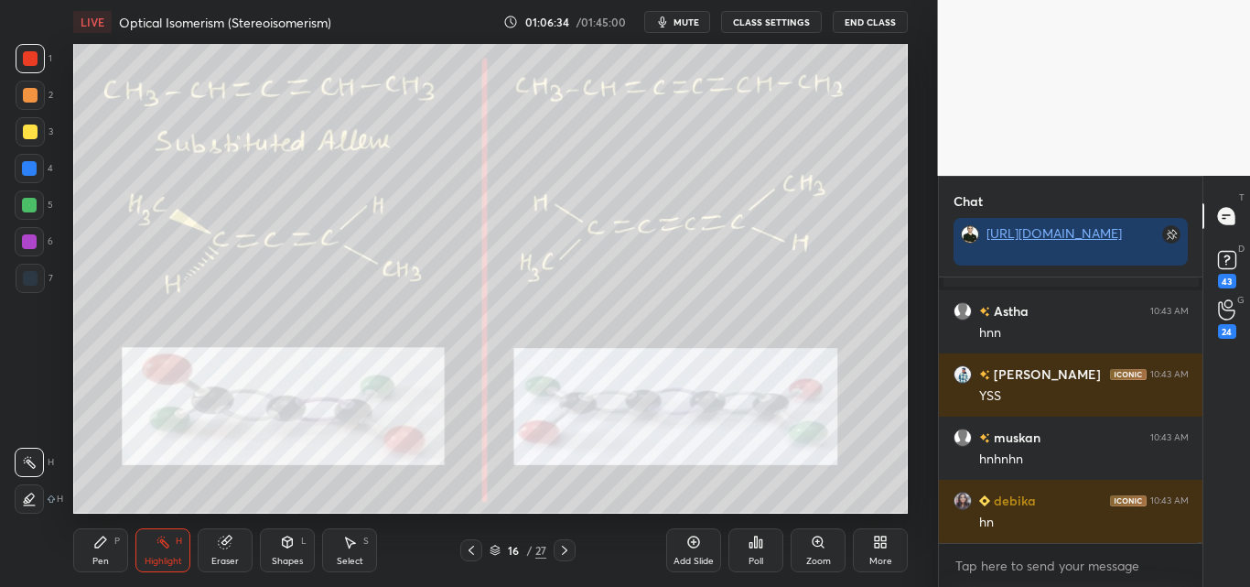
click at [31, 200] on div at bounding box center [29, 205] width 15 height 15
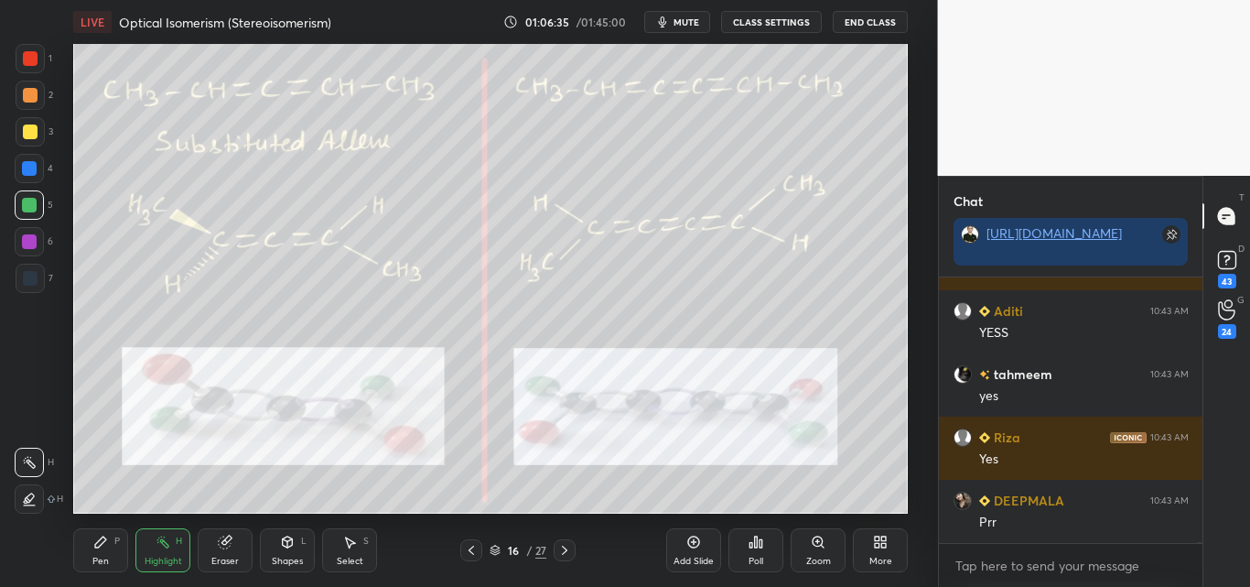
drag, startPoint x: 107, startPoint y: 549, endPoint x: 108, endPoint y: 527, distance: 22.0
click at [107, 546] on div "Pen P" at bounding box center [100, 550] width 55 height 44
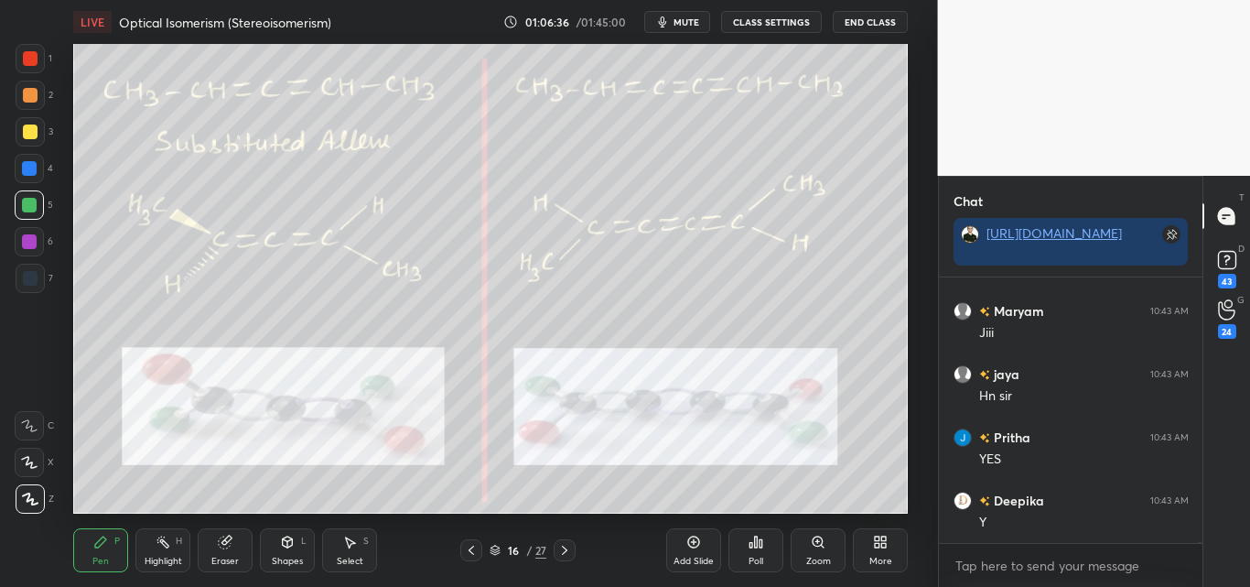
click at [31, 99] on div at bounding box center [30, 95] width 15 height 15
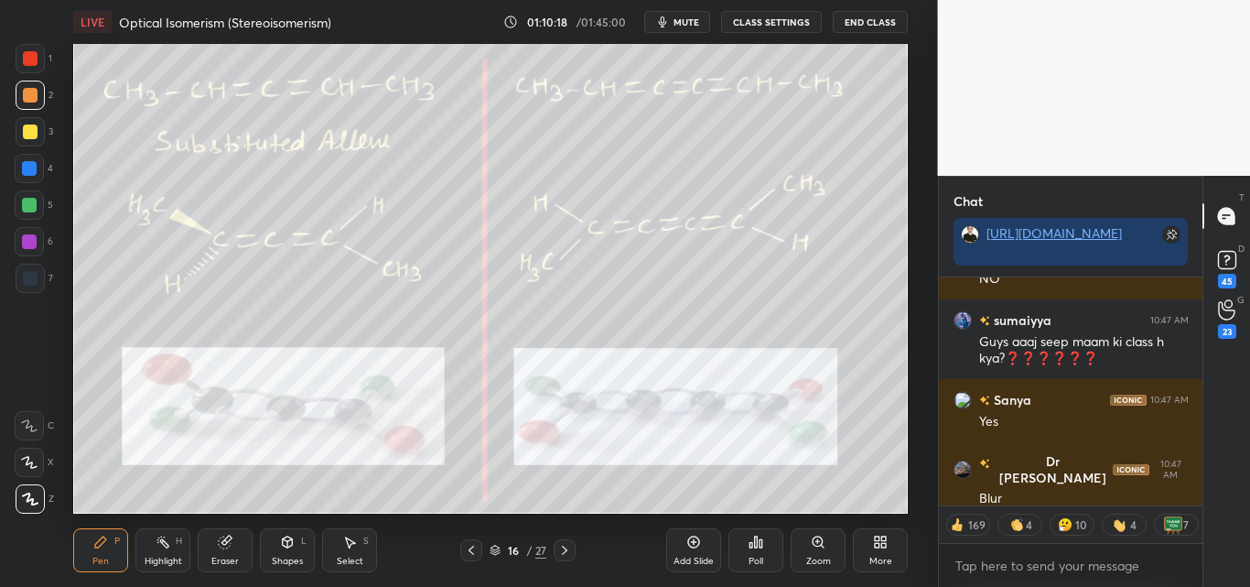
type textarea "x"
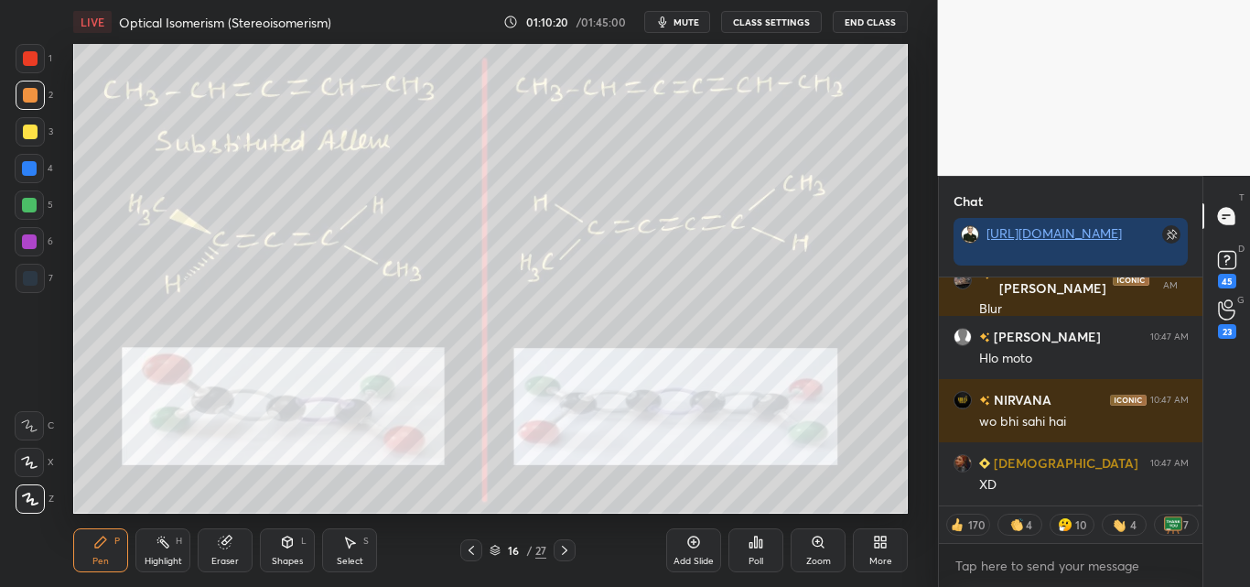
click at [784, 19] on button "CLASS SETTINGS" at bounding box center [771, 22] width 101 height 22
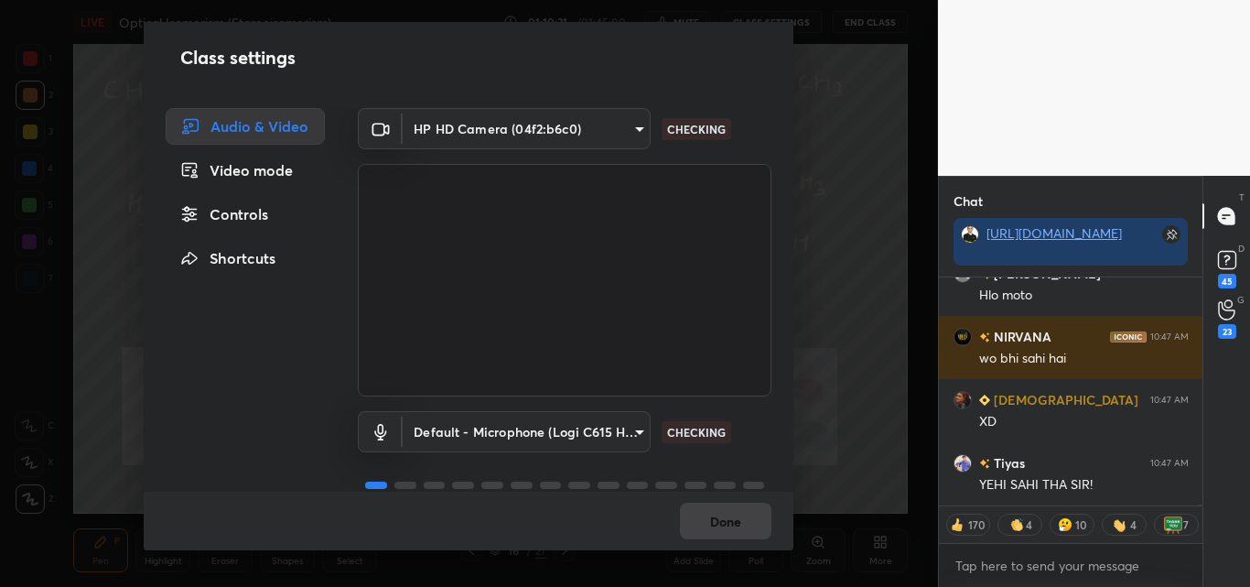
click at [512, 128] on body "1 2 3 4 5 6 7 C X Z C X Z E E Erase all H H LIVE Optical Isomerism (Stereoisome…" at bounding box center [625, 293] width 1250 height 587
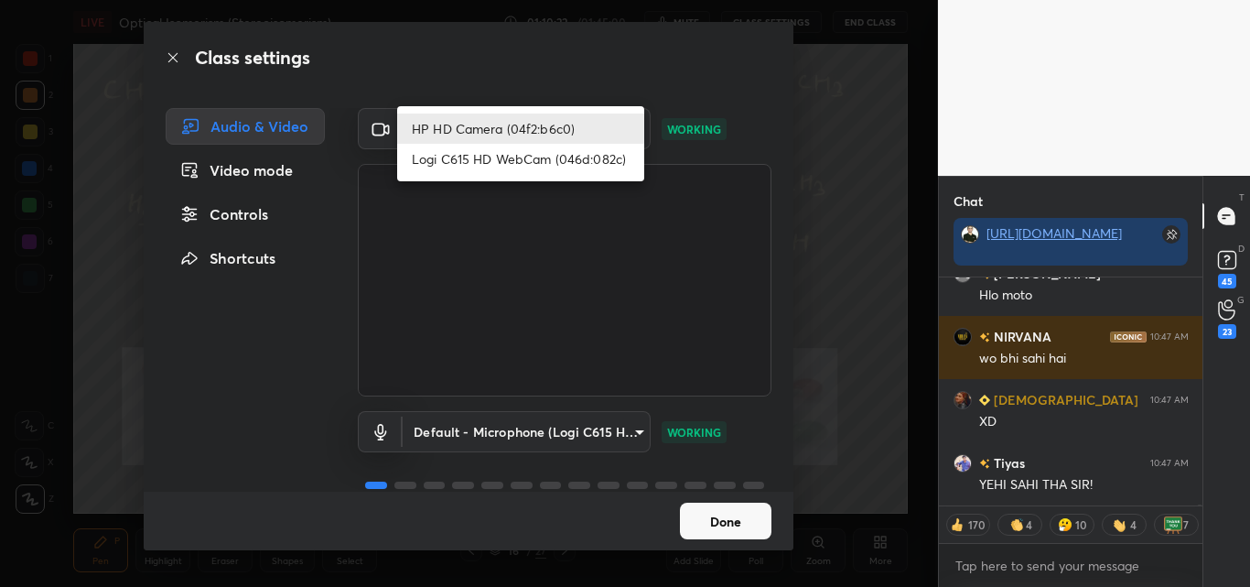
click at [502, 151] on li "Logi C615 HD WebCam (046d:082c)" at bounding box center [520, 159] width 247 height 30
type input "4bbcd715e9ca7c44c95591eef6198fbef41a8a54902462d908364a9dd24b2d21"
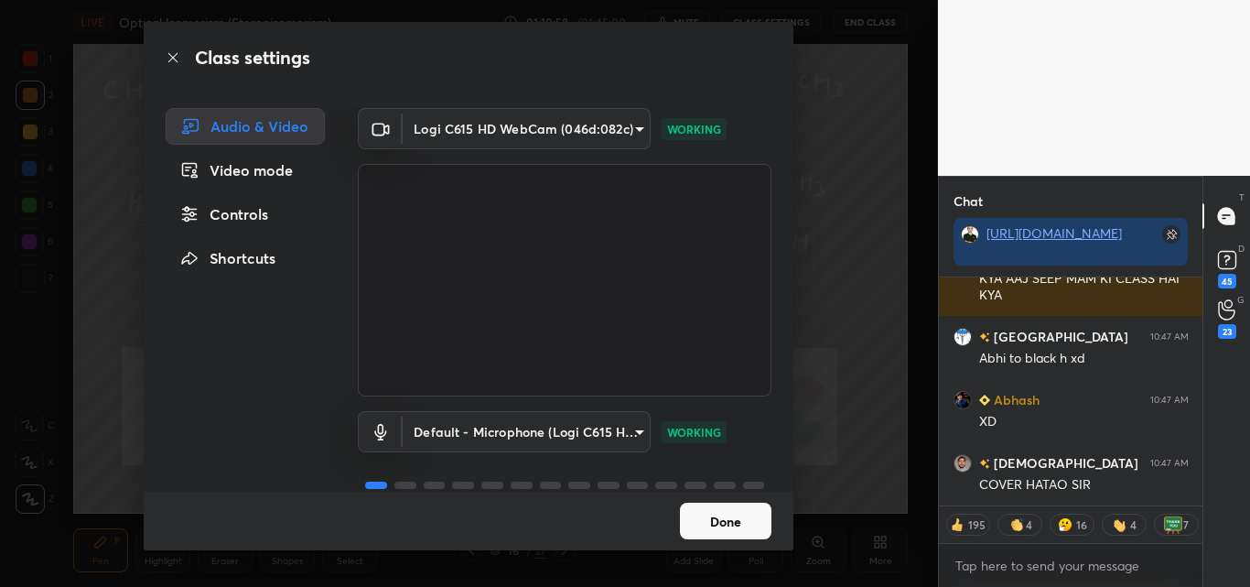
click at [569, 144] on body "1 2 3 4 5 6 7 C X Z C X Z E E Erase all H H LIVE Optical Isomerism (Stereoisome…" at bounding box center [625, 293] width 1250 height 587
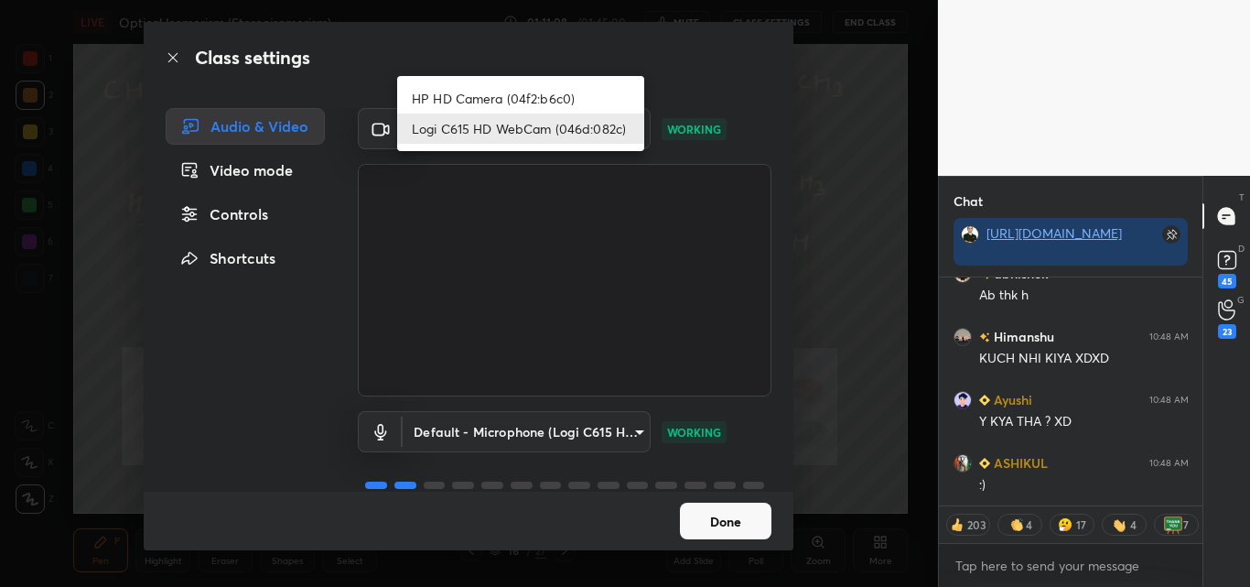
click at [737, 524] on div at bounding box center [625, 293] width 1250 height 587
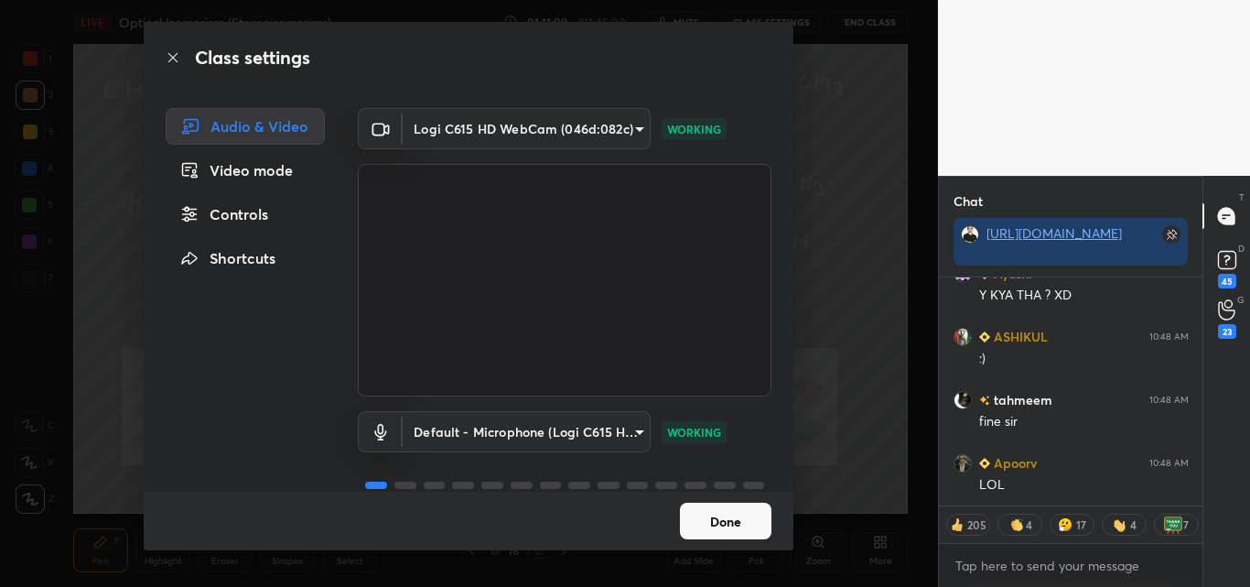
click at [730, 523] on button "Done" at bounding box center [726, 520] width 92 height 37
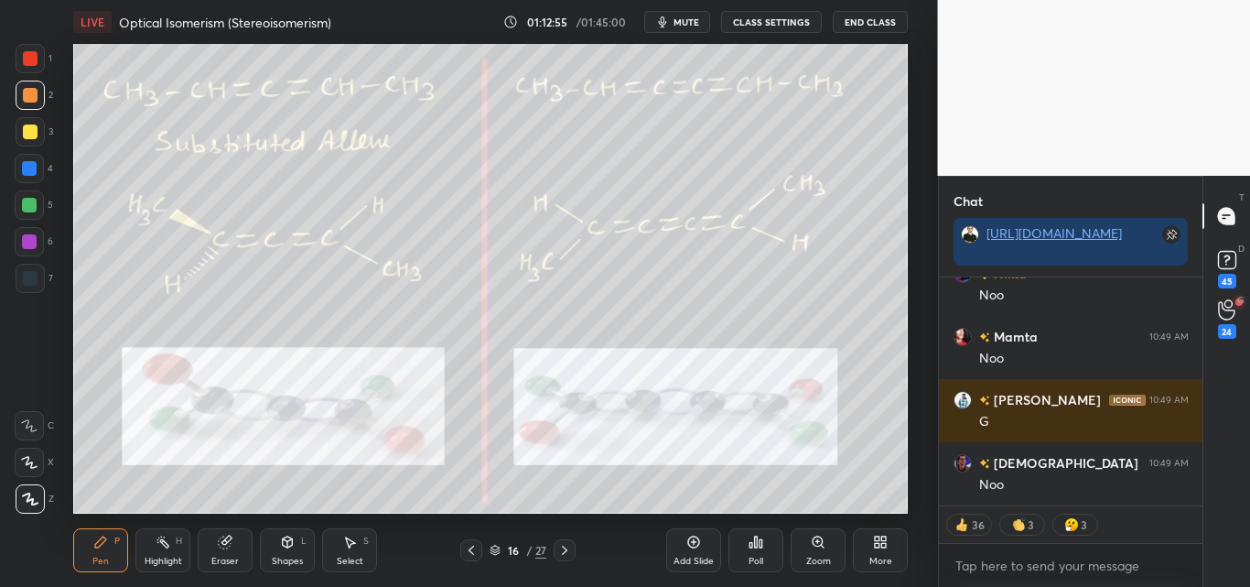
click at [29, 60] on div at bounding box center [30, 58] width 15 height 15
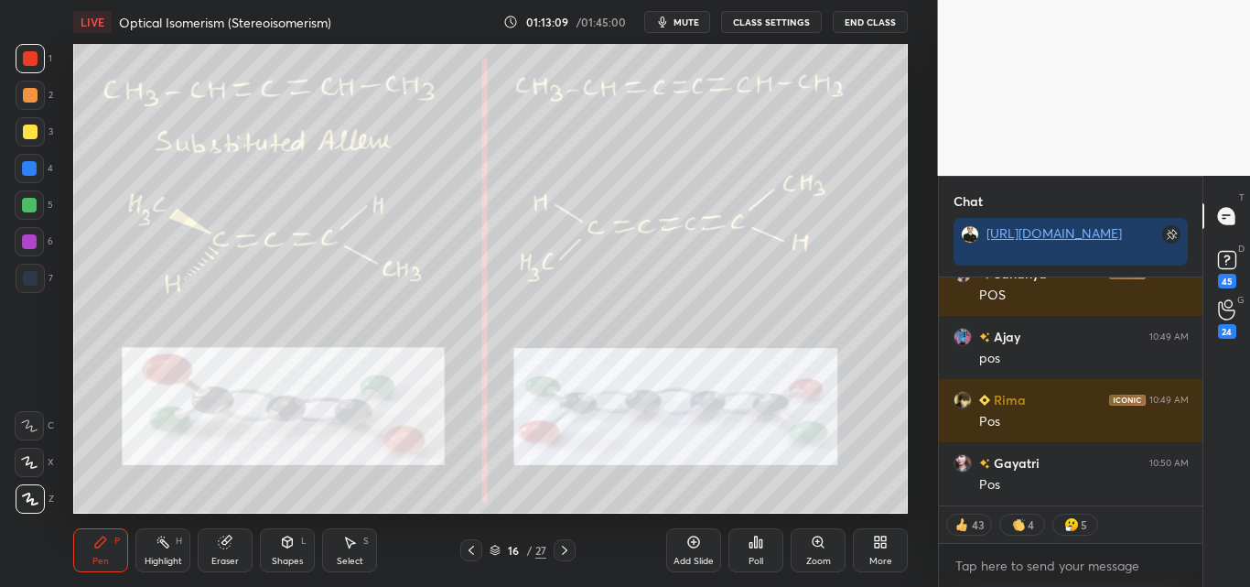
click at [160, 557] on div "Highlight" at bounding box center [164, 560] width 38 height 9
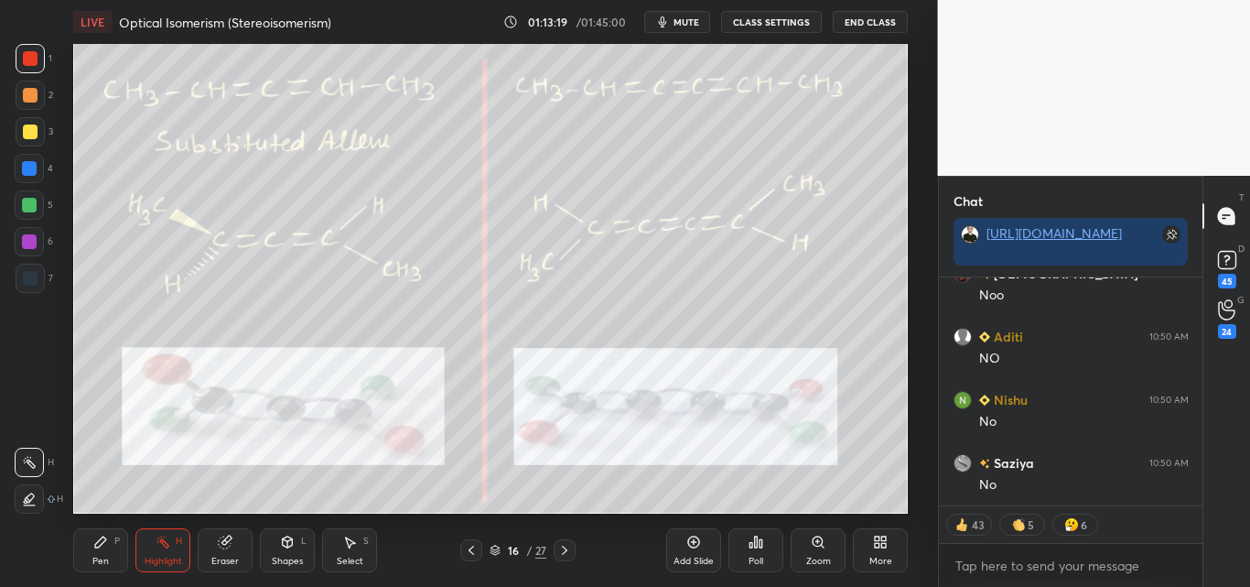
type textarea "x"
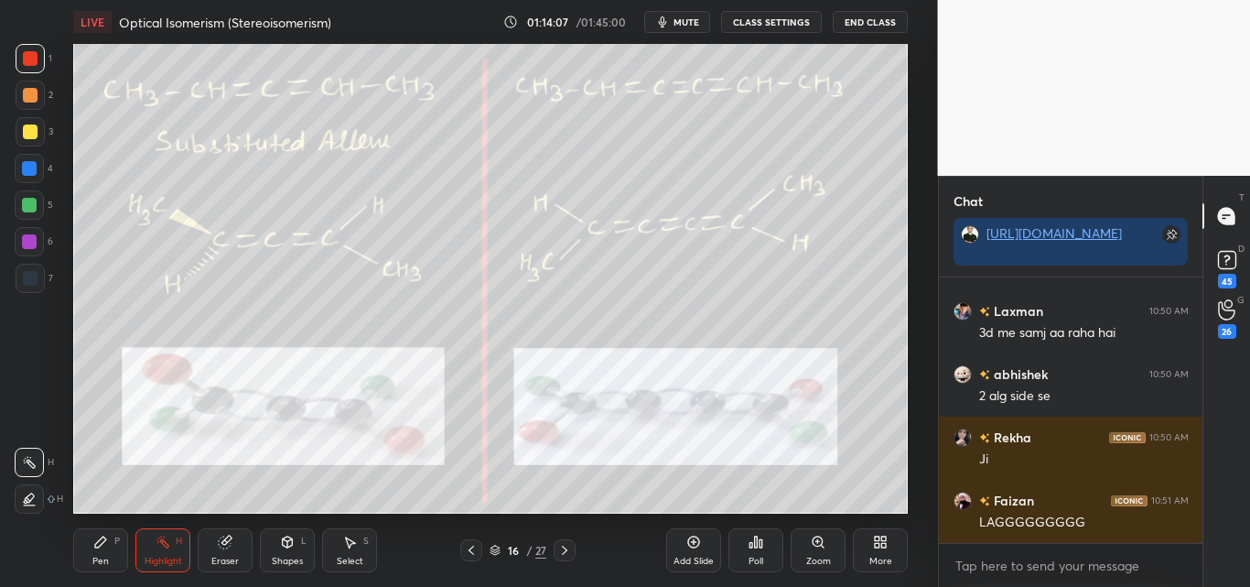
click at [105, 558] on div "Pen" at bounding box center [100, 560] width 16 height 9
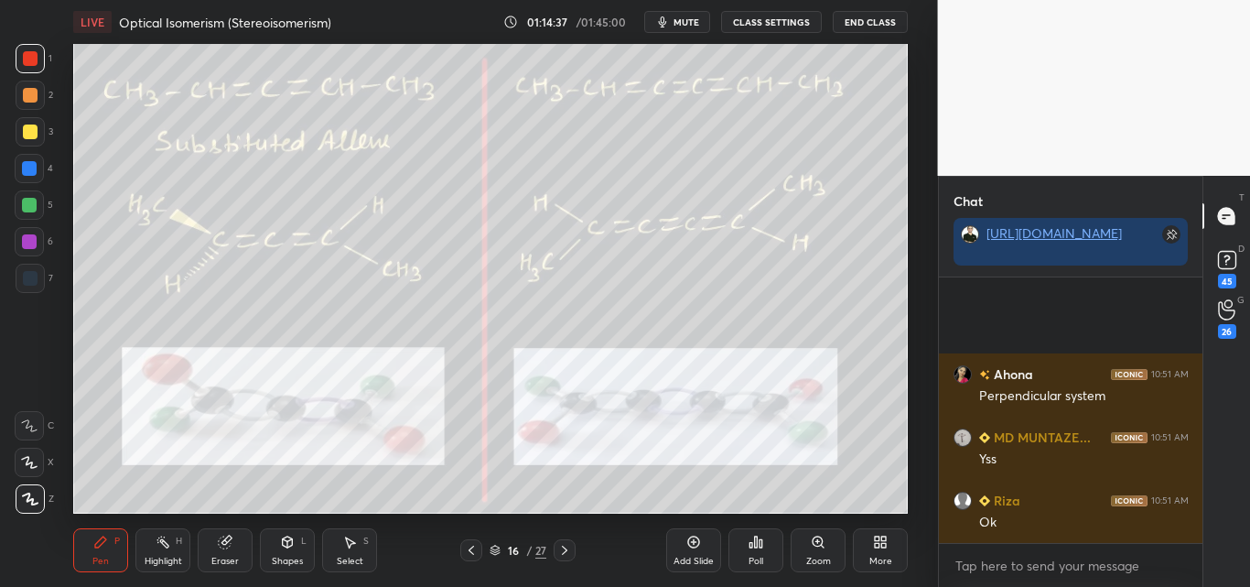
scroll to position [156292, 0]
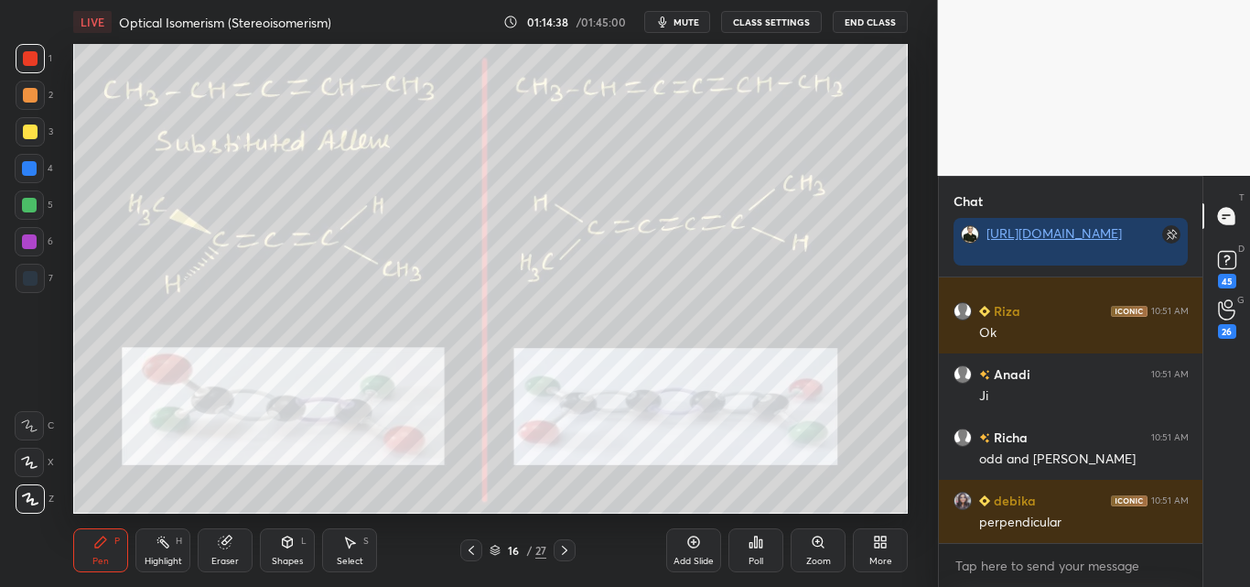
click at [32, 96] on div at bounding box center [30, 95] width 15 height 15
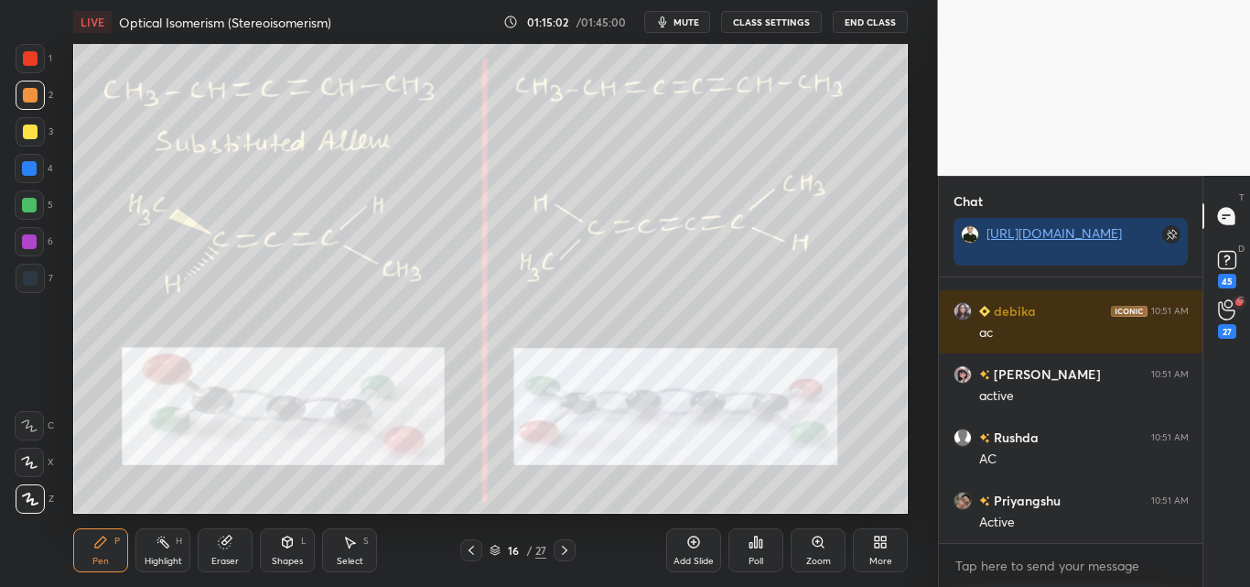
scroll to position [0, 0]
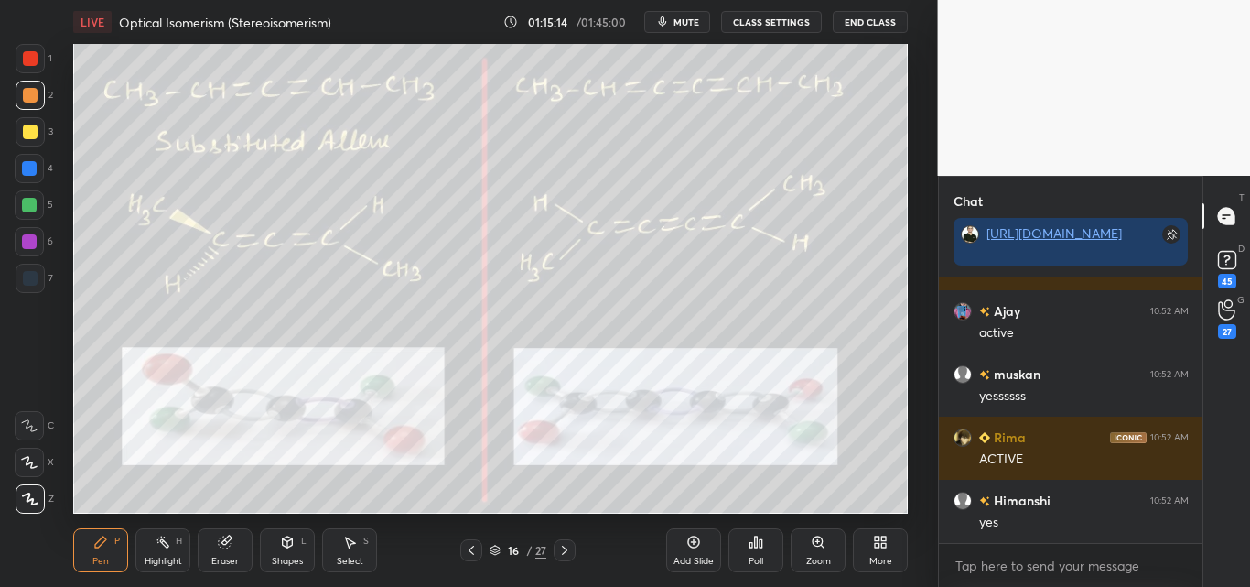
click at [25, 212] on div at bounding box center [29, 204] width 29 height 29
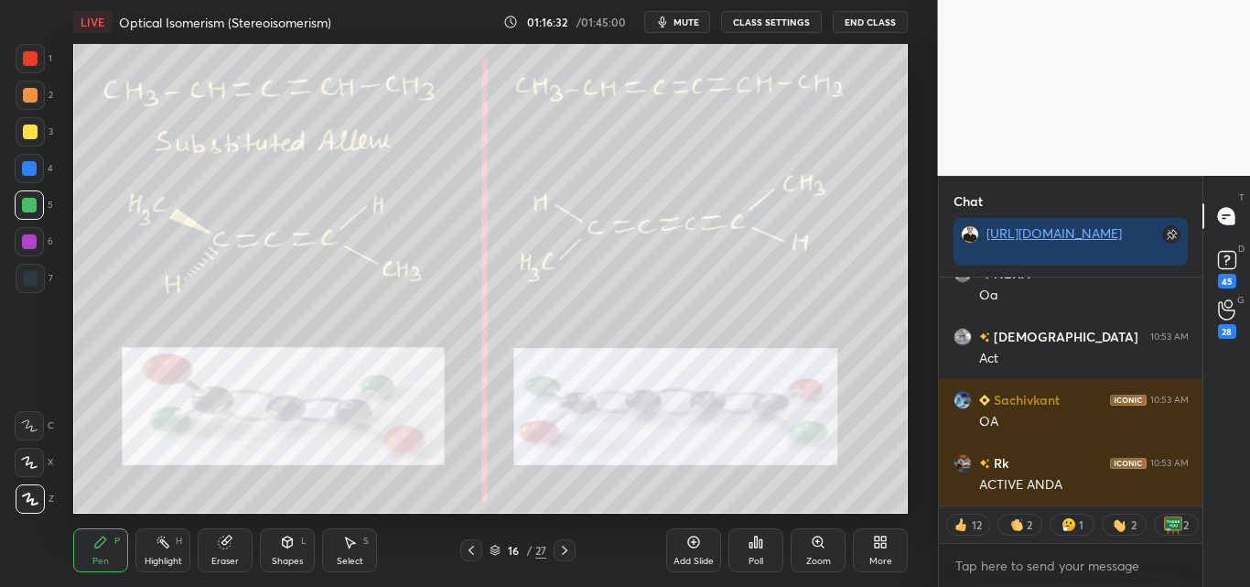
click at [29, 95] on div at bounding box center [30, 95] width 15 height 15
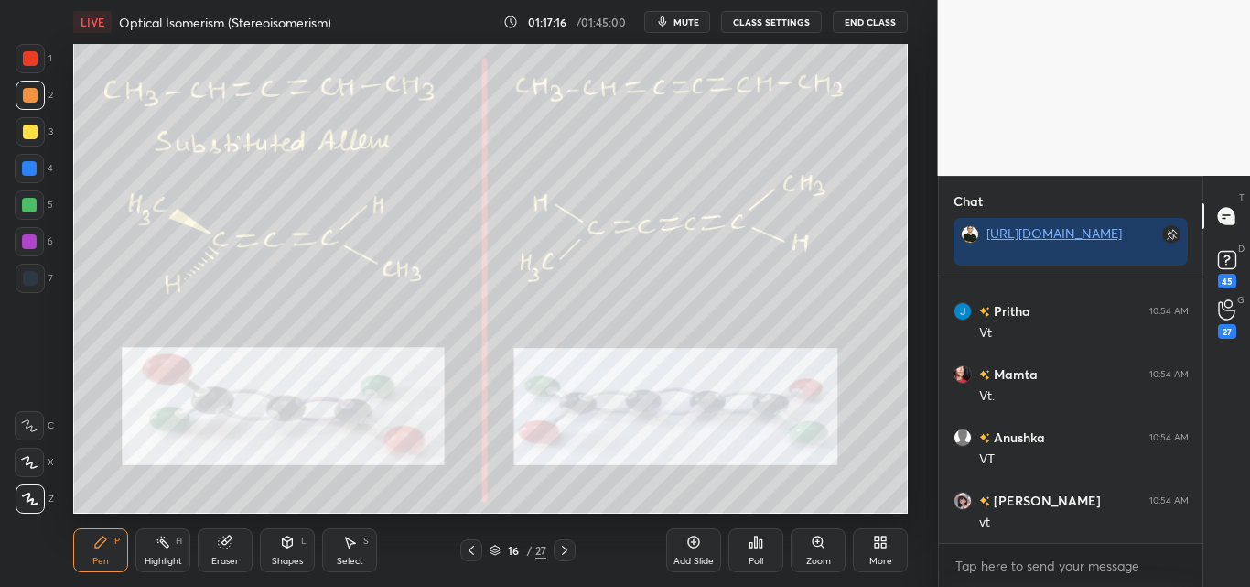
click at [174, 537] on div "Highlight H" at bounding box center [162, 550] width 55 height 44
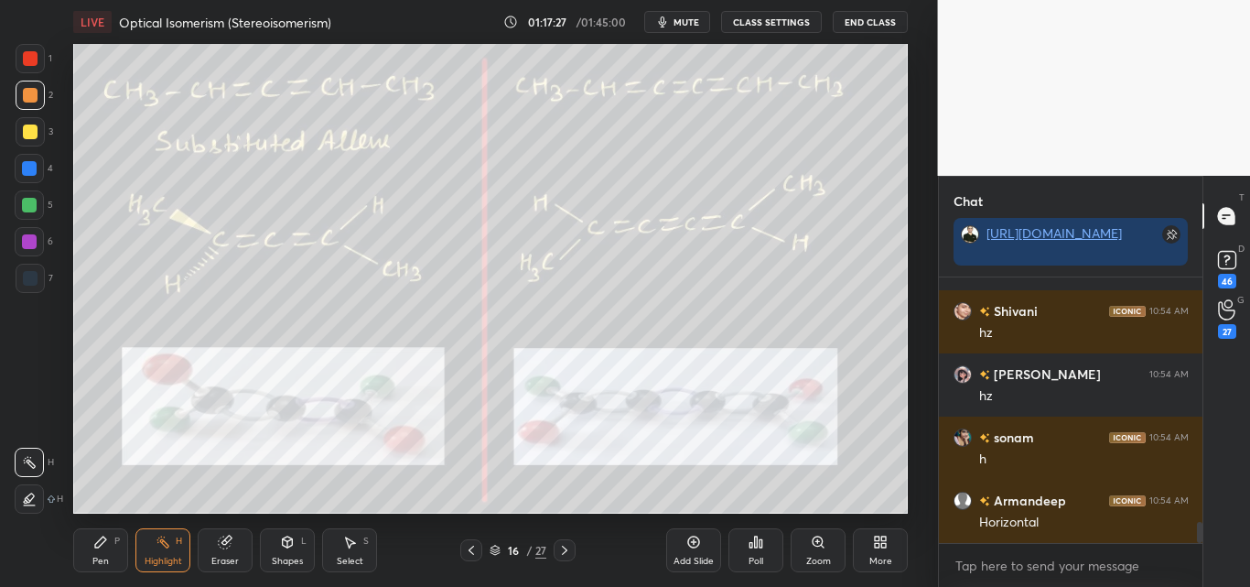
click at [103, 551] on div "Pen P" at bounding box center [100, 550] width 55 height 44
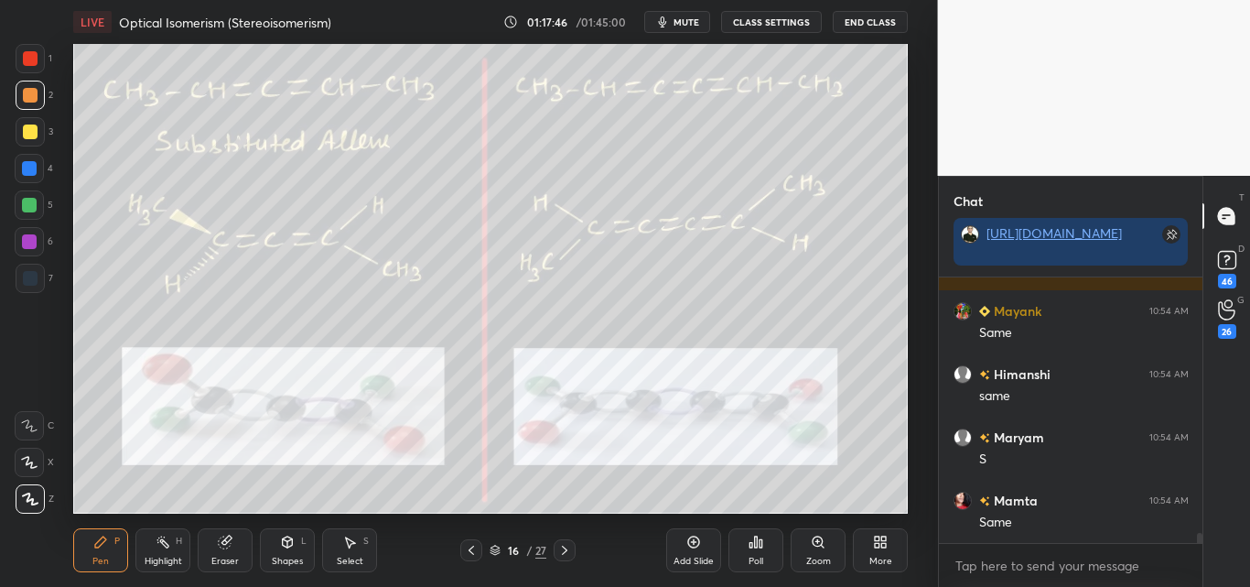
drag, startPoint x: 150, startPoint y: 545, endPoint x: 164, endPoint y: 532, distance: 19.4
click at [151, 548] on div "Highlight H" at bounding box center [162, 550] width 55 height 44
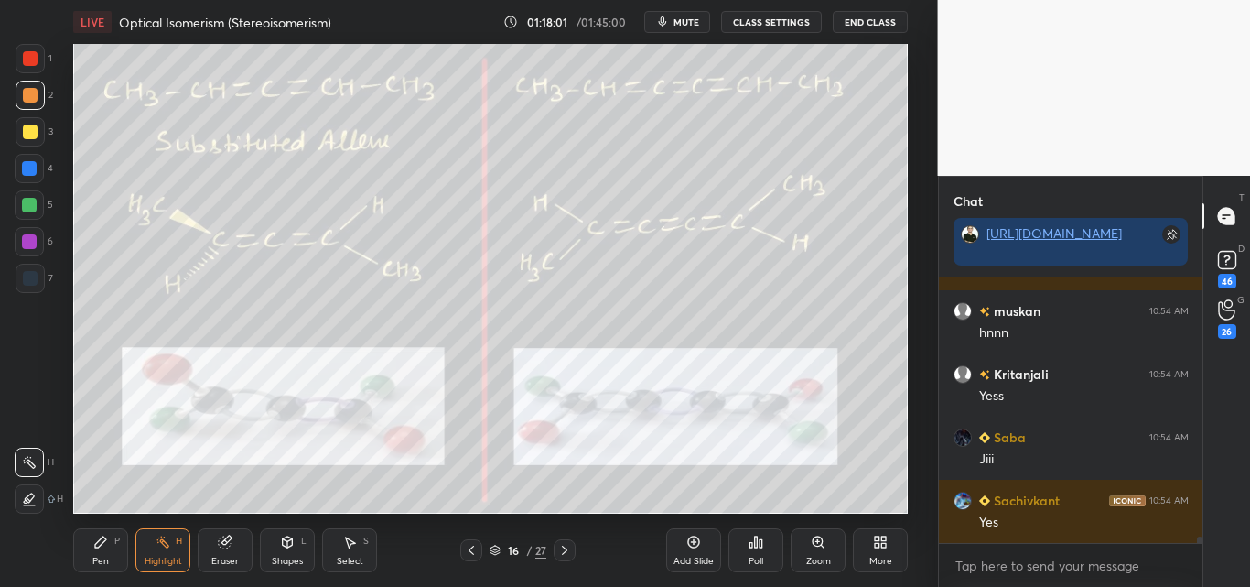
click at [100, 553] on div "Pen P" at bounding box center [100, 550] width 55 height 44
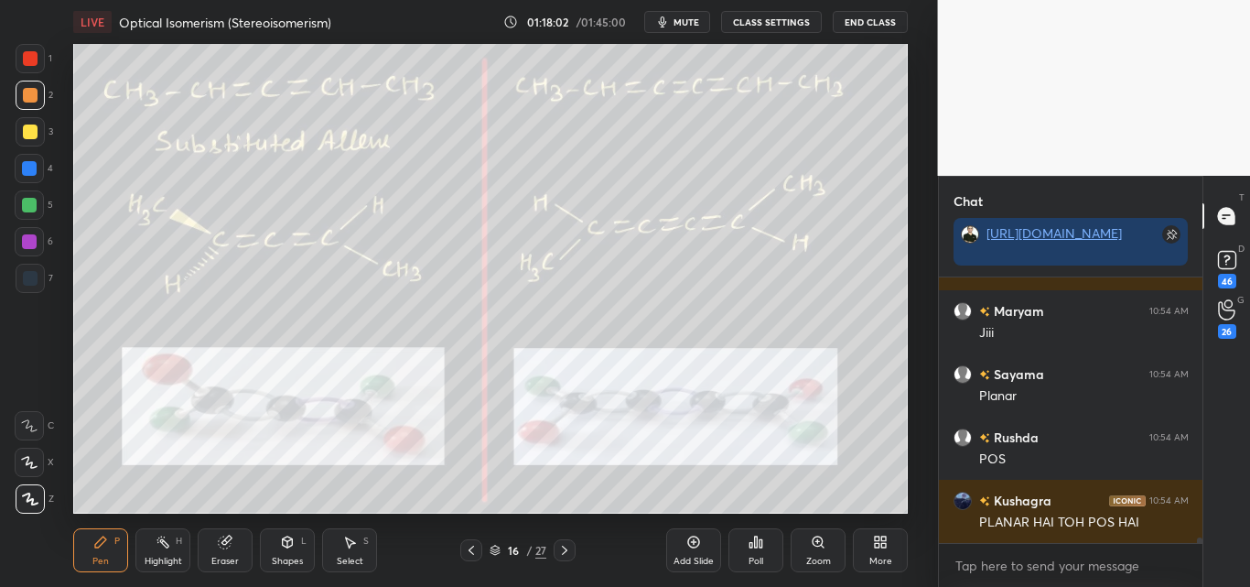
click at [35, 69] on div at bounding box center [30, 58] width 29 height 29
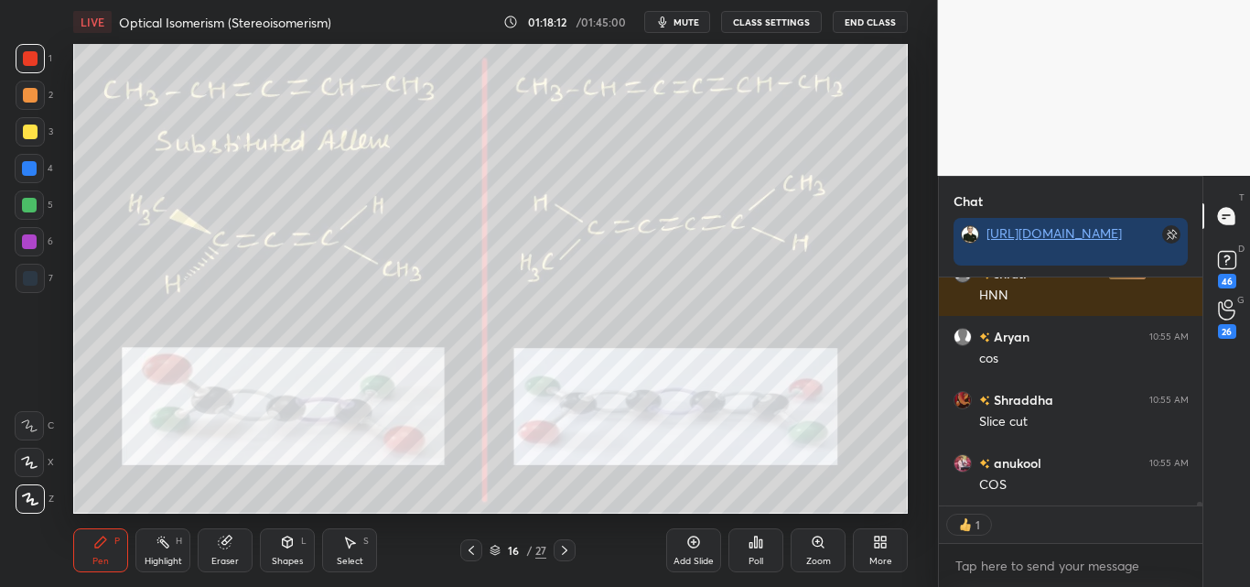
drag, startPoint x: 28, startPoint y: 92, endPoint x: 31, endPoint y: 103, distance: 10.4
click at [28, 94] on div at bounding box center [30, 95] width 15 height 15
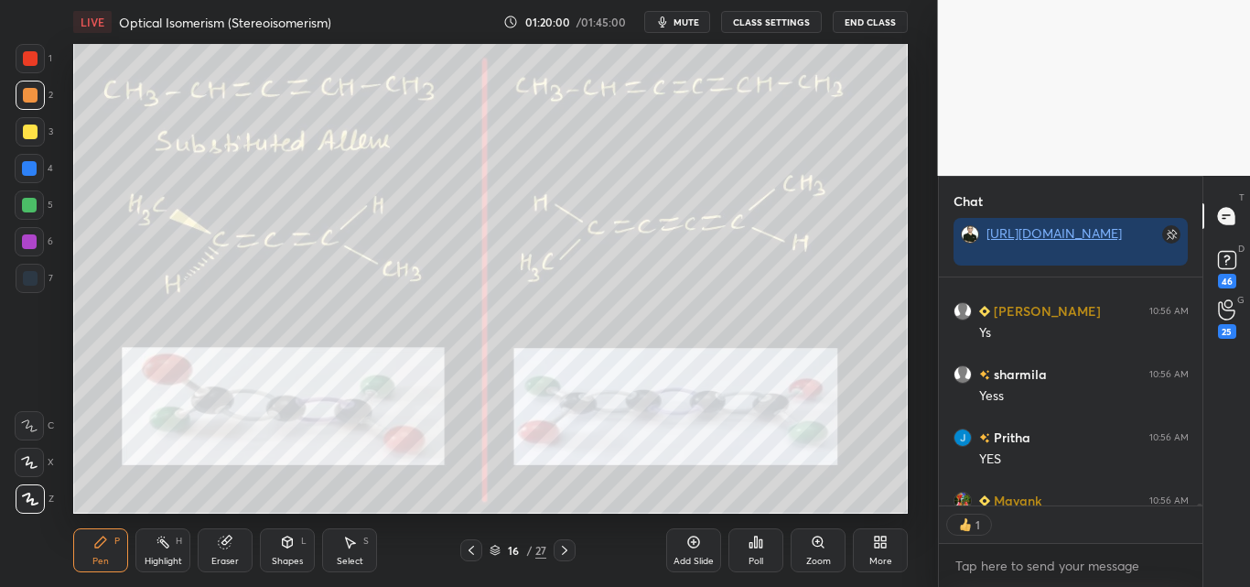
click at [35, 185] on div "4" at bounding box center [34, 172] width 38 height 37
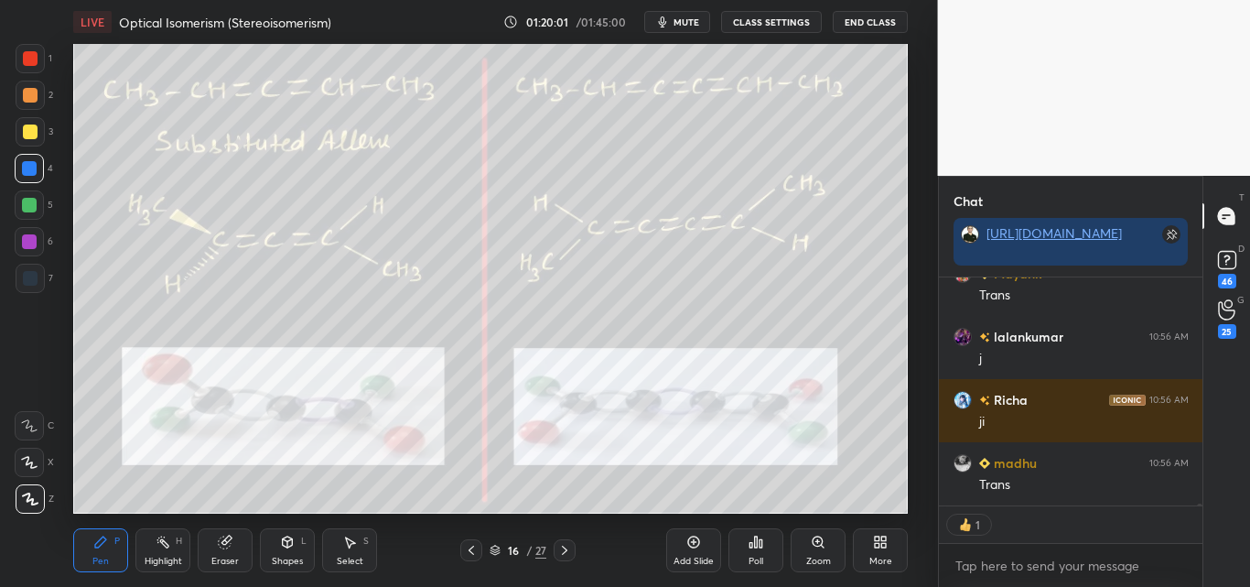
click at [27, 203] on div at bounding box center [29, 205] width 15 height 15
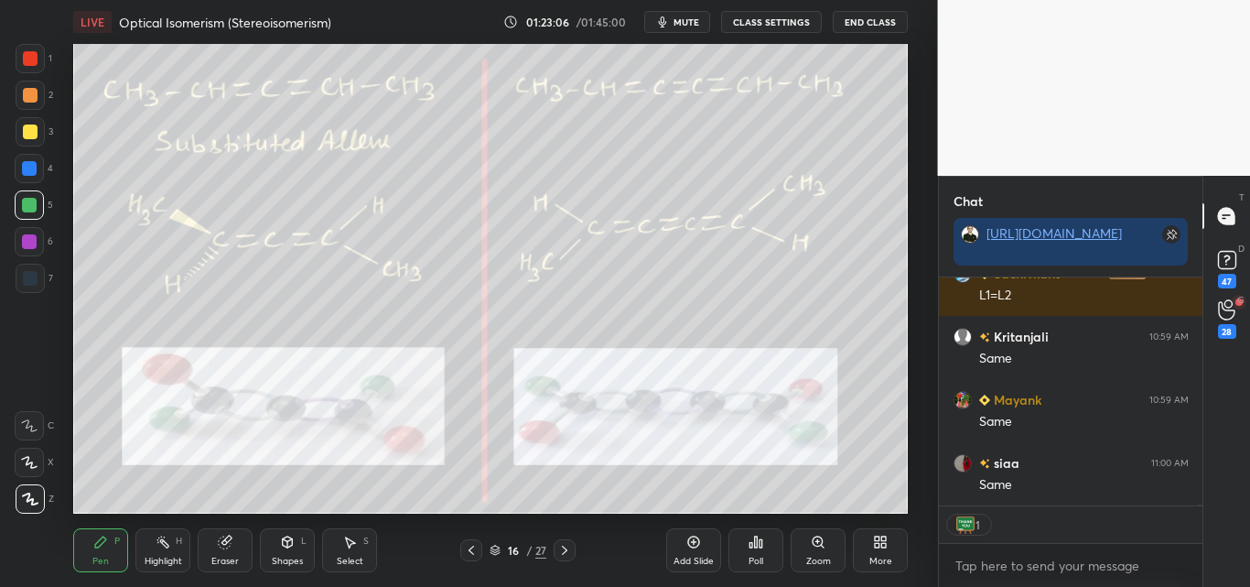
click at [33, 170] on div at bounding box center [29, 168] width 15 height 15
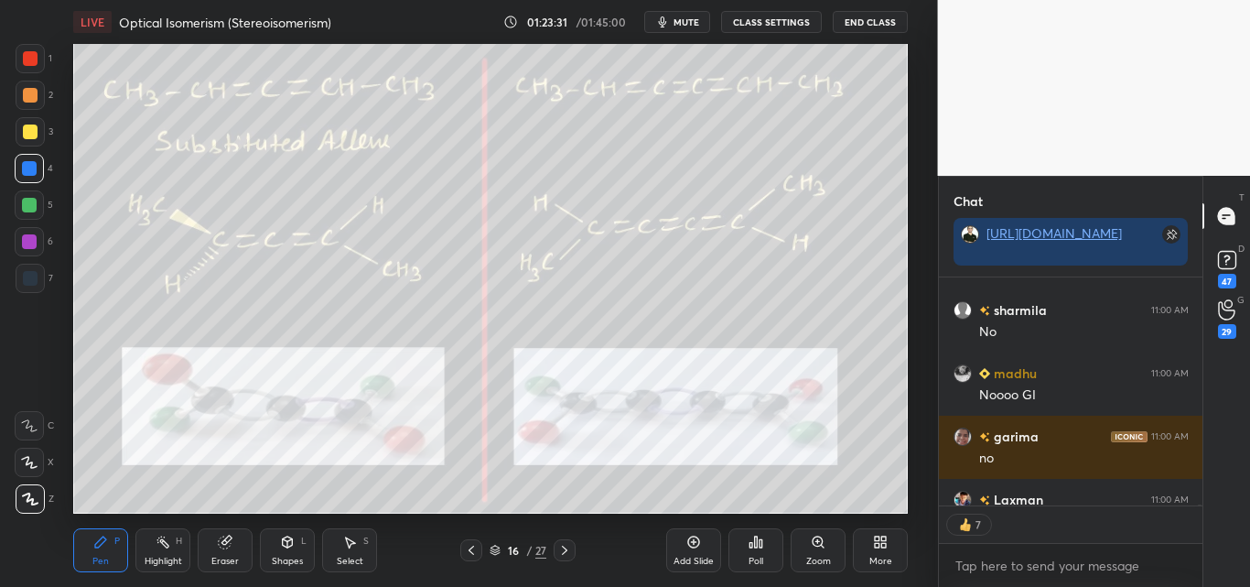
click at [216, 553] on div "Eraser" at bounding box center [225, 550] width 55 height 44
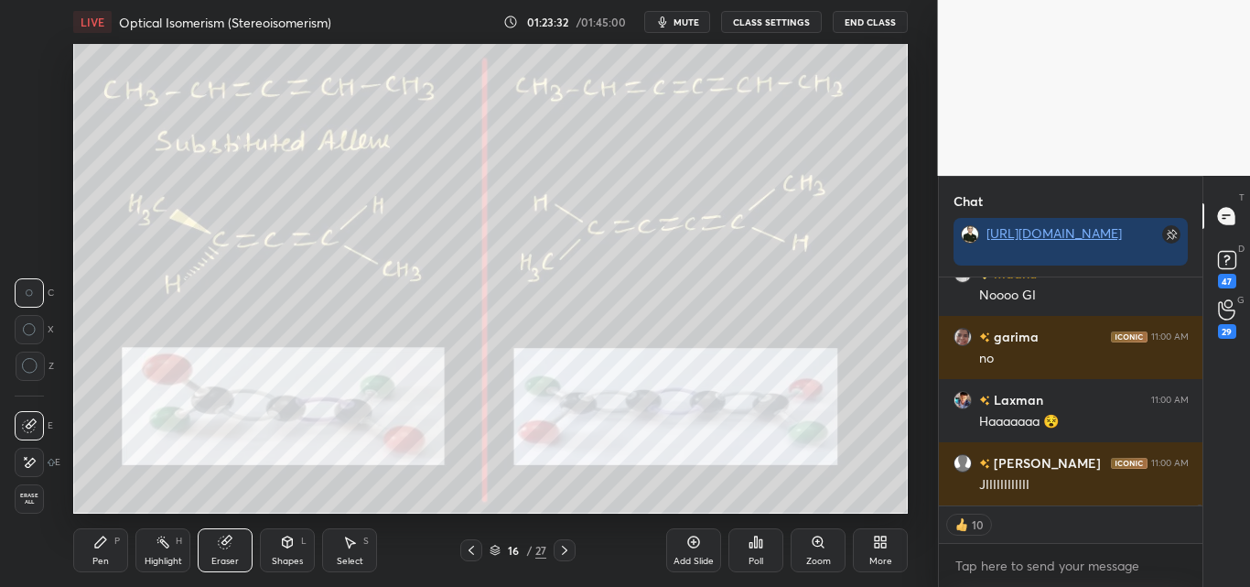
click at [279, 560] on div "Shapes" at bounding box center [287, 560] width 31 height 9
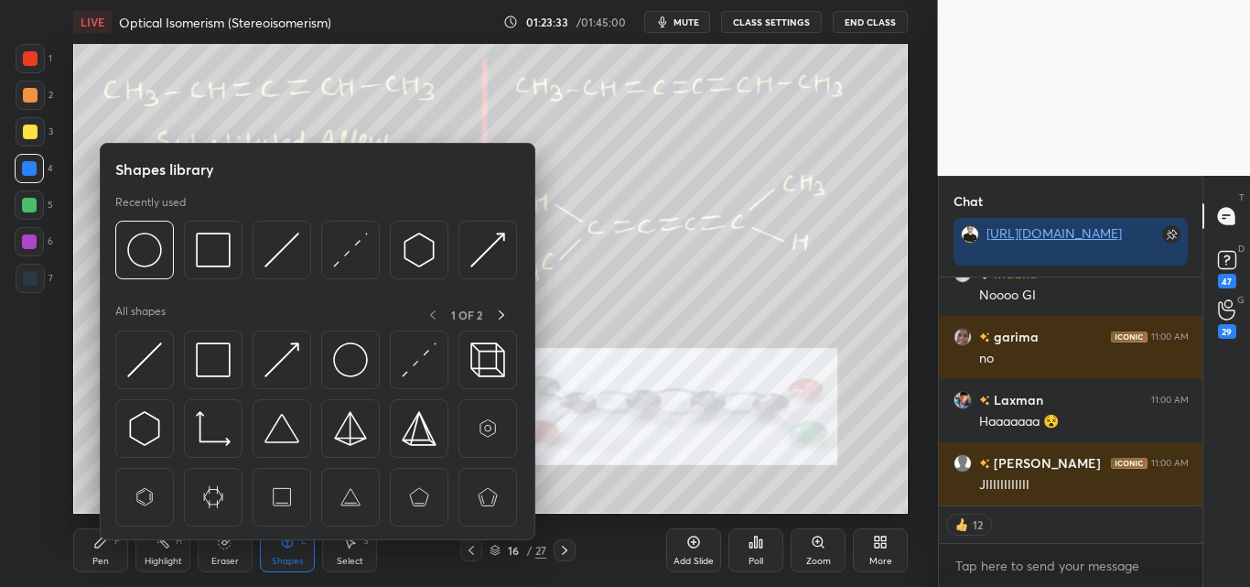
drag, startPoint x: 106, startPoint y: 548, endPoint x: 122, endPoint y: 547, distance: 15.6
click at [109, 548] on div "Pen P" at bounding box center [100, 550] width 55 height 44
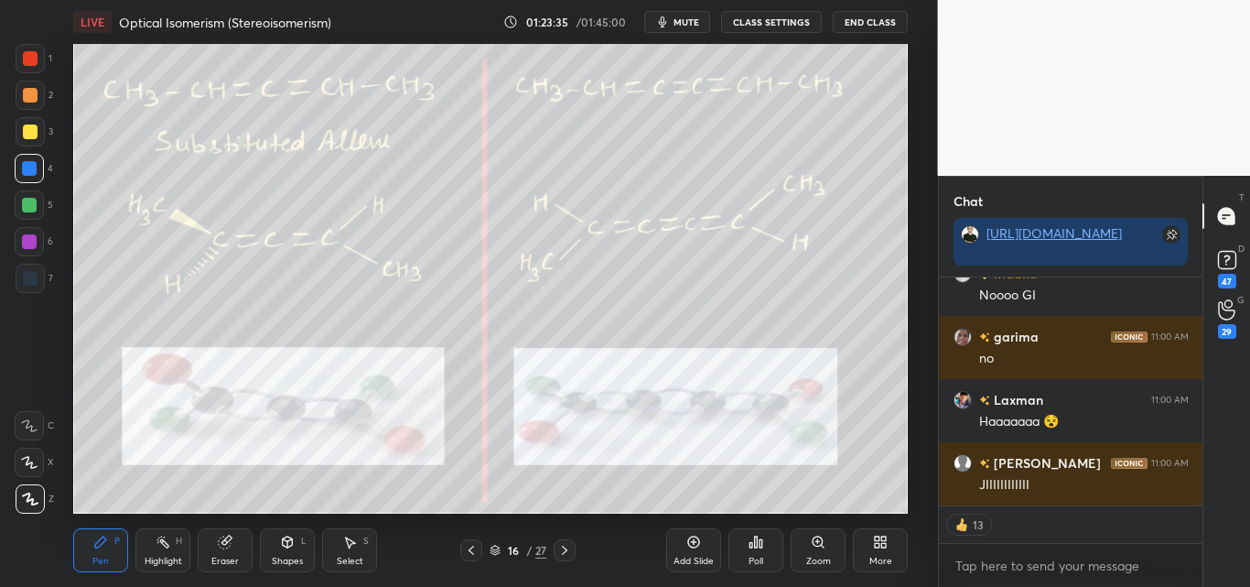
click at [169, 547] on div "Highlight H" at bounding box center [162, 550] width 55 height 44
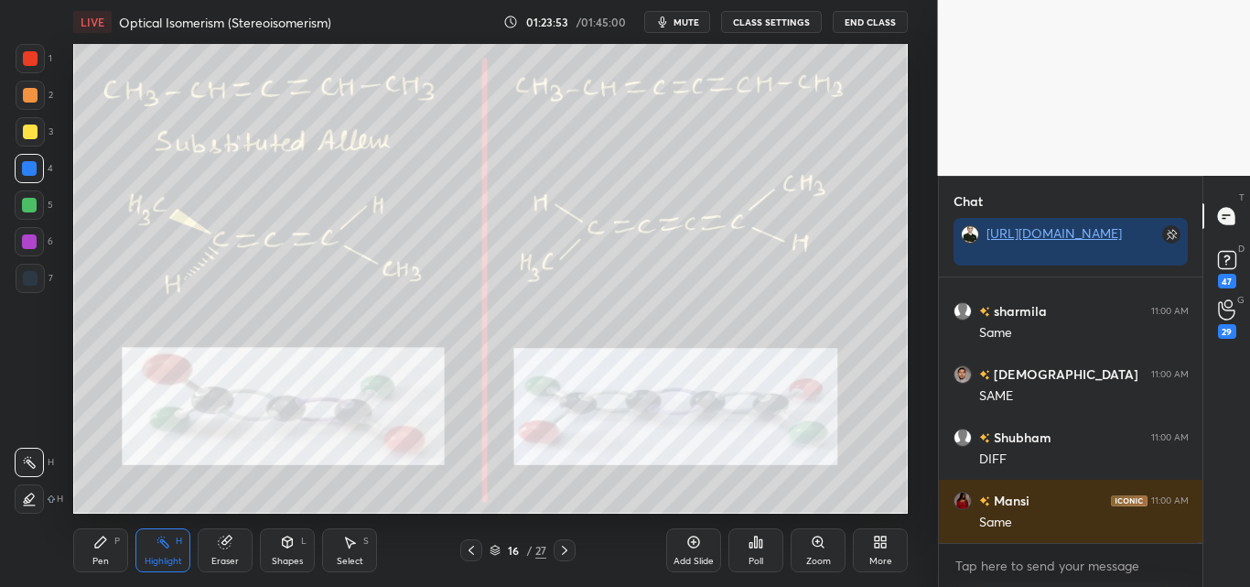
drag, startPoint x: 931, startPoint y: 142, endPoint x: 909, endPoint y: 190, distance: 53.2
click at [909, 190] on div "1 2 3 4 5 6 7 C X Z C X Z E E Erase all H H LIVE Optical Isomerism (Stereoisome…" at bounding box center [469, 293] width 938 height 587
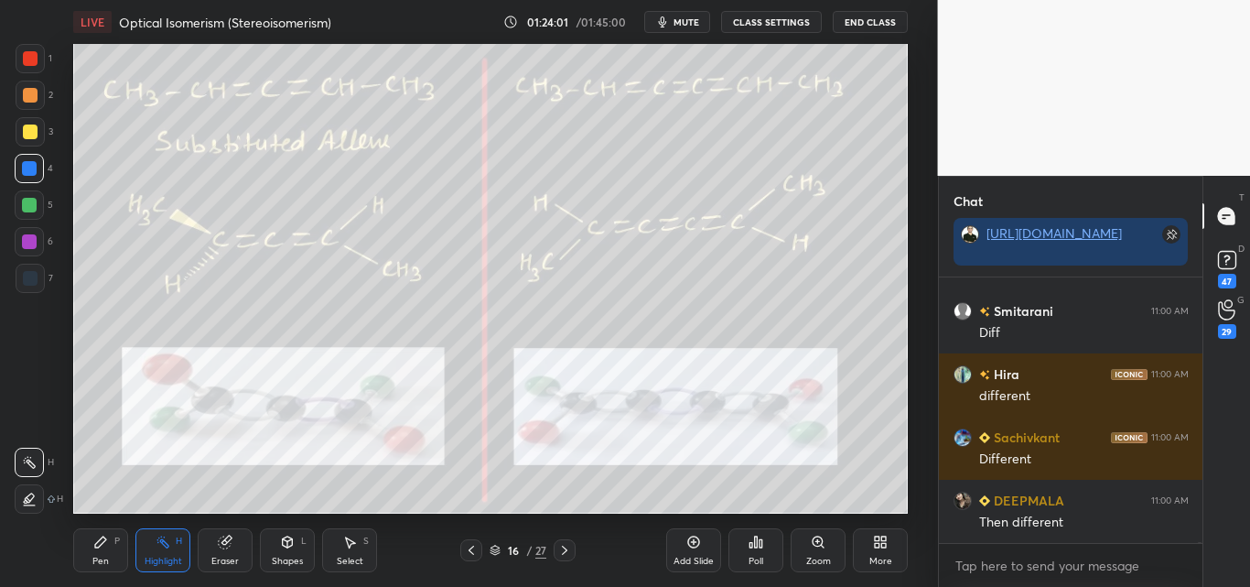
drag, startPoint x: 213, startPoint y: 548, endPoint x: 259, endPoint y: 523, distance: 52.4
click at [214, 548] on div "Eraser" at bounding box center [225, 550] width 55 height 44
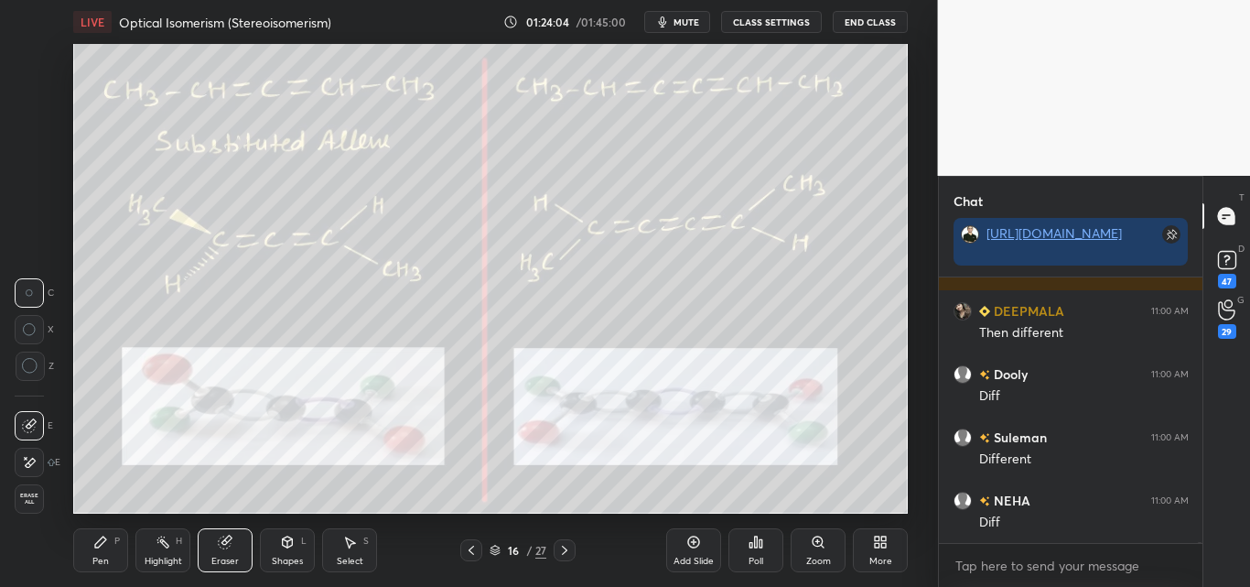
click at [150, 545] on div "Highlight H" at bounding box center [162, 550] width 55 height 44
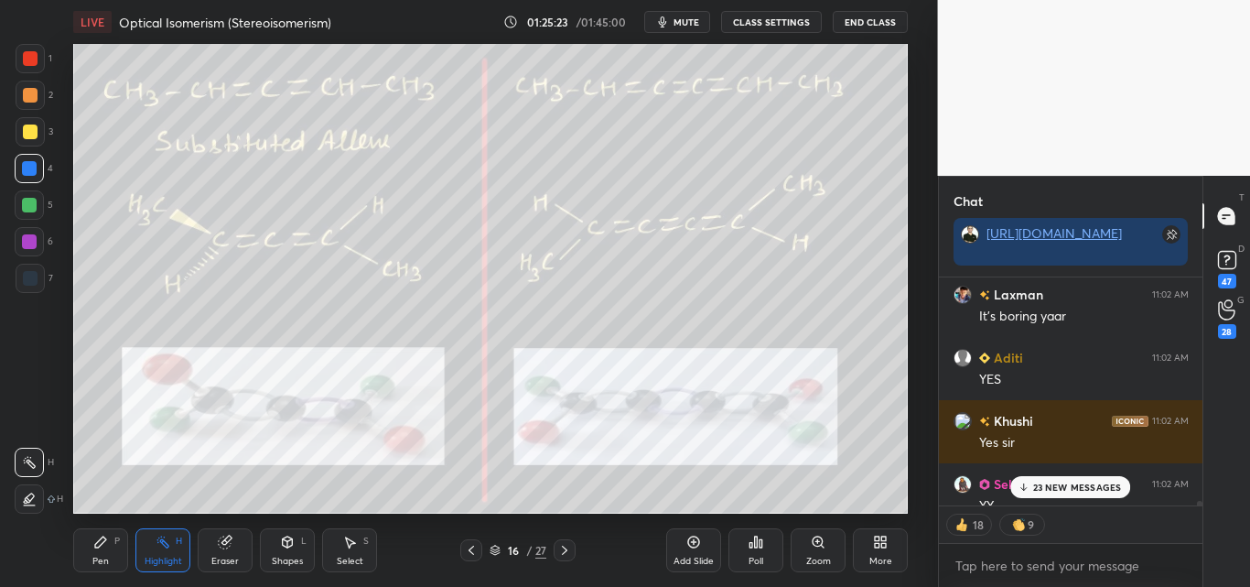
click at [1042, 488] on p "23 NEW MESSAGES" at bounding box center [1077, 486] width 89 height 11
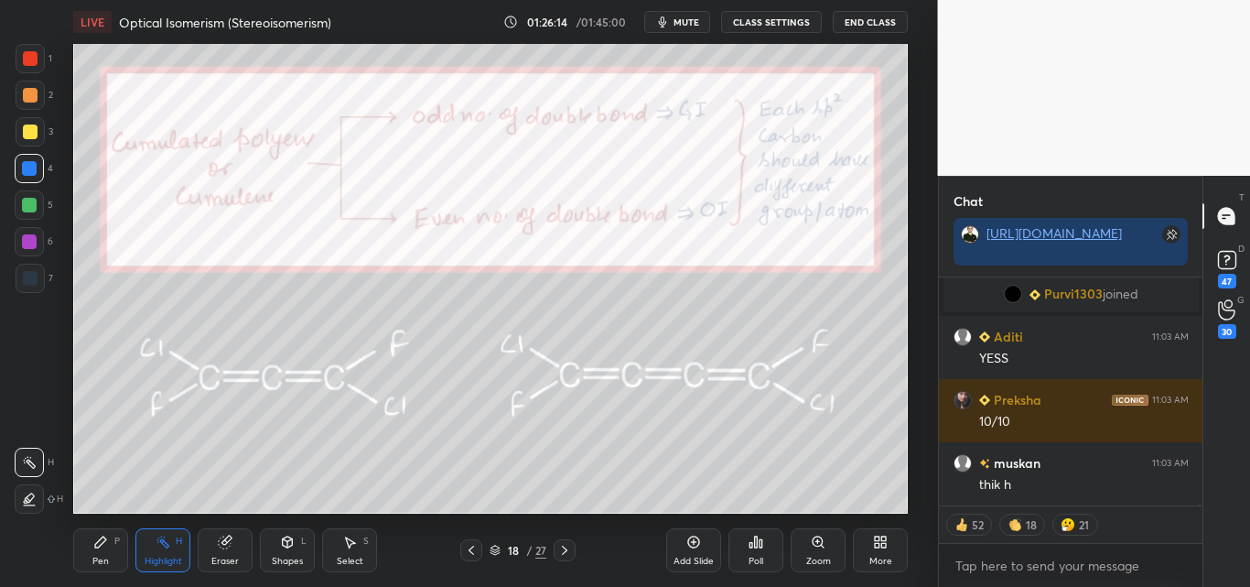
drag, startPoint x: 26, startPoint y: 61, endPoint x: 46, endPoint y: 83, distance: 29.8
click at [27, 62] on div at bounding box center [30, 58] width 15 height 15
click at [235, 558] on div "Eraser" at bounding box center [224, 560] width 27 height 9
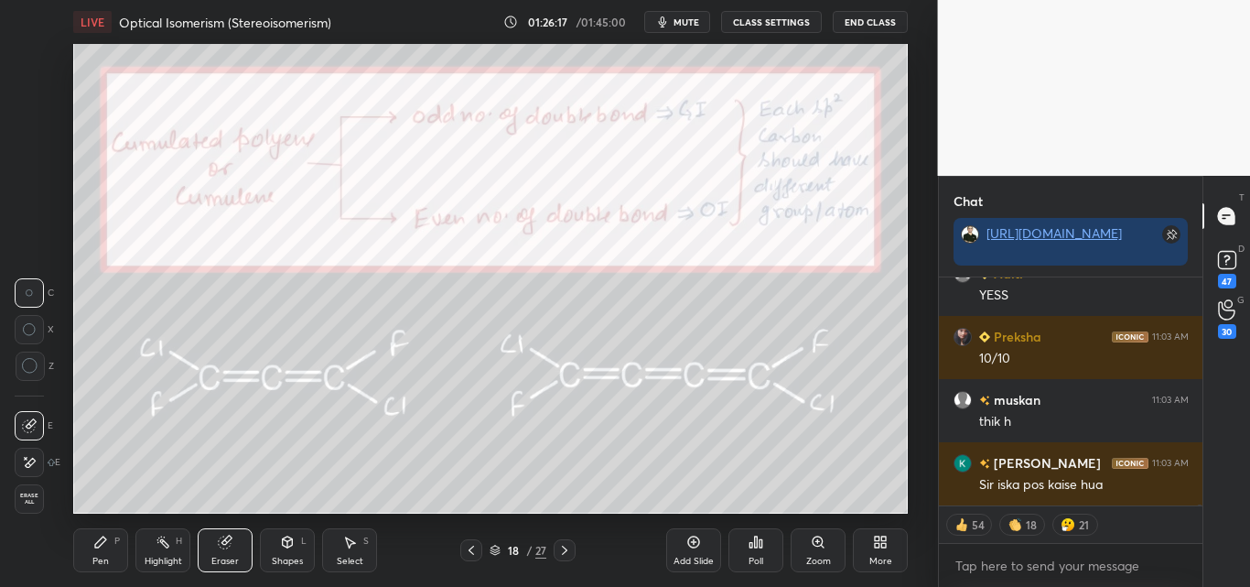
click at [163, 547] on icon at bounding box center [163, 541] width 15 height 15
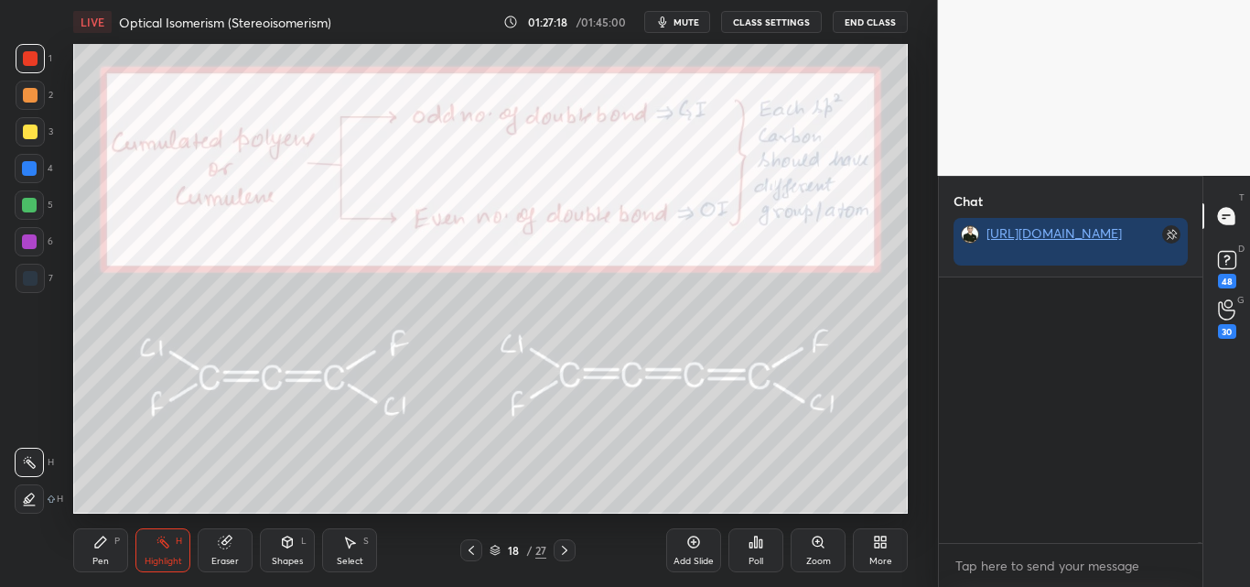
scroll to position [97789, 0]
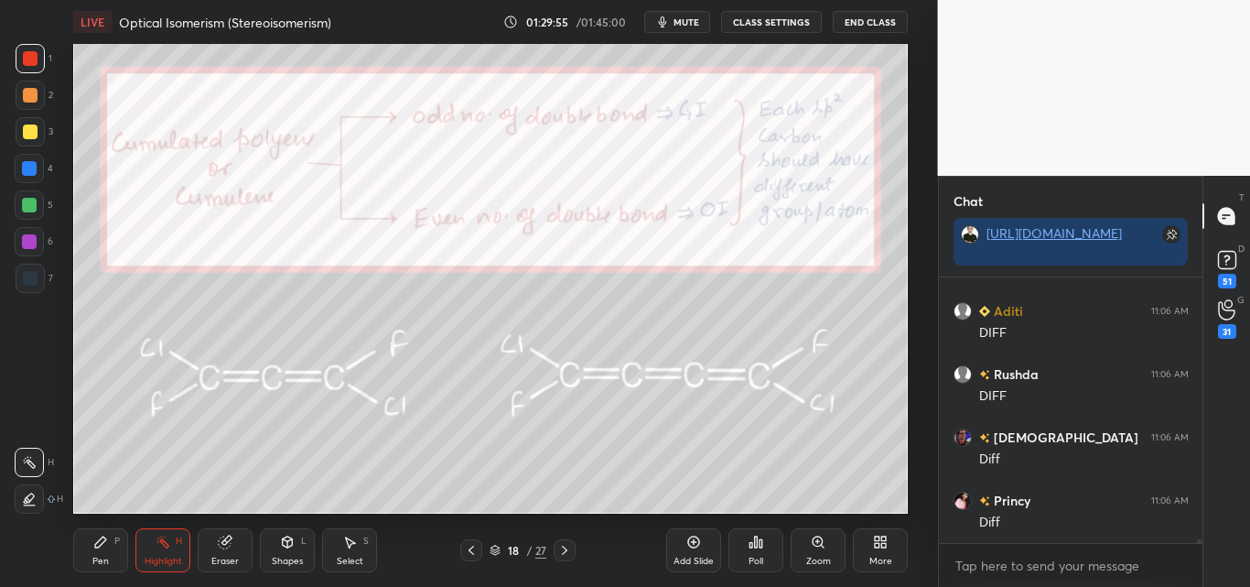
click at [98, 559] on div "Pen" at bounding box center [100, 560] width 16 height 9
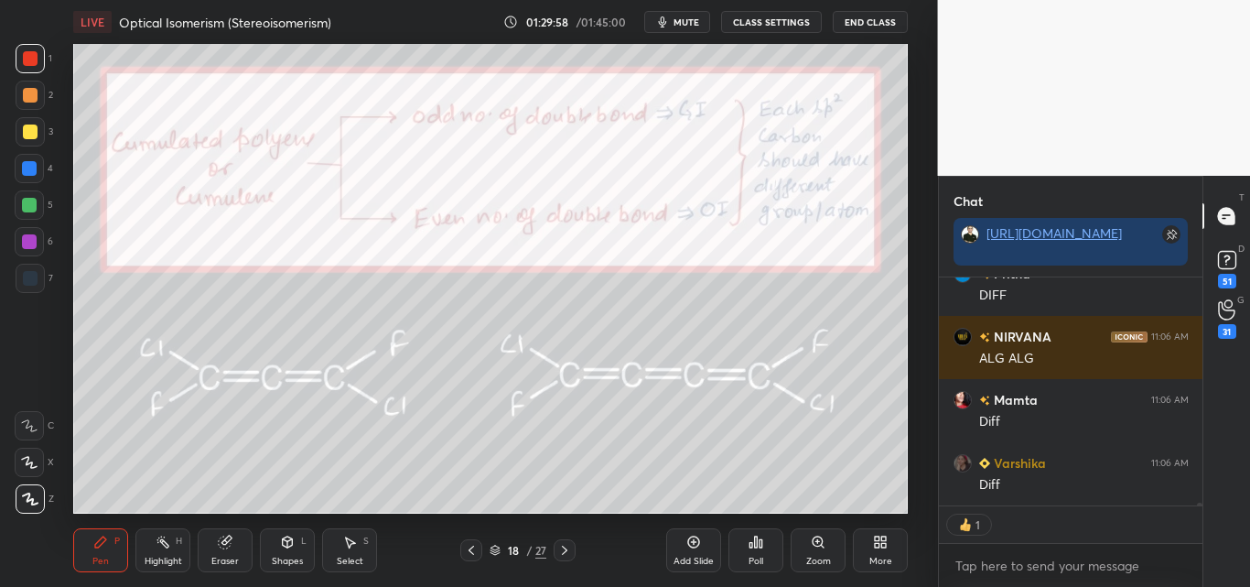
drag, startPoint x: 24, startPoint y: 171, endPoint x: 56, endPoint y: 178, distance: 32.9
click at [24, 172] on div at bounding box center [29, 168] width 15 height 15
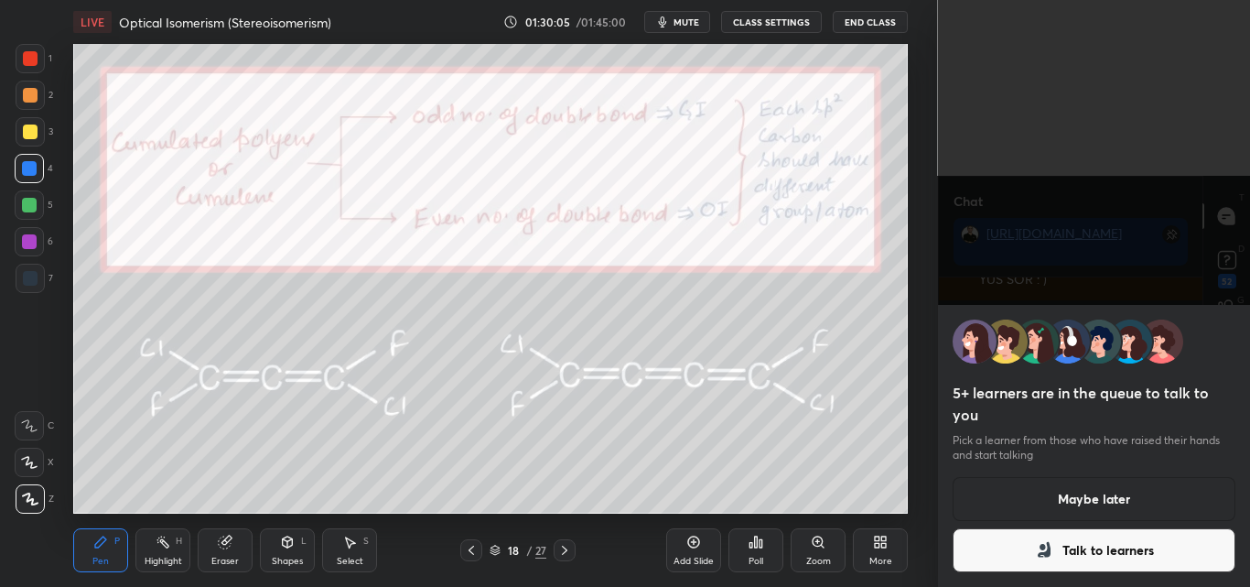
click at [986, 477] on button "Maybe later" at bounding box center [1095, 499] width 284 height 44
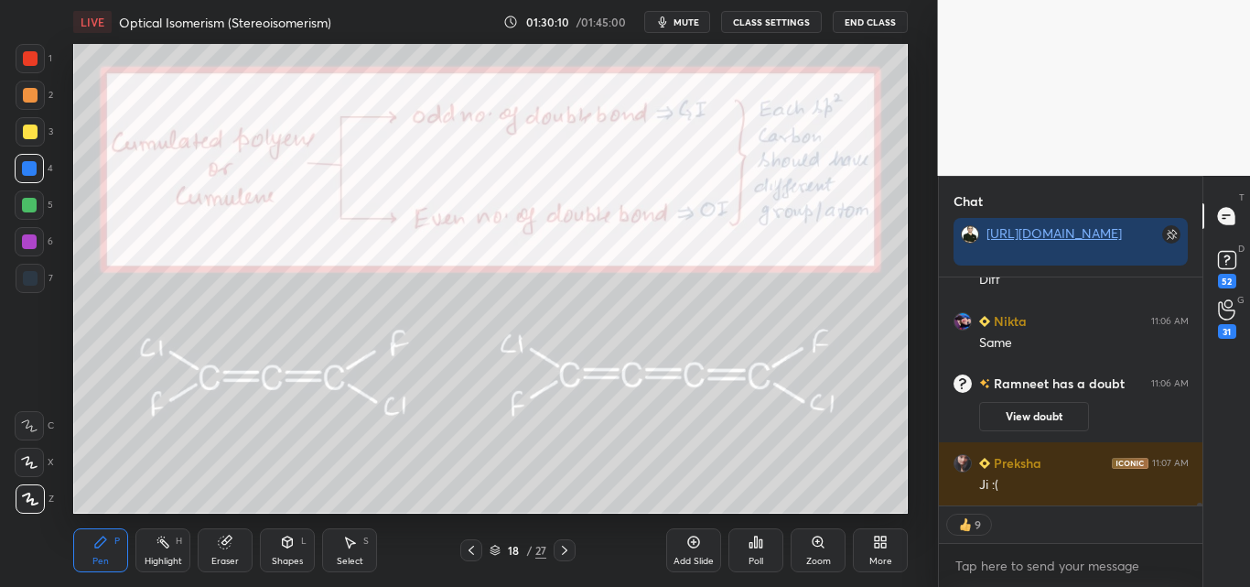
click at [25, 48] on div at bounding box center [30, 58] width 29 height 29
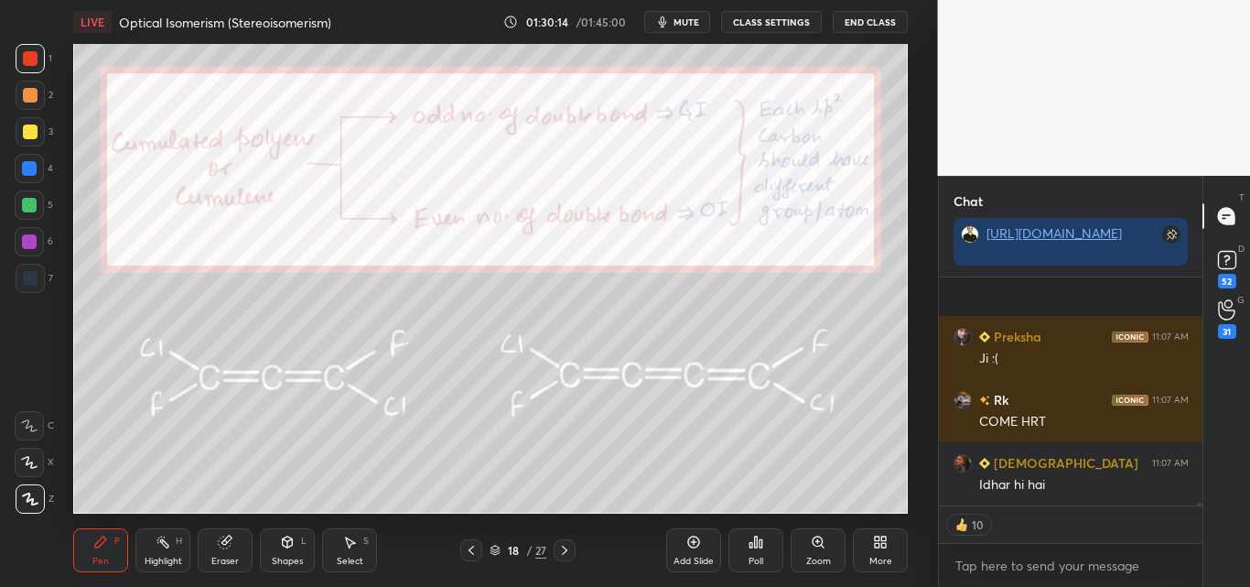
scroll to position [21956, 0]
click at [292, 558] on div "Shapes" at bounding box center [287, 560] width 31 height 9
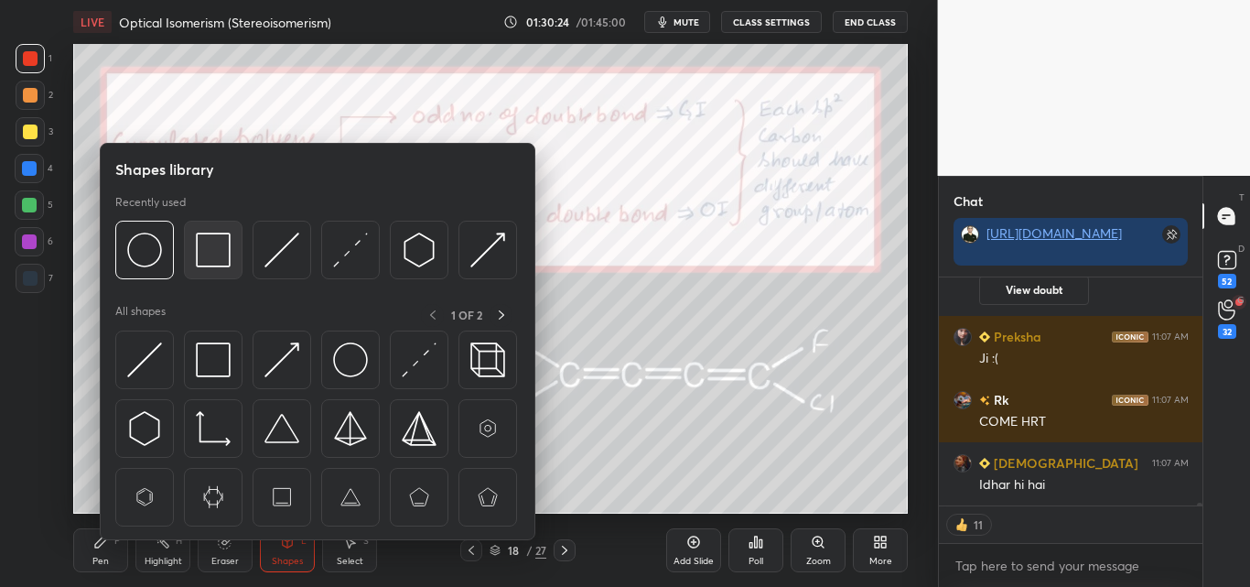
click at [209, 240] on img at bounding box center [213, 249] width 35 height 35
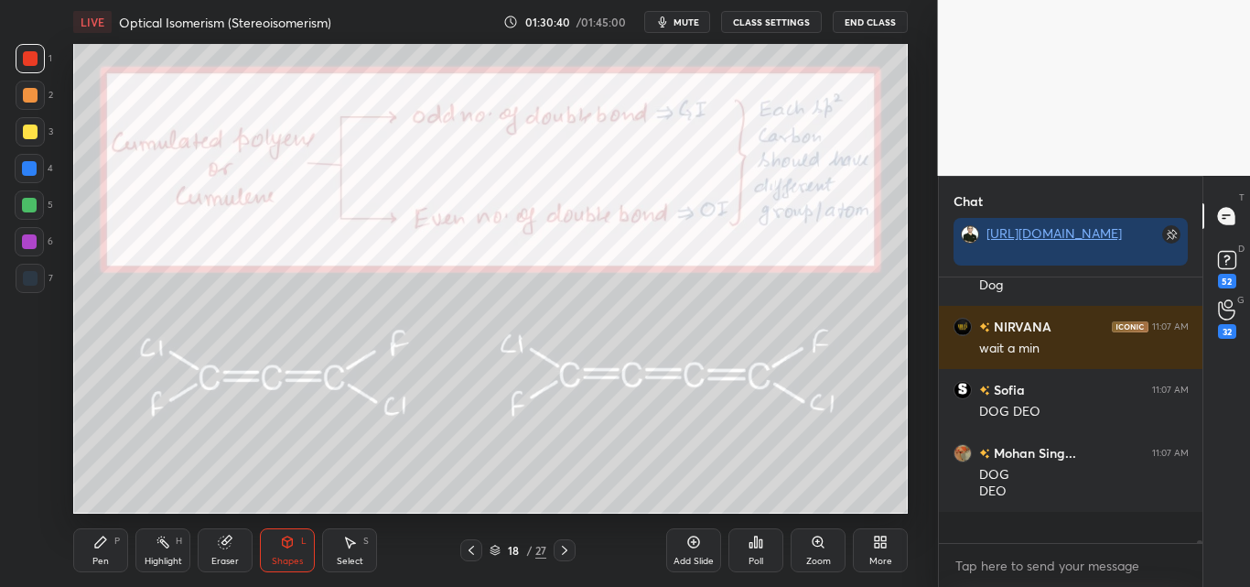
scroll to position [6, 6]
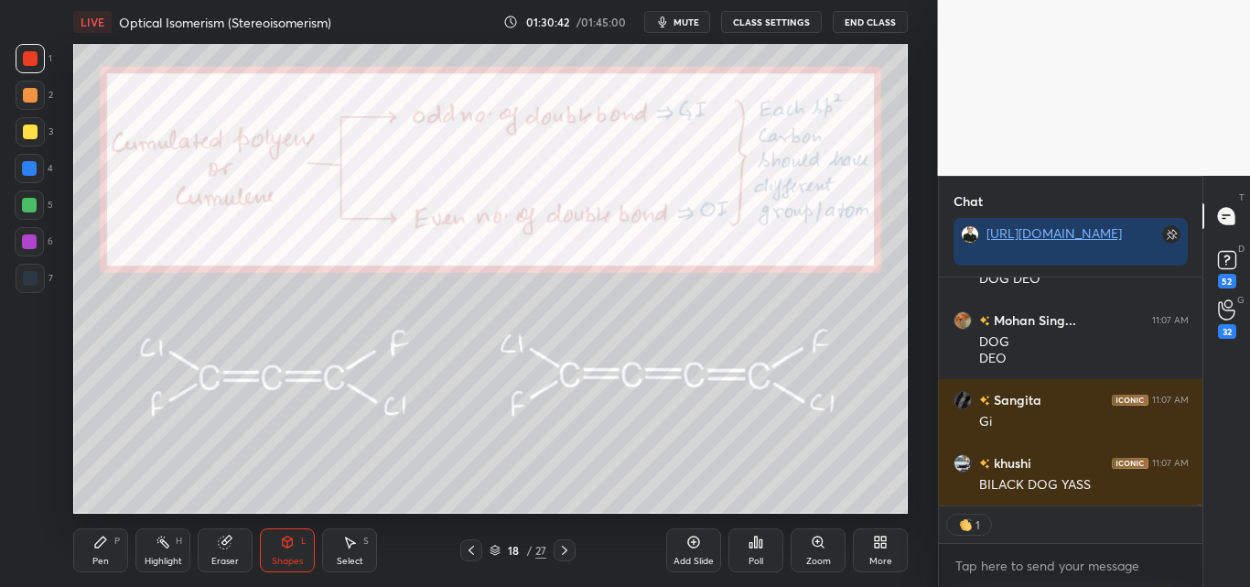
click at [92, 551] on div "Pen P" at bounding box center [100, 550] width 55 height 44
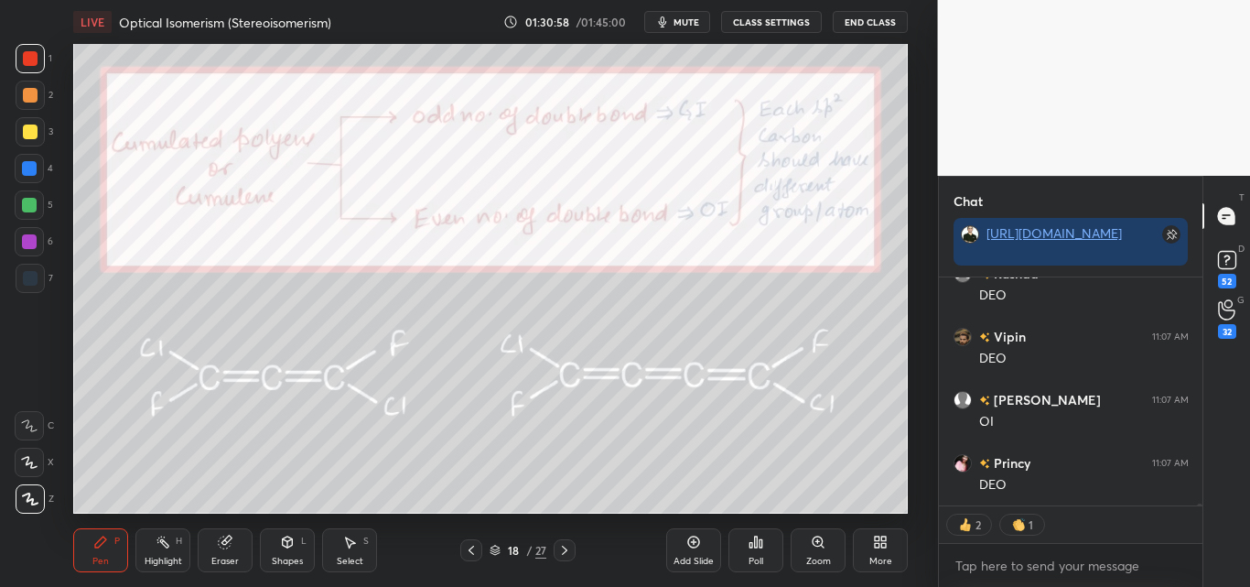
click at [288, 556] on div "Shapes" at bounding box center [287, 560] width 31 height 9
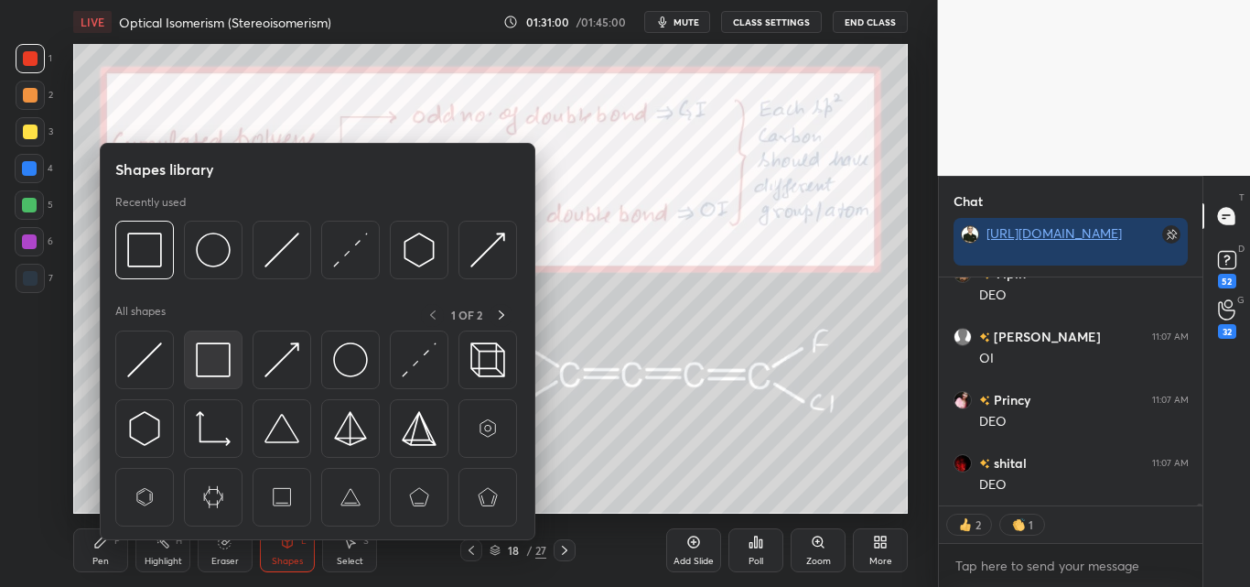
click at [221, 355] on img at bounding box center [213, 359] width 35 height 35
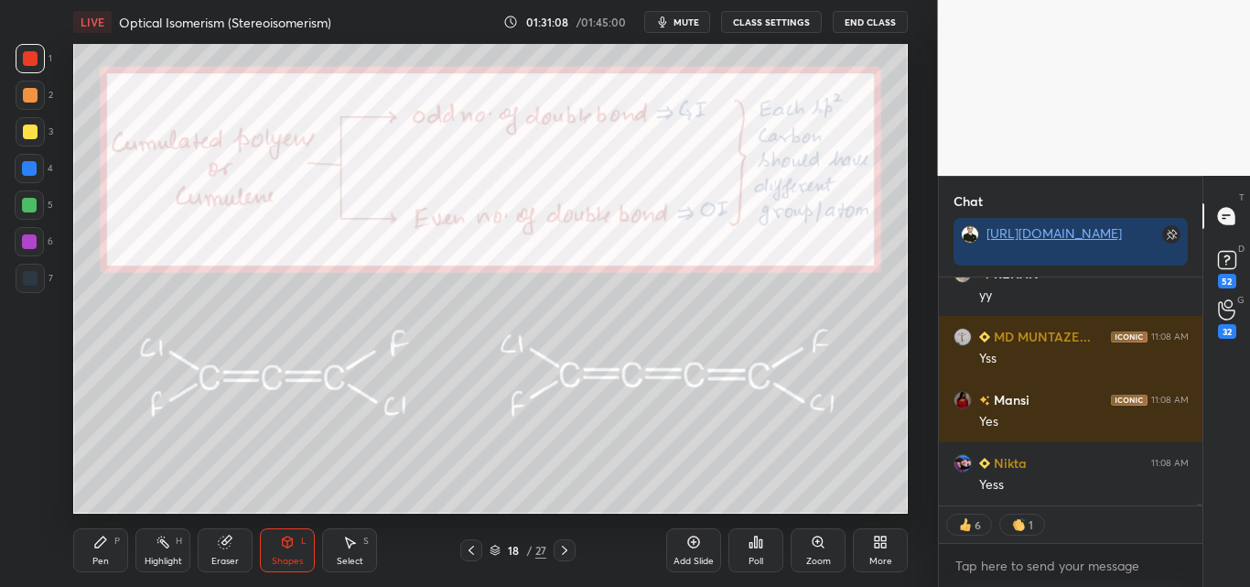
click at [116, 545] on div "Pen P" at bounding box center [100, 550] width 55 height 44
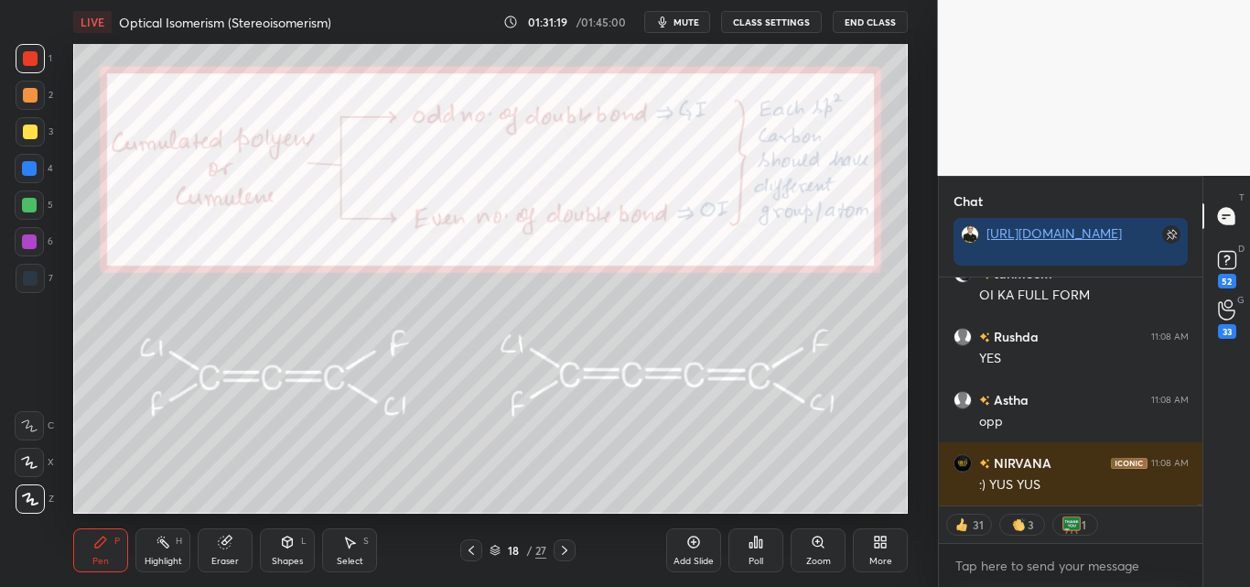
click at [285, 546] on icon at bounding box center [287, 541] width 15 height 15
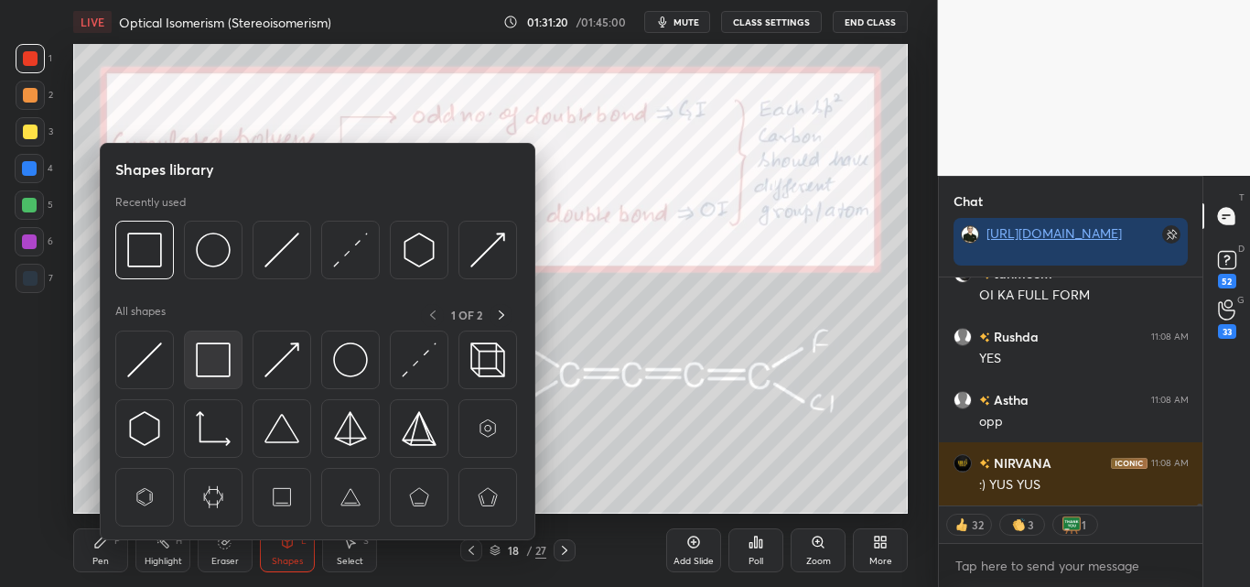
click at [226, 346] on img at bounding box center [213, 359] width 35 height 35
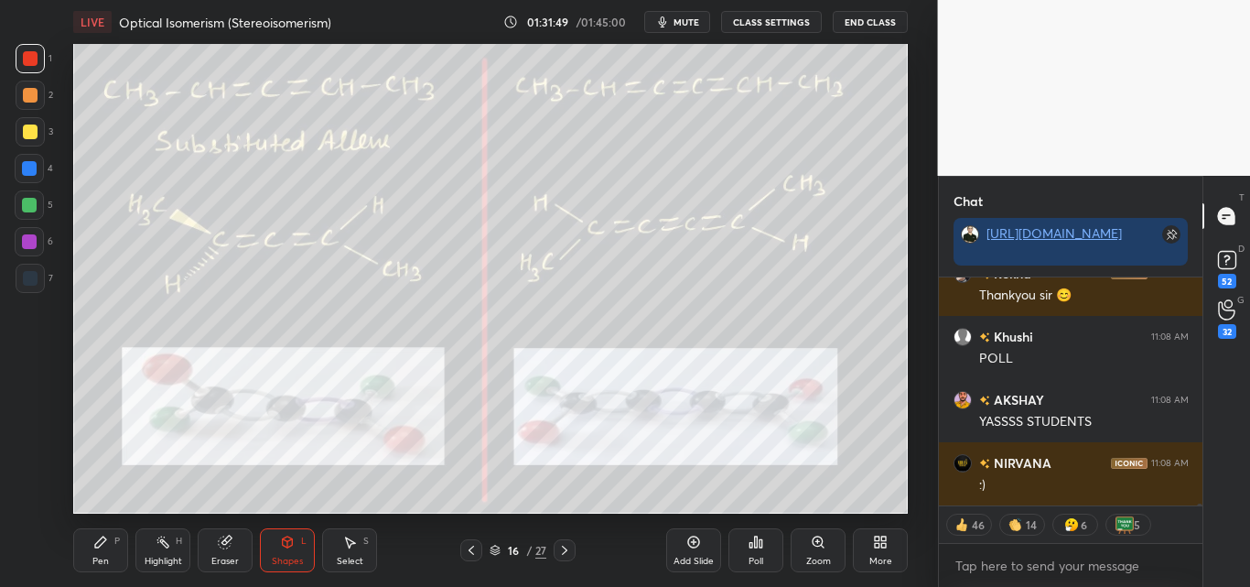
click at [174, 541] on div "Highlight H" at bounding box center [162, 550] width 55 height 44
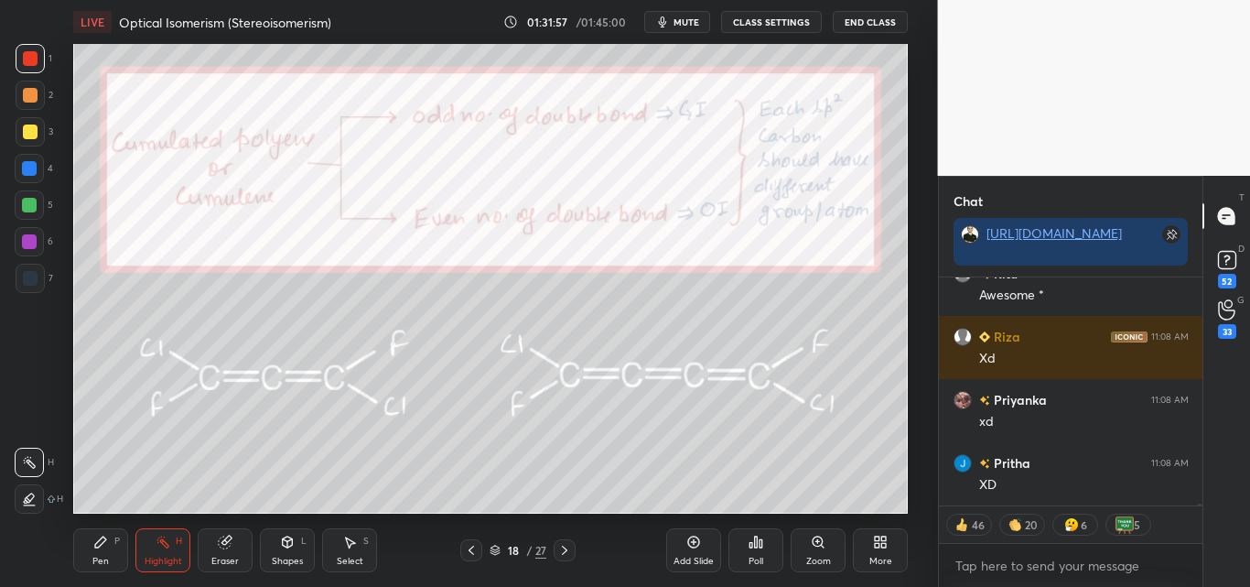
click at [103, 560] on div "Pen" at bounding box center [100, 560] width 16 height 9
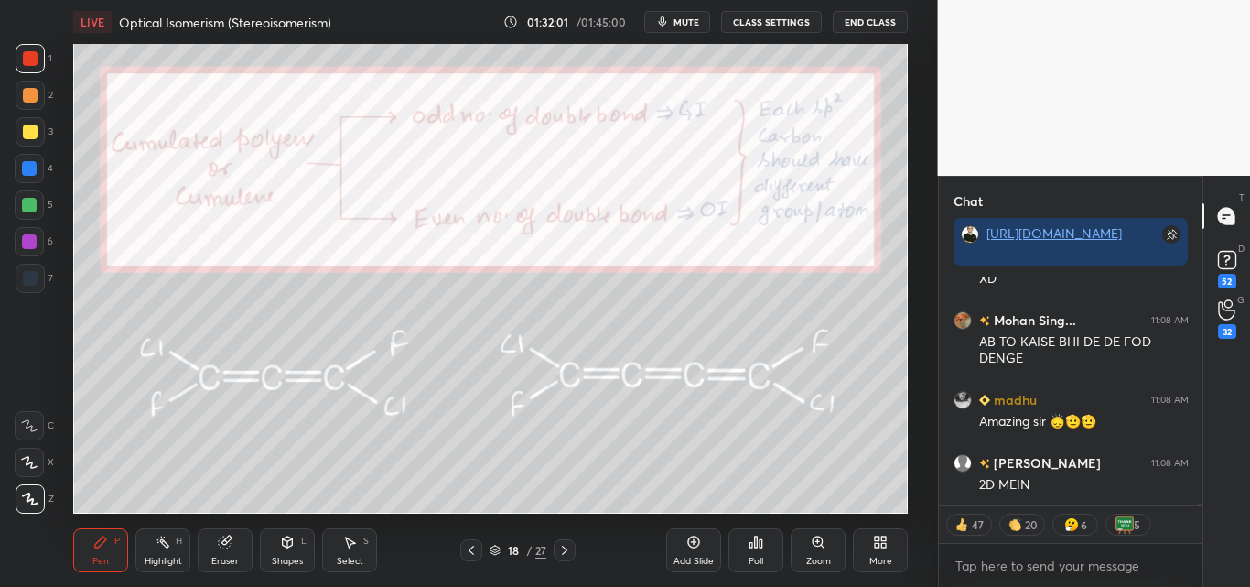
drag, startPoint x: 166, startPoint y: 548, endPoint x: 178, endPoint y: 540, distance: 15.2
click at [173, 544] on div "Highlight H" at bounding box center [162, 550] width 55 height 44
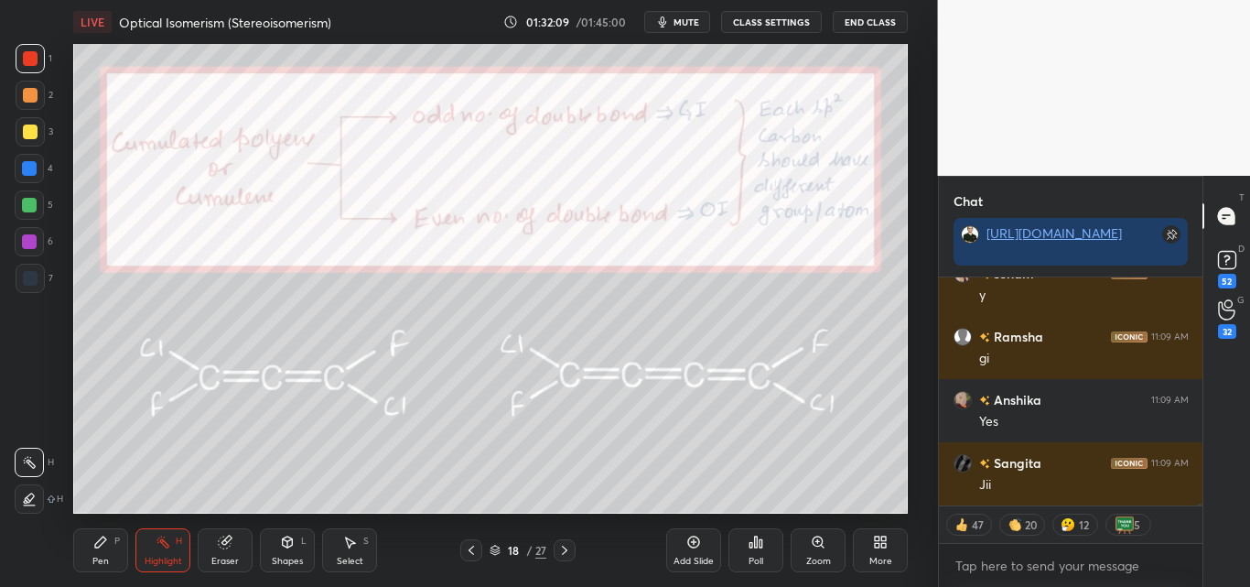
click at [103, 551] on div "Pen P" at bounding box center [100, 550] width 55 height 44
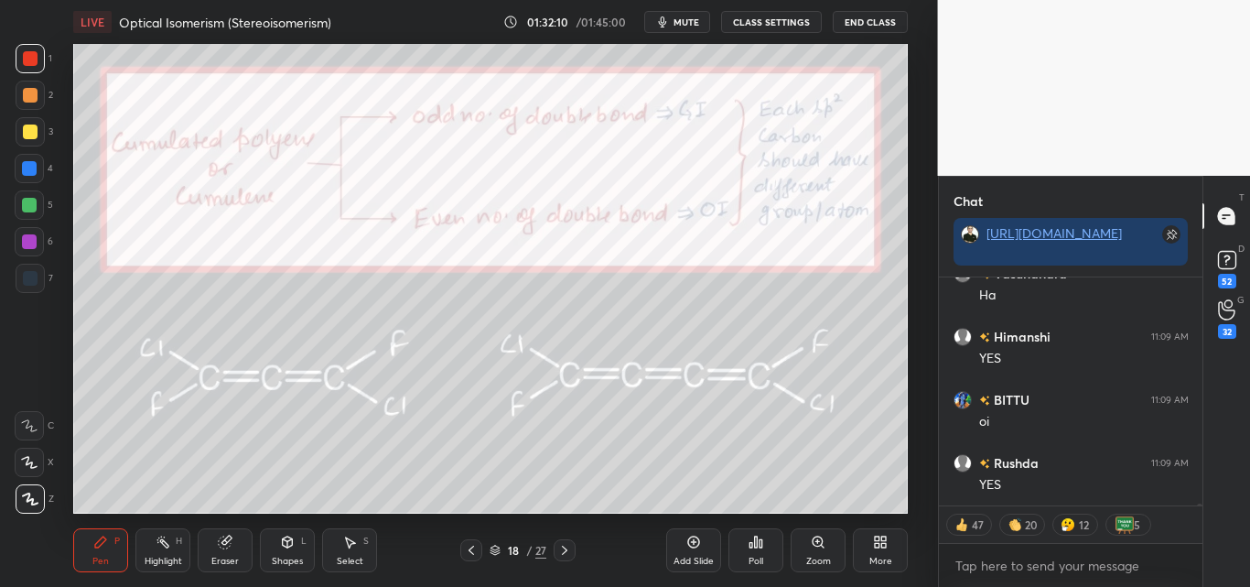
click at [28, 134] on div at bounding box center [30, 131] width 15 height 15
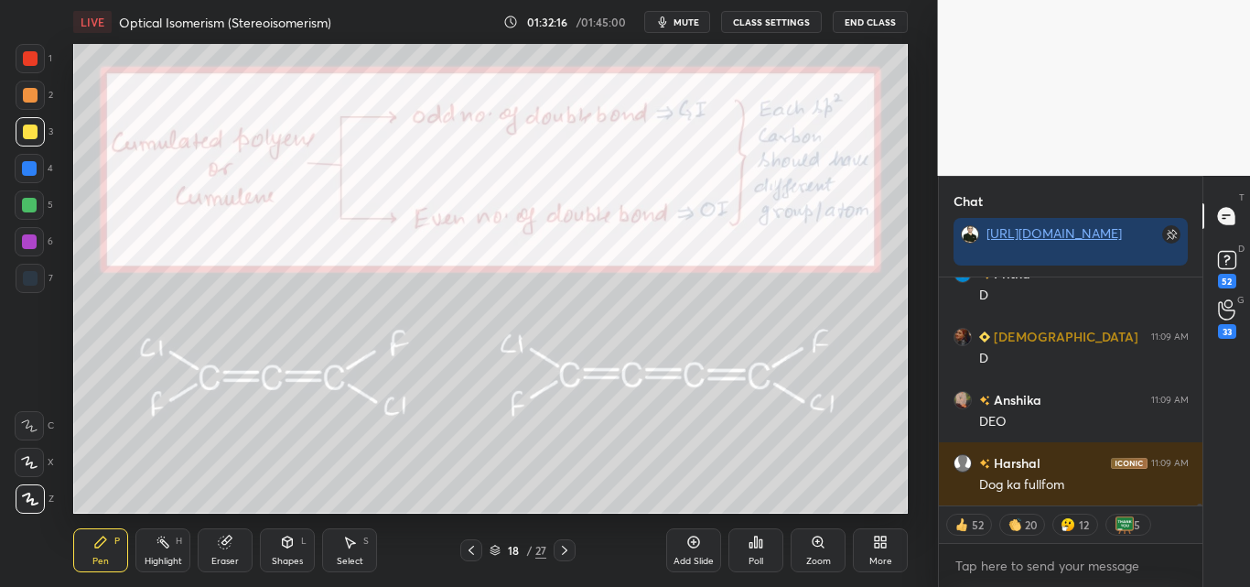
click at [158, 543] on icon at bounding box center [163, 541] width 15 height 15
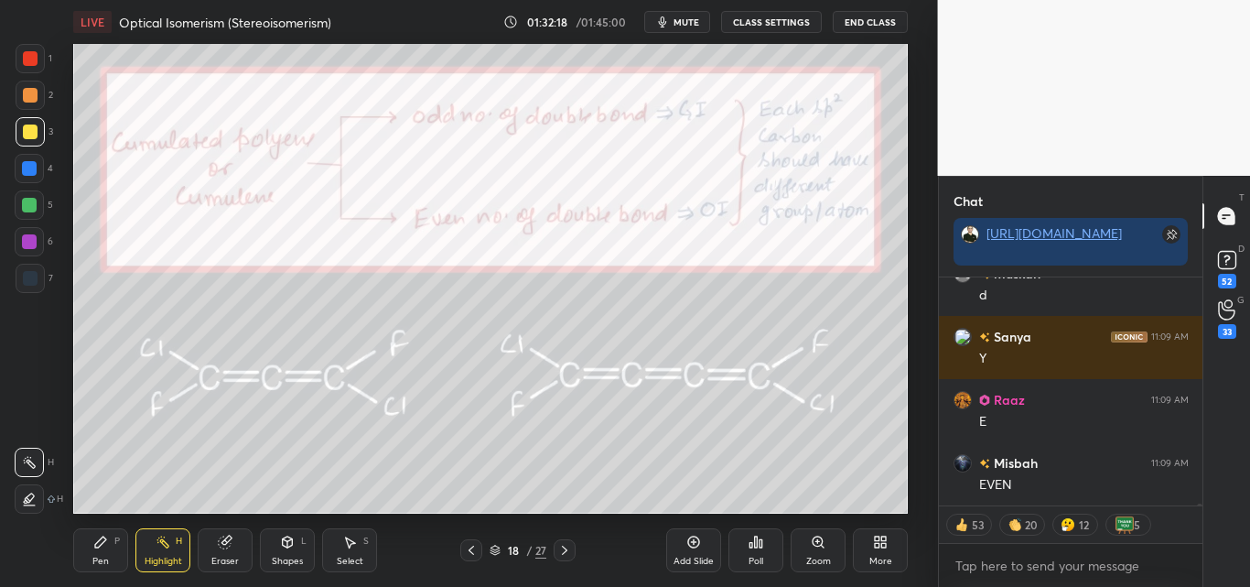
click at [114, 554] on div "Pen P" at bounding box center [100, 550] width 55 height 44
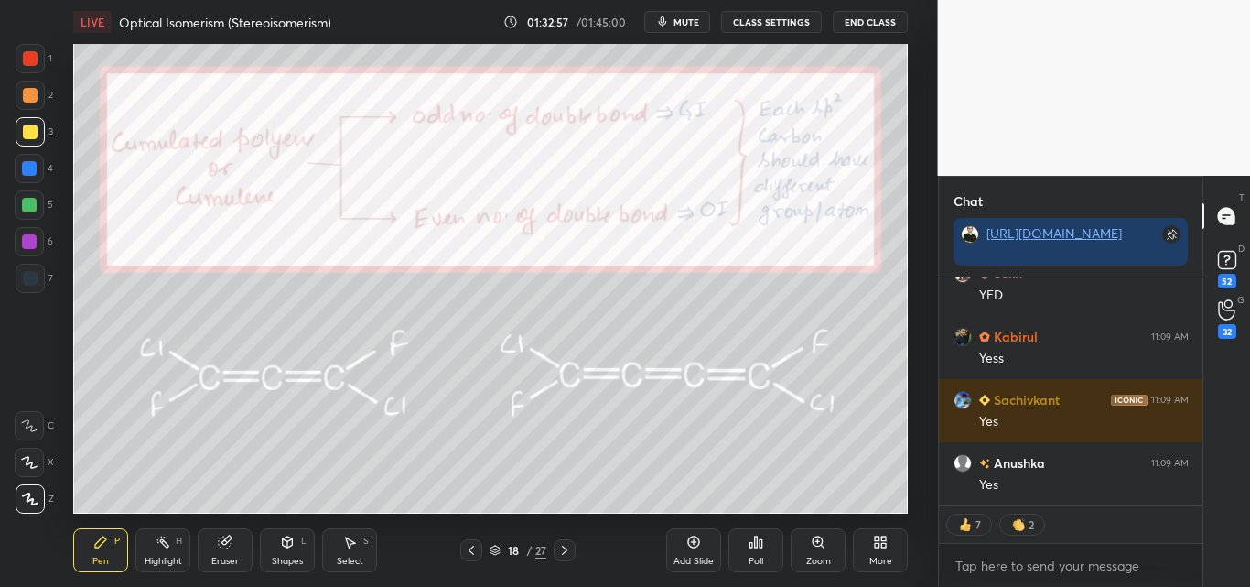
drag, startPoint x: 176, startPoint y: 539, endPoint x: 194, endPoint y: 529, distance: 20.9
click at [177, 539] on div "H" at bounding box center [179, 540] width 6 height 9
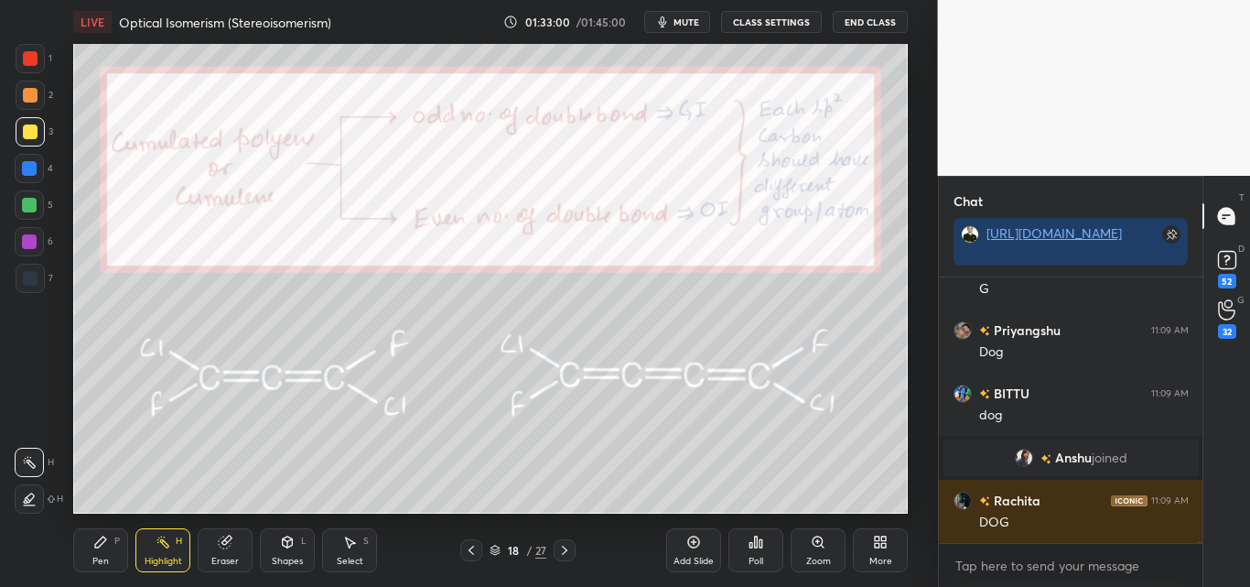
click at [89, 545] on div "Pen P" at bounding box center [100, 550] width 55 height 44
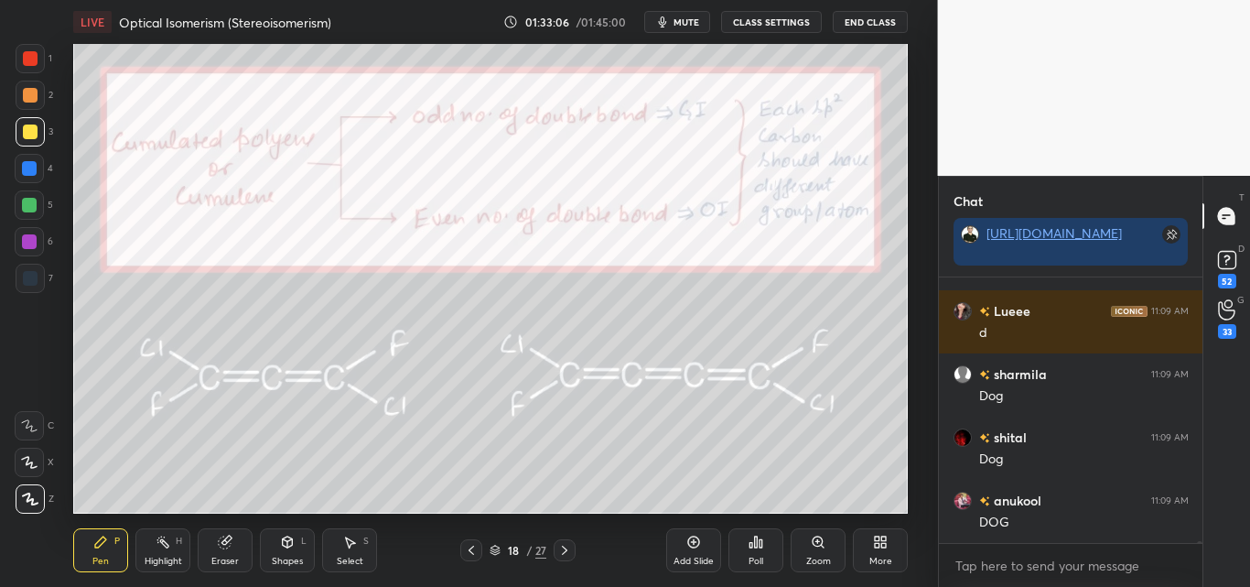
drag, startPoint x: 162, startPoint y: 539, endPoint x: 219, endPoint y: 513, distance: 62.3
click at [166, 539] on icon at bounding box center [163, 541] width 15 height 15
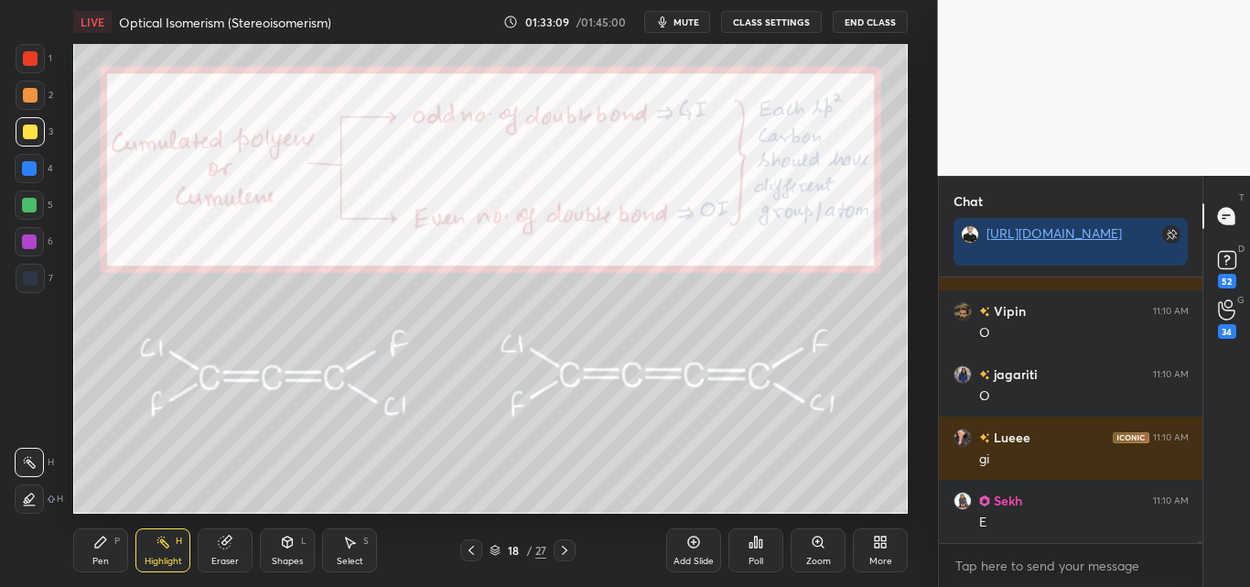
drag, startPoint x: 103, startPoint y: 544, endPoint x: 430, endPoint y: 513, distance: 329.0
click at [105, 545] on icon at bounding box center [100, 541] width 15 height 15
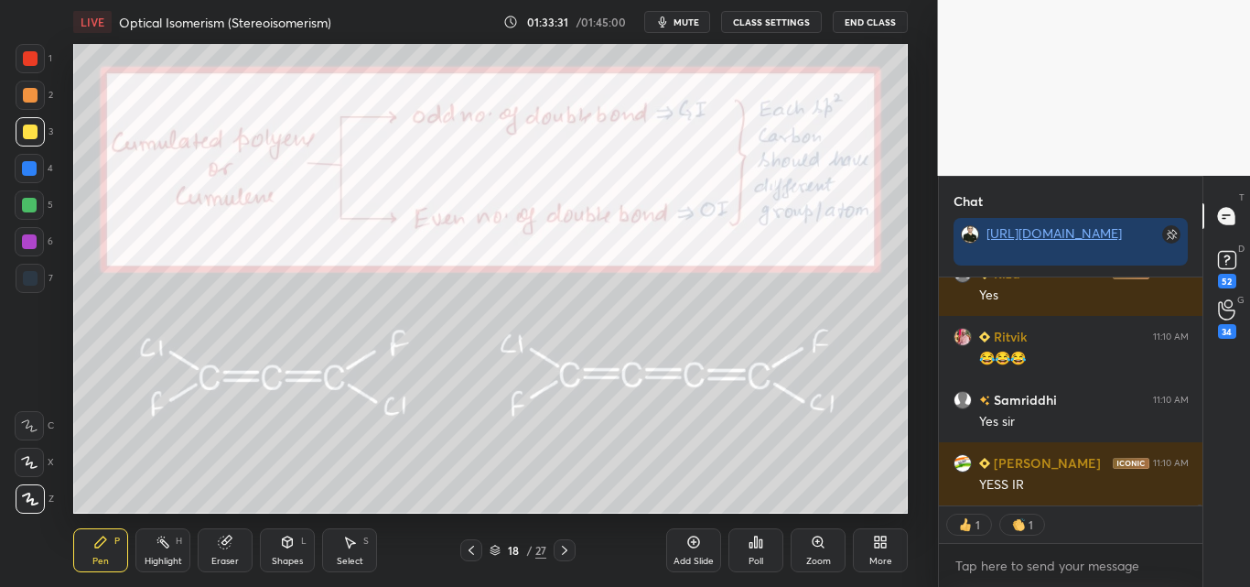
drag, startPoint x: 162, startPoint y: 550, endPoint x: 232, endPoint y: 531, distance: 72.2
click at [161, 551] on div "Highlight H" at bounding box center [162, 550] width 55 height 44
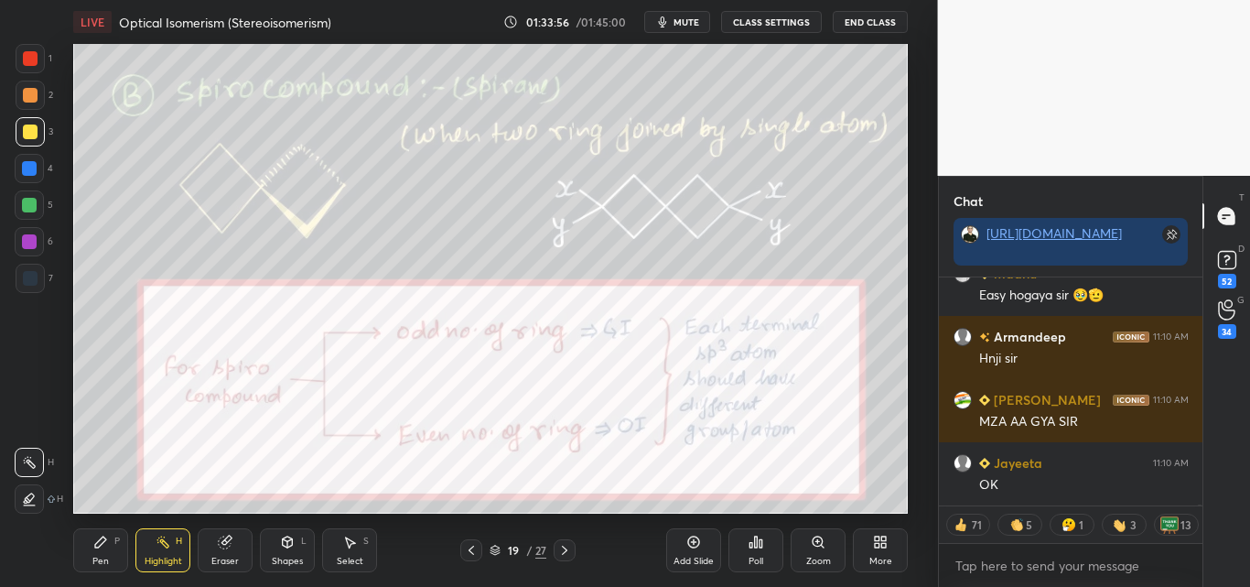
click at [152, 557] on div "Highlight" at bounding box center [164, 560] width 38 height 9
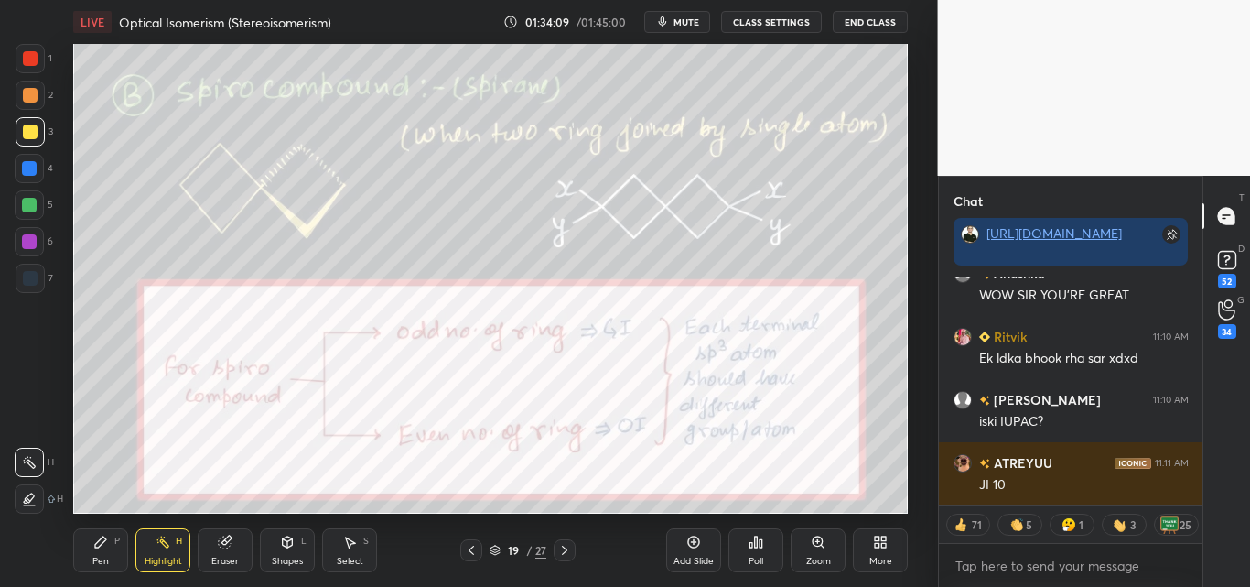
click at [94, 550] on div "Pen P" at bounding box center [100, 550] width 55 height 44
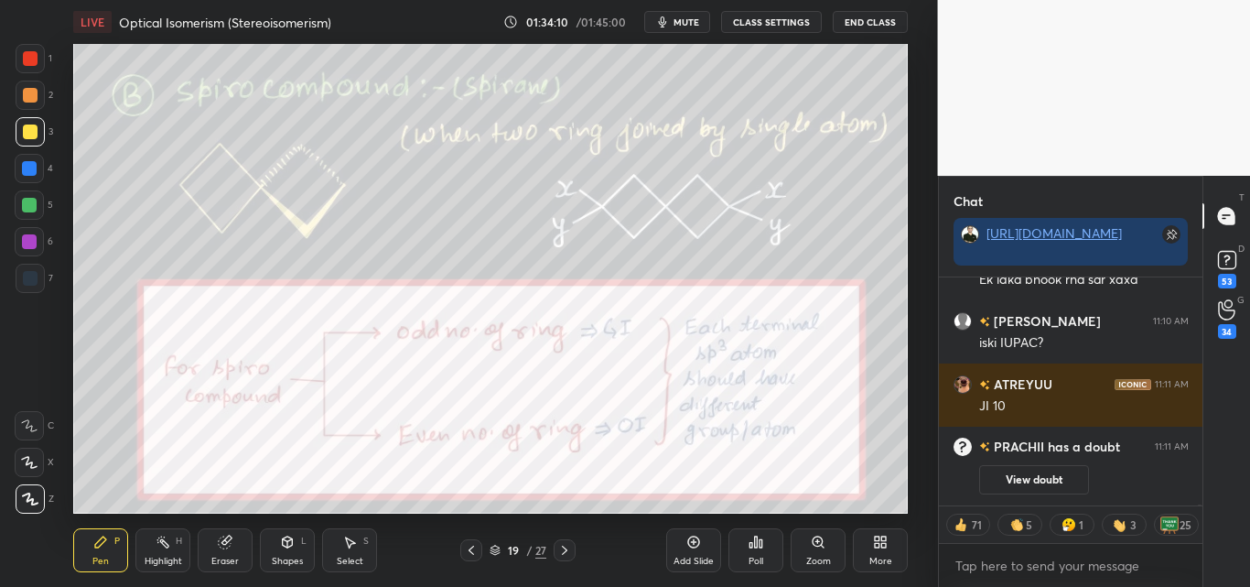
click at [34, 58] on div at bounding box center [30, 58] width 15 height 15
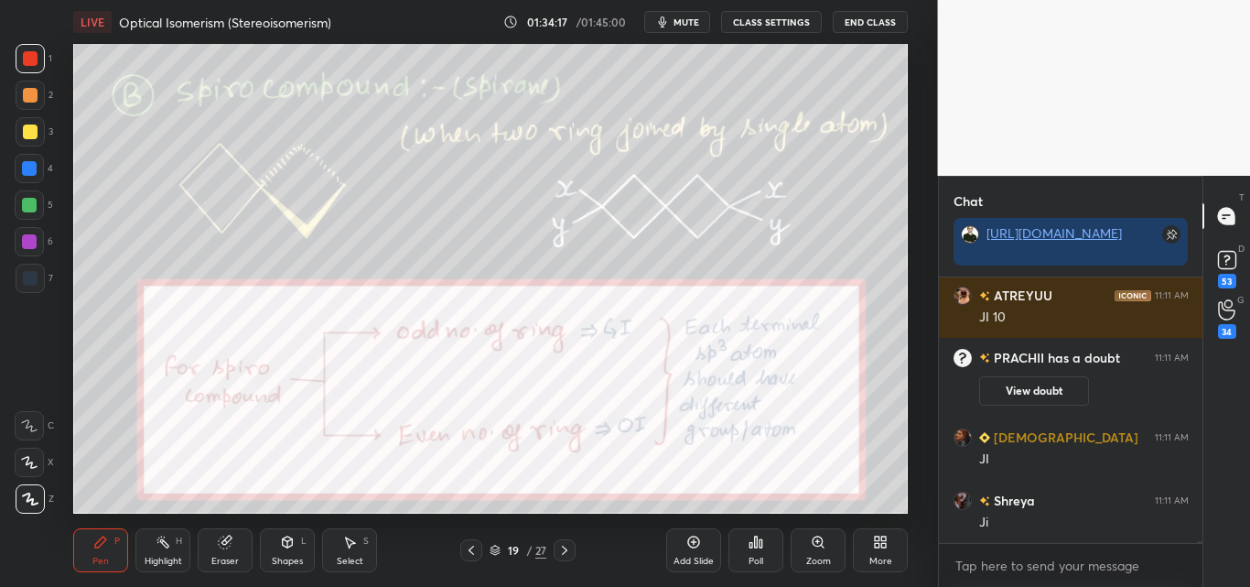
click at [34, 203] on div at bounding box center [29, 205] width 15 height 15
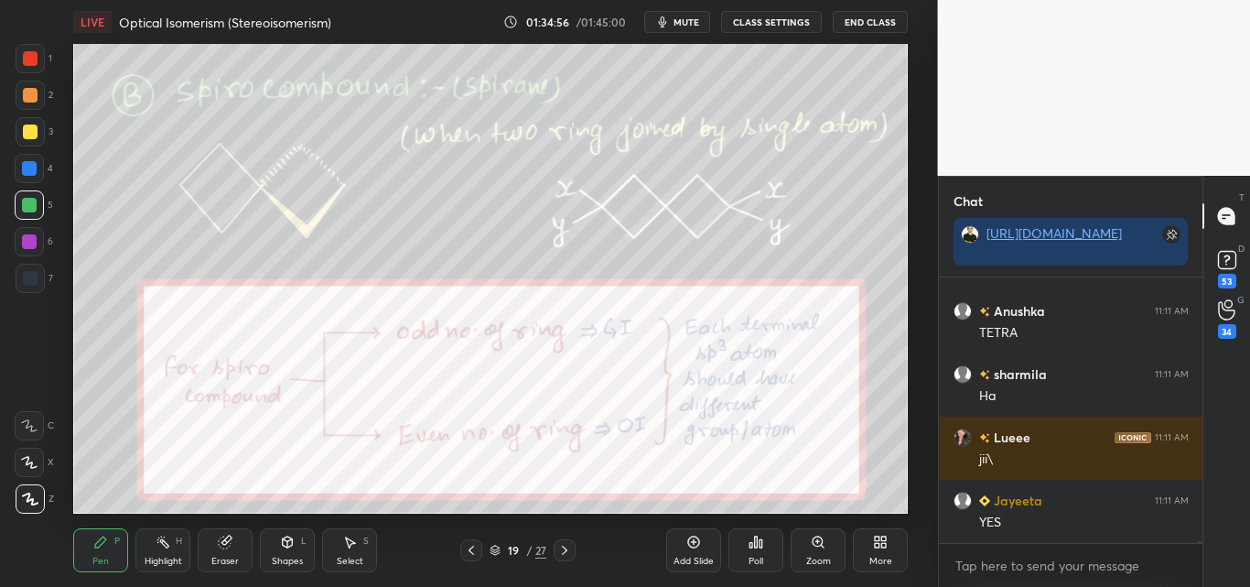
drag, startPoint x: 163, startPoint y: 551, endPoint x: 175, endPoint y: 528, distance: 25.8
click at [164, 549] on div "Highlight H" at bounding box center [162, 550] width 55 height 44
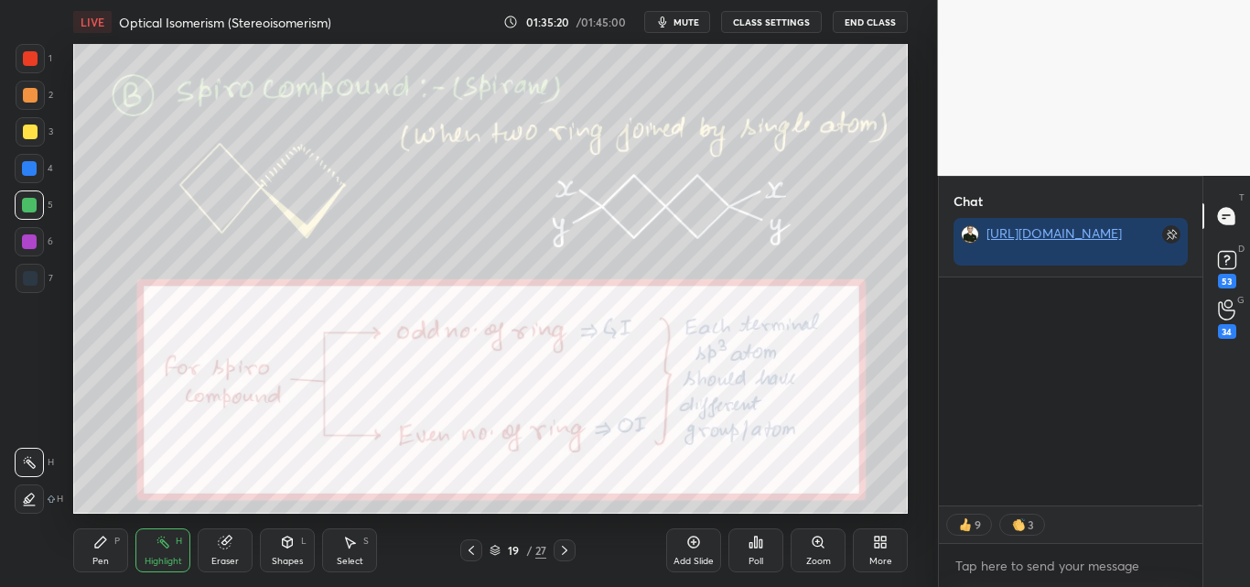
scroll to position [50978, 0]
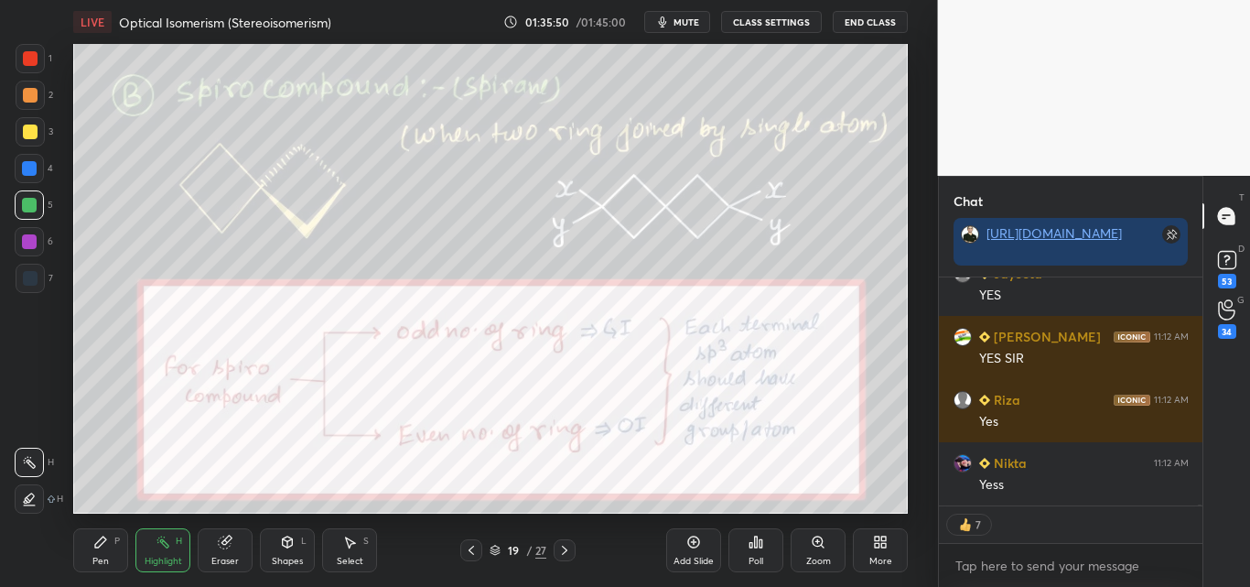
click at [97, 552] on div "Pen P" at bounding box center [100, 550] width 55 height 44
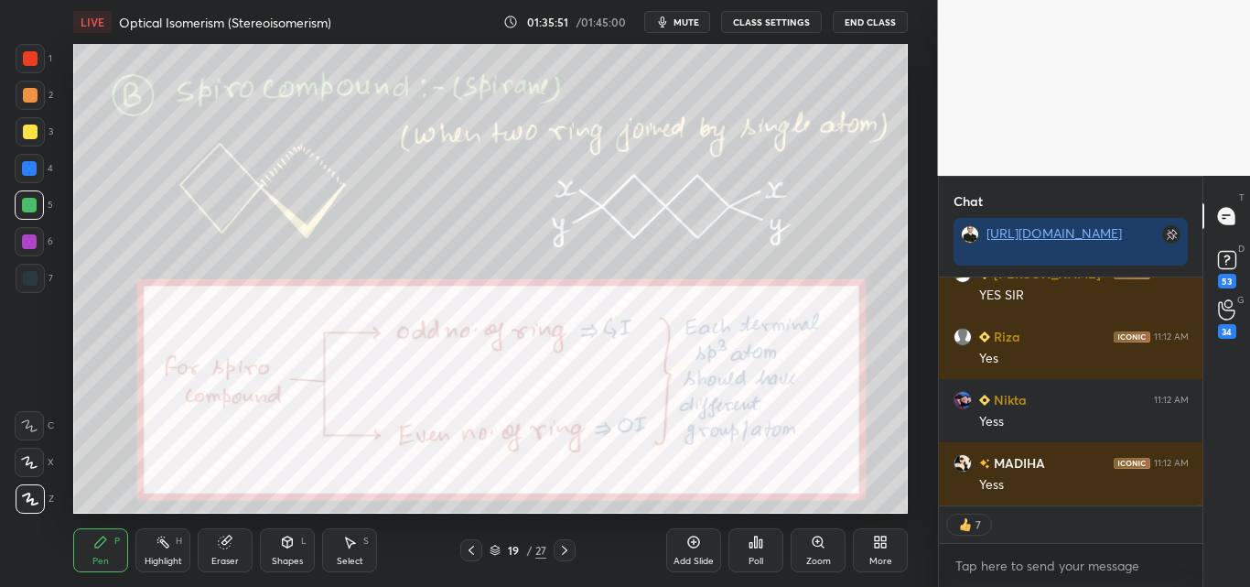
click at [31, 95] on div at bounding box center [30, 95] width 15 height 15
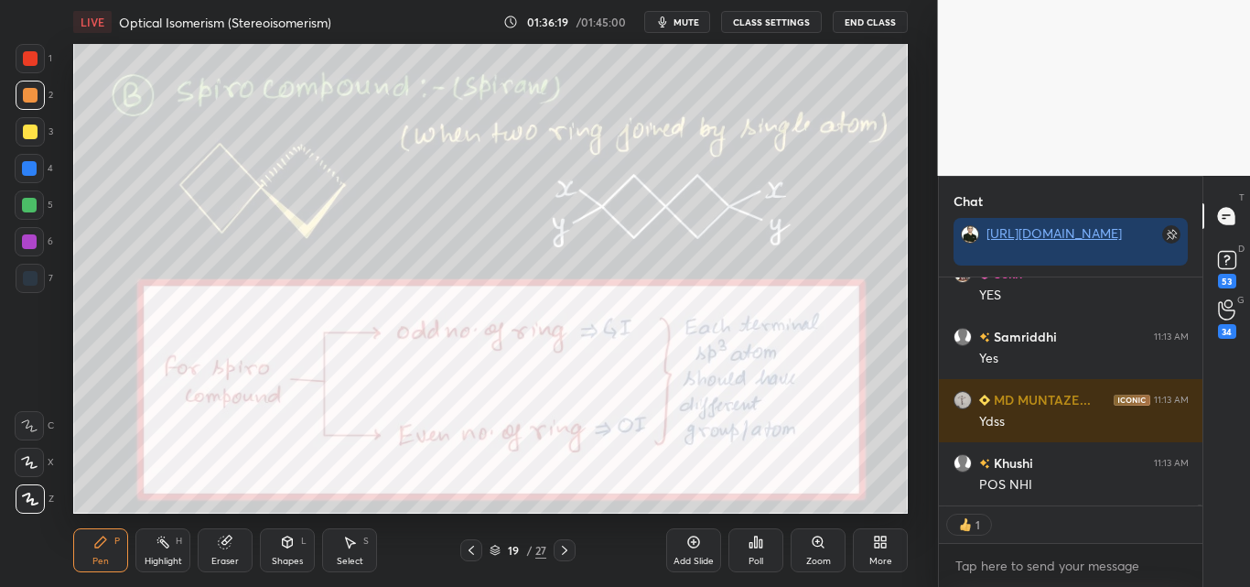
drag, startPoint x: 168, startPoint y: 550, endPoint x: 193, endPoint y: 529, distance: 32.5
click at [170, 550] on div "Highlight H" at bounding box center [162, 550] width 55 height 44
drag, startPoint x: 31, startPoint y: 89, endPoint x: 31, endPoint y: 99, distance: 10.1
click at [31, 92] on div at bounding box center [30, 95] width 15 height 15
click at [111, 556] on div "Pen P" at bounding box center [100, 550] width 55 height 44
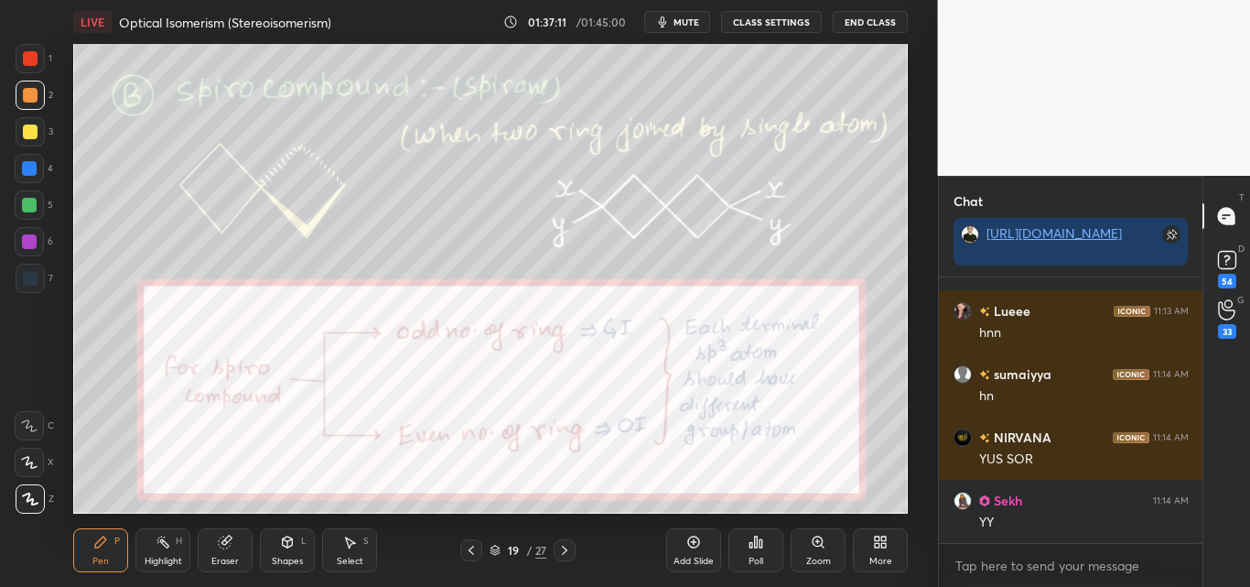
click at [29, 206] on div at bounding box center [29, 205] width 15 height 15
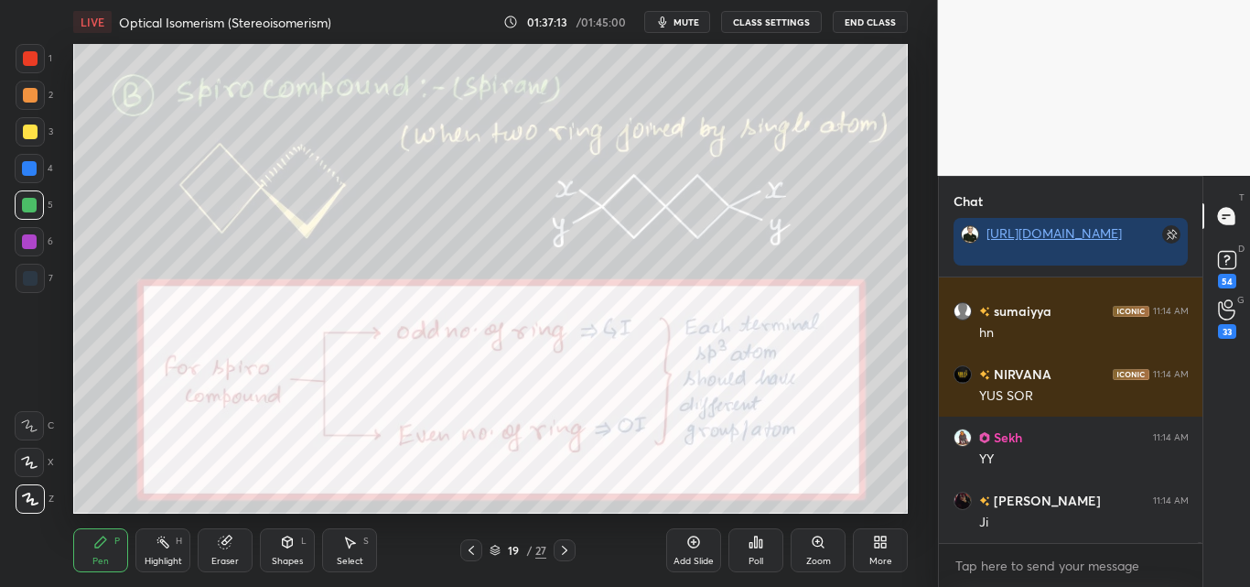
click at [33, 172] on div at bounding box center [29, 168] width 15 height 15
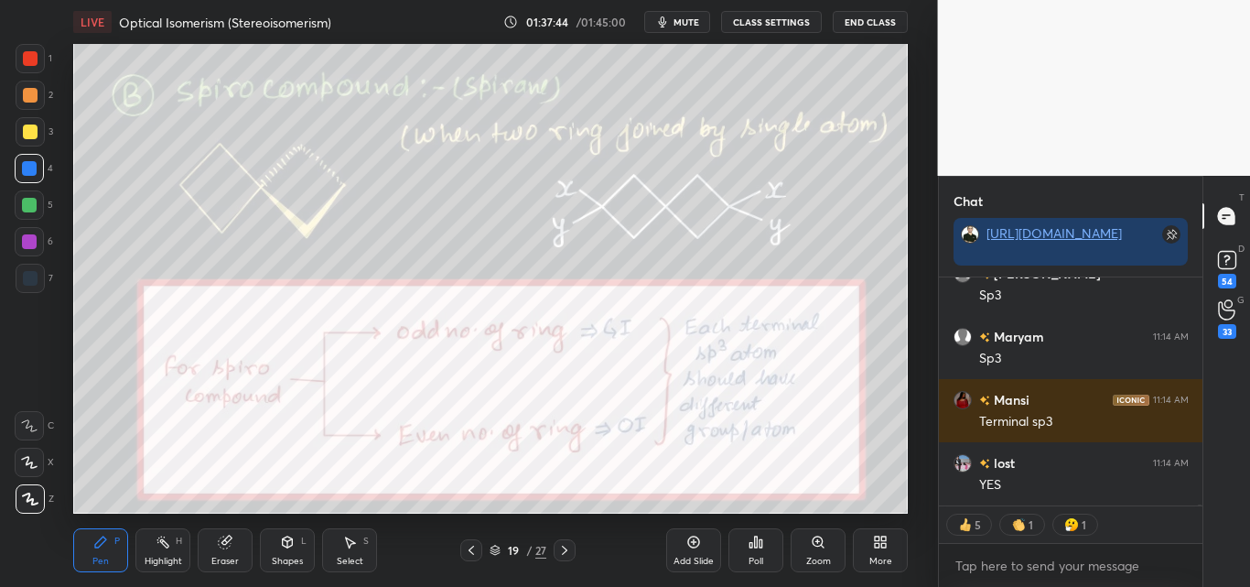
drag, startPoint x: 160, startPoint y: 545, endPoint x: 183, endPoint y: 522, distance: 32.4
click at [163, 545] on icon at bounding box center [163, 541] width 15 height 15
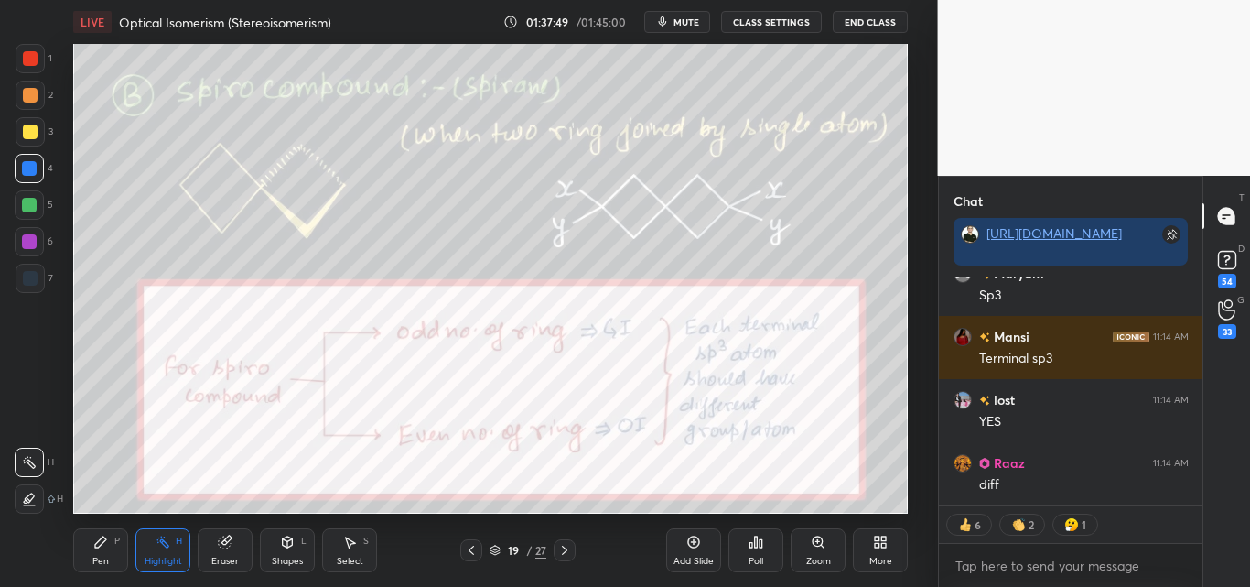
scroll to position [62668, 0]
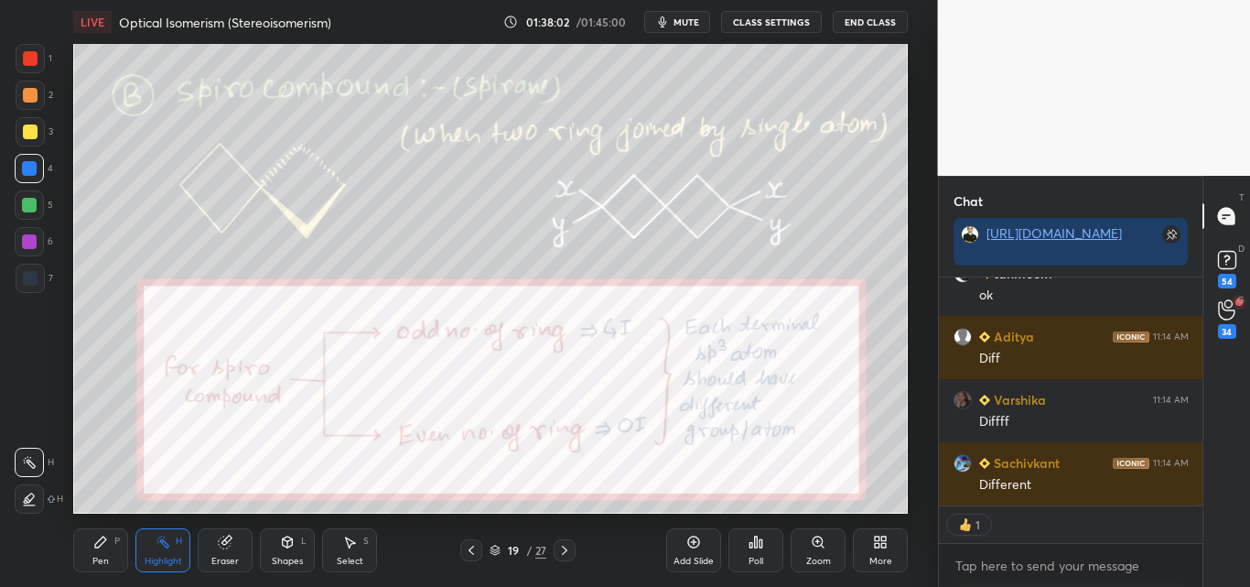
click at [28, 54] on div at bounding box center [30, 58] width 15 height 15
click at [101, 553] on div "Pen P" at bounding box center [100, 550] width 55 height 44
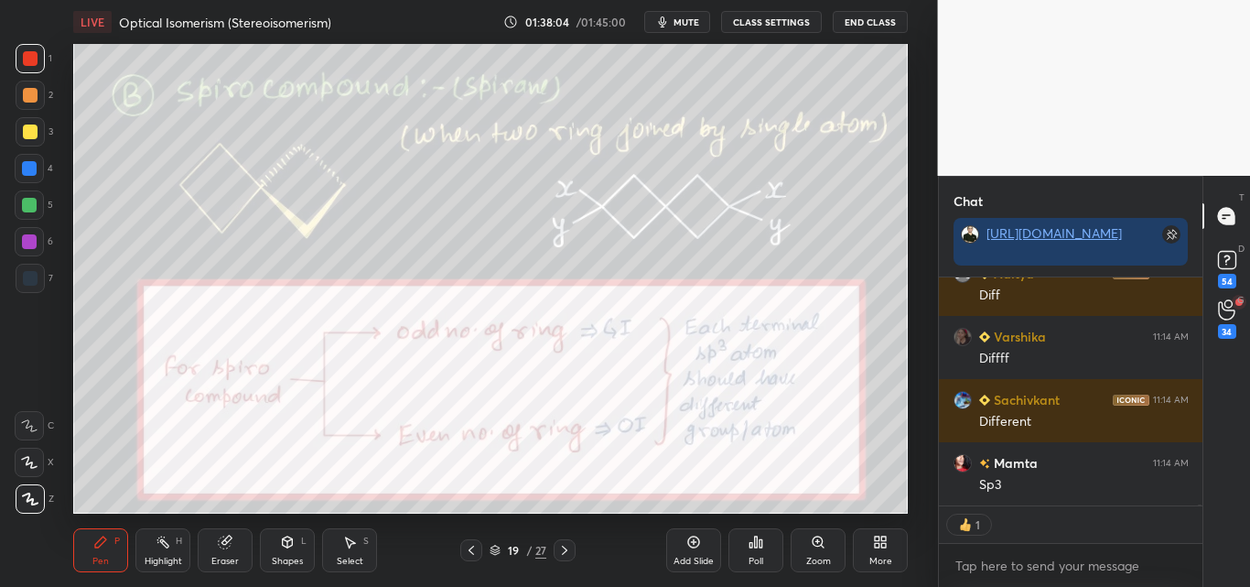
click at [146, 542] on div "Highlight H" at bounding box center [162, 550] width 55 height 44
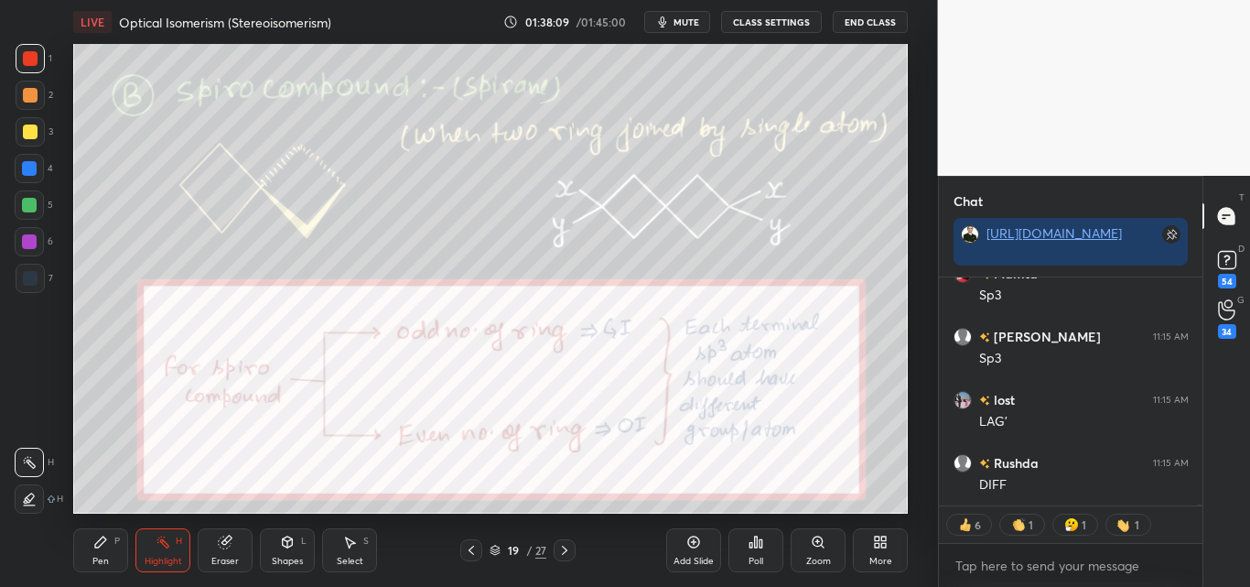
drag, startPoint x: 115, startPoint y: 548, endPoint x: 132, endPoint y: 541, distance: 18.0
click at [120, 546] on div "Pen P" at bounding box center [100, 550] width 55 height 44
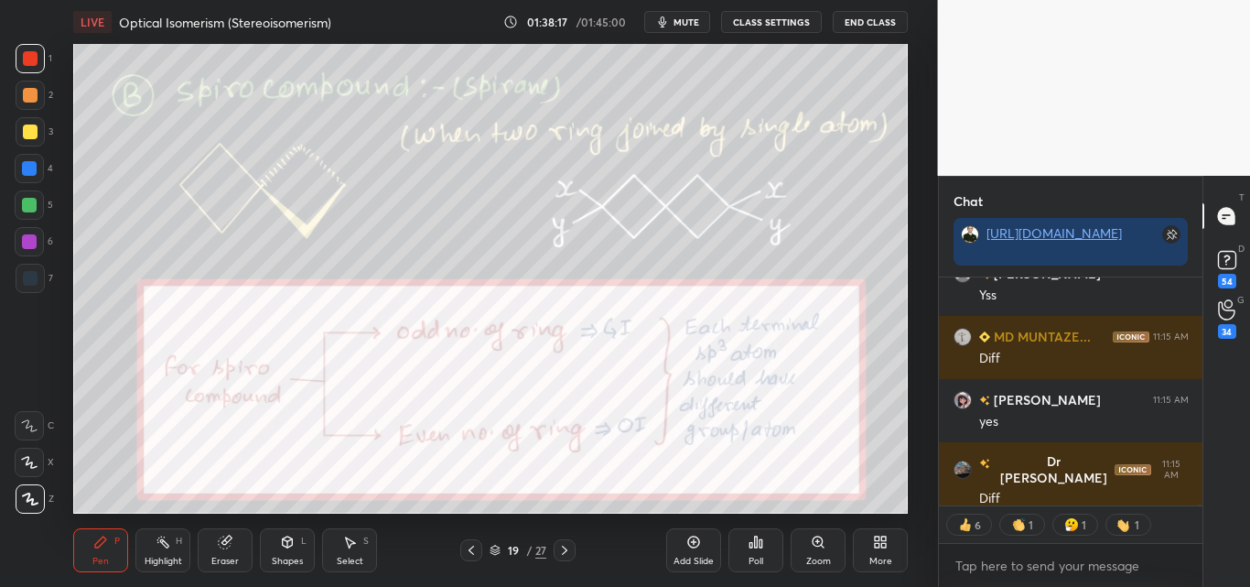
click at [292, 551] on div "Shapes L" at bounding box center [287, 550] width 55 height 44
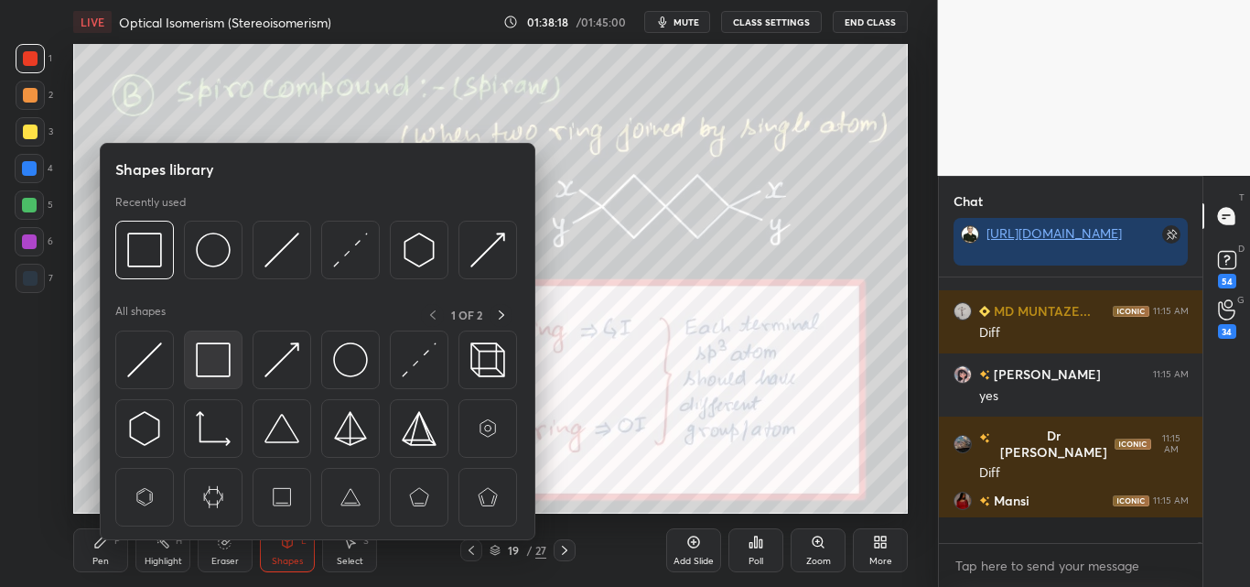
click at [226, 351] on img at bounding box center [213, 359] width 35 height 35
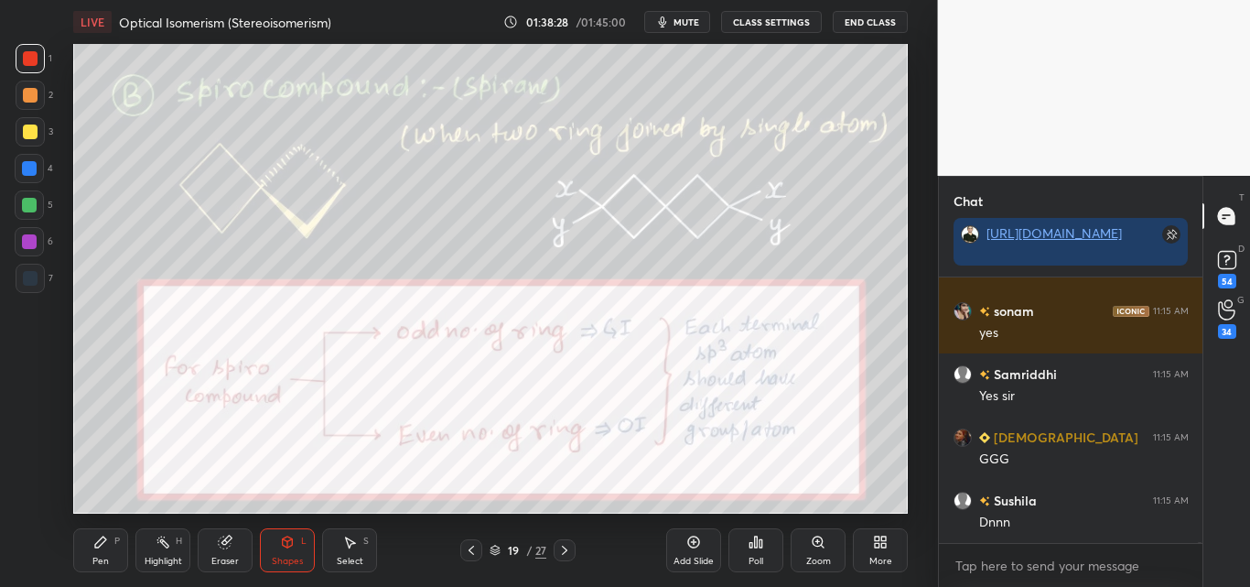
drag, startPoint x: 107, startPoint y: 547, endPoint x: 120, endPoint y: 544, distance: 13.3
click at [109, 546] on div "Pen P" at bounding box center [100, 550] width 55 height 44
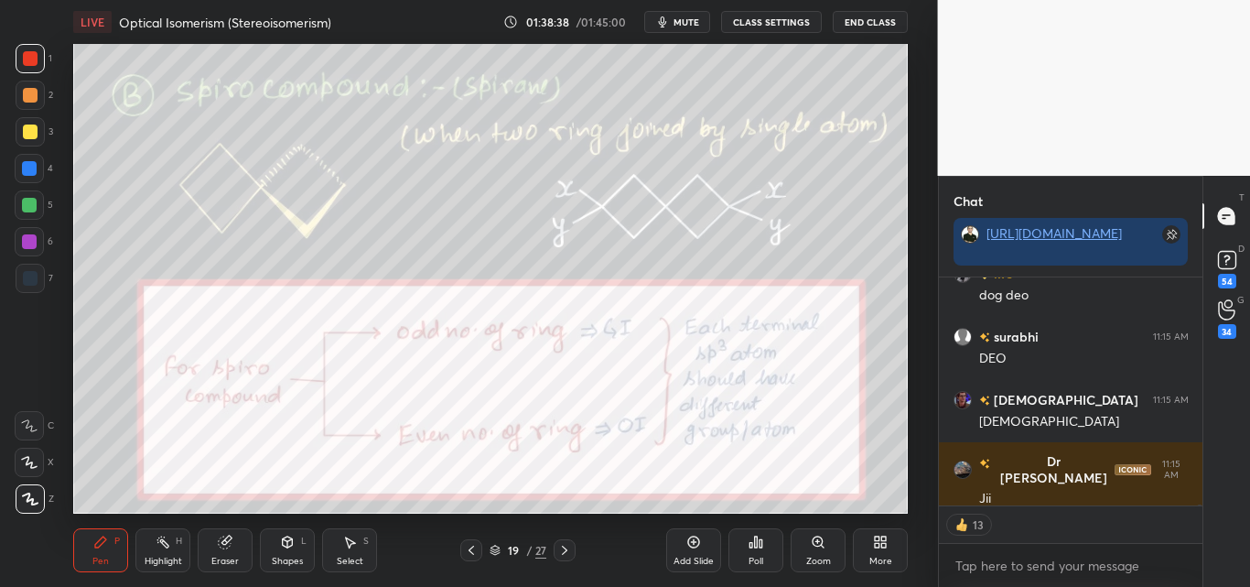
click at [287, 549] on div "Shapes L" at bounding box center [287, 550] width 55 height 44
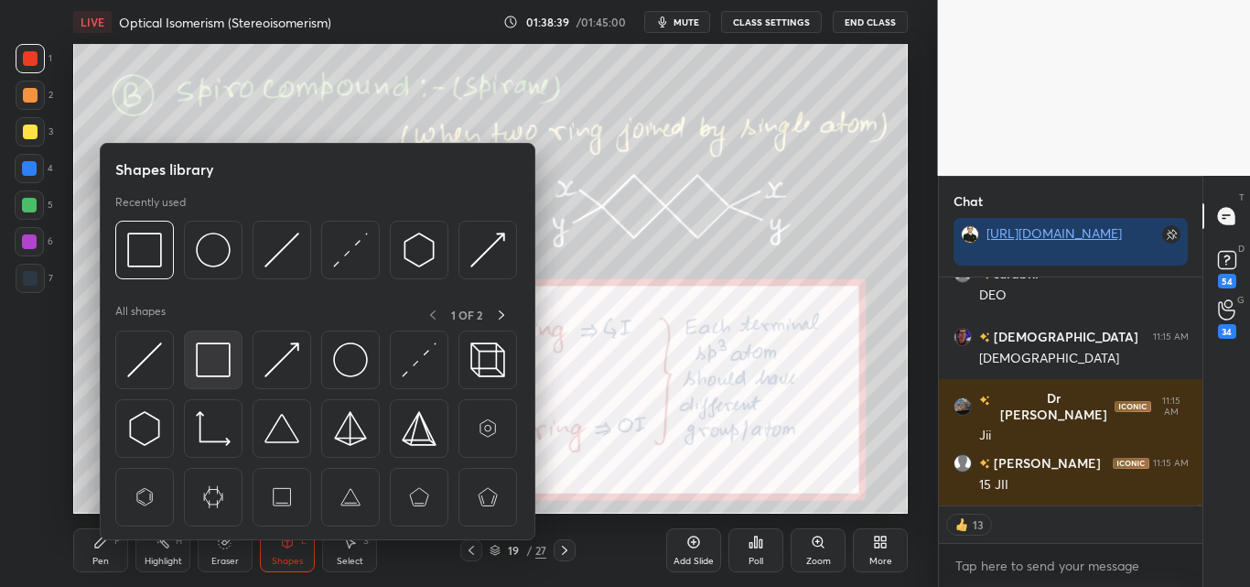
click at [212, 362] on img at bounding box center [213, 359] width 35 height 35
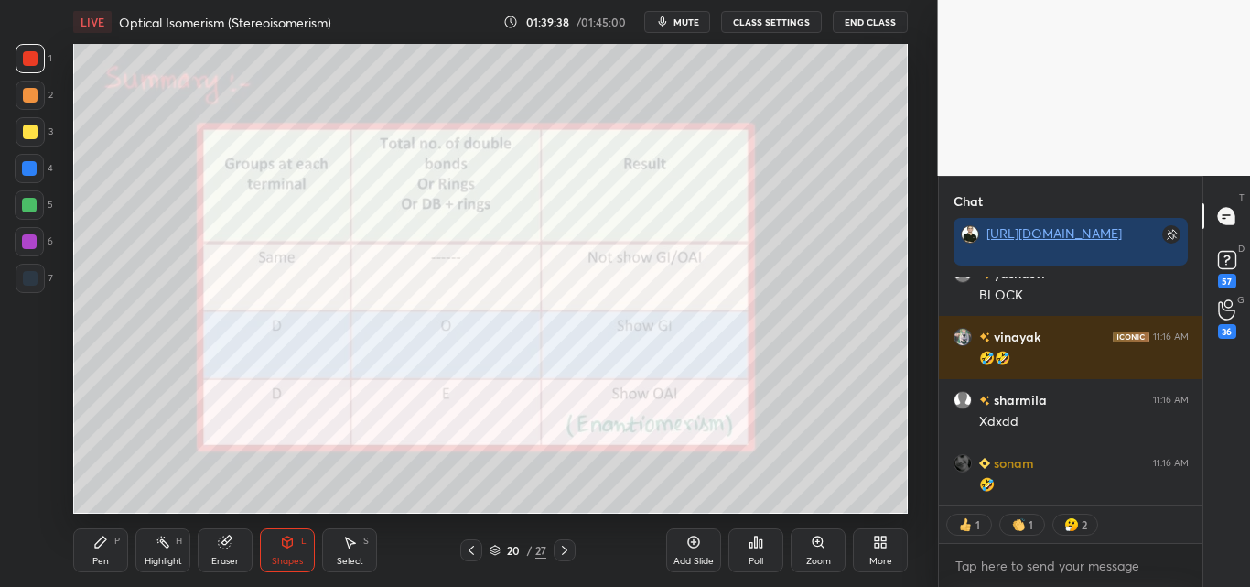
click at [163, 548] on div "Highlight H" at bounding box center [162, 550] width 55 height 44
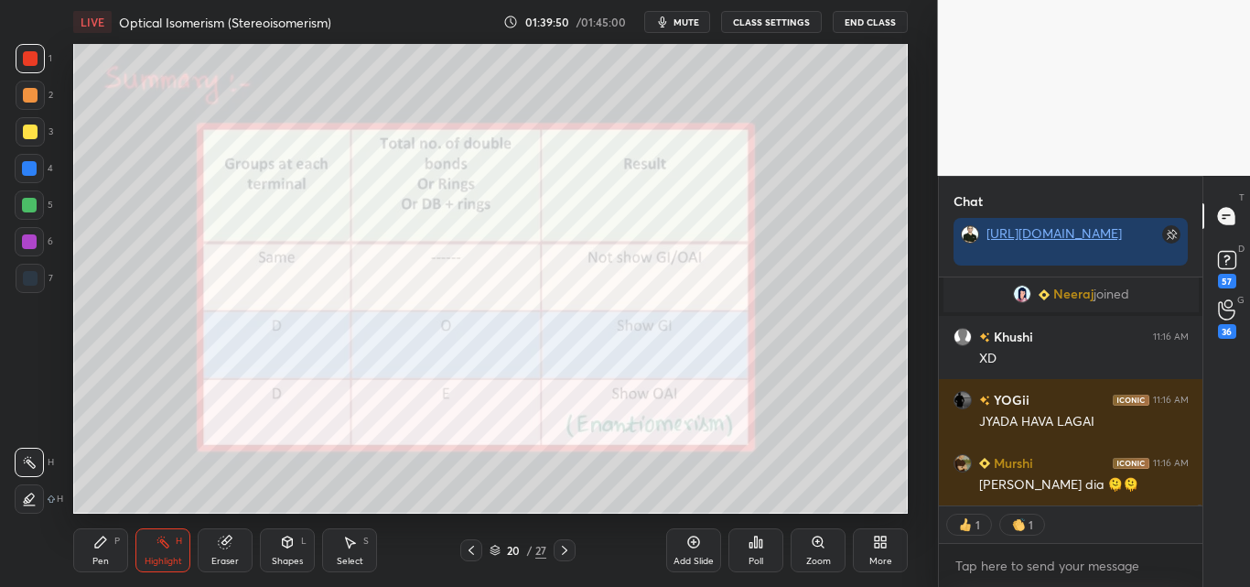
drag, startPoint x: 75, startPoint y: 548, endPoint x: 124, endPoint y: 515, distance: 59.4
click at [78, 545] on div "Pen P" at bounding box center [100, 550] width 55 height 44
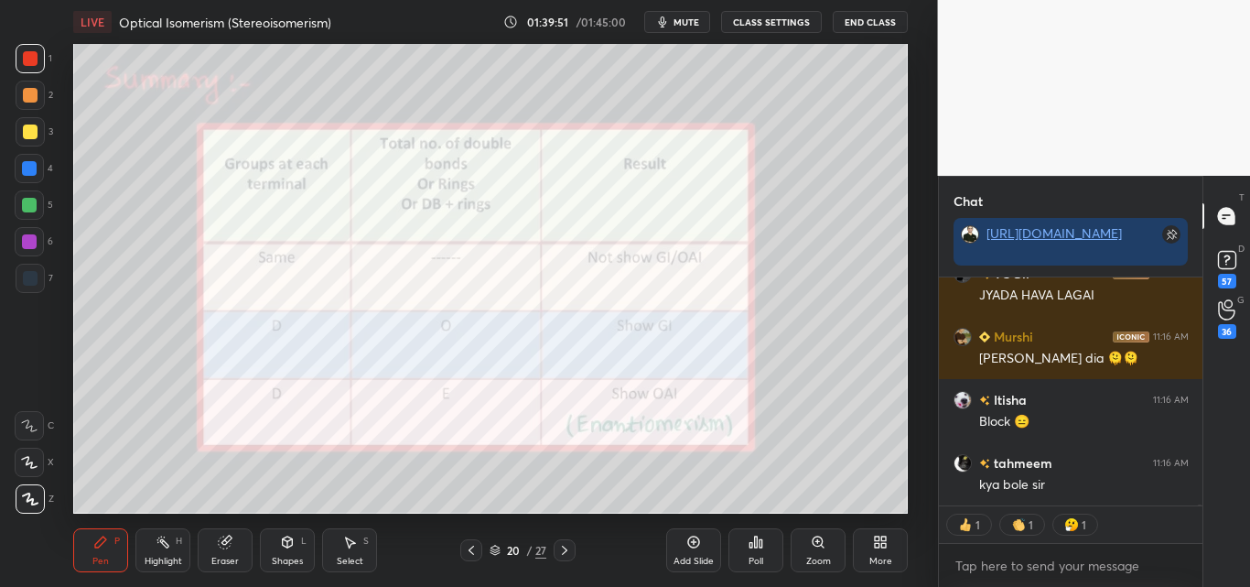
drag, startPoint x: 173, startPoint y: 556, endPoint x: 190, endPoint y: 531, distance: 31.0
click at [174, 554] on div "Highlight H" at bounding box center [162, 550] width 55 height 44
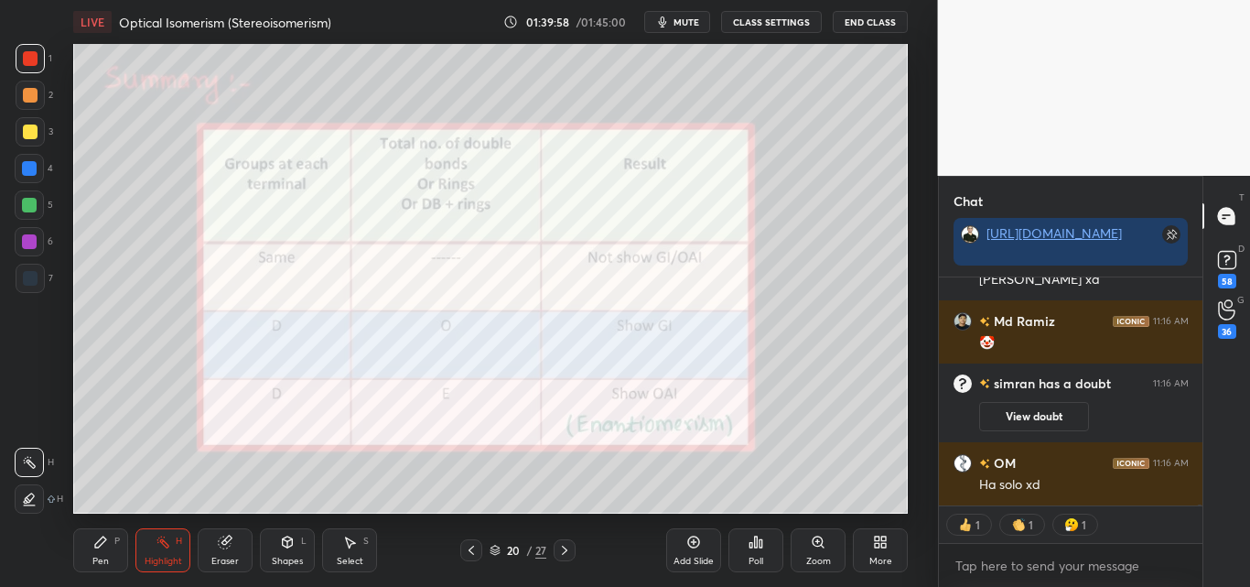
click at [113, 551] on div "Pen P" at bounding box center [100, 550] width 55 height 44
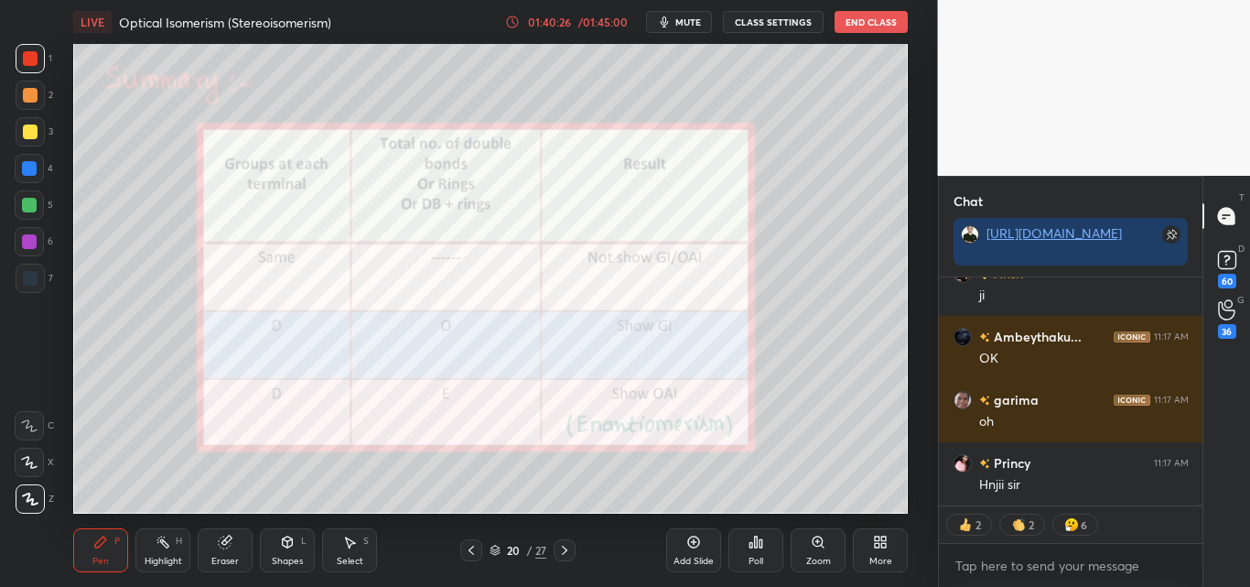
click at [163, 551] on div "Highlight H" at bounding box center [162, 550] width 55 height 44
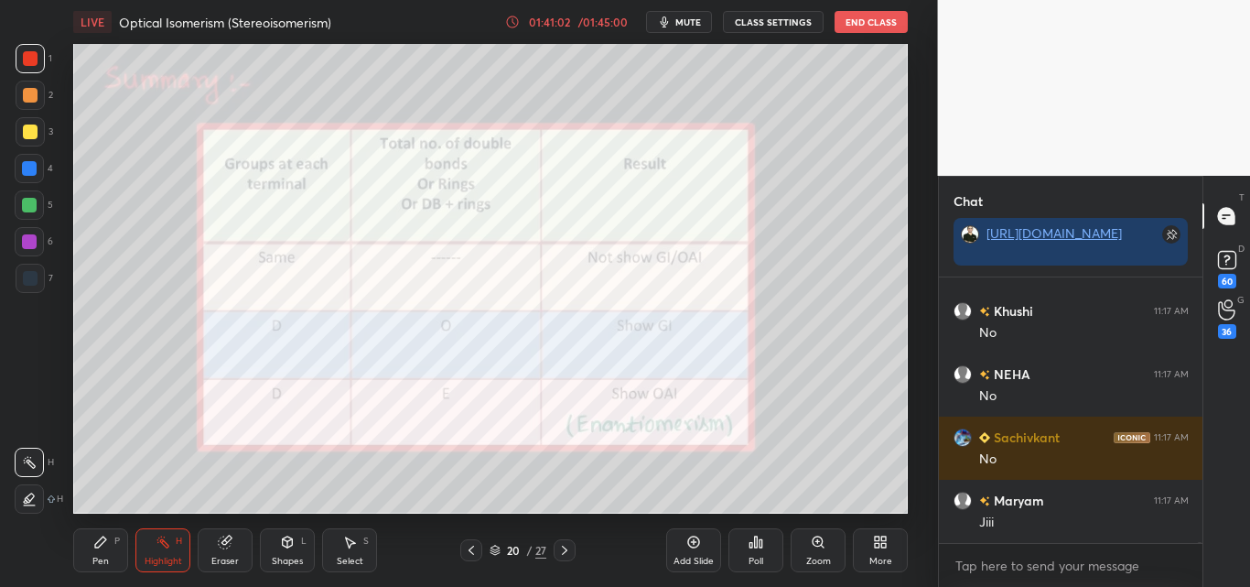
click at [103, 558] on div "Pen" at bounding box center [100, 560] width 16 height 9
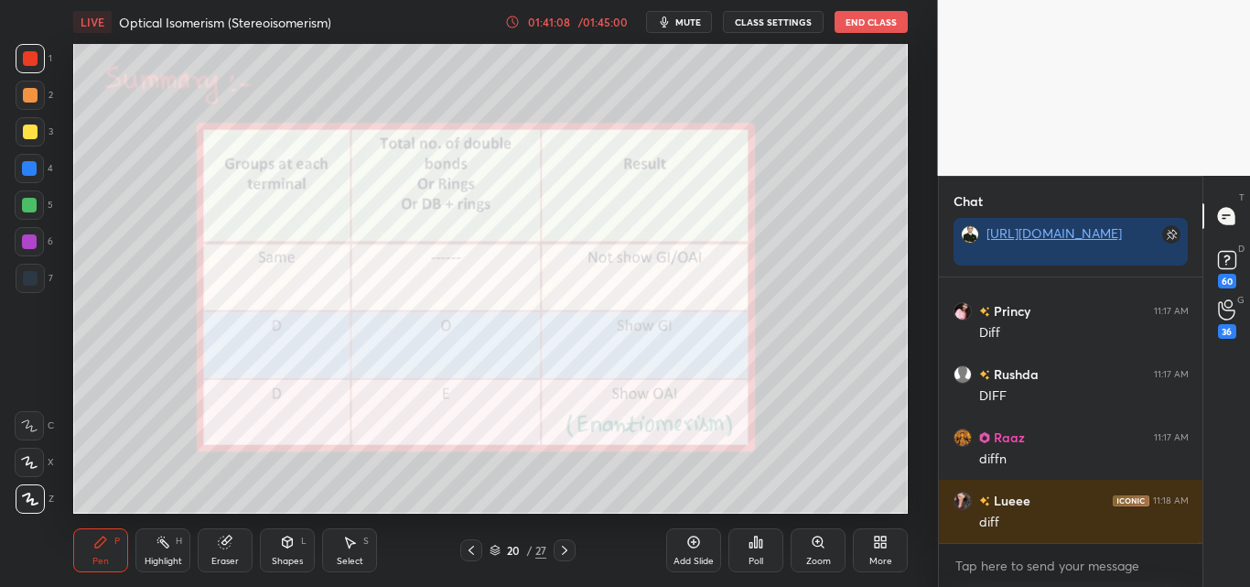
drag, startPoint x: 174, startPoint y: 555, endPoint x: 212, endPoint y: 520, distance: 51.8
click at [182, 548] on div "Highlight H" at bounding box center [162, 550] width 55 height 44
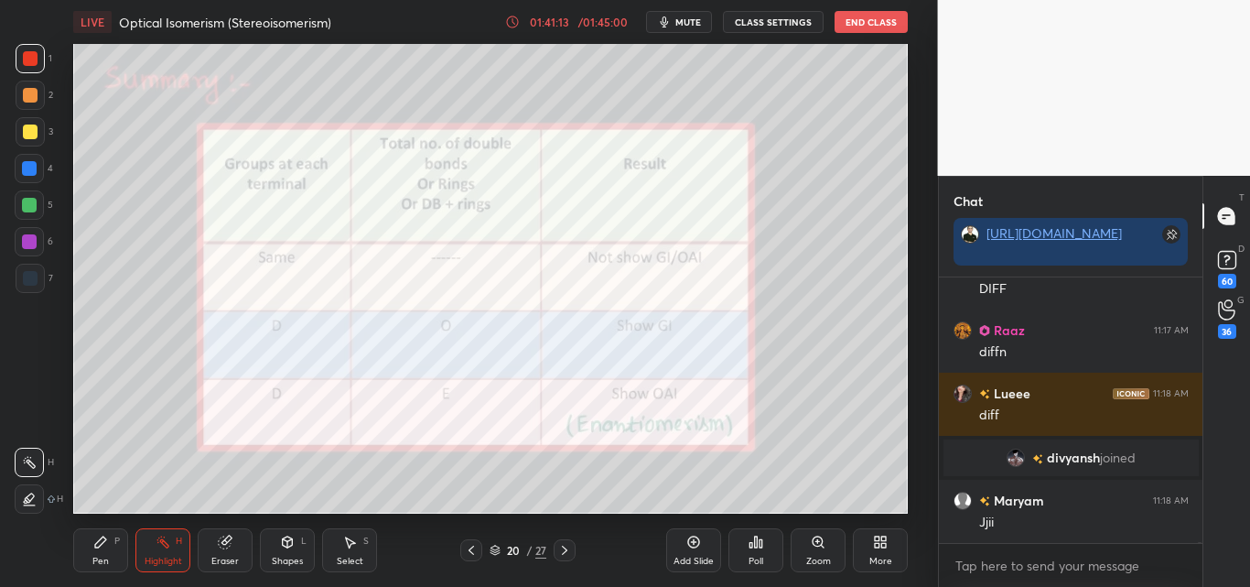
click at [109, 544] on div "Pen P" at bounding box center [100, 550] width 55 height 44
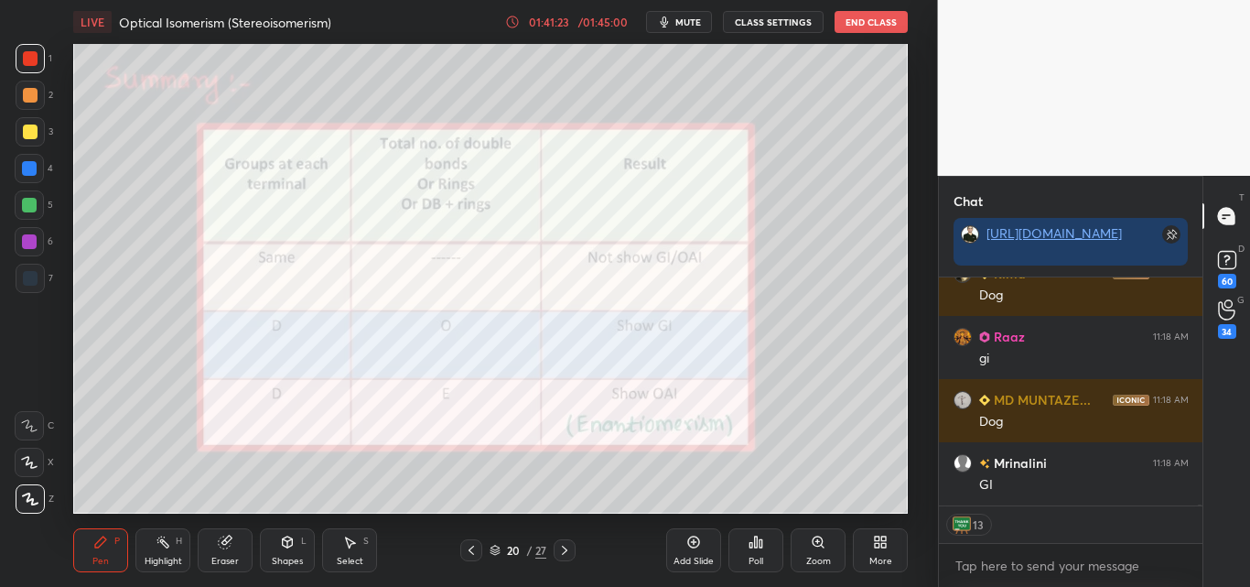
click at [297, 553] on div "Shapes L" at bounding box center [287, 550] width 55 height 44
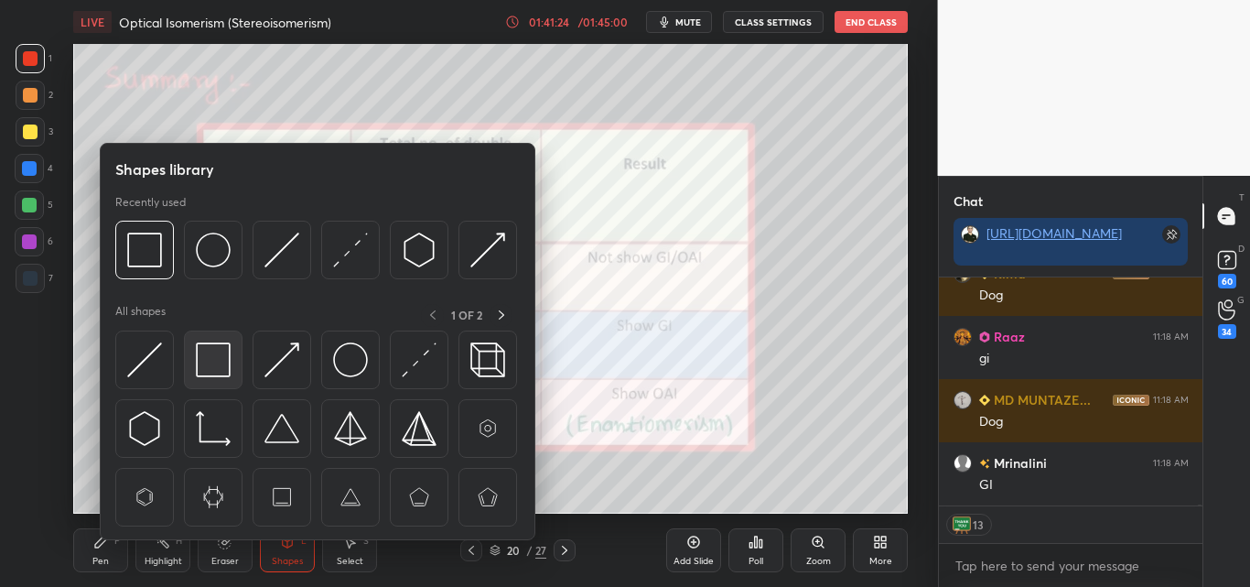
click at [215, 344] on img at bounding box center [213, 359] width 35 height 35
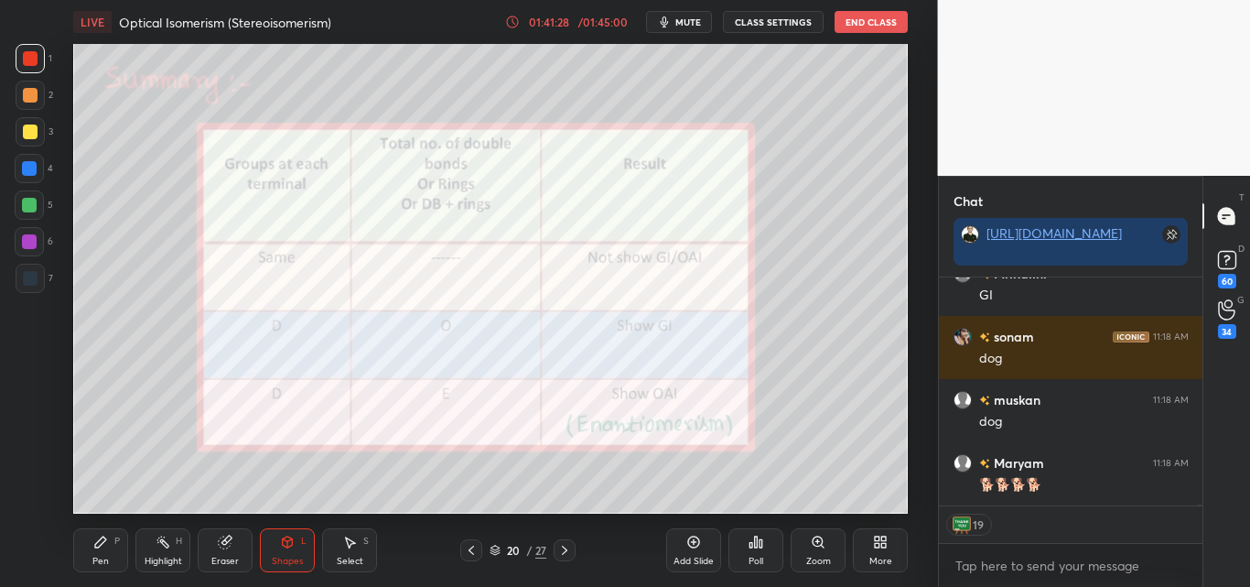
drag, startPoint x: 113, startPoint y: 546, endPoint x: 183, endPoint y: 567, distance: 73.3
click at [120, 545] on div "Pen P" at bounding box center [100, 550] width 55 height 44
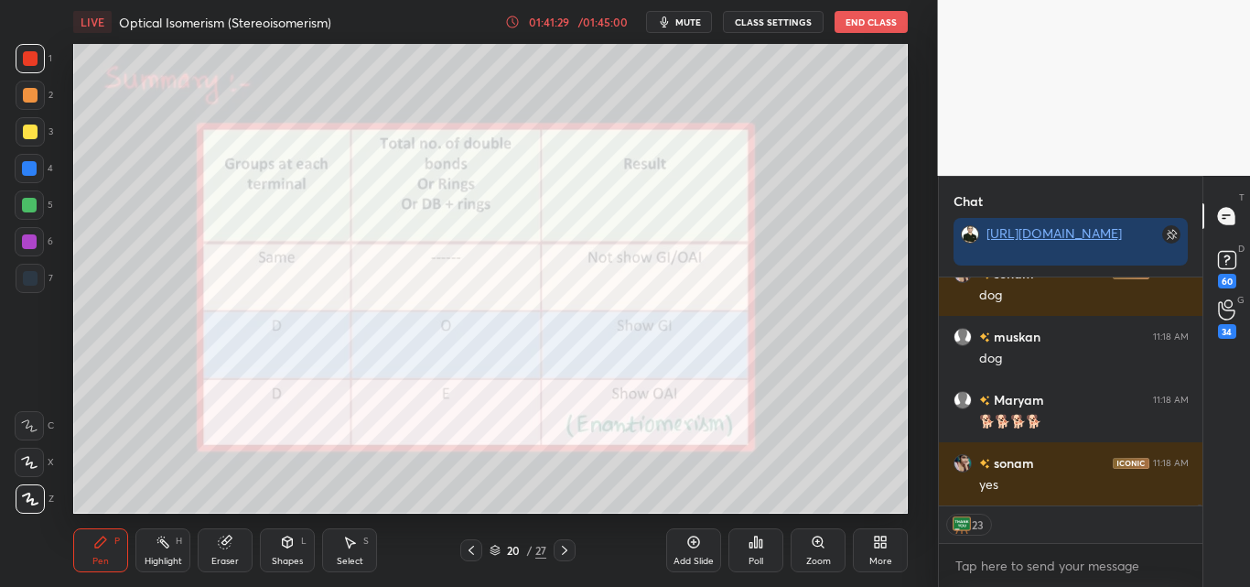
click at [171, 556] on div "Highlight" at bounding box center [164, 560] width 38 height 9
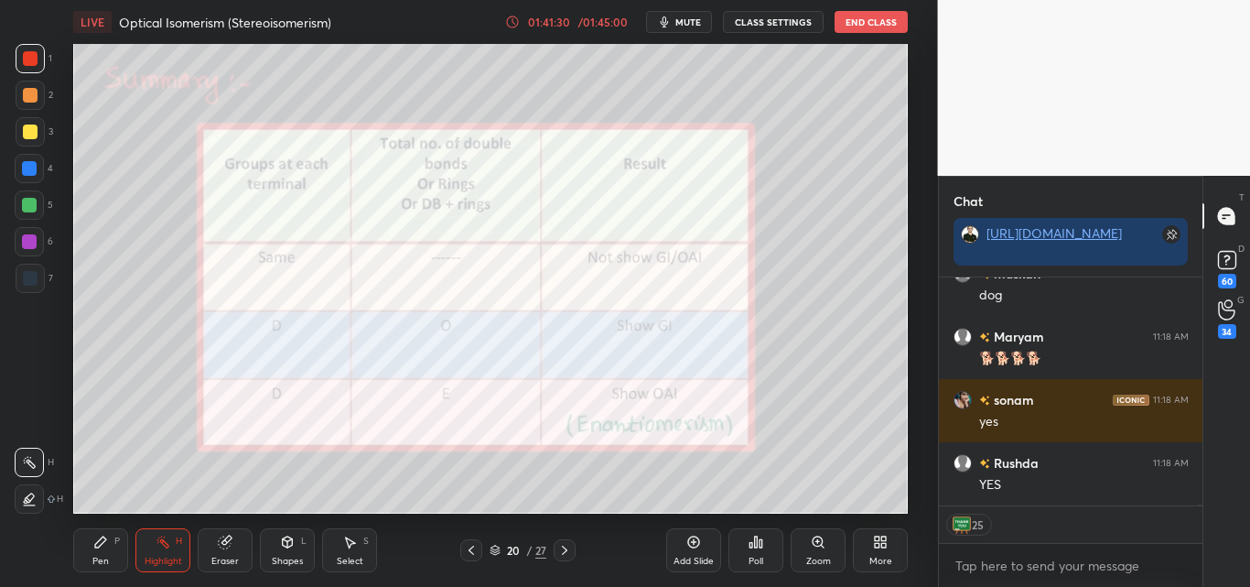
click at [95, 551] on div "Pen P" at bounding box center [100, 550] width 55 height 44
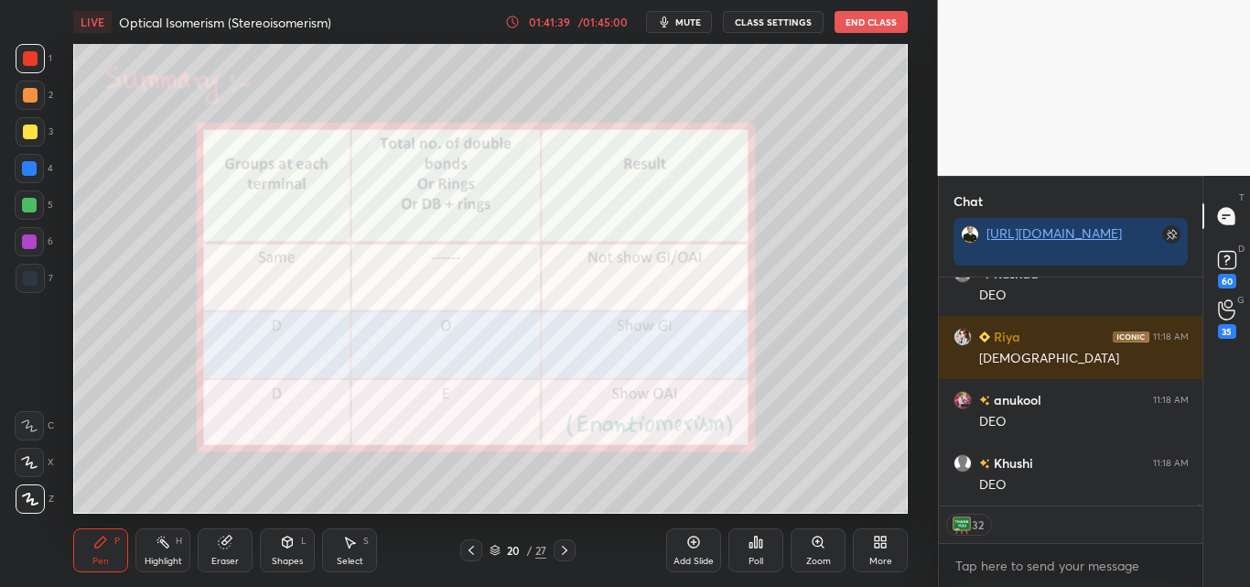
click at [290, 553] on div "Shapes L" at bounding box center [287, 550] width 55 height 44
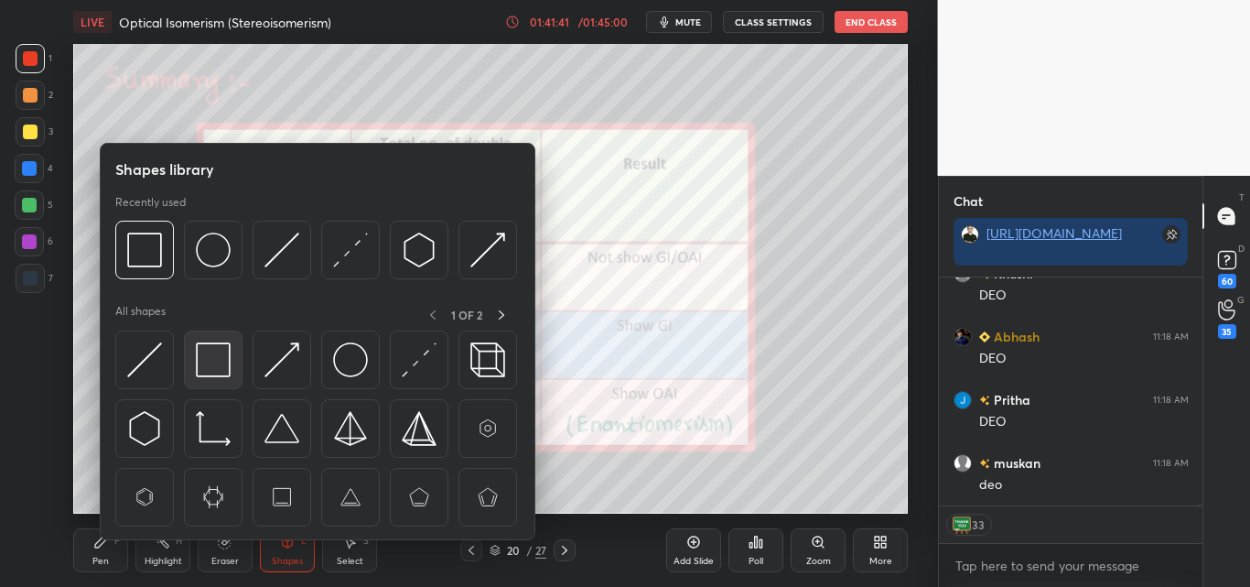
click at [200, 352] on img at bounding box center [213, 359] width 35 height 35
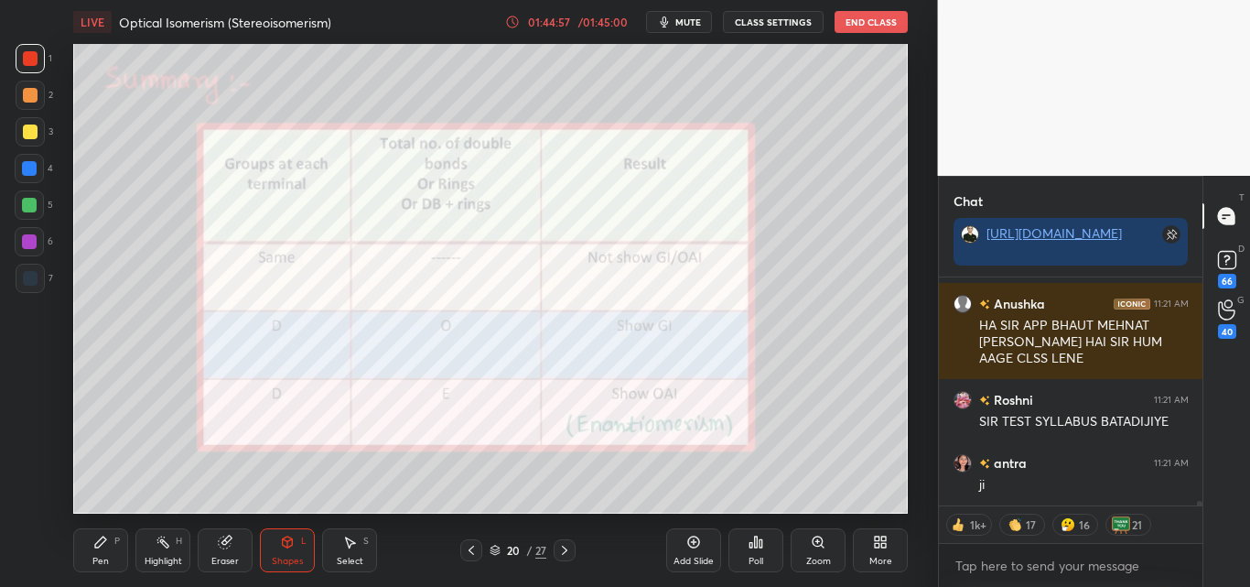
click at [1222, 297] on div "G Raise Hand (G) 40" at bounding box center [1226, 318] width 47 height 51
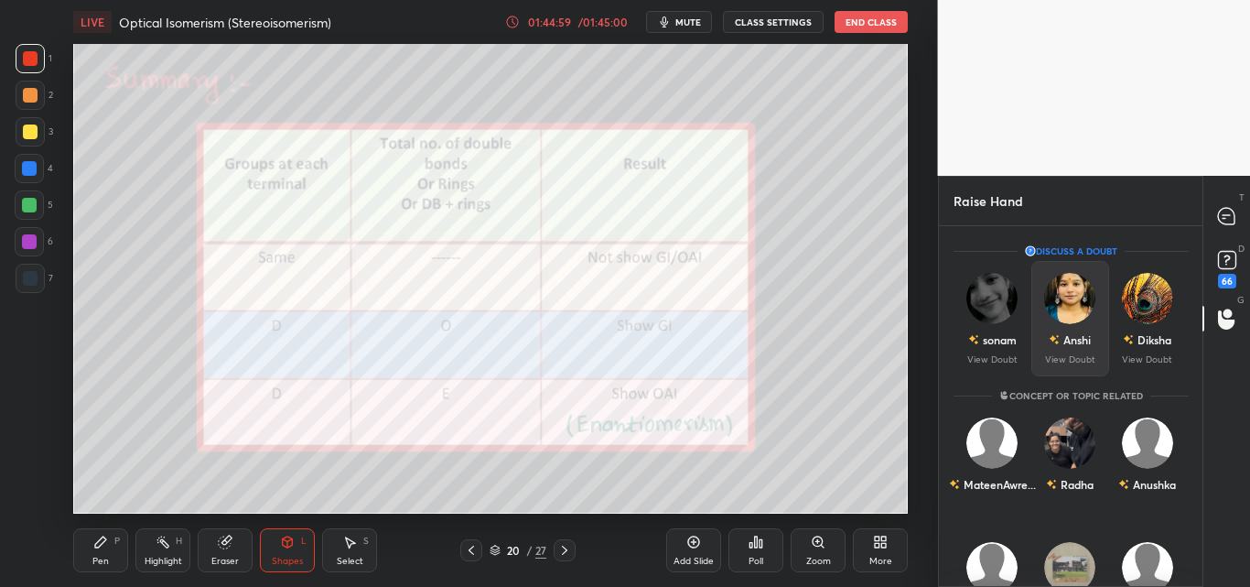
click at [1082, 311] on img "grid" at bounding box center [1069, 298] width 51 height 51
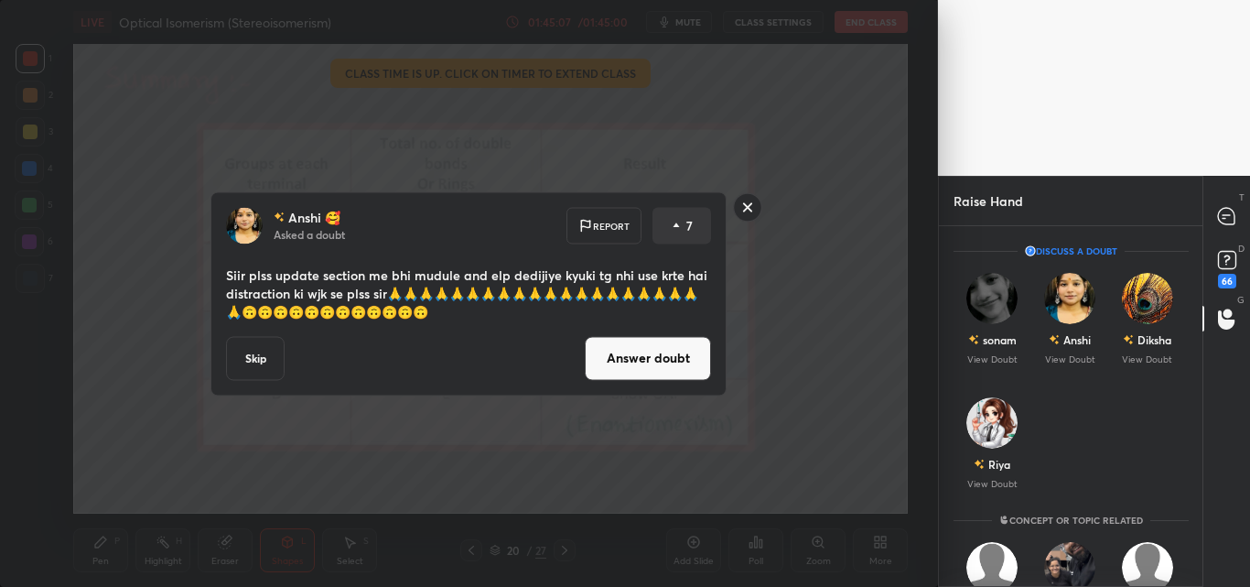
click at [636, 369] on button "Answer doubt" at bounding box center [648, 358] width 126 height 44
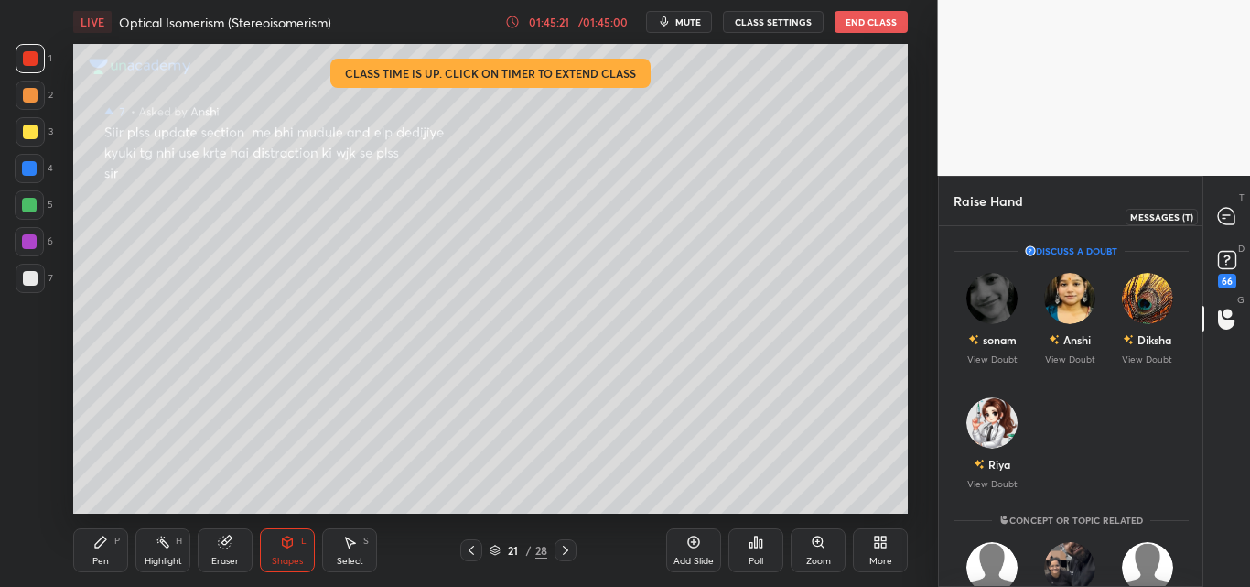
click at [1223, 215] on icon at bounding box center [1226, 215] width 7 height 0
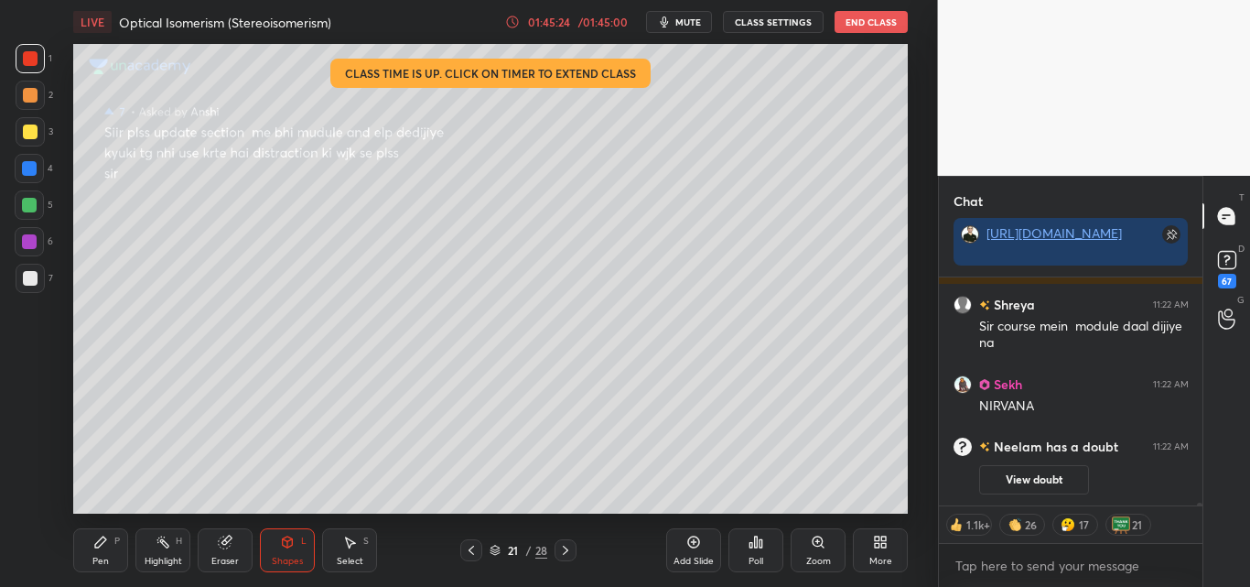
scroll to position [15803, 0]
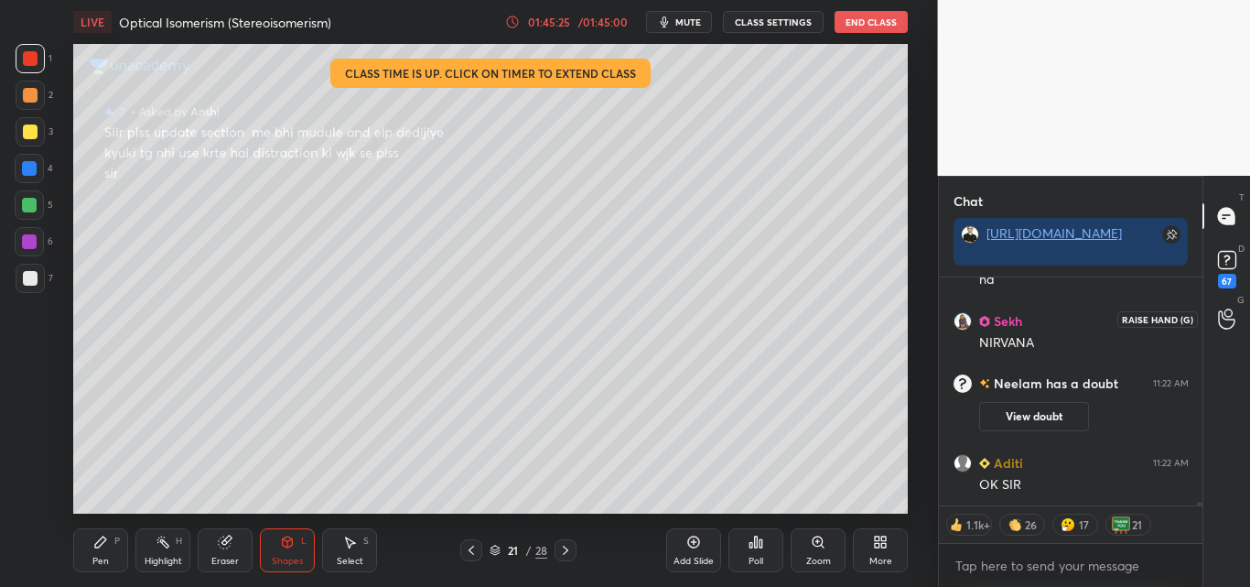
click at [1229, 312] on icon at bounding box center [1226, 318] width 17 height 21
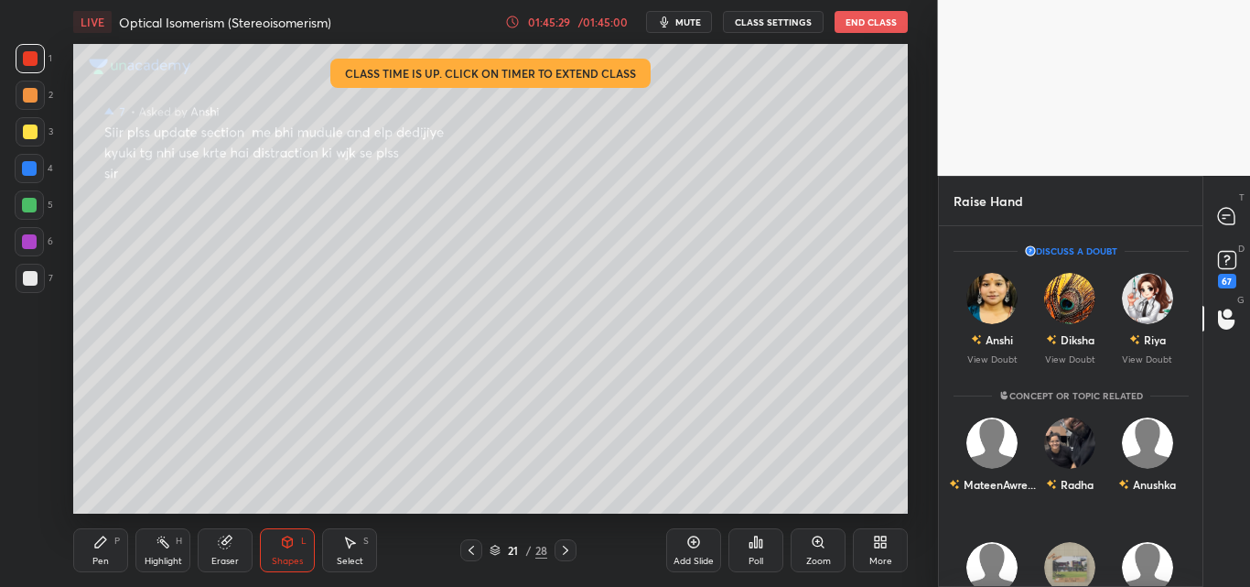
click at [605, 21] on div "/ 01:45:00" at bounding box center [603, 21] width 57 height 11
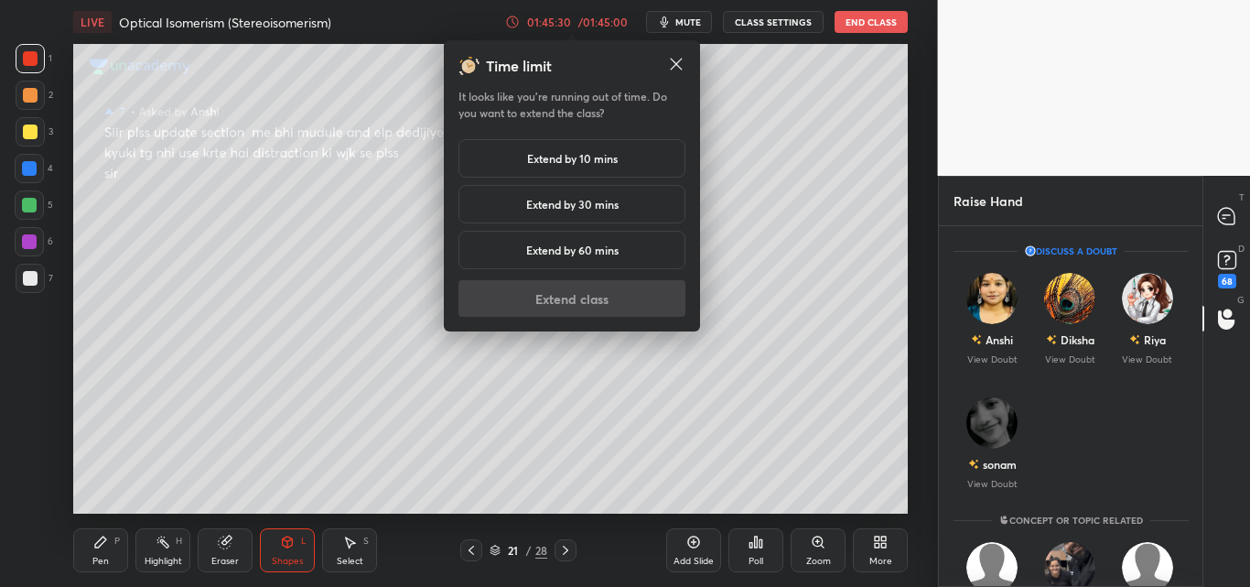
click at [570, 159] on h5 "Extend by 10 mins" at bounding box center [572, 158] width 91 height 16
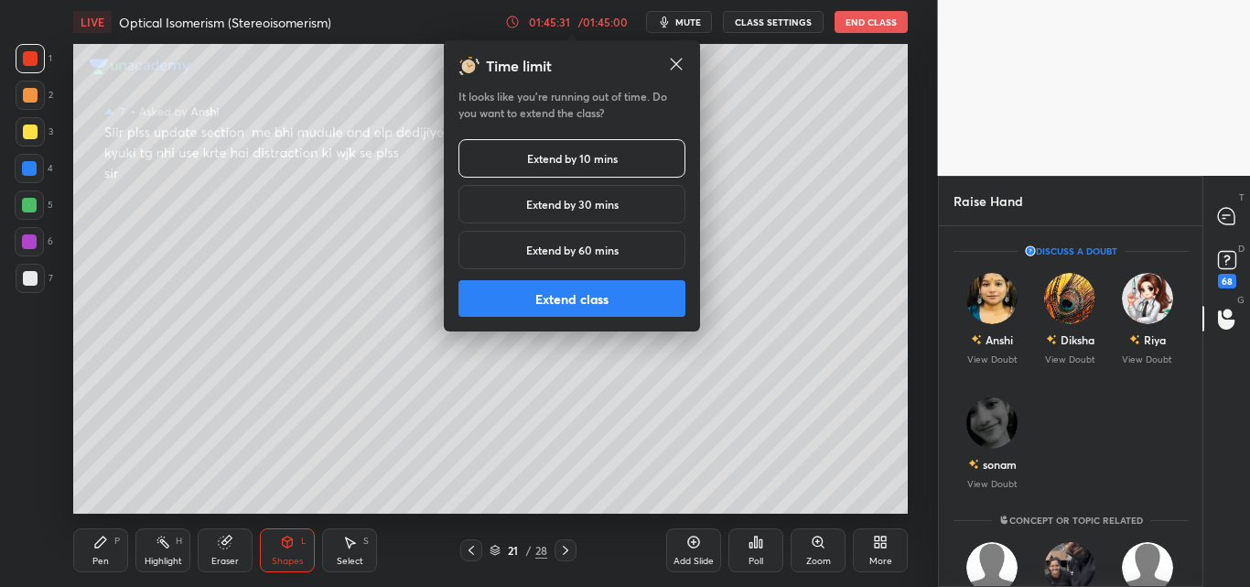
click at [567, 303] on button "Extend class" at bounding box center [572, 298] width 227 height 37
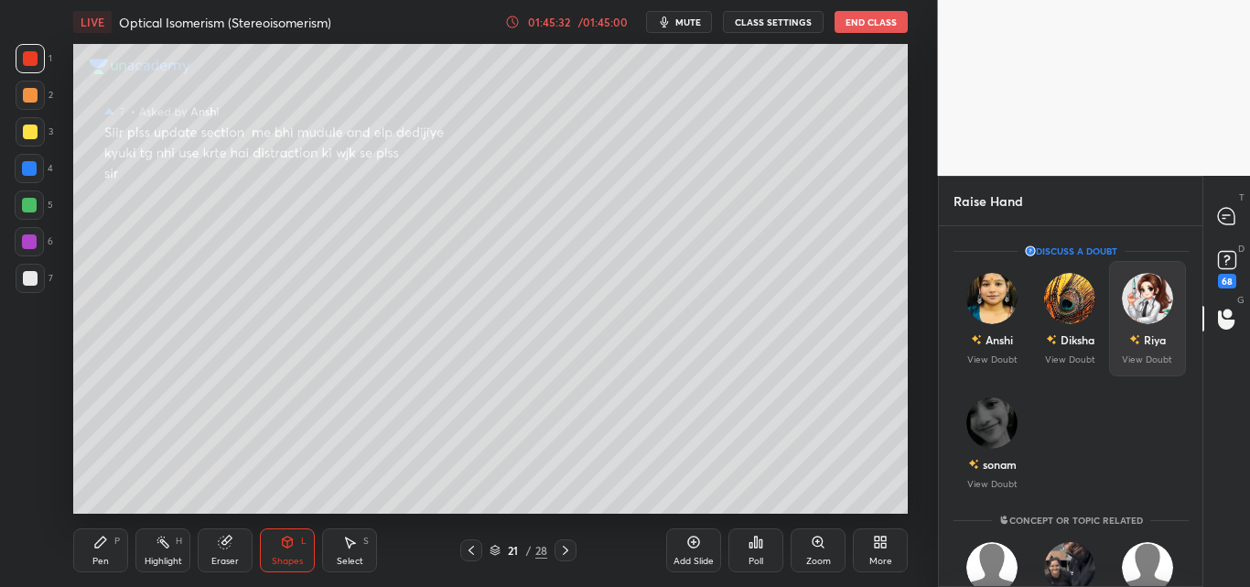
click at [1131, 306] on img "grid" at bounding box center [1146, 298] width 51 height 51
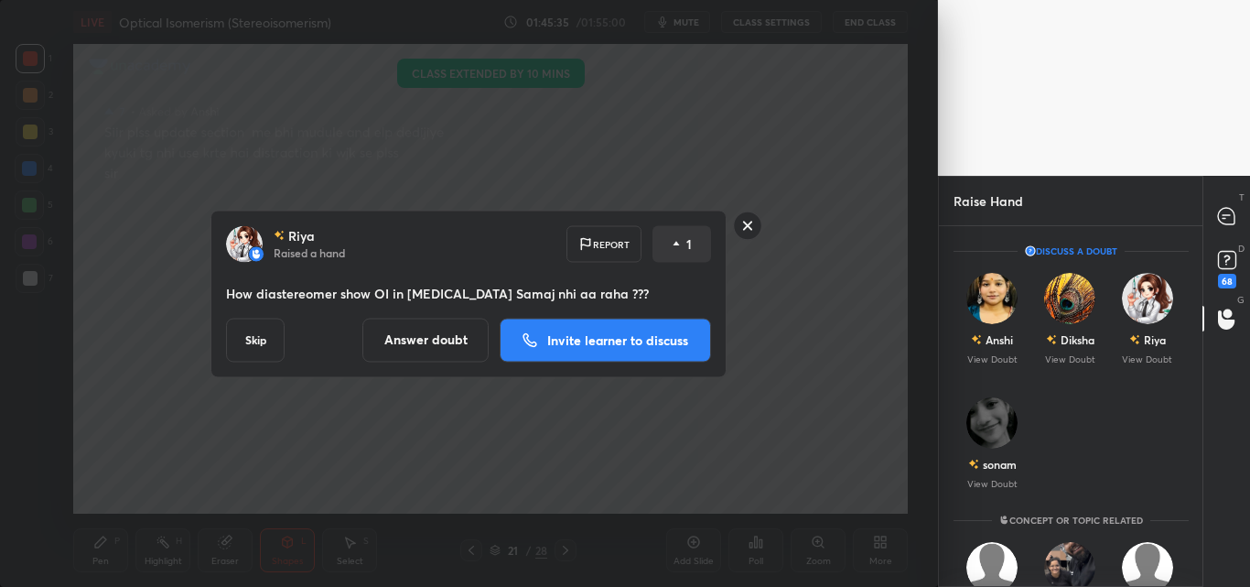
click at [683, 412] on div "[PERSON_NAME] Raised a hand Report 1 How diastereomer show OI in [MEDICAL_DATA]…" at bounding box center [469, 293] width 938 height 587
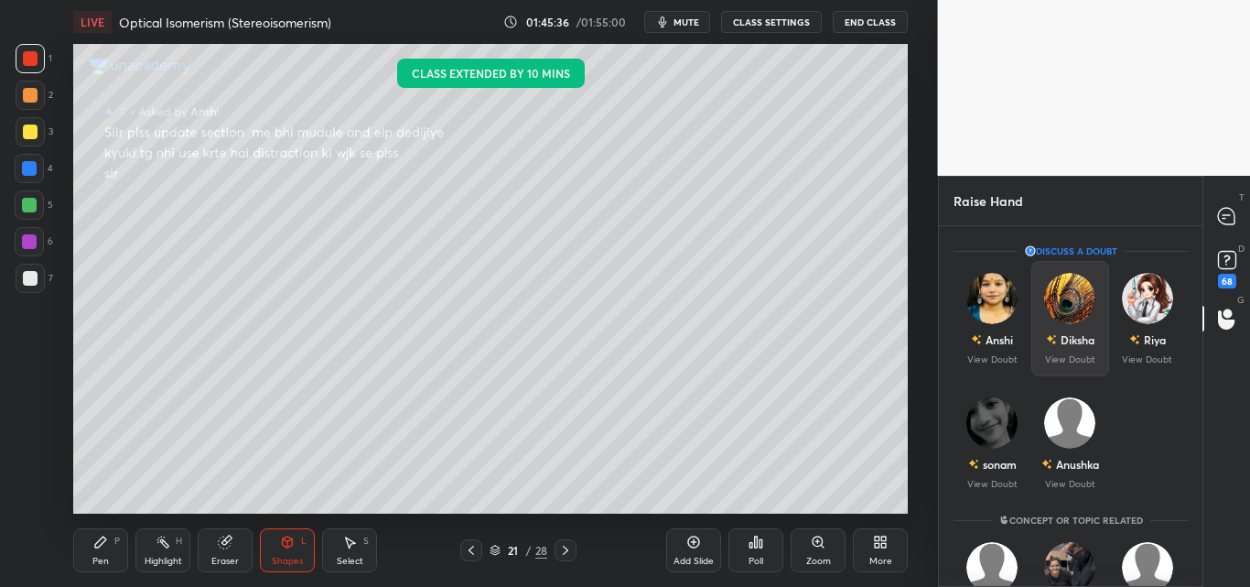
click at [1060, 307] on img "grid" at bounding box center [1069, 298] width 51 height 51
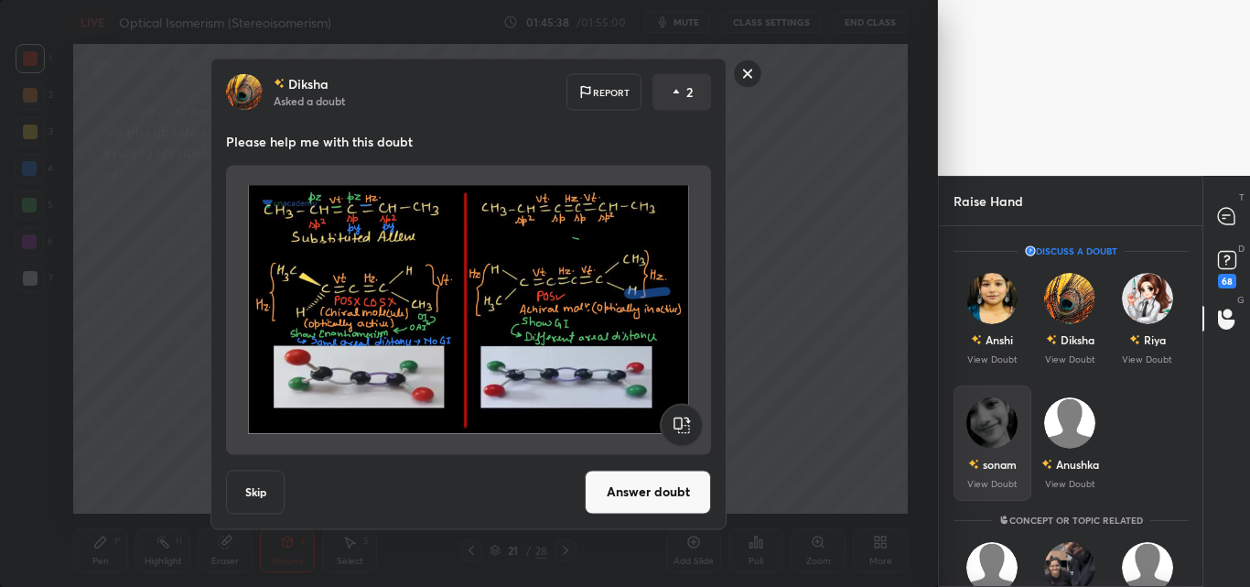
click at [975, 437] on img "grid" at bounding box center [991, 422] width 51 height 51
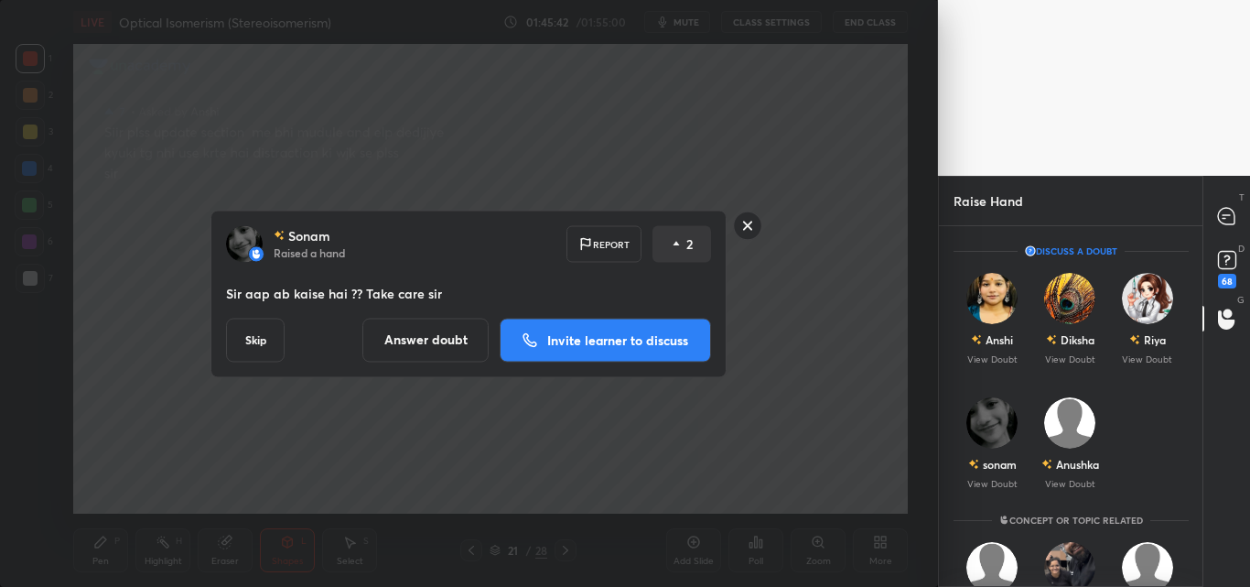
click at [621, 328] on button "Invite learner to discuss" at bounding box center [605, 340] width 211 height 44
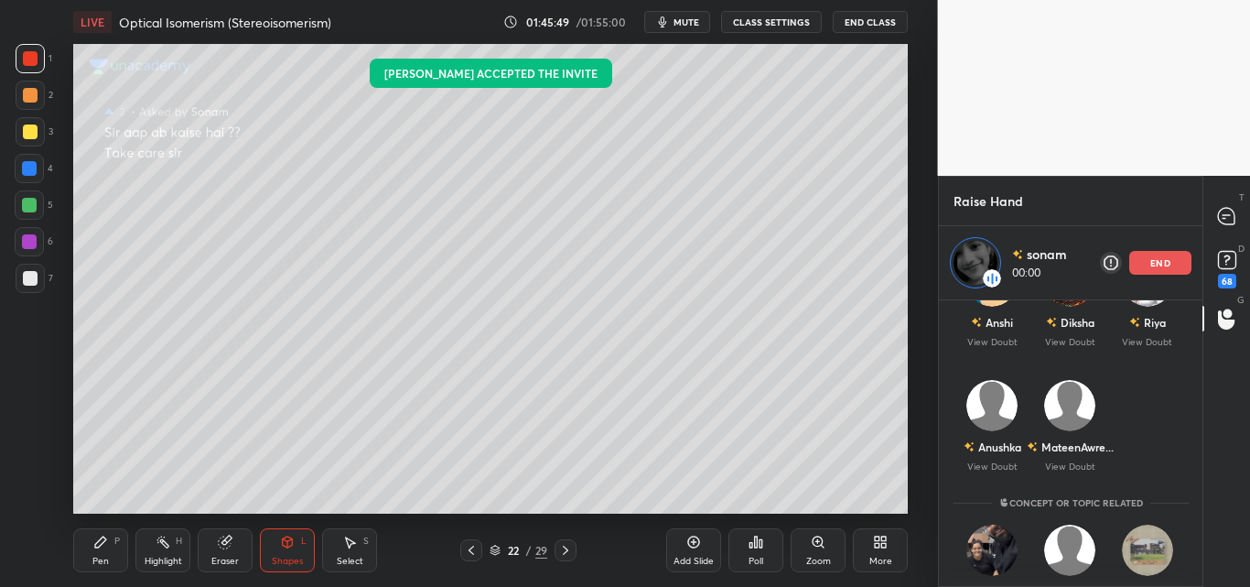
scroll to position [0, 0]
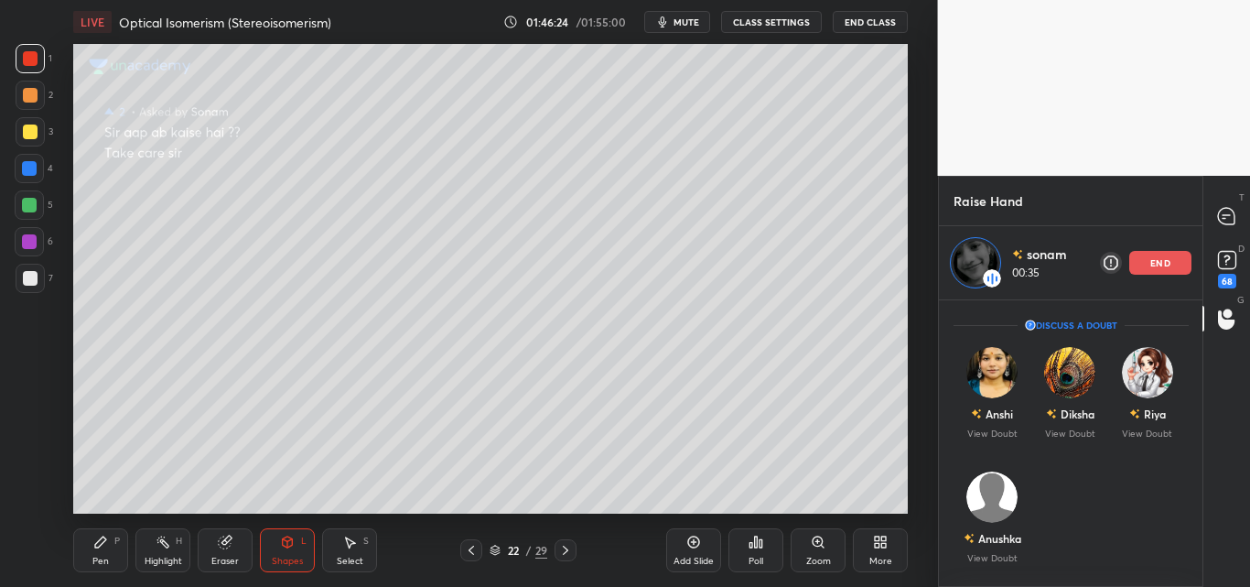
click at [1159, 262] on p "end" at bounding box center [1160, 262] width 20 height 9
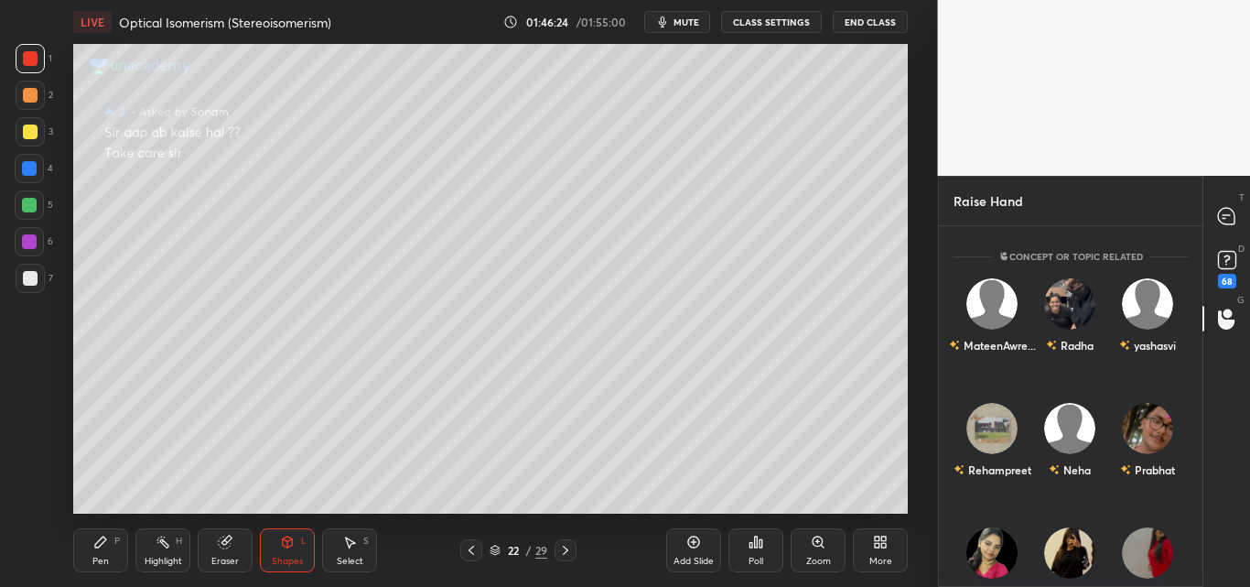
scroll to position [275, 0]
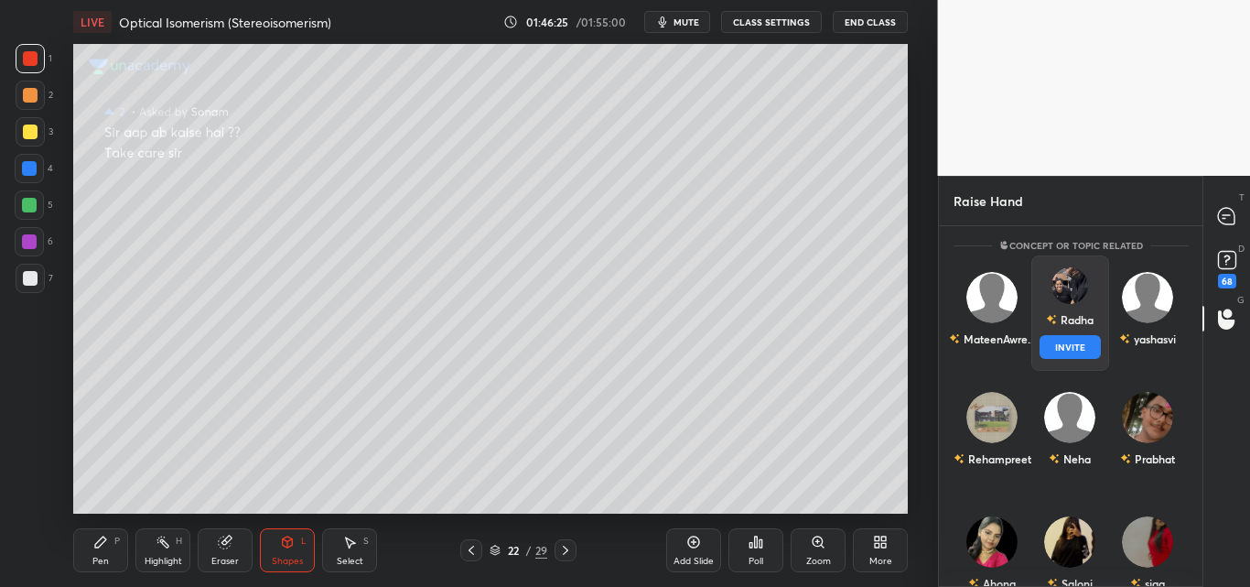
click at [1082, 316] on div "Radha INVITE" at bounding box center [1070, 312] width 78 height 115
click at [1066, 345] on button "INVITE" at bounding box center [1069, 347] width 61 height 24
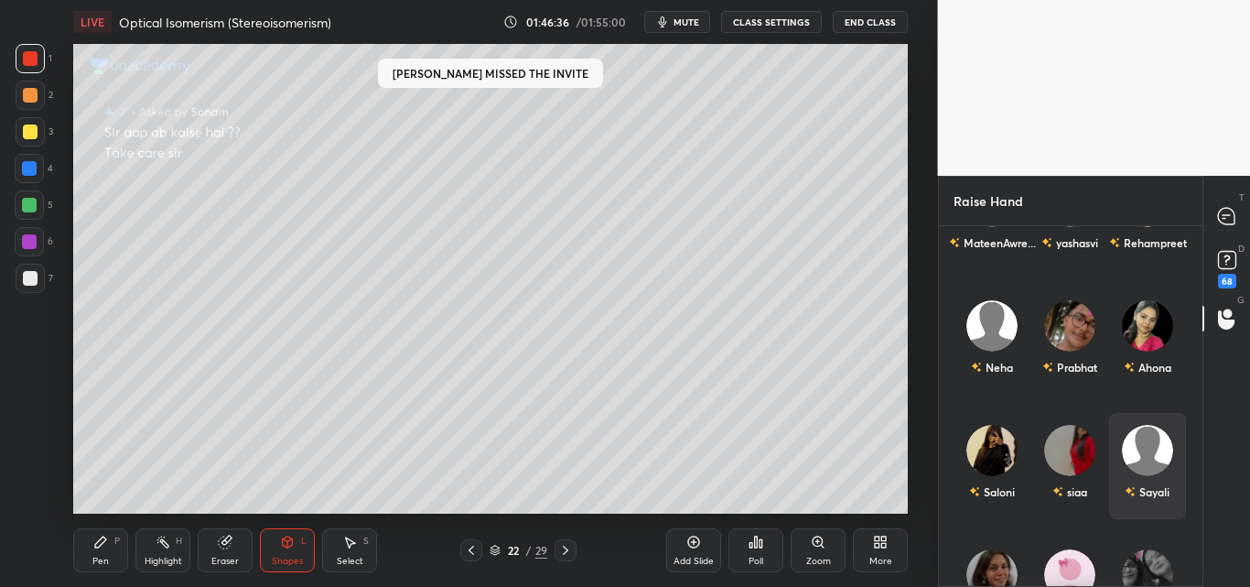
scroll to position [355, 258]
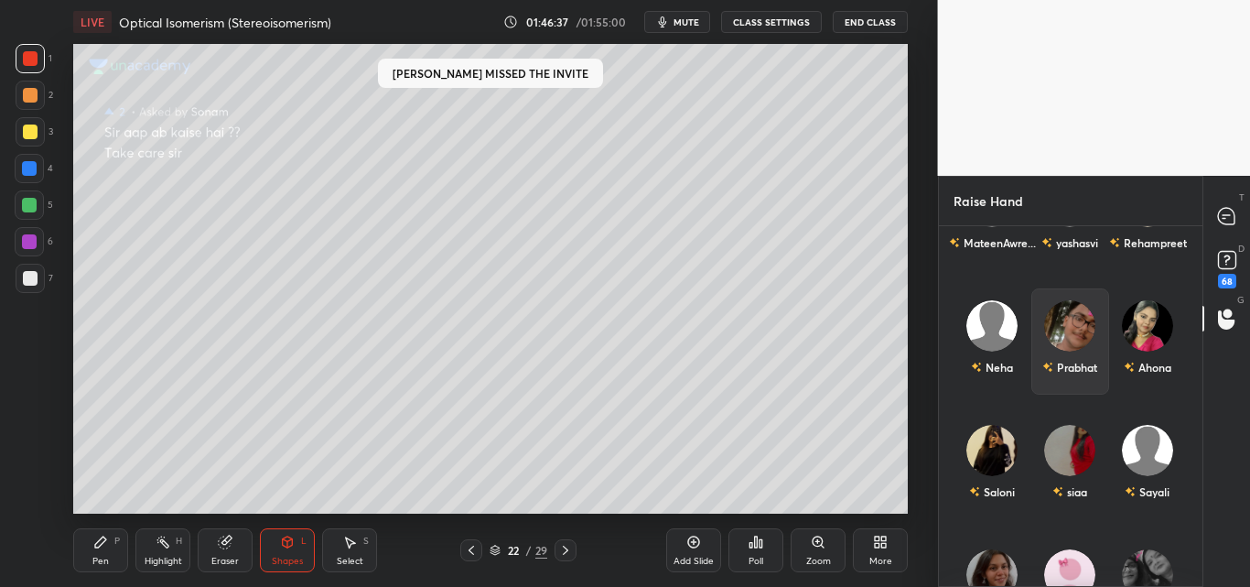
click at [1075, 344] on div "Prabhat" at bounding box center [1070, 341] width 78 height 106
click at [1056, 383] on button "INVITE" at bounding box center [1069, 380] width 61 height 24
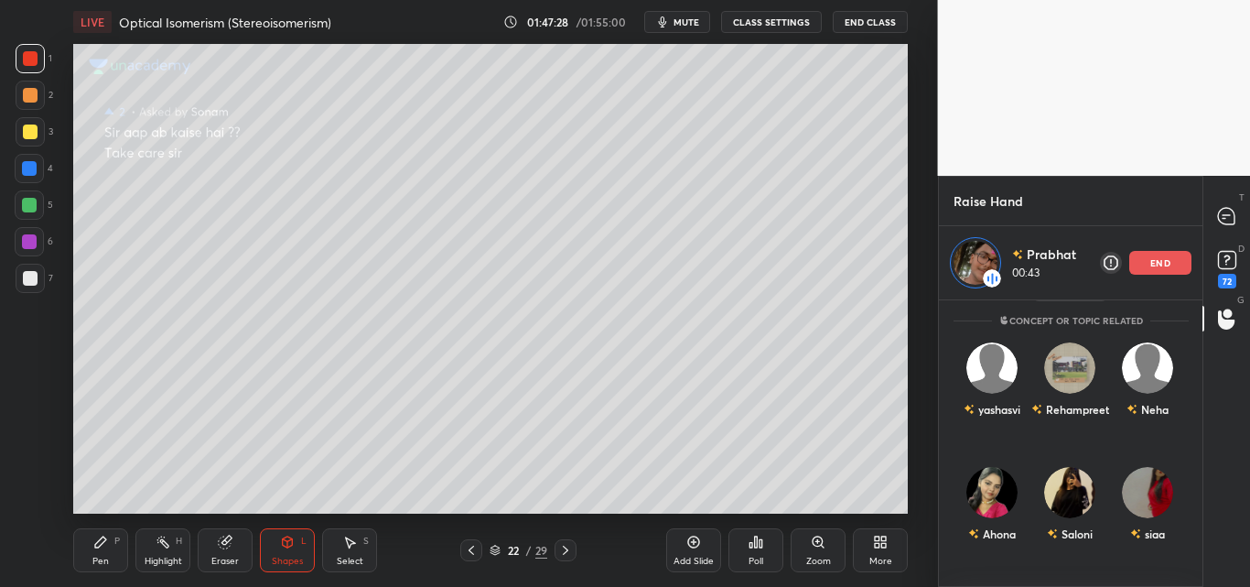
scroll to position [183, 0]
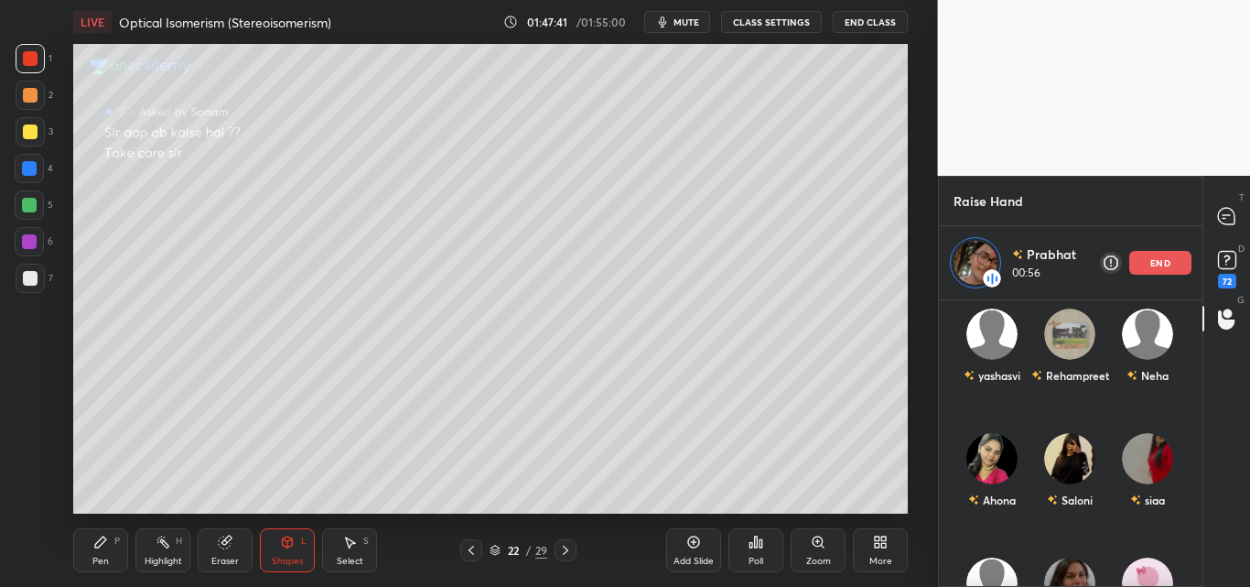
click at [1171, 261] on div "end" at bounding box center [1160, 263] width 62 height 24
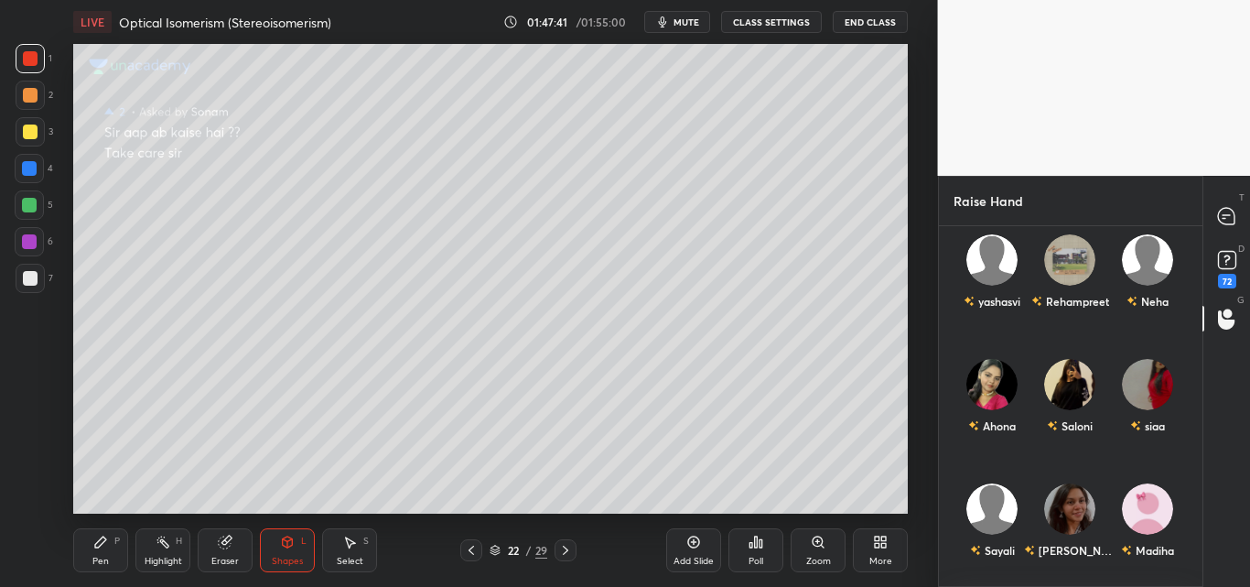
scroll to position [355, 258]
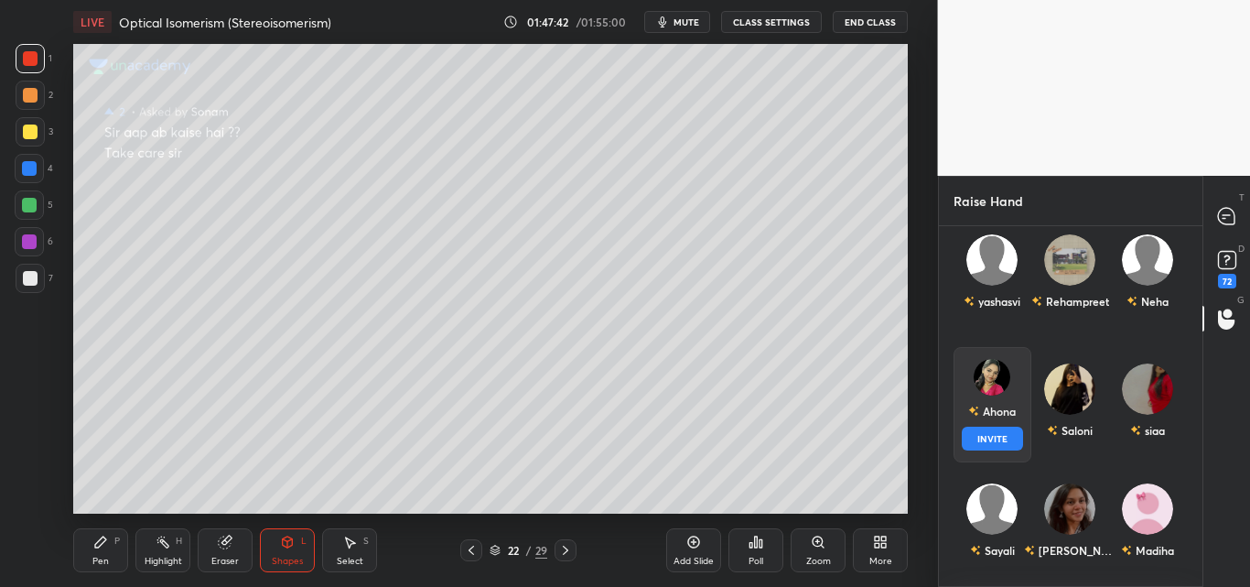
click at [987, 401] on div "[PERSON_NAME] INVITE" at bounding box center [993, 404] width 78 height 115
click at [987, 432] on button "INVITE" at bounding box center [992, 438] width 61 height 24
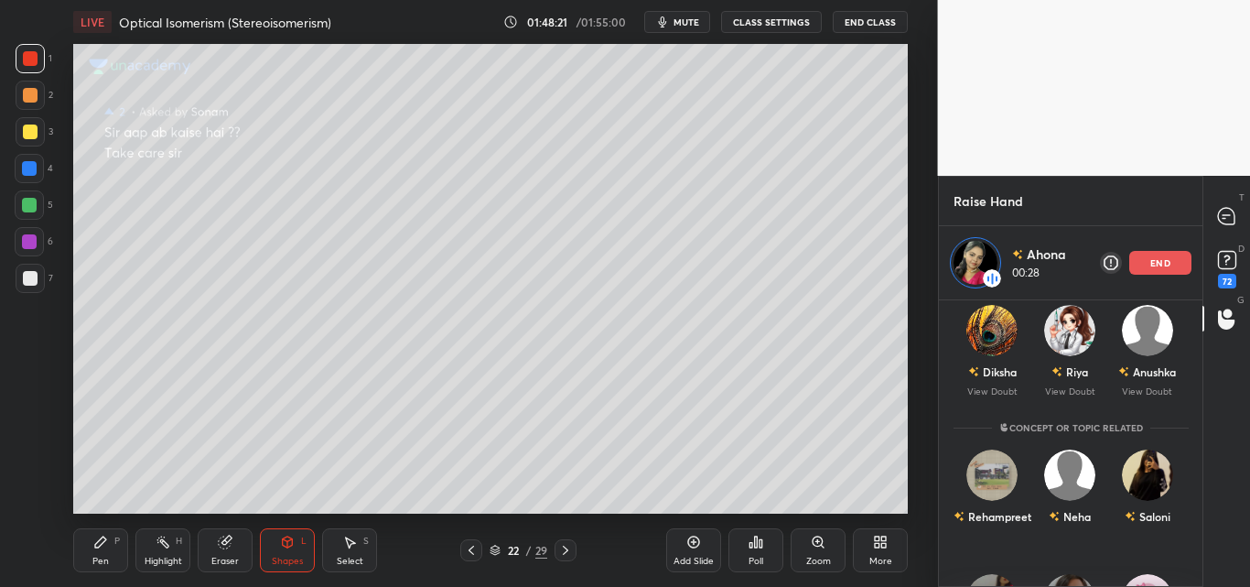
scroll to position [0, 0]
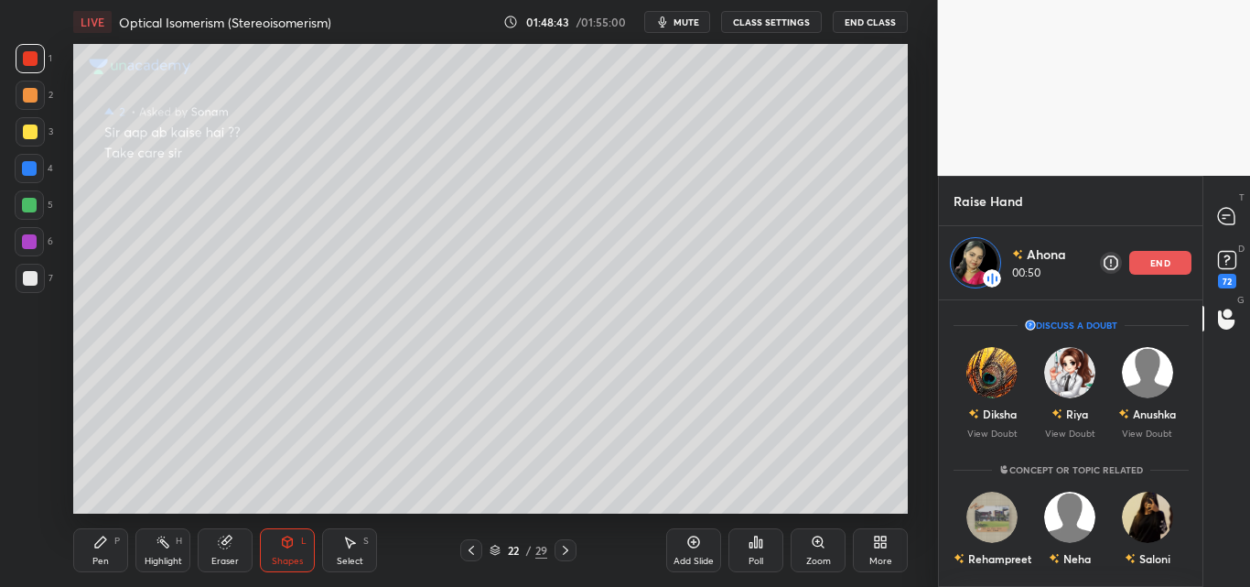
click at [1171, 264] on div "end" at bounding box center [1160, 263] width 62 height 24
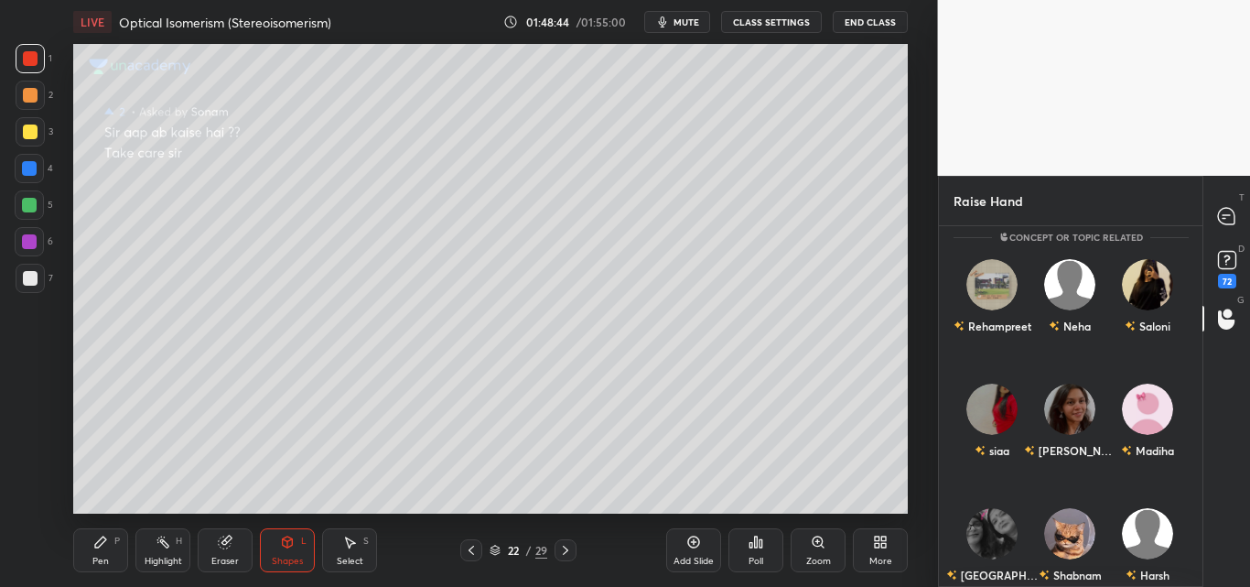
scroll to position [183, 0]
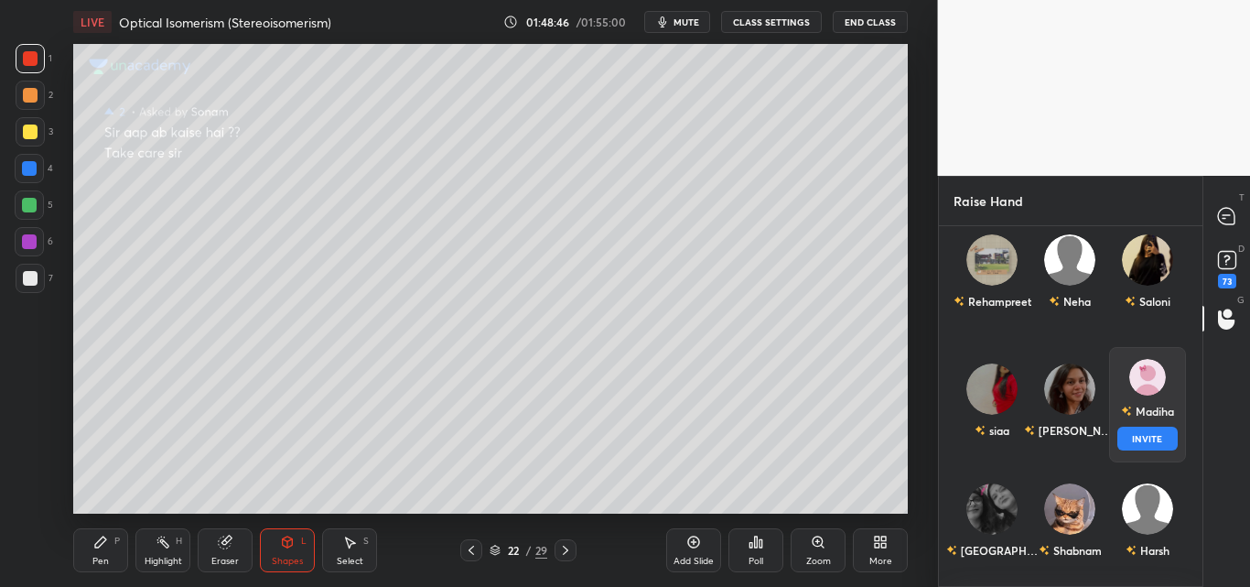
click at [1149, 389] on img "grid" at bounding box center [1146, 377] width 37 height 37
click at [1125, 434] on button "INVITE" at bounding box center [1147, 438] width 61 height 24
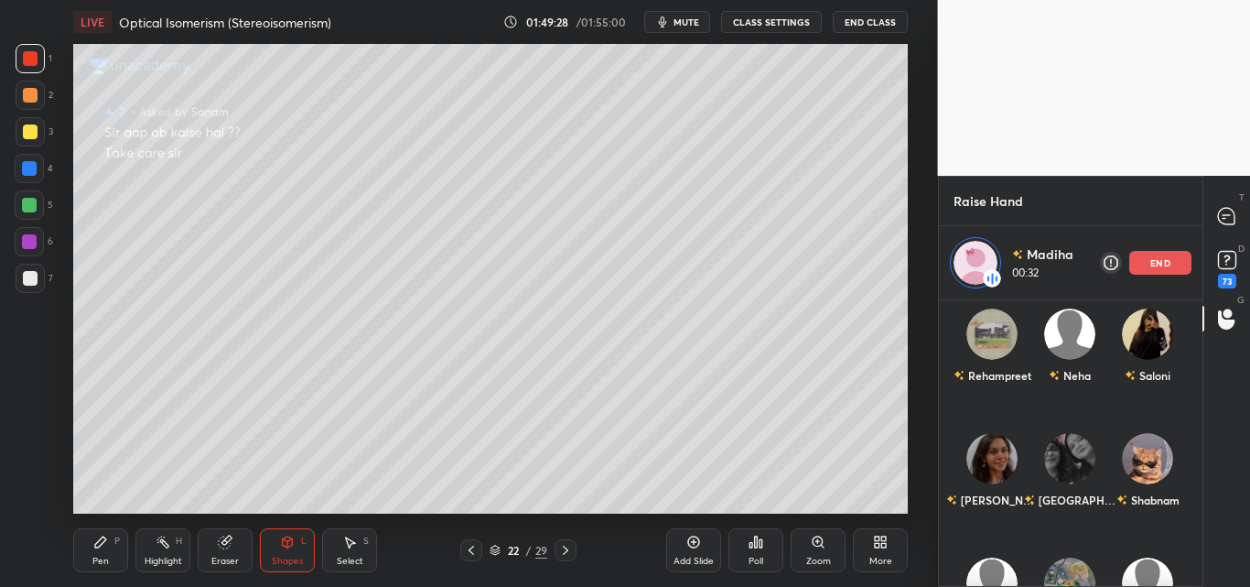
click at [1161, 265] on p "end" at bounding box center [1160, 262] width 20 height 9
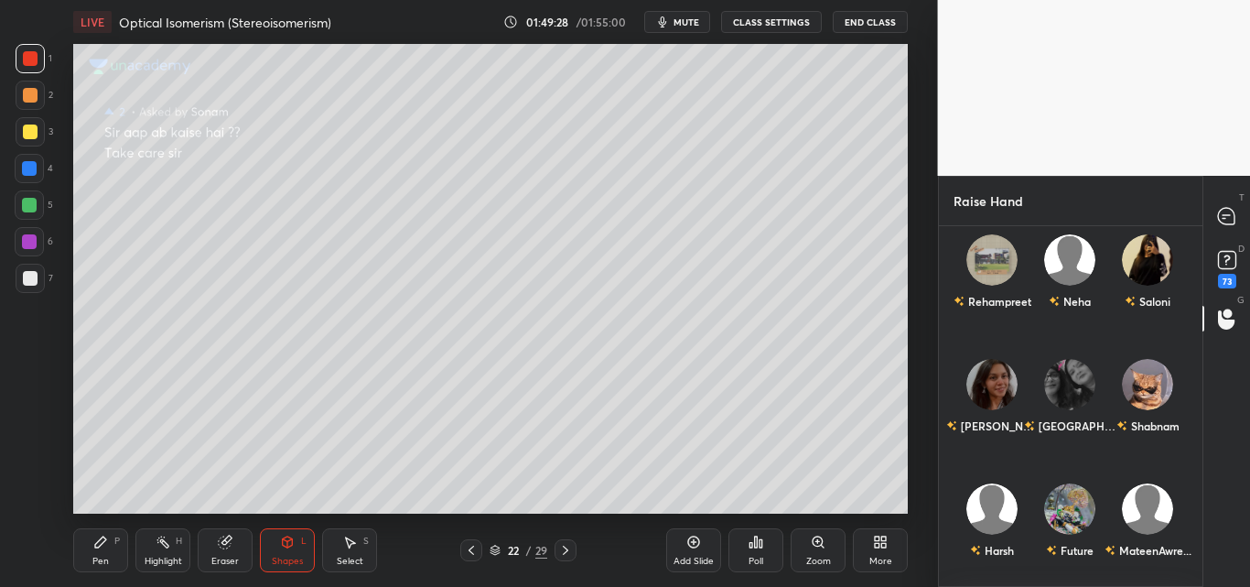
scroll to position [355, 258]
click at [1137, 508] on img "grid" at bounding box center [1146, 508] width 51 height 51
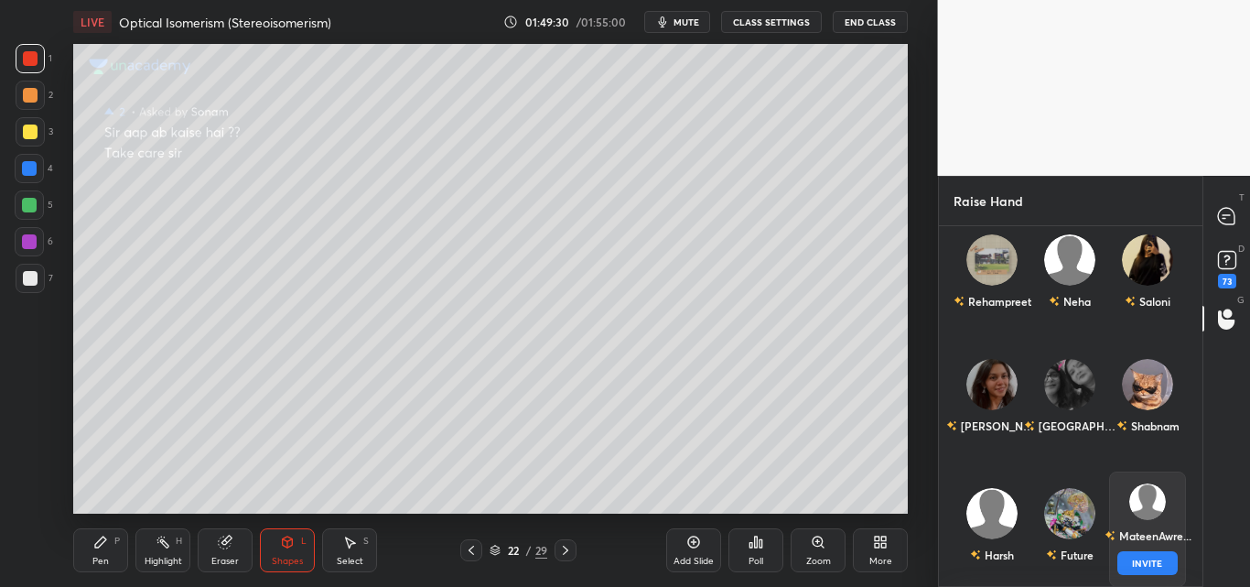
click at [1146, 560] on button "INVITE" at bounding box center [1147, 563] width 61 height 24
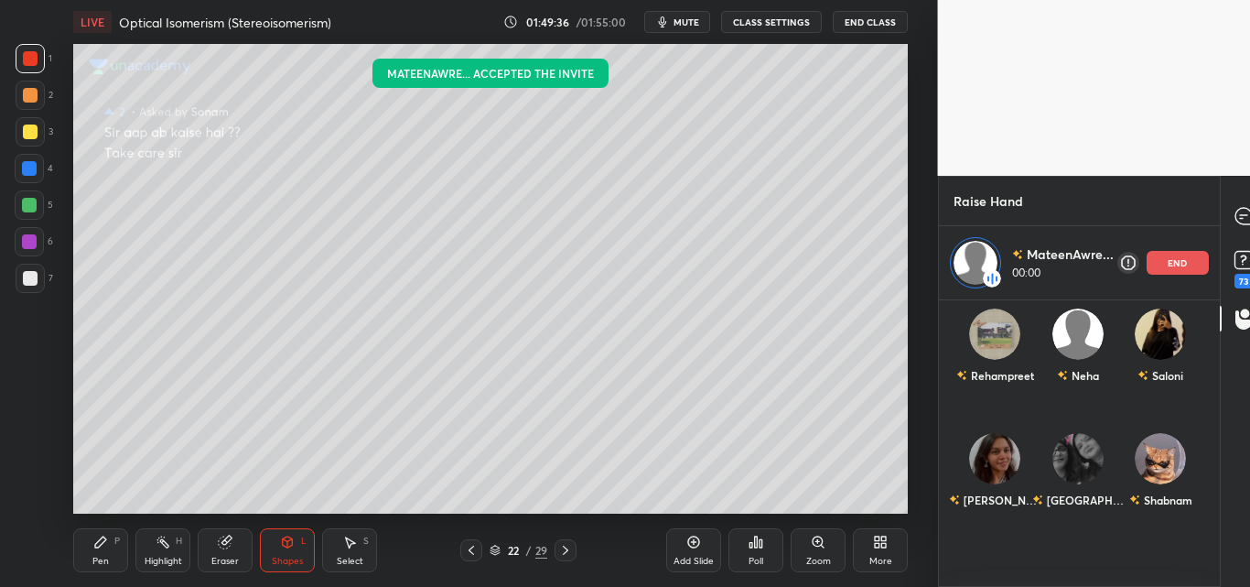
scroll to position [281, 274]
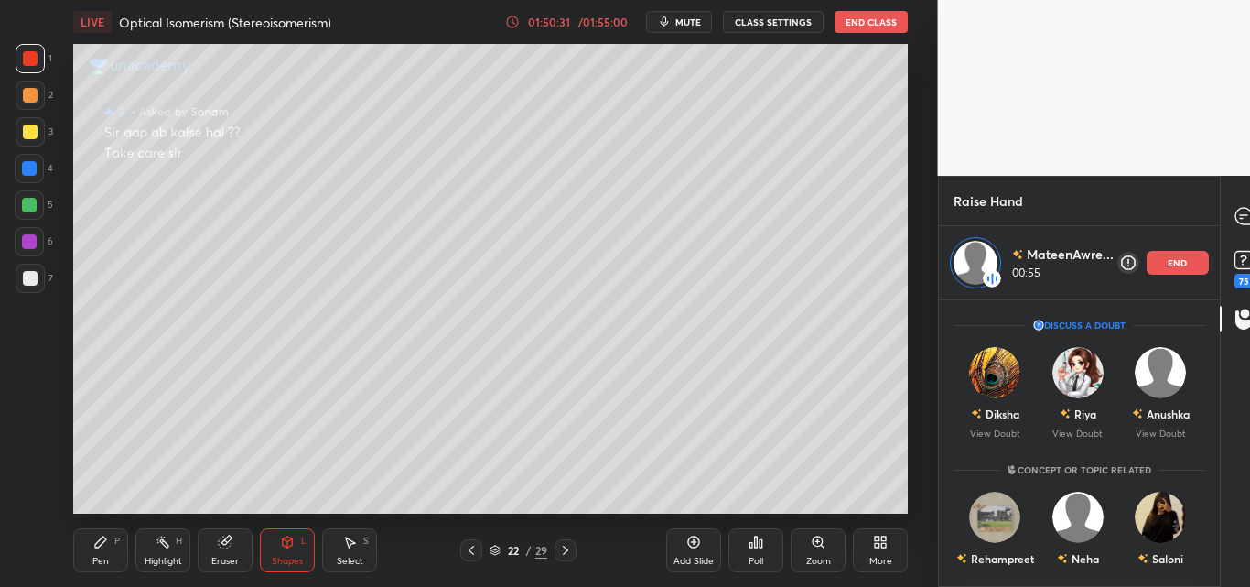
click at [1186, 262] on div "end" at bounding box center [1178, 263] width 62 height 24
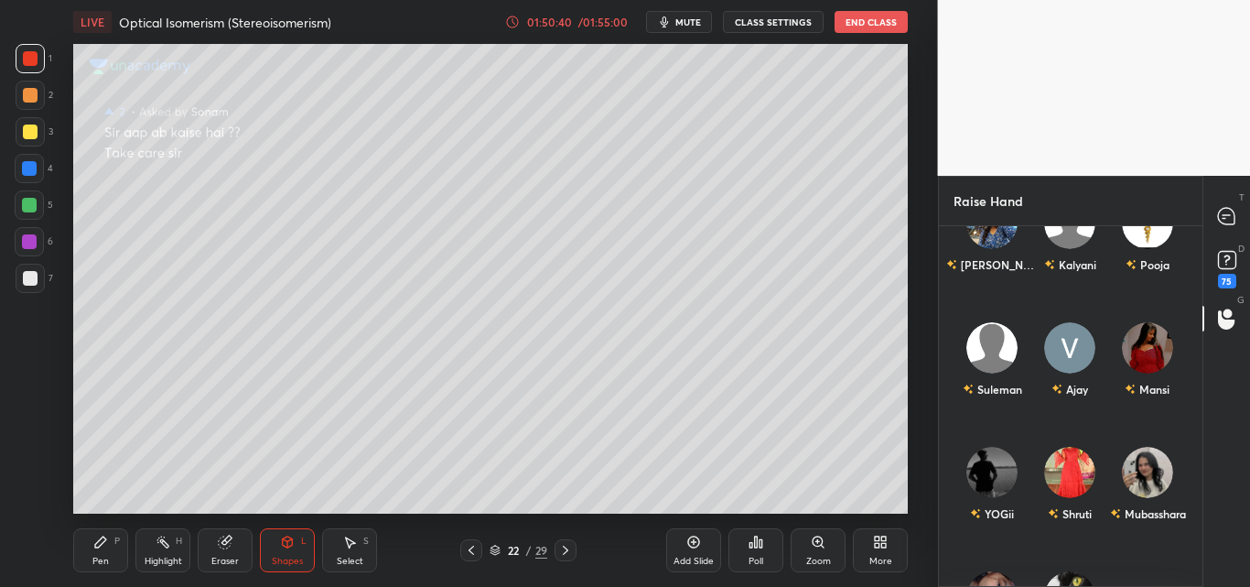
scroll to position [710, 0]
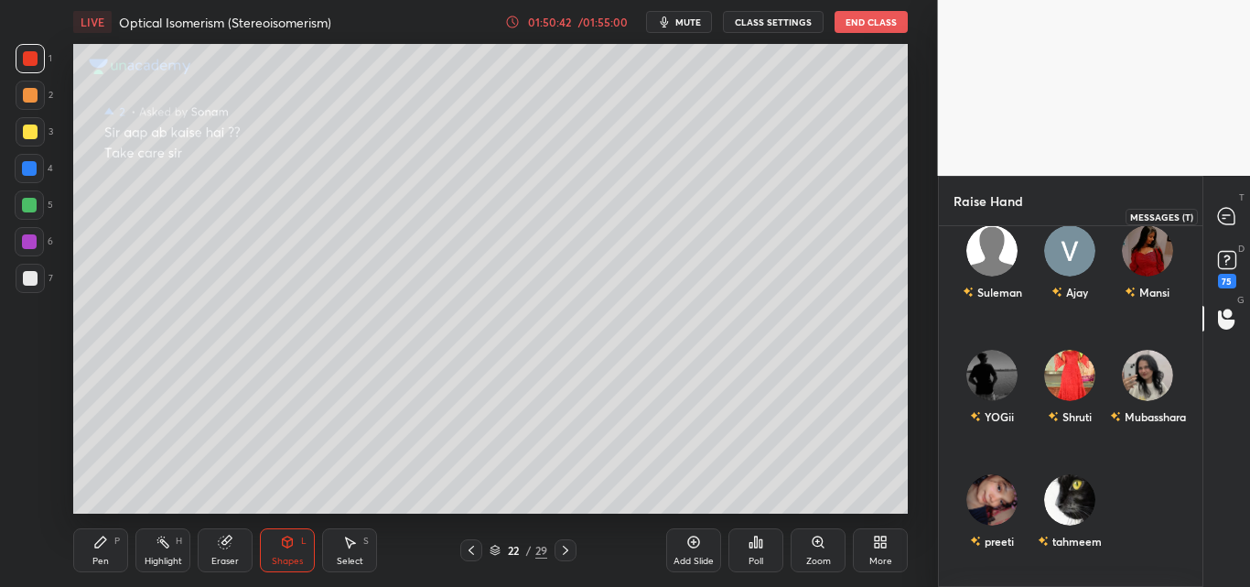
click at [1219, 212] on icon at bounding box center [1226, 216] width 16 height 16
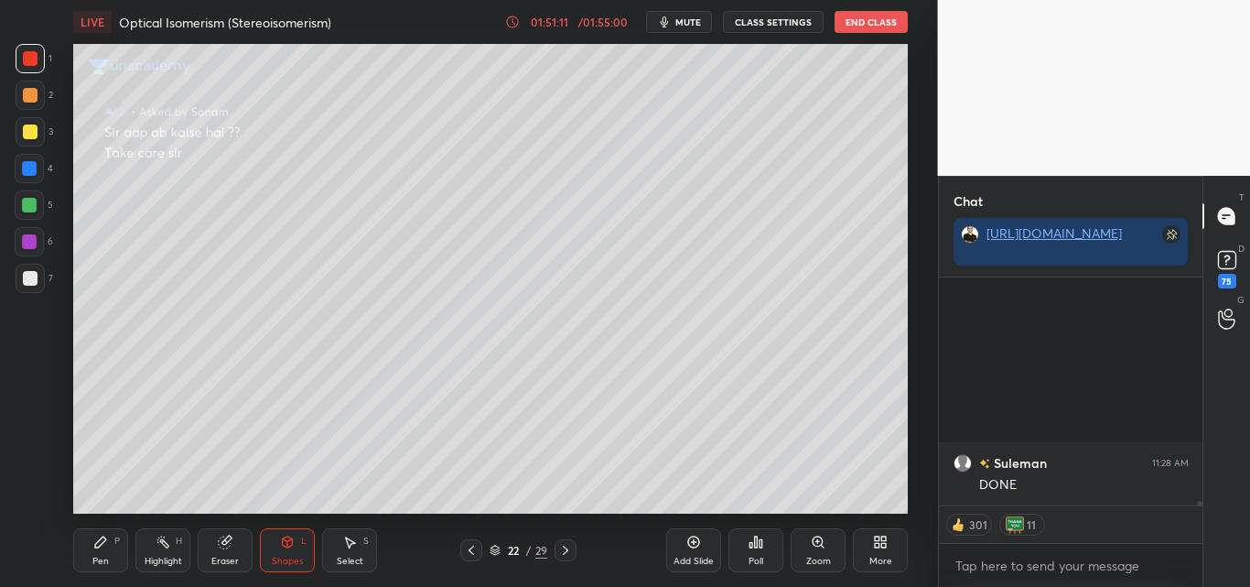
scroll to position [11024, 0]
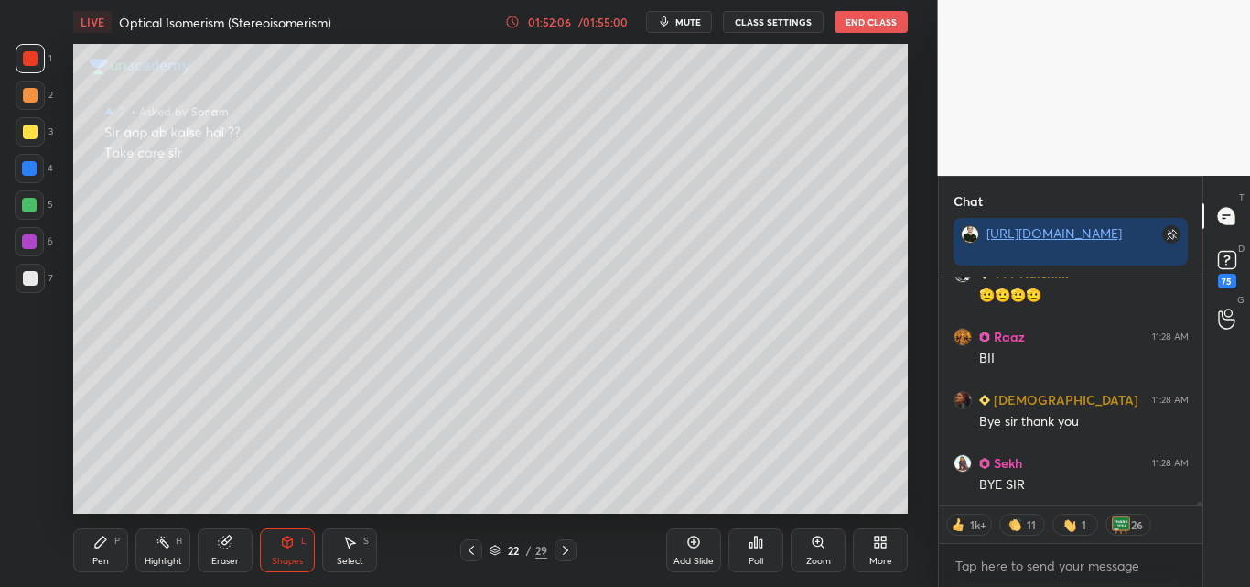
click at [872, 24] on button "End Class" at bounding box center [871, 22] width 73 height 22
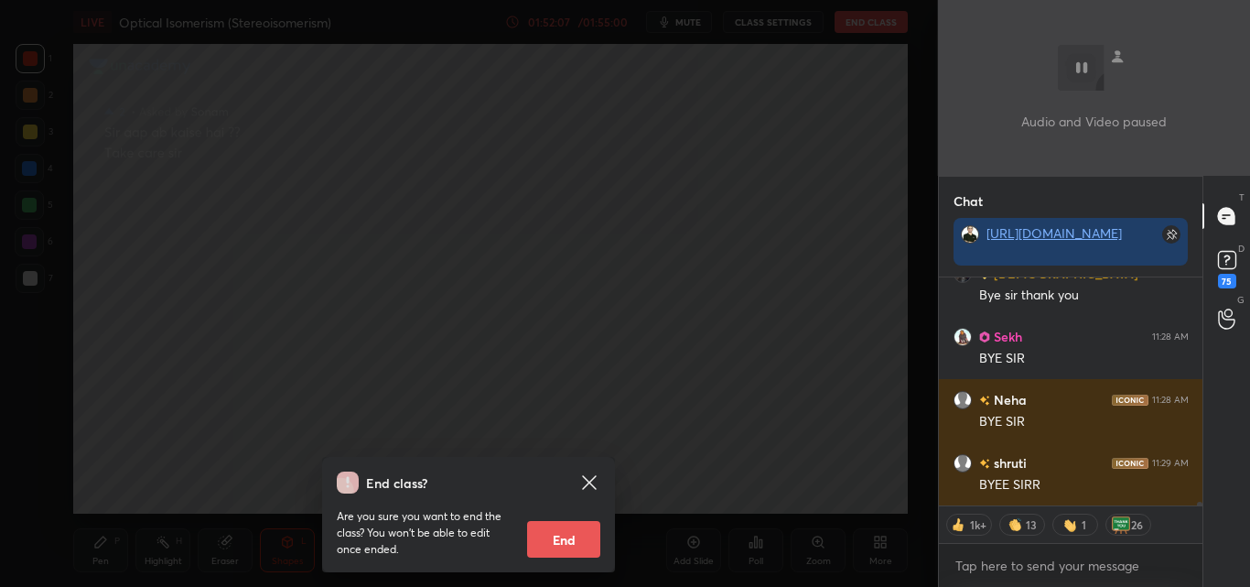
click at [578, 527] on button "End" at bounding box center [563, 539] width 73 height 37
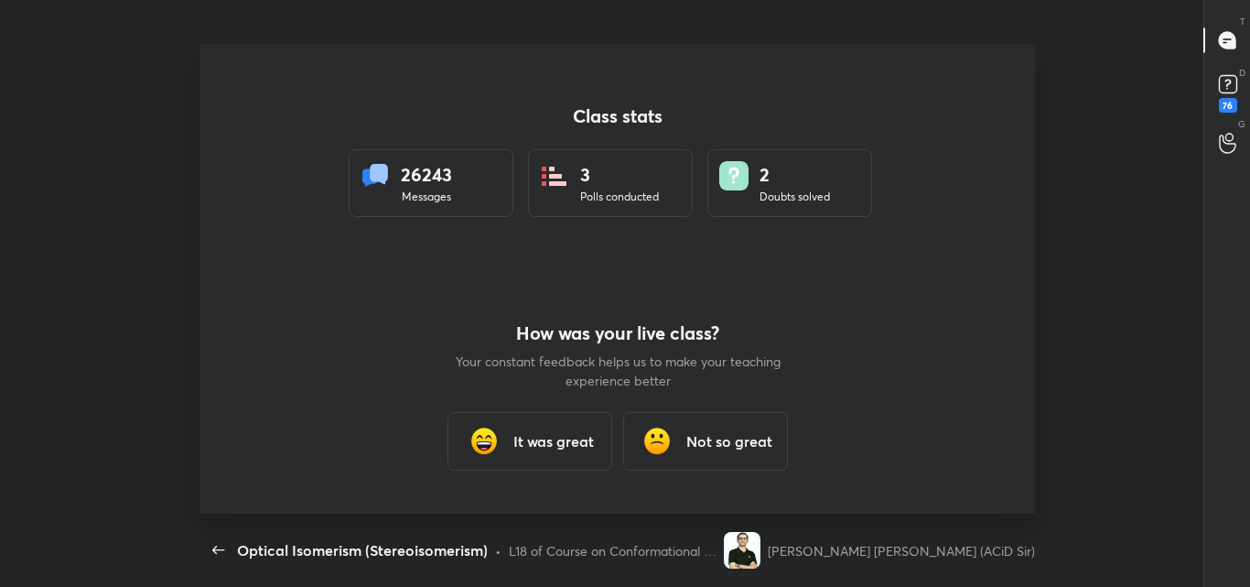
click at [546, 443] on h3 "It was great" at bounding box center [553, 441] width 81 height 22
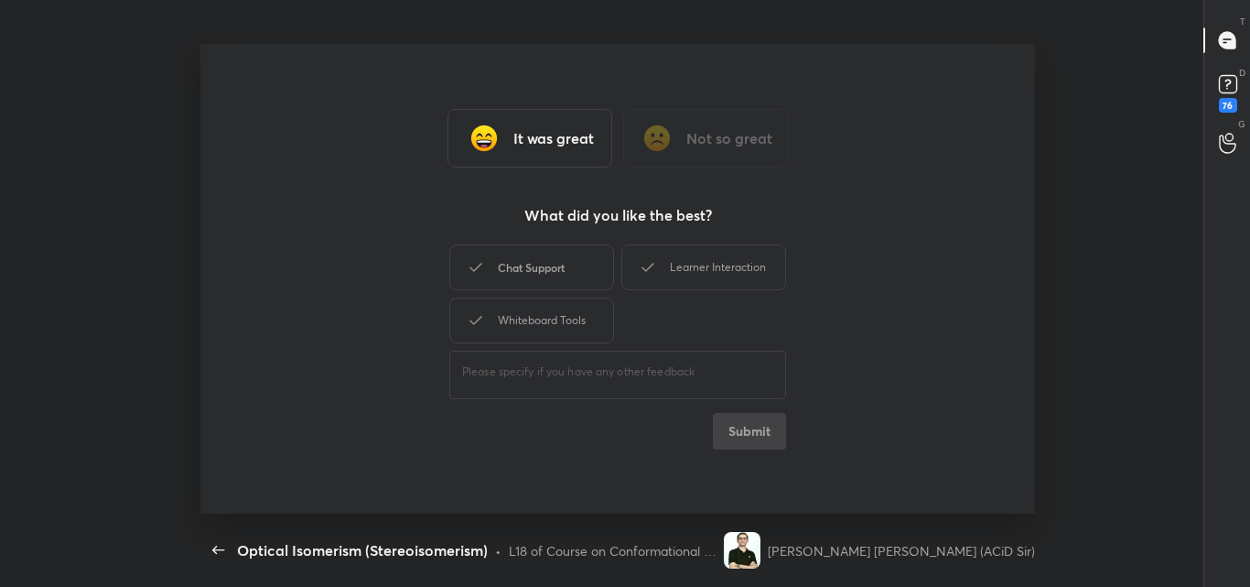
click at [539, 262] on div "Chat Support" at bounding box center [531, 267] width 165 height 46
click at [538, 298] on div "Whiteboard Tools" at bounding box center [531, 320] width 165 height 46
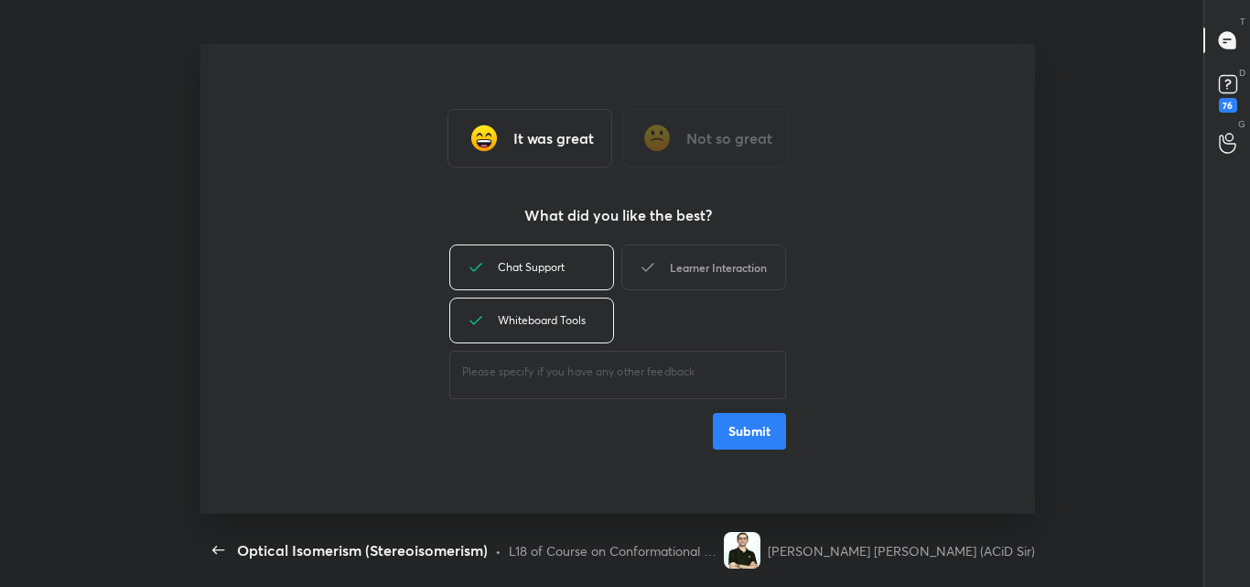
click at [676, 259] on div "Learner Interaction" at bounding box center [703, 267] width 165 height 46
click at [751, 428] on button "Submit" at bounding box center [749, 431] width 73 height 37
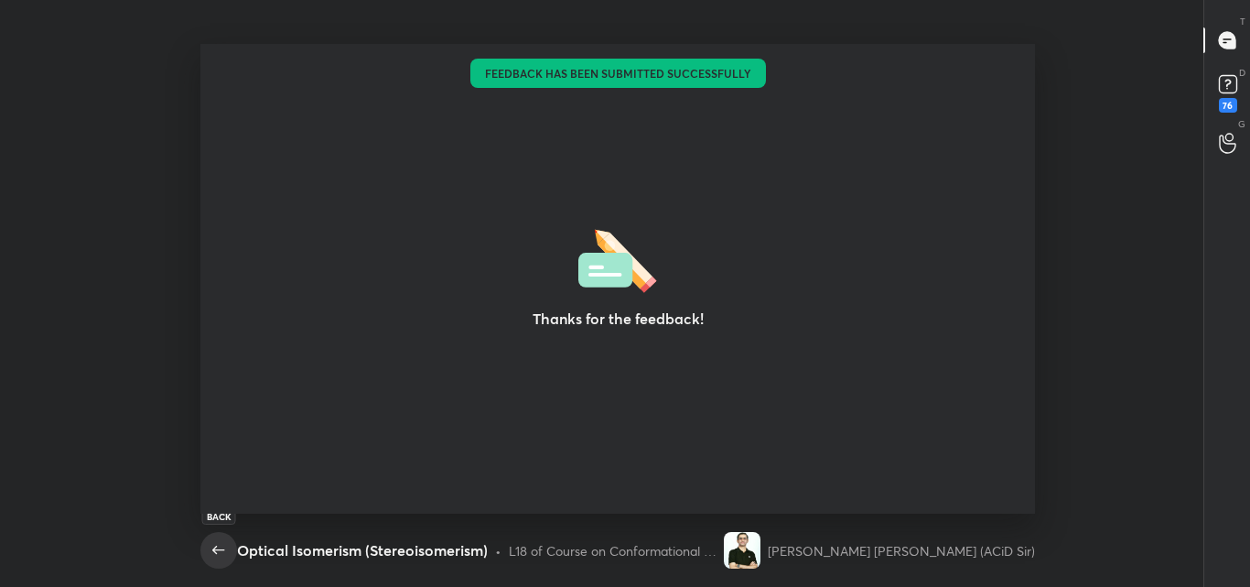
click at [220, 549] on icon "button" at bounding box center [218, 549] width 12 height 8
